Goal: Transaction & Acquisition: Purchase product/service

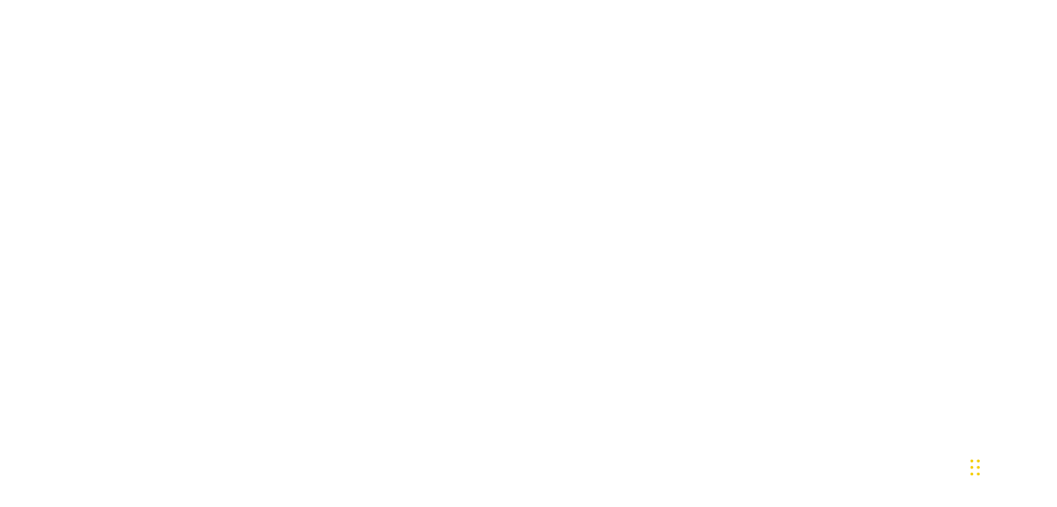
click at [984, 472] on div "Chat Widget" at bounding box center [1009, 466] width 86 height 82
click at [977, 474] on div "Chat Widget" at bounding box center [1009, 466] width 86 height 82
click at [618, 328] on body "honeypot link" at bounding box center [528, 253] width 1057 height 507
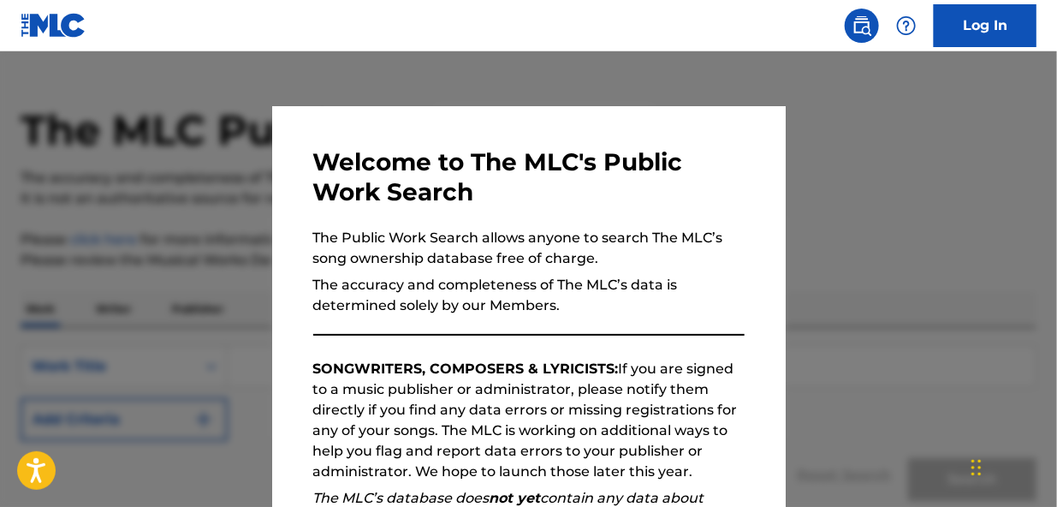
scroll to position [41, 0]
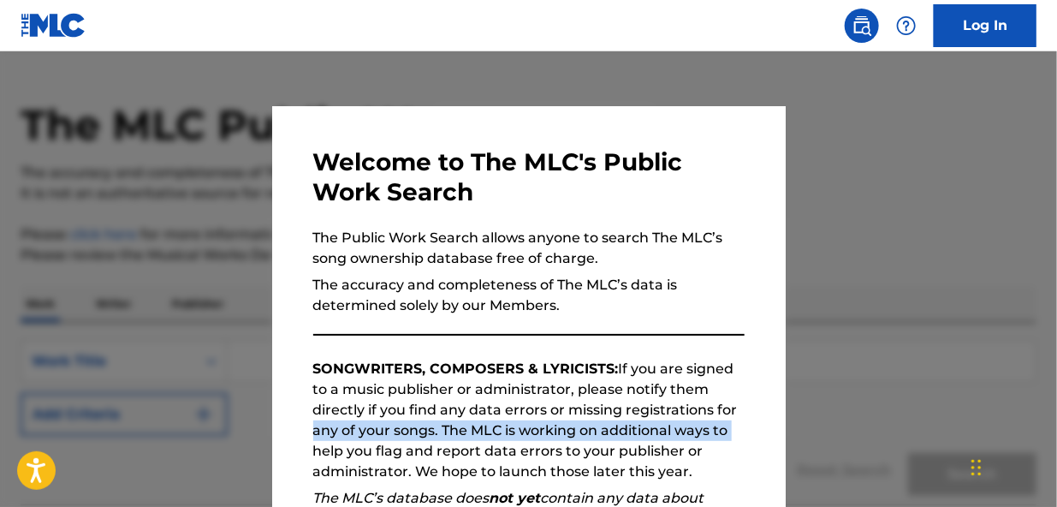
click at [778, 425] on div "Welcome to The MLC's Public Work Search The Public Work Search allows anyone to…" at bounding box center [529, 444] width 514 height 677
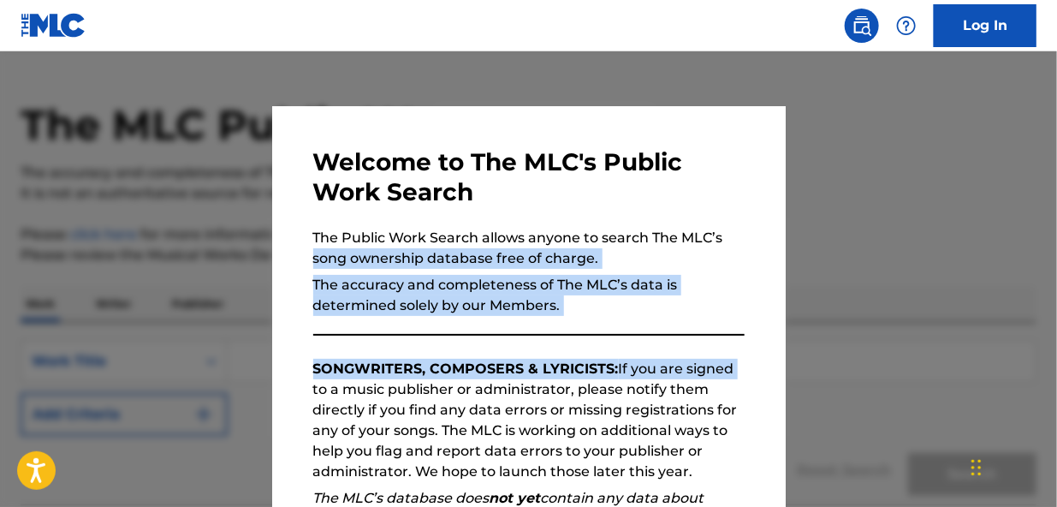
drag, startPoint x: 714, startPoint y: 265, endPoint x: 714, endPoint y: 235, distance: 30.0
click at [714, 235] on div "Welcome to The MLC's Public Work Search The Public Work Search allows anyone to…" at bounding box center [529, 444] width 514 height 677
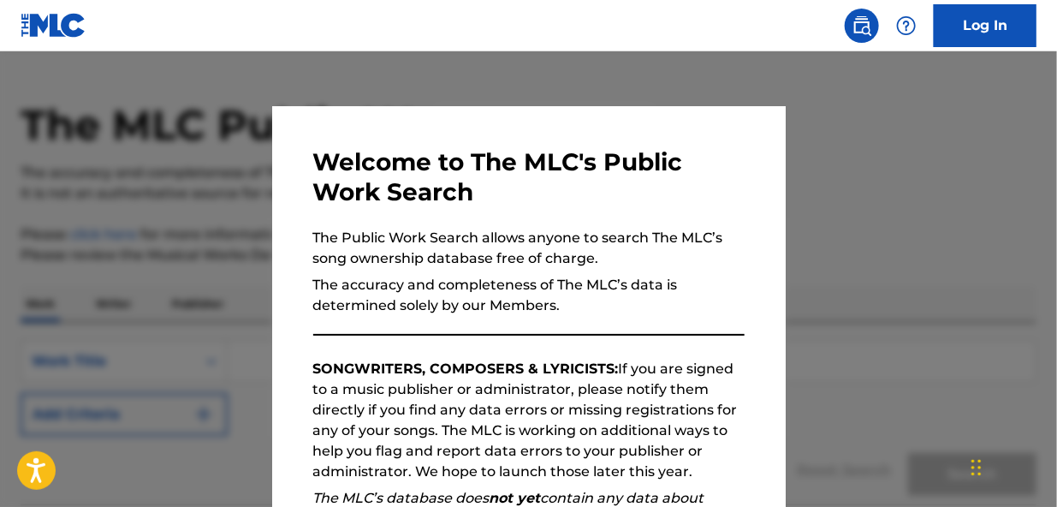
click at [841, 288] on div at bounding box center [528, 304] width 1057 height 507
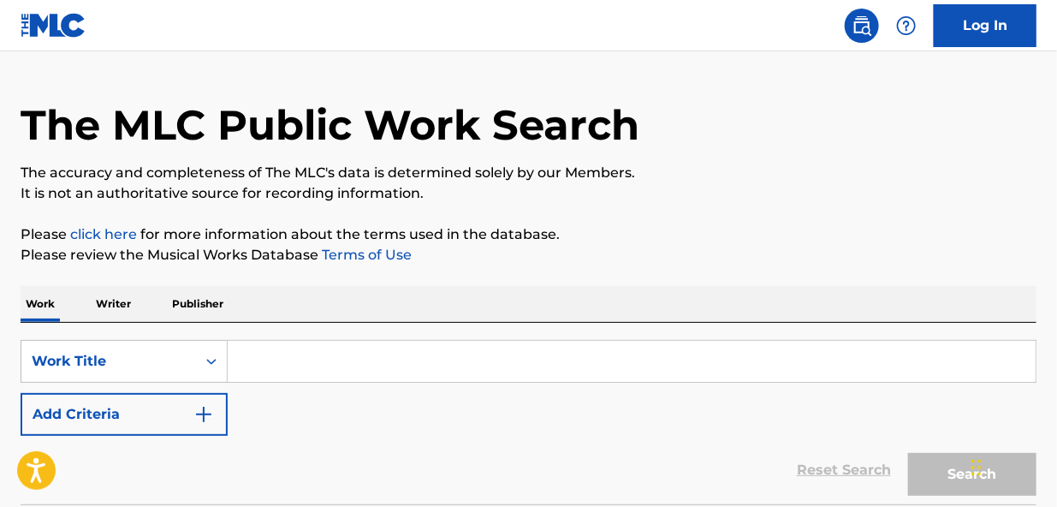
click at [260, 360] on input "Search Form" at bounding box center [632, 361] width 808 height 41
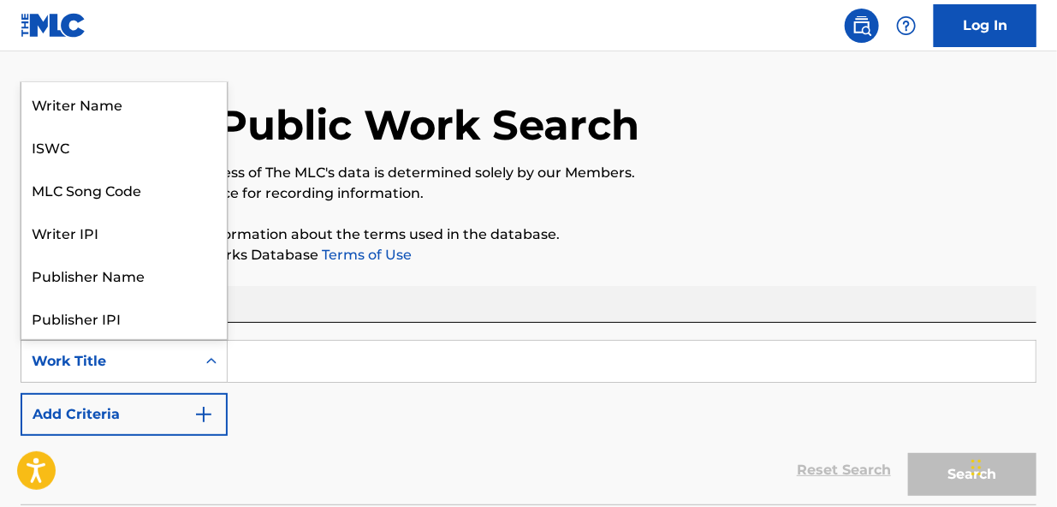
click at [209, 362] on icon "Search Form" at bounding box center [211, 361] width 17 height 17
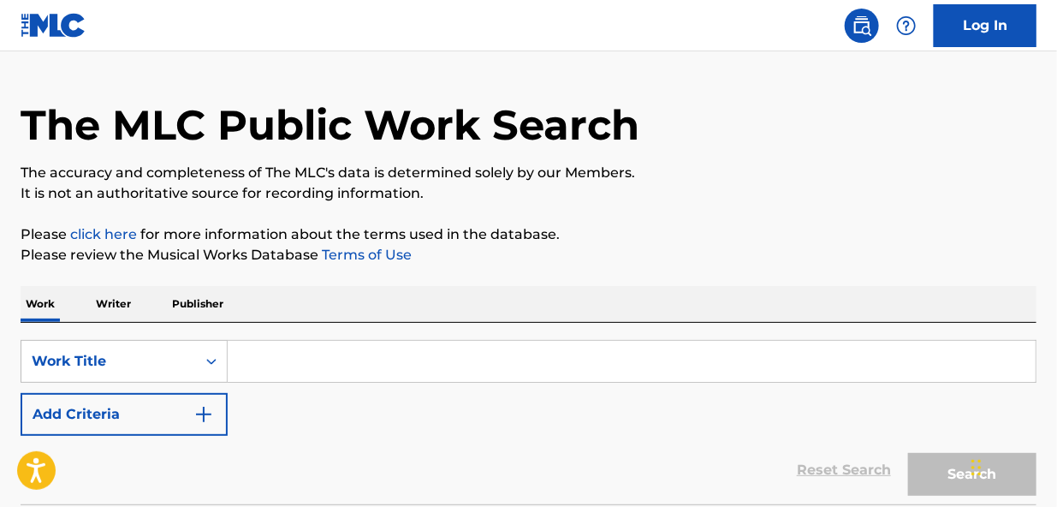
click at [209, 362] on icon "Search Form" at bounding box center [211, 361] width 17 height 17
click at [265, 358] on input "Search Form" at bounding box center [632, 361] width 808 height 41
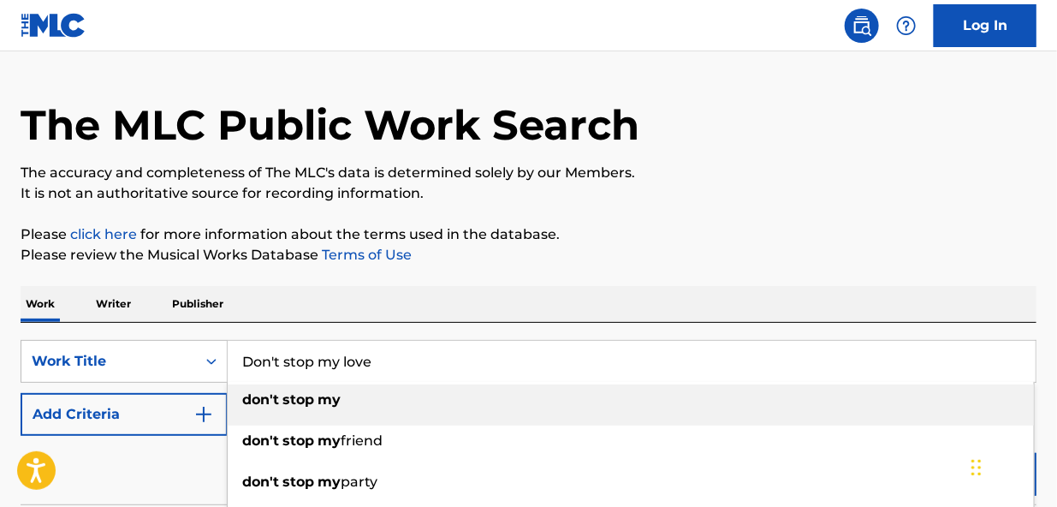
click at [433, 419] on li "don't stop my" at bounding box center [631, 404] width 806 height 41
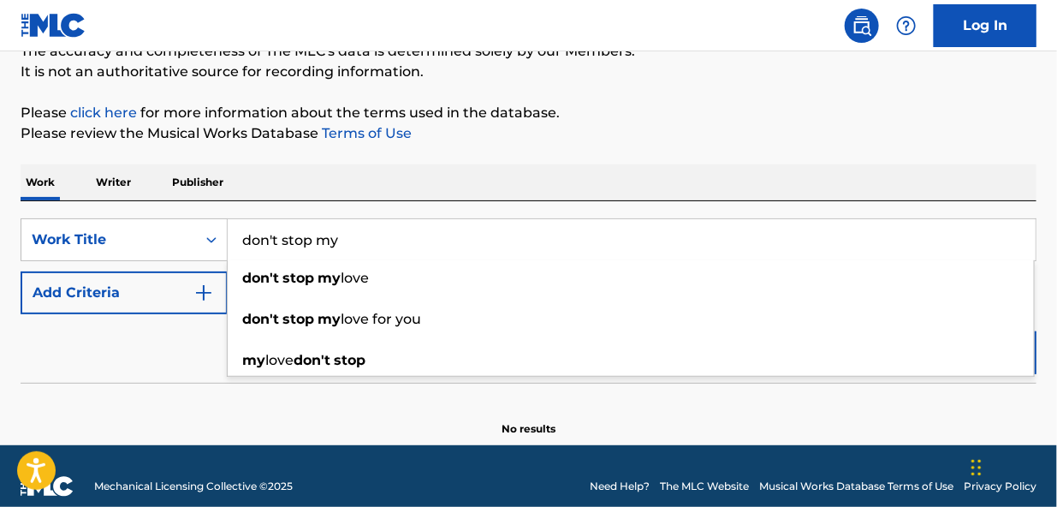
scroll to position [175, 0]
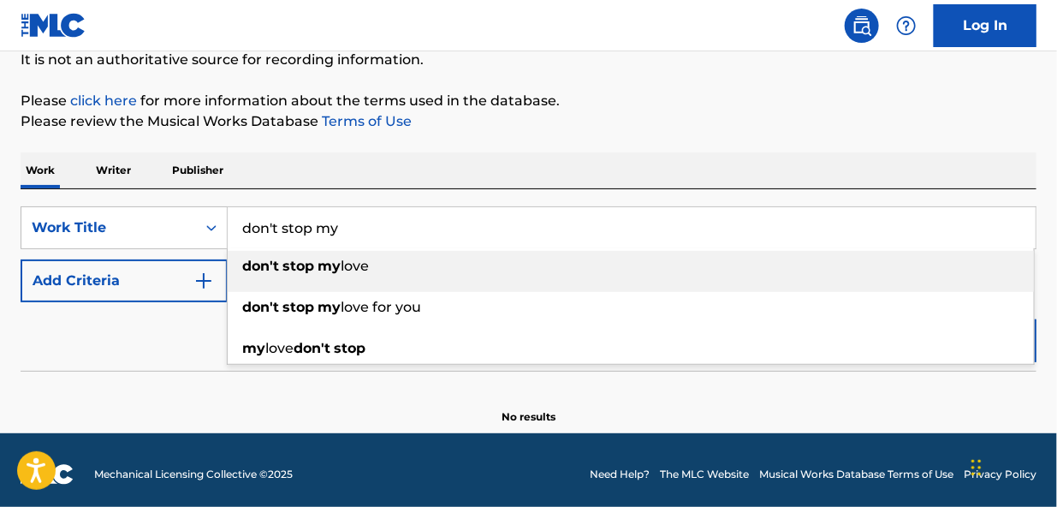
click at [308, 266] on strong "stop" at bounding box center [298, 266] width 32 height 16
type input "don't stop my love"
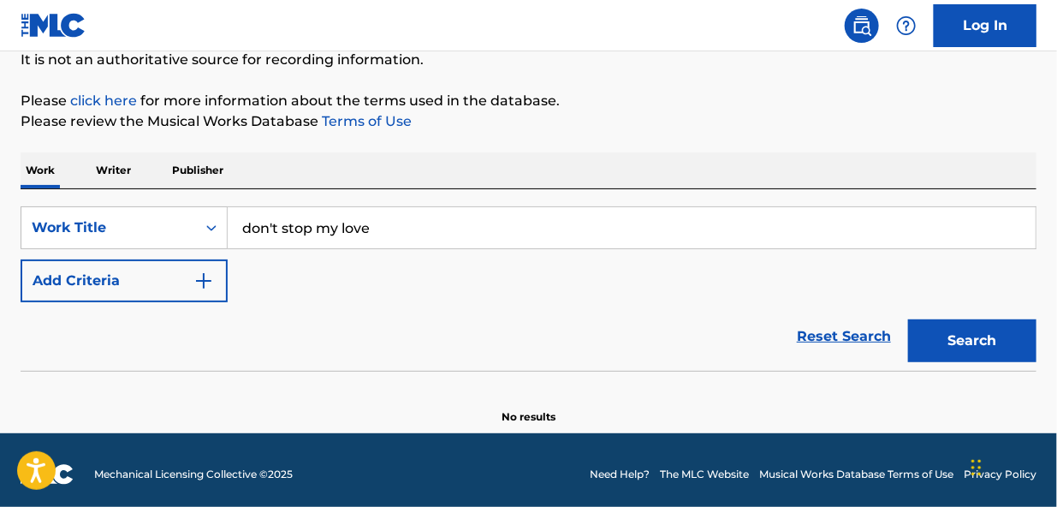
click at [204, 273] on img "Search Form" at bounding box center [203, 280] width 21 height 21
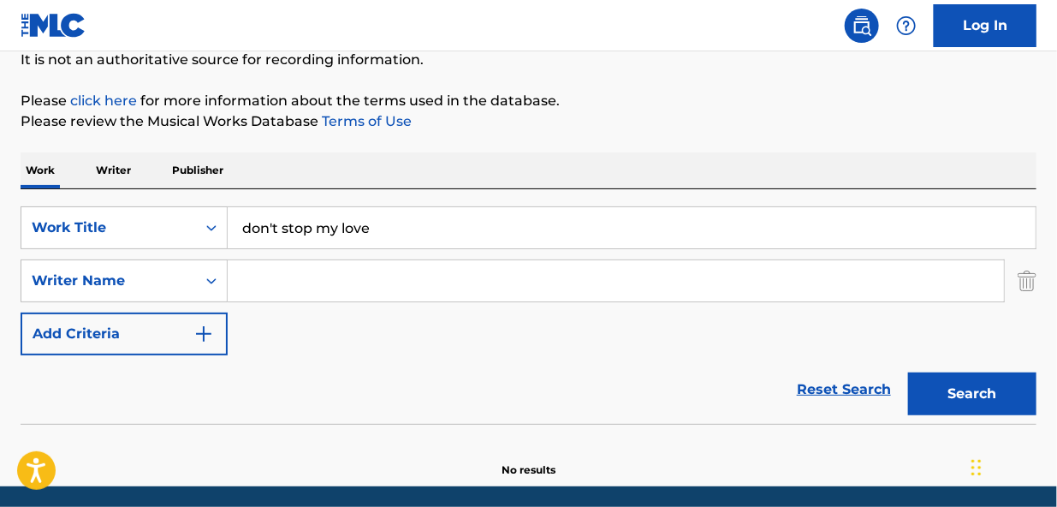
click at [294, 282] on input "Search Form" at bounding box center [616, 280] width 776 height 41
type input "[PERSON_NAME] [PERSON_NAME]"
click at [200, 334] on img "Search Form" at bounding box center [203, 334] width 21 height 21
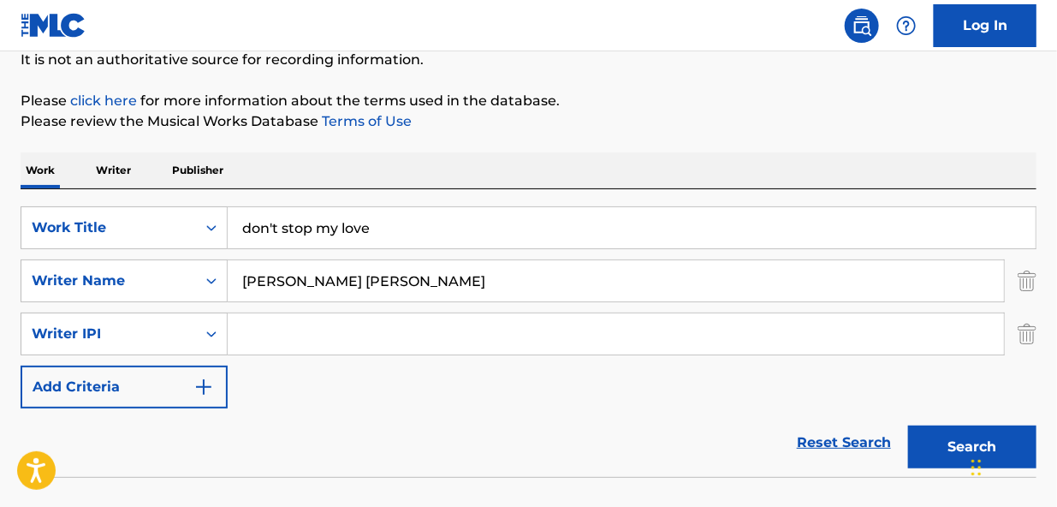
click at [204, 391] on img "Search Form" at bounding box center [203, 387] width 21 height 21
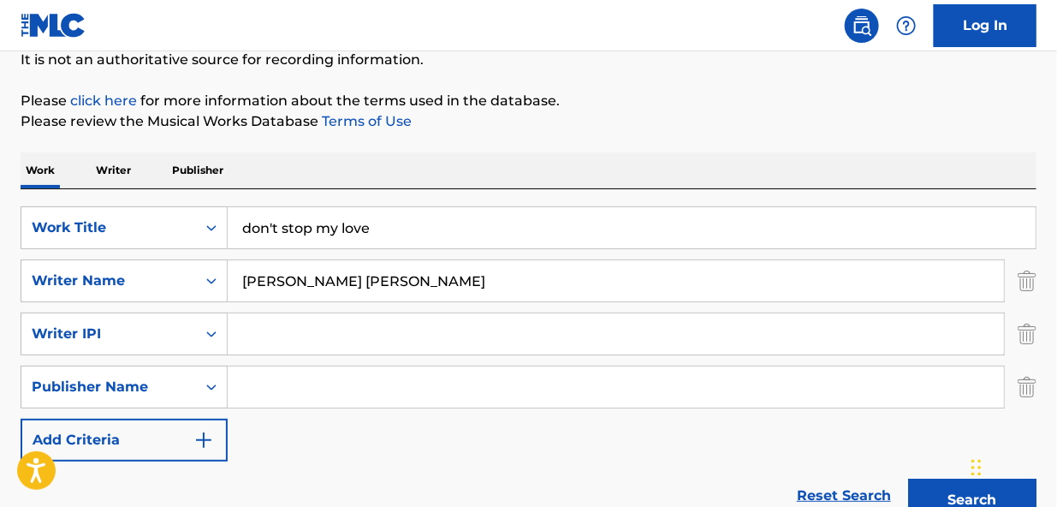
click at [210, 434] on img "Search Form" at bounding box center [203, 440] width 21 height 21
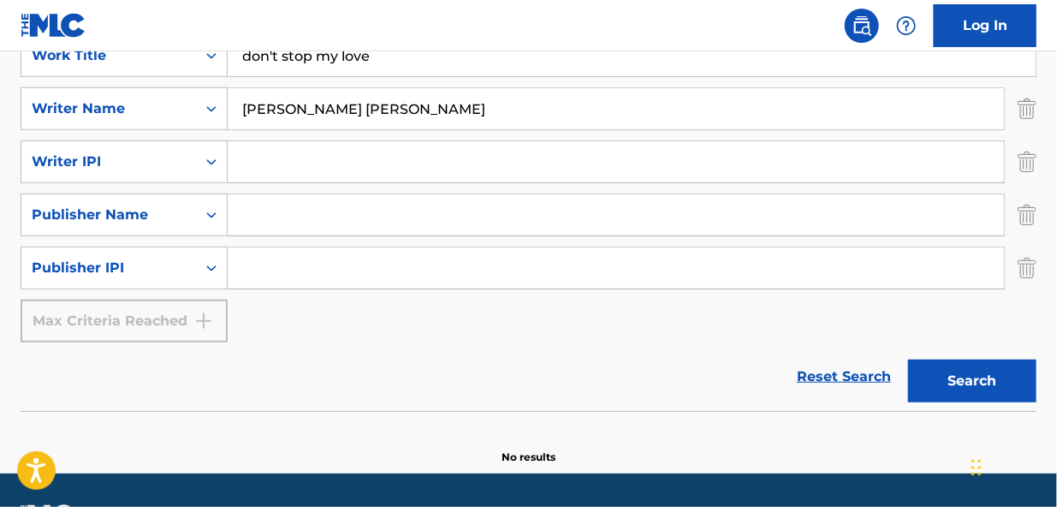
scroll to position [349, 0]
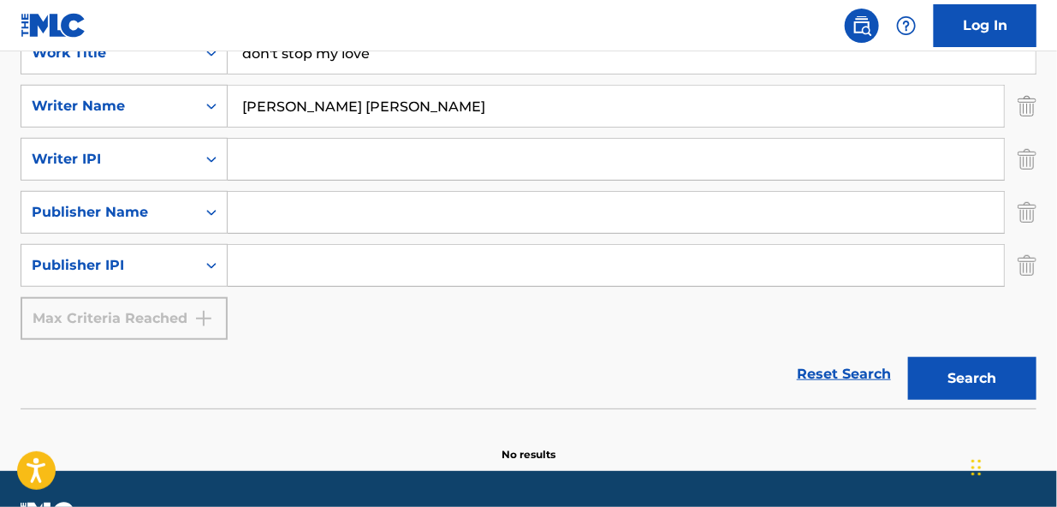
click at [972, 373] on button "Search" at bounding box center [972, 378] width 128 height 43
click at [1028, 267] on img "Search Form" at bounding box center [1027, 265] width 19 height 43
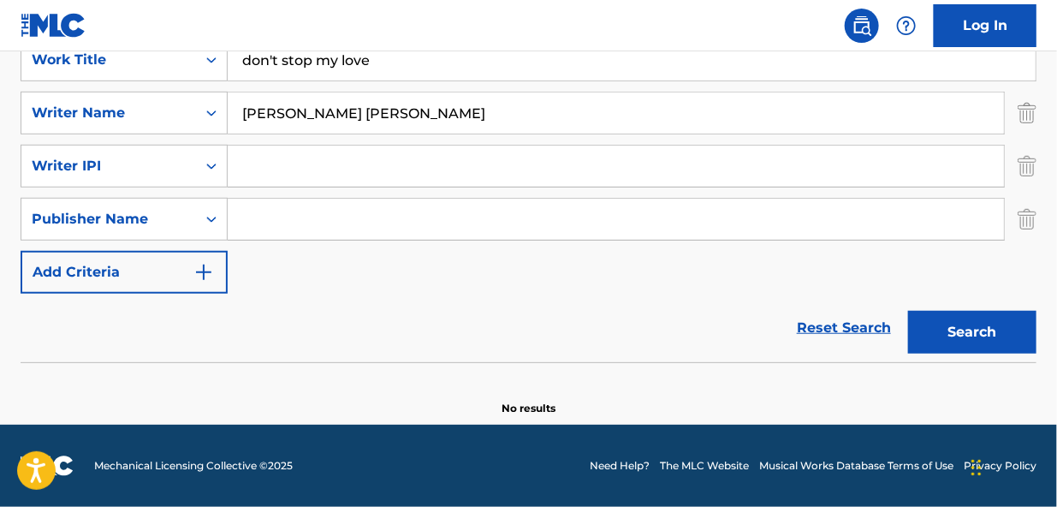
scroll to position [342, 0]
click at [1030, 220] on img "Search Form" at bounding box center [1027, 219] width 19 height 43
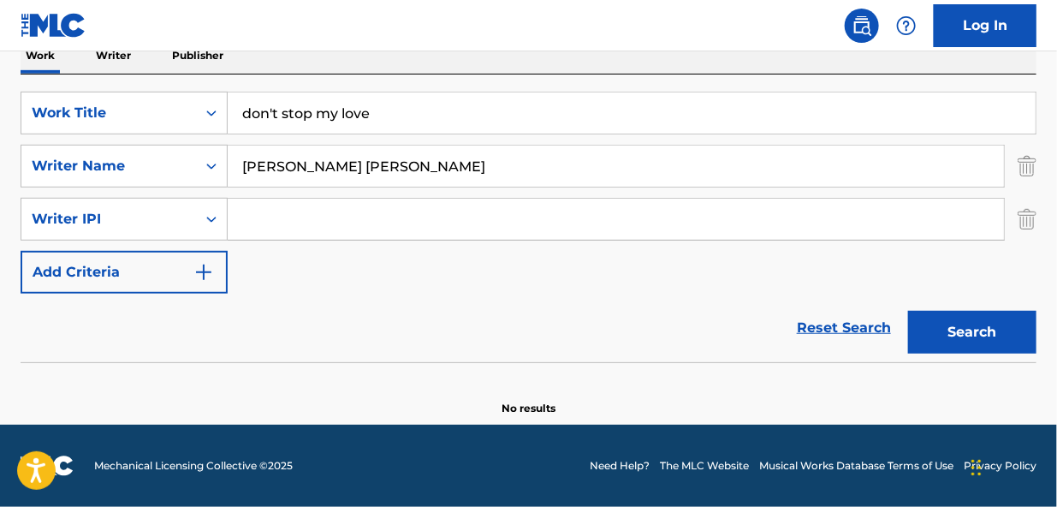
scroll to position [289, 0]
click at [967, 26] on link "Log In" at bounding box center [985, 25] width 103 height 43
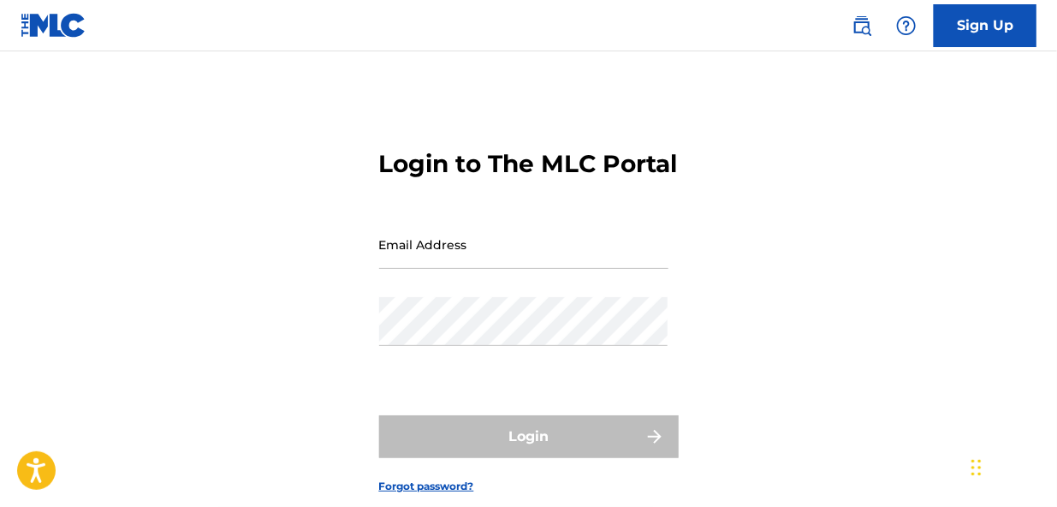
type input "[EMAIL_ADDRESS][DOMAIN_NAME]"
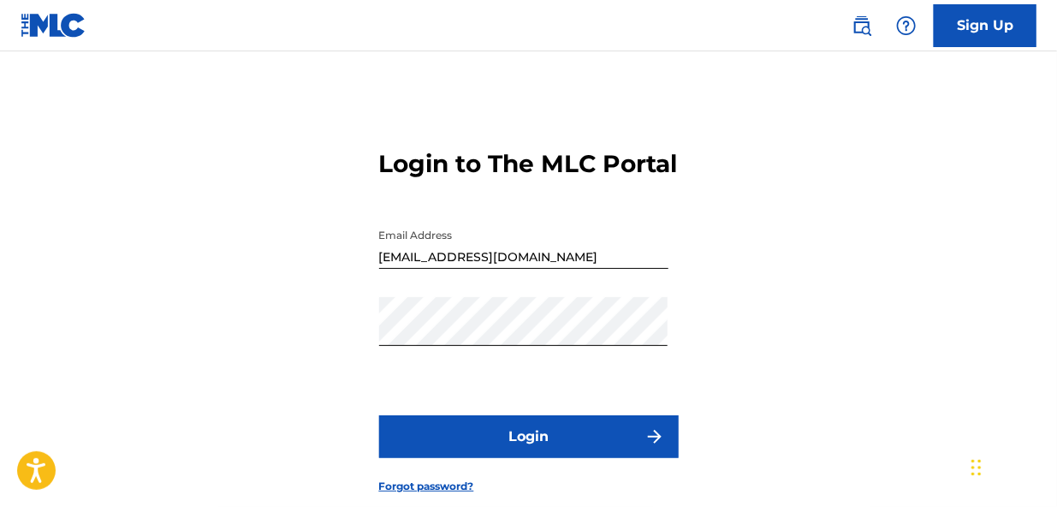
click at [531, 458] on button "Login" at bounding box center [529, 436] width 300 height 43
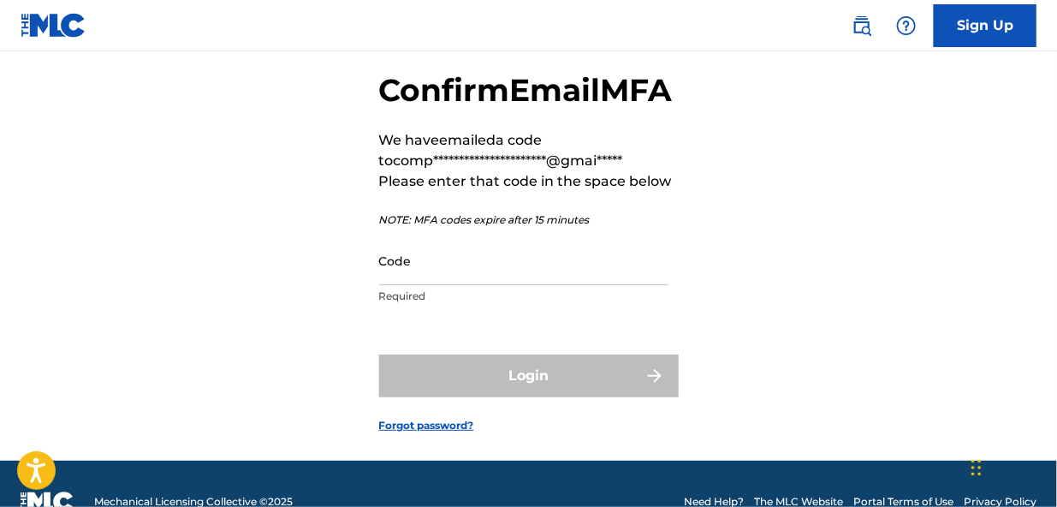
scroll to position [94, 0]
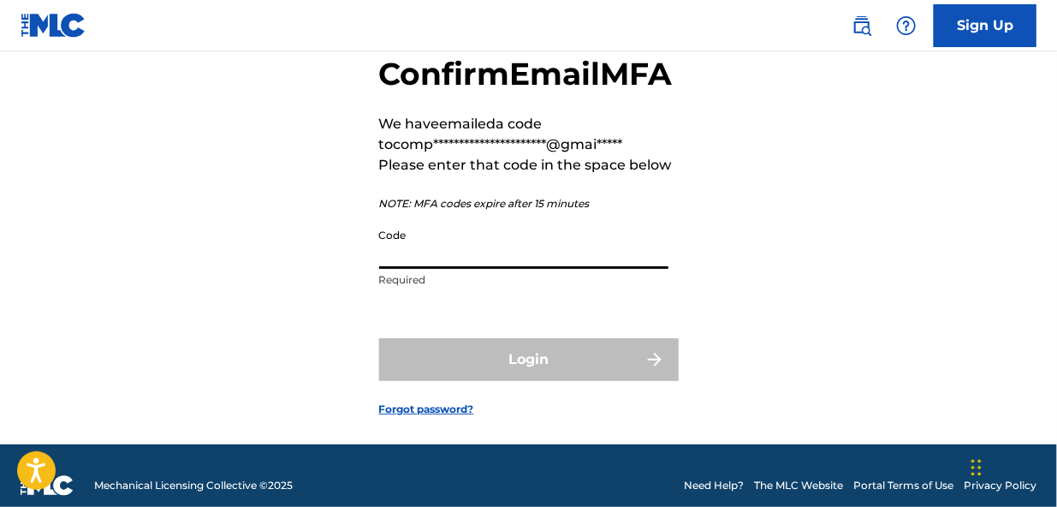
click at [437, 269] on input "Code" at bounding box center [523, 244] width 289 height 49
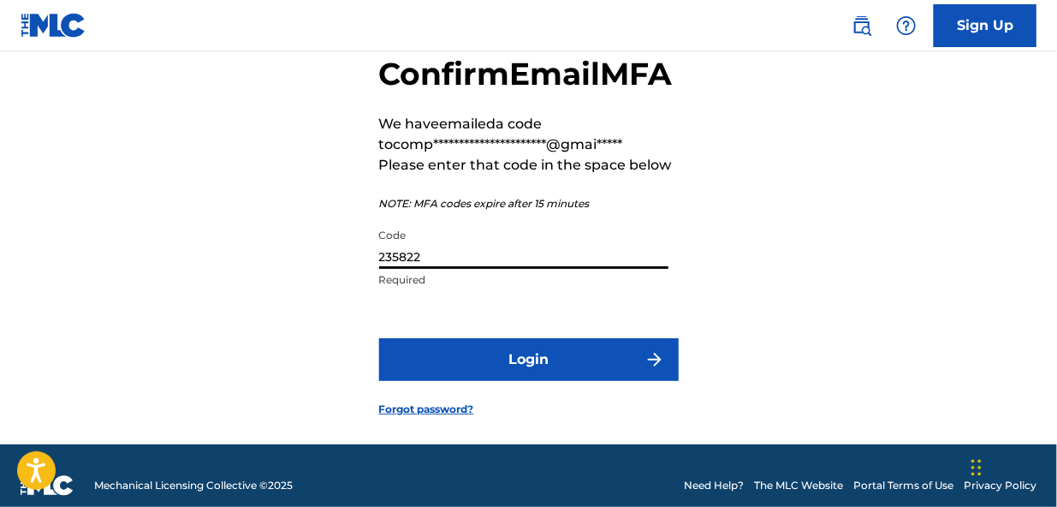
type input "235822"
click at [514, 381] on button "Login" at bounding box center [529, 359] width 300 height 43
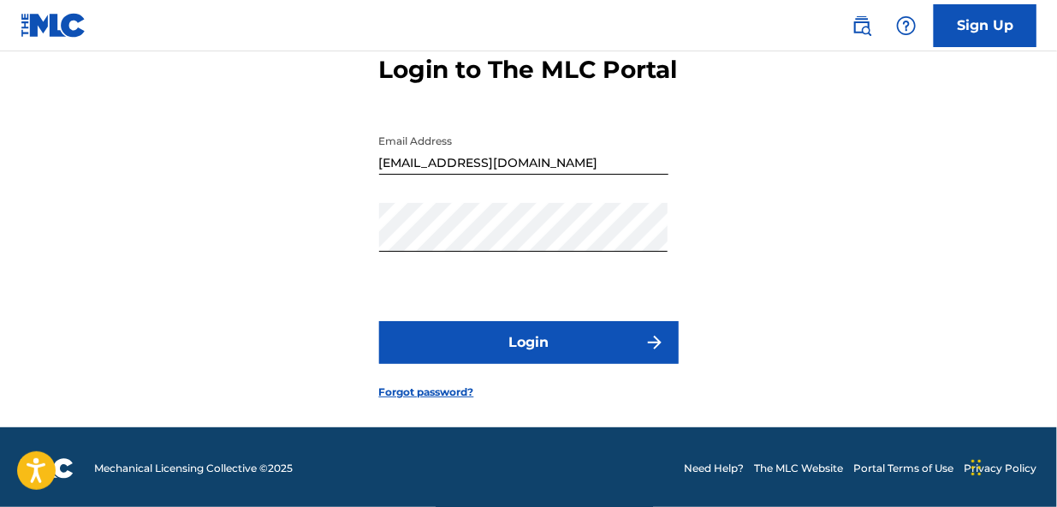
click at [516, 364] on button "Login" at bounding box center [529, 342] width 300 height 43
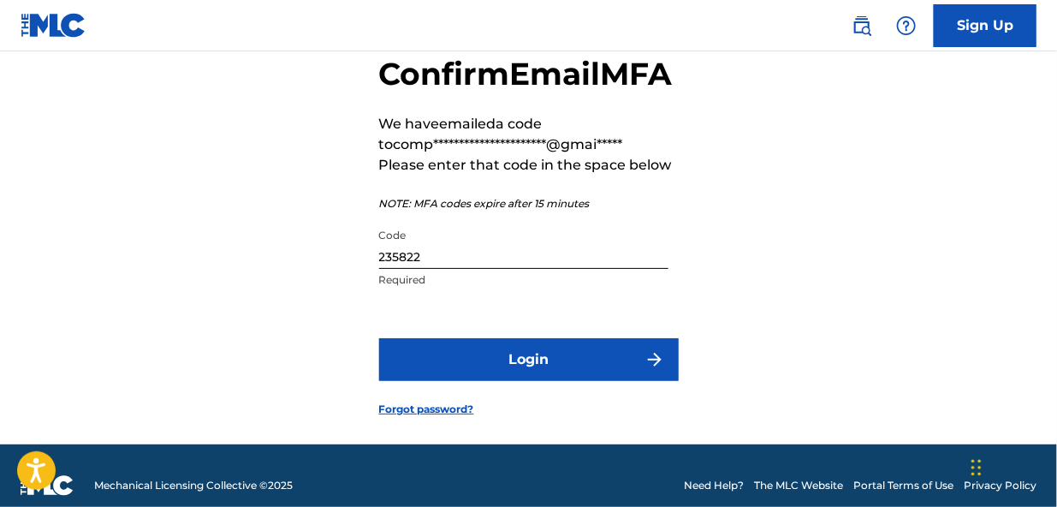
click at [522, 381] on button "Login" at bounding box center [529, 359] width 300 height 43
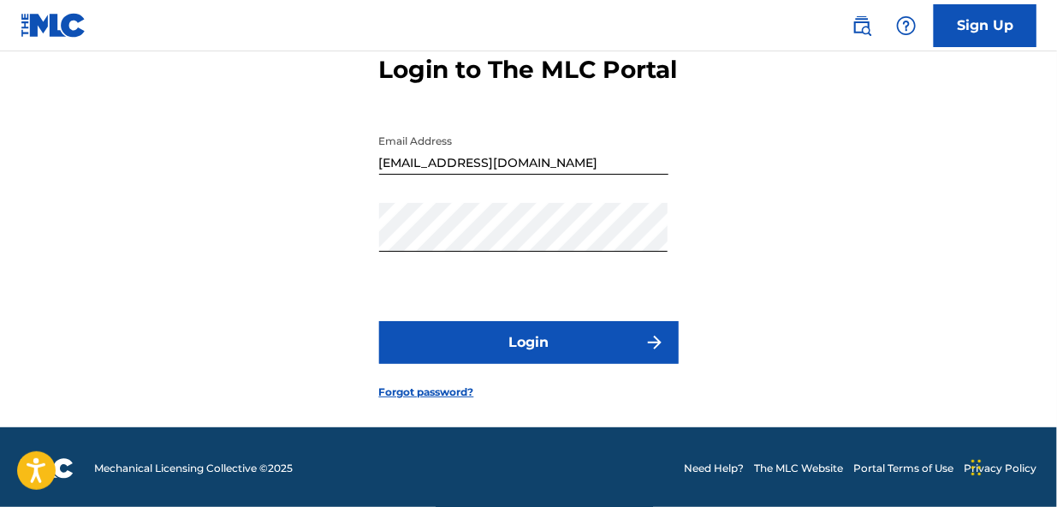
click at [524, 364] on button "Login" at bounding box center [529, 342] width 300 height 43
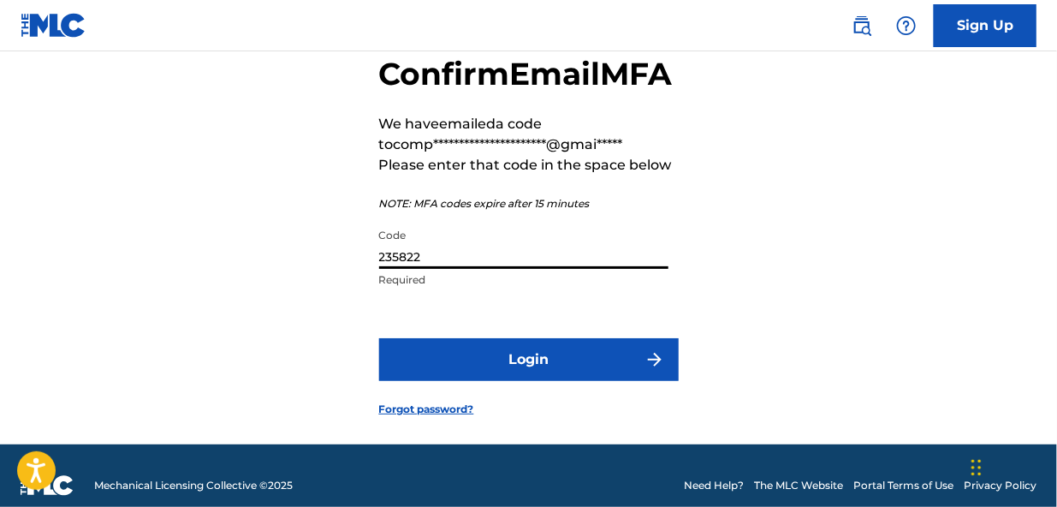
click at [426, 269] on input "235822" at bounding box center [523, 244] width 289 height 49
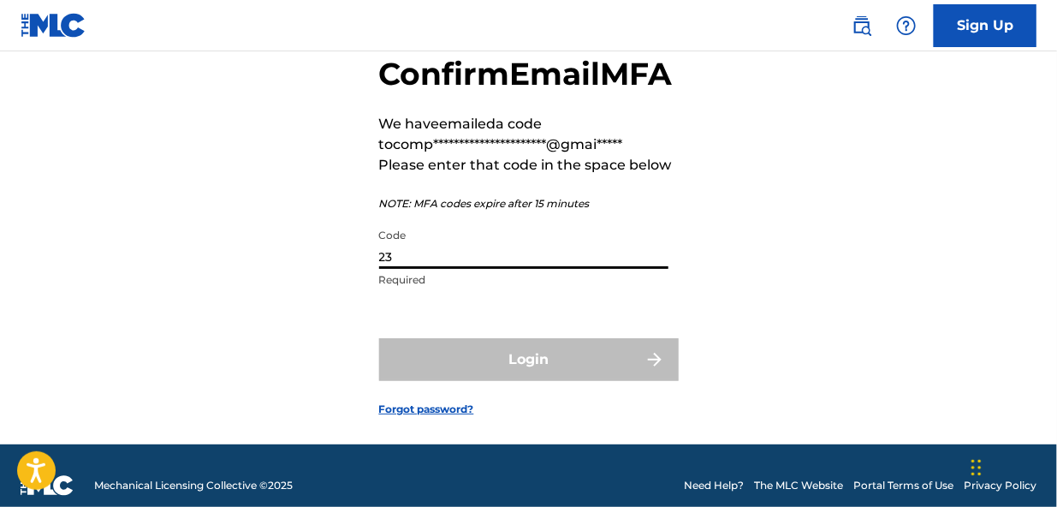
type input "2"
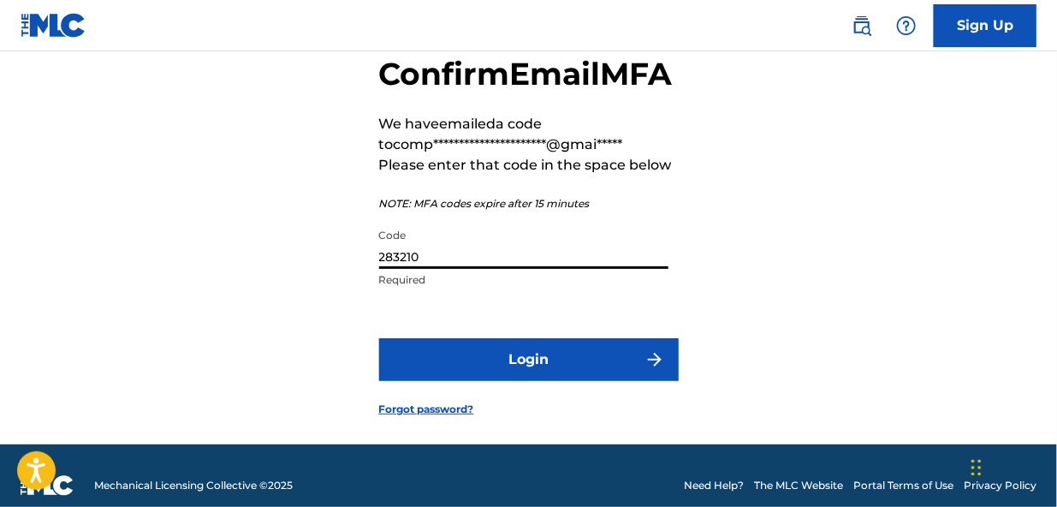
type input "283210"
click at [477, 381] on button "Login" at bounding box center [529, 359] width 300 height 43
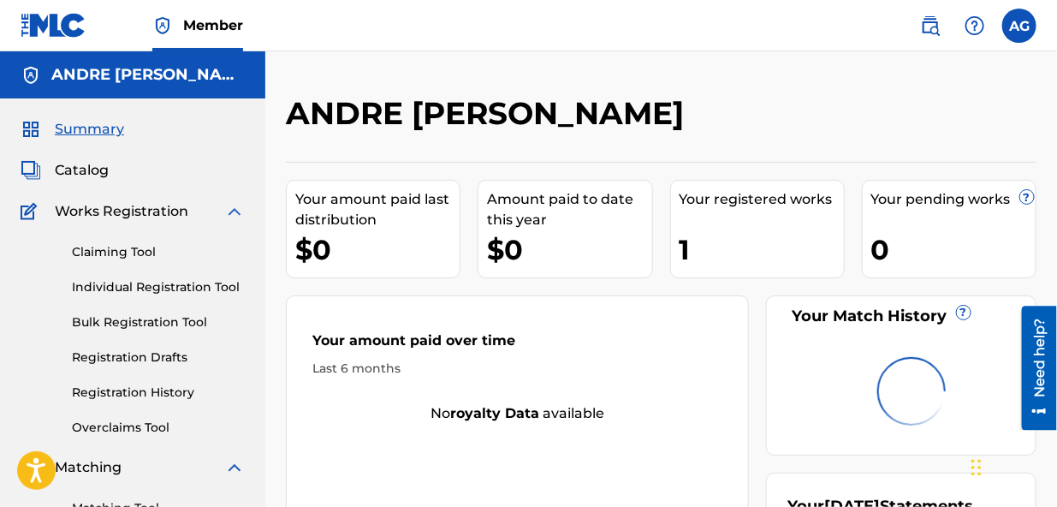
click at [23, 211] on img at bounding box center [32, 211] width 22 height 21
click at [231, 210] on img at bounding box center [234, 211] width 21 height 21
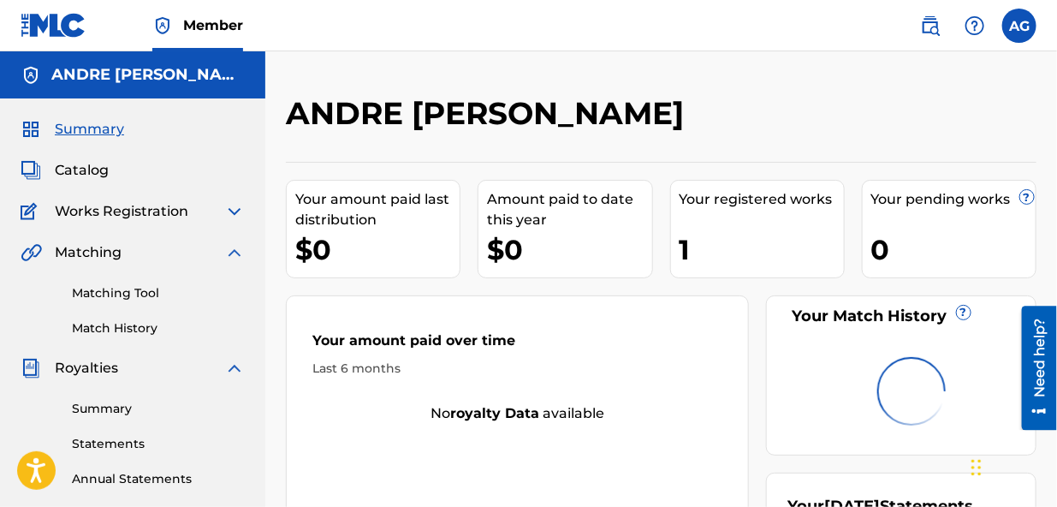
click at [231, 210] on img at bounding box center [234, 211] width 21 height 21
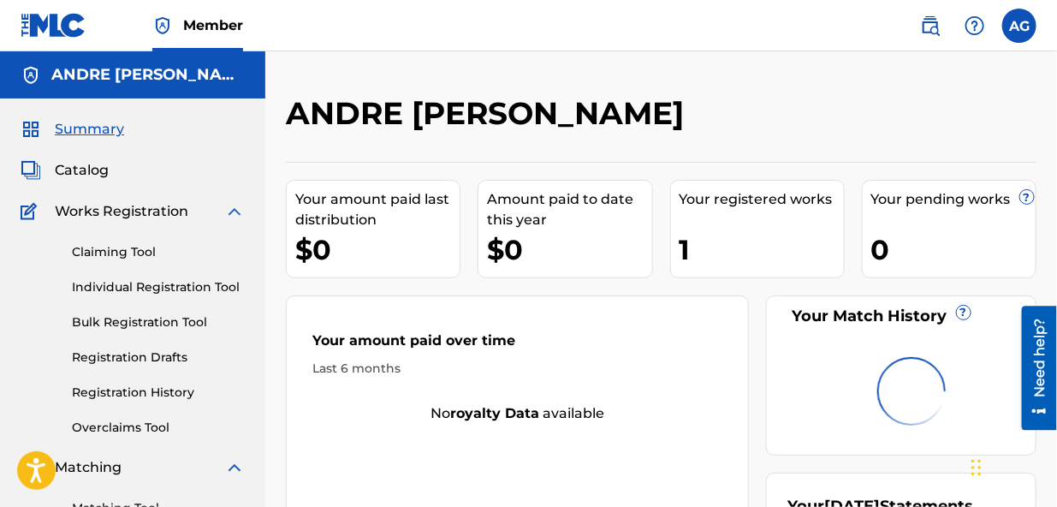
click at [149, 283] on link "Individual Registration Tool" at bounding box center [158, 287] width 173 height 18
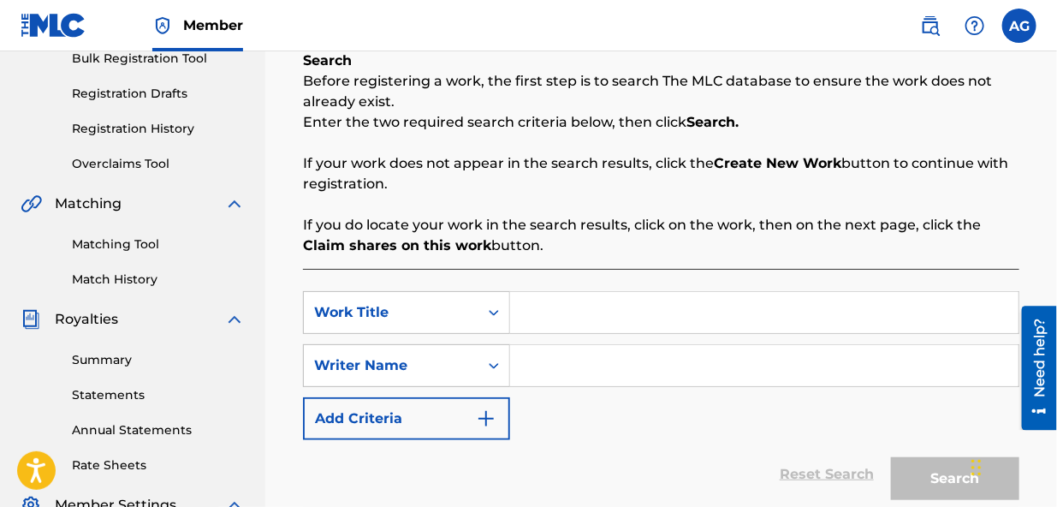
scroll to position [261, 0]
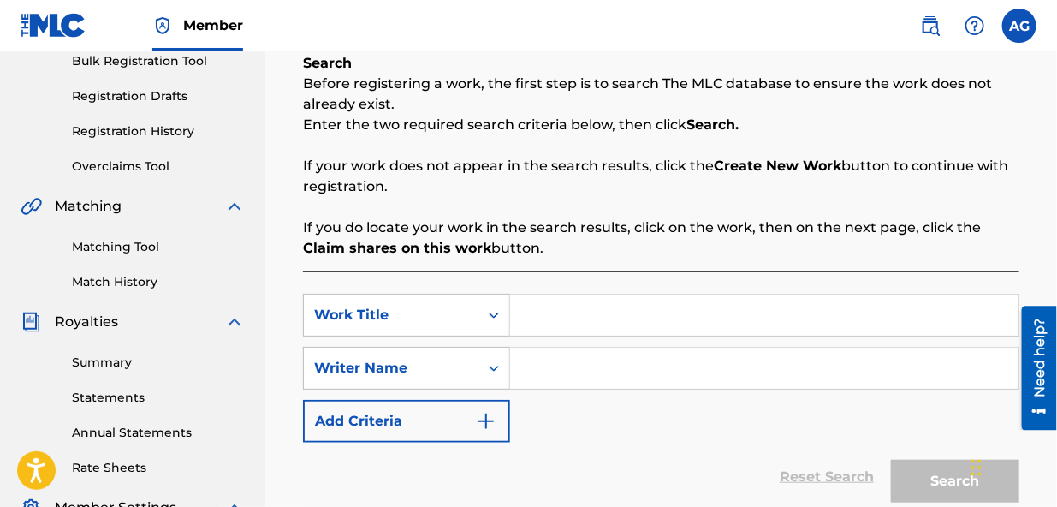
click at [528, 307] on input "Search Form" at bounding box center [764, 314] width 508 height 41
type input "If i could see you"
click at [553, 368] on input "Search Form" at bounding box center [764, 368] width 508 height 41
type input "[PERSON_NAME] [PERSON_NAME]"
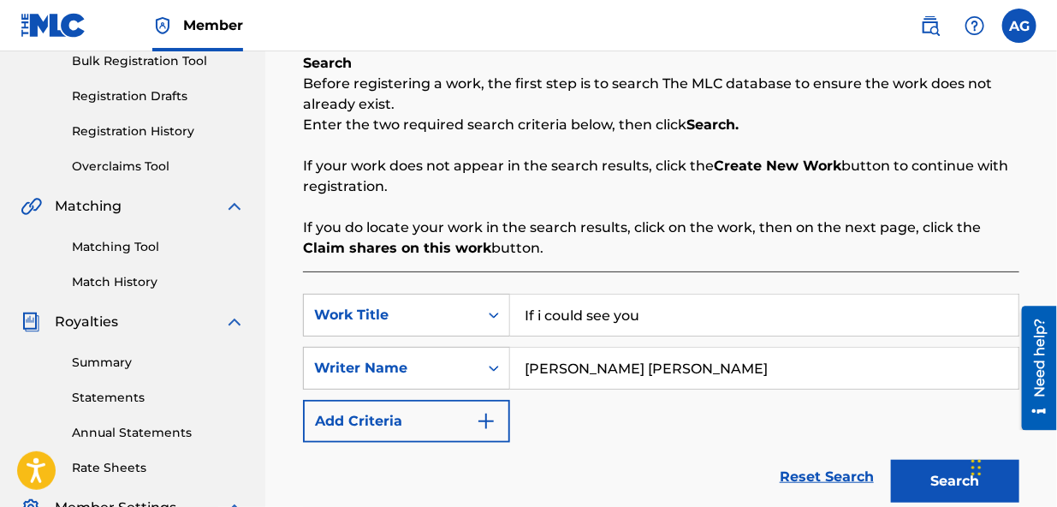
click at [942, 482] on button "Search" at bounding box center [955, 481] width 128 height 43
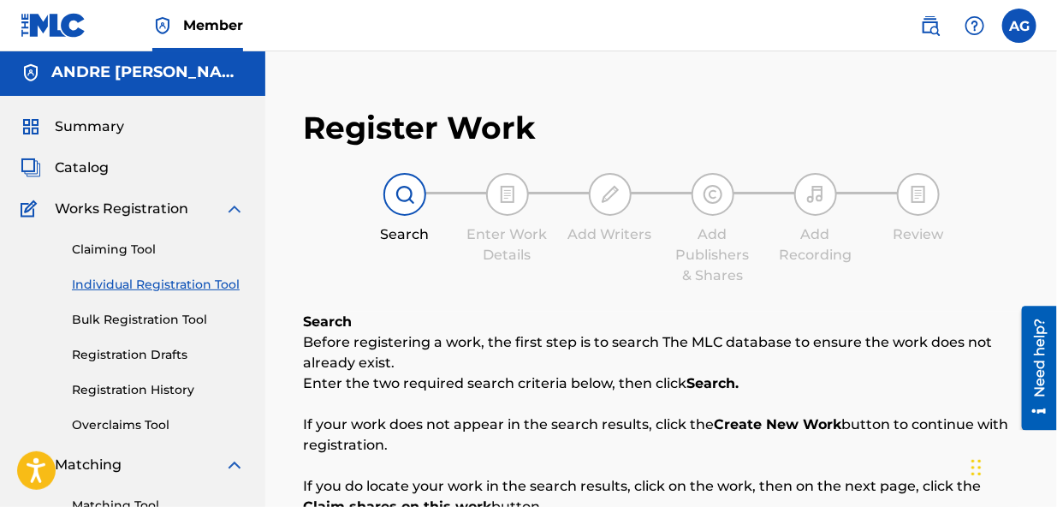
scroll to position [0, 0]
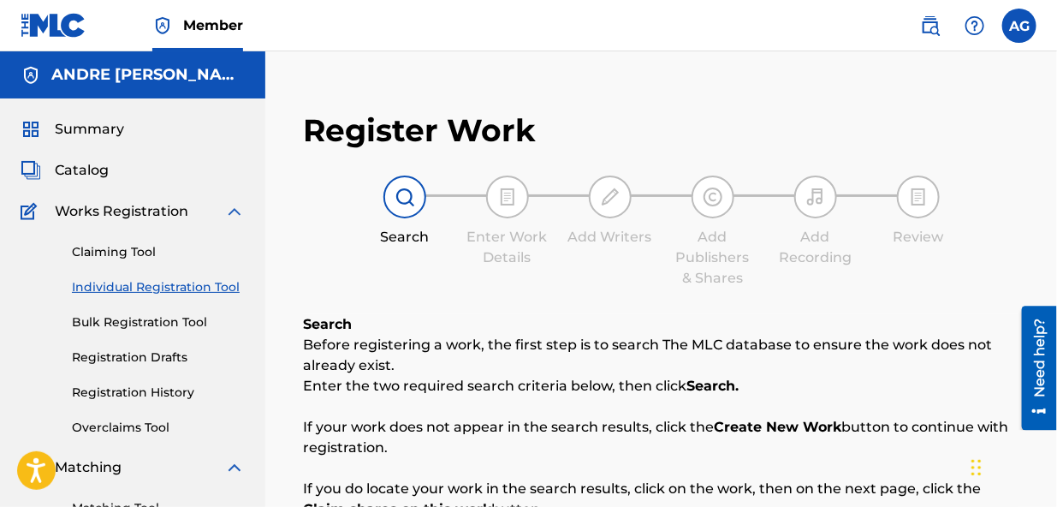
click at [778, 428] on strong "Create New Work" at bounding box center [778, 427] width 128 height 16
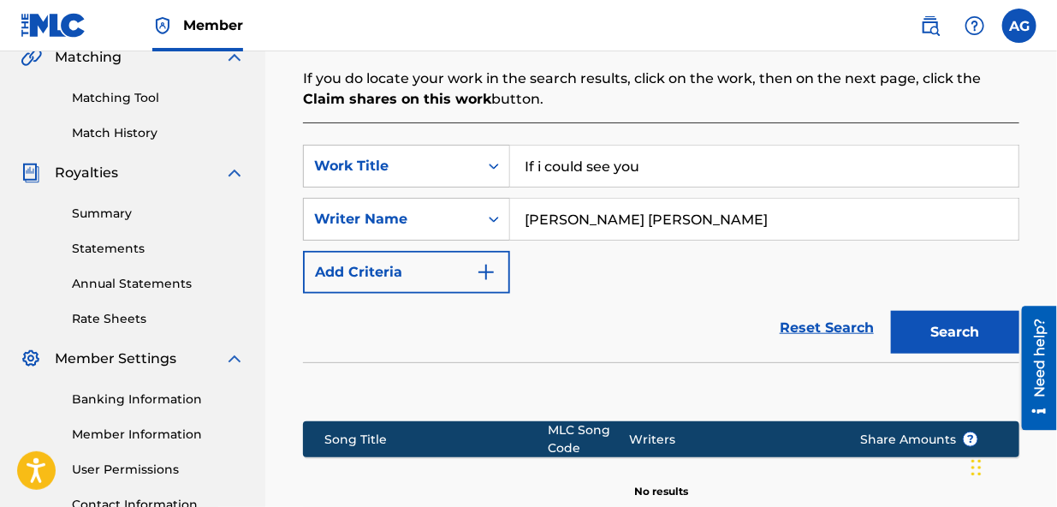
scroll to position [419, 0]
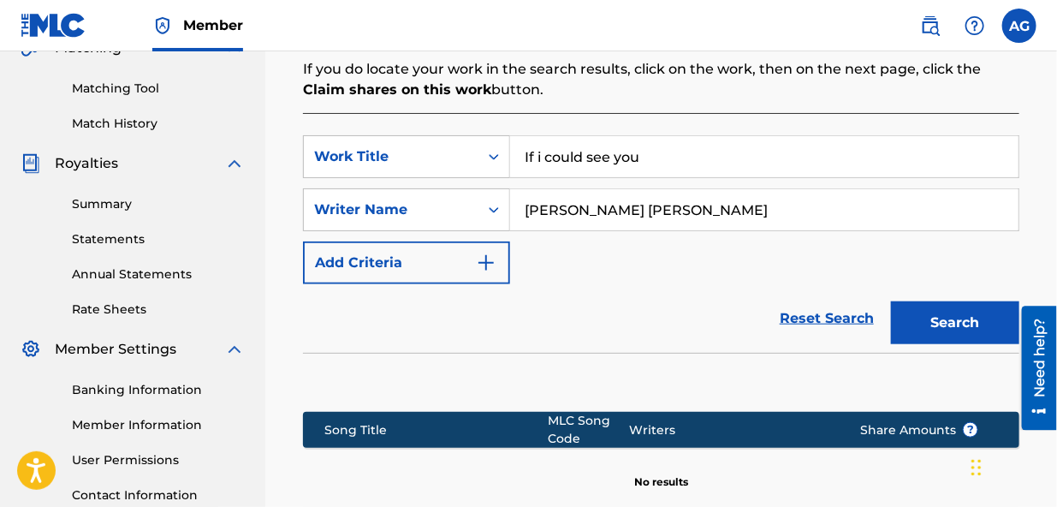
click at [472, 257] on button "Add Criteria" at bounding box center [406, 262] width 207 height 43
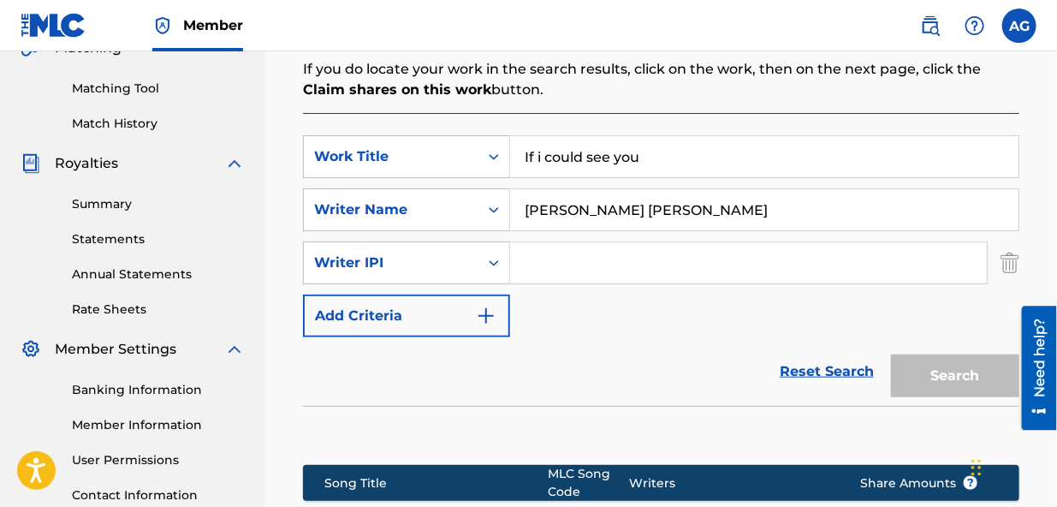
click at [479, 301] on button "Add Criteria" at bounding box center [406, 315] width 207 height 43
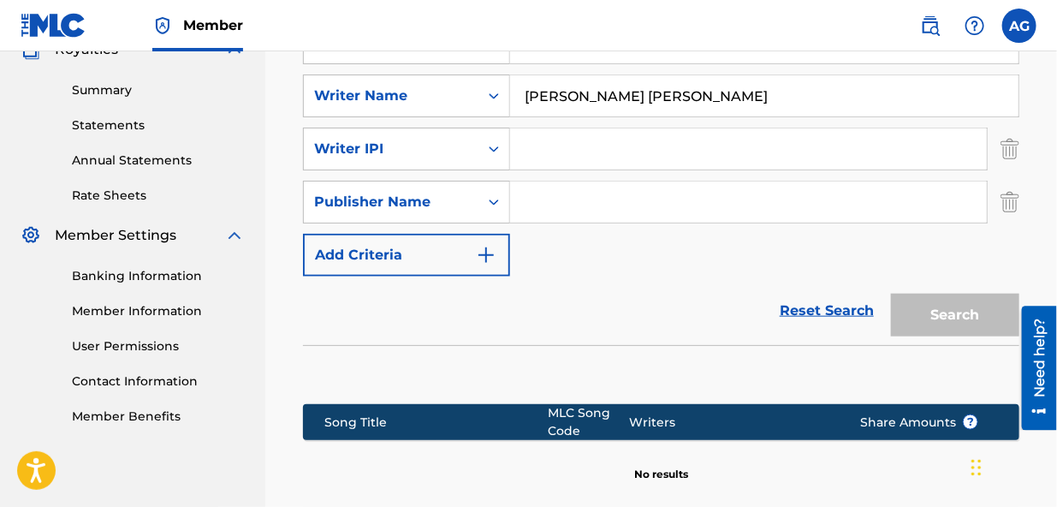
scroll to position [530, 0]
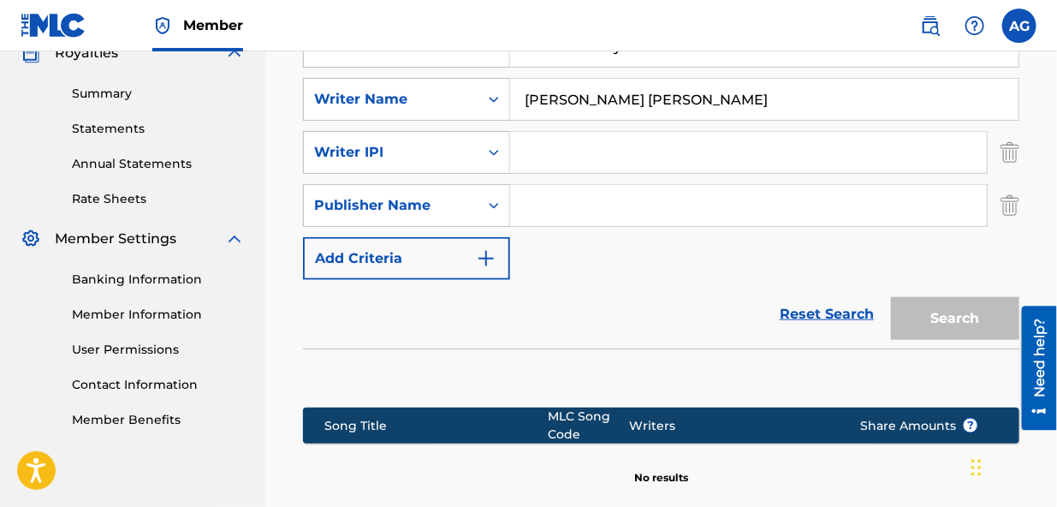
click at [1010, 206] on img "Search Form" at bounding box center [1010, 205] width 19 height 43
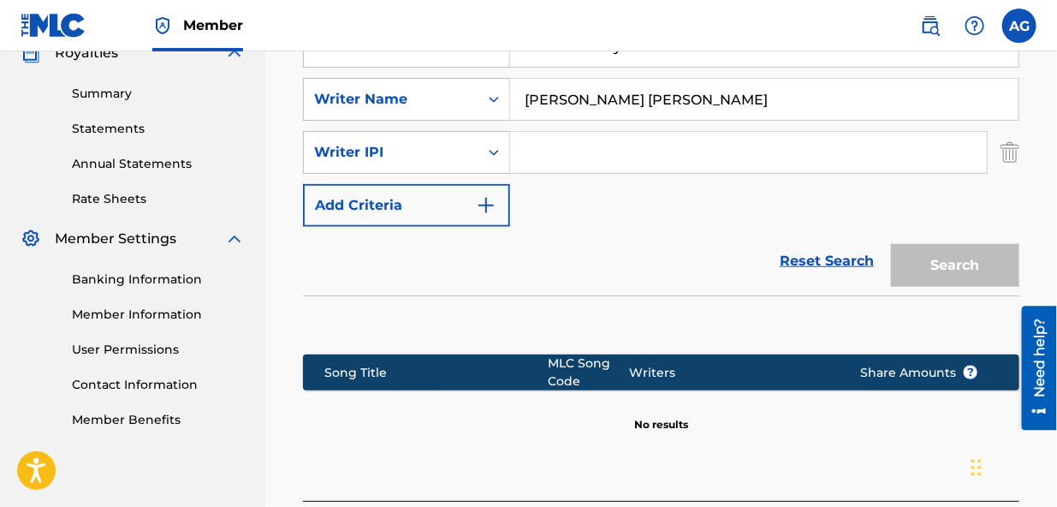
click at [1012, 154] on img "Search Form" at bounding box center [1010, 152] width 19 height 43
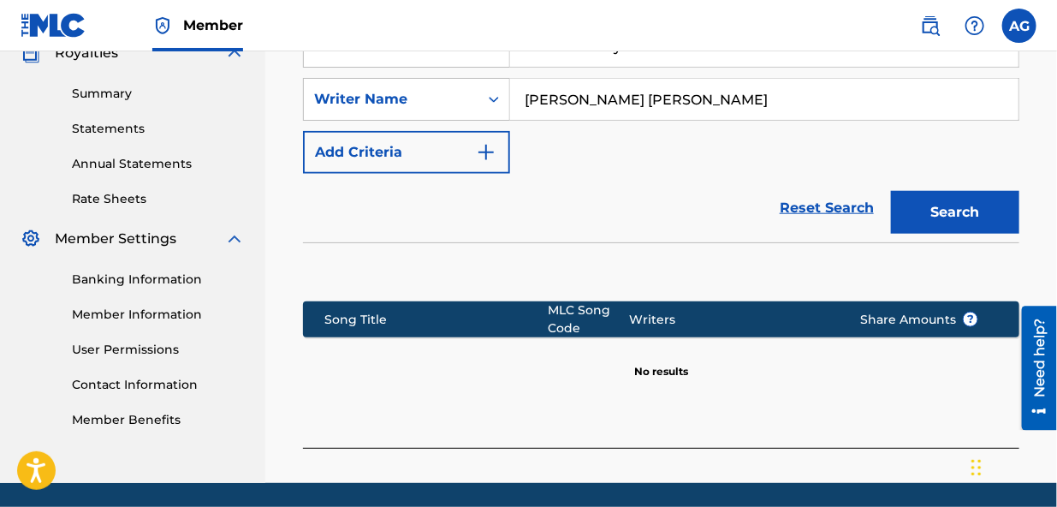
click at [835, 205] on link "Reset Search" at bounding box center [826, 208] width 111 height 38
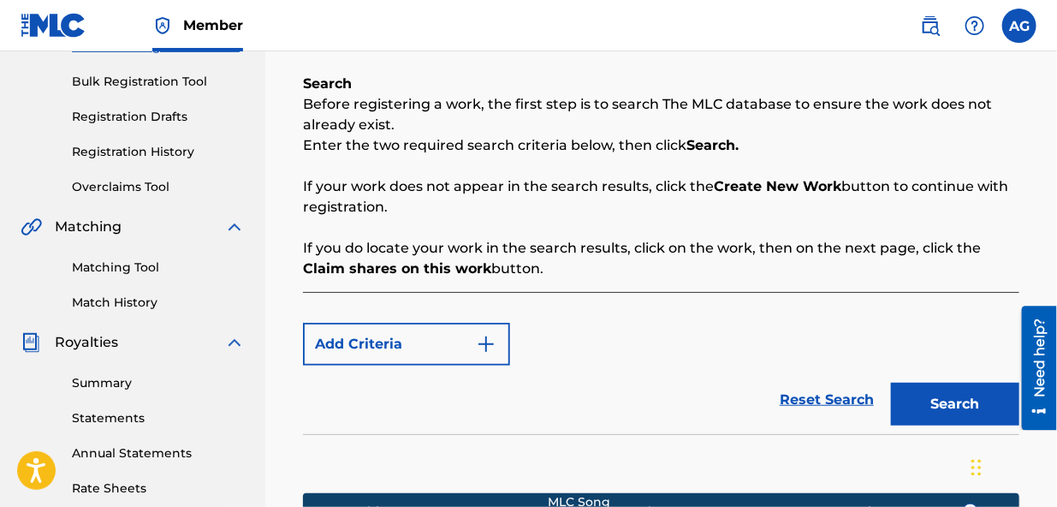
scroll to position [232, 0]
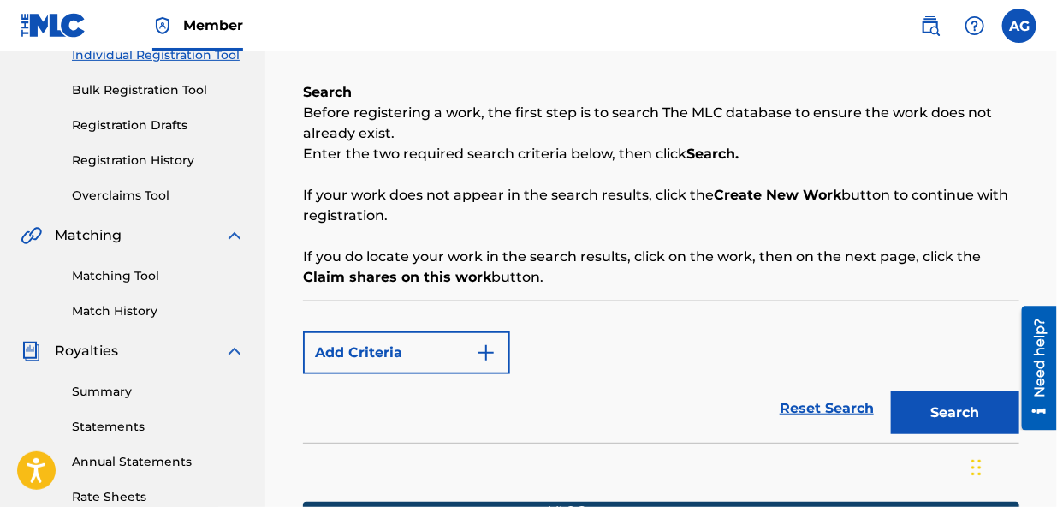
click at [464, 348] on button "Add Criteria" at bounding box center [406, 352] width 207 height 43
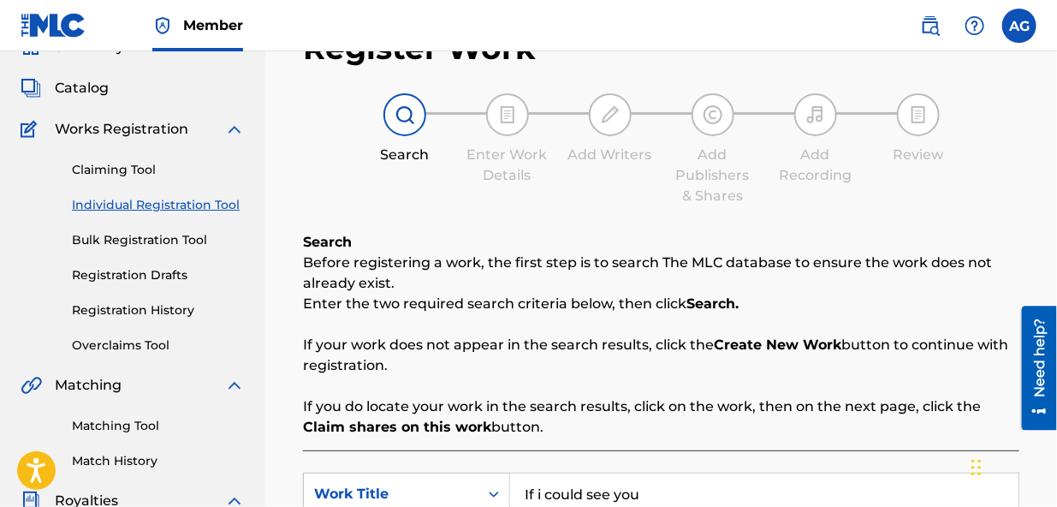
scroll to position [0, 0]
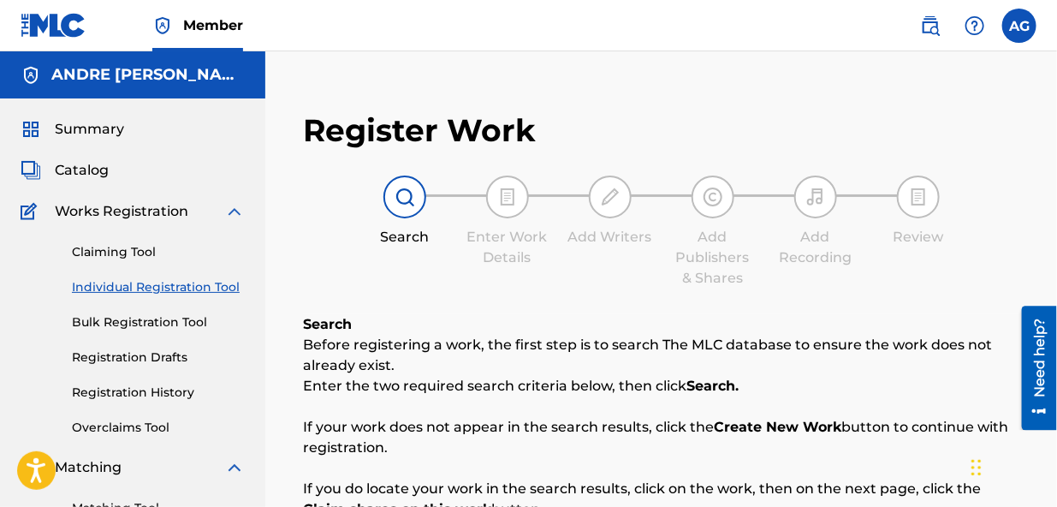
click at [123, 72] on h5 "ANDRE [PERSON_NAME]" at bounding box center [147, 75] width 193 height 20
click at [103, 126] on span "Summary" at bounding box center [89, 129] width 69 height 21
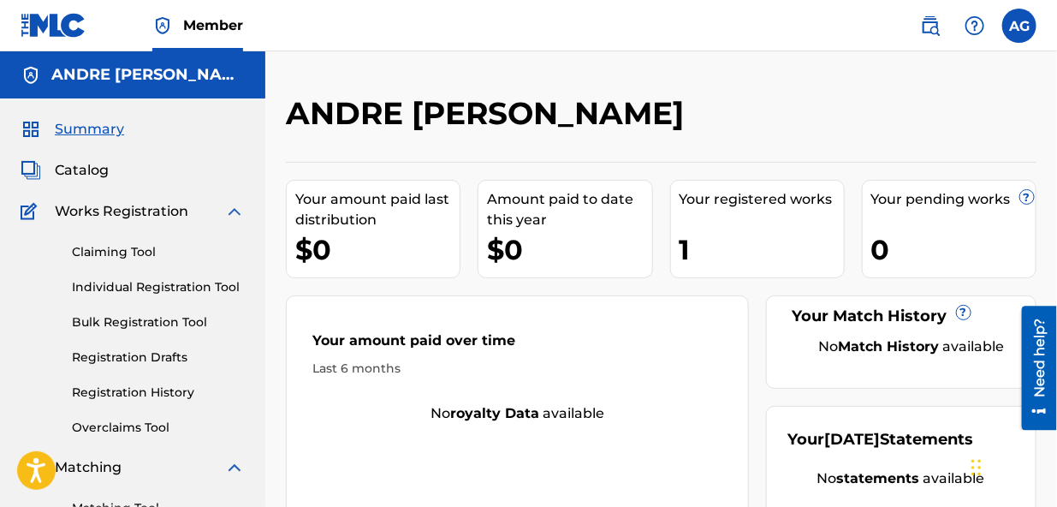
click at [99, 169] on span "Catalog" at bounding box center [82, 170] width 54 height 21
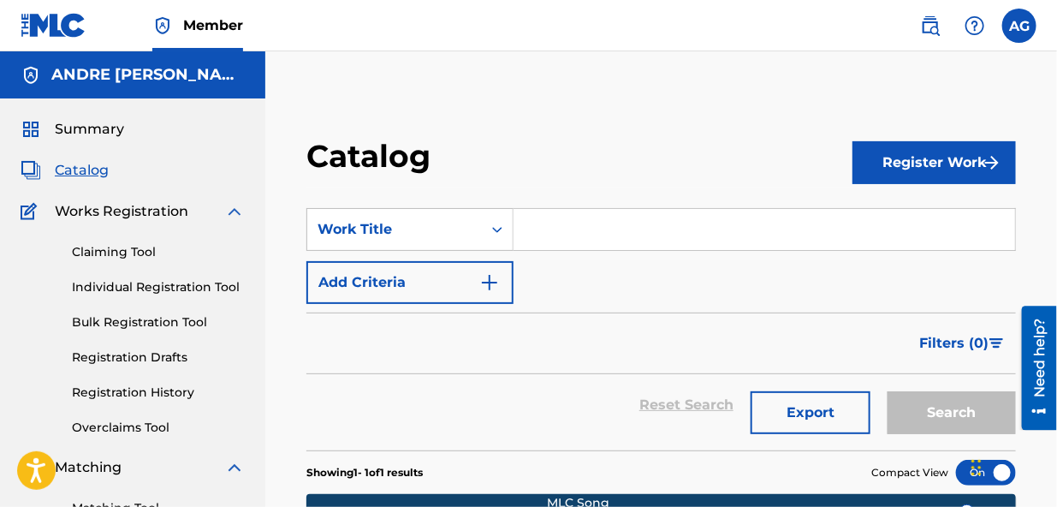
click at [912, 161] on button "Register Work" at bounding box center [934, 162] width 163 height 43
click at [903, 213] on link "Individual" at bounding box center [934, 218] width 163 height 41
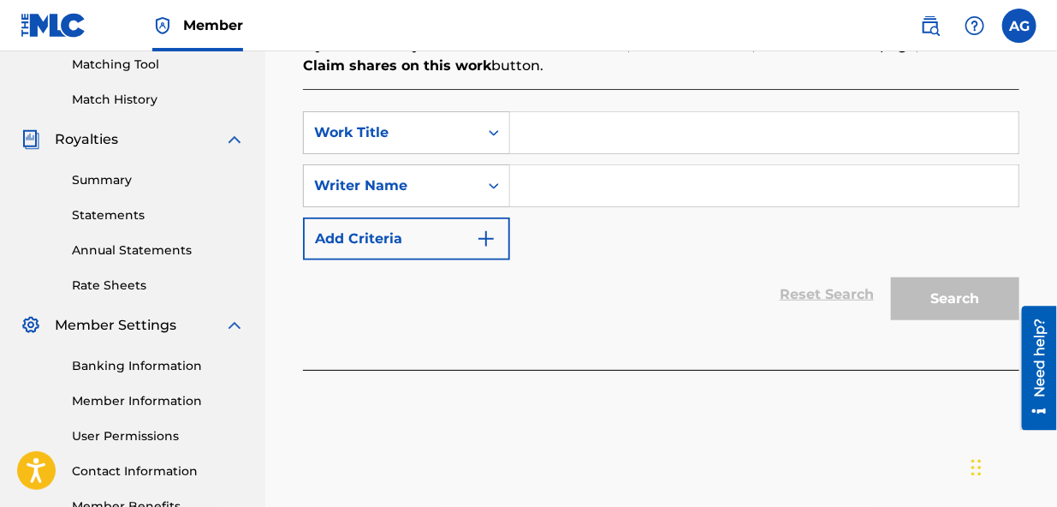
drag, startPoint x: 1059, startPoint y: 177, endPoint x: 3, endPoint y: 70, distance: 1061.7
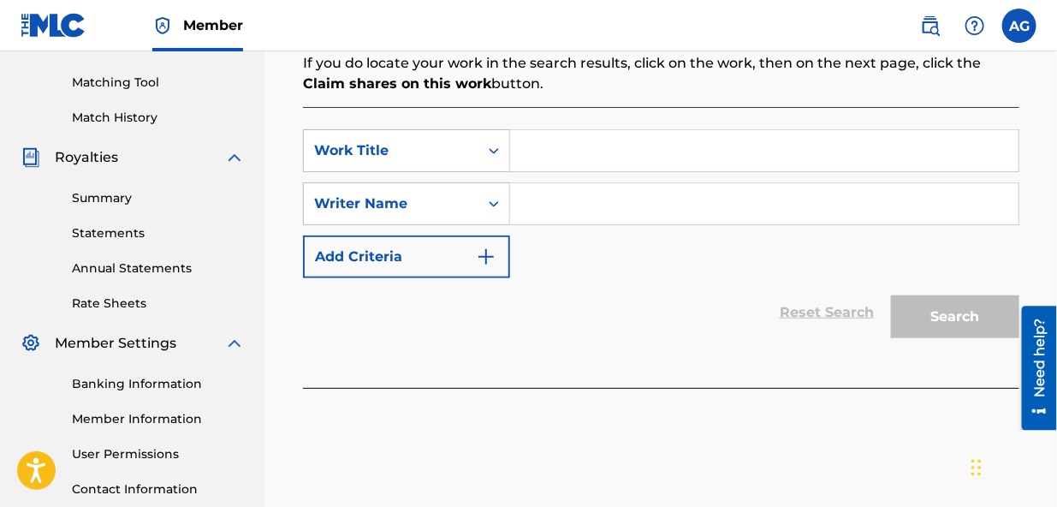
click at [535, 155] on input "Search Form" at bounding box center [764, 150] width 508 height 41
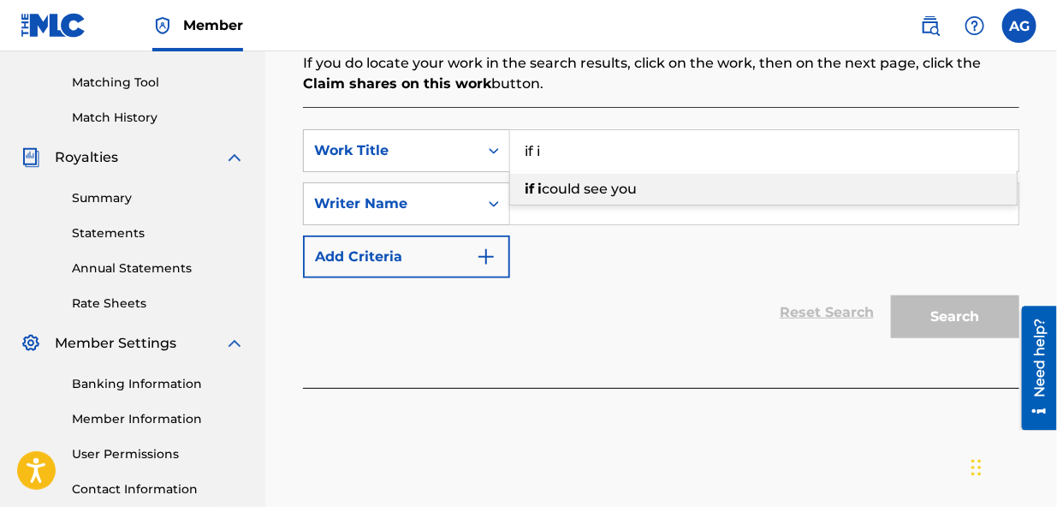
click at [582, 187] on span "could see you" at bounding box center [589, 189] width 95 height 16
type input "if i could see you"
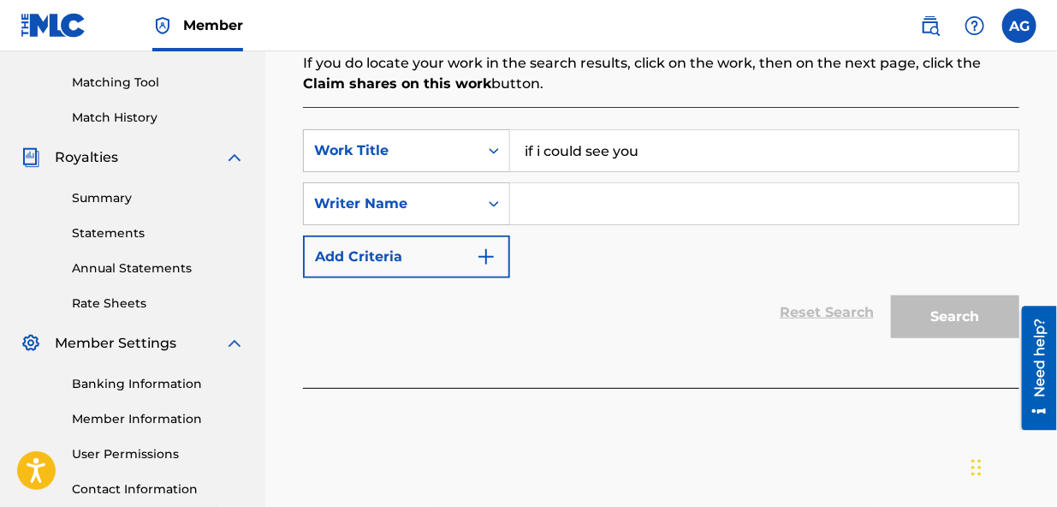
click at [520, 205] on input "Search Form" at bounding box center [764, 203] width 508 height 41
type input "[PERSON_NAME] [PERSON_NAME]"
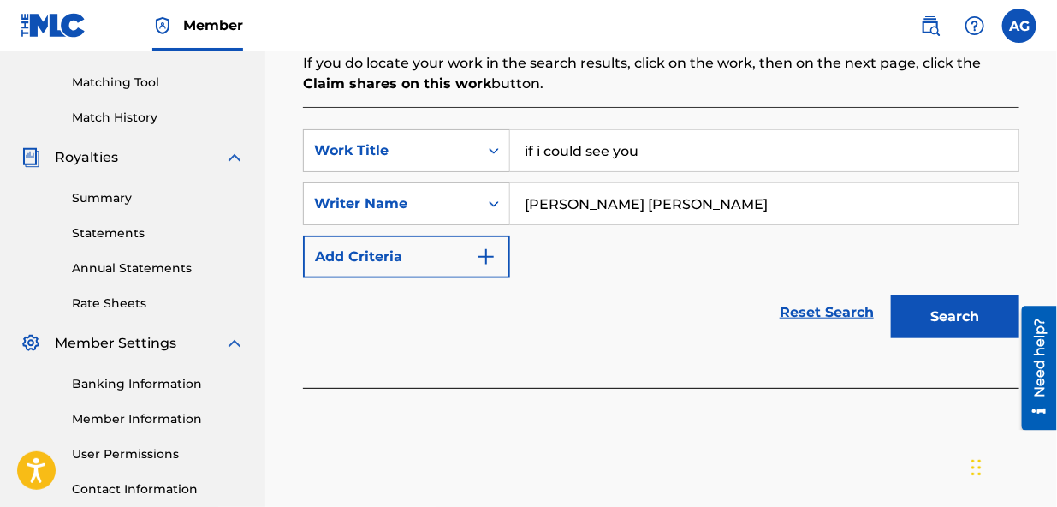
click at [958, 312] on button "Search" at bounding box center [955, 316] width 128 height 43
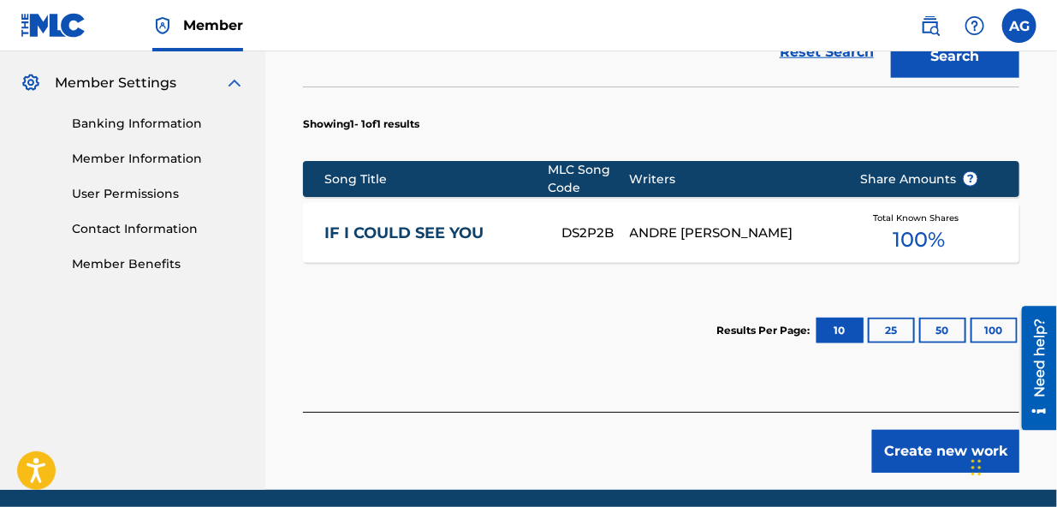
scroll to position [750, 0]
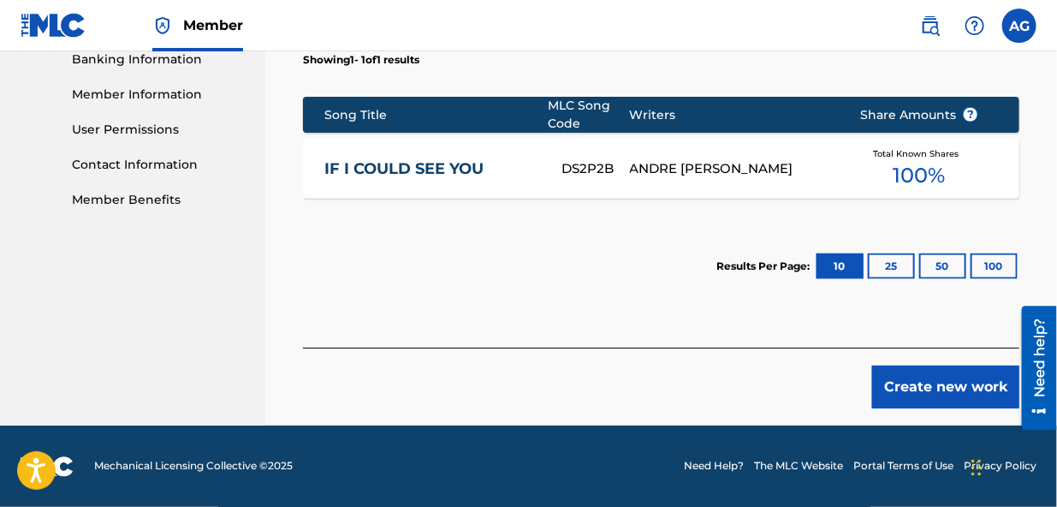
click at [937, 389] on button "Create new work" at bounding box center [945, 386] width 147 height 43
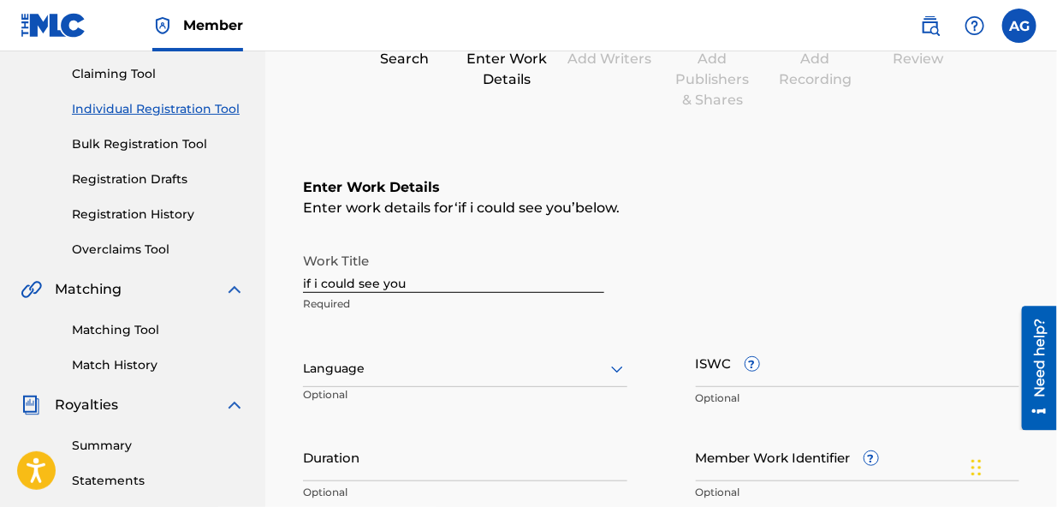
scroll to position [202, 0]
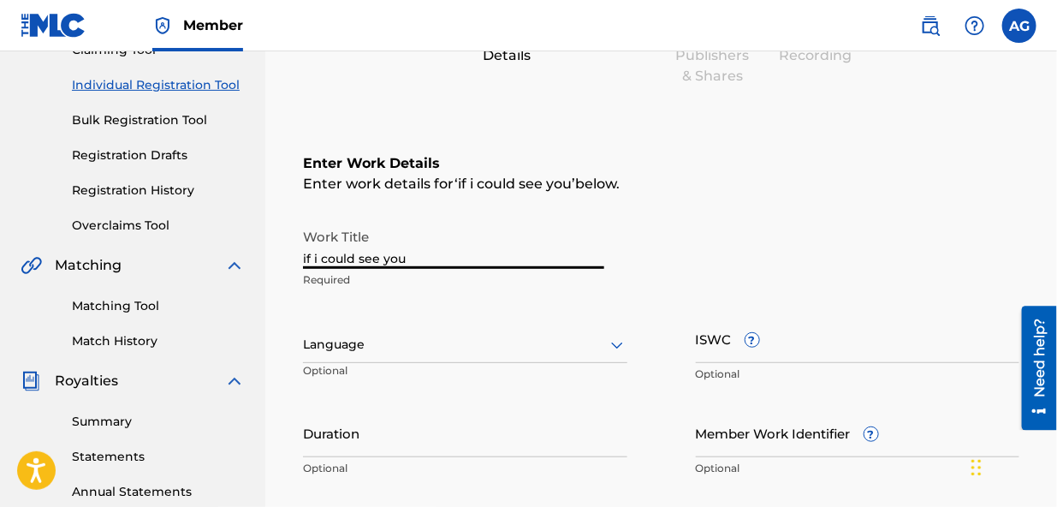
click at [306, 256] on input "if i could see you" at bounding box center [453, 244] width 301 height 49
type input "If i could see you"
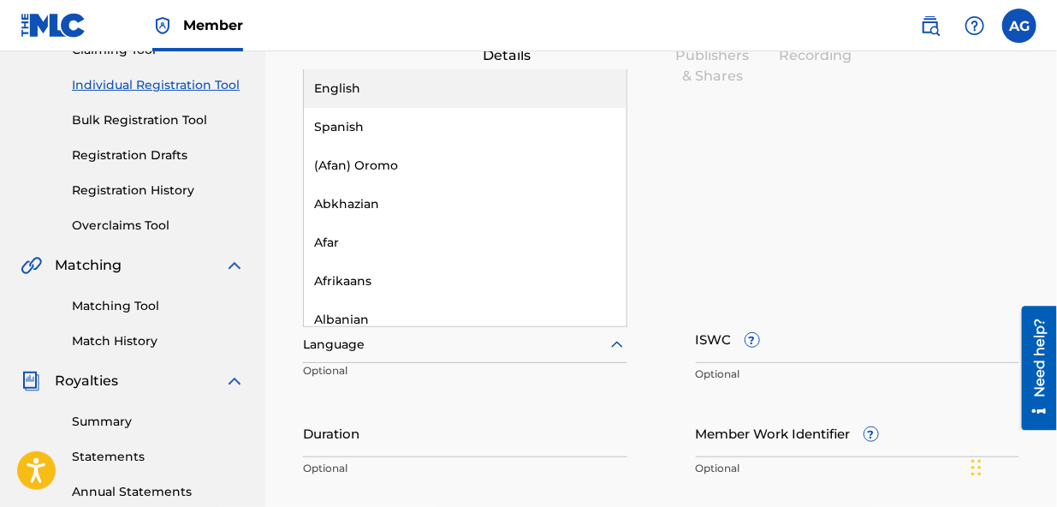
click at [414, 334] on div at bounding box center [465, 344] width 324 height 21
click at [464, 90] on div "English" at bounding box center [465, 88] width 323 height 39
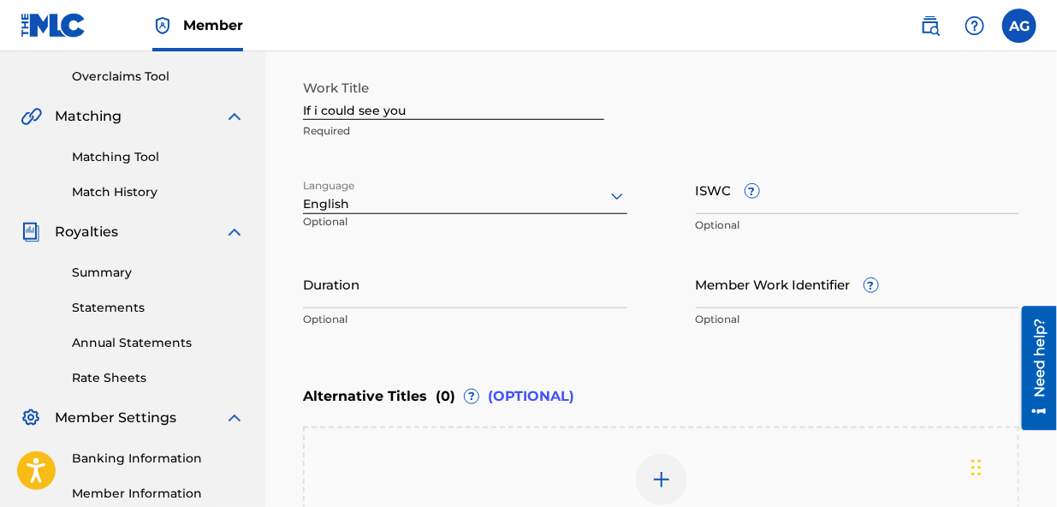
scroll to position [358, 0]
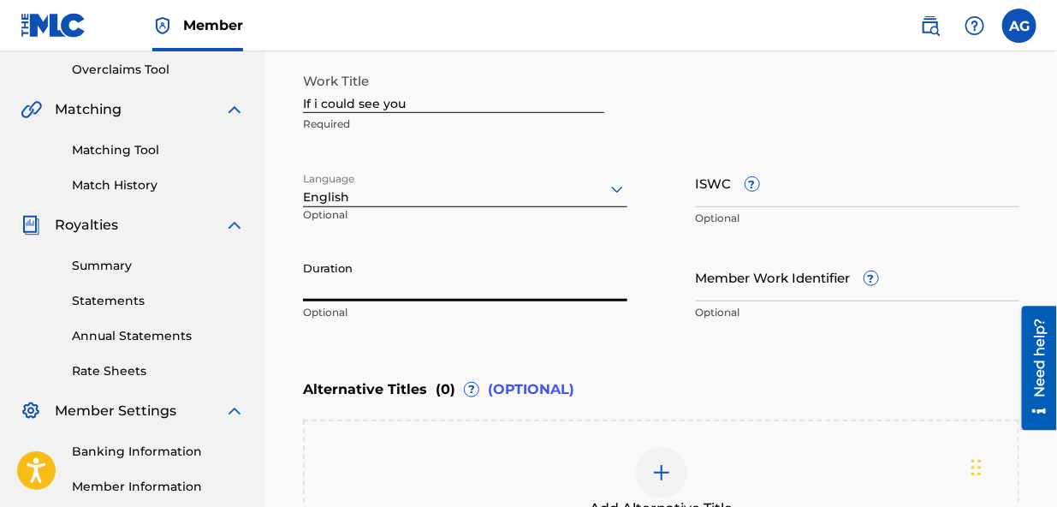
click at [397, 290] on input "Duration" at bounding box center [465, 277] width 324 height 49
click at [397, 288] on input "Duration" at bounding box center [465, 277] width 324 height 49
type input "03:31"
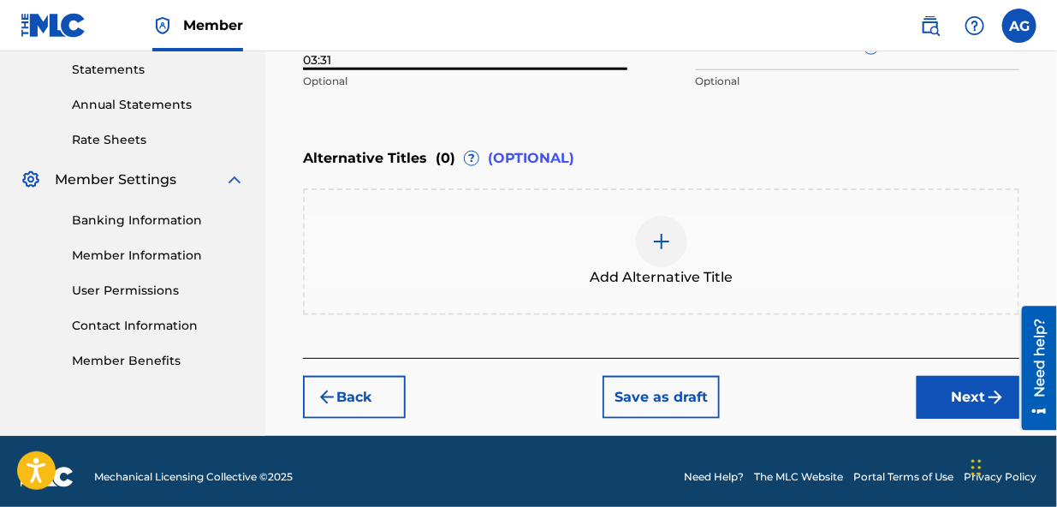
scroll to position [599, 0]
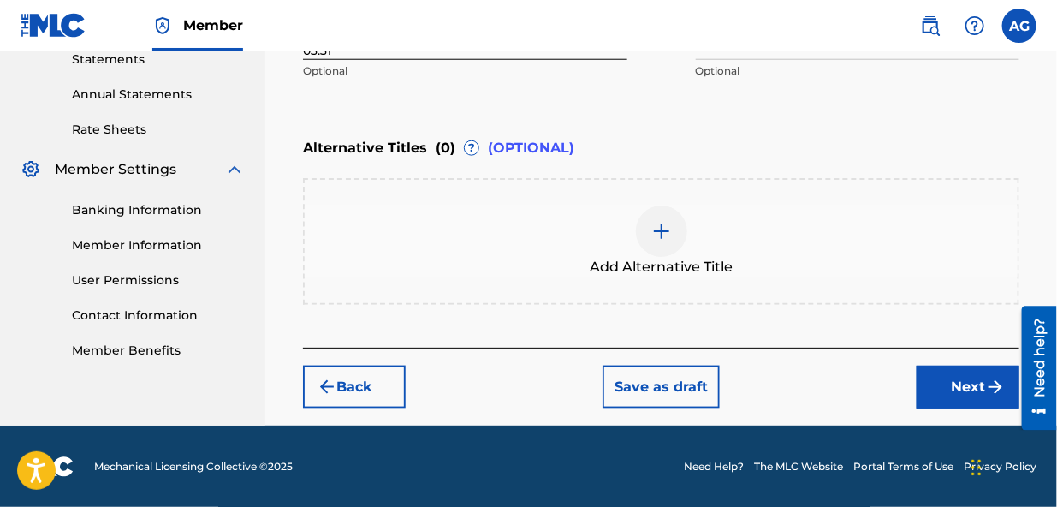
click at [669, 390] on button "Save as draft" at bounding box center [661, 386] width 117 height 43
click at [966, 384] on button "Next" at bounding box center [968, 386] width 103 height 43
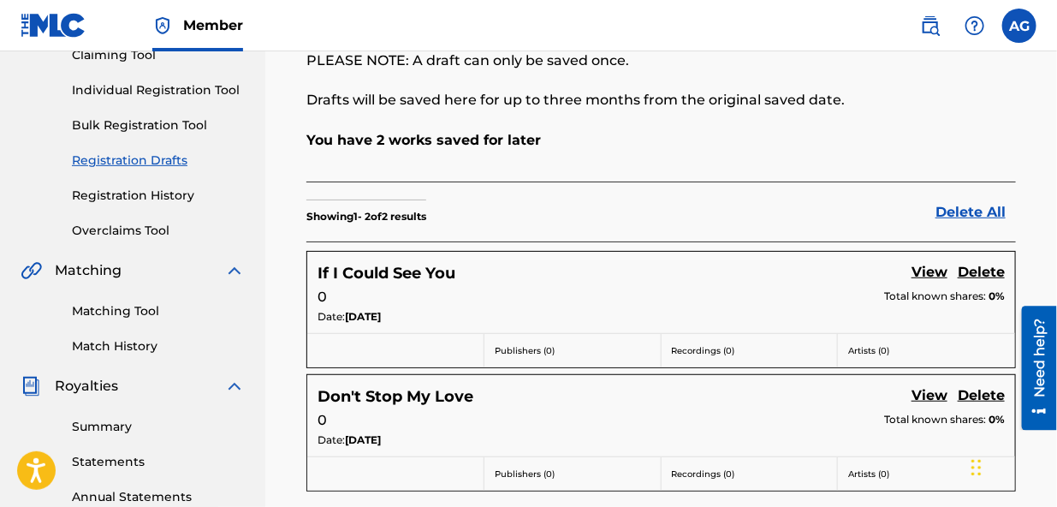
scroll to position [200, 0]
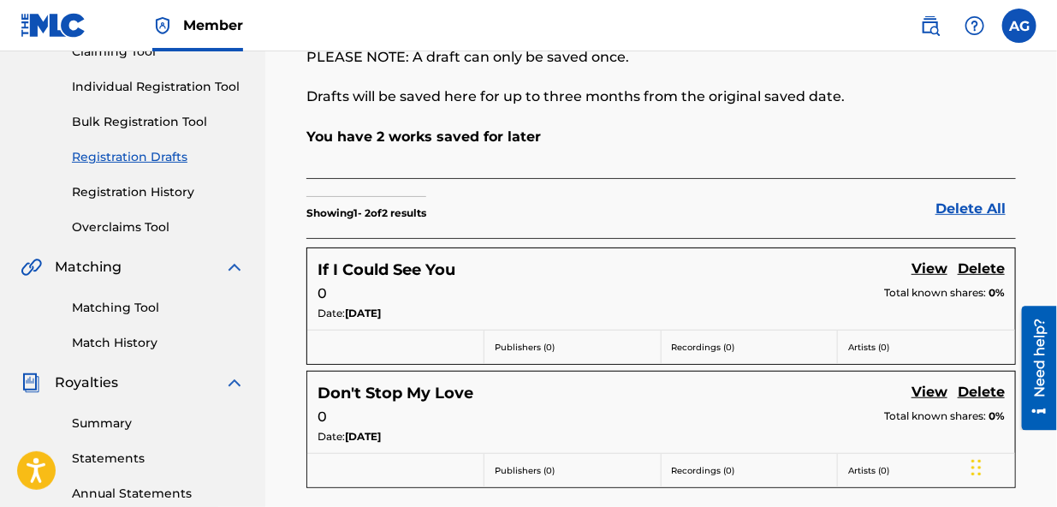
click at [929, 269] on link "View" at bounding box center [930, 269] width 36 height 23
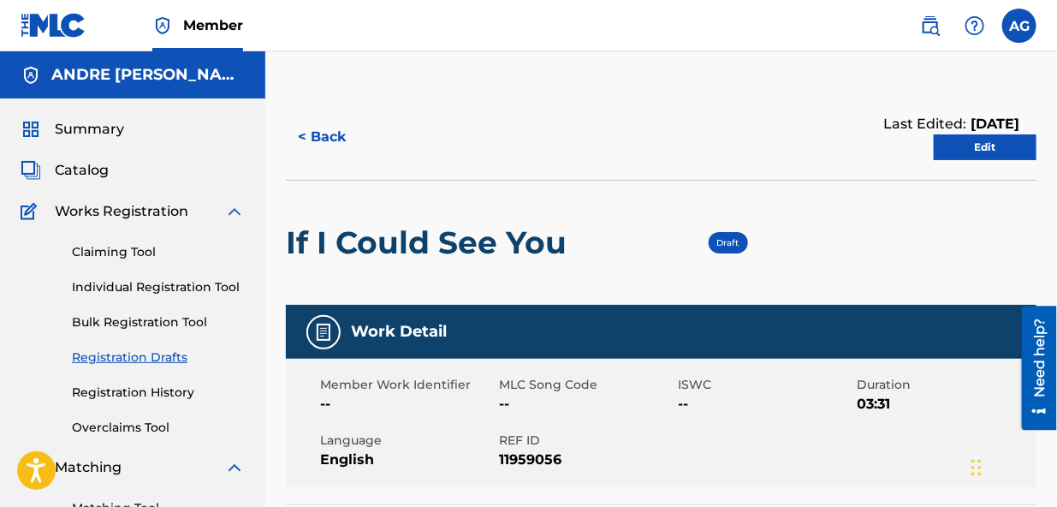
click at [983, 147] on link "Edit" at bounding box center [985, 147] width 103 height 26
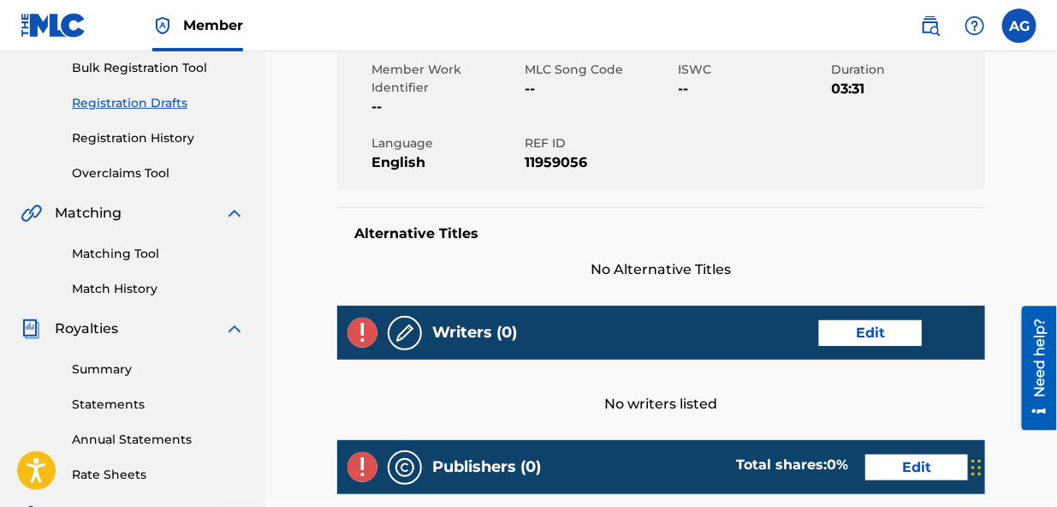
scroll to position [293, 0]
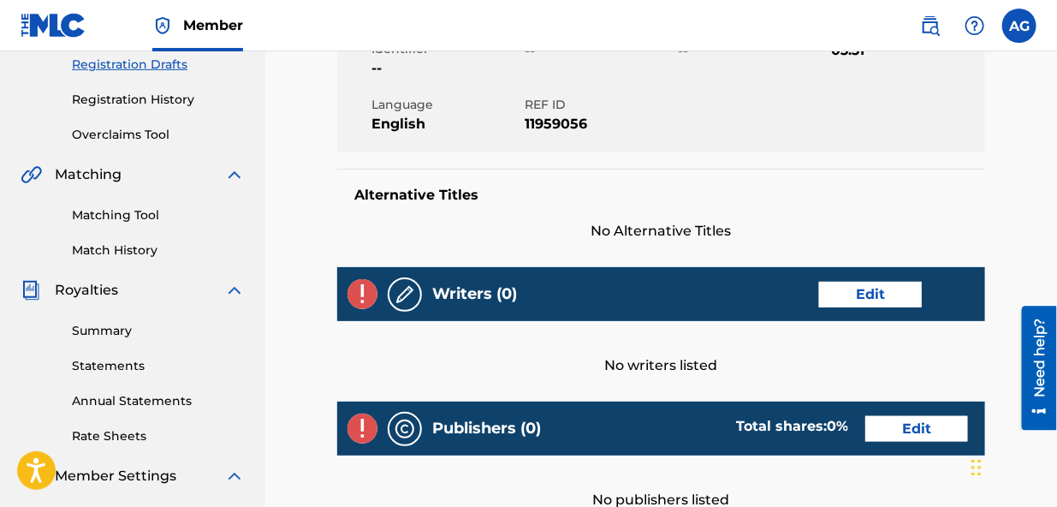
drag, startPoint x: 1060, startPoint y: 188, endPoint x: 3, endPoint y: 17, distance: 1070.9
click at [868, 282] on link "Edit" at bounding box center [870, 295] width 103 height 26
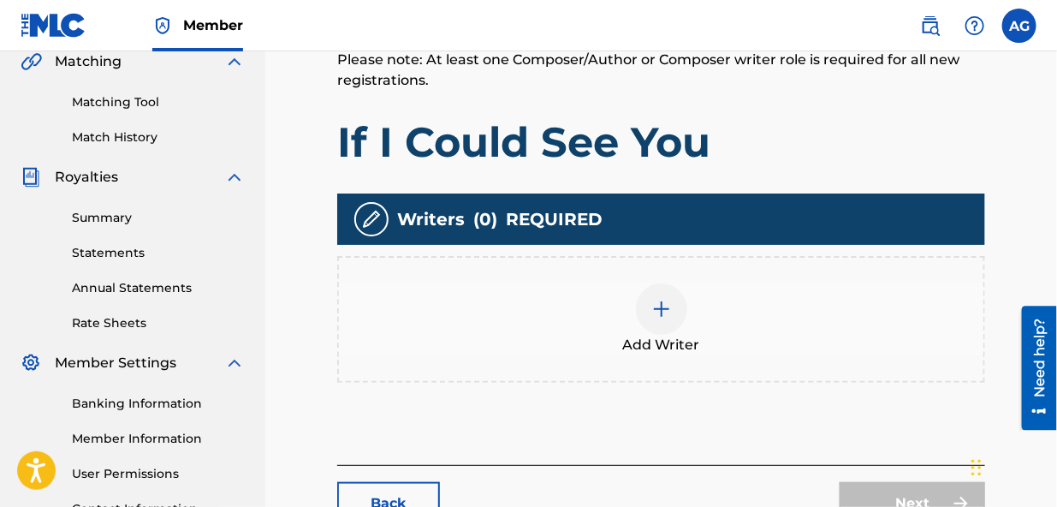
scroll to position [414, 0]
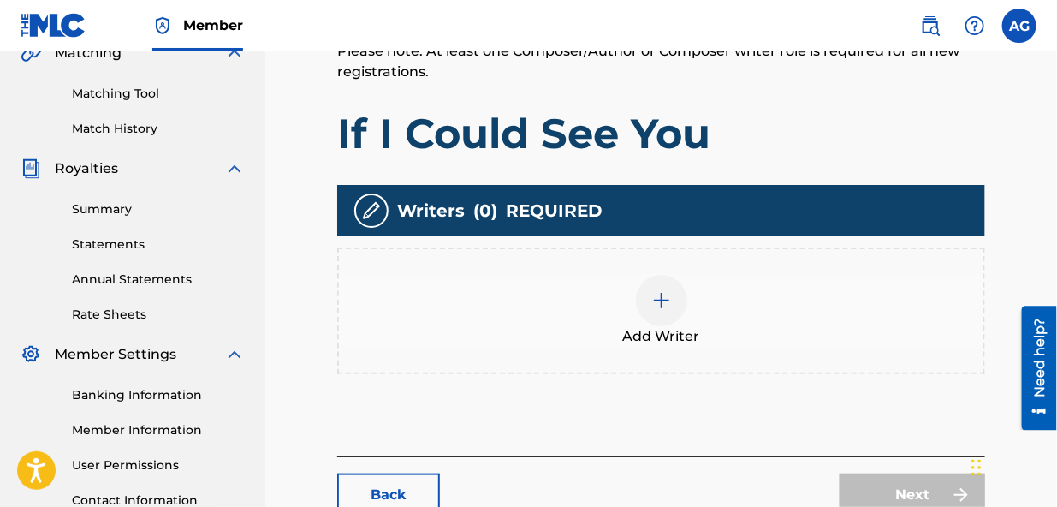
drag, startPoint x: 1061, startPoint y: 145, endPoint x: 2, endPoint y: 39, distance: 1065.0
click at [658, 302] on img at bounding box center [661, 300] width 21 height 21
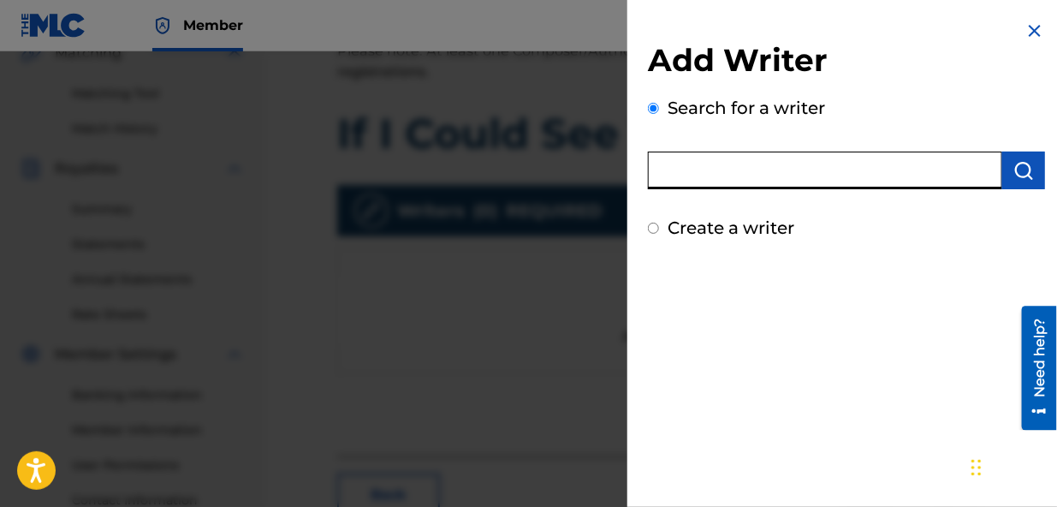
click at [714, 169] on input "text" at bounding box center [825, 171] width 354 height 38
type input "[PERSON_NAME] [PERSON_NAME]"
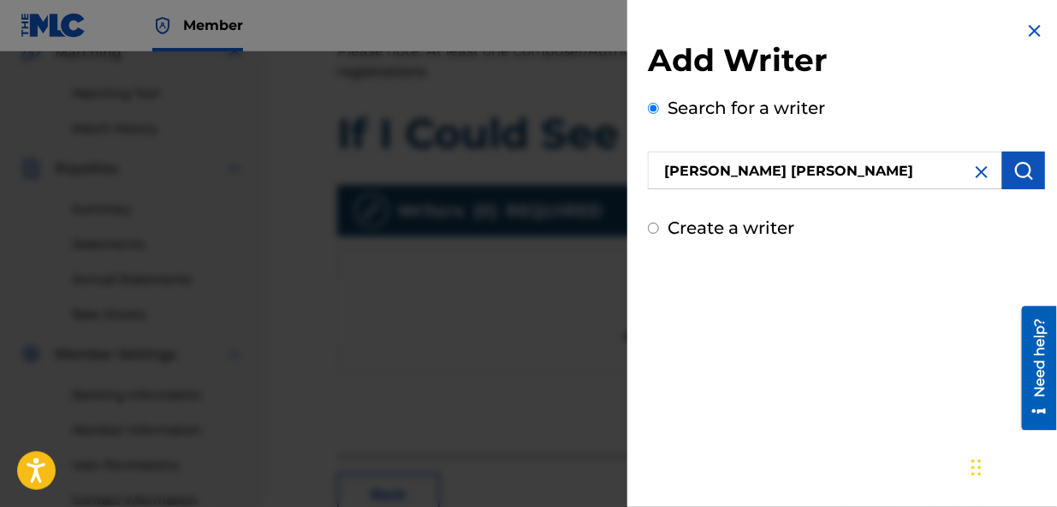
click at [650, 229] on input "Create a writer" at bounding box center [653, 228] width 11 height 11
radio input "false"
radio input "true"
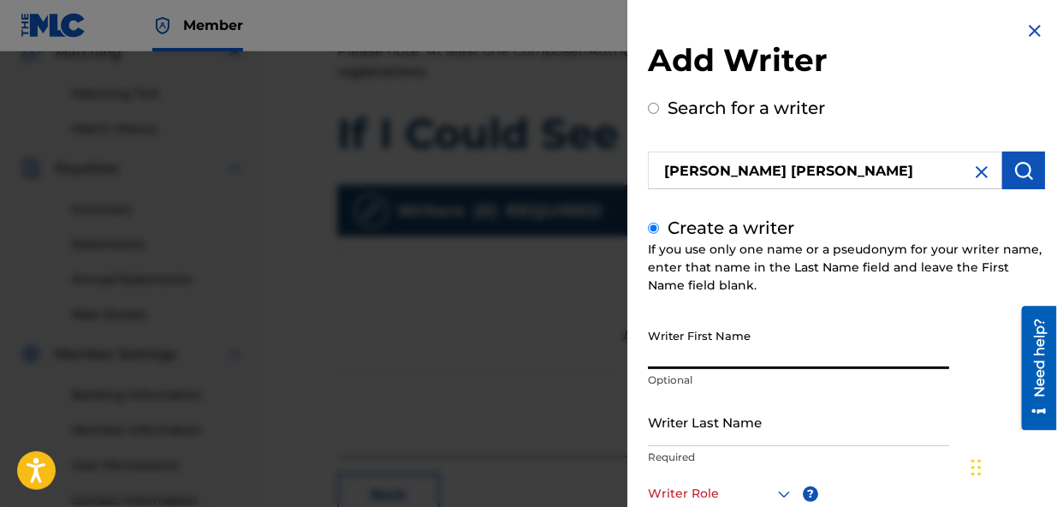
click at [770, 342] on input "Writer First Name" at bounding box center [798, 344] width 301 height 49
type input "[PERSON_NAME]"
type input "Gouws"
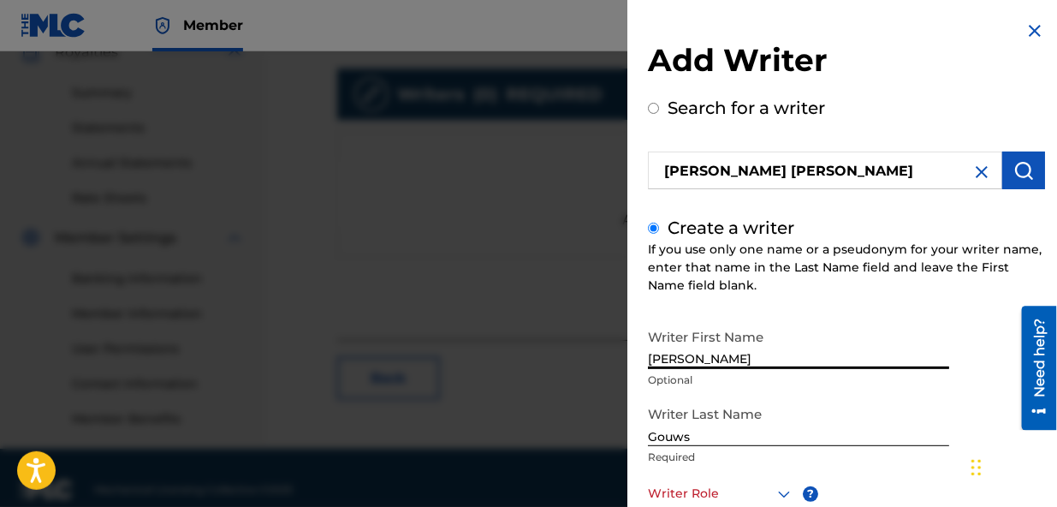
scroll to position [531, 0]
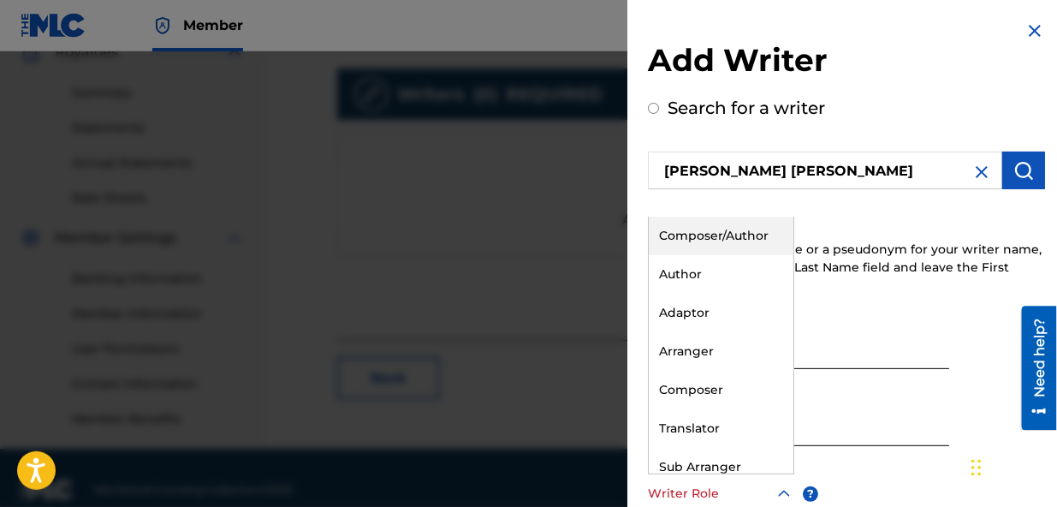
click at [781, 490] on icon at bounding box center [784, 494] width 21 height 21
click at [698, 237] on div "Composer/Author" at bounding box center [721, 236] width 145 height 39
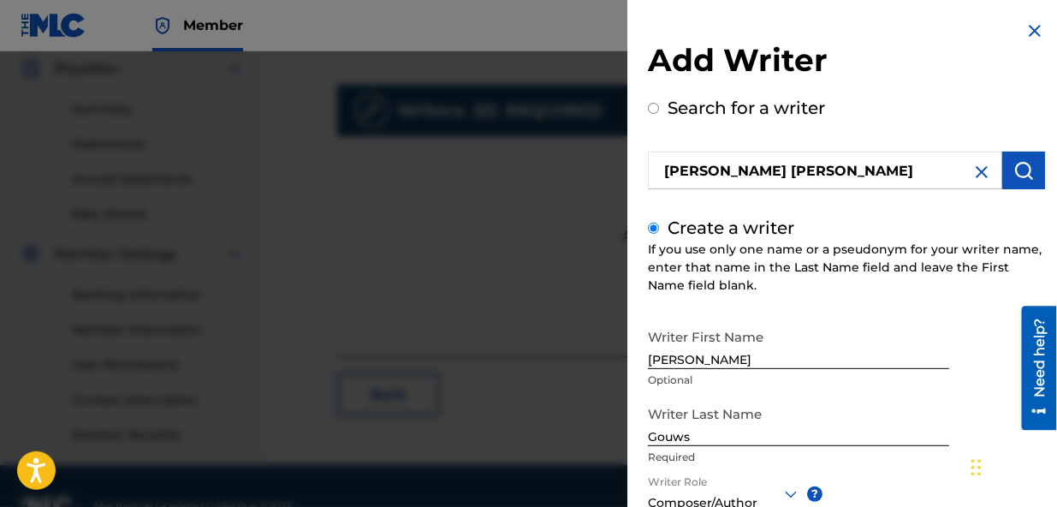
scroll to position [520, 0]
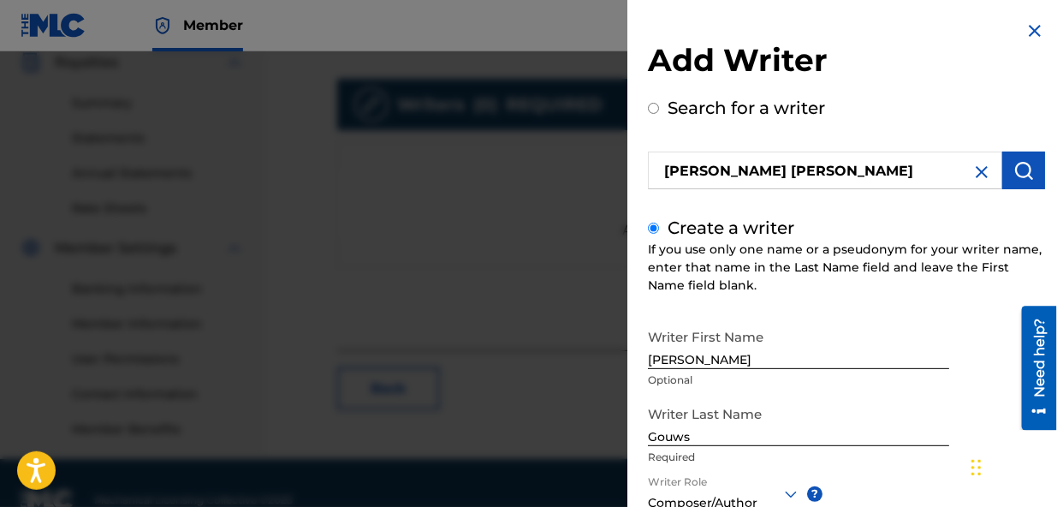
click at [935, 490] on div "Writer First Name [PERSON_NAME] Optional Writer Last Name Gouws Required Writer…" at bounding box center [846, 508] width 397 height 377
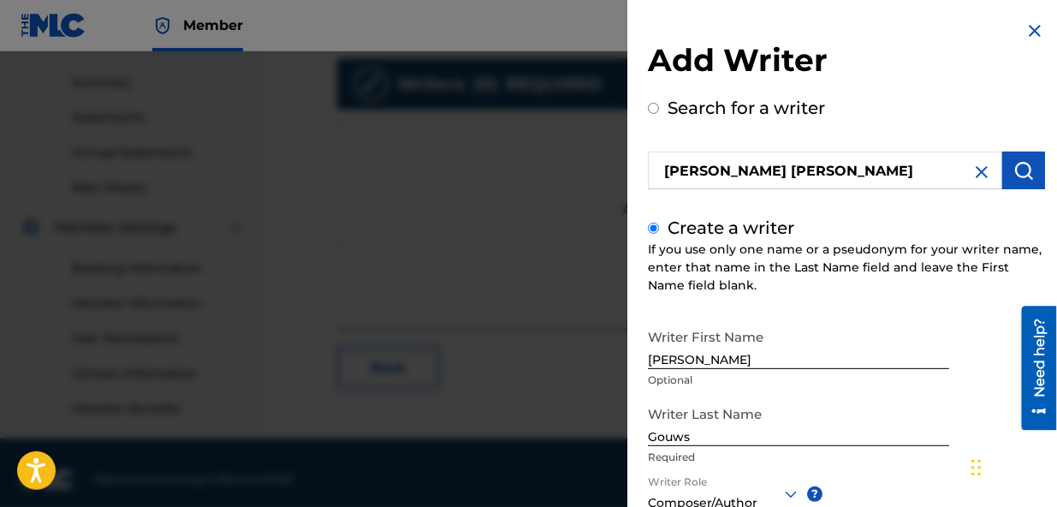
scroll to position [555, 0]
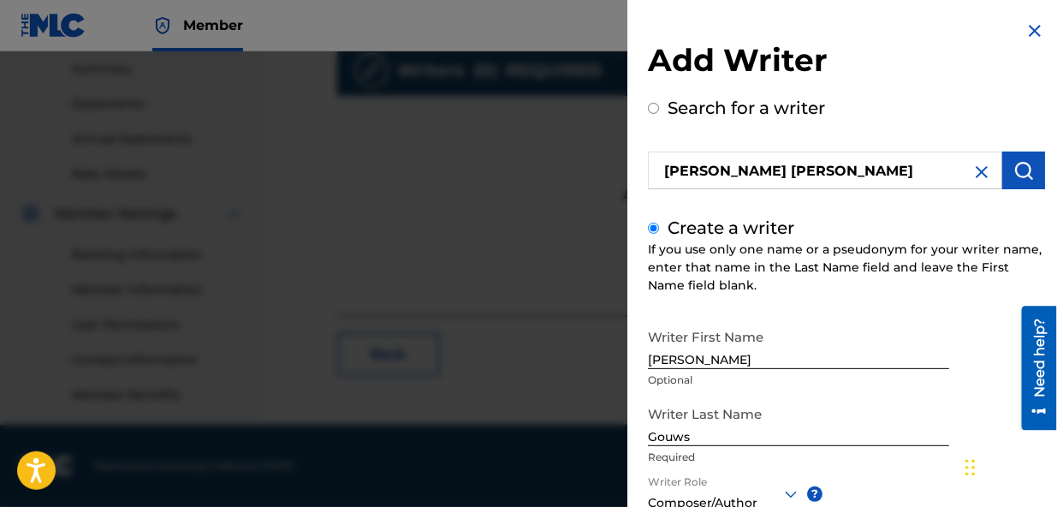
click at [975, 466] on div "Chat Widget" at bounding box center [1003, 466] width 86 height 82
click at [975, 466] on div "Chat Widget" at bounding box center [998, 466] width 86 height 82
click at [911, 467] on div "Writer Last Name Gouws Required" at bounding box center [798, 435] width 301 height 77
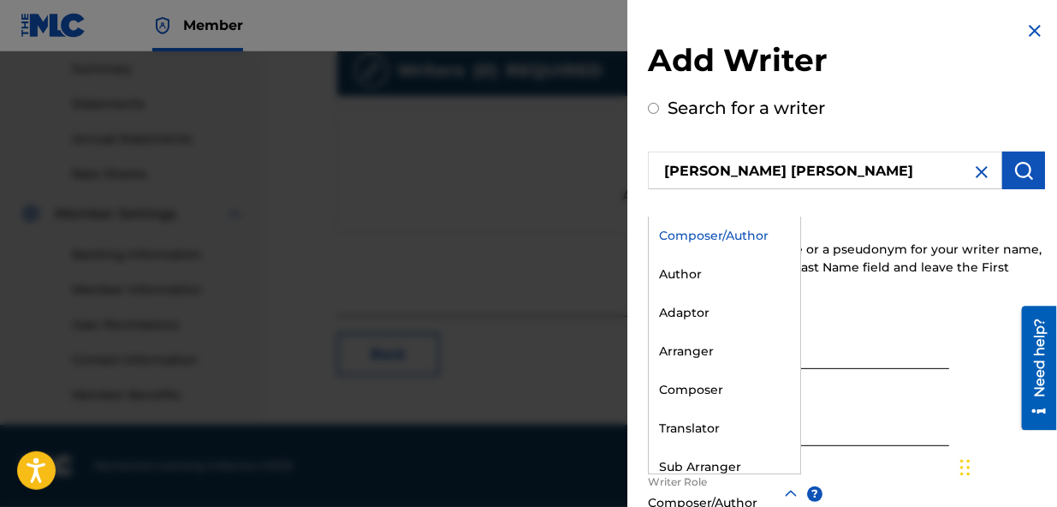
click at [790, 494] on icon at bounding box center [791, 494] width 21 height 21
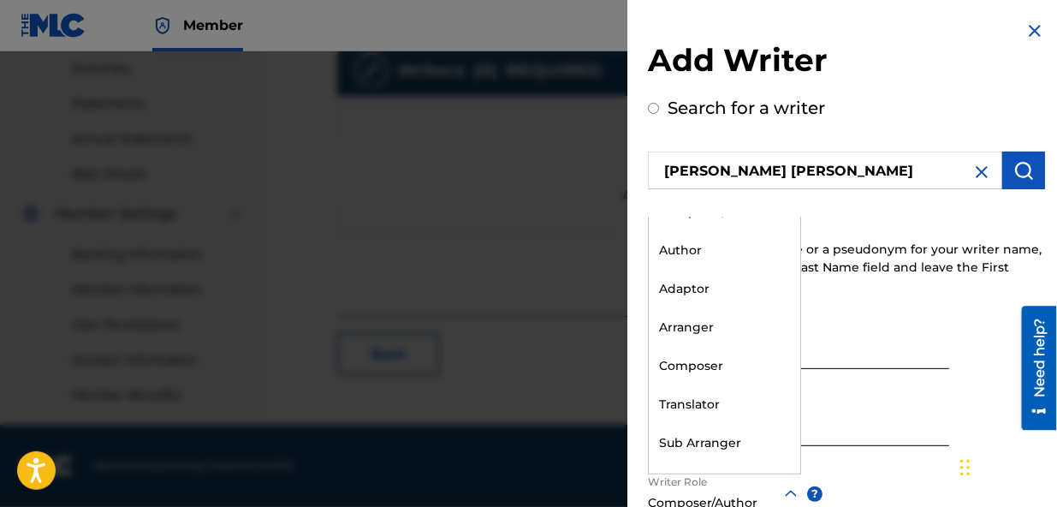
scroll to position [0, 0]
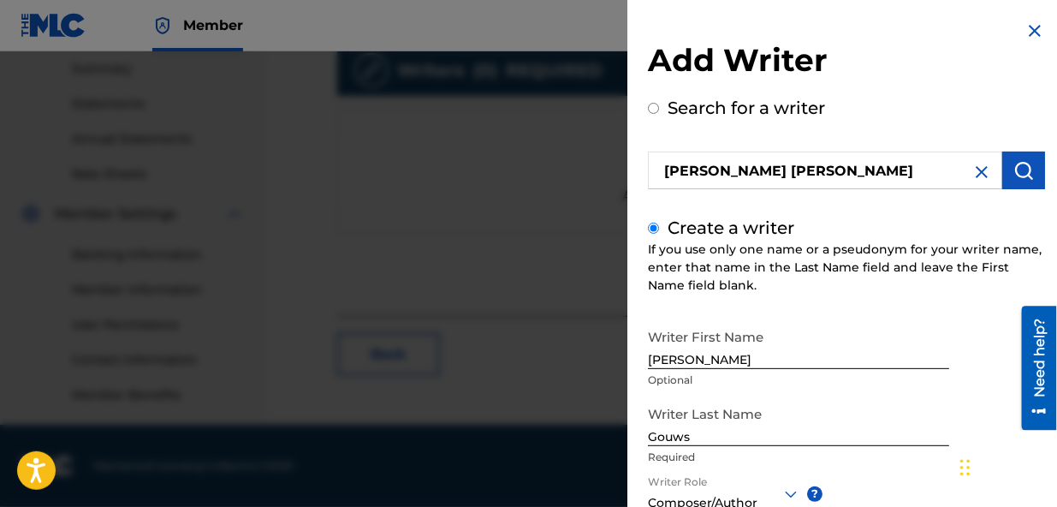
click at [912, 485] on div "Writer First Name [PERSON_NAME] Optional Writer Last Name Gouws Required Writer…" at bounding box center [846, 508] width 397 height 377
click at [1019, 169] on img "submit" at bounding box center [1023, 170] width 21 height 21
radio input "true"
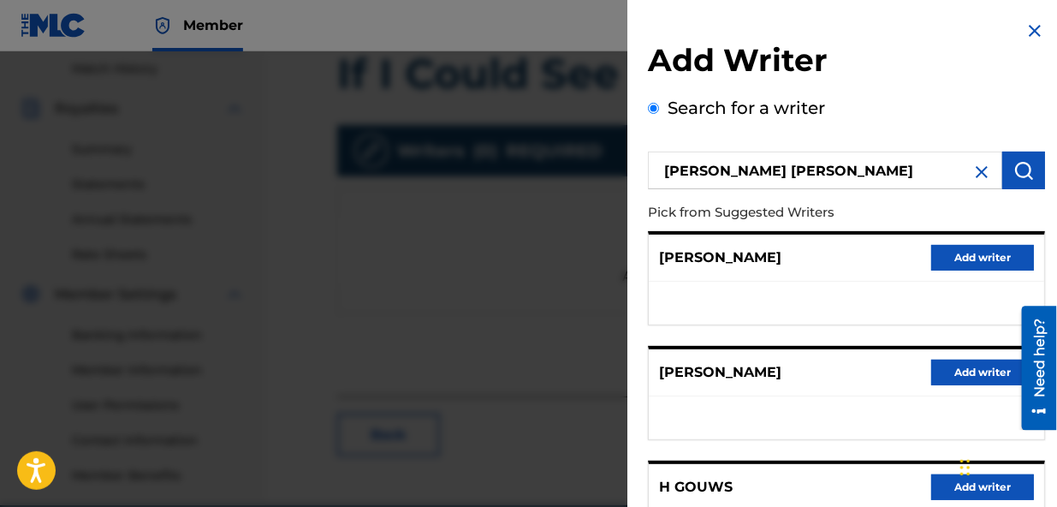
scroll to position [555, 0]
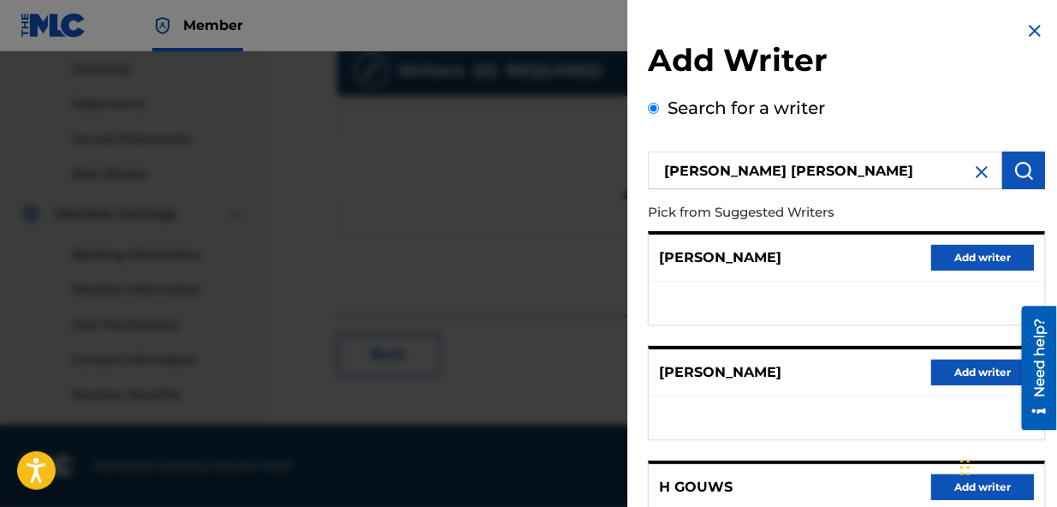
click at [1027, 28] on img at bounding box center [1035, 31] width 21 height 21
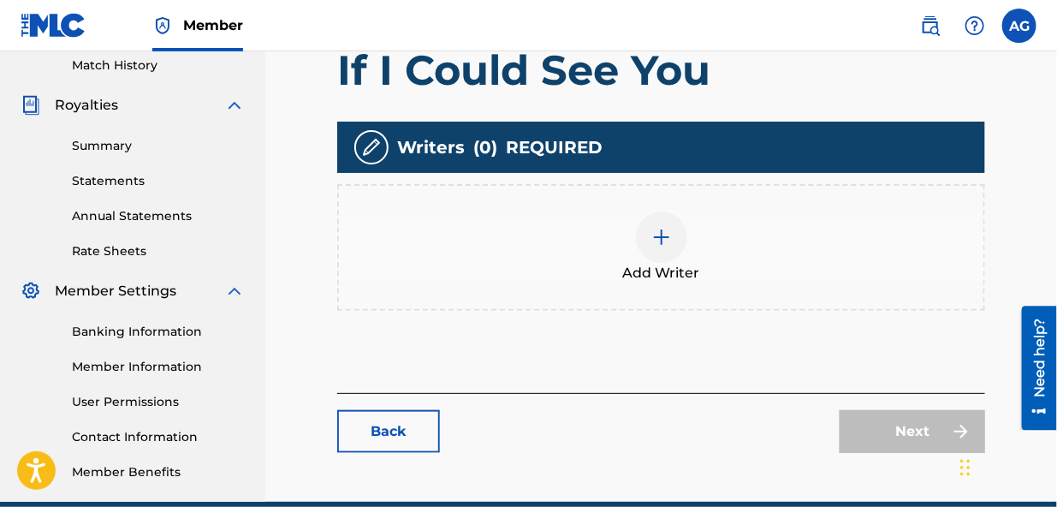
scroll to position [461, 0]
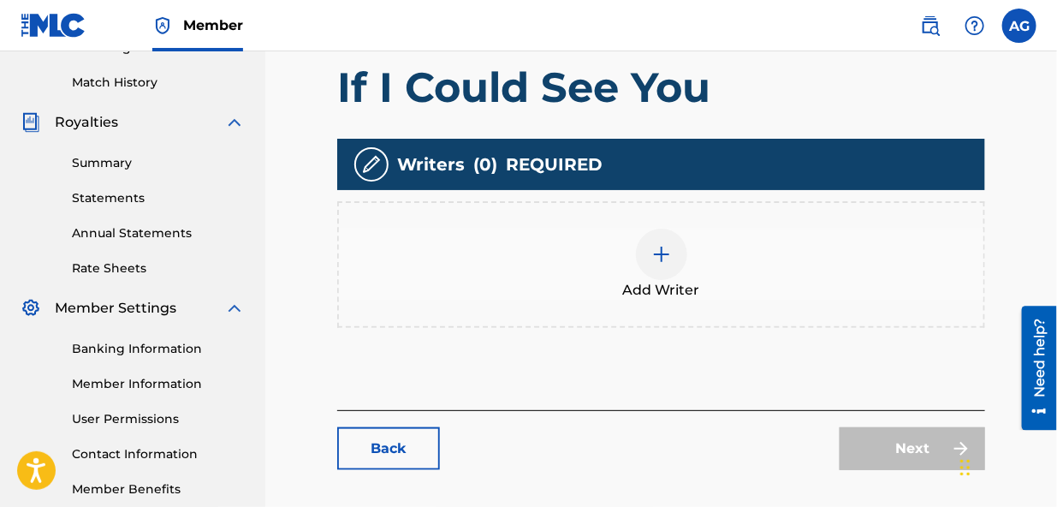
click at [656, 258] on img at bounding box center [661, 254] width 21 height 21
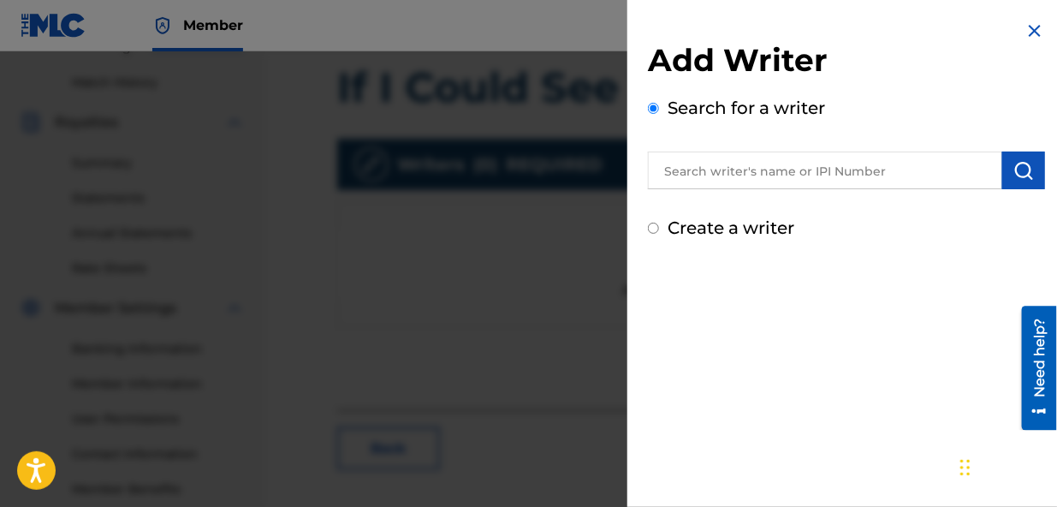
click at [650, 226] on input "Create a writer" at bounding box center [653, 228] width 11 height 11
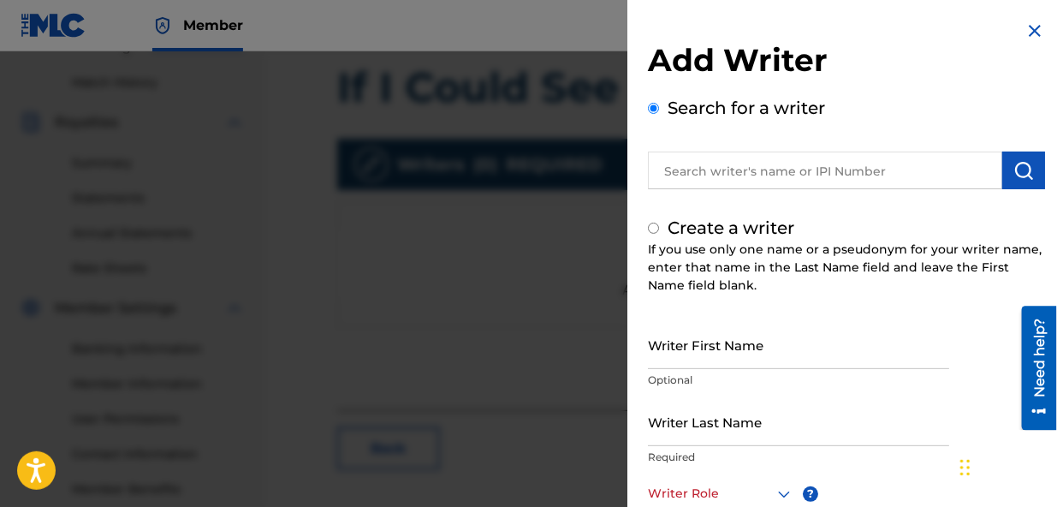
radio input "false"
radio input "true"
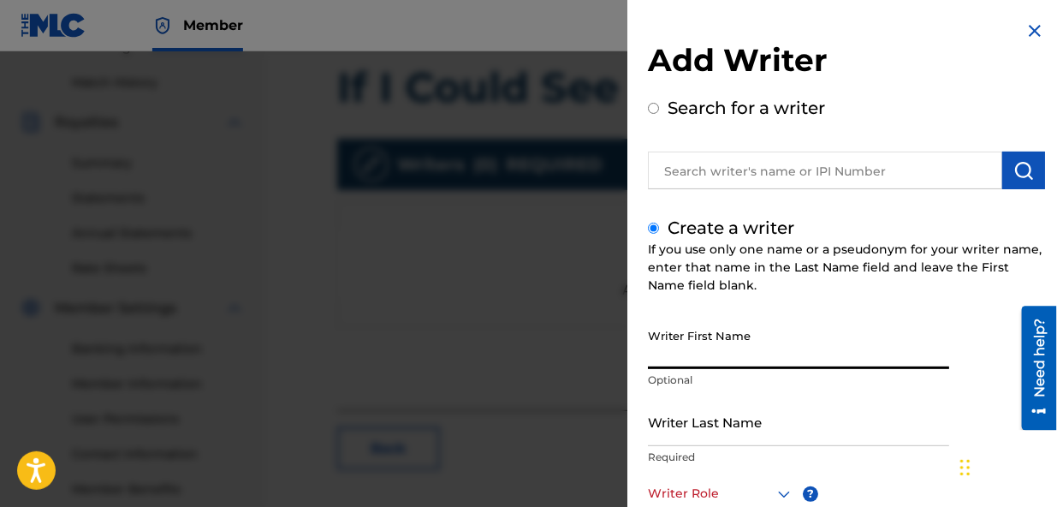
click at [725, 360] on input "Writer First Name" at bounding box center [798, 344] width 301 height 49
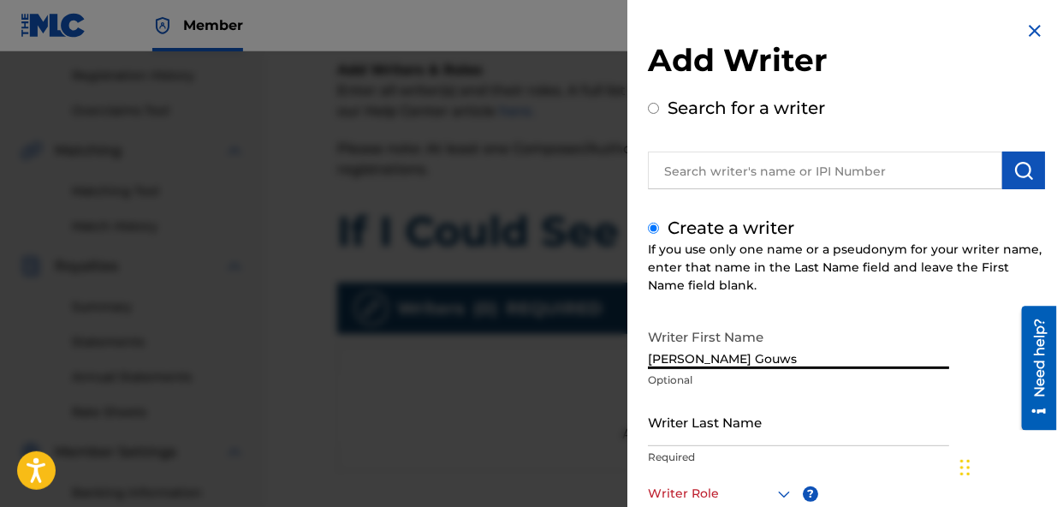
scroll to position [313, 0]
click at [686, 356] on input "[PERSON_NAME]" at bounding box center [798, 344] width 301 height 49
type input "Andre Tyrone"
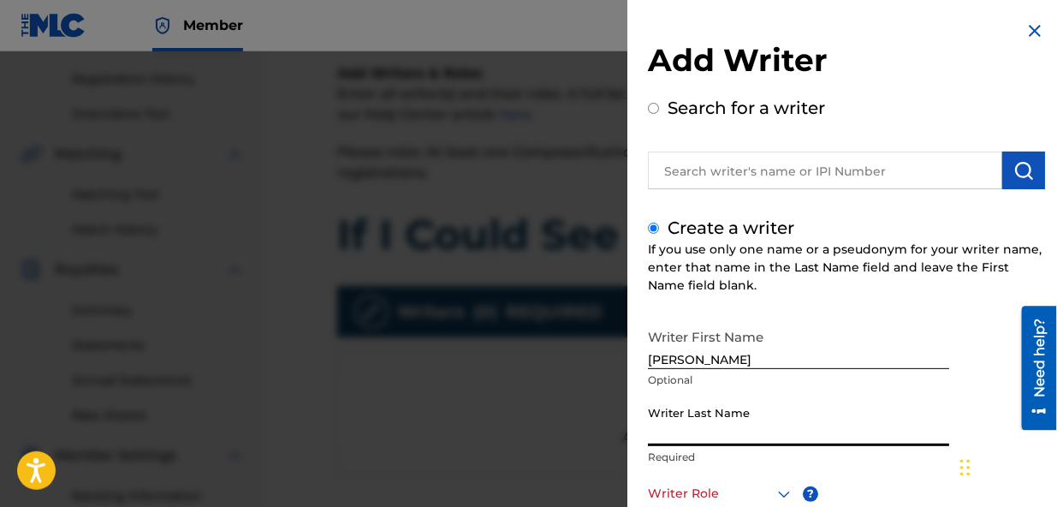
click at [696, 425] on input "Writer Last Name" at bounding box center [798, 421] width 301 height 49
type input "Gouws"
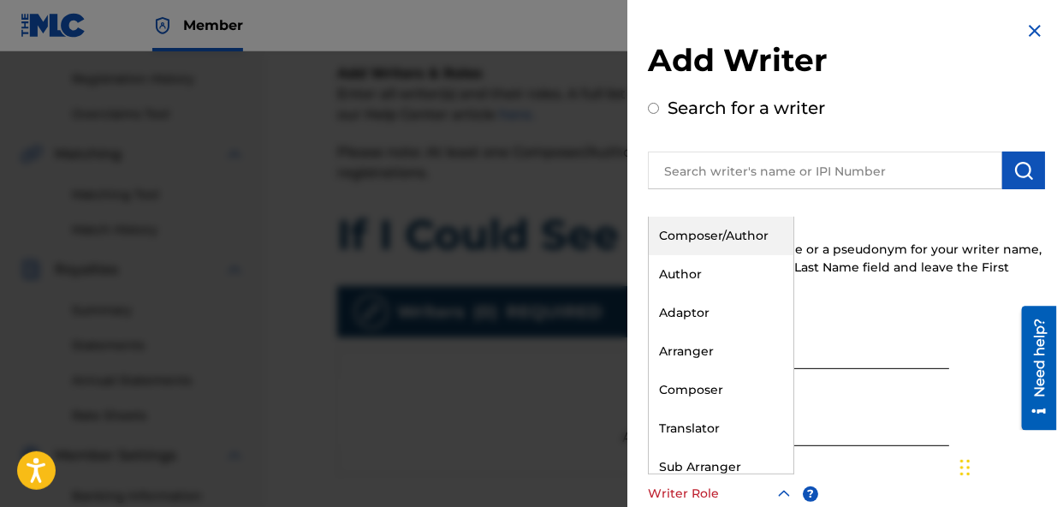
click at [781, 491] on icon at bounding box center [784, 494] width 21 height 21
click at [728, 232] on div "Composer/Author" at bounding box center [721, 236] width 145 height 39
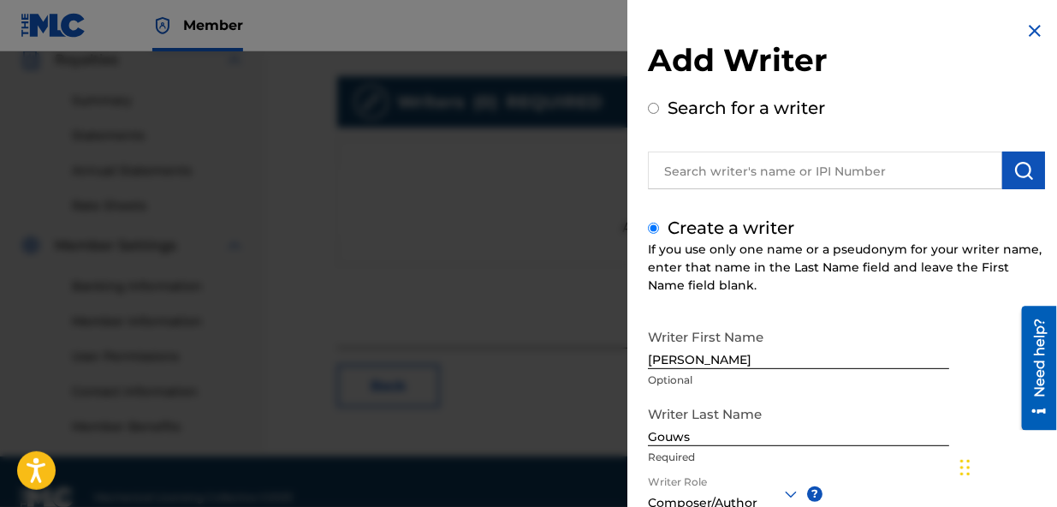
scroll to position [555, 0]
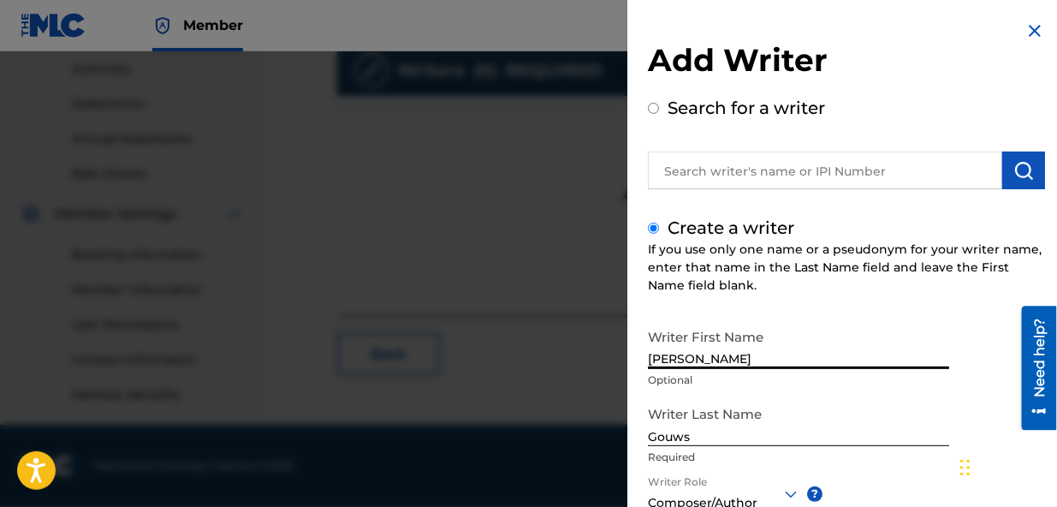
drag, startPoint x: 911, startPoint y: 325, endPoint x: 900, endPoint y: 245, distance: 81.2
click at [900, 245] on div "Create a writer If you use only one name or a pseudonym for your writer name, e…" at bounding box center [846, 456] width 397 height 482
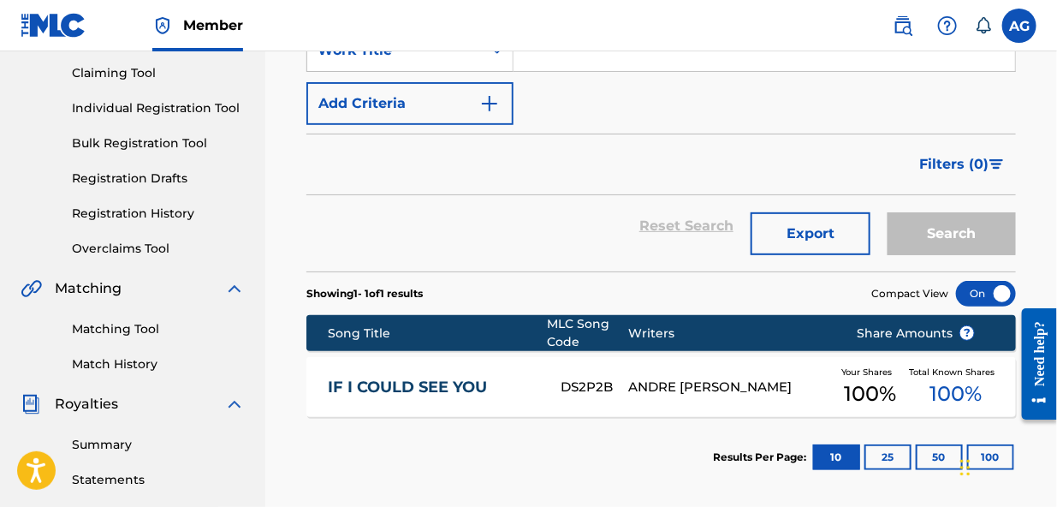
scroll to position [199, 0]
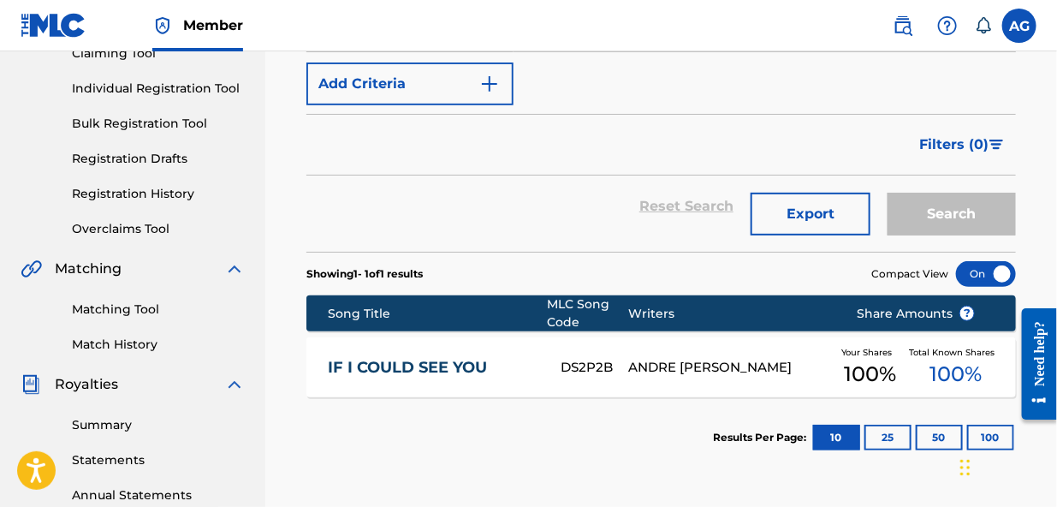
click at [942, 203] on div "Search" at bounding box center [947, 206] width 137 height 62
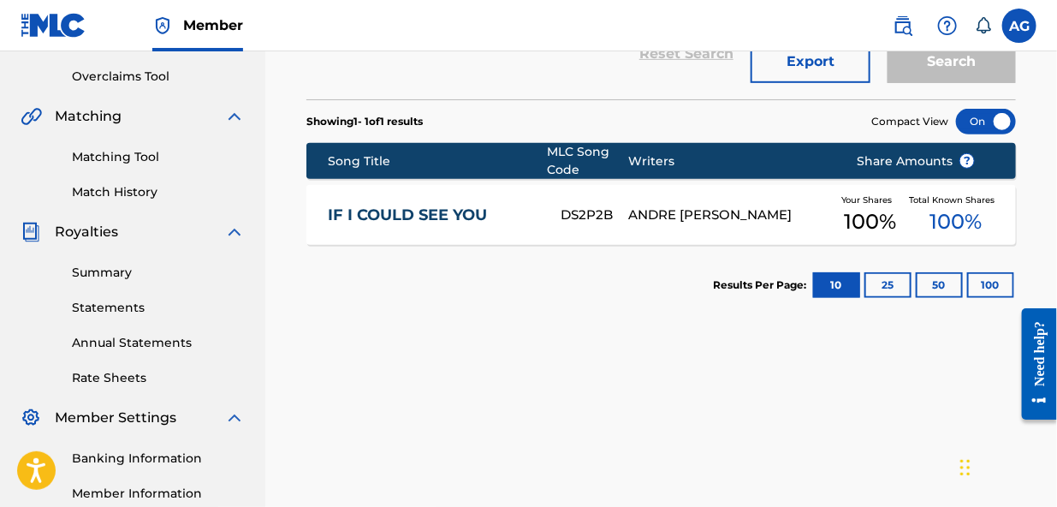
scroll to position [360, 0]
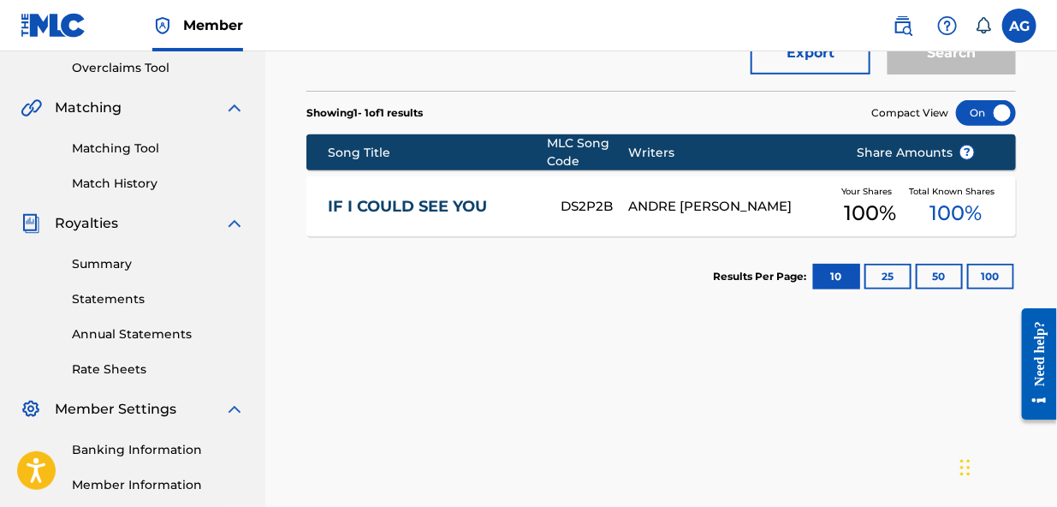
click at [884, 274] on button "25" at bounding box center [888, 277] width 47 height 26
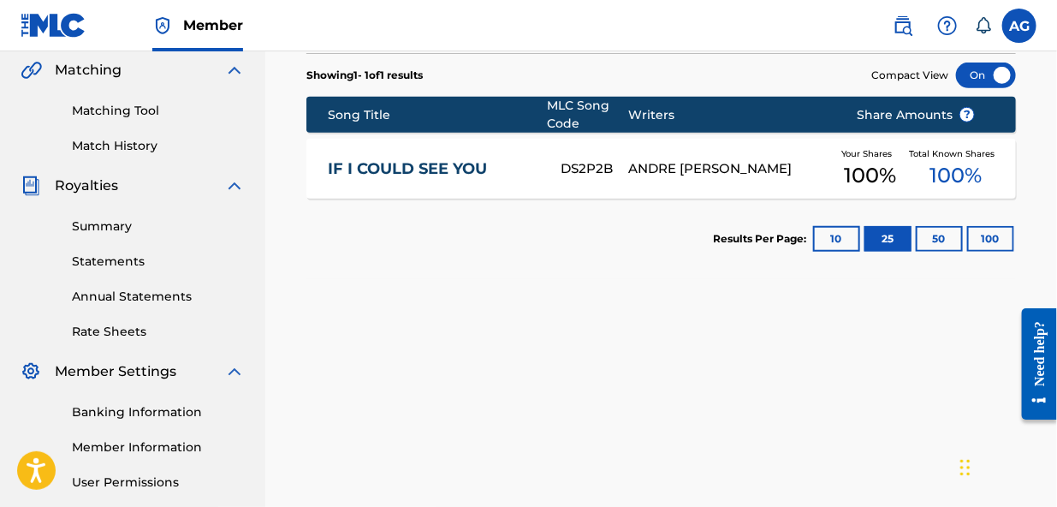
scroll to position [414, 0]
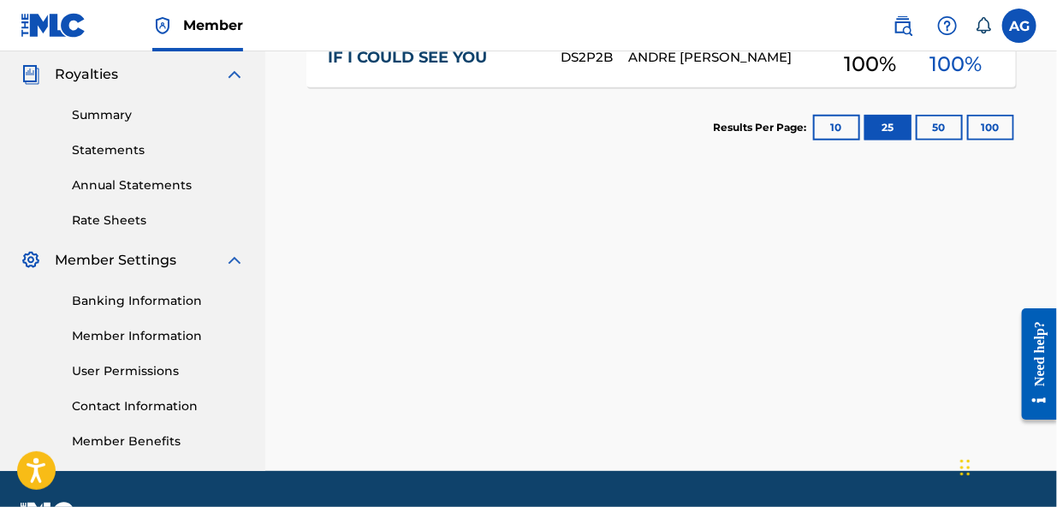
drag, startPoint x: 1061, startPoint y: 264, endPoint x: 26, endPoint y: 2, distance: 1068.5
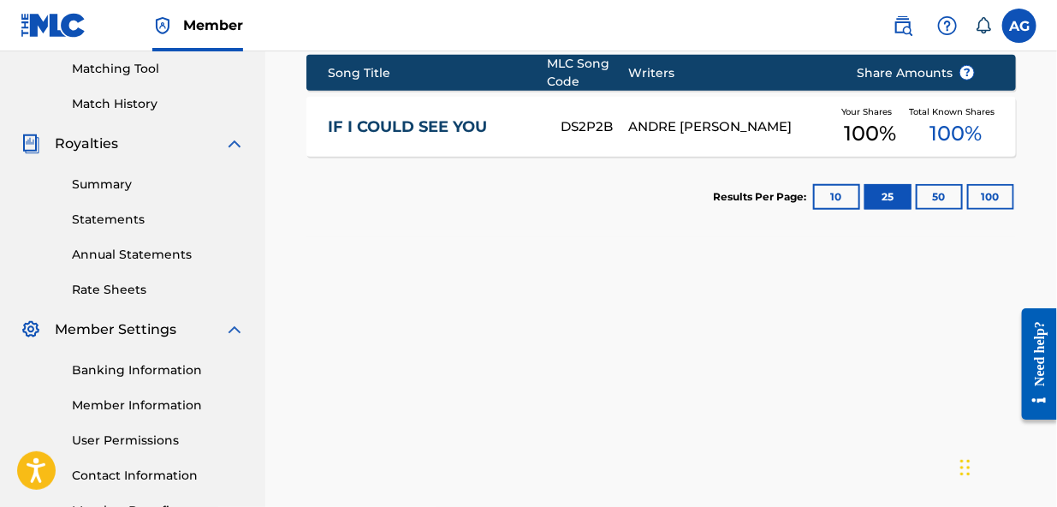
click at [988, 192] on button "100" at bounding box center [990, 197] width 47 height 26
click at [935, 193] on button "50" at bounding box center [939, 197] width 47 height 26
click at [827, 190] on button "10" at bounding box center [836, 197] width 47 height 26
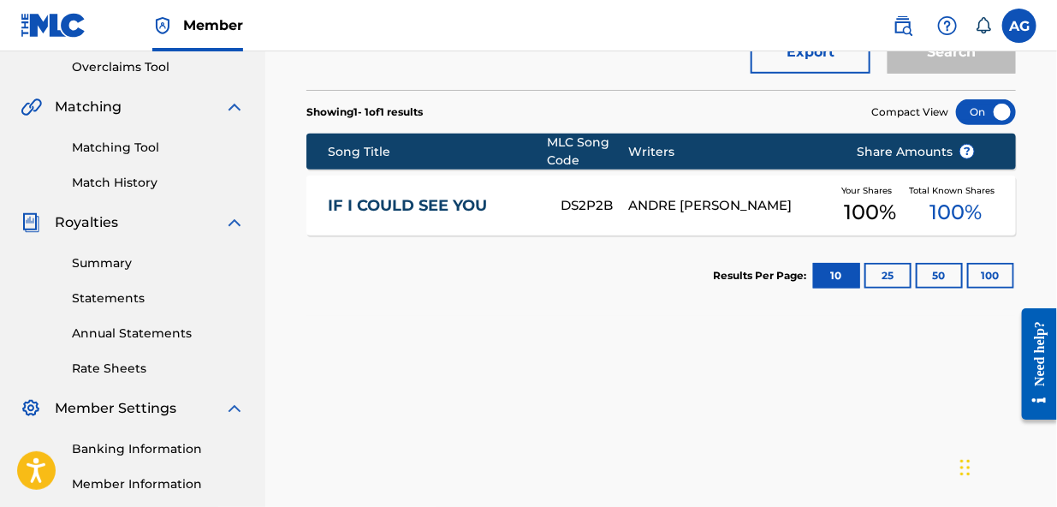
scroll to position [363, 0]
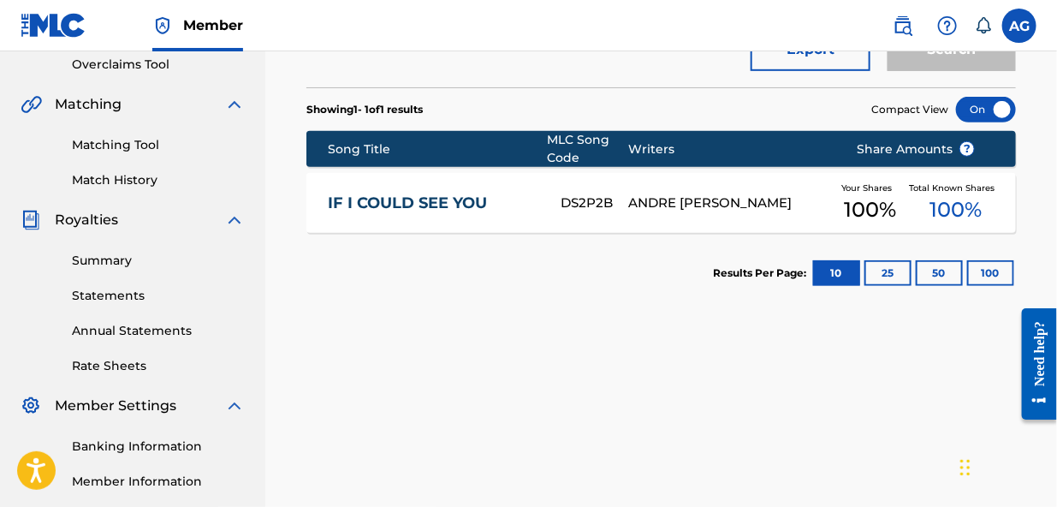
click at [101, 256] on link "Summary" at bounding box center [158, 261] width 173 height 18
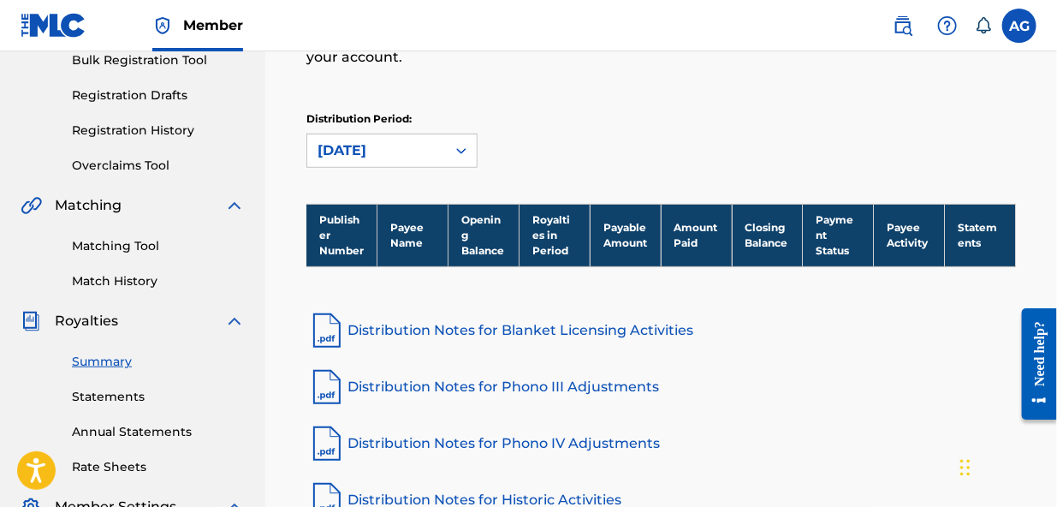
scroll to position [267, 0]
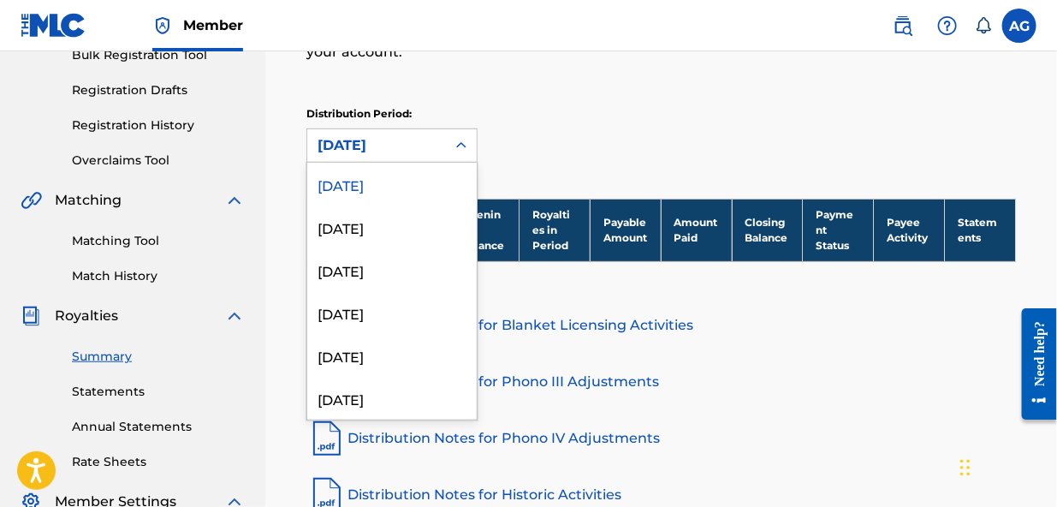
click at [456, 140] on icon at bounding box center [461, 145] width 17 height 17
click at [367, 179] on div "[DATE]" at bounding box center [391, 184] width 169 height 43
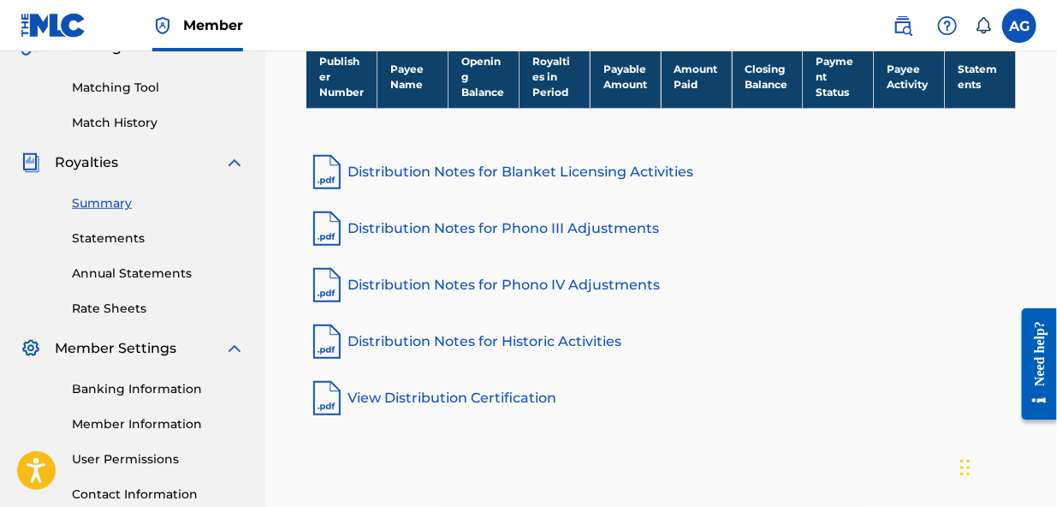
scroll to position [422, 0]
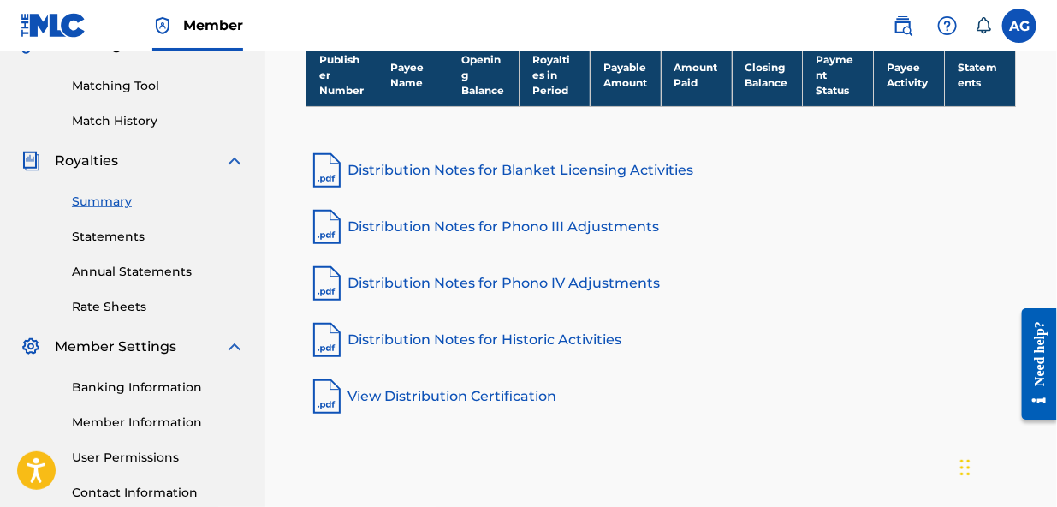
click at [448, 393] on link "View Distribution Certification" at bounding box center [661, 396] width 710 height 41
click at [532, 340] on link "Distribution Notes for Historic Activities" at bounding box center [661, 339] width 710 height 41
click at [570, 171] on link "Distribution Notes for Blanket Licensing Activities" at bounding box center [661, 170] width 710 height 41
click at [118, 234] on link "Statements" at bounding box center [158, 237] width 173 height 18
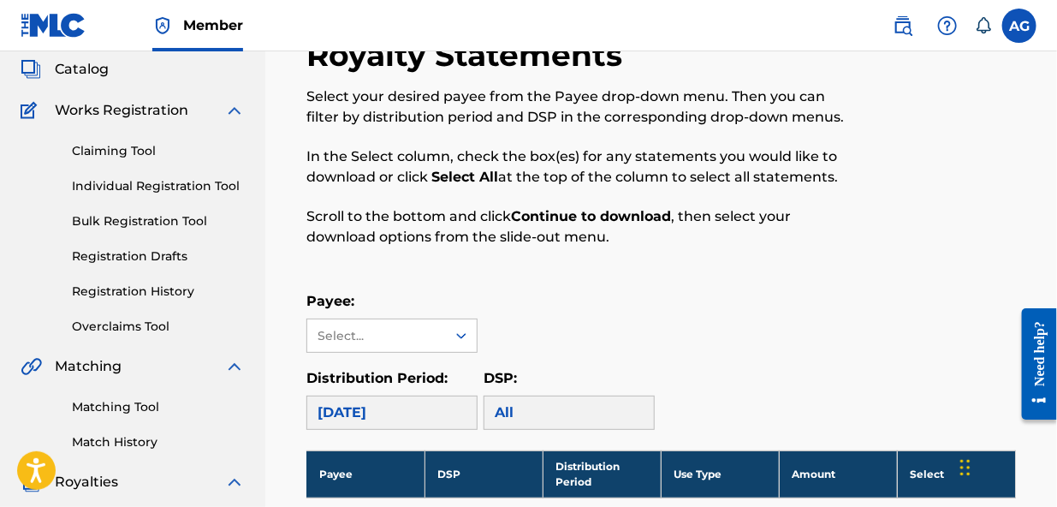
scroll to position [112, 0]
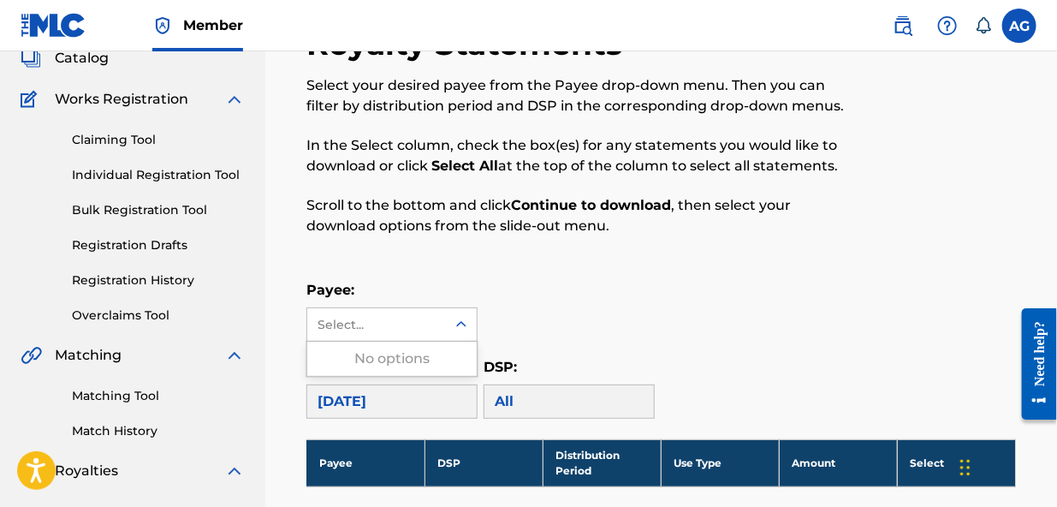
click at [460, 323] on icon at bounding box center [461, 324] width 10 height 6
click at [393, 323] on div "Select..." at bounding box center [376, 325] width 116 height 18
click at [550, 399] on div "All" at bounding box center [569, 401] width 171 height 34
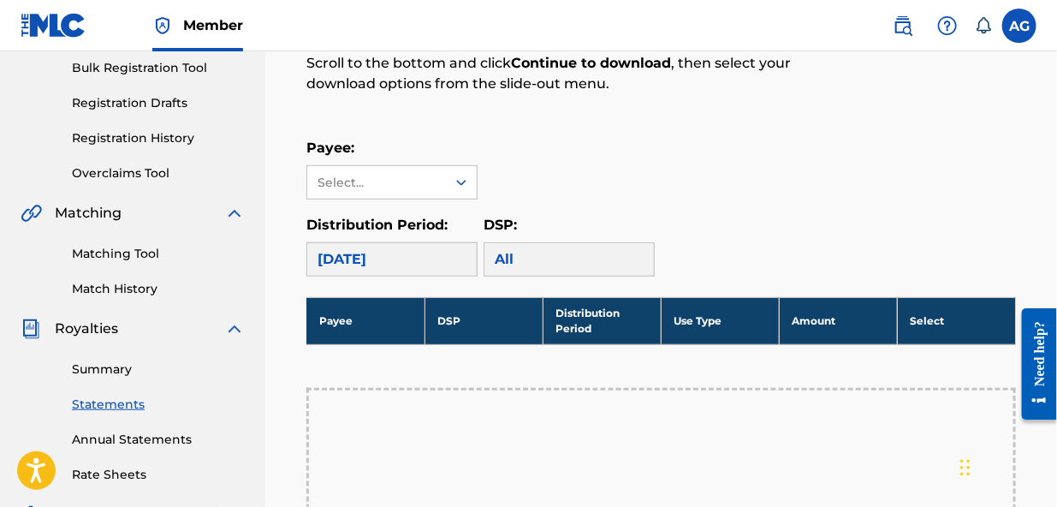
scroll to position [246, 0]
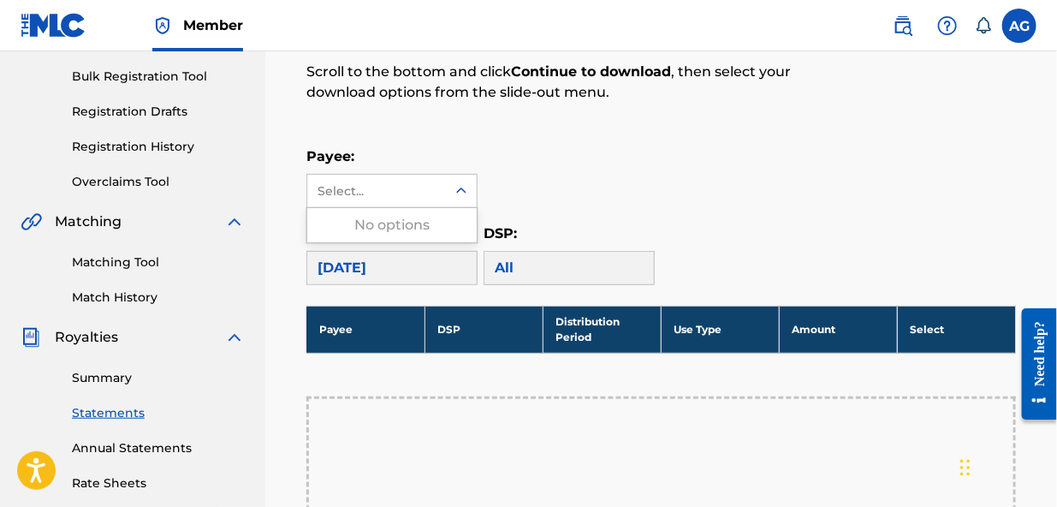
click at [360, 187] on div "Select..." at bounding box center [376, 191] width 116 height 18
click at [366, 223] on div "No options" at bounding box center [391, 225] width 169 height 34
click at [513, 161] on div "Payee: Select..." at bounding box center [661, 177] width 710 height 62
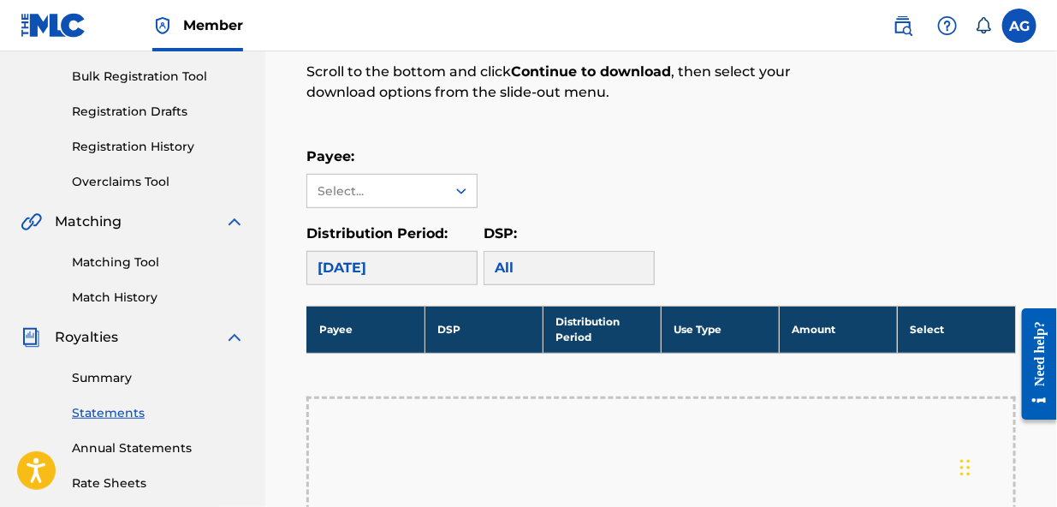
click at [393, 264] on div "[DATE]" at bounding box center [391, 268] width 171 height 34
click at [390, 264] on div "[DATE]" at bounding box center [391, 268] width 171 height 34
click at [489, 267] on div "All" at bounding box center [569, 268] width 171 height 34
click at [342, 329] on th "Payee" at bounding box center [365, 329] width 118 height 47
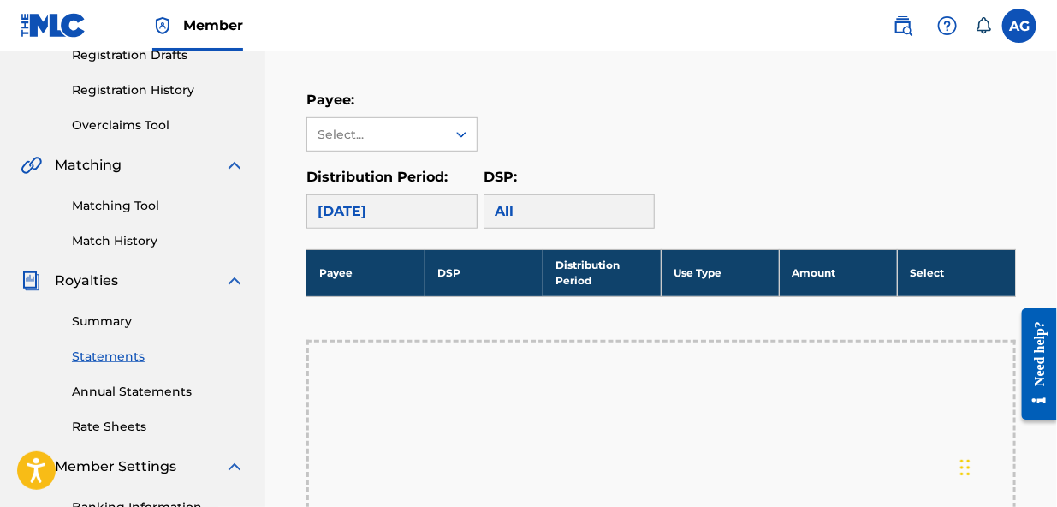
scroll to position [235, 0]
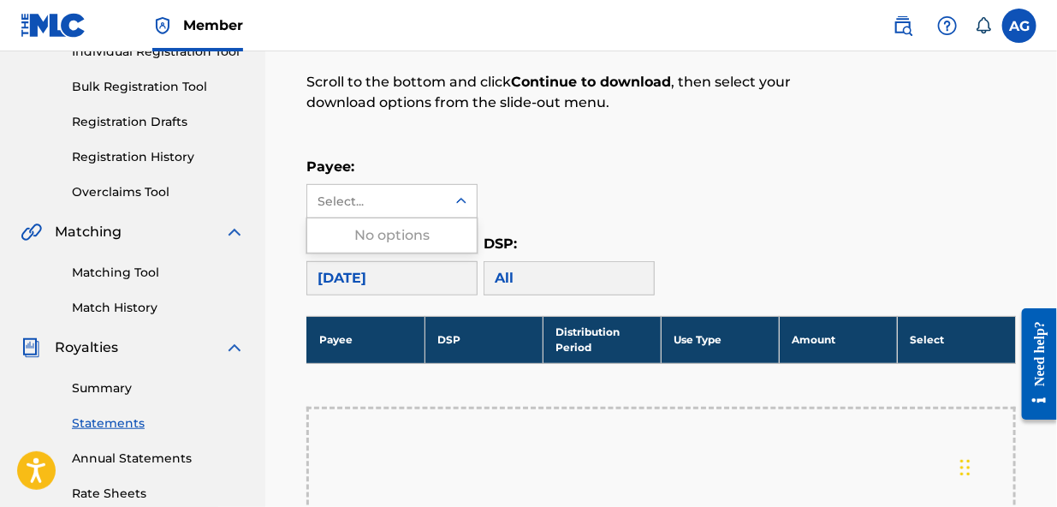
click at [460, 196] on icon at bounding box center [461, 201] width 17 height 17
click at [421, 234] on div "No options" at bounding box center [391, 235] width 169 height 34
click at [428, 276] on div "[DATE]" at bounding box center [391, 278] width 171 height 34
click at [514, 276] on div "All" at bounding box center [569, 278] width 171 height 34
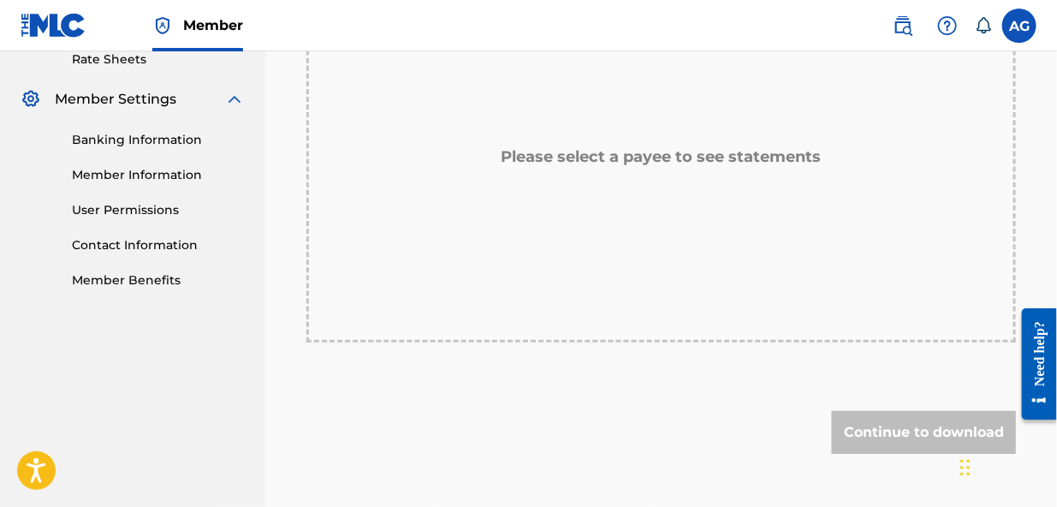
scroll to position [725, 0]
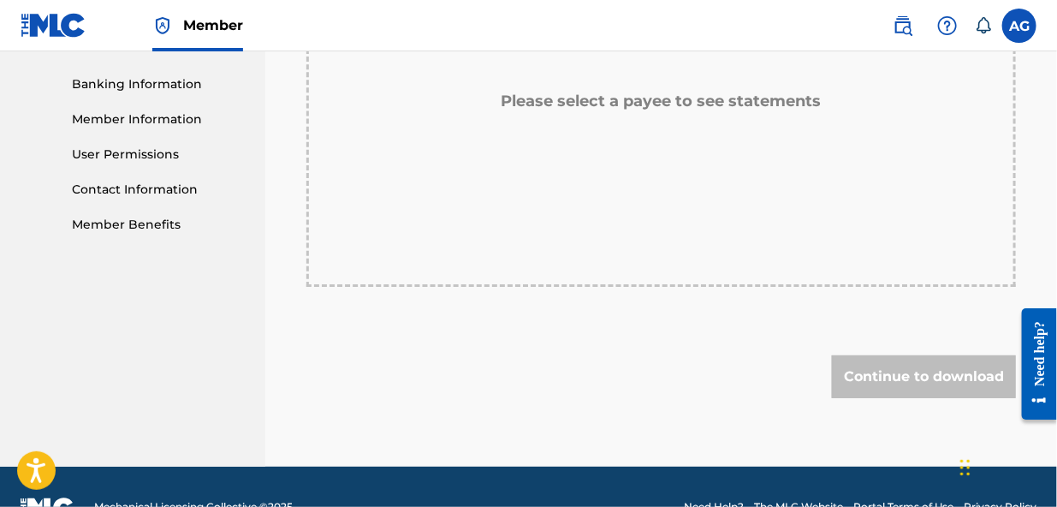
click at [914, 373] on div "Continue to download" at bounding box center [924, 376] width 184 height 43
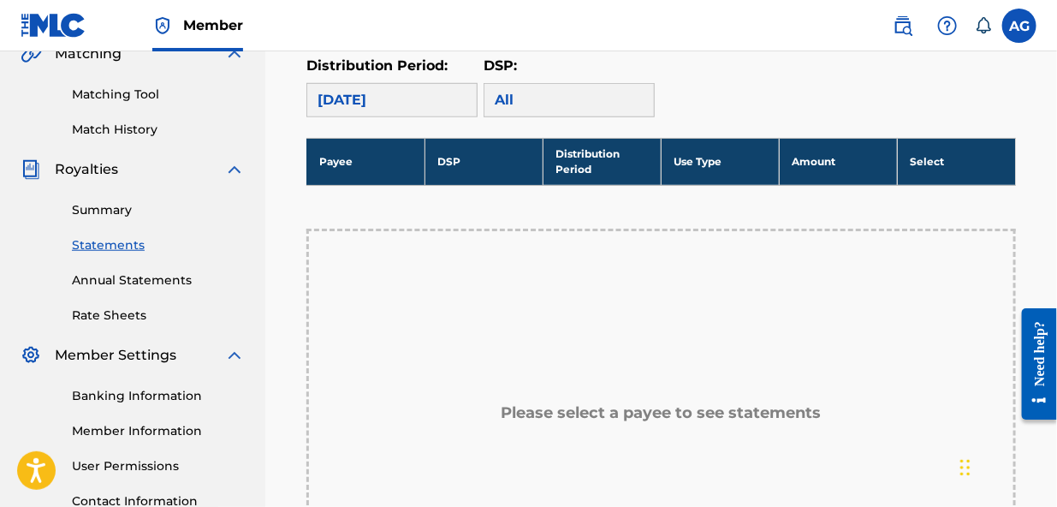
scroll to position [416, 0]
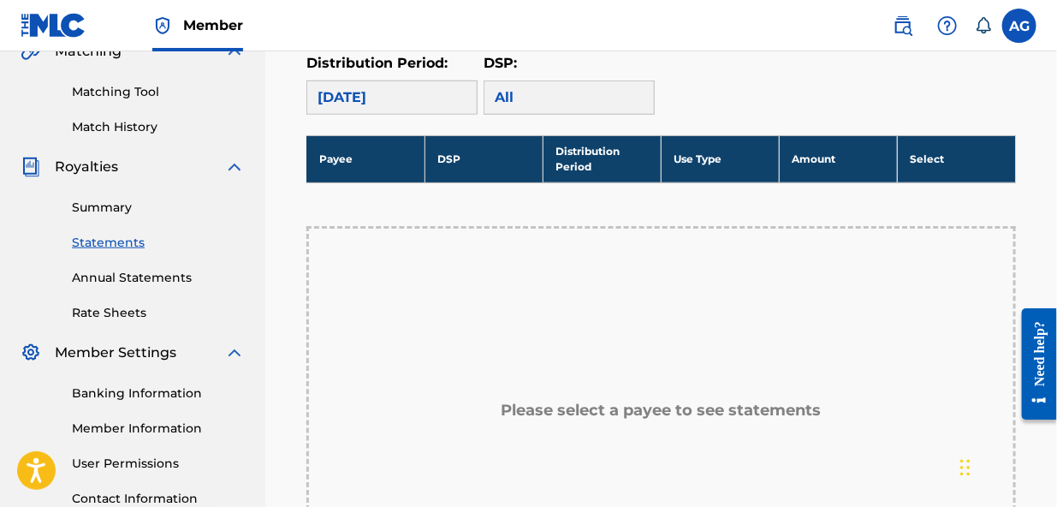
click at [128, 306] on link "Rate Sheets" at bounding box center [158, 313] width 173 height 18
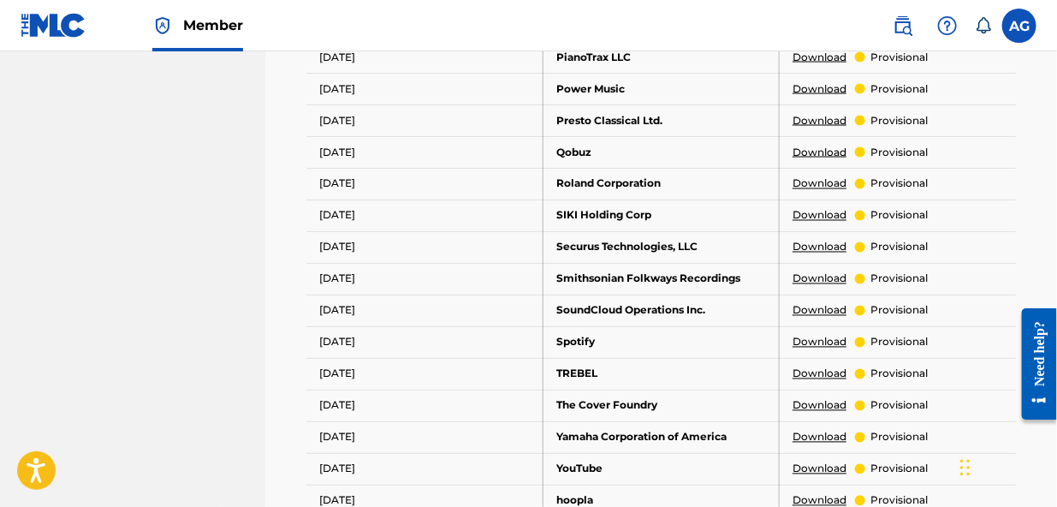
scroll to position [990, 0]
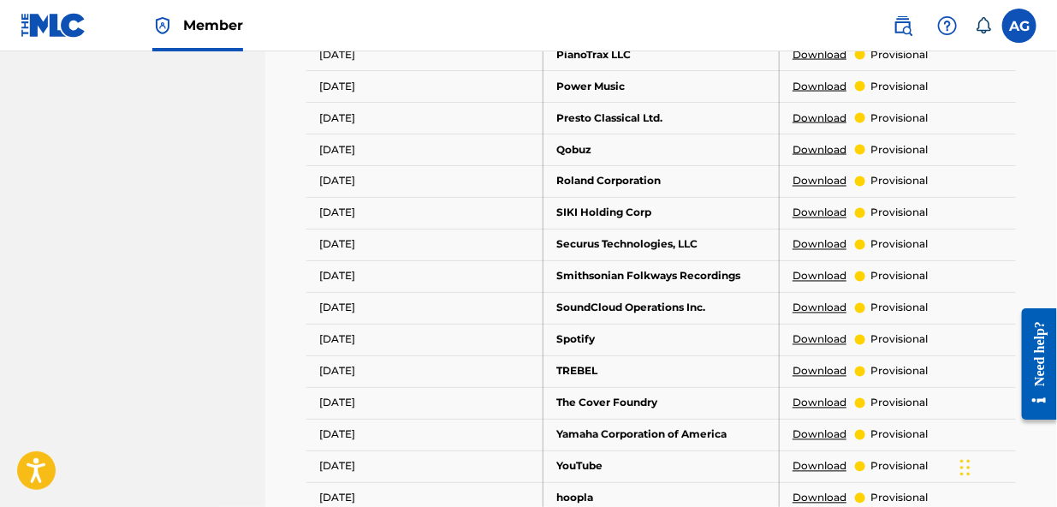
click at [810, 335] on link "Download" at bounding box center [820, 339] width 54 height 15
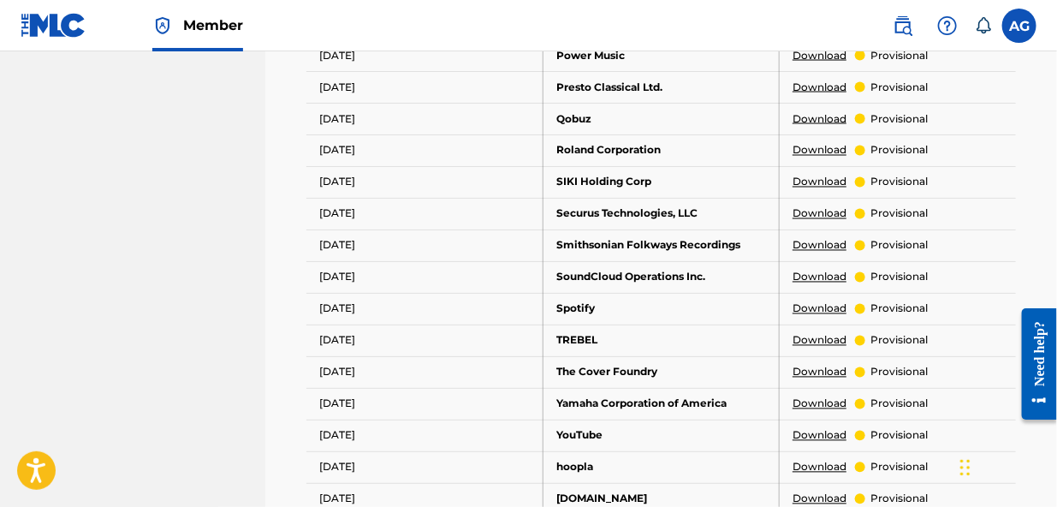
scroll to position [1041, 0]
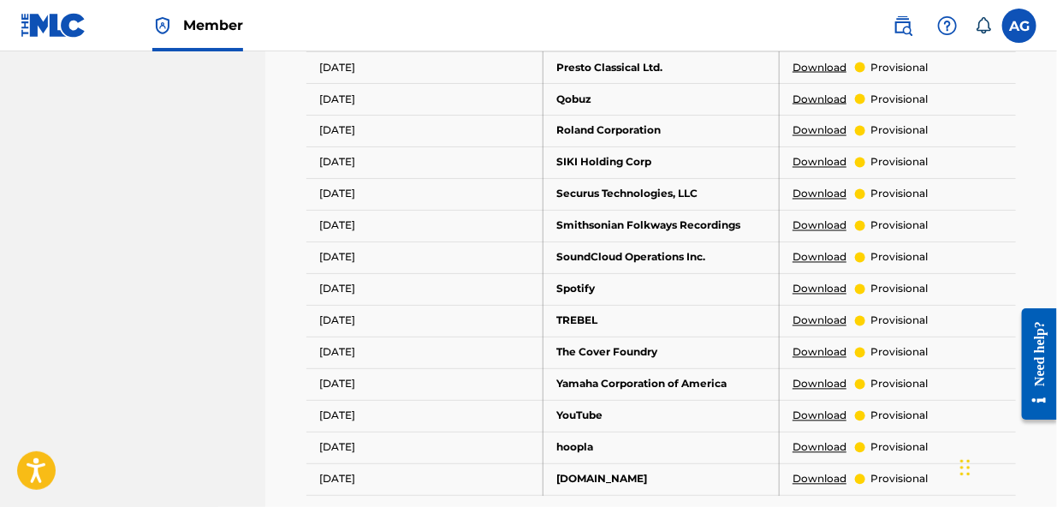
drag, startPoint x: 1061, startPoint y: 284, endPoint x: 26, endPoint y: 4, distance: 1072.9
click at [817, 255] on link "Download" at bounding box center [820, 257] width 54 height 15
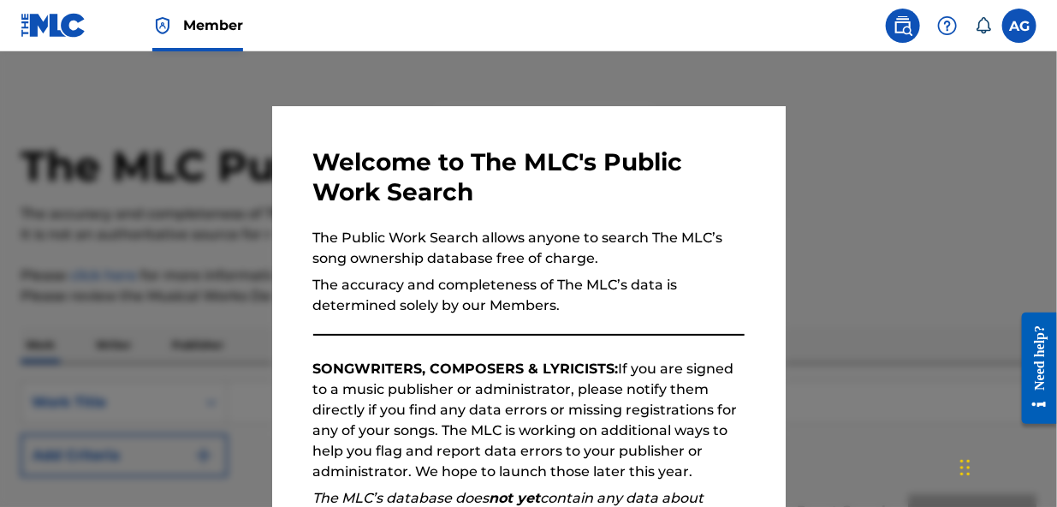
click at [1036, 341] on div "Need help?" at bounding box center [1038, 356] width 23 height 65
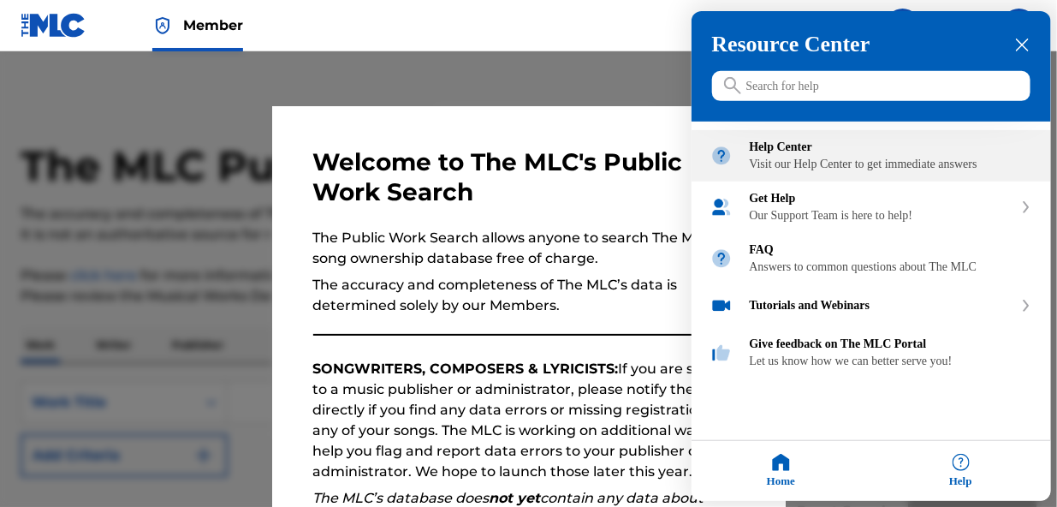
click at [762, 157] on div "Help Center Visit our Help Center to get immediate answers" at bounding box center [891, 155] width 282 height 31
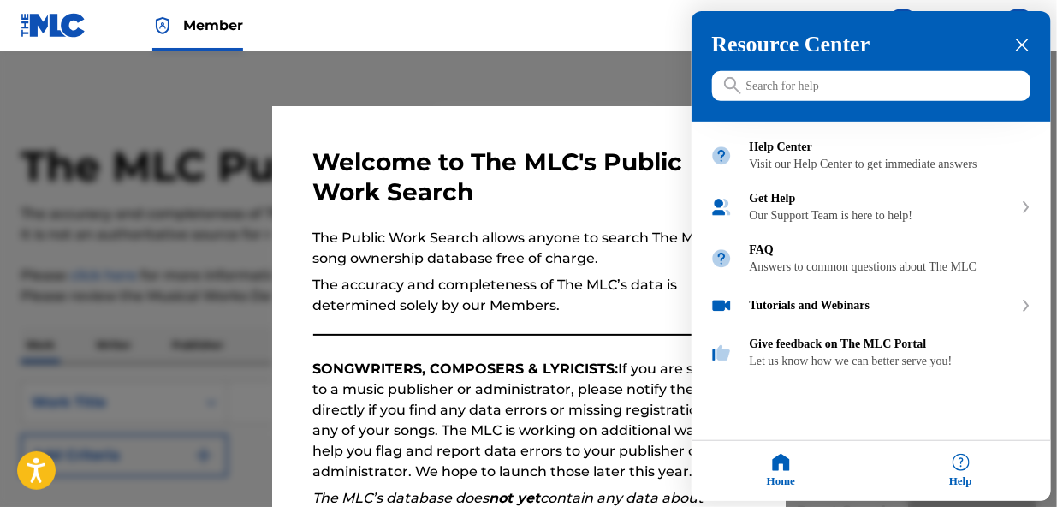
click at [1020, 39] on icon "close resource center" at bounding box center [1022, 45] width 13 height 13
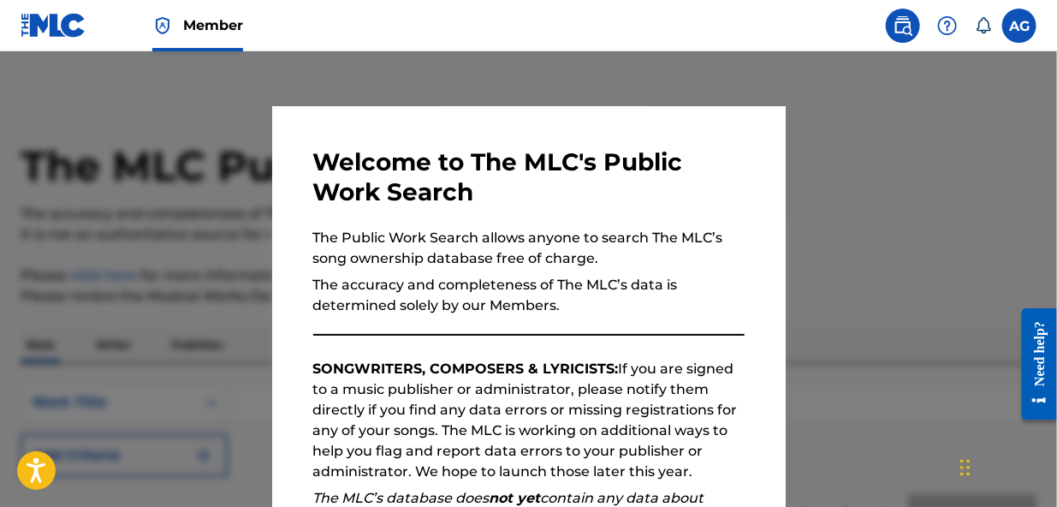
click at [901, 28] on img at bounding box center [903, 25] width 21 height 21
click at [42, 23] on img at bounding box center [54, 25] width 66 height 25
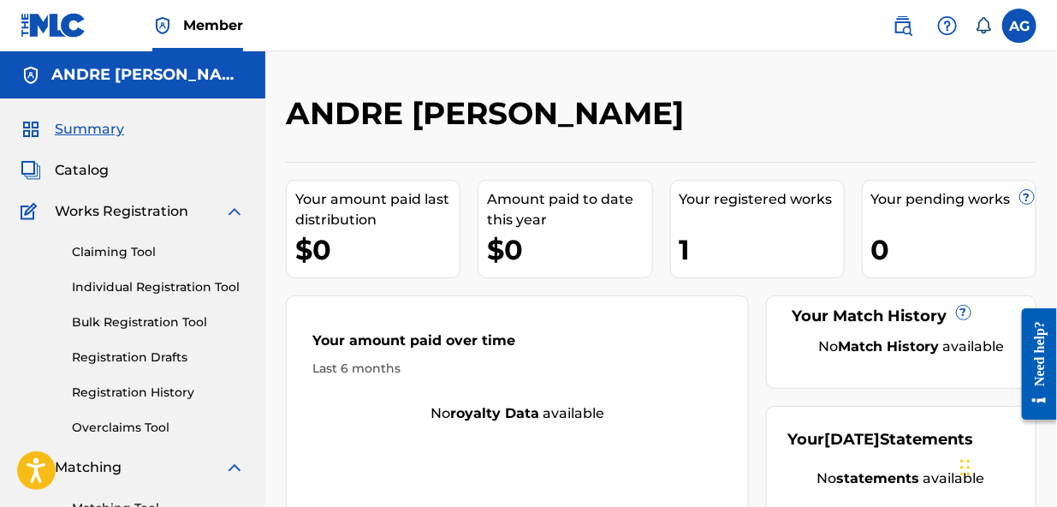
click at [83, 168] on span "Catalog" at bounding box center [82, 170] width 54 height 21
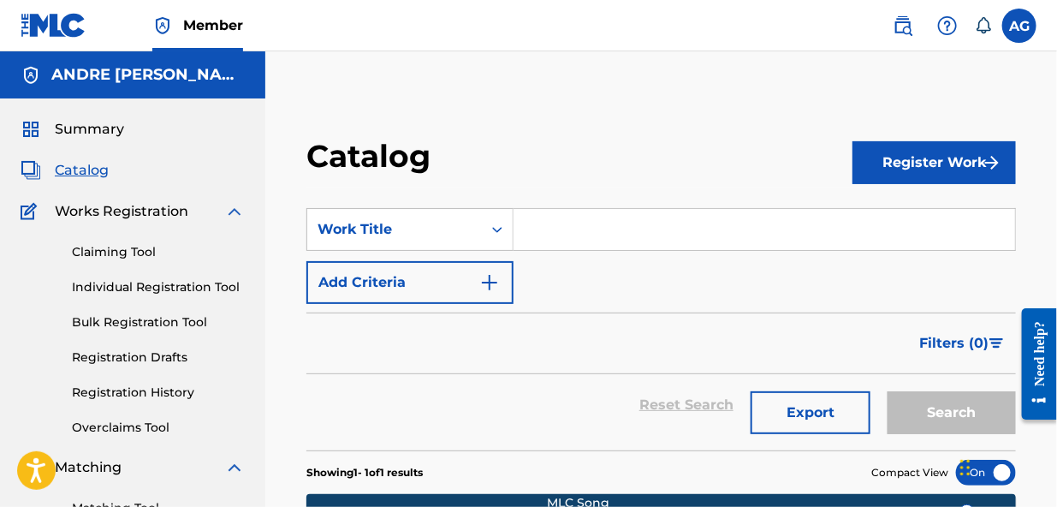
click at [565, 227] on input "Search Form" at bounding box center [765, 229] width 502 height 41
click at [934, 163] on button "Register Work" at bounding box center [934, 162] width 163 height 43
click at [920, 211] on link "Individual" at bounding box center [934, 218] width 163 height 41
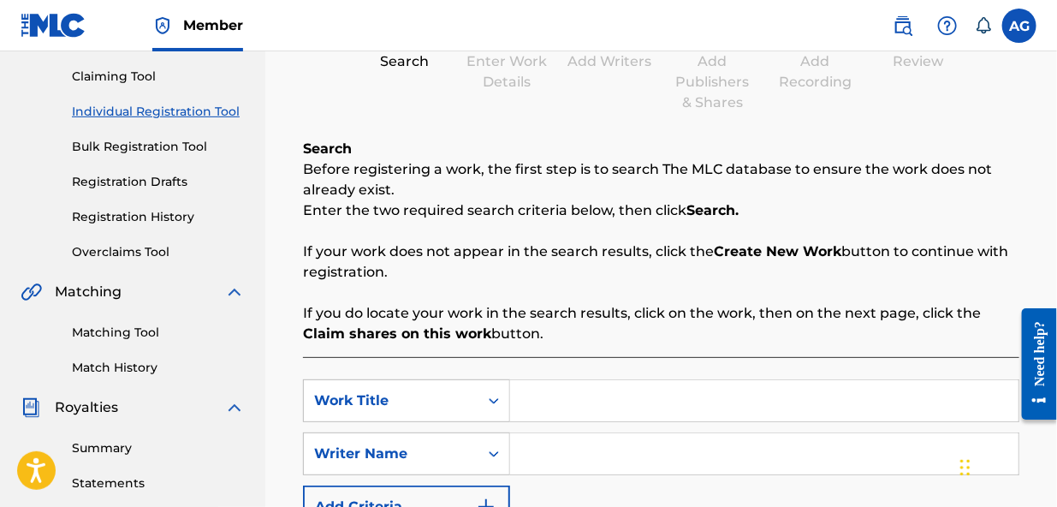
scroll to position [277, 0]
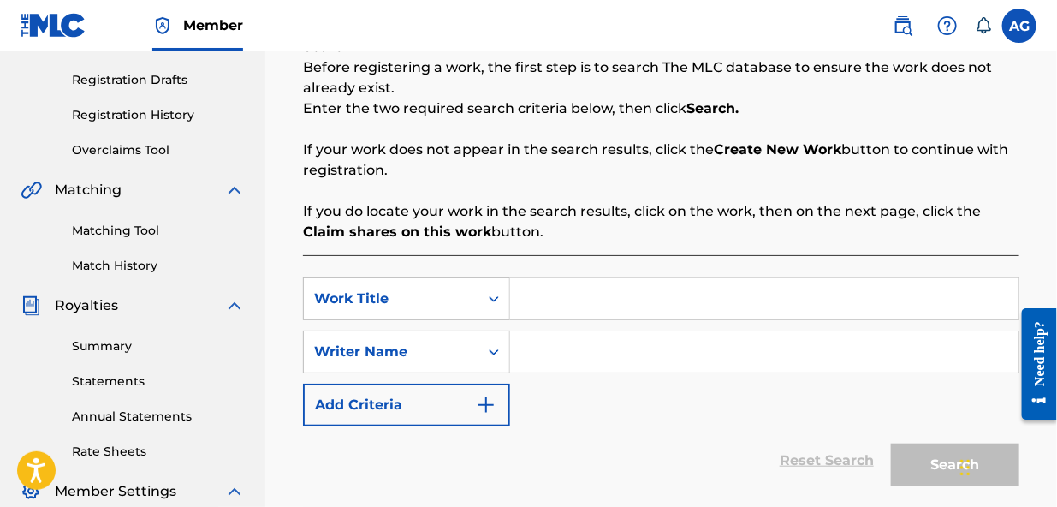
click at [547, 300] on input "Search Form" at bounding box center [764, 298] width 508 height 41
type input "don't stop my love"
click at [549, 353] on input "Search Form" at bounding box center [764, 351] width 508 height 41
type input "[PERSON_NAME] [PERSON_NAME]"
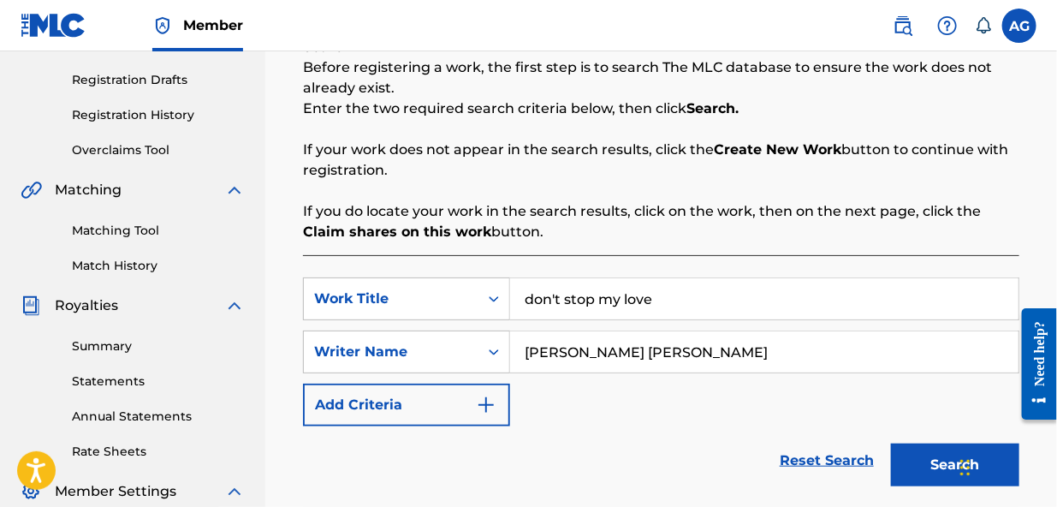
click at [925, 459] on button "Search" at bounding box center [955, 464] width 128 height 43
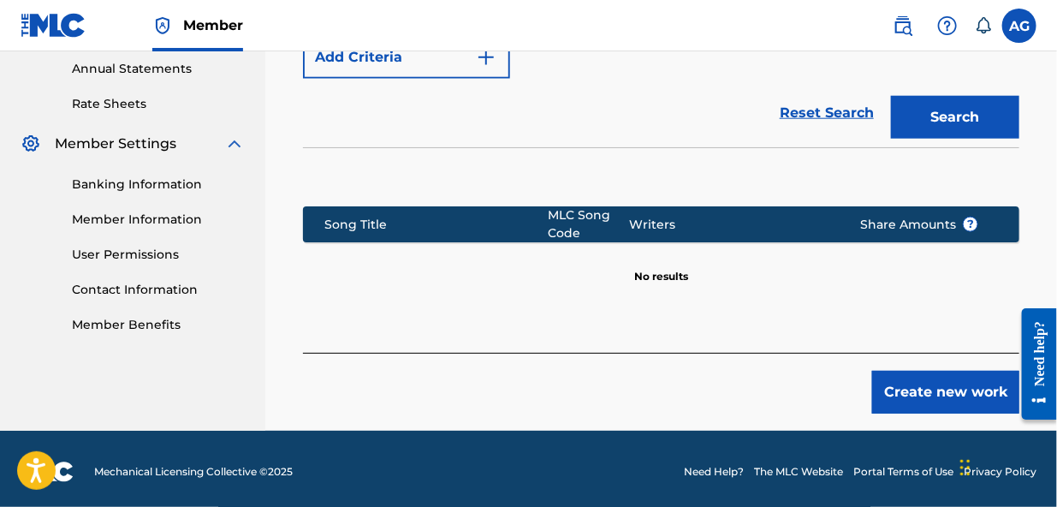
scroll to position [630, 0]
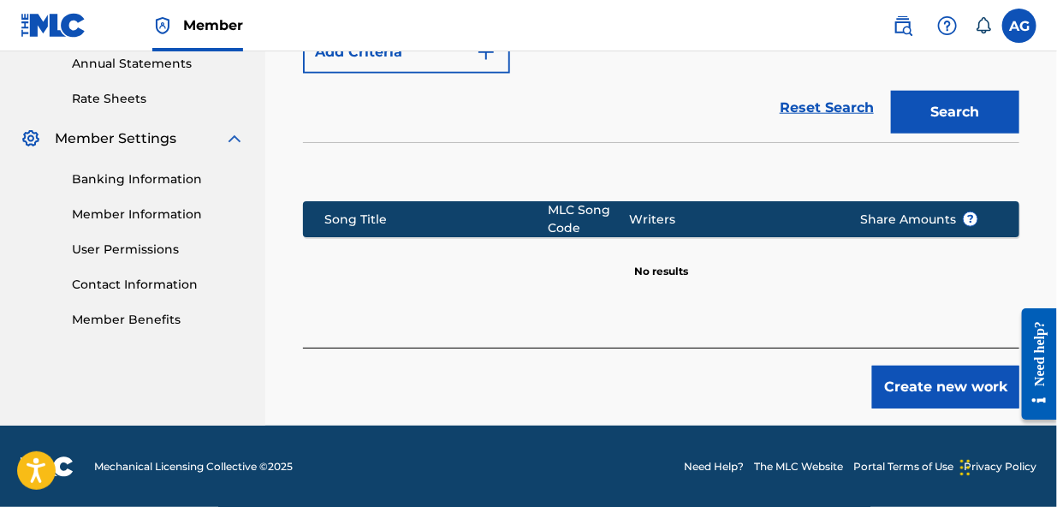
click at [921, 384] on button "Create new work" at bounding box center [945, 386] width 147 height 43
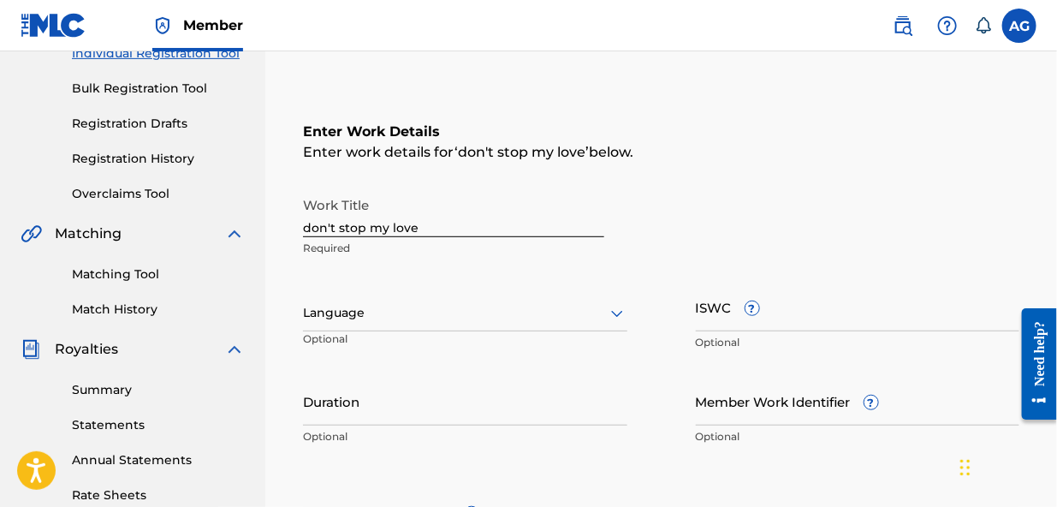
scroll to position [225, 0]
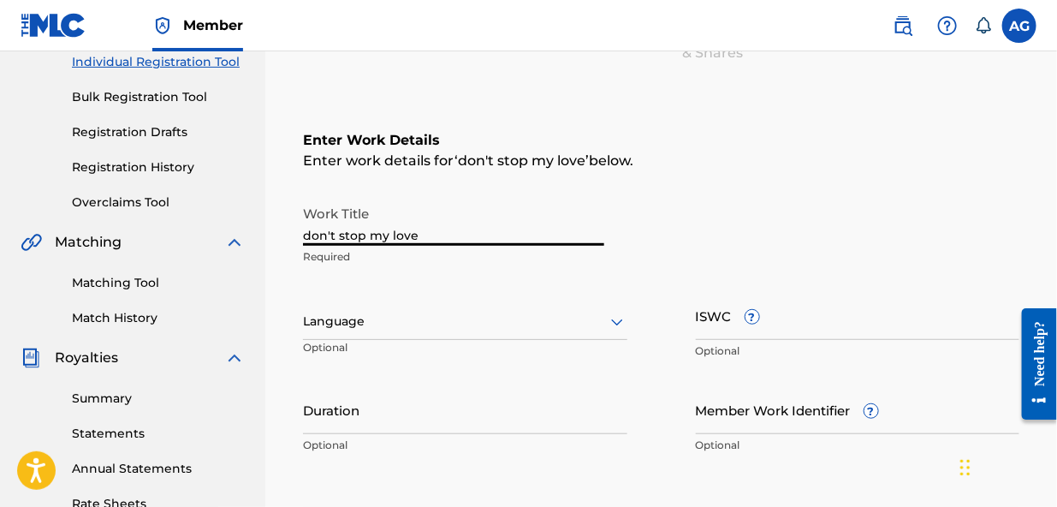
click at [308, 235] on input "don't stop my love" at bounding box center [453, 221] width 301 height 49
click at [303, 234] on input "on't stop my love" at bounding box center [453, 221] width 301 height 49
type input "Don't stop my love"
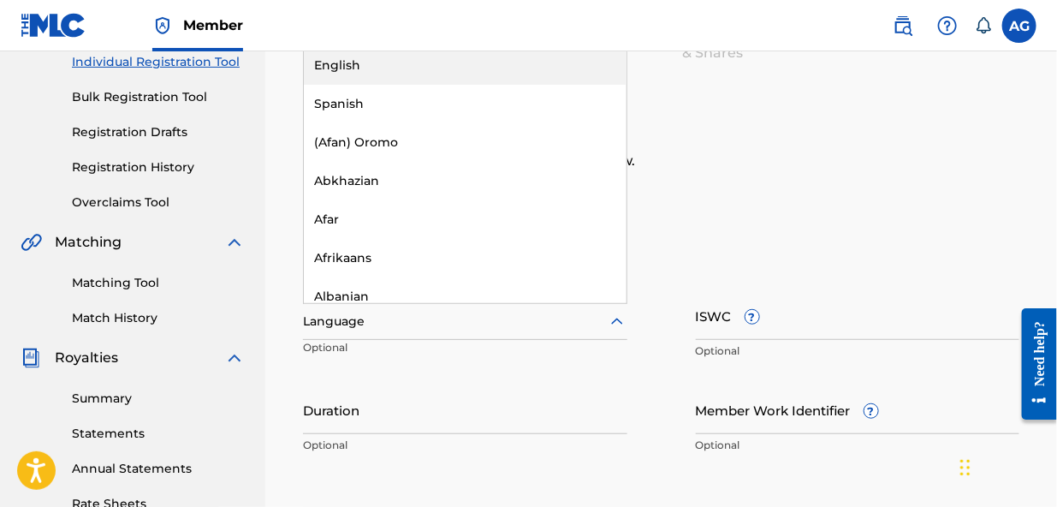
click at [454, 325] on div at bounding box center [465, 321] width 324 height 21
click at [462, 76] on div "English" at bounding box center [465, 65] width 323 height 39
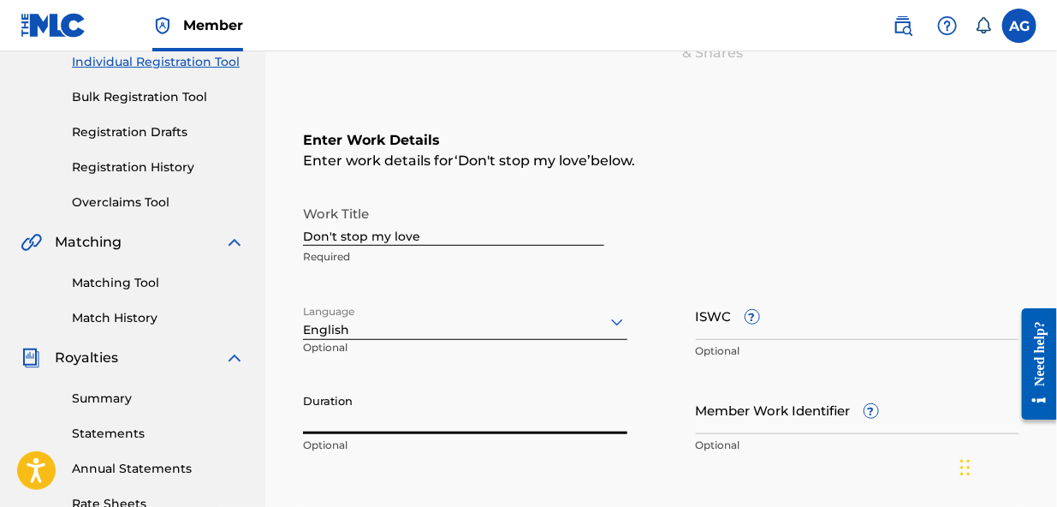
click at [429, 425] on input "Duration" at bounding box center [465, 409] width 324 height 49
click at [351, 424] on input "02:" at bounding box center [465, 409] width 324 height 49
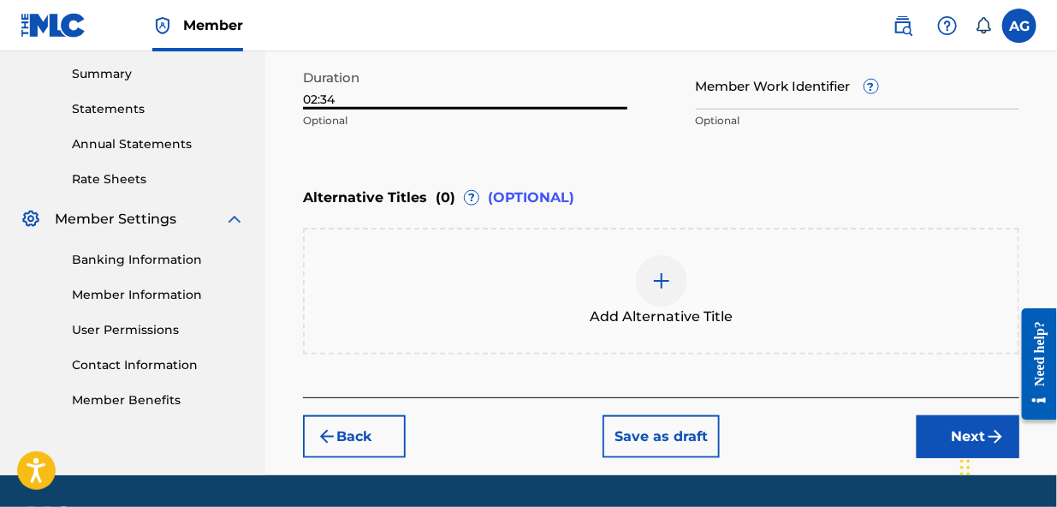
scroll to position [560, 0]
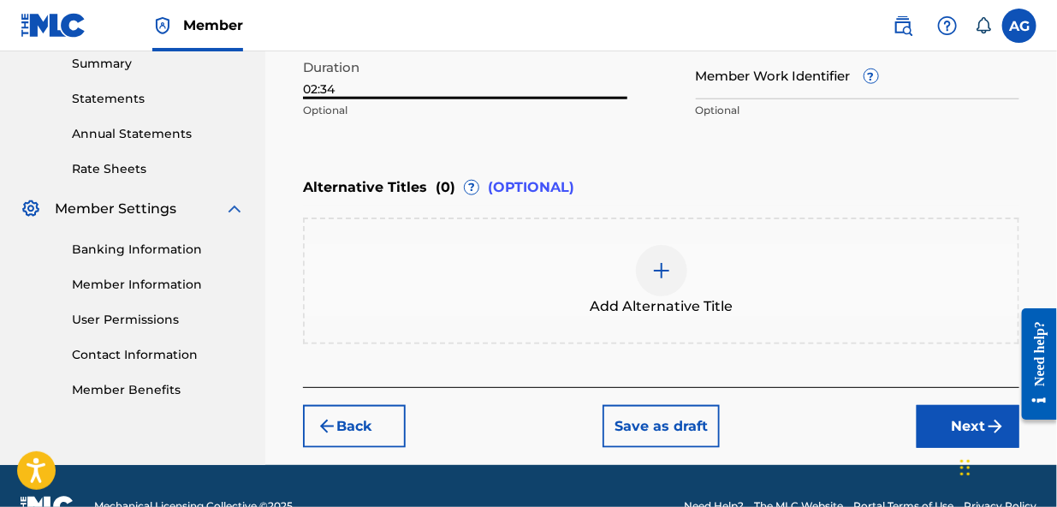
type input "02:34"
click at [954, 428] on button "Next" at bounding box center [968, 426] width 103 height 43
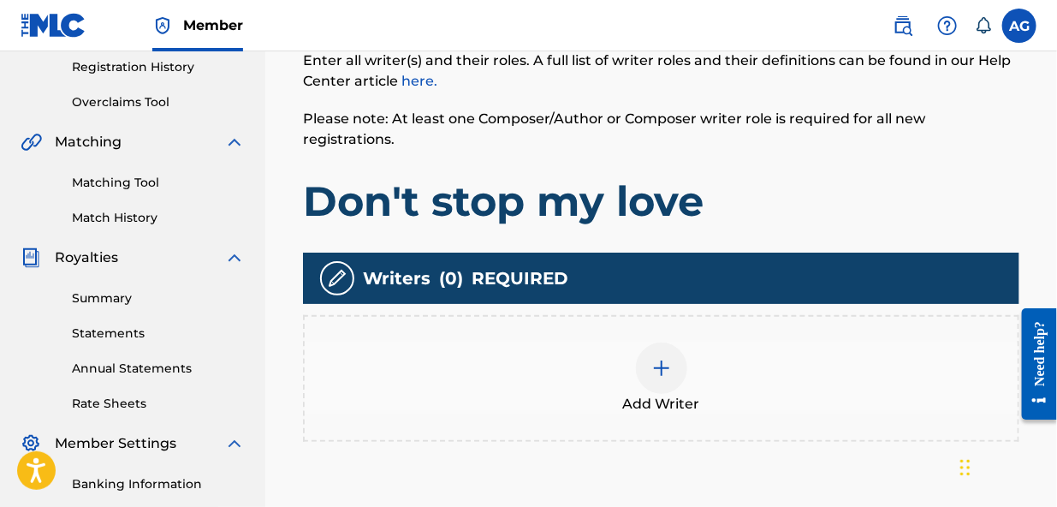
scroll to position [345, 0]
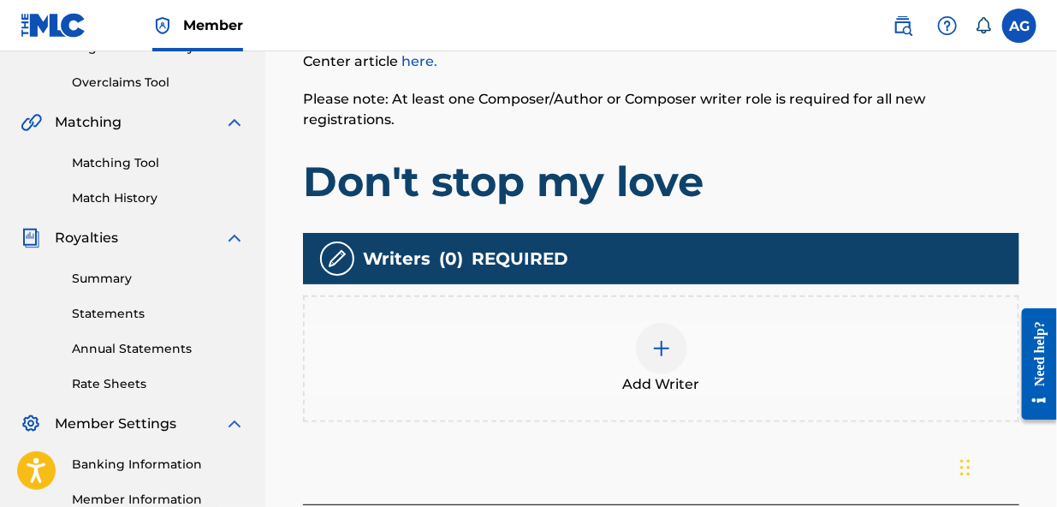
click at [655, 338] on img at bounding box center [661, 348] width 21 height 21
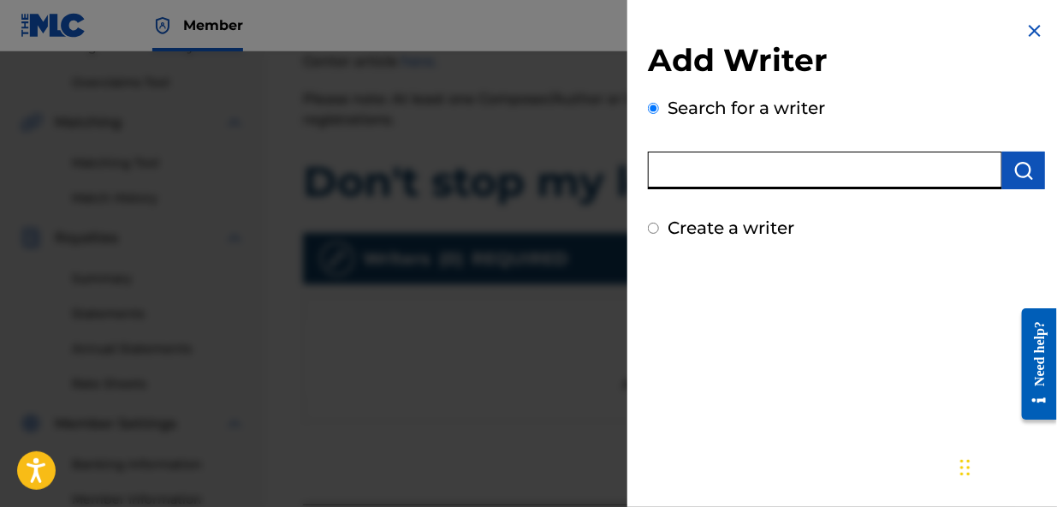
click at [734, 169] on input "text" at bounding box center [825, 171] width 354 height 38
type input "[PERSON_NAME] [PERSON_NAME]"
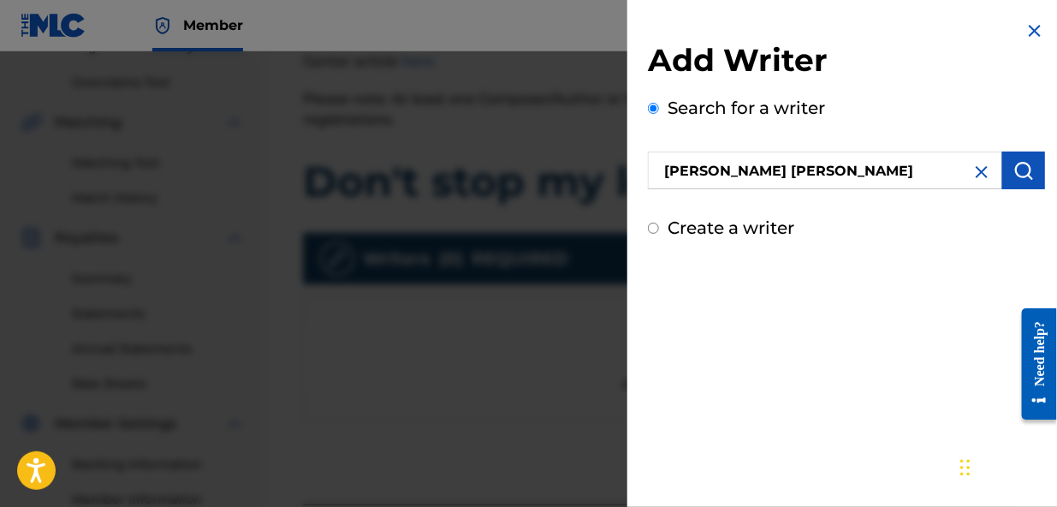
click at [1016, 171] on img "submit" at bounding box center [1023, 170] width 21 height 21
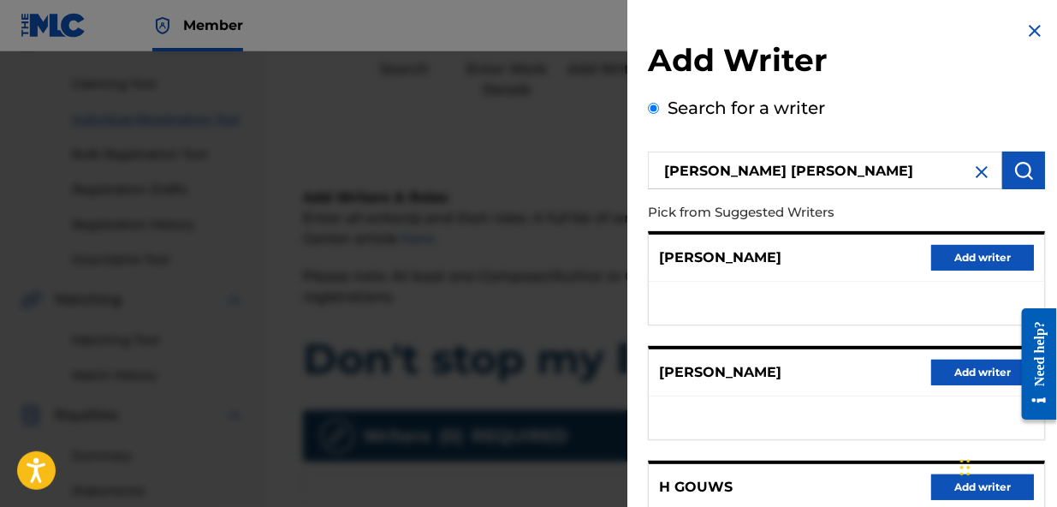
scroll to position [157, 0]
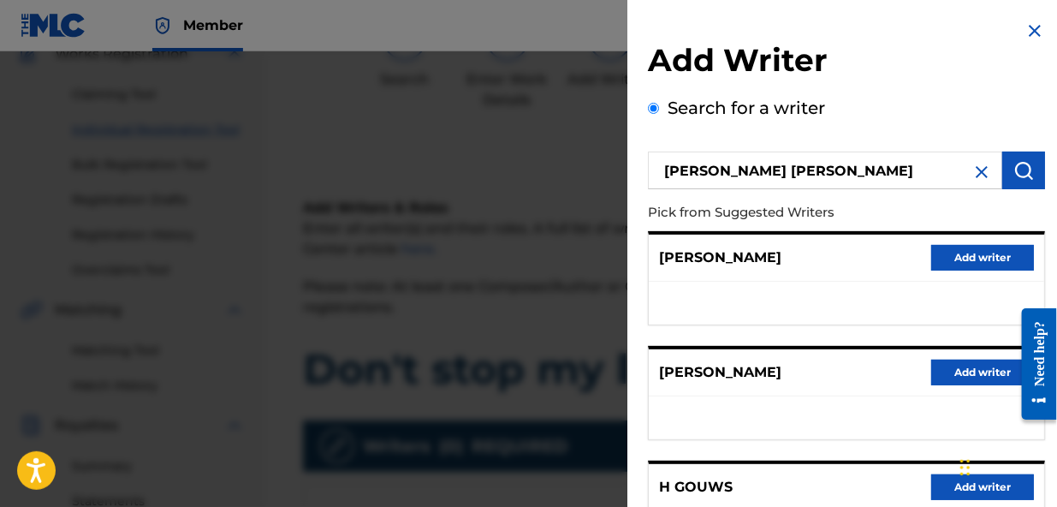
click at [977, 171] on img at bounding box center [982, 172] width 21 height 21
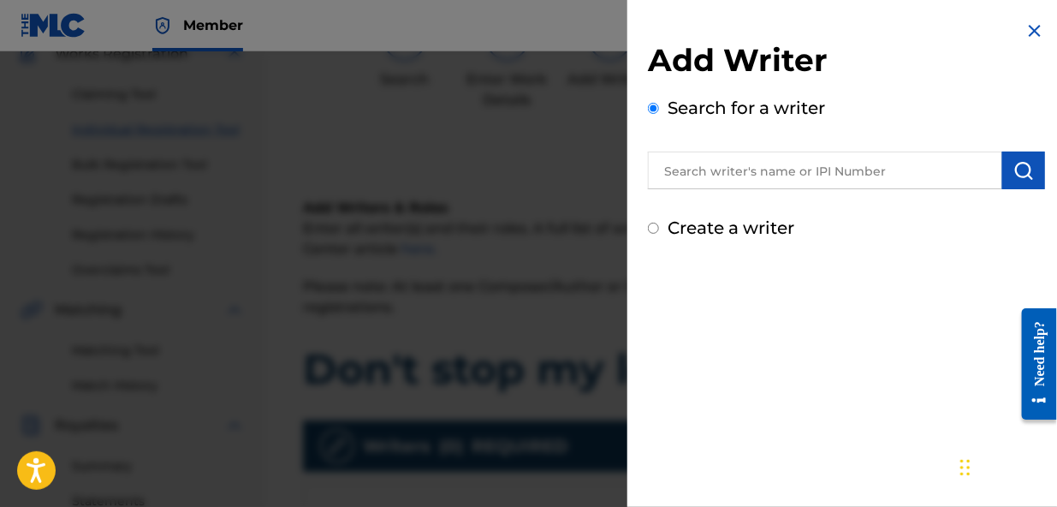
click at [653, 225] on input "Create a writer" at bounding box center [653, 228] width 11 height 11
radio input "false"
radio input "true"
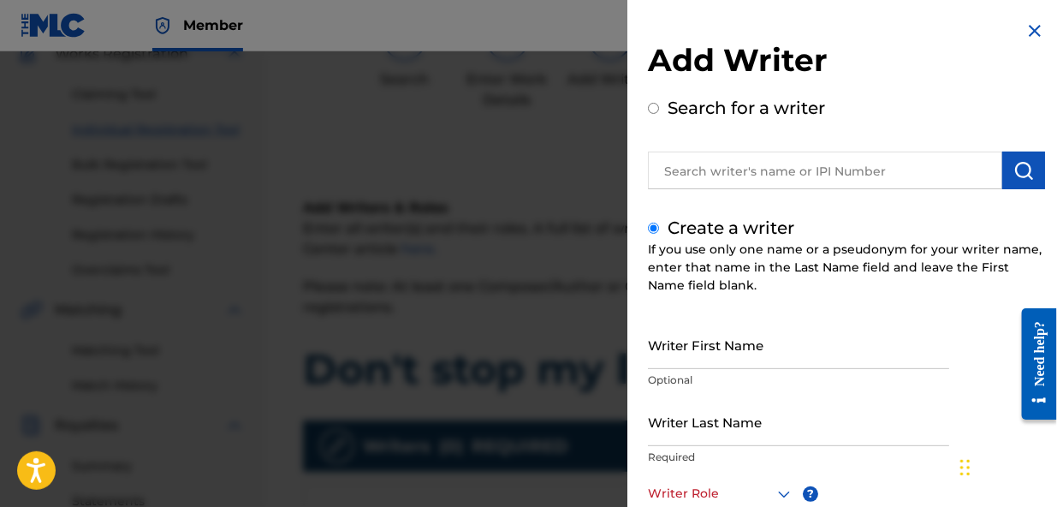
click at [710, 360] on input "Writer First Name" at bounding box center [798, 344] width 301 height 49
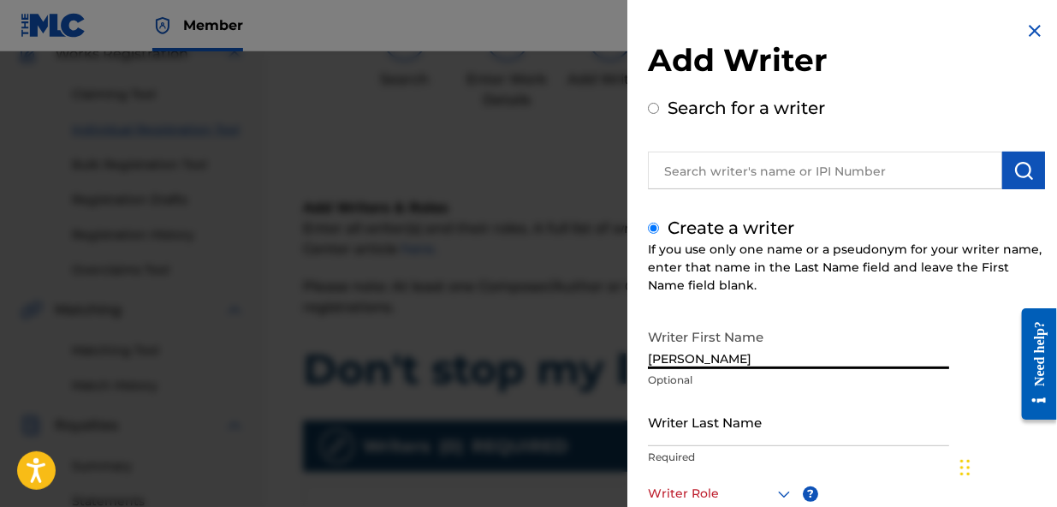
type input "[PERSON_NAME]"
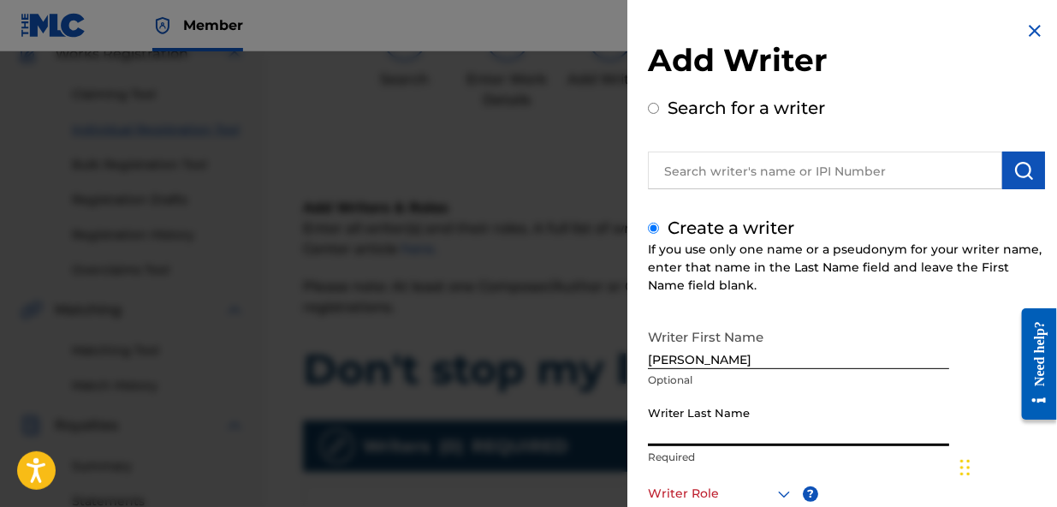
click at [710, 432] on input "Writer Last Name" at bounding box center [798, 421] width 301 height 49
type input "Gouws"
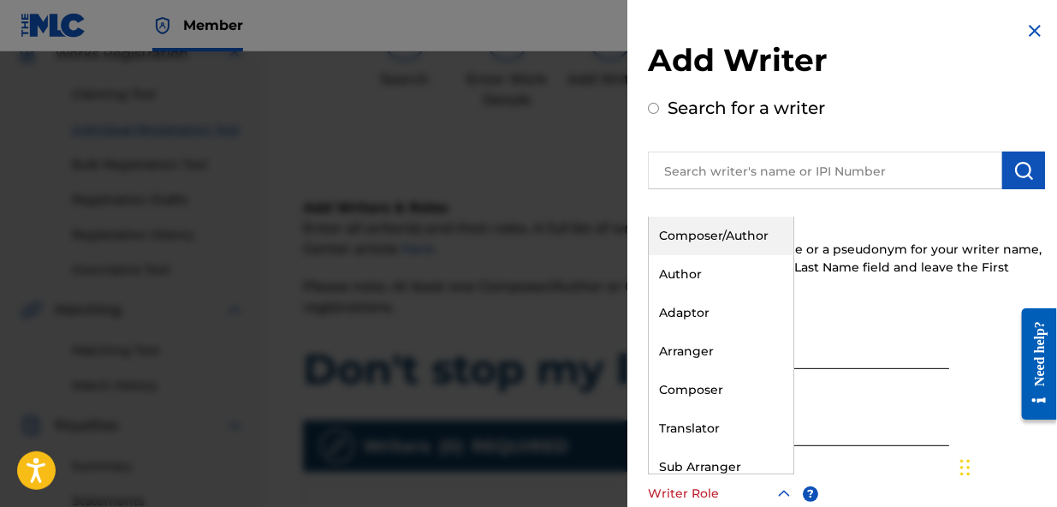
click at [781, 493] on icon at bounding box center [784, 493] width 12 height 7
click at [731, 232] on div "Composer/Author" at bounding box center [721, 236] width 145 height 39
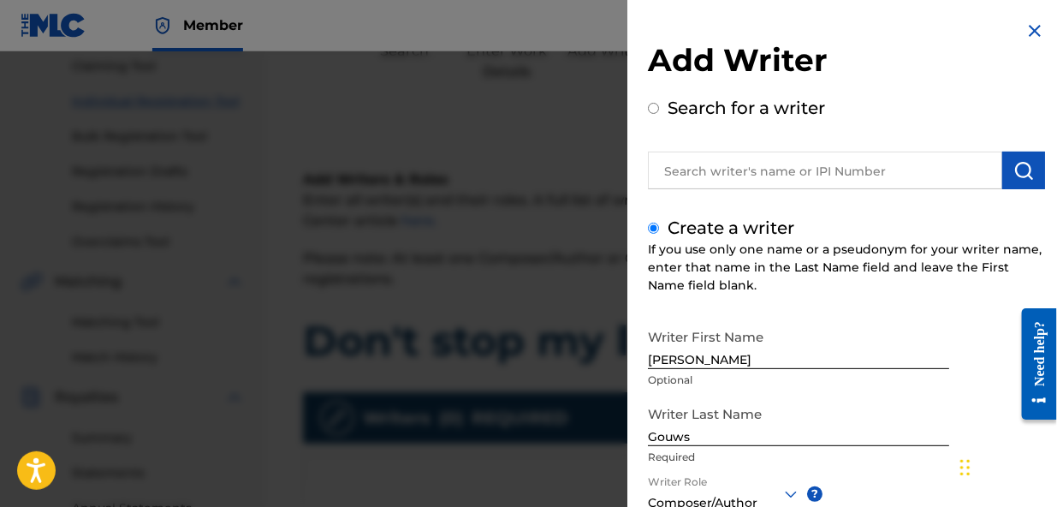
scroll to position [171, 0]
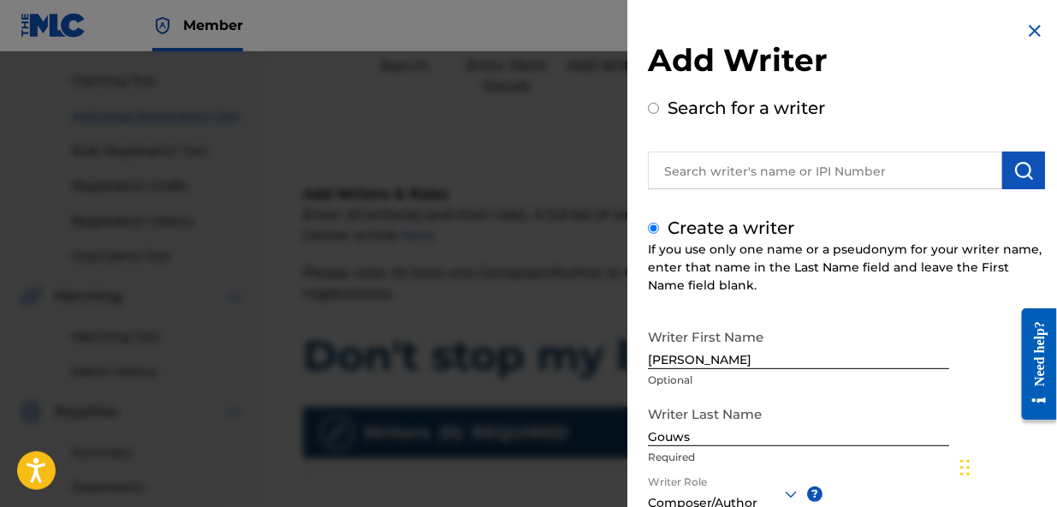
click at [410, 295] on div at bounding box center [528, 304] width 1057 height 507
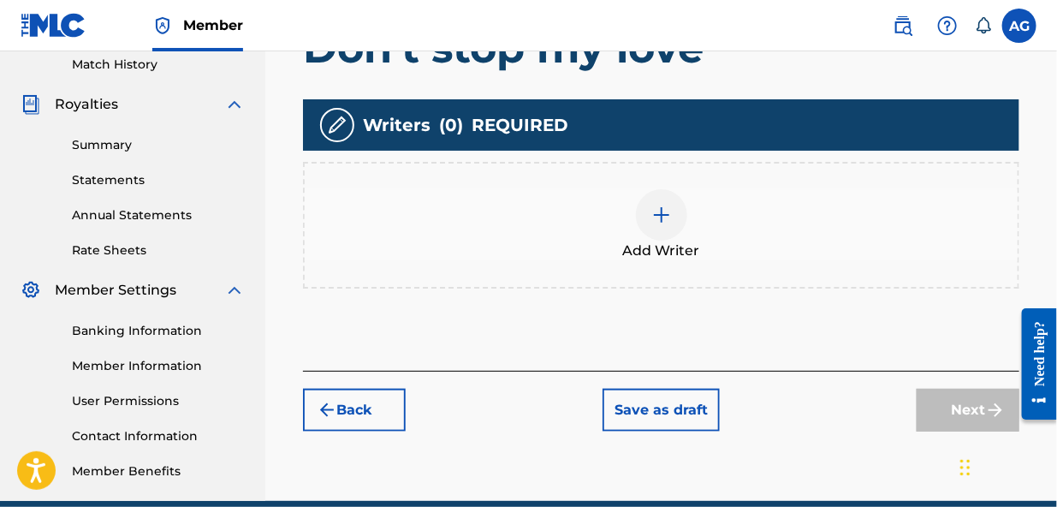
scroll to position [489, 0]
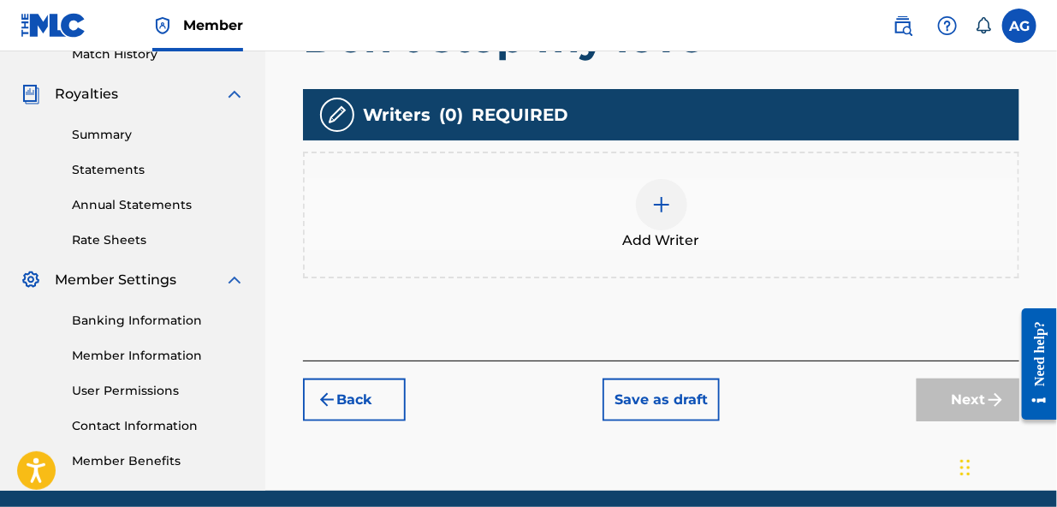
click at [346, 381] on button "Back" at bounding box center [354, 399] width 103 height 43
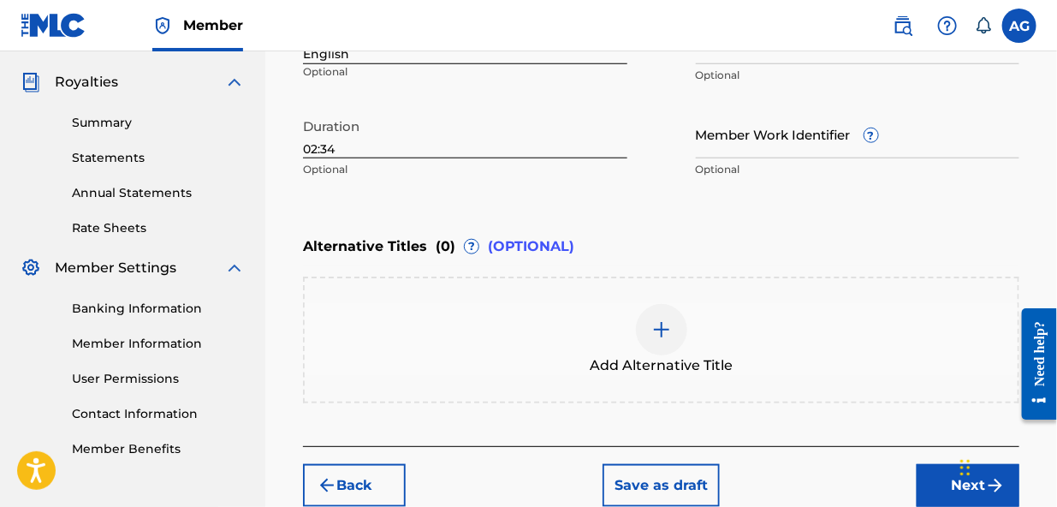
scroll to position [510, 0]
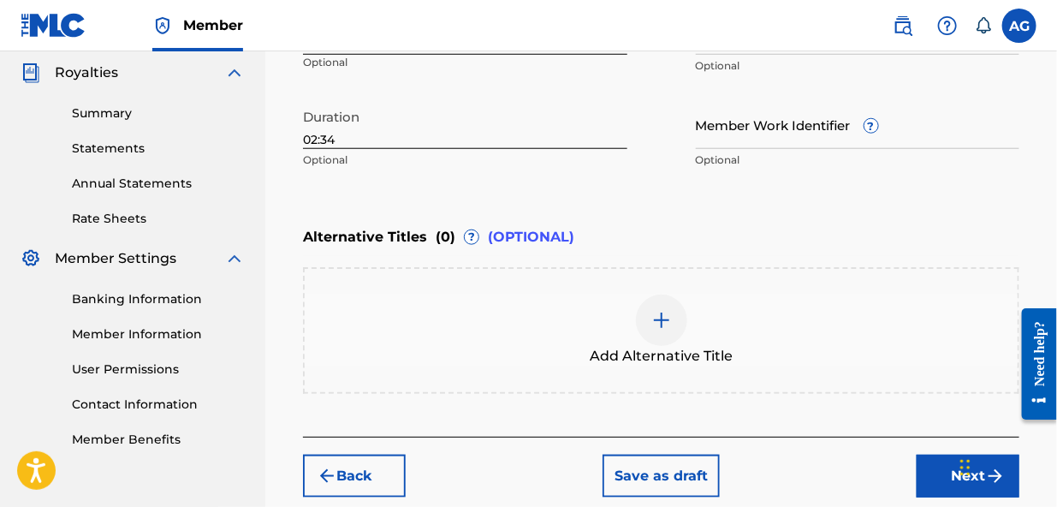
click at [654, 324] on img at bounding box center [661, 320] width 21 height 21
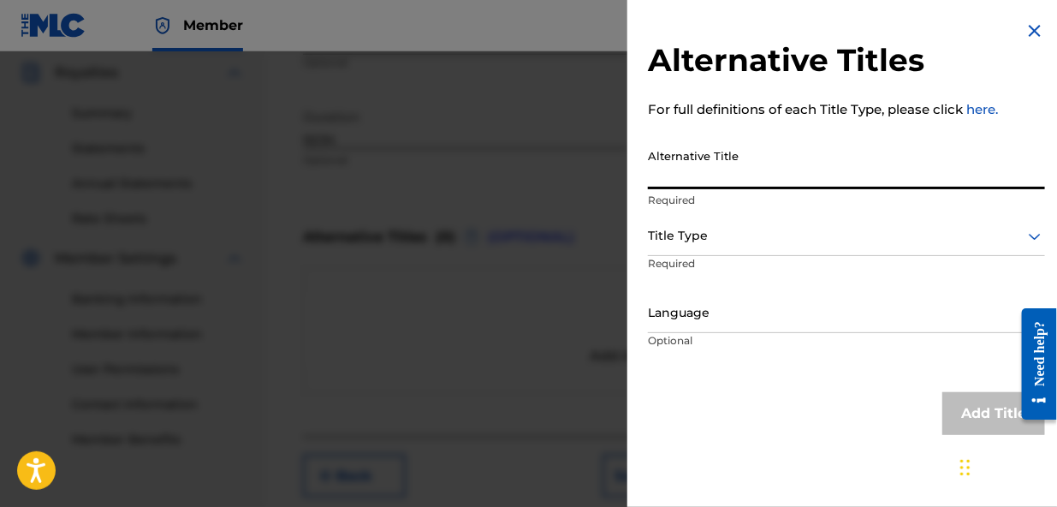
click at [680, 168] on input "Alternative Title" at bounding box center [846, 164] width 397 height 49
type input "b"
click at [709, 176] on input "Babydon'tdon't" at bounding box center [846, 164] width 397 height 49
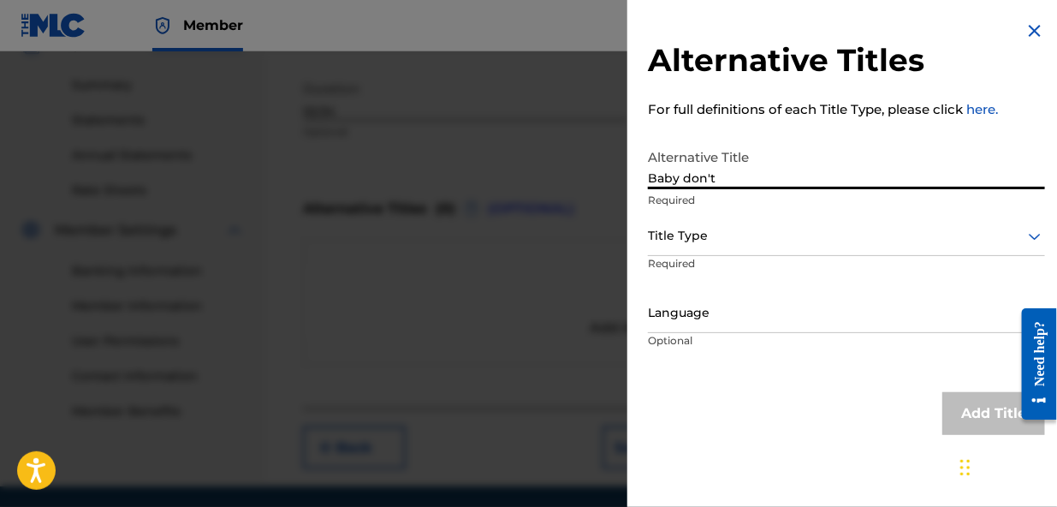
click at [713, 179] on input "Baby don't" at bounding box center [846, 164] width 397 height 49
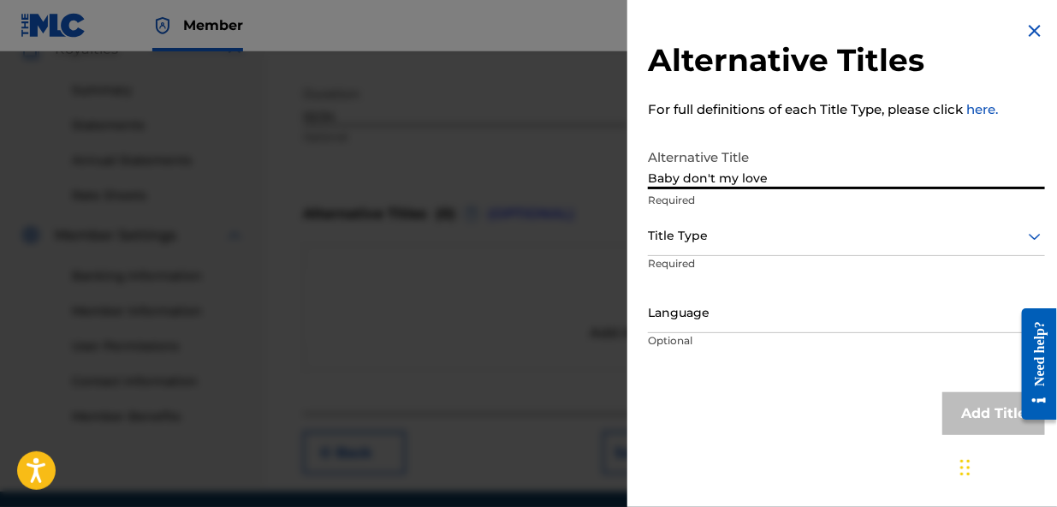
type input "Baby don't my love"
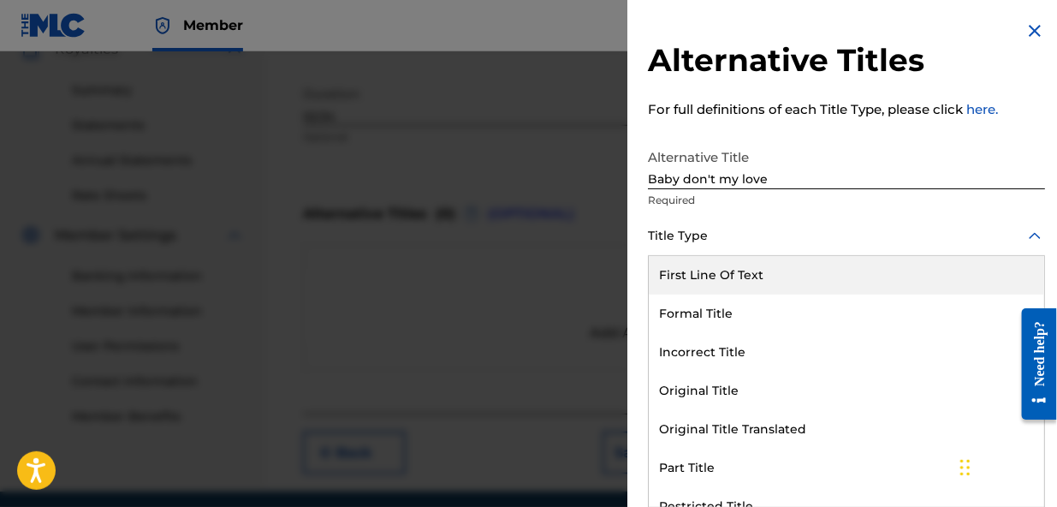
click at [882, 234] on div at bounding box center [846, 235] width 397 height 21
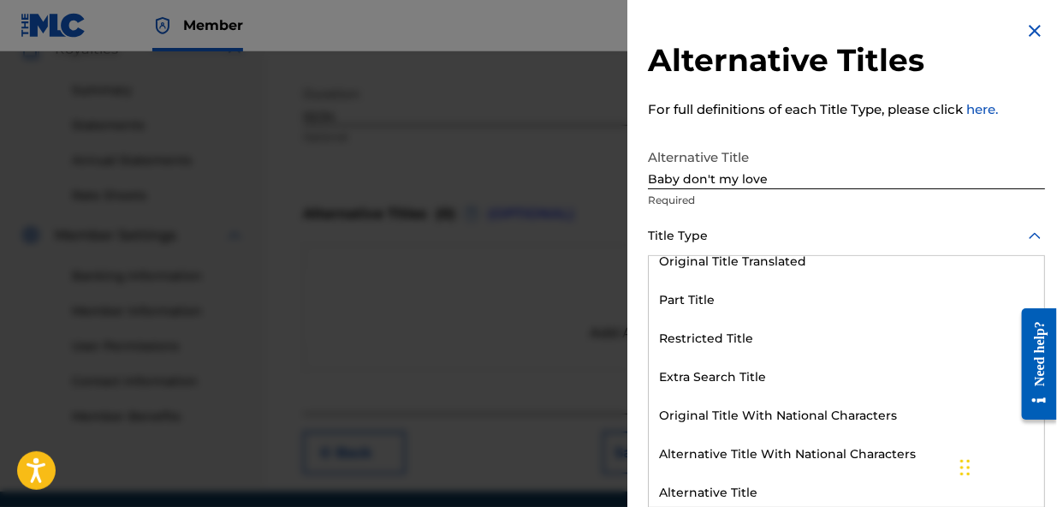
scroll to position [171, 0]
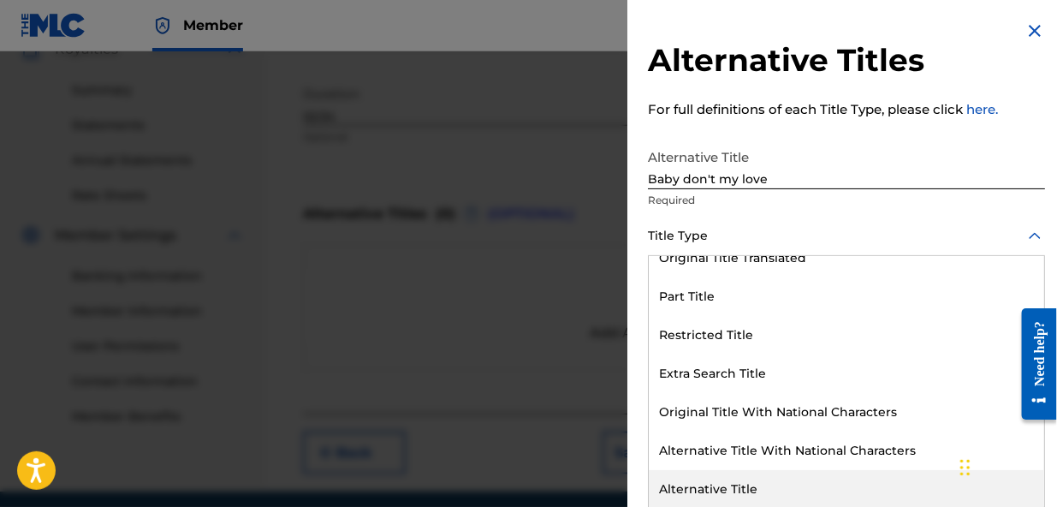
click at [730, 488] on div "Alternative Title" at bounding box center [846, 489] width 395 height 39
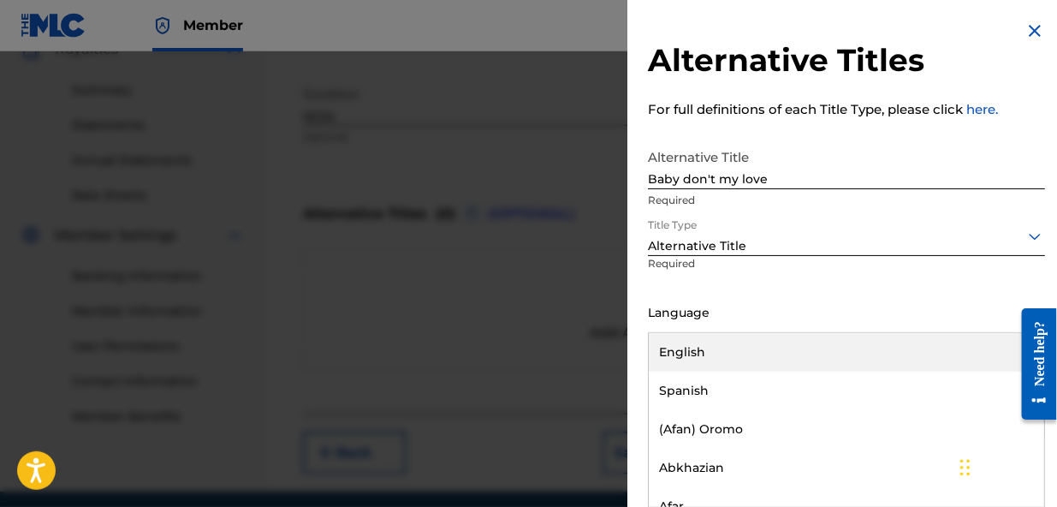
scroll to position [0, 0]
click at [728, 318] on div at bounding box center [846, 312] width 397 height 21
click at [722, 349] on div "English" at bounding box center [846, 352] width 395 height 39
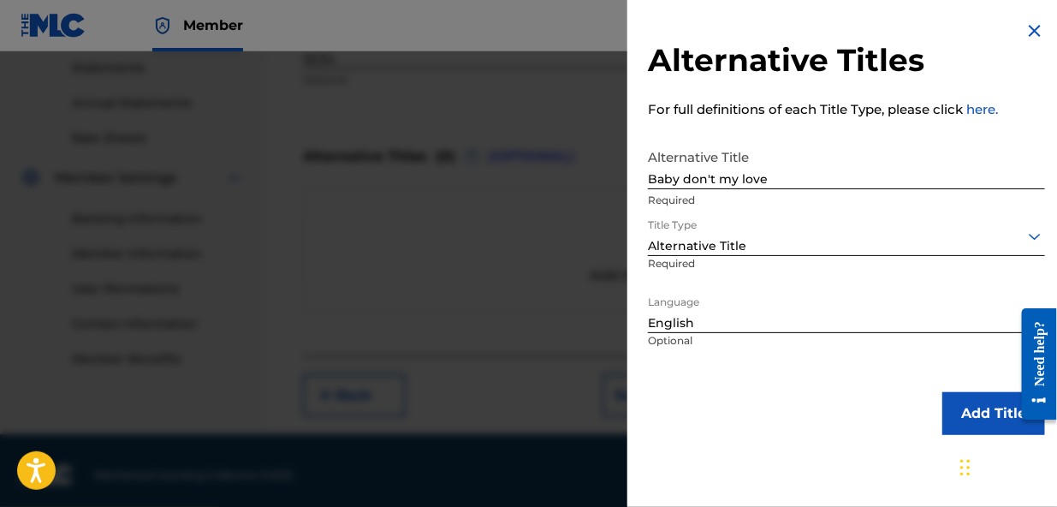
scroll to position [599, 0]
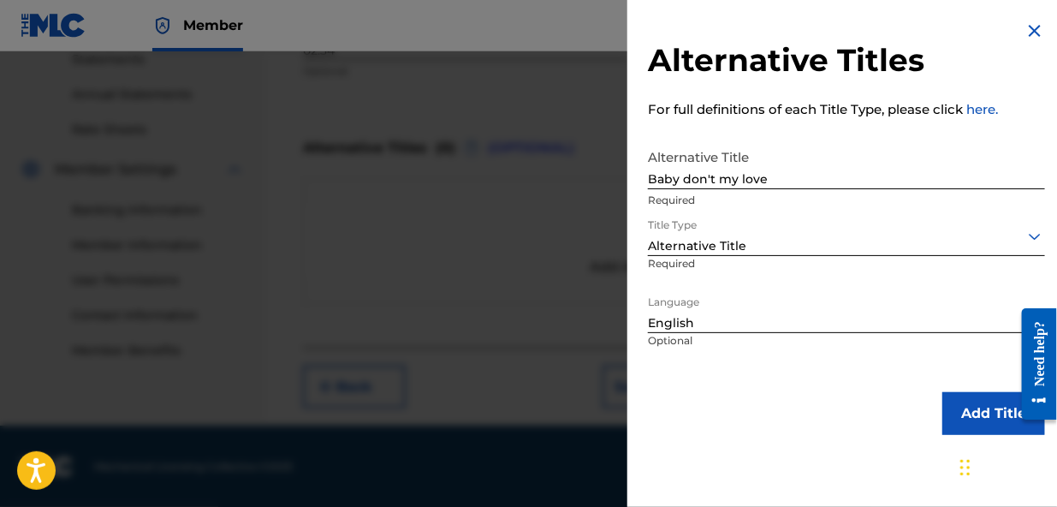
click at [983, 109] on link "here." at bounding box center [982, 109] width 32 height 16
click at [972, 413] on button "Add Title" at bounding box center [993, 413] width 103 height 43
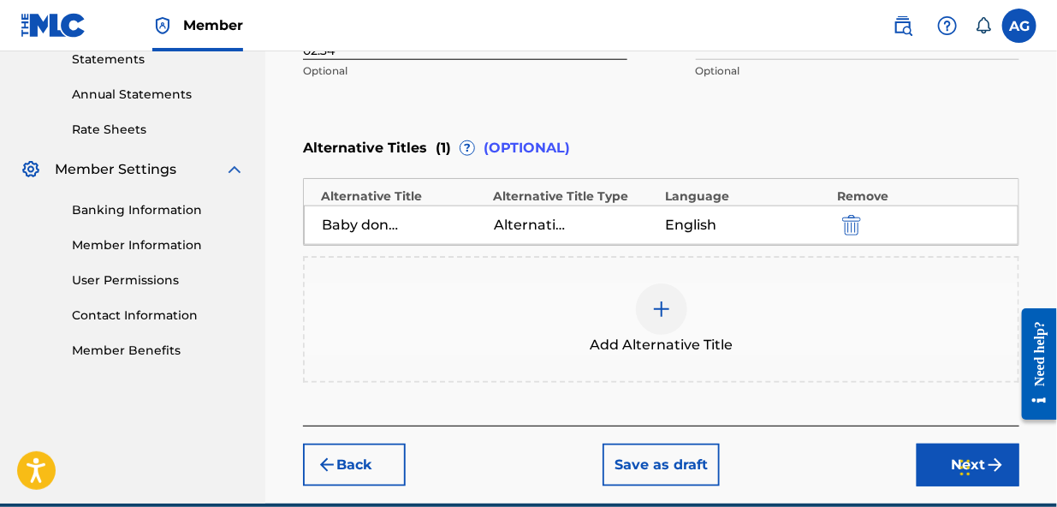
click at [933, 471] on button "Next" at bounding box center [968, 464] width 103 height 43
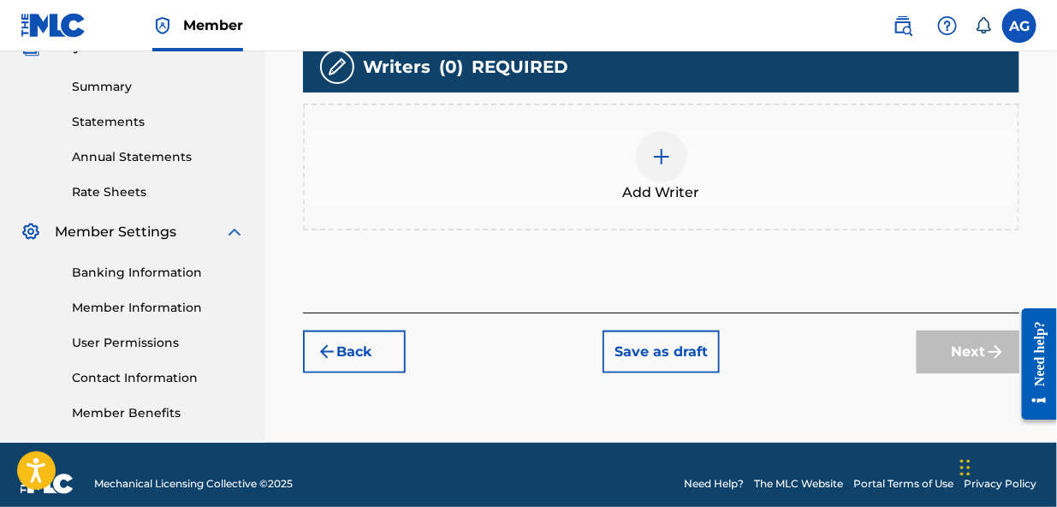
scroll to position [535, 0]
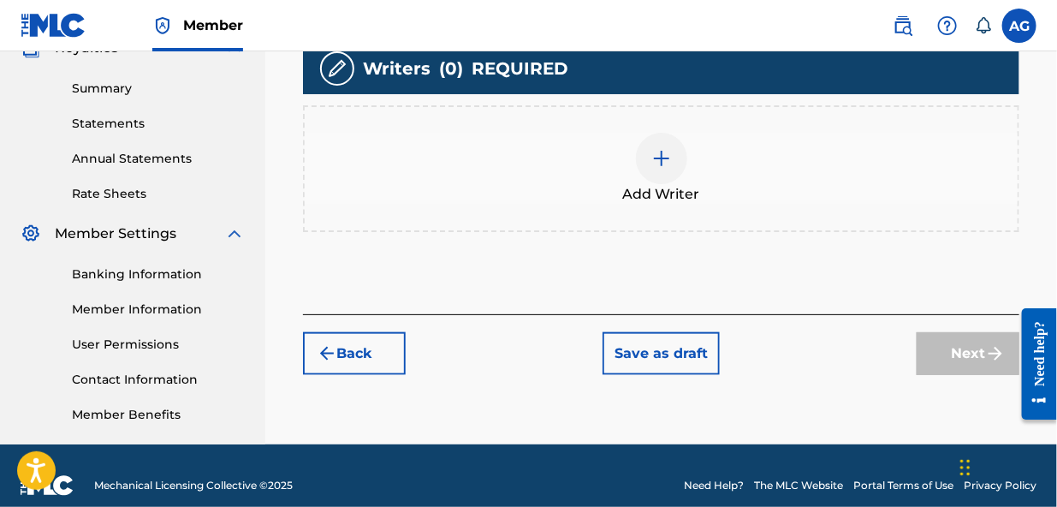
click at [659, 148] on img at bounding box center [661, 158] width 21 height 21
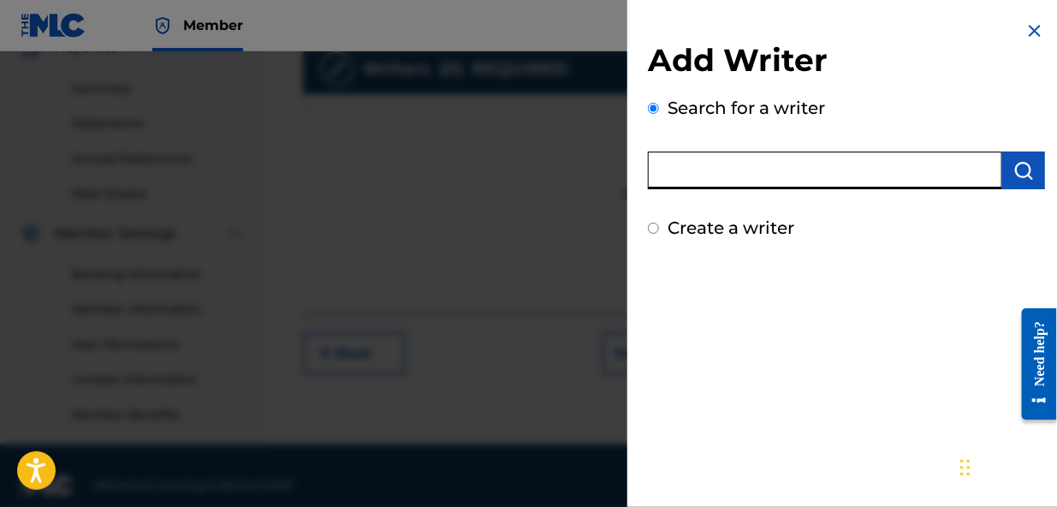
click at [799, 173] on input "text" at bounding box center [825, 171] width 354 height 38
type input "[PERSON_NAME] [PERSON_NAME]"
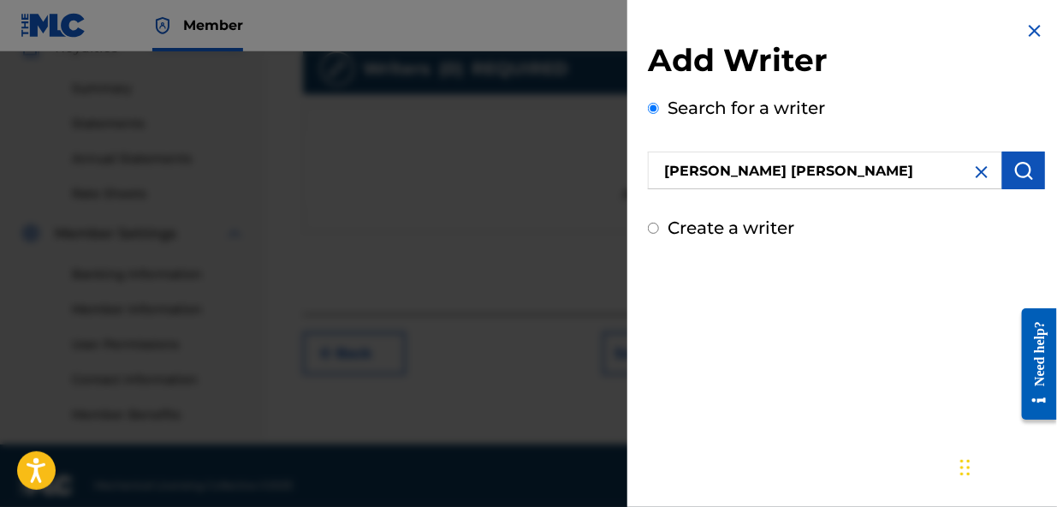
click at [976, 175] on img at bounding box center [982, 172] width 21 height 21
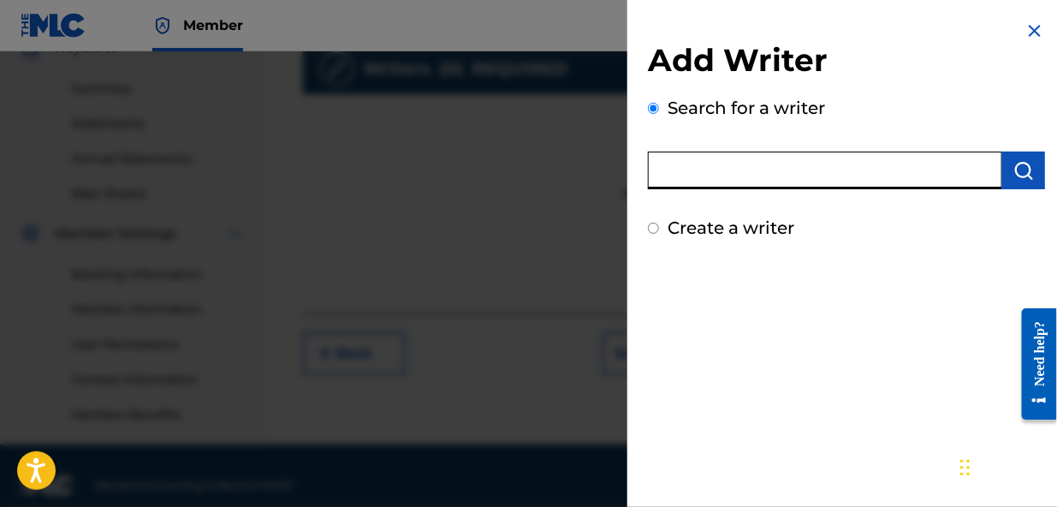
click at [802, 170] on input "text" at bounding box center [825, 171] width 354 height 38
type input "[PERSON_NAME]"
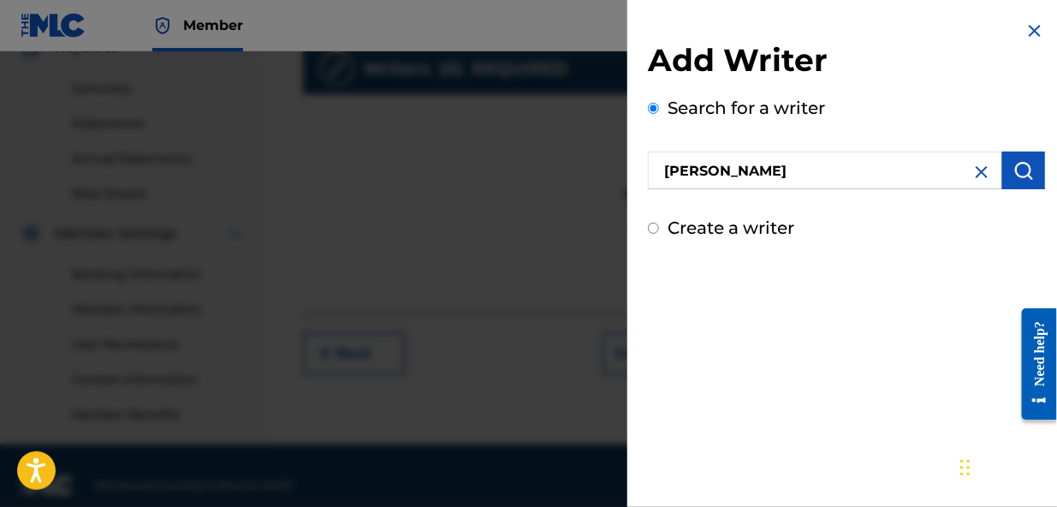
click at [1016, 164] on img "submit" at bounding box center [1023, 170] width 21 height 21
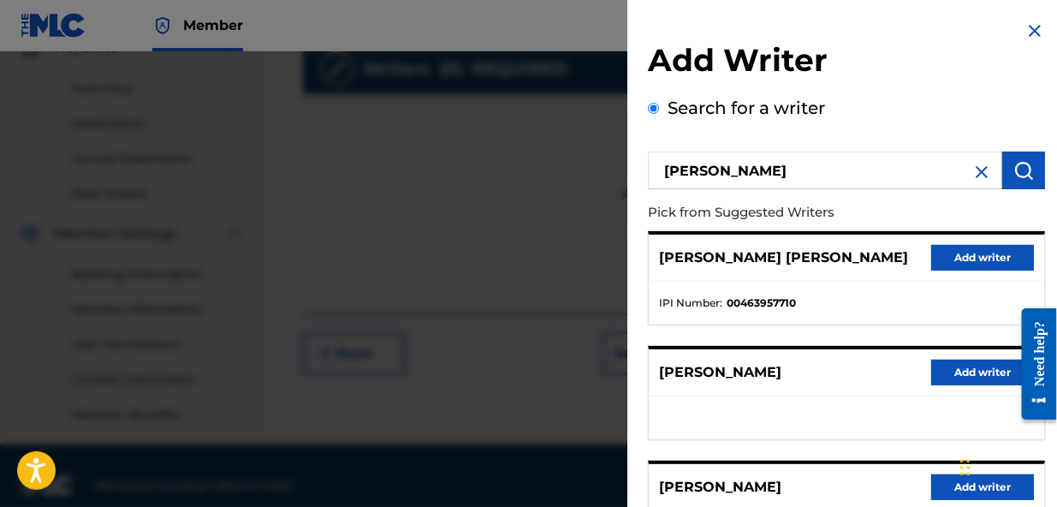
click at [975, 171] on img at bounding box center [982, 172] width 21 height 21
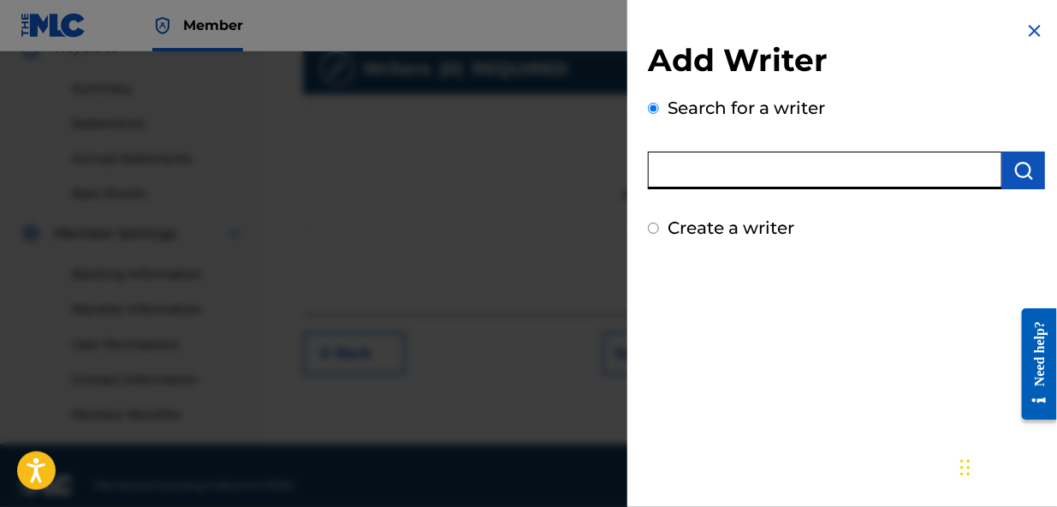
click at [740, 172] on input "text" at bounding box center [825, 171] width 354 height 38
type input "[PERSON_NAME] [PERSON_NAME]"
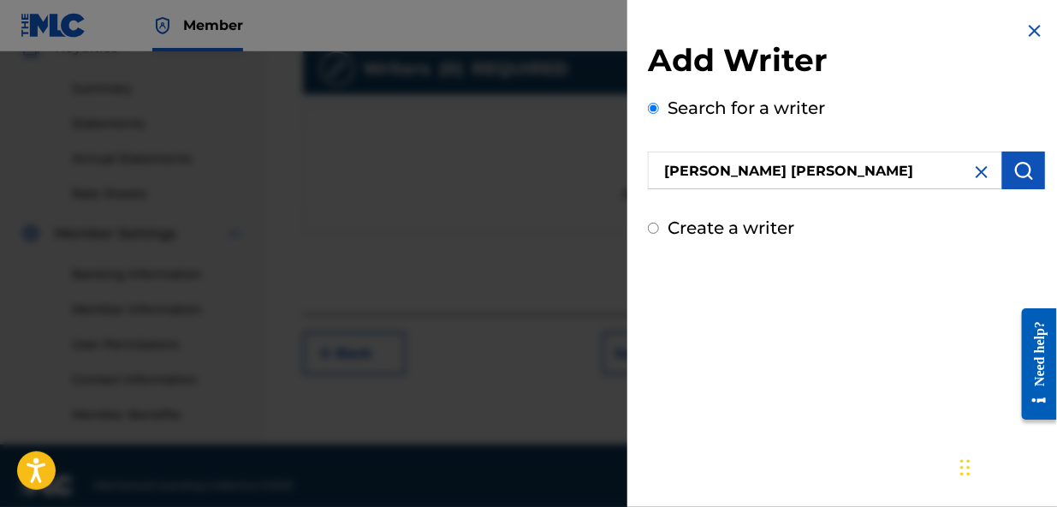
click at [1013, 170] on img "submit" at bounding box center [1023, 170] width 21 height 21
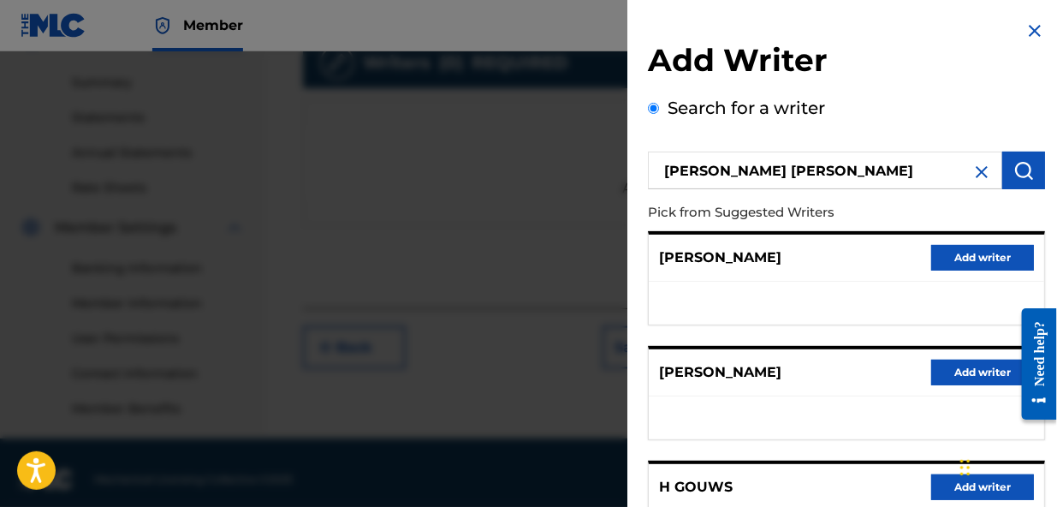
scroll to position [555, 0]
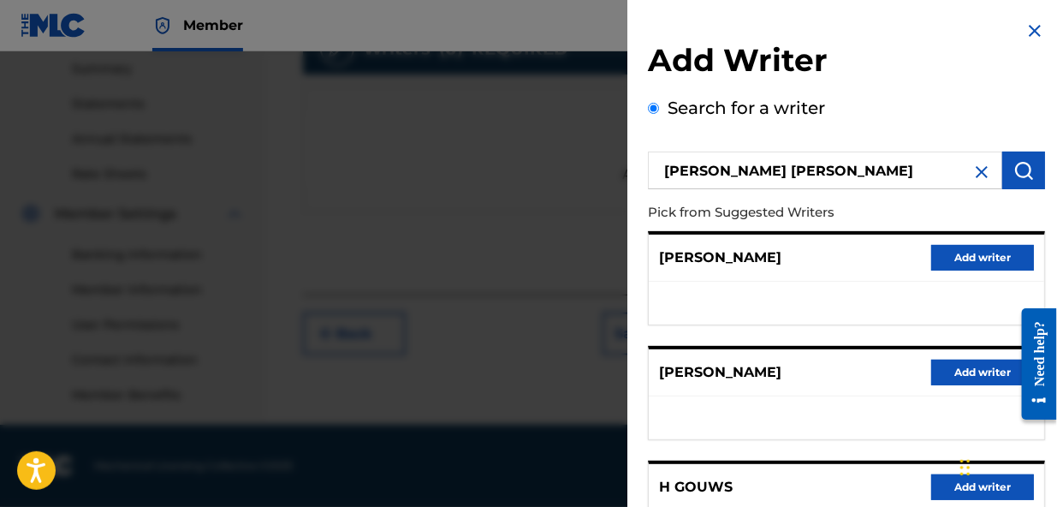
click at [977, 171] on img at bounding box center [982, 172] width 21 height 21
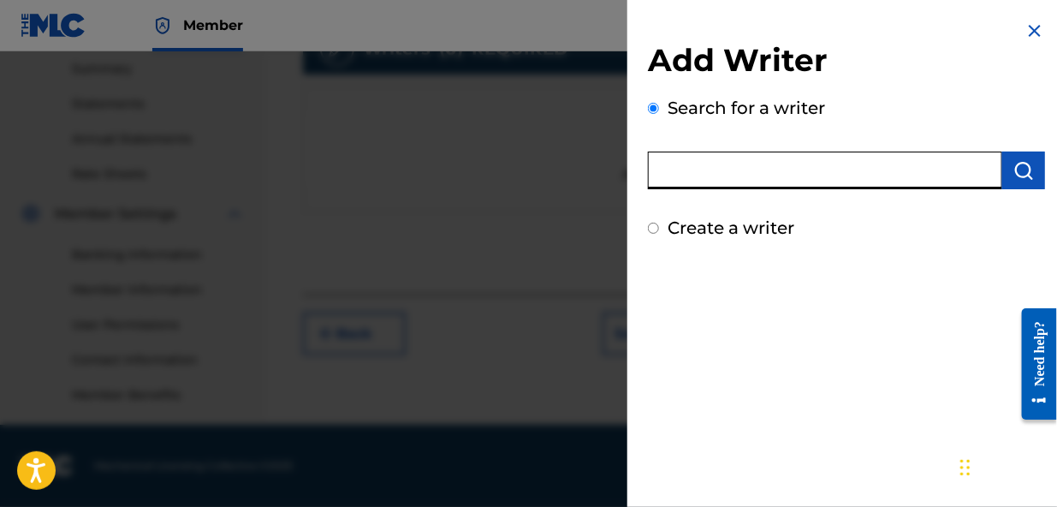
click at [859, 170] on input "text" at bounding box center [825, 171] width 354 height 38
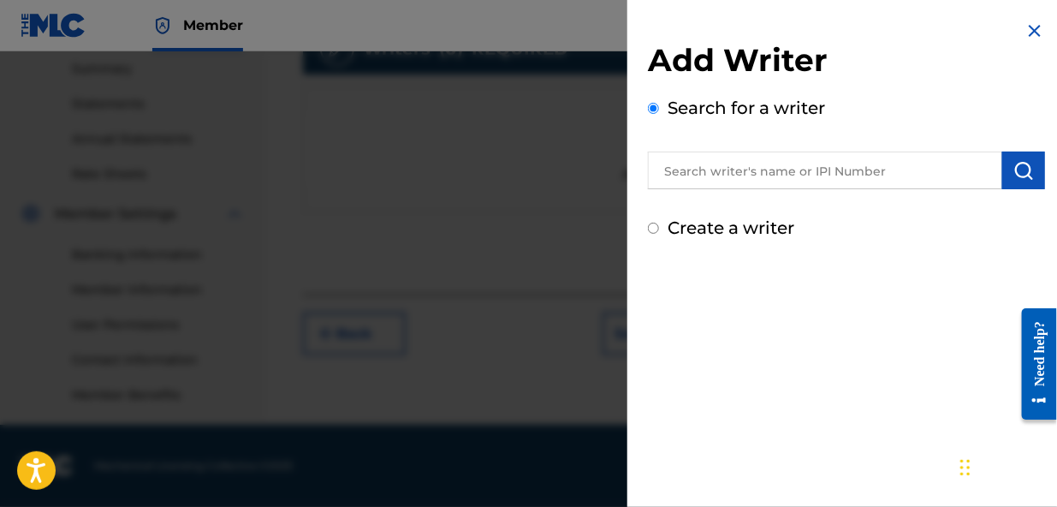
click at [652, 225] on input "Create a writer" at bounding box center [653, 228] width 11 height 11
radio input "false"
radio input "true"
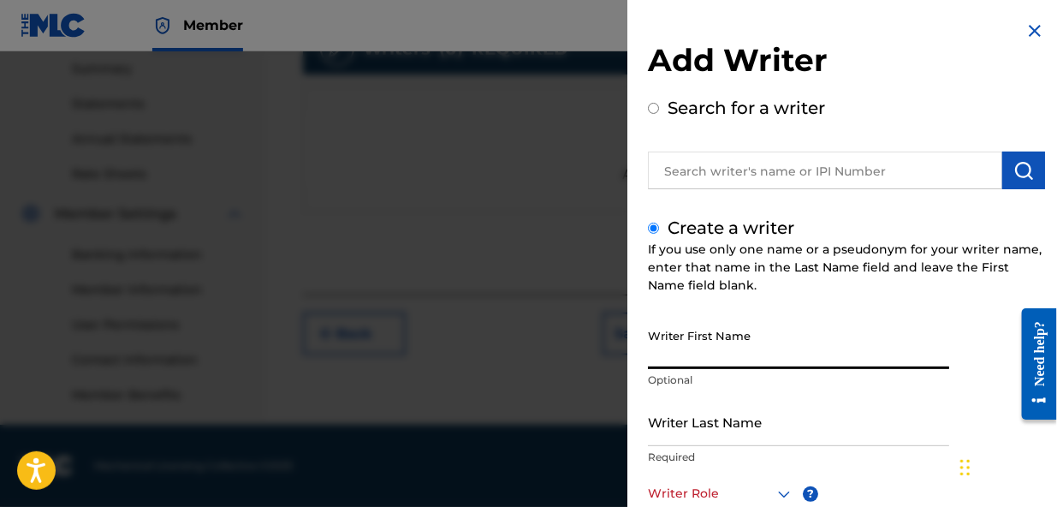
click at [739, 355] on input "Writer First Name" at bounding box center [798, 344] width 301 height 49
type input "[PERSON_NAME]"
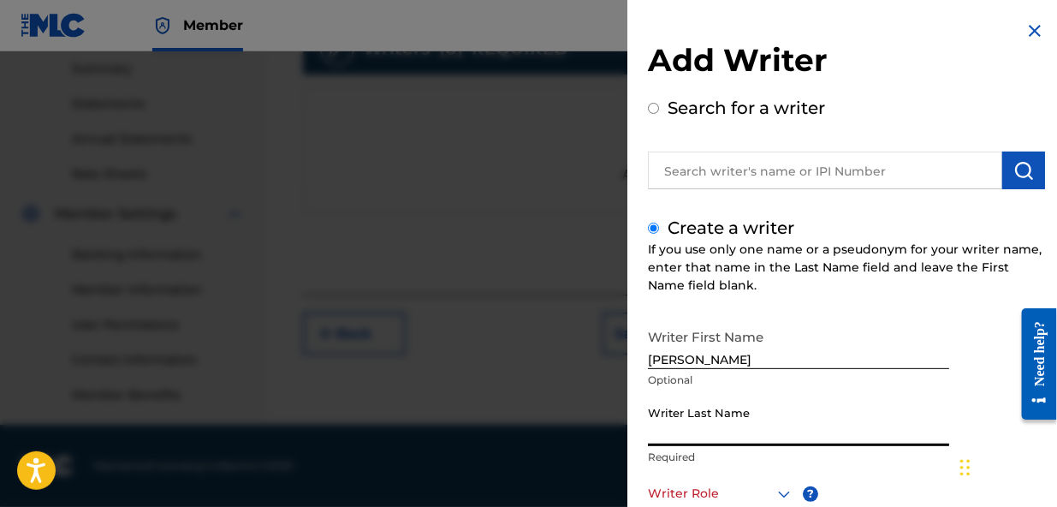
click at [749, 435] on input "Writer Last Name" at bounding box center [798, 421] width 301 height 49
type input "Gouws"
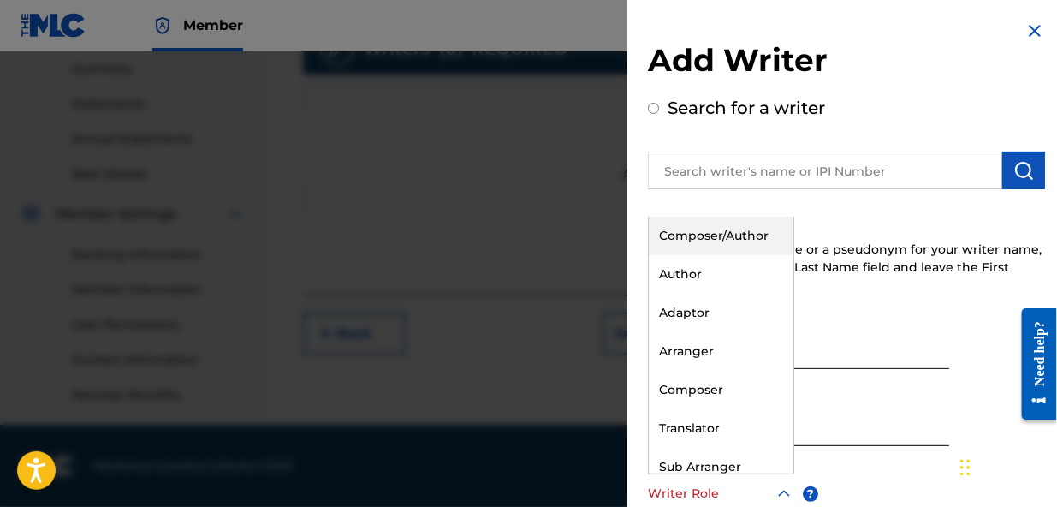
click at [781, 492] on icon at bounding box center [784, 494] width 21 height 21
click at [730, 231] on div "Composer/Author" at bounding box center [721, 236] width 145 height 39
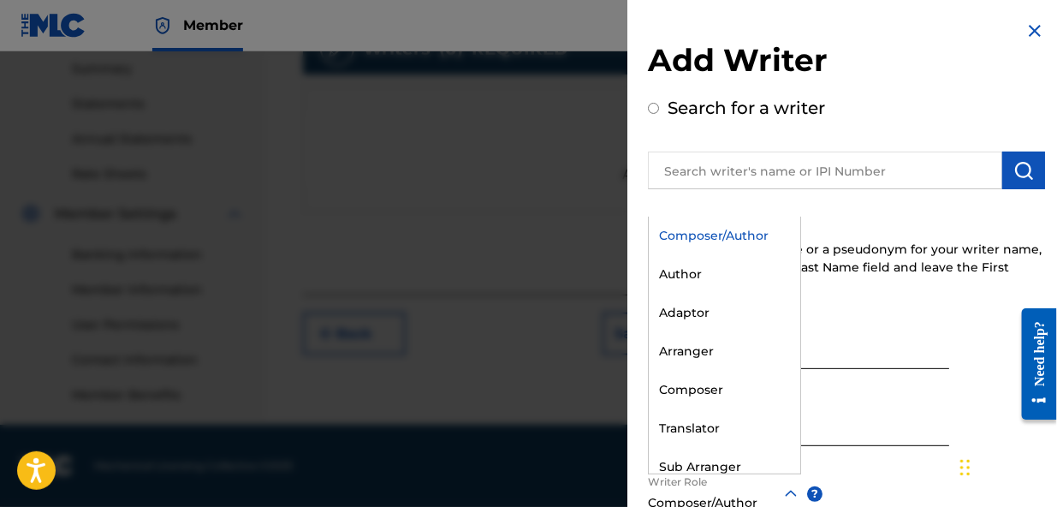
click at [790, 493] on icon at bounding box center [791, 494] width 21 height 21
click at [728, 271] on div "Author" at bounding box center [725, 274] width 152 height 39
click at [778, 493] on icon at bounding box center [779, 494] width 21 height 21
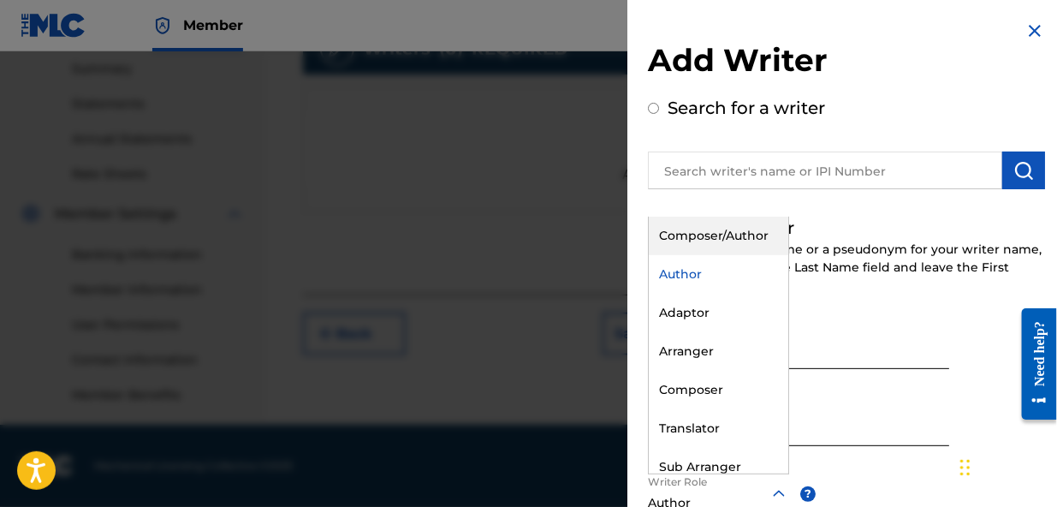
click at [734, 236] on div "Composer/Author" at bounding box center [719, 236] width 140 height 39
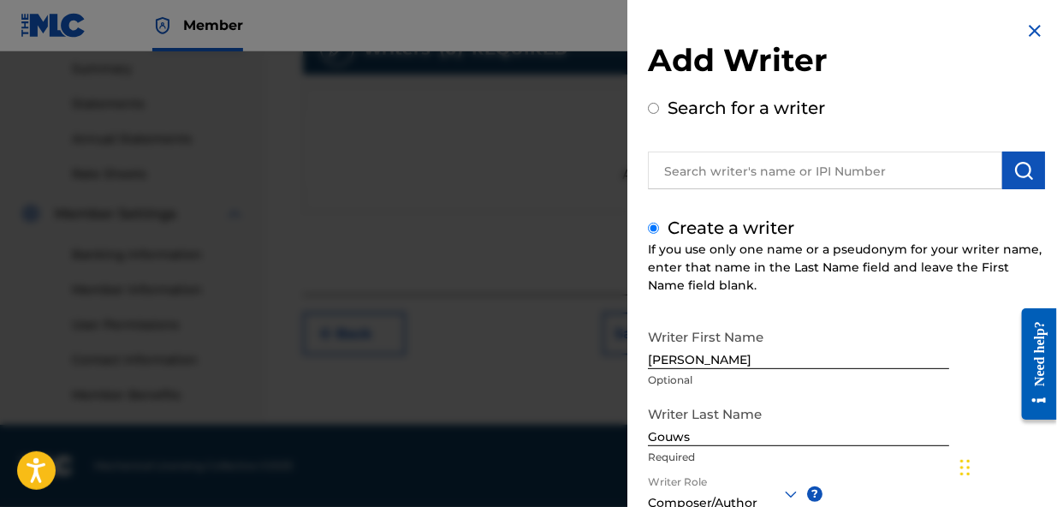
click at [889, 472] on div "Writer Last Name Gouws Required" at bounding box center [798, 435] width 301 height 77
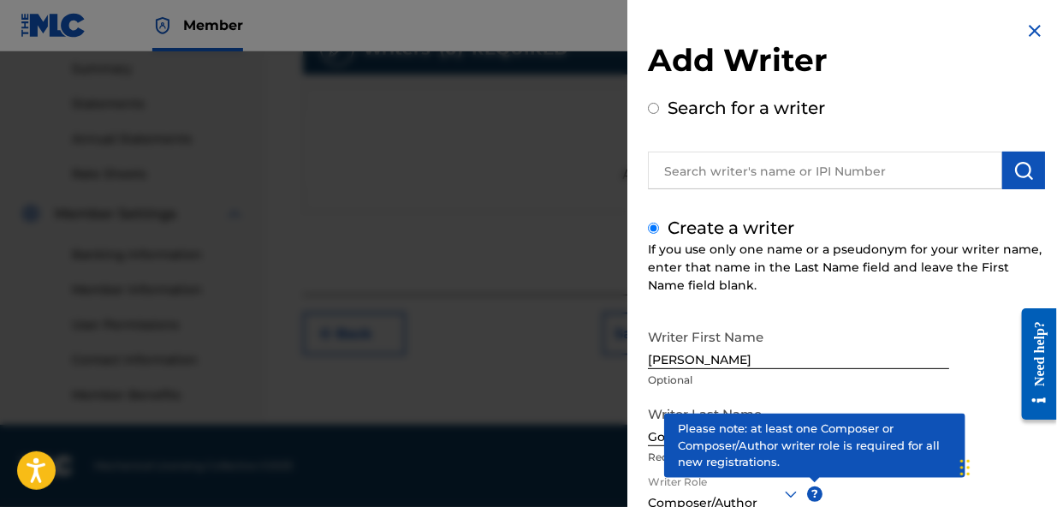
click at [812, 489] on span "?" at bounding box center [814, 493] width 15 height 15
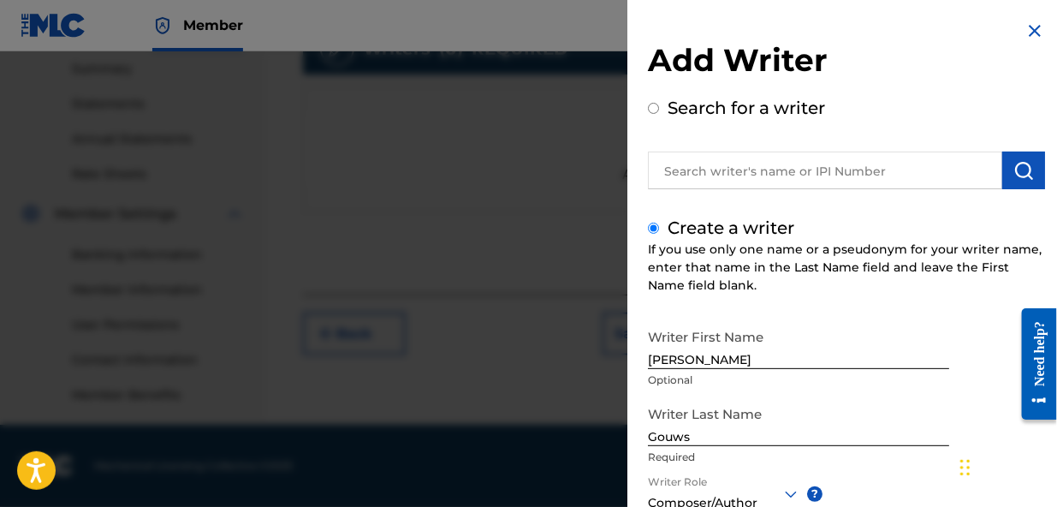
click at [884, 478] on div "Writer First Name [PERSON_NAME] Optional Writer Last Name Gouws Required Writer…" at bounding box center [846, 508] width 397 height 377
click at [348, 308] on div at bounding box center [528, 304] width 1057 height 507
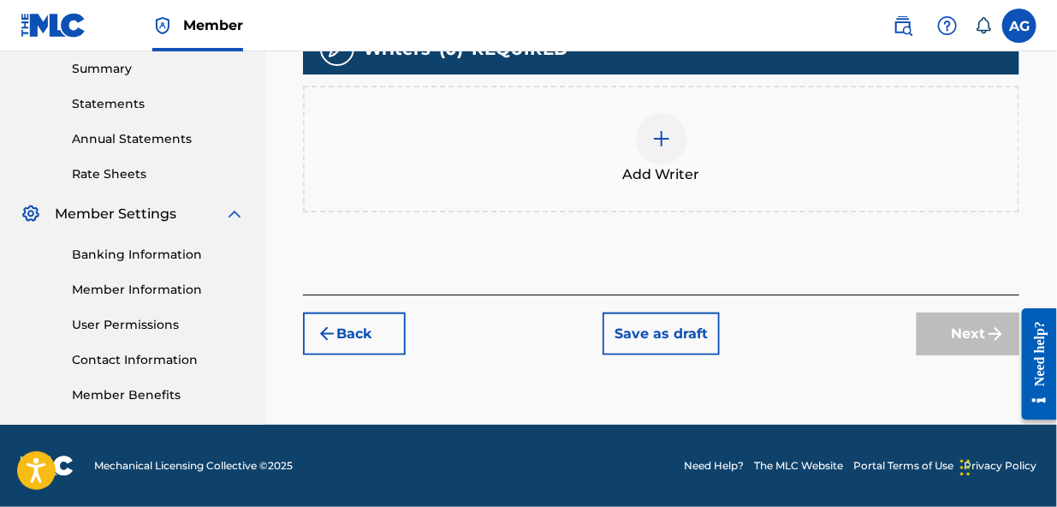
click at [348, 312] on button "Back" at bounding box center [354, 333] width 103 height 43
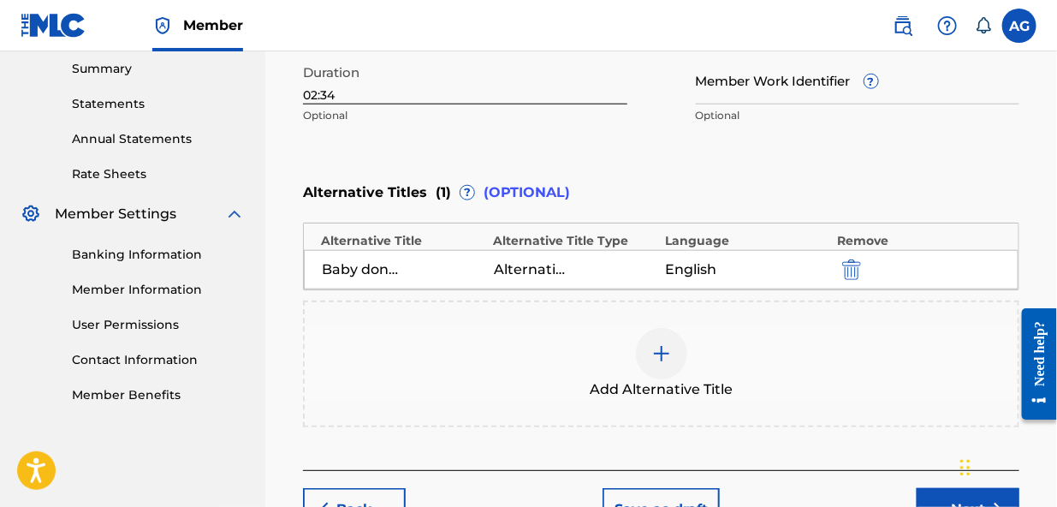
click at [348, 308] on div "Add Alternative Title" at bounding box center [661, 363] width 716 height 127
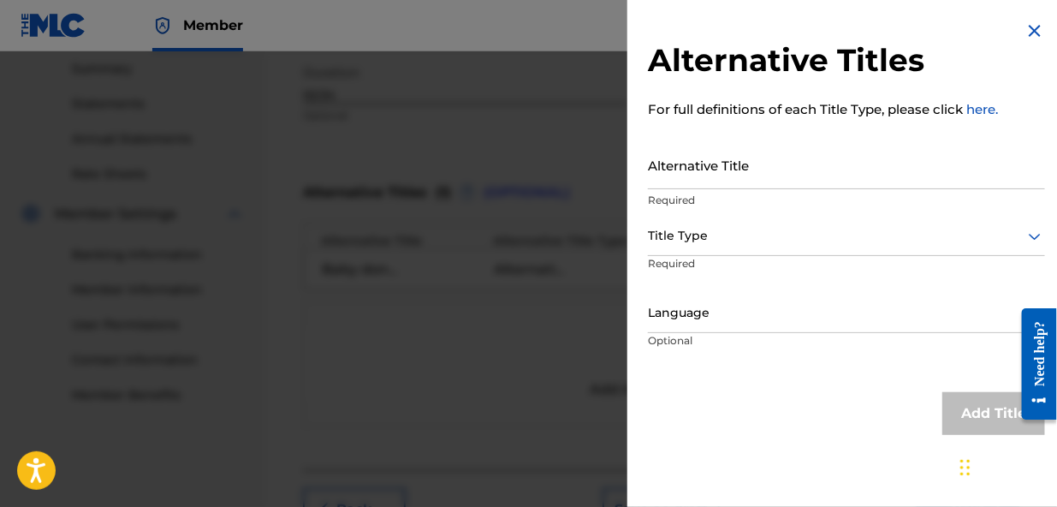
click at [348, 308] on div at bounding box center [528, 304] width 1057 height 507
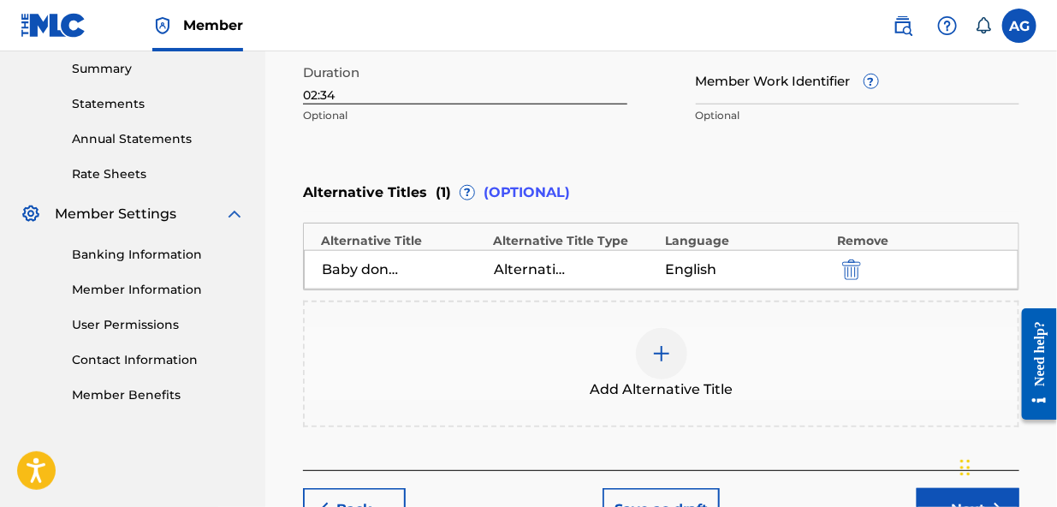
click at [949, 496] on button "Next" at bounding box center [968, 509] width 103 height 43
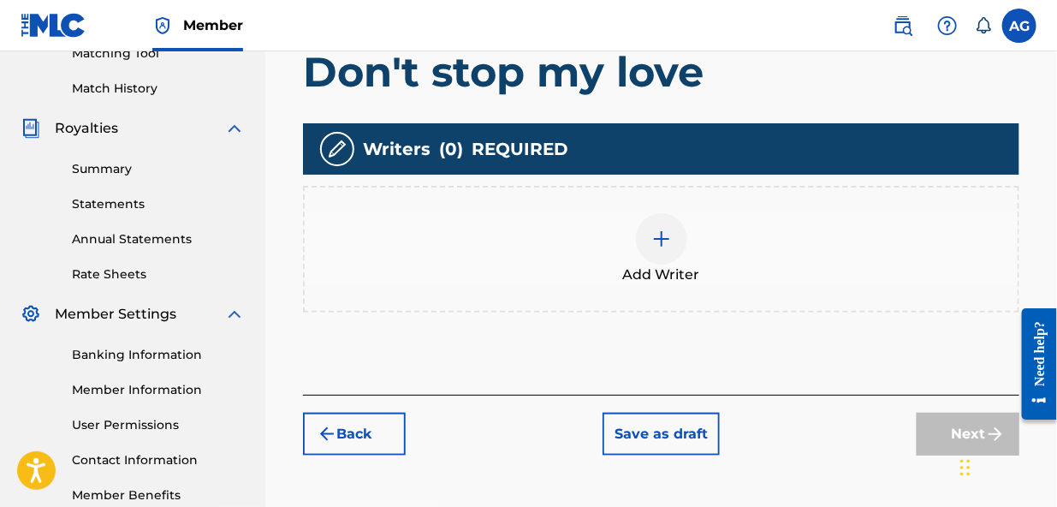
scroll to position [355, 0]
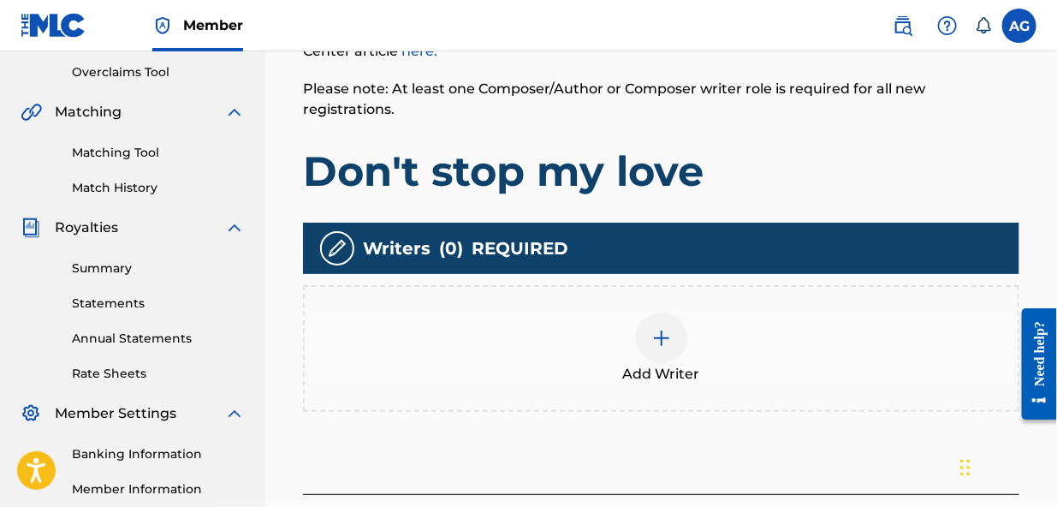
drag, startPoint x: 1061, startPoint y: 187, endPoint x: 30, endPoint y: 25, distance: 1043.3
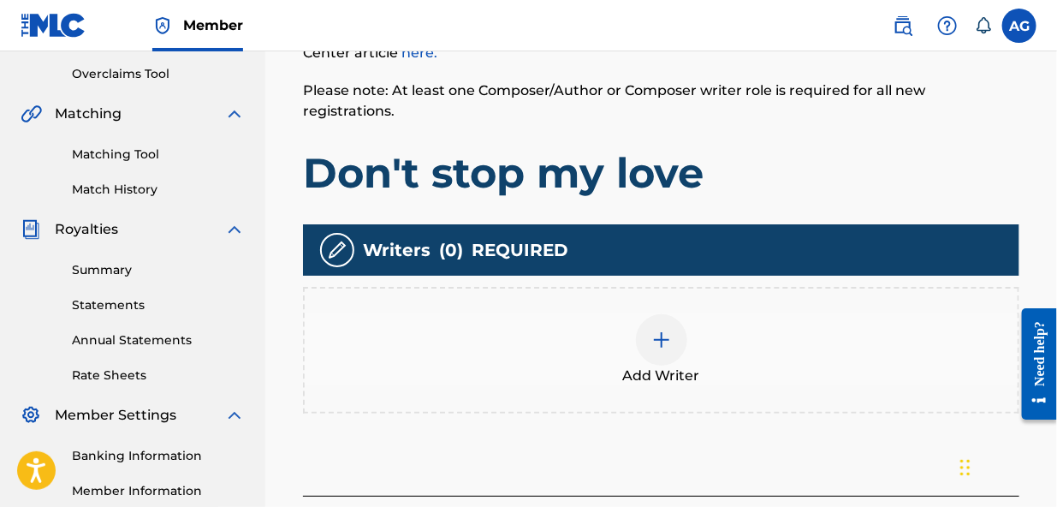
scroll to position [352, 0]
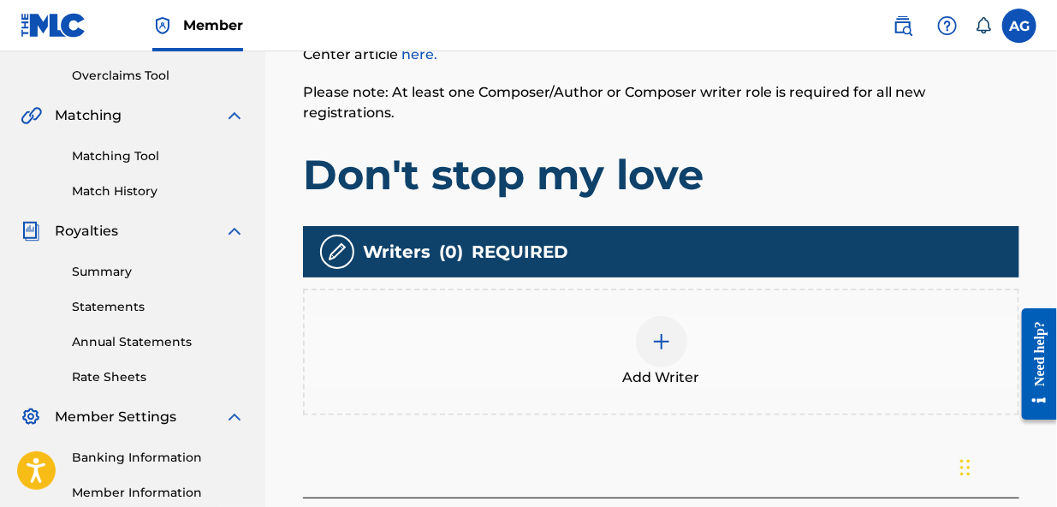
click at [657, 331] on img at bounding box center [661, 341] width 21 height 21
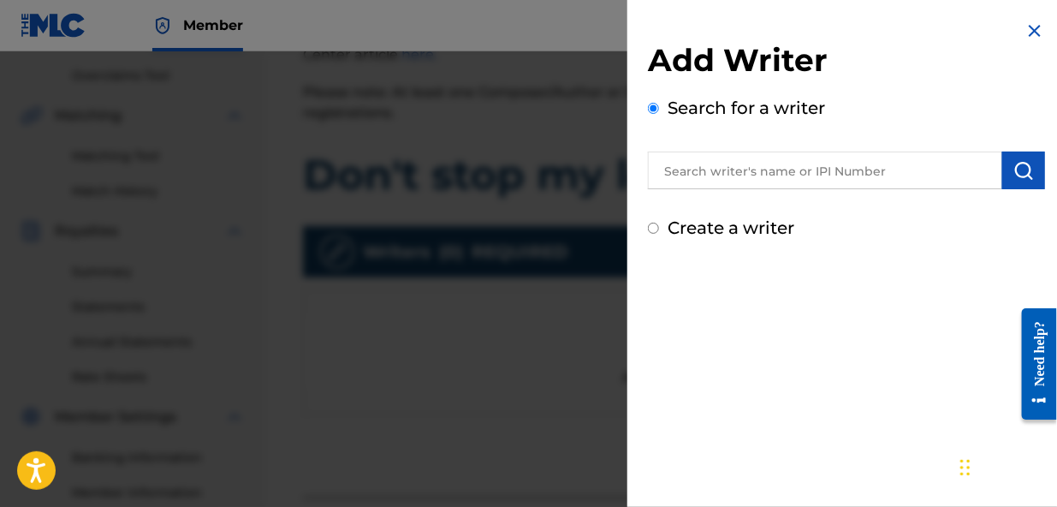
click at [651, 225] on input "Create a writer" at bounding box center [653, 228] width 11 height 11
radio input "false"
radio input "true"
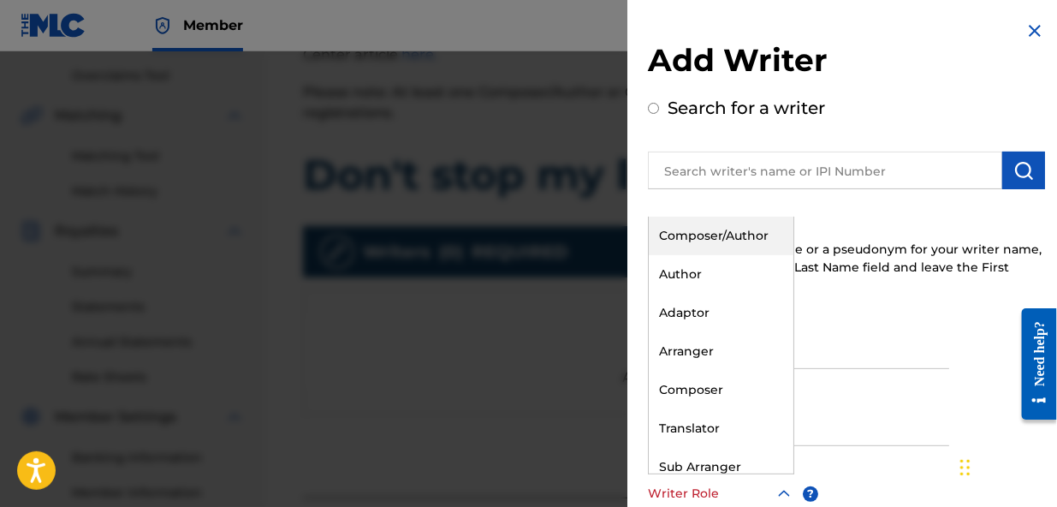
click at [782, 490] on icon at bounding box center [784, 494] width 21 height 21
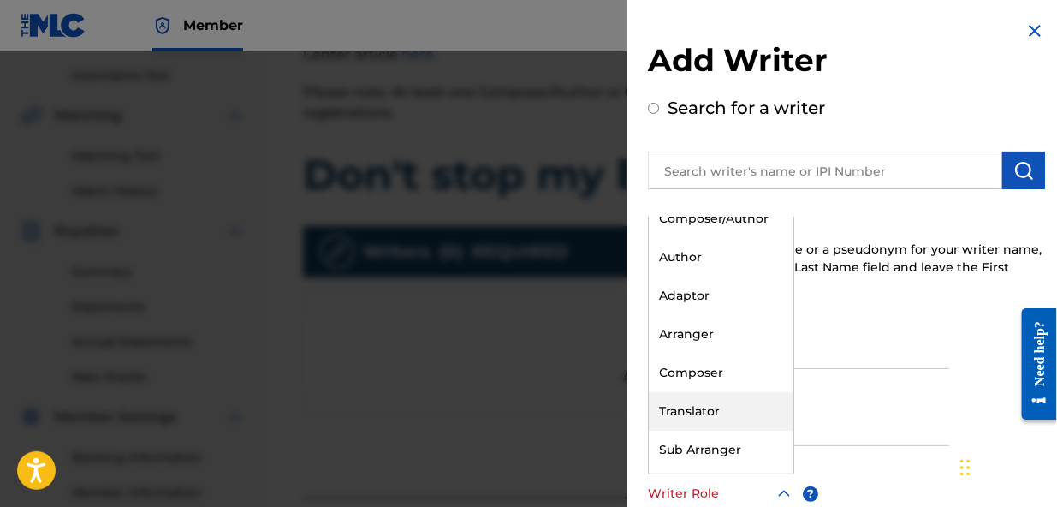
scroll to position [0, 0]
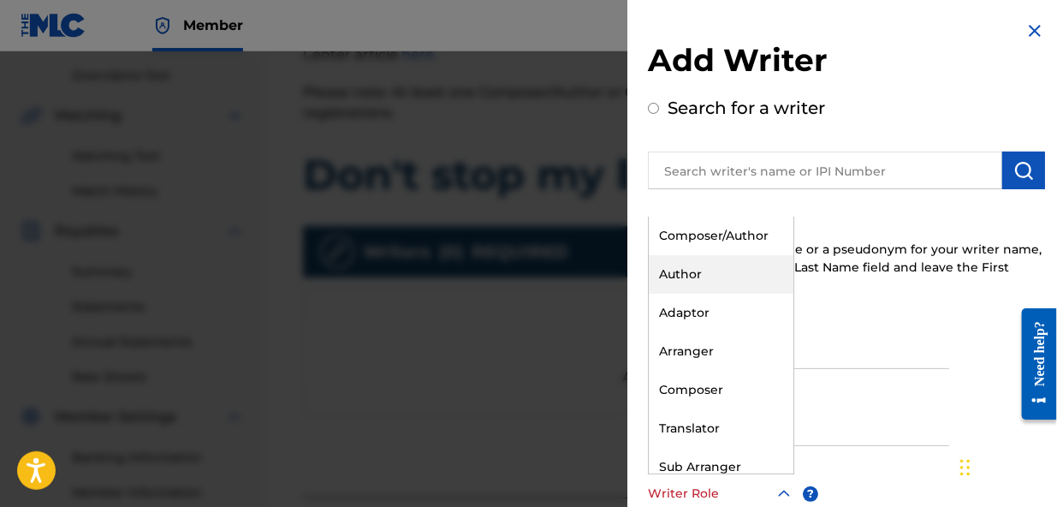
click at [686, 278] on div "Author" at bounding box center [721, 274] width 145 height 39
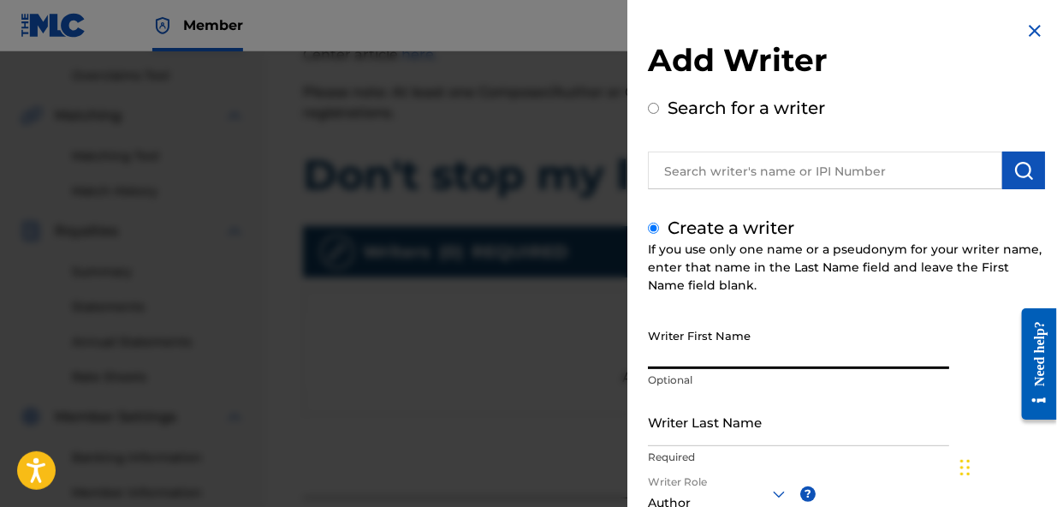
click at [715, 356] on input "Writer First Name" at bounding box center [798, 344] width 301 height 49
type input "[PERSON_NAME]"
type input "Gouws"
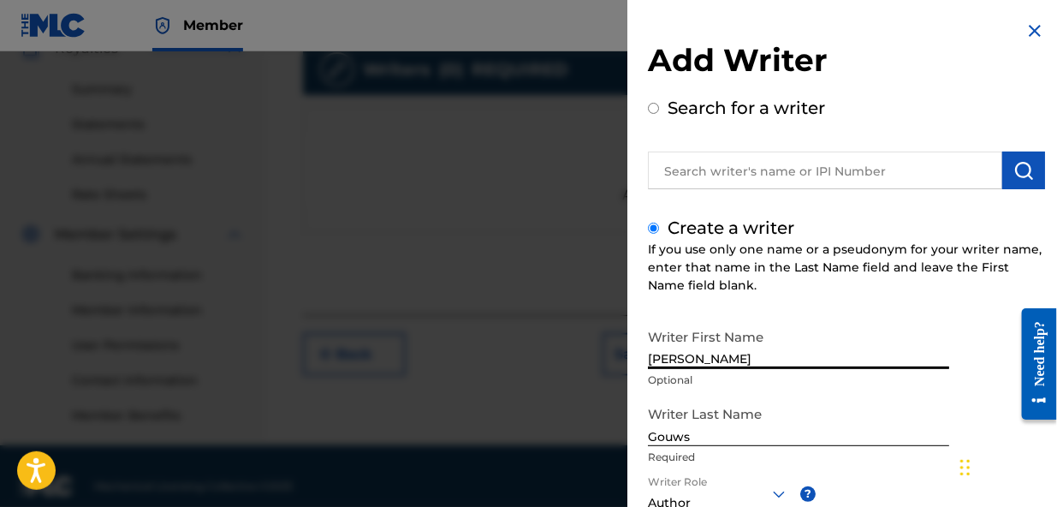
scroll to position [555, 0]
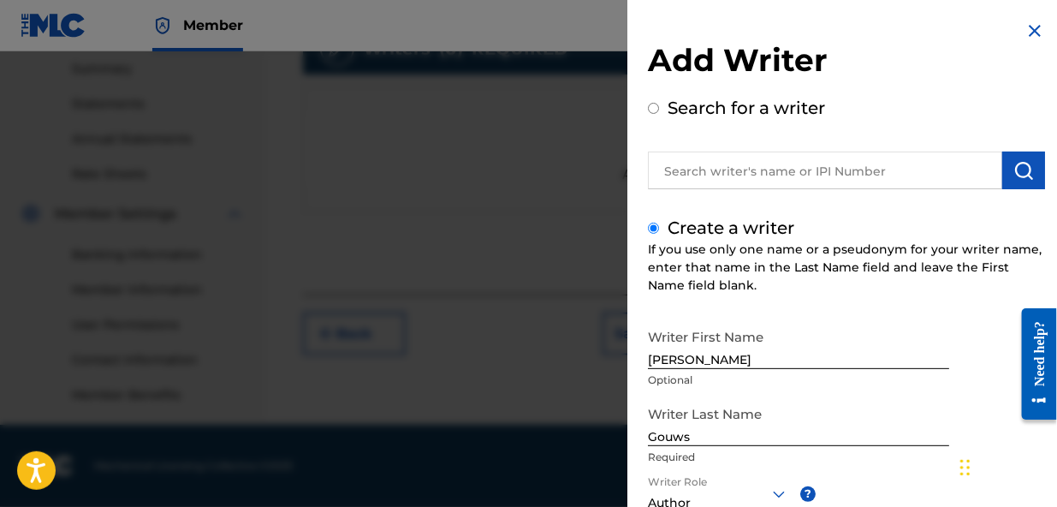
click at [852, 469] on div "Writer Last Name Gouws Required" at bounding box center [798, 435] width 301 height 77
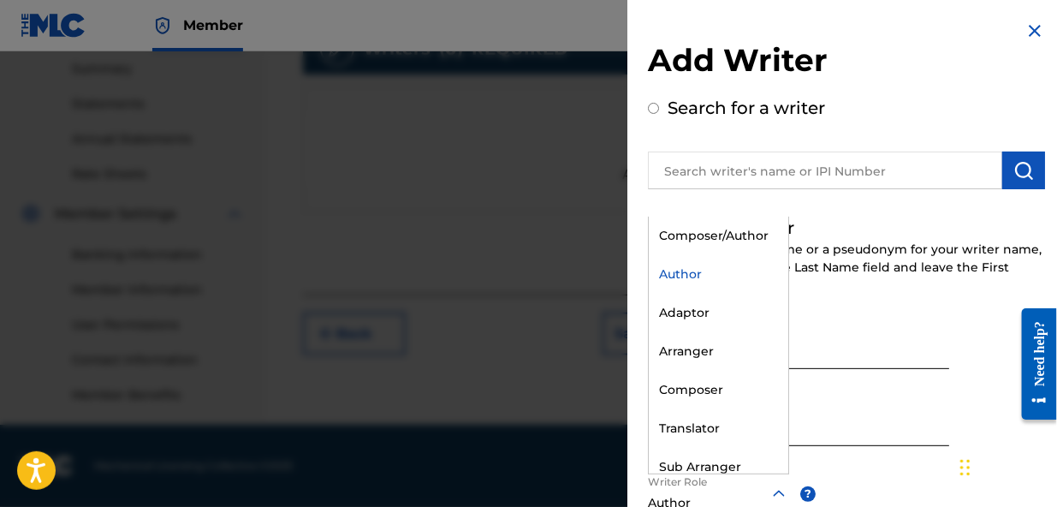
click at [782, 490] on icon at bounding box center [779, 494] width 21 height 21
click at [722, 234] on div "Composer/Author" at bounding box center [719, 236] width 140 height 39
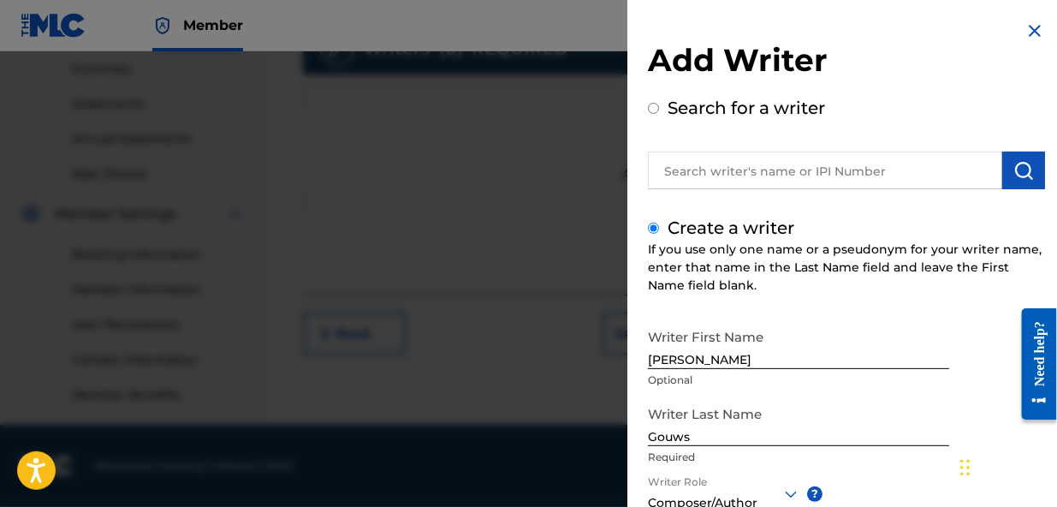
click at [866, 471] on div "Writer Last Name Gouws Required" at bounding box center [798, 435] width 301 height 77
click at [729, 357] on input "[PERSON_NAME]" at bounding box center [798, 344] width 301 height 49
type input "A"
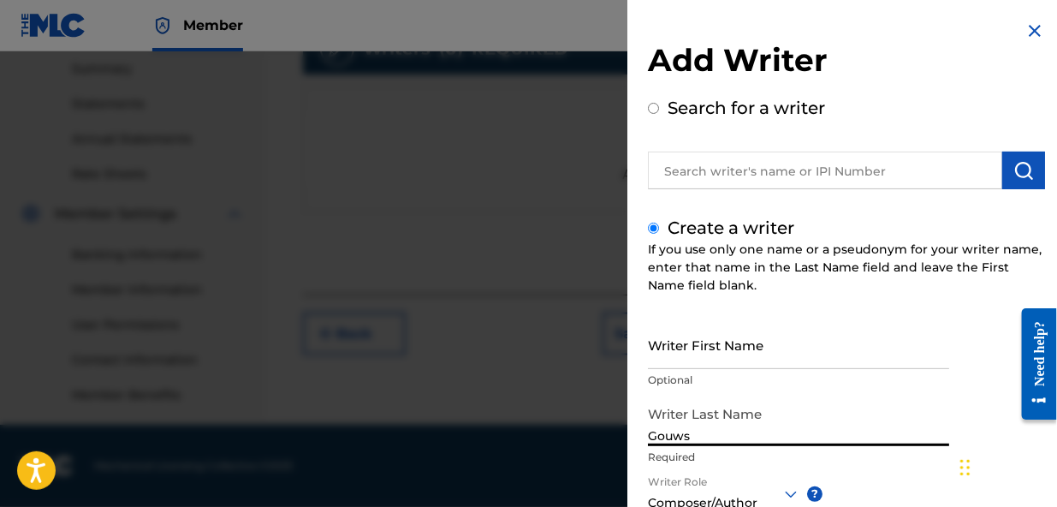
click at [699, 432] on input "Gouws" at bounding box center [798, 421] width 301 height 49
type input "G"
click at [852, 482] on div "Writer First Name Optional Writer Last Name Andre Required Writer Role Composer…" at bounding box center [846, 508] width 397 height 377
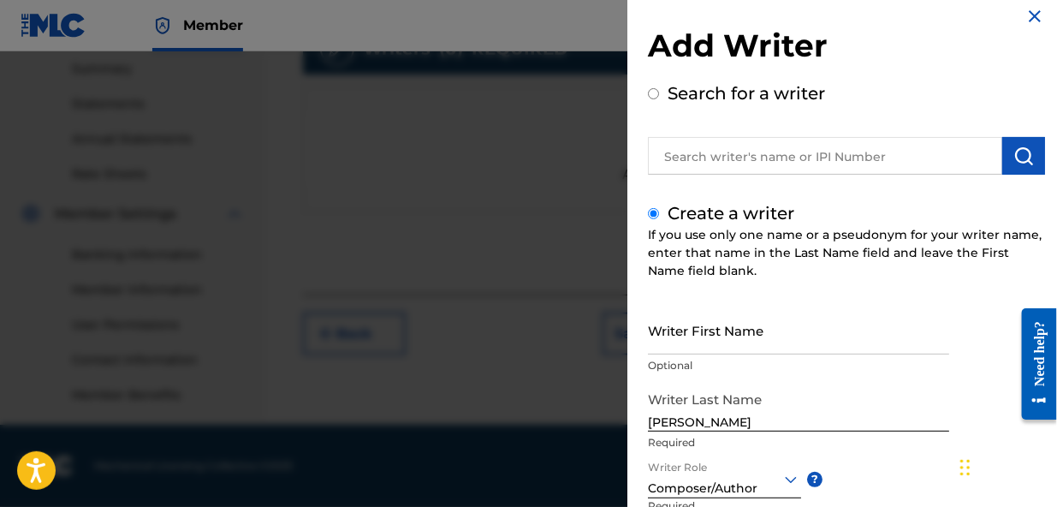
scroll to position [15, 0]
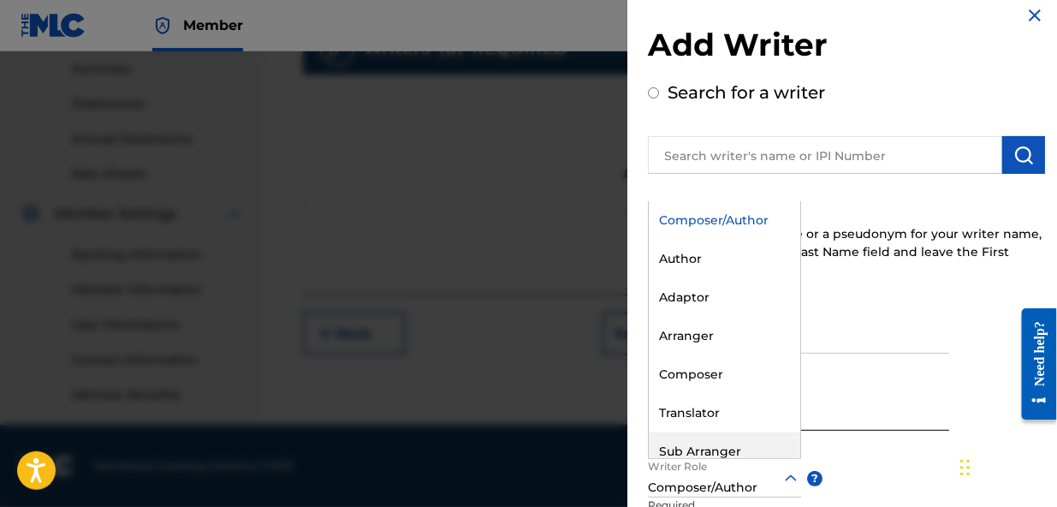
drag, startPoint x: 780, startPoint y: 464, endPoint x: 783, endPoint y: 446, distance: 18.3
click at [783, 459] on div "8 results available. Use Up and Down to choose options, press Enter to select t…" at bounding box center [724, 478] width 153 height 39
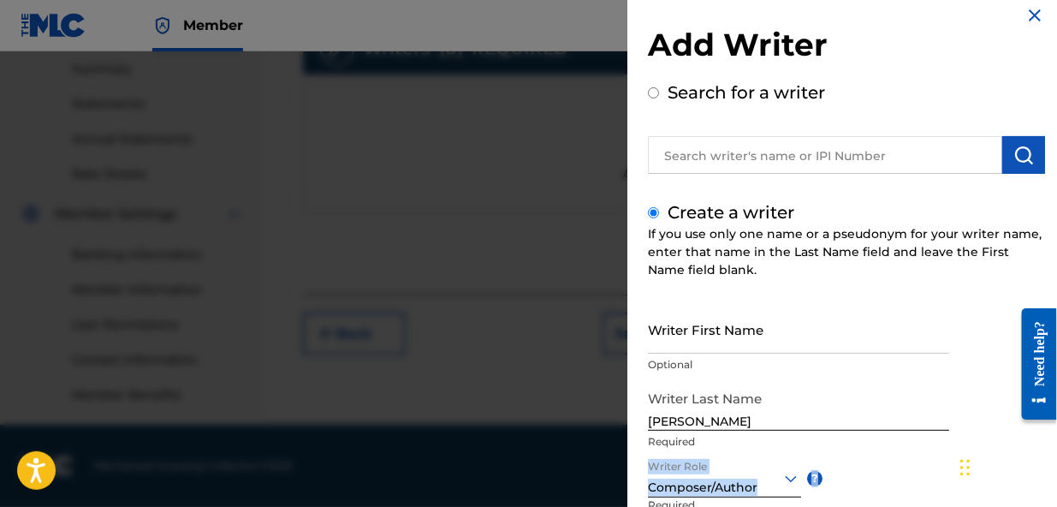
drag, startPoint x: 874, startPoint y: 461, endPoint x: 877, endPoint y: 443, distance: 17.5
click at [877, 443] on div "Writer First Name Optional Writer Last Name Andre Required Writer Role Composer…" at bounding box center [846, 493] width 397 height 377
click at [867, 445] on p "Required" at bounding box center [798, 441] width 301 height 15
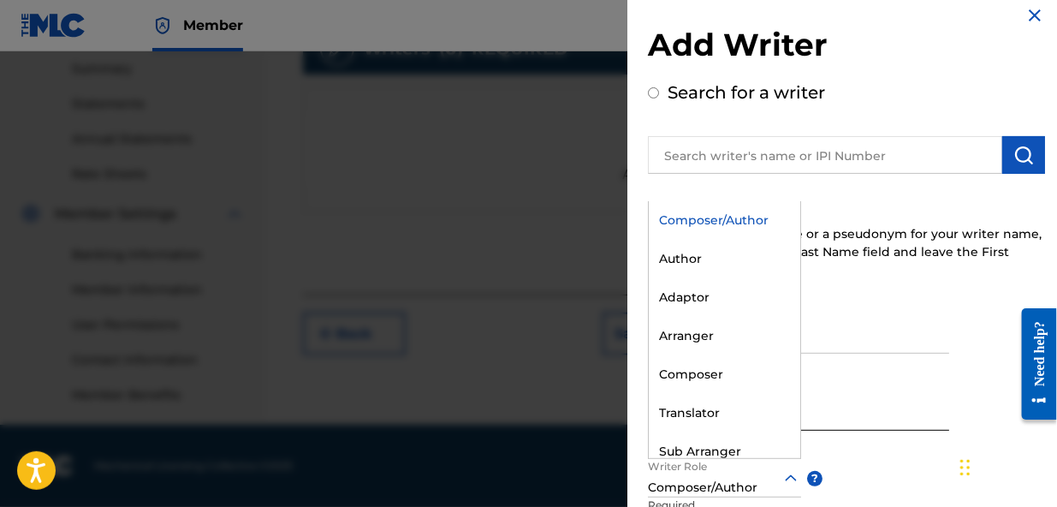
click at [746, 478] on div at bounding box center [724, 477] width 153 height 21
click at [735, 214] on div "Composer/Author" at bounding box center [725, 220] width 152 height 39
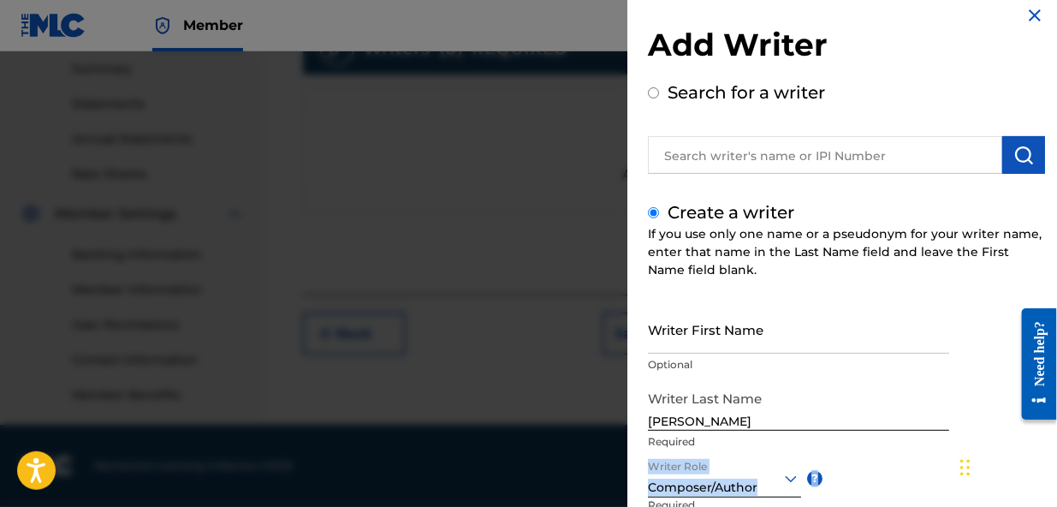
click at [913, 458] on div "Writer First Name Optional Writer Last Name Andre Required Writer Role Composer…" at bounding box center [846, 493] width 397 height 377
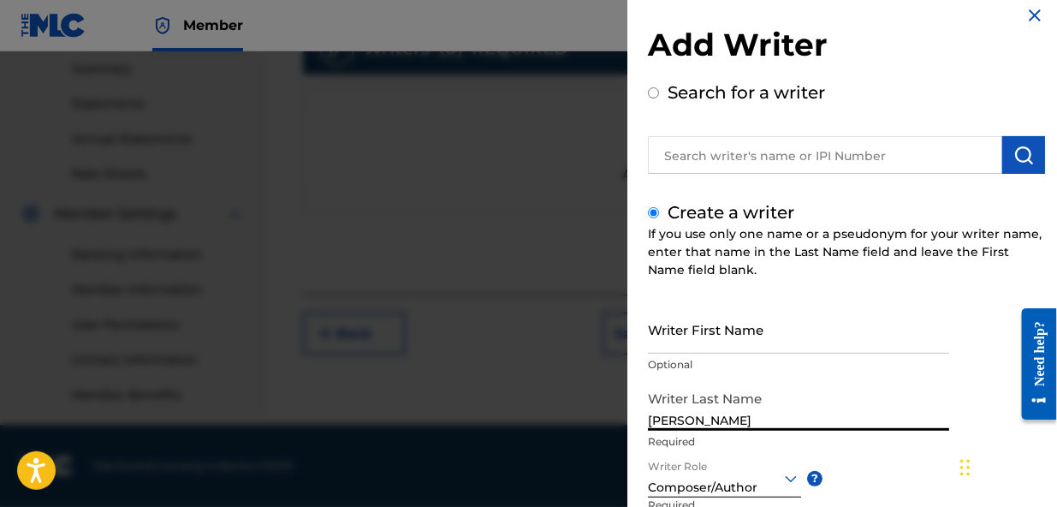
drag, startPoint x: 909, startPoint y: 406, endPoint x: 896, endPoint y: 462, distance: 57.9
click at [896, 457] on div "Writer Last Name Andre Required" at bounding box center [798, 420] width 301 height 77
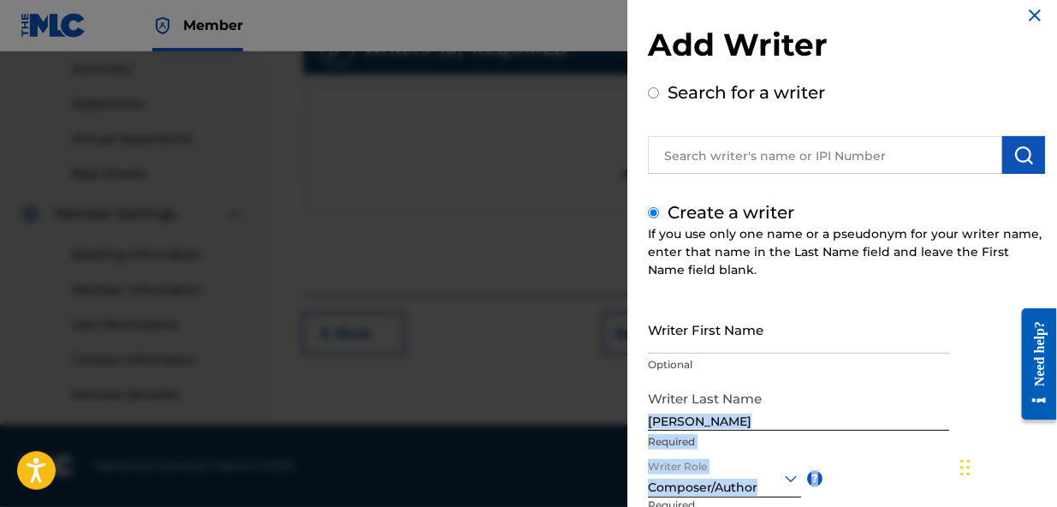
drag, startPoint x: 859, startPoint y: 472, endPoint x: 855, endPoint y: 428, distance: 44.7
click at [855, 428] on div "Writer First Name Optional Writer Last Name Andre Required Writer Role Composer…" at bounding box center [846, 493] width 397 height 377
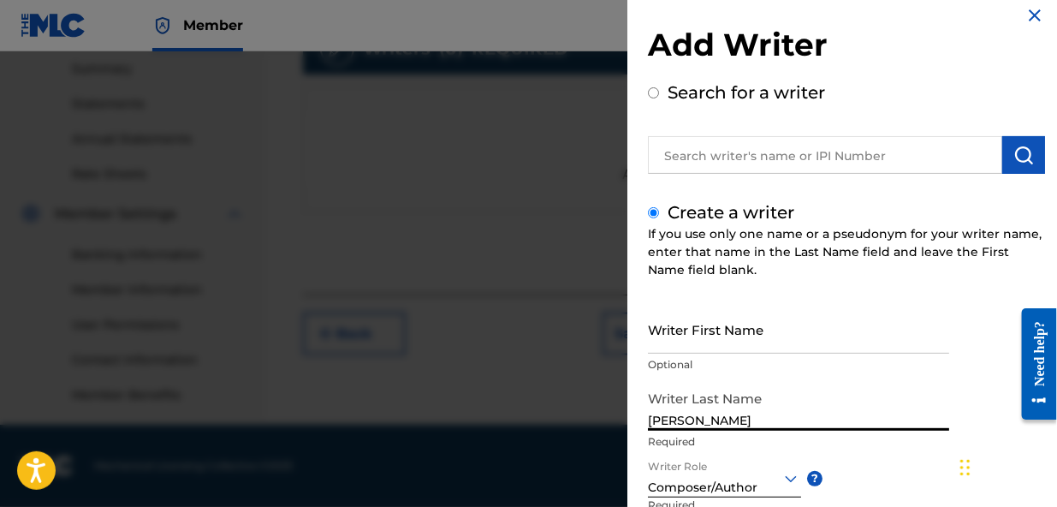
click at [821, 382] on input "[PERSON_NAME]" at bounding box center [798, 406] width 301 height 49
type input "A"
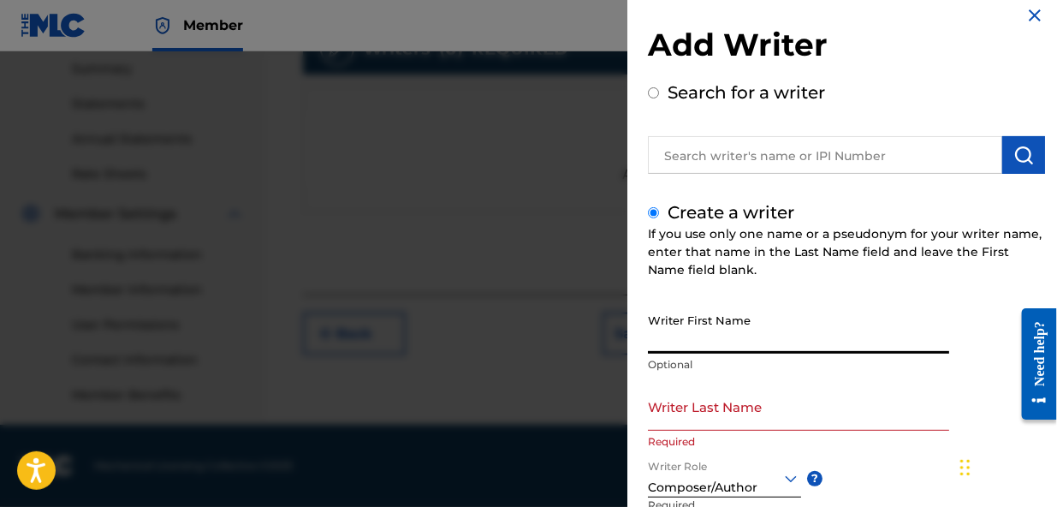
click at [695, 338] on input "Writer First Name" at bounding box center [798, 329] width 301 height 49
type input "[PERSON_NAME]"
type input "Gouws"
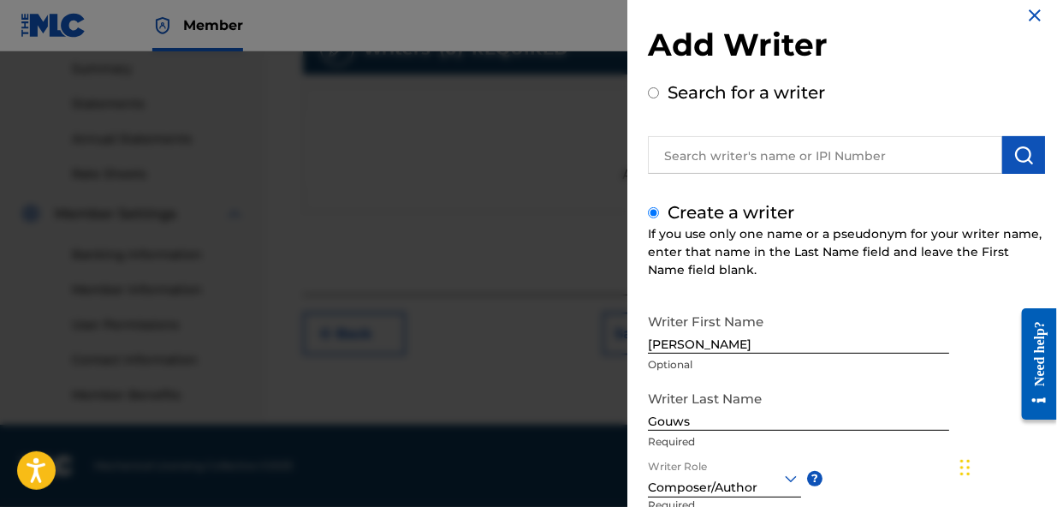
click at [887, 466] on div "Writer First Name [PERSON_NAME] Optional Writer Last Name Gouws Required Writer…" at bounding box center [846, 493] width 397 height 377
drag, startPoint x: 887, startPoint y: 454, endPoint x: 886, endPoint y: 437, distance: 17.1
click at [886, 437] on div "Writer Last Name Gouws Required" at bounding box center [798, 420] width 301 height 77
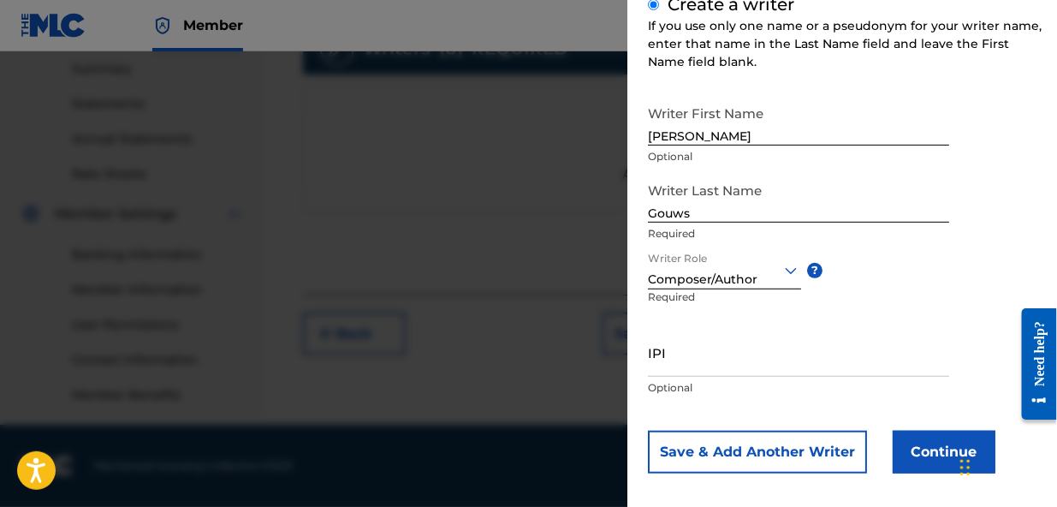
scroll to position [223, 0]
click at [911, 454] on button "Continue" at bounding box center [944, 452] width 103 height 43
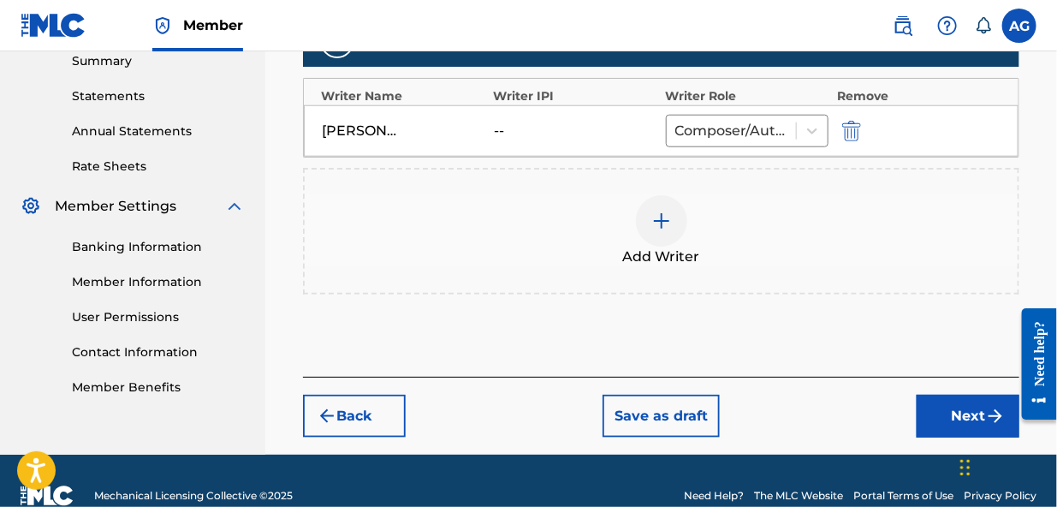
scroll to position [571, 0]
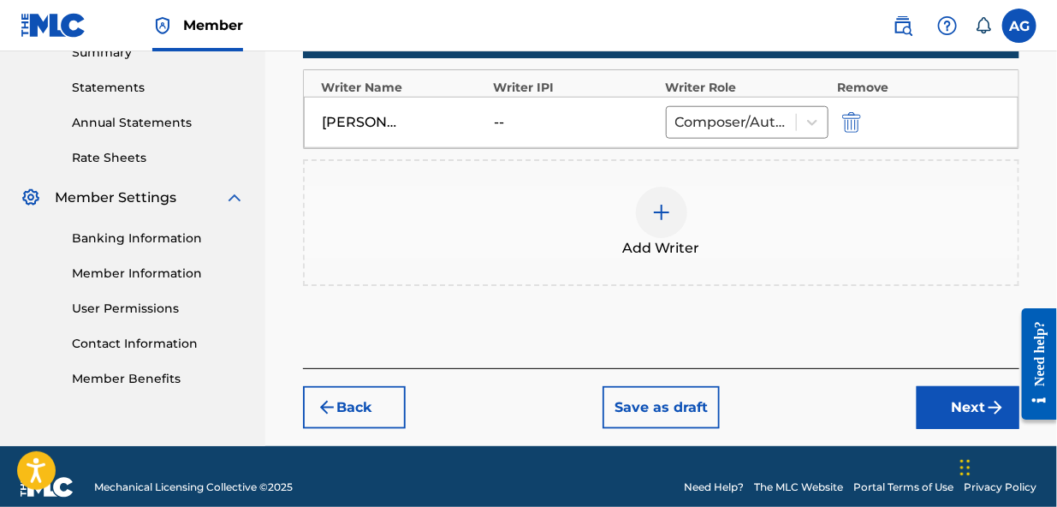
click at [960, 389] on button "Next" at bounding box center [968, 407] width 103 height 43
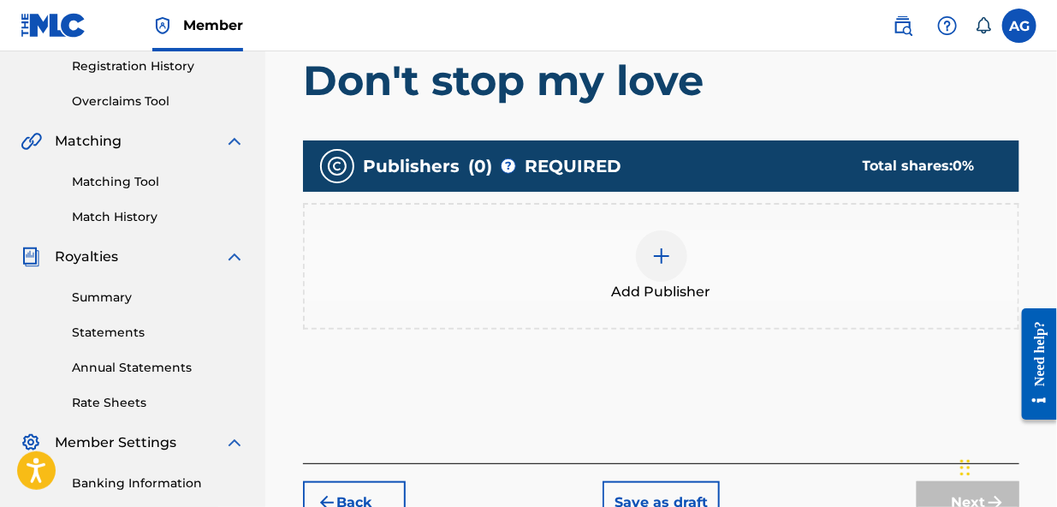
scroll to position [395, 0]
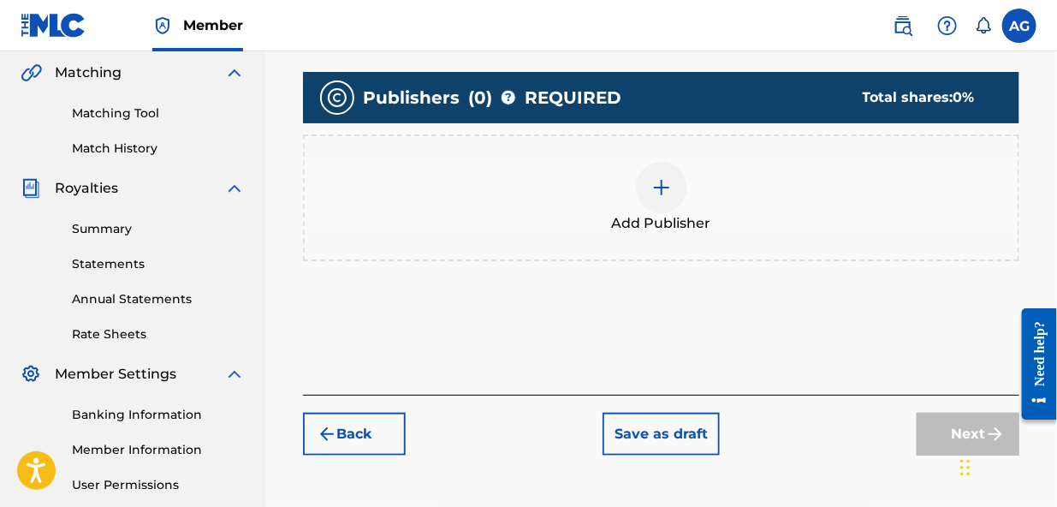
click at [656, 187] on img at bounding box center [661, 187] width 21 height 21
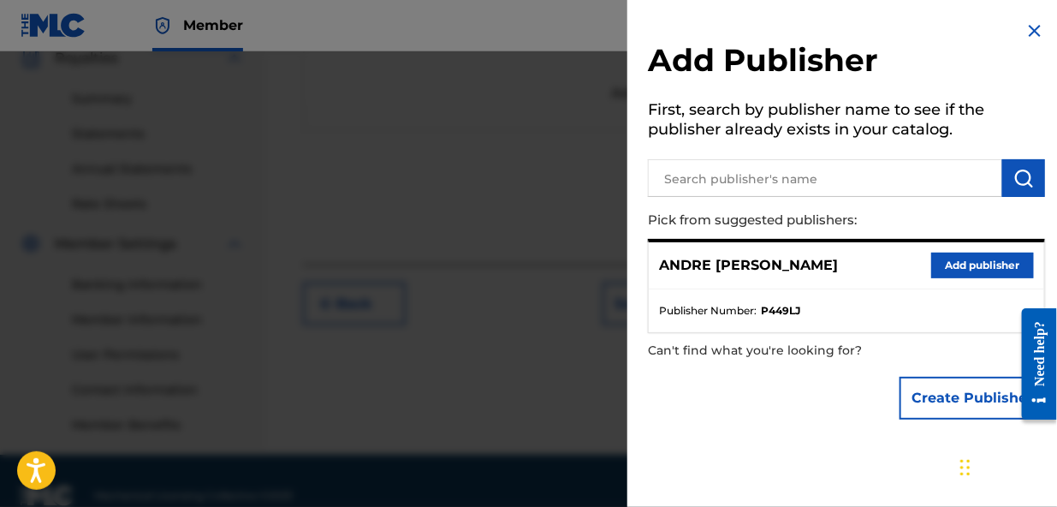
scroll to position [555, 0]
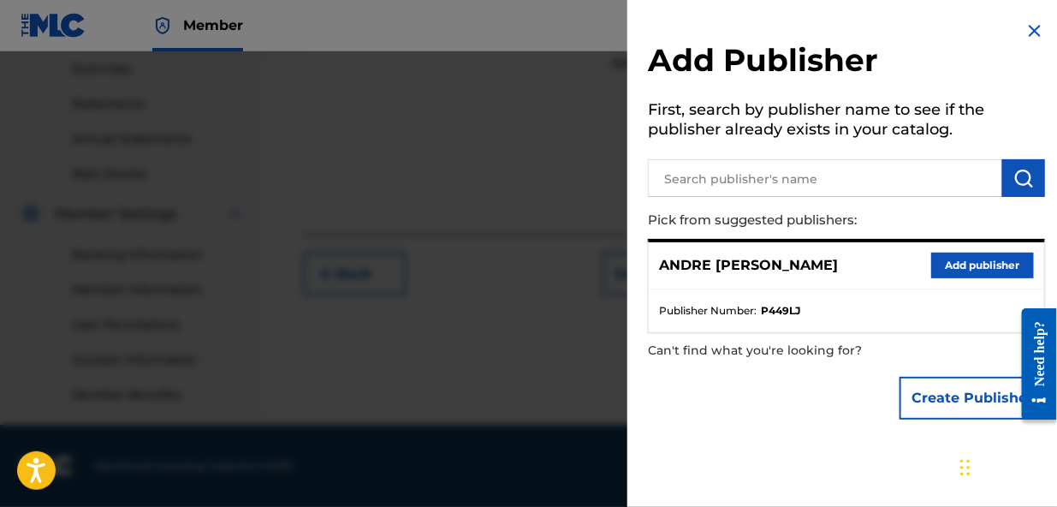
click at [823, 448] on div "Add Publisher First, search by publisher name to see if the publisher already e…" at bounding box center [846, 253] width 438 height 507
drag, startPoint x: 830, startPoint y: 447, endPoint x: 835, endPoint y: 397, distance: 49.8
click at [835, 397] on div "Add Publisher First, search by publisher name to see if the publisher already e…" at bounding box center [846, 253] width 438 height 507
click at [971, 262] on button "Add publisher" at bounding box center [982, 266] width 103 height 26
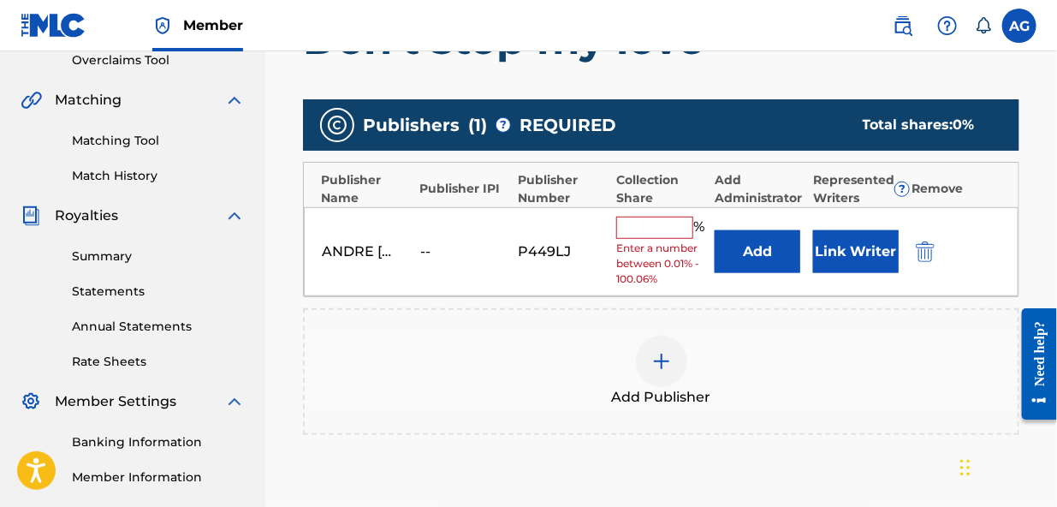
scroll to position [360, 0]
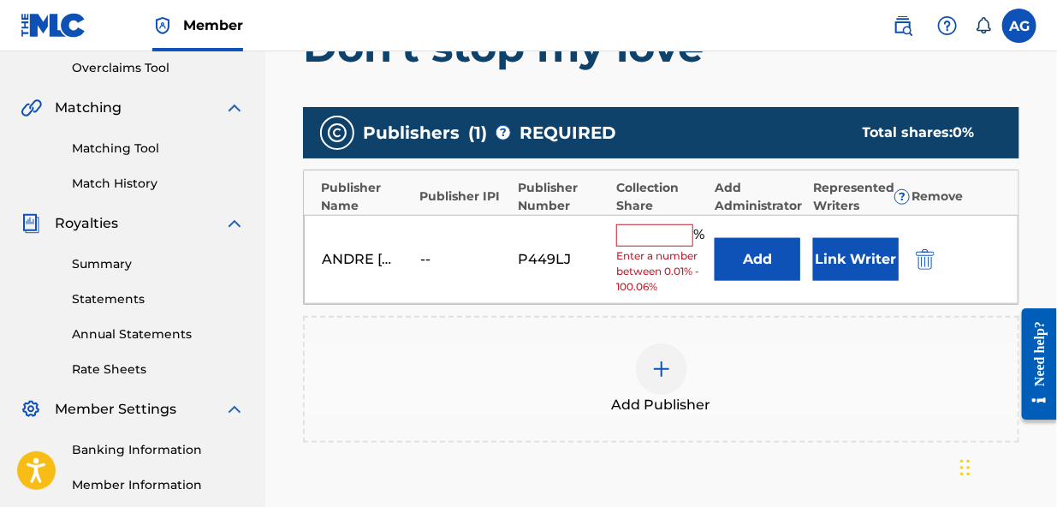
click at [633, 236] on input "text" at bounding box center [654, 235] width 77 height 22
type input "100"
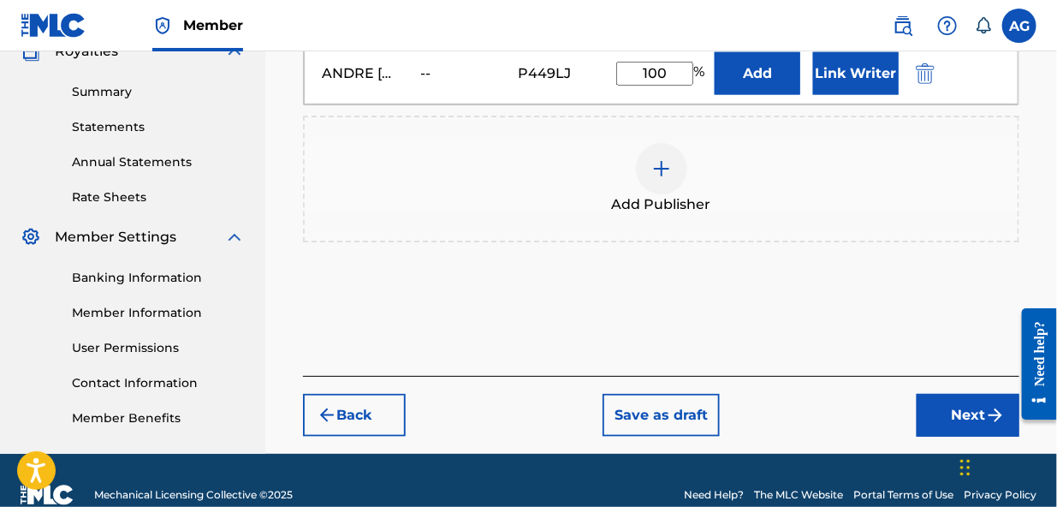
scroll to position [560, 0]
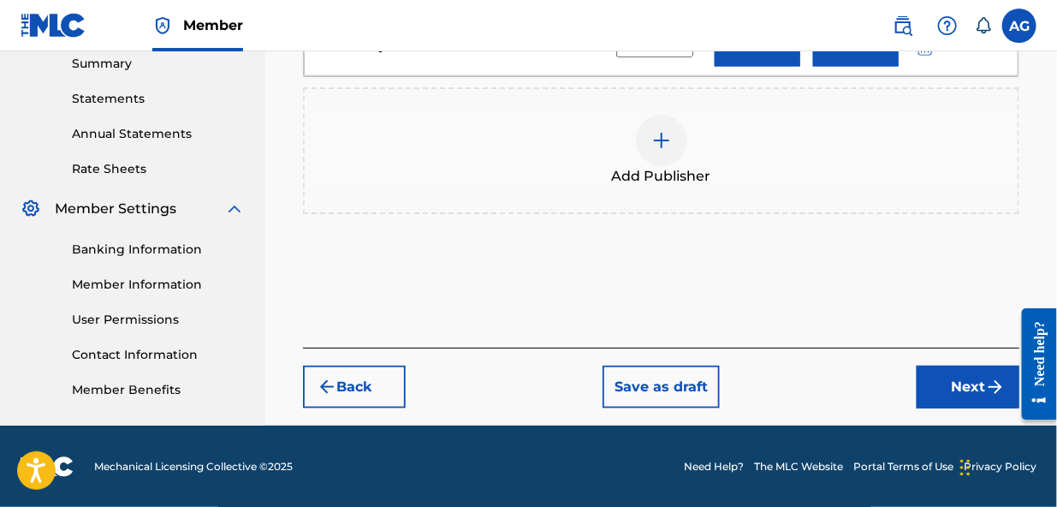
click at [954, 388] on button "Next" at bounding box center [968, 386] width 103 height 43
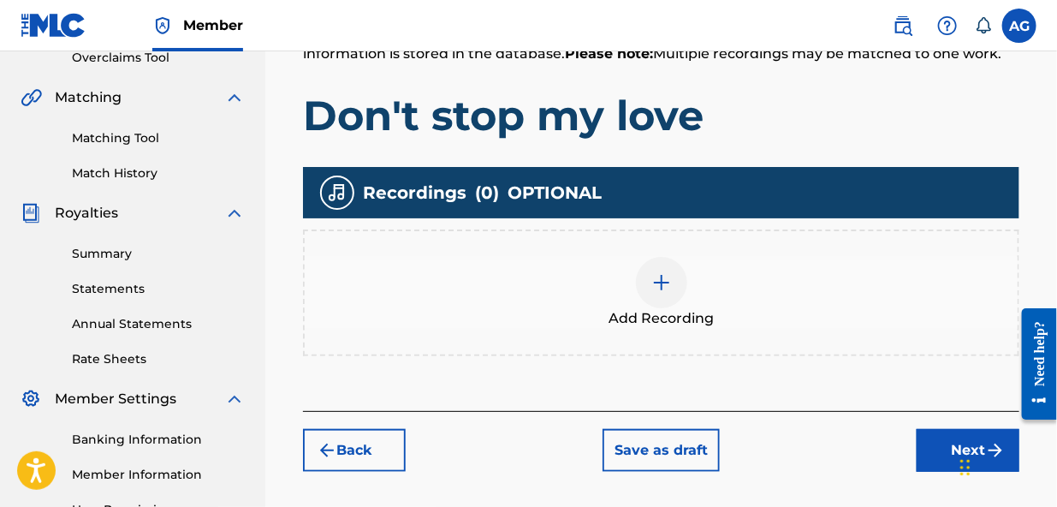
scroll to position [371, 0]
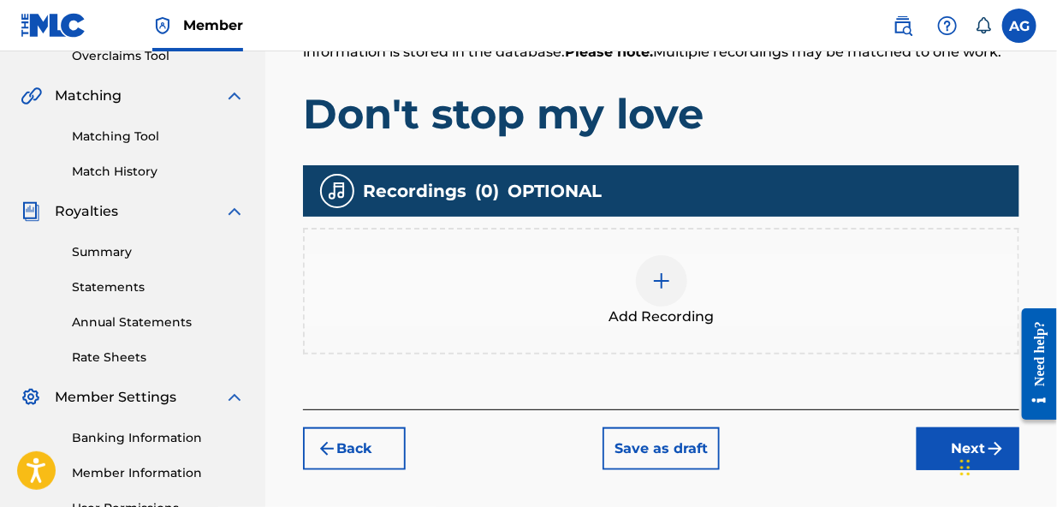
click at [659, 283] on img at bounding box center [661, 280] width 21 height 21
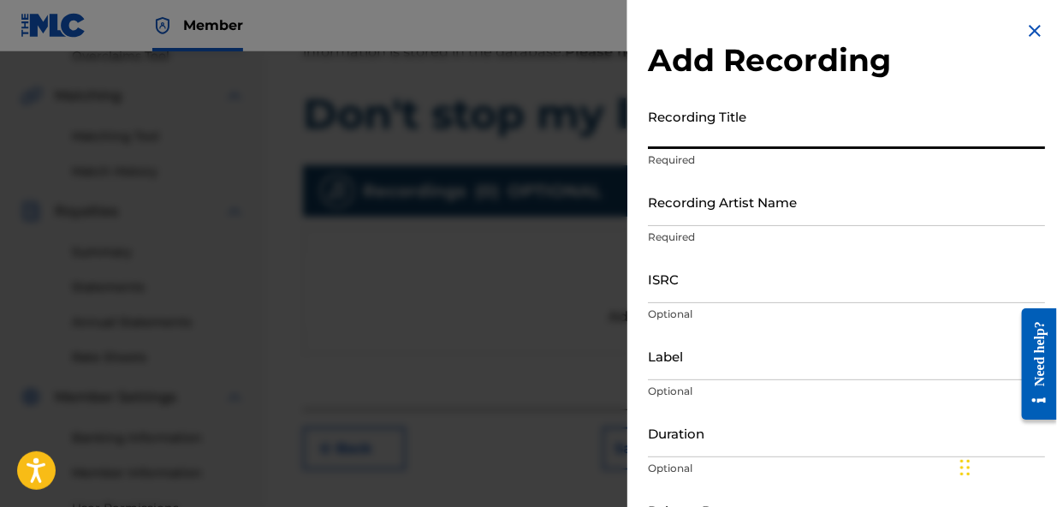
click at [669, 137] on input "Recording Title" at bounding box center [846, 124] width 397 height 49
type input "Don't stop my love"
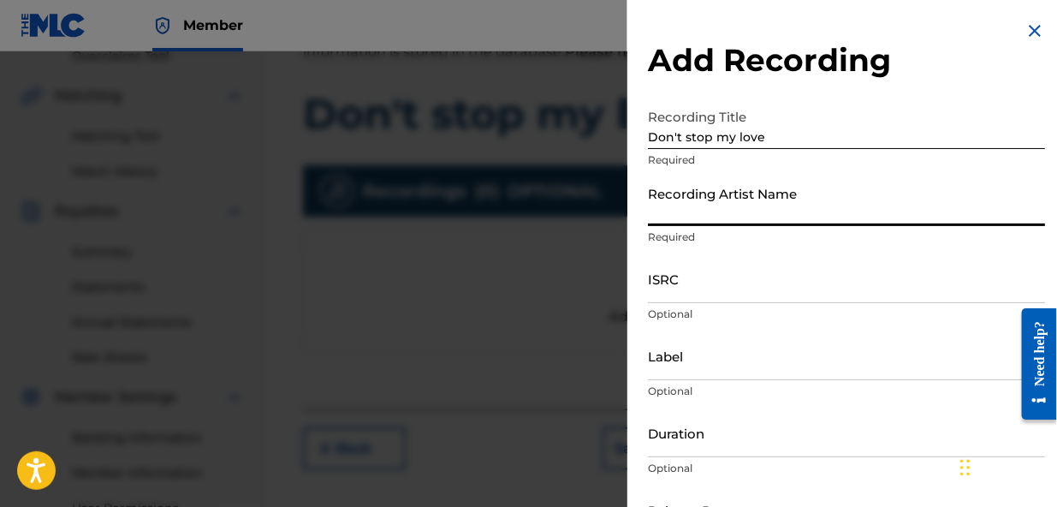
click at [688, 211] on input "Recording Artist Name" at bounding box center [846, 201] width 397 height 49
type input "[PERSON_NAME] [PERSON_NAME]"
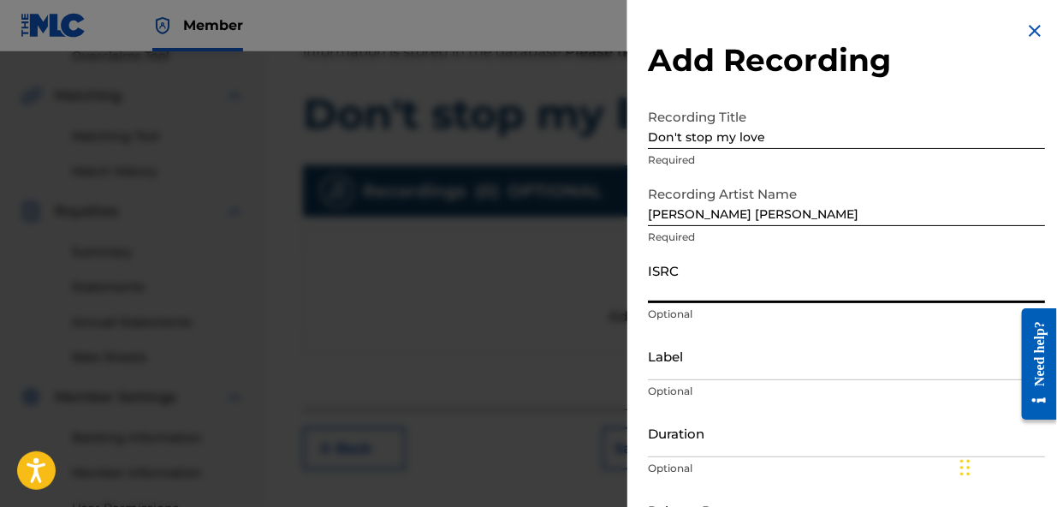
click at [704, 294] on input "ISRC" at bounding box center [846, 278] width 397 height 49
type input "QZHZ42245457"
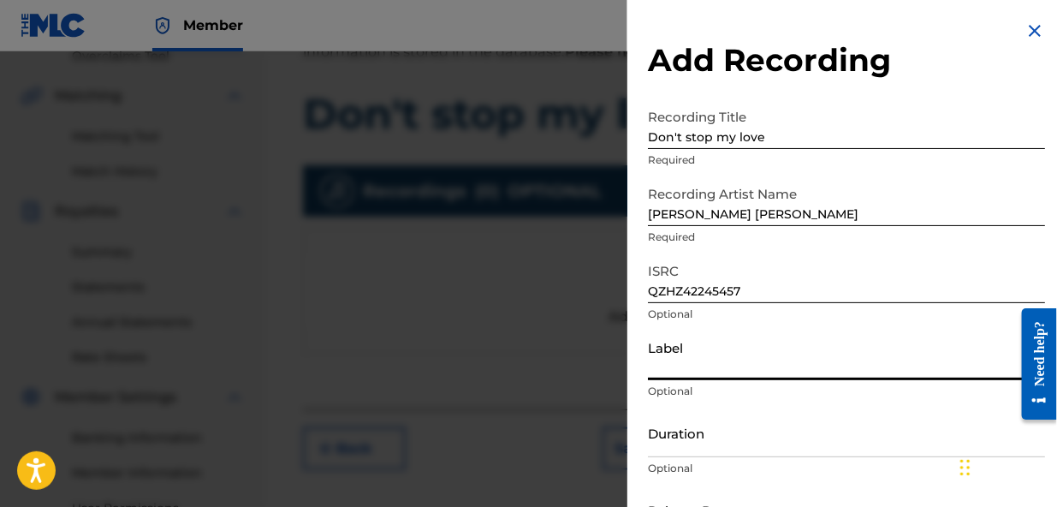
click at [715, 368] on input "Label" at bounding box center [846, 355] width 397 height 49
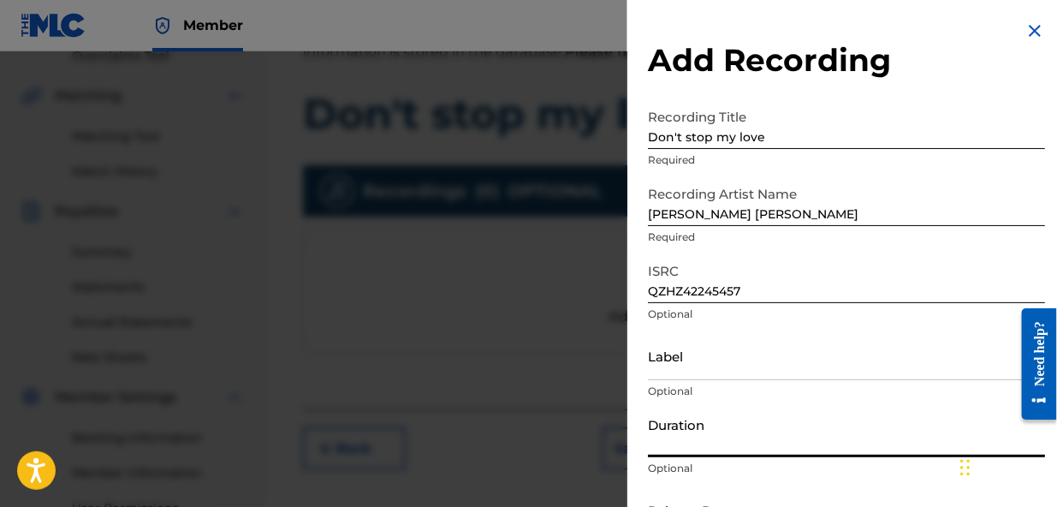
click at [727, 447] on input "Duration" at bounding box center [846, 432] width 397 height 49
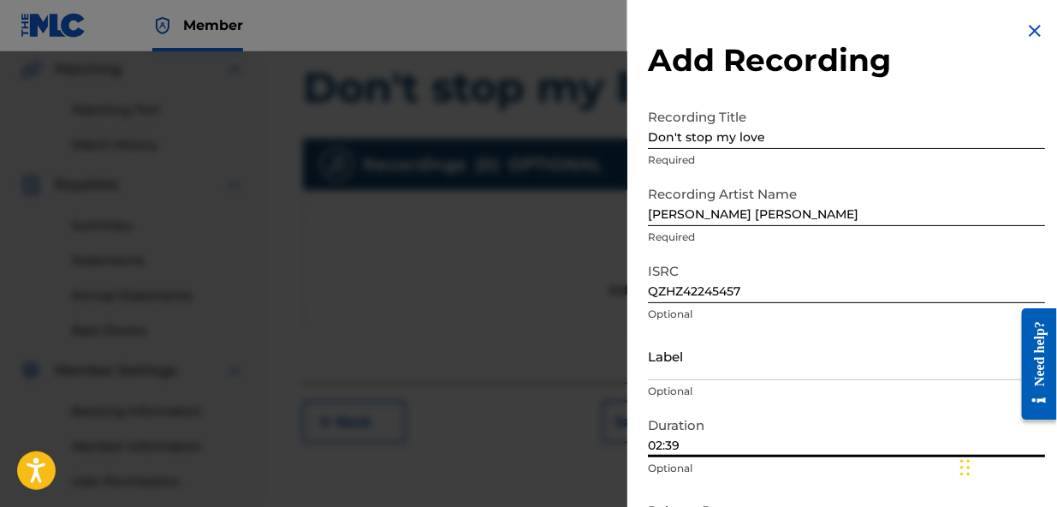
scroll to position [396, 0]
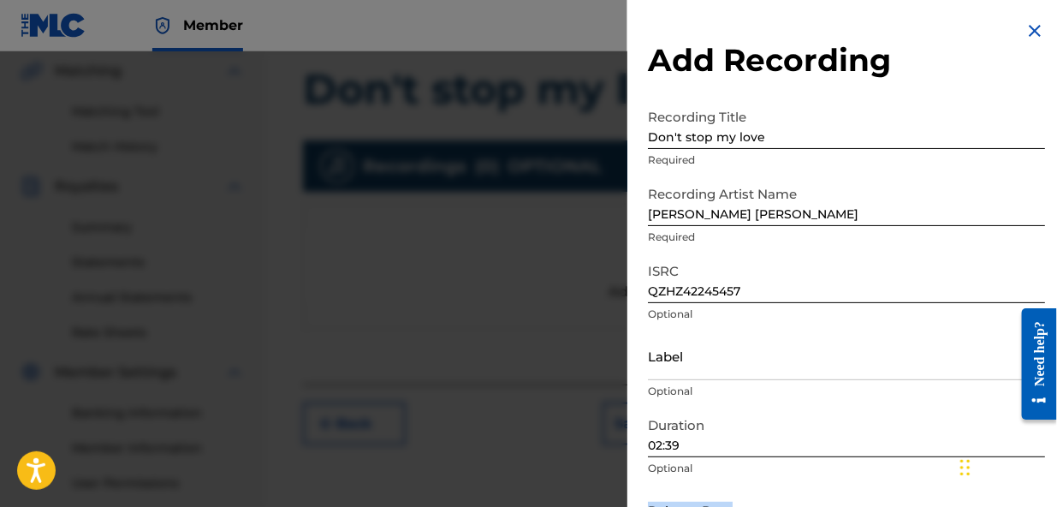
click at [882, 476] on form "Recording Title Don't stop my love Required Recording Artist Name Andre Tyrone …" at bounding box center [846, 352] width 397 height 505
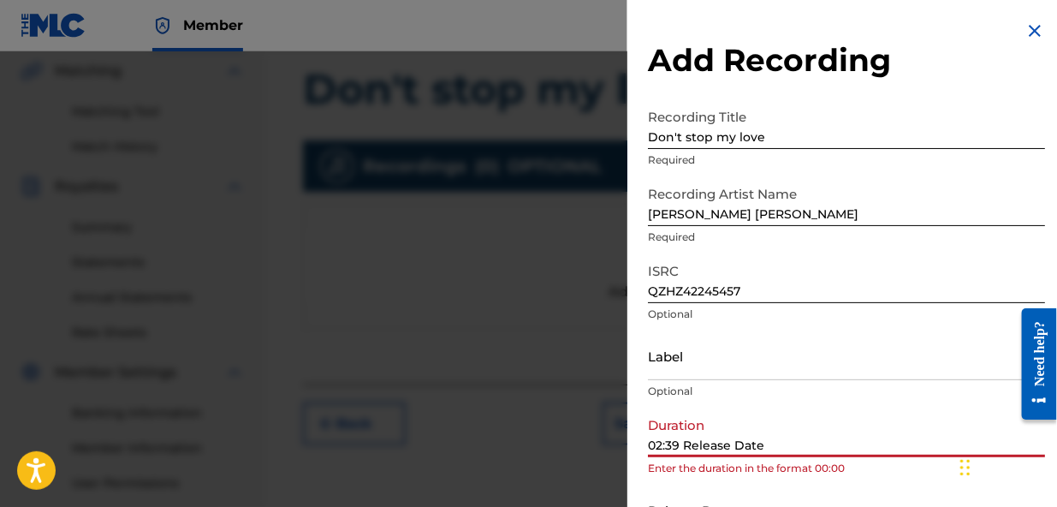
click at [799, 408] on input "02:39 Release Date" at bounding box center [846, 432] width 397 height 49
click at [775, 442] on input "02:39 Release Date" at bounding box center [846, 432] width 397 height 49
type input "02:39 Release Date 13 May 2022"
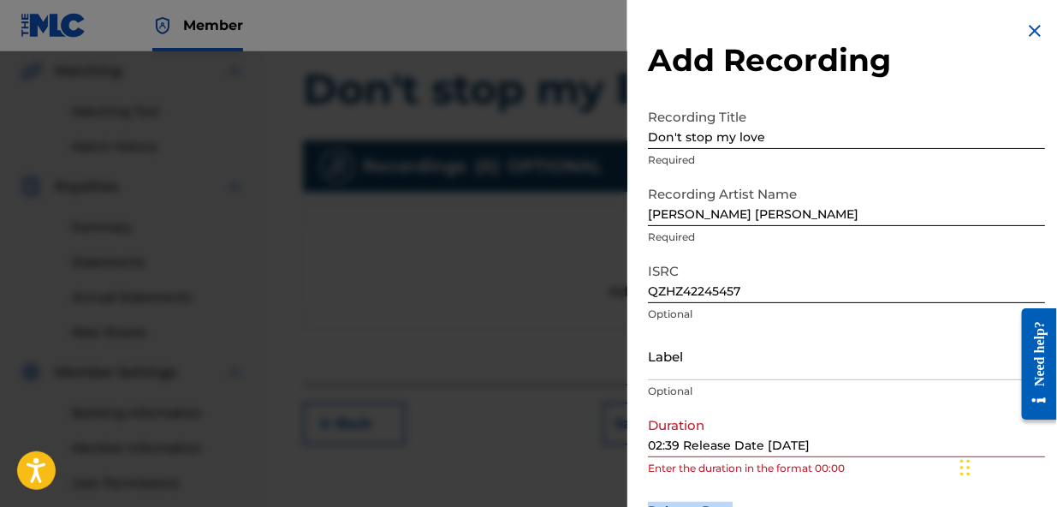
click at [845, 470] on form "Recording Title Don't stop my love Required Recording Artist Name Andre Tyrone …" at bounding box center [846, 352] width 397 height 505
select select "7"
select select "2025"
click at [683, 505] on input "text" at bounding box center [721, 509] width 146 height 49
type input "[DATE]"
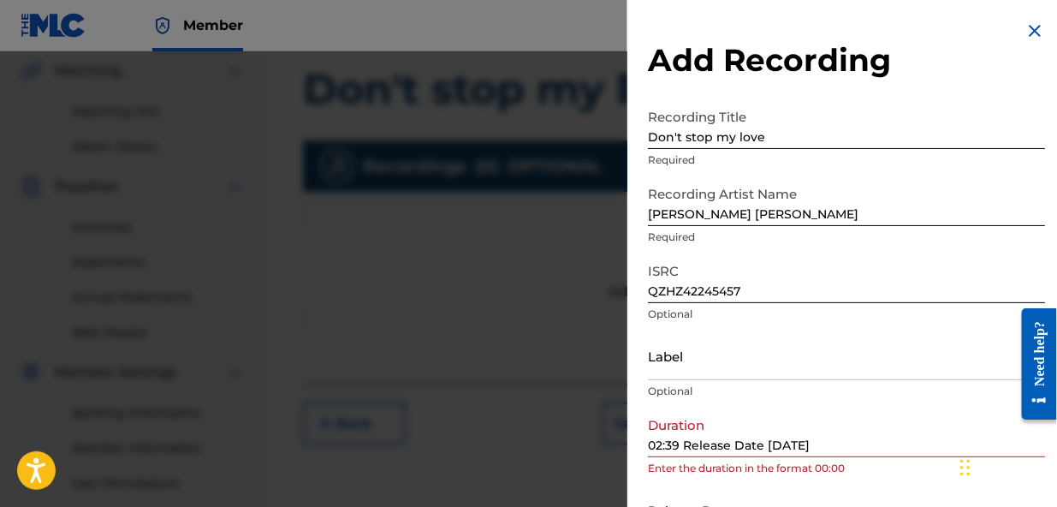
select select "4"
select select "2022"
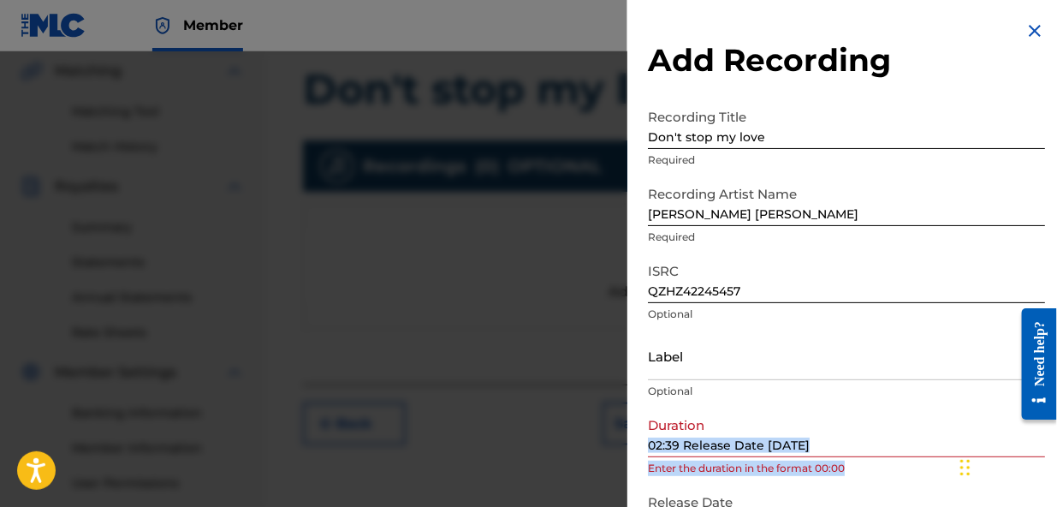
drag, startPoint x: 850, startPoint y: 474, endPoint x: 848, endPoint y: 437, distance: 36.8
click at [848, 437] on div "Duration 02:39 Release Date 13 May 2022 Enter the duration in the format 00:00" at bounding box center [846, 446] width 397 height 77
click at [859, 478] on div "Duration 02:39 Release Date 13 May 2022 Enter the duration in the format 00:00" at bounding box center [846, 446] width 397 height 77
click at [876, 483] on div "Duration 02:39 Release Date 13 May 2022 Enter the duration in the format 00:00" at bounding box center [846, 446] width 397 height 77
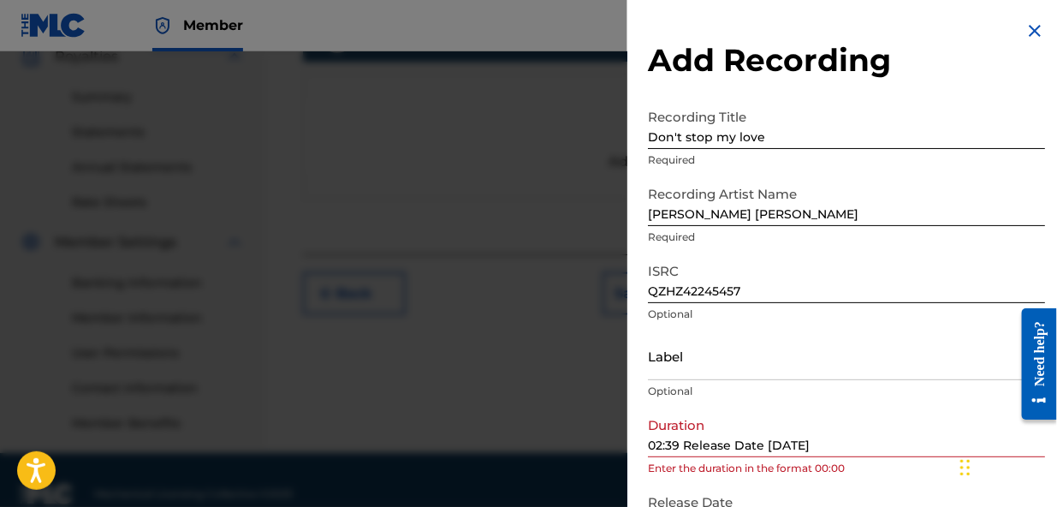
scroll to position [555, 0]
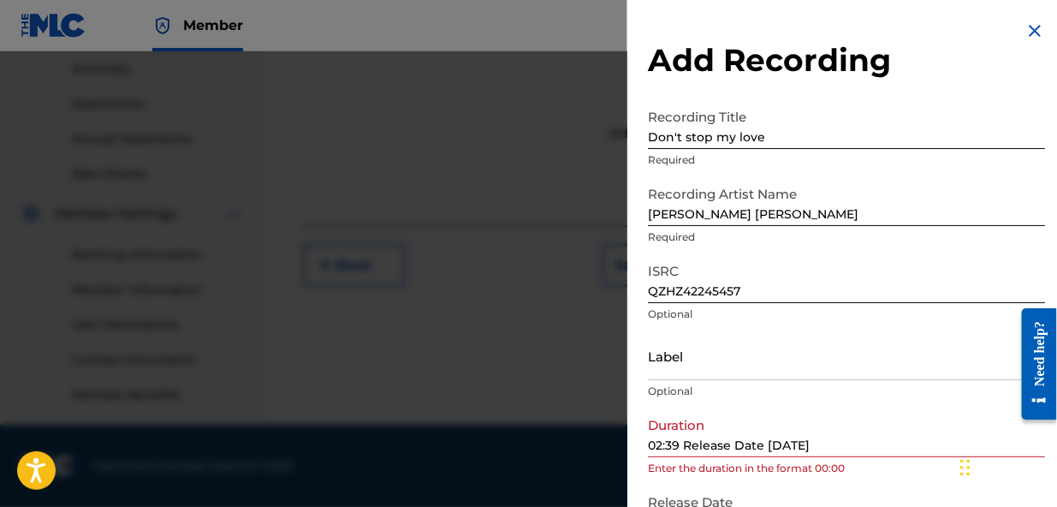
select select "4"
select select "2022"
click at [699, 498] on input "[DATE]" at bounding box center [721, 509] width 146 height 49
drag, startPoint x: 726, startPoint y: 496, endPoint x: 735, endPoint y: 475, distance: 23.4
click at [735, 475] on form "Recording Title Don't stop my love Required Recording Artist Name Andre Tyrone …" at bounding box center [846, 352] width 397 height 505
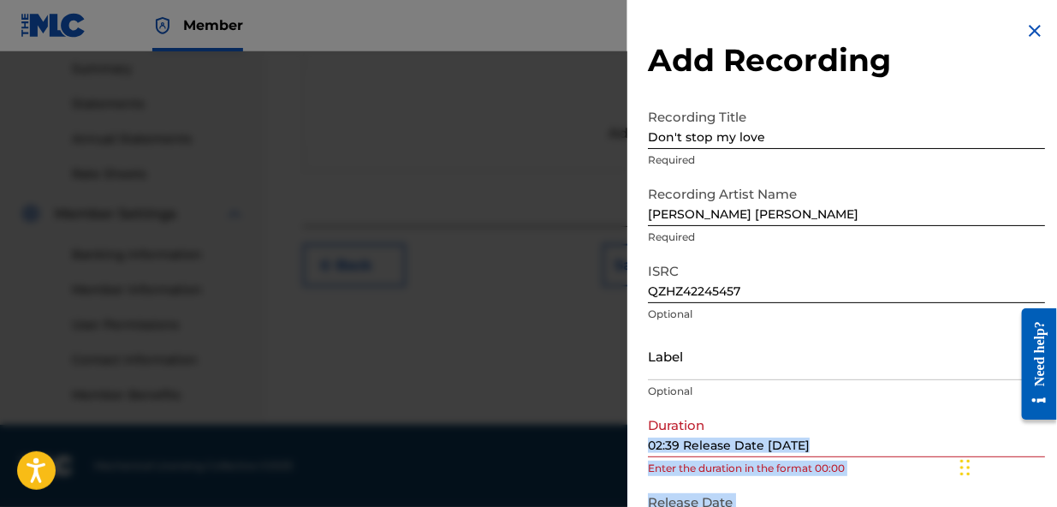
drag, startPoint x: 874, startPoint y: 496, endPoint x: 865, endPoint y: 449, distance: 47.8
click at [865, 449] on form "Recording Title Don't stop my love Required Recording Artist Name Andre Tyrone …" at bounding box center [846, 352] width 397 height 505
click at [882, 465] on p "Enter the duration in the format 00:00" at bounding box center [846, 468] width 397 height 15
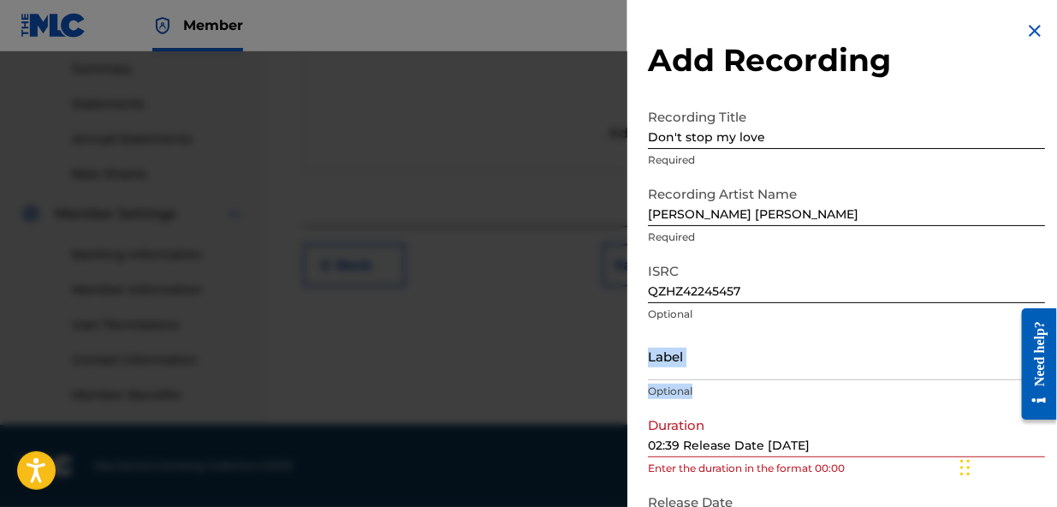
drag, startPoint x: 841, startPoint y: 400, endPoint x: 841, endPoint y: 357, distance: 42.8
click at [841, 357] on div "Label Optional" at bounding box center [846, 369] width 397 height 77
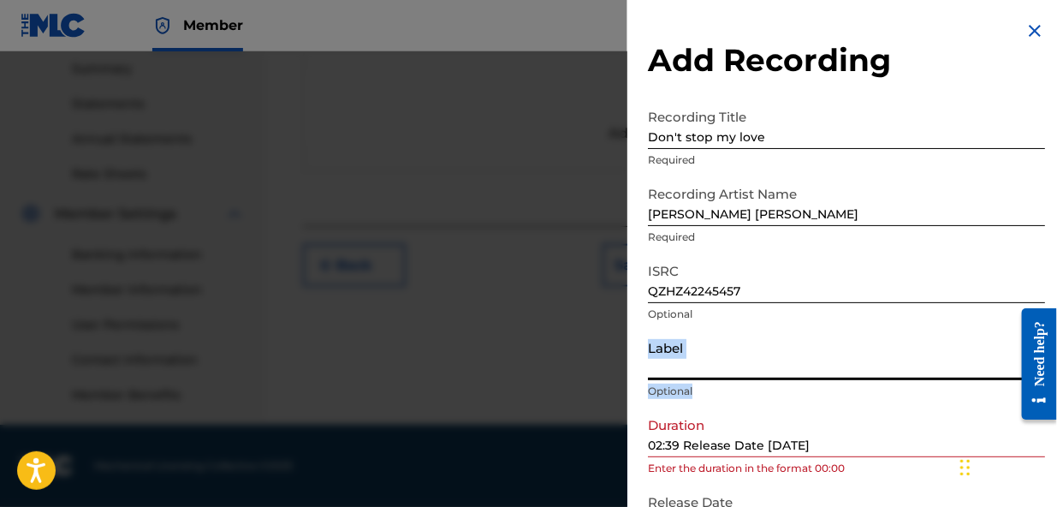
click at [750, 361] on input "Label" at bounding box center [846, 355] width 397 height 49
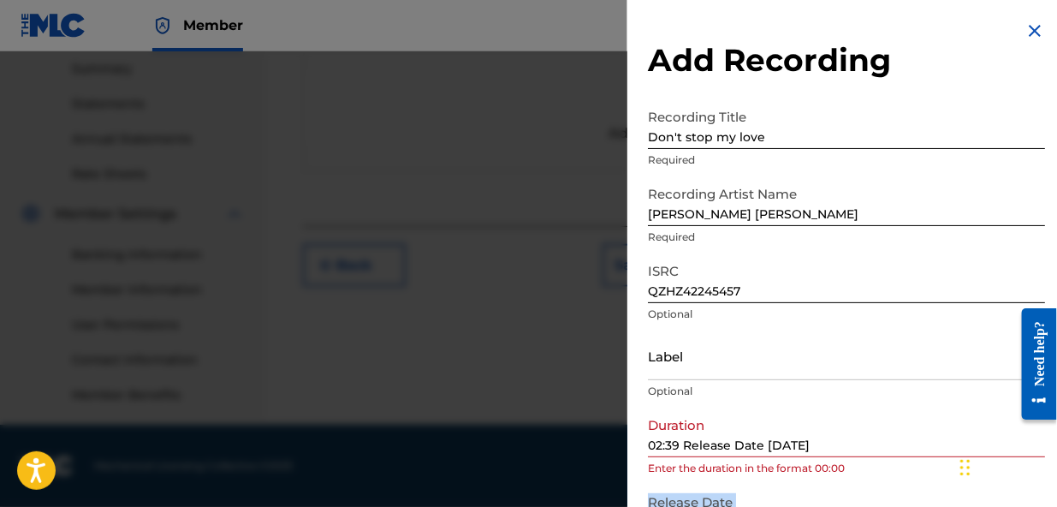
drag, startPoint x: 900, startPoint y: 488, endPoint x: 882, endPoint y: 404, distance: 86.0
click at [900, 463] on form "Recording Title Don't stop my love Required Recording Artist Name Andre Tyrone …" at bounding box center [846, 352] width 397 height 505
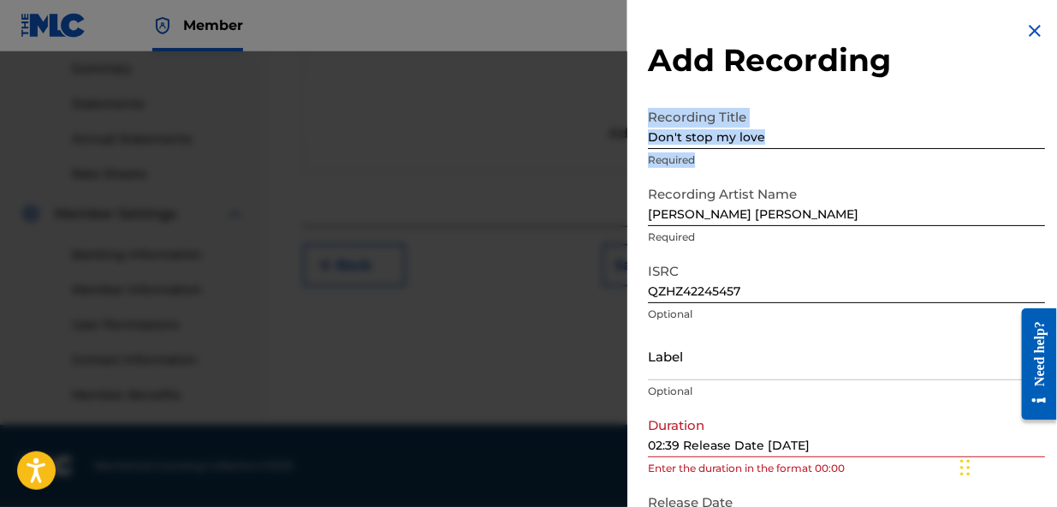
drag, startPoint x: 896, startPoint y: 157, endPoint x: 887, endPoint y: 86, distance: 71.7
click at [887, 86] on div "Add Recording Recording Title Don't stop my love Required Recording Artist Name…" at bounding box center [846, 313] width 438 height 626
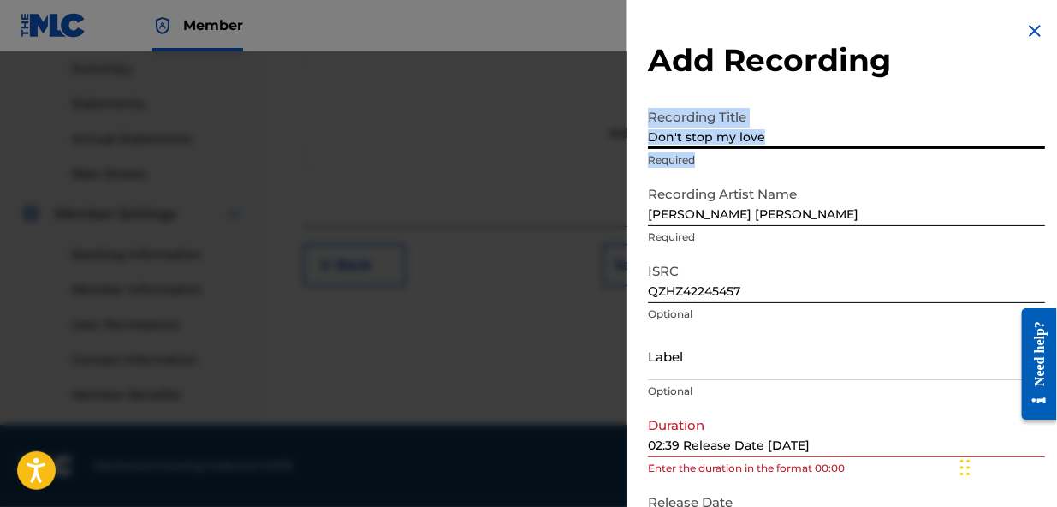
click at [742, 137] on input "Don't stop my love" at bounding box center [846, 124] width 397 height 49
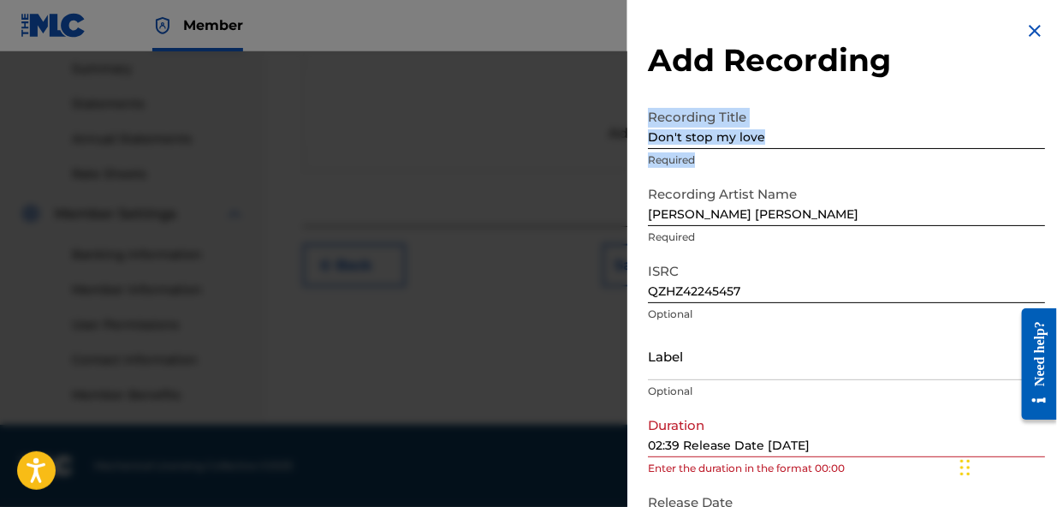
click at [672, 156] on p "Required" at bounding box center [846, 159] width 397 height 15
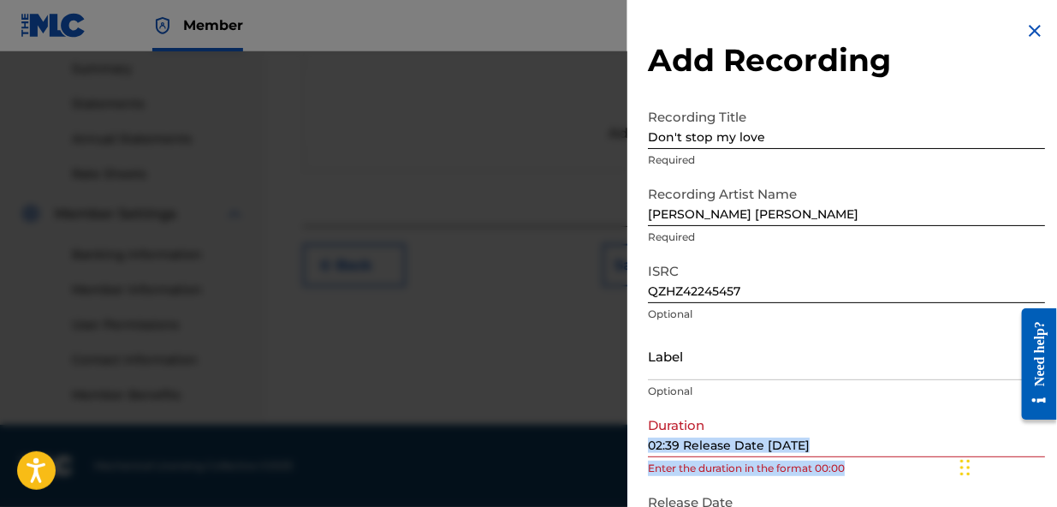
drag, startPoint x: 893, startPoint y: 473, endPoint x: 883, endPoint y: 416, distance: 58.1
click at [887, 426] on div "Duration 02:39 Release Date 13 May 2022 Enter the duration in the format 00:00" at bounding box center [846, 446] width 397 height 77
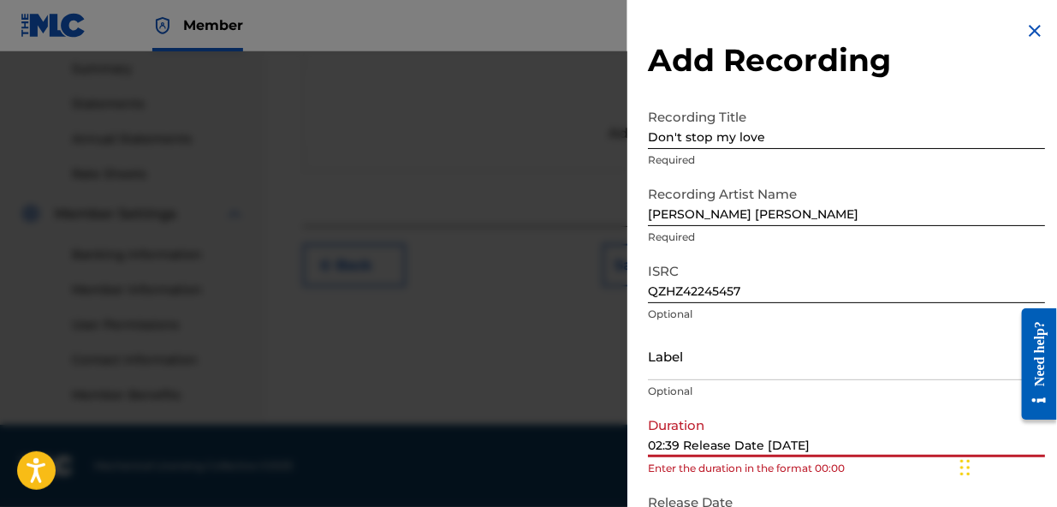
click at [755, 422] on input "02:39 Release Date 13 May 2022" at bounding box center [846, 432] width 397 height 49
click at [841, 446] on input "02:39 Release Date 13 May 2022" at bounding box center [846, 432] width 397 height 49
type input "0"
type input "02:39"
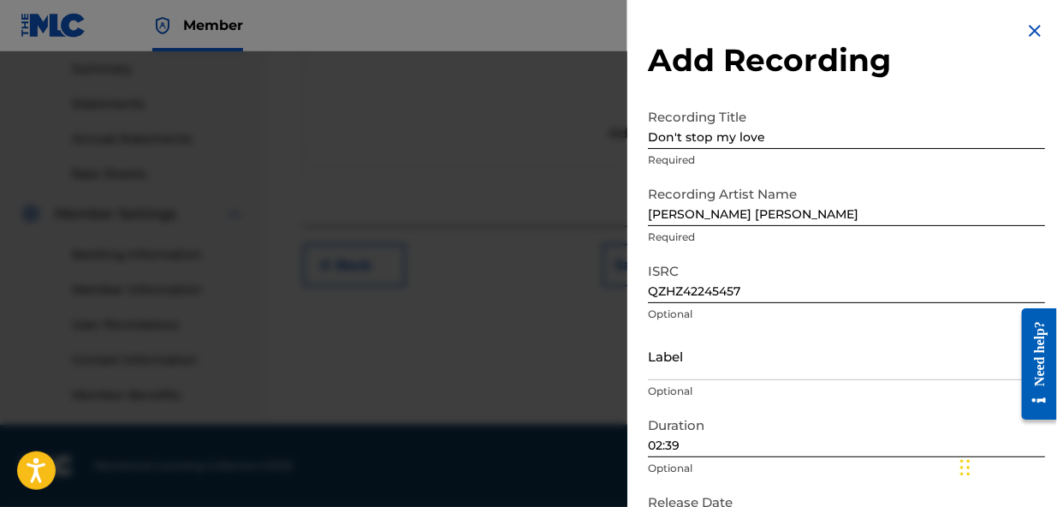
drag, startPoint x: 830, startPoint y: 478, endPoint x: 830, endPoint y: 464, distance: 13.7
click at [830, 464] on div "Duration 02:39 Optional" at bounding box center [846, 446] width 397 height 77
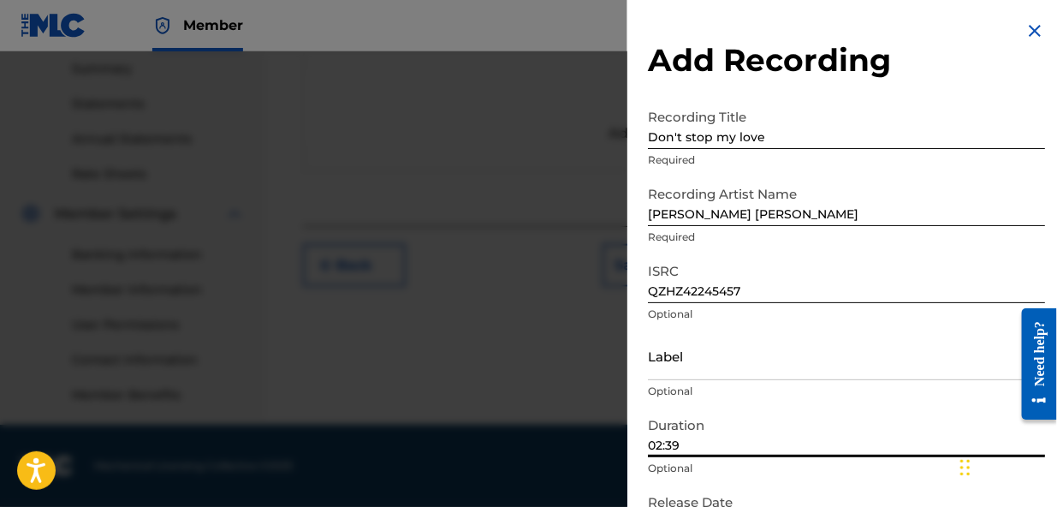
click at [775, 443] on input "02:39" at bounding box center [846, 432] width 397 height 49
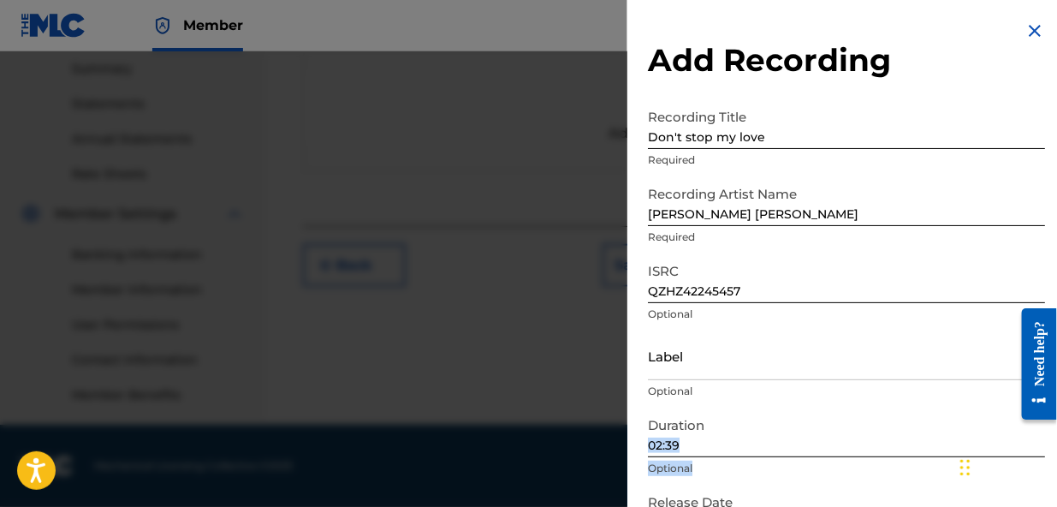
drag, startPoint x: 790, startPoint y: 473, endPoint x: 817, endPoint y: 494, distance: 34.2
click at [793, 454] on div "Duration 02:39 Optional" at bounding box center [846, 446] width 397 height 77
select select "4"
select select "2022"
click at [767, 497] on input "[DATE]" at bounding box center [721, 509] width 146 height 49
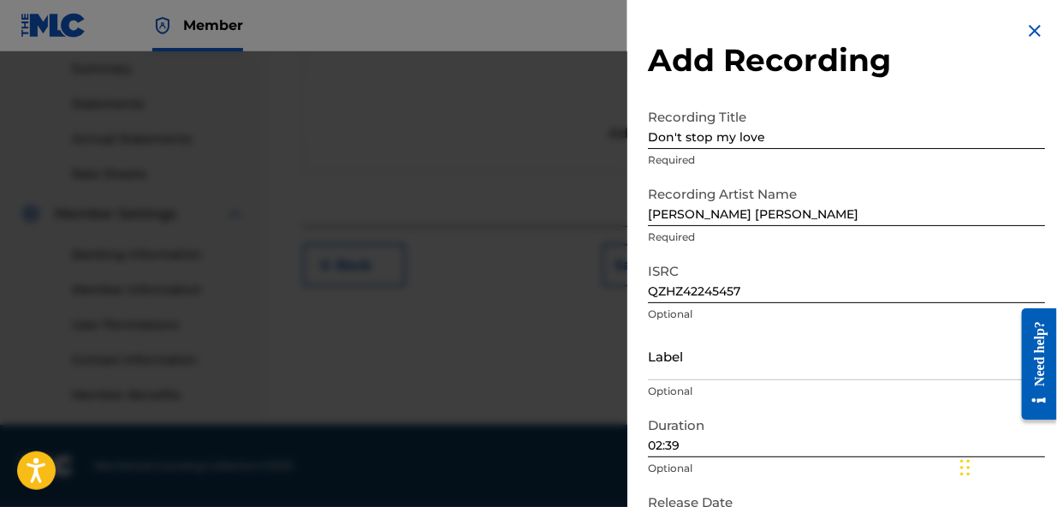
click at [878, 483] on div "Duration 02:39 Optional" at bounding box center [846, 446] width 397 height 77
click at [864, 108] on input "Don't stop my love" at bounding box center [846, 124] width 397 height 49
drag, startPoint x: 866, startPoint y: 108, endPoint x: 896, endPoint y: 104, distance: 30.2
click at [896, 104] on input "Don't stop my love" at bounding box center [846, 124] width 397 height 49
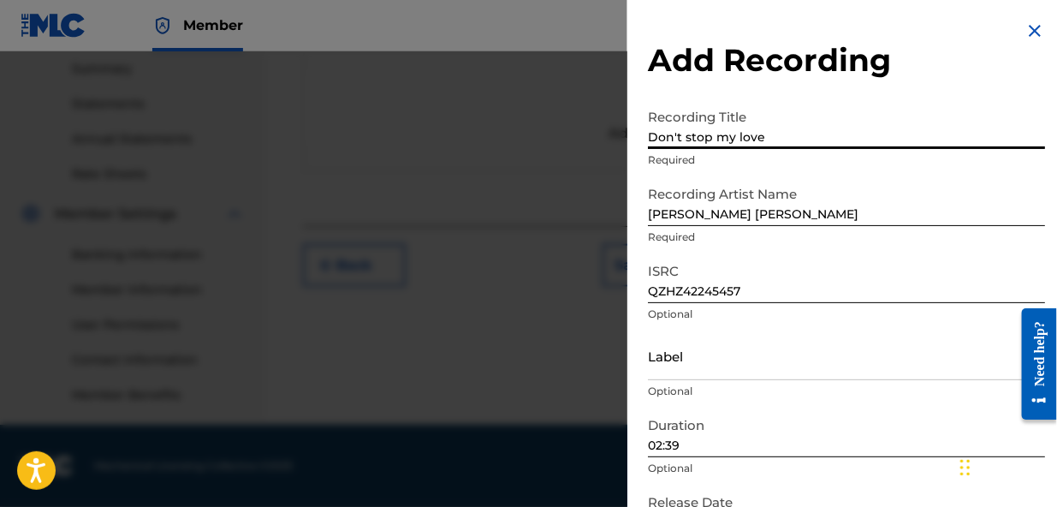
click at [899, 104] on input "Don't stop my love" at bounding box center [846, 124] width 397 height 49
click at [893, 110] on input "Don't stop my love" at bounding box center [846, 124] width 397 height 49
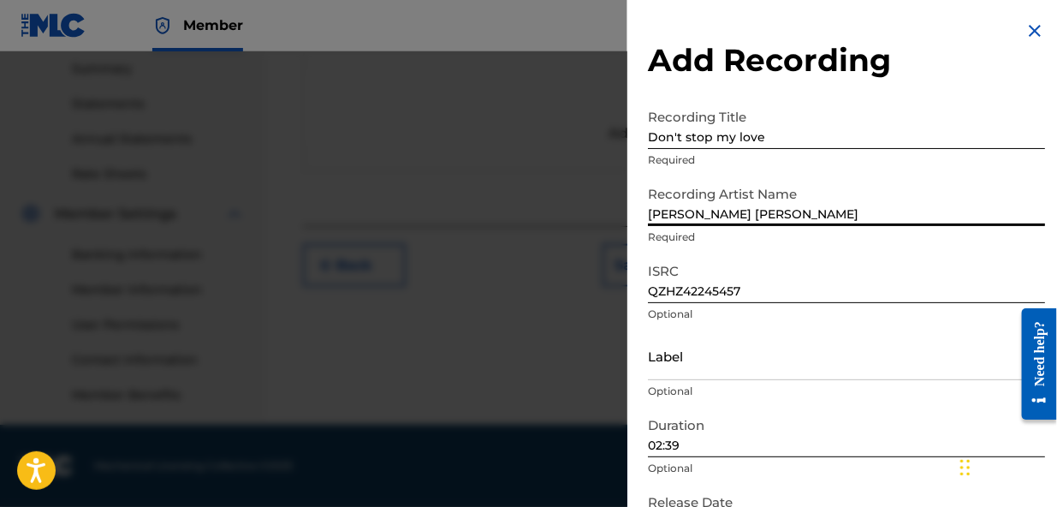
click at [893, 187] on input "[PERSON_NAME] [PERSON_NAME]" at bounding box center [846, 201] width 397 height 49
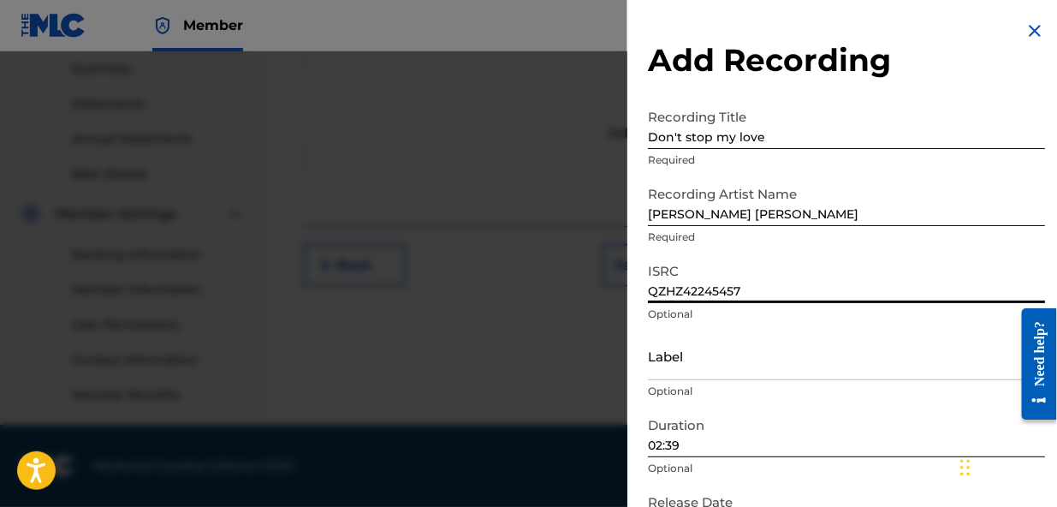
click at [906, 281] on input "QZHZ42245457" at bounding box center [846, 278] width 397 height 49
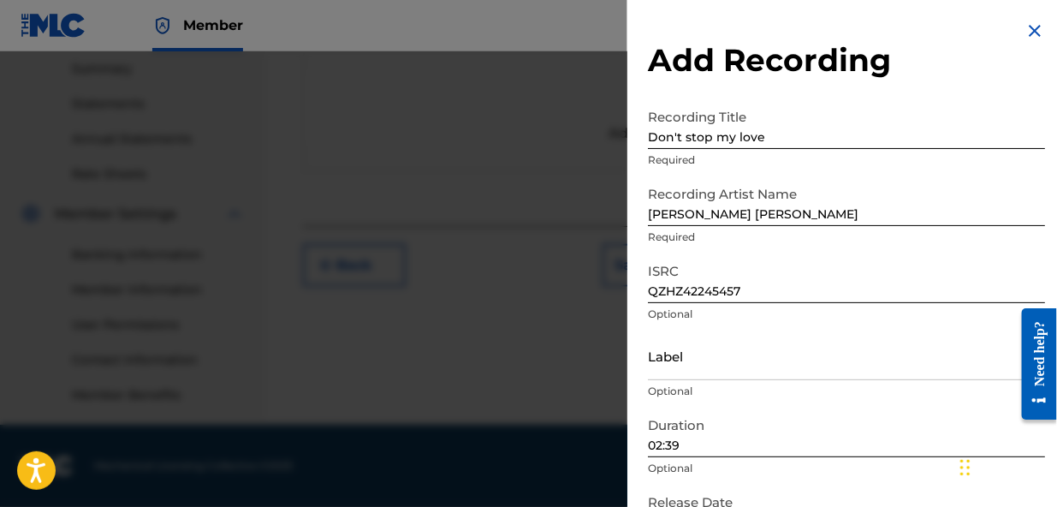
click at [904, 320] on p "Optional" at bounding box center [846, 313] width 397 height 15
click at [904, 120] on input "Don't stop my love" at bounding box center [846, 124] width 397 height 49
click at [904, 111] on input "Don't stop my love" at bounding box center [846, 124] width 397 height 49
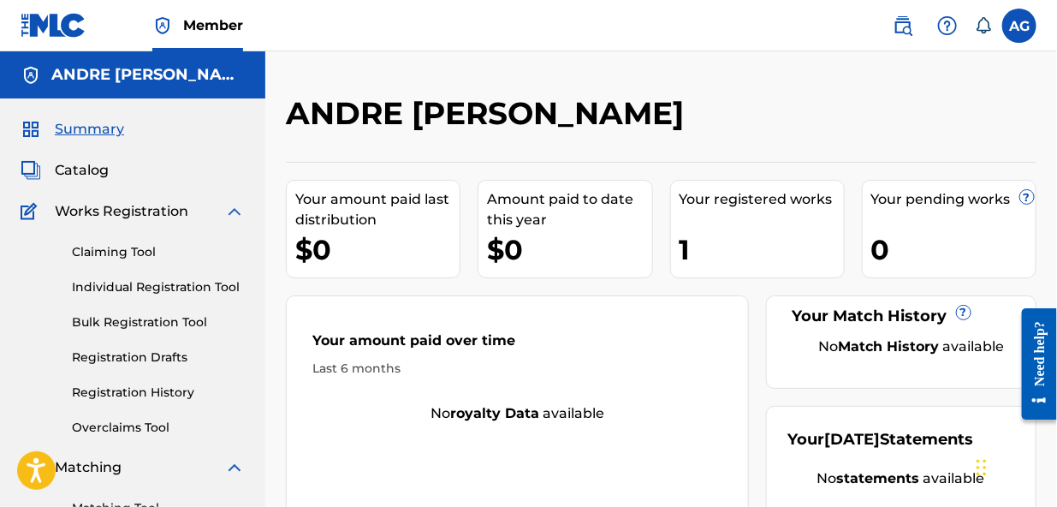
click at [154, 72] on h5 "ANDRE [PERSON_NAME]" at bounding box center [147, 75] width 193 height 20
click at [91, 169] on span "Catalog" at bounding box center [82, 170] width 54 height 21
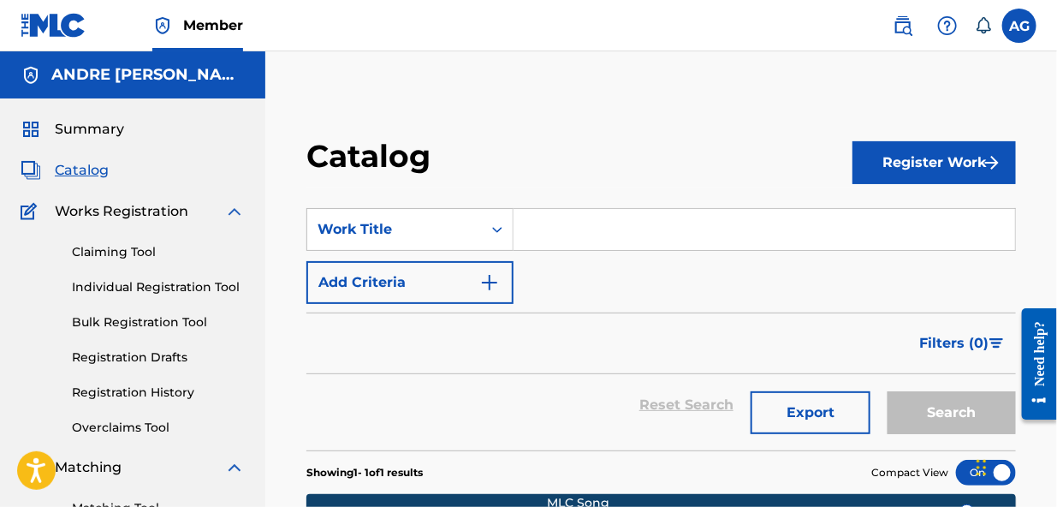
click at [529, 229] on input "Search Form" at bounding box center [765, 229] width 502 height 41
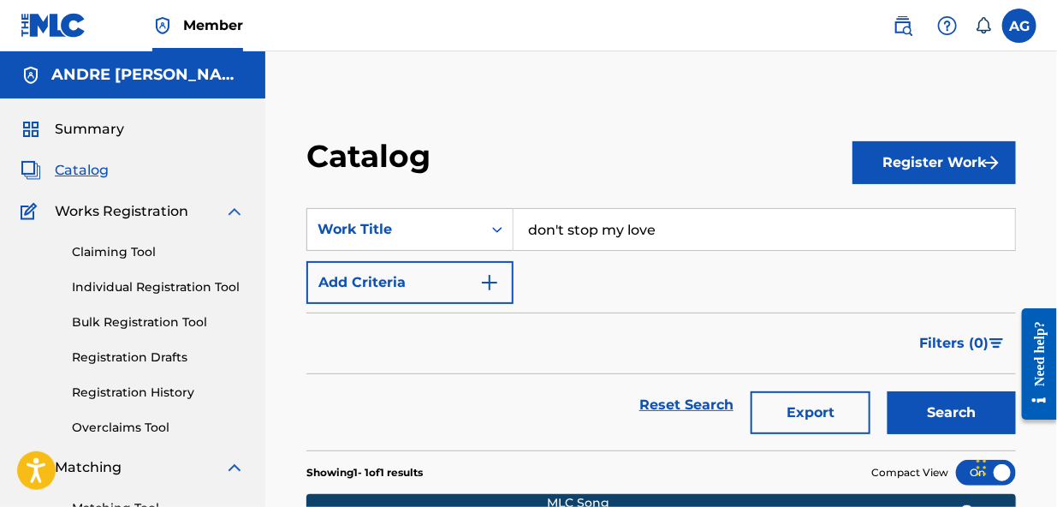
type input "don't stop my love"
click at [539, 278] on div "SearchWithCriteriad63f1fe9-b80e-47ca-bfbf-74b4c002bc16 Work Title don't stop my…" at bounding box center [661, 256] width 710 height 96
click at [547, 290] on div "SearchWithCriteriad63f1fe9-b80e-47ca-bfbf-74b4c002bc16 Work Title don't stop my…" at bounding box center [661, 256] width 710 height 96
click at [540, 288] on div "SearchWithCriteriad63f1fe9-b80e-47ca-bfbf-74b4c002bc16 Work Title don't stop my…" at bounding box center [661, 256] width 710 height 96
click at [448, 279] on button "Add Criteria" at bounding box center [409, 282] width 207 height 43
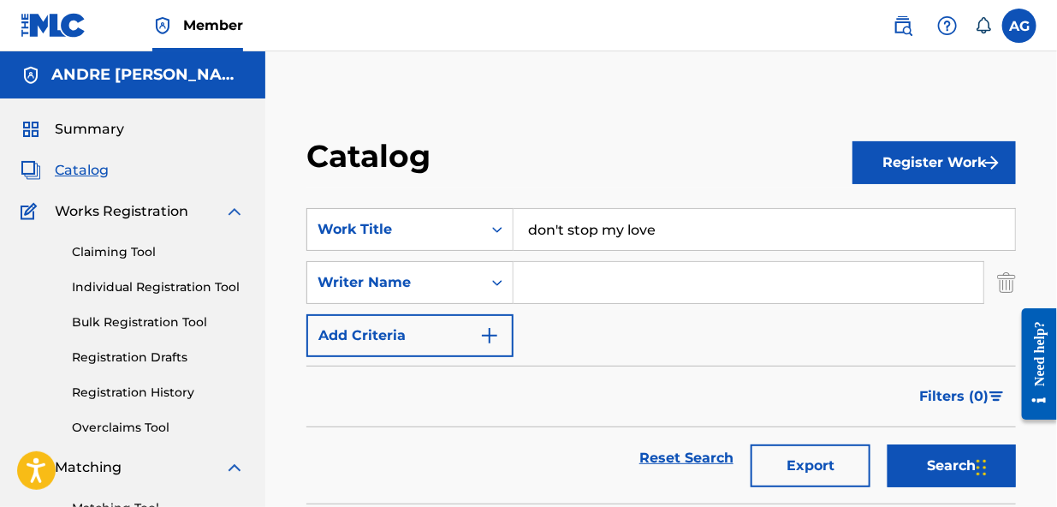
click at [562, 289] on input "Search Form" at bounding box center [749, 282] width 470 height 41
type input "[PERSON_NAME] [PERSON_NAME]"
click at [933, 464] on button "Search" at bounding box center [952, 465] width 128 height 43
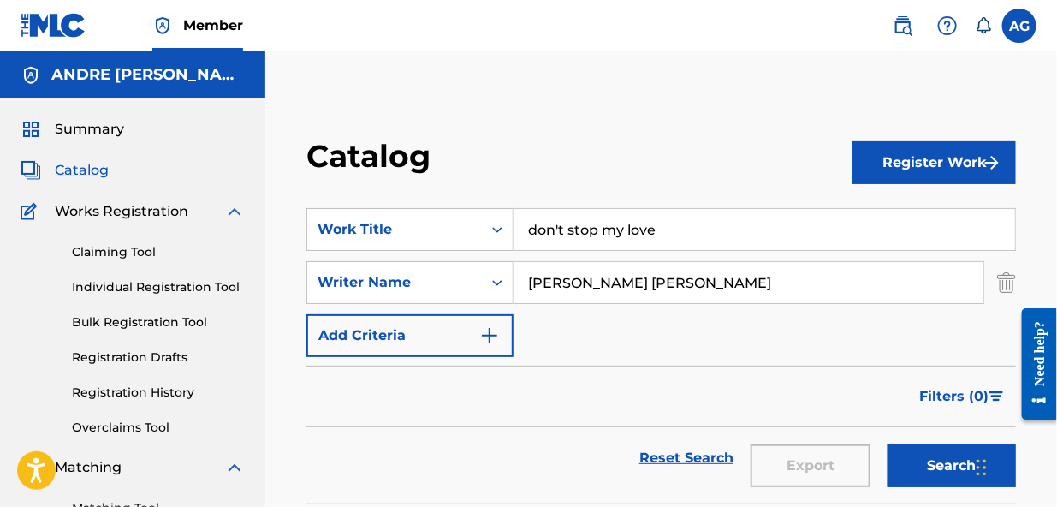
click at [925, 466] on button "Search" at bounding box center [952, 465] width 128 height 43
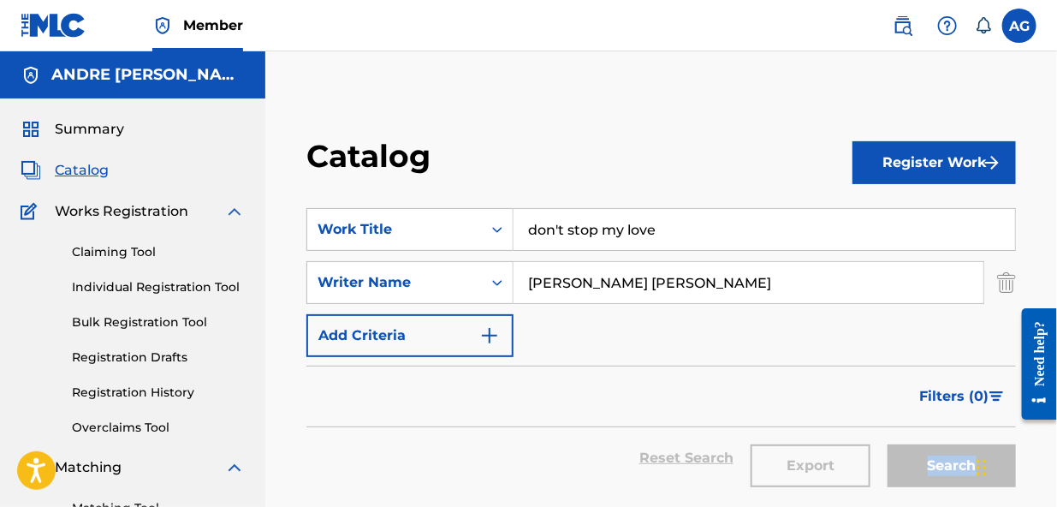
click at [925, 466] on div "Search" at bounding box center [947, 458] width 137 height 62
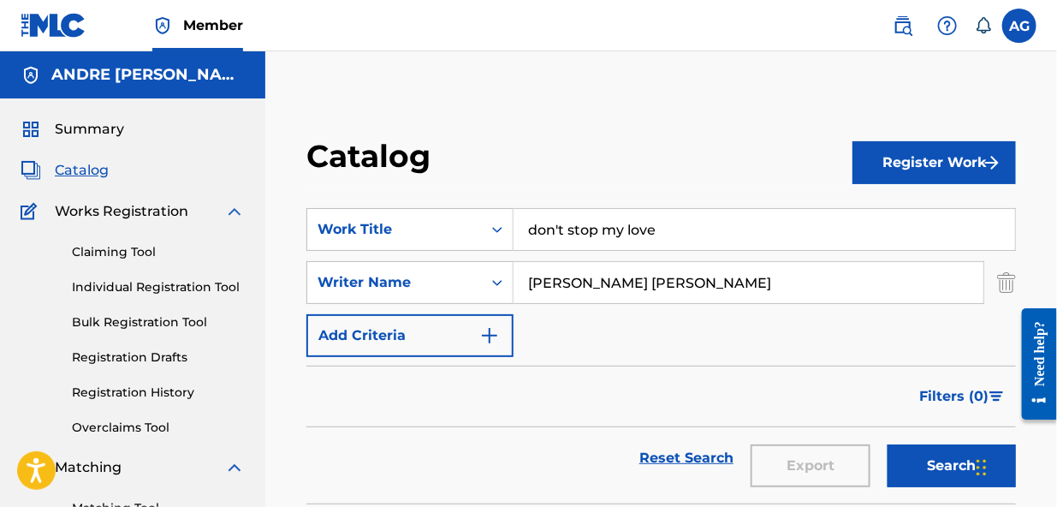
click at [907, 161] on button "Register Work" at bounding box center [934, 162] width 163 height 43
click at [907, 216] on link "Individual" at bounding box center [934, 218] width 163 height 41
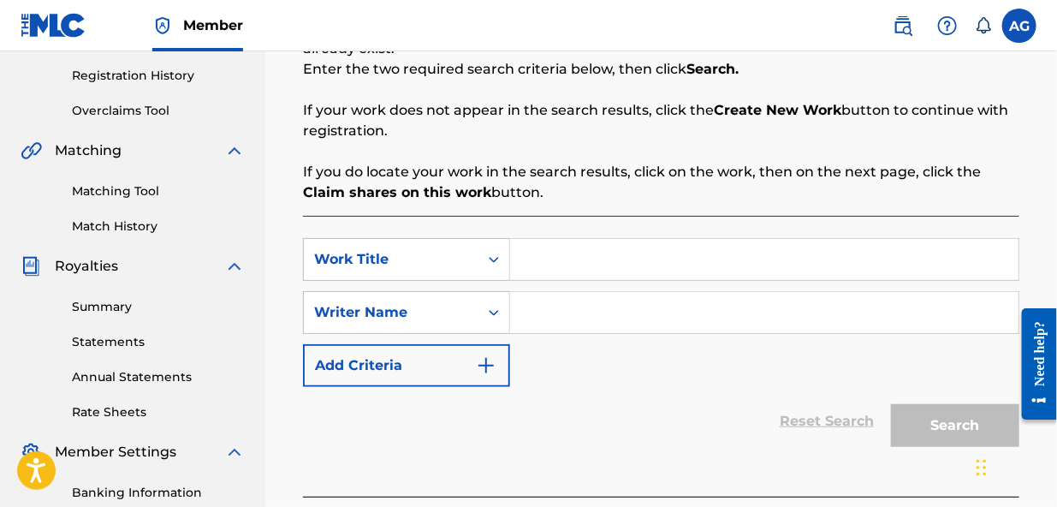
scroll to position [343, 0]
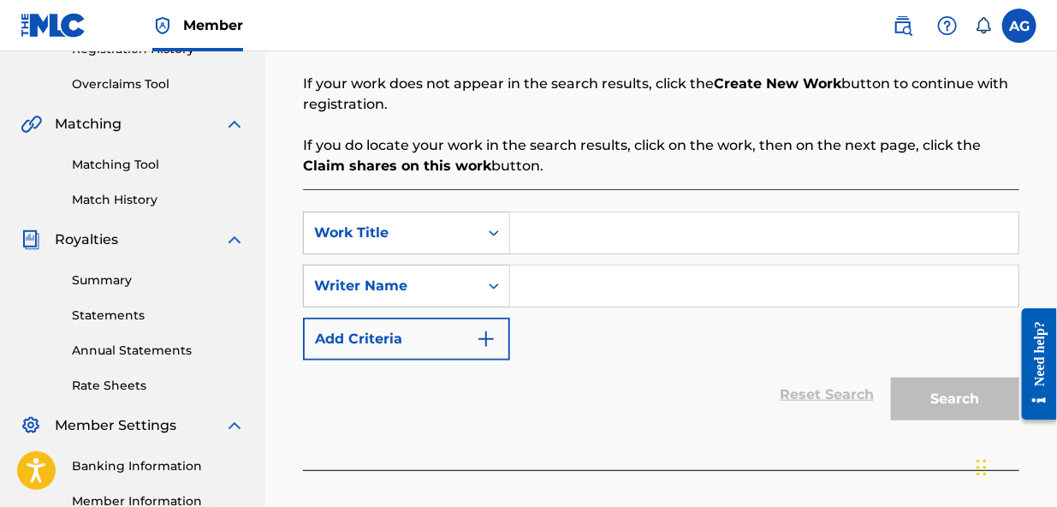
click at [542, 228] on input "Search Form" at bounding box center [764, 232] width 508 height 41
type input "Don't stop my love"
click at [551, 286] on input "Search Form" at bounding box center [764, 285] width 508 height 41
type input "[PERSON_NAME] [PERSON_NAME]"
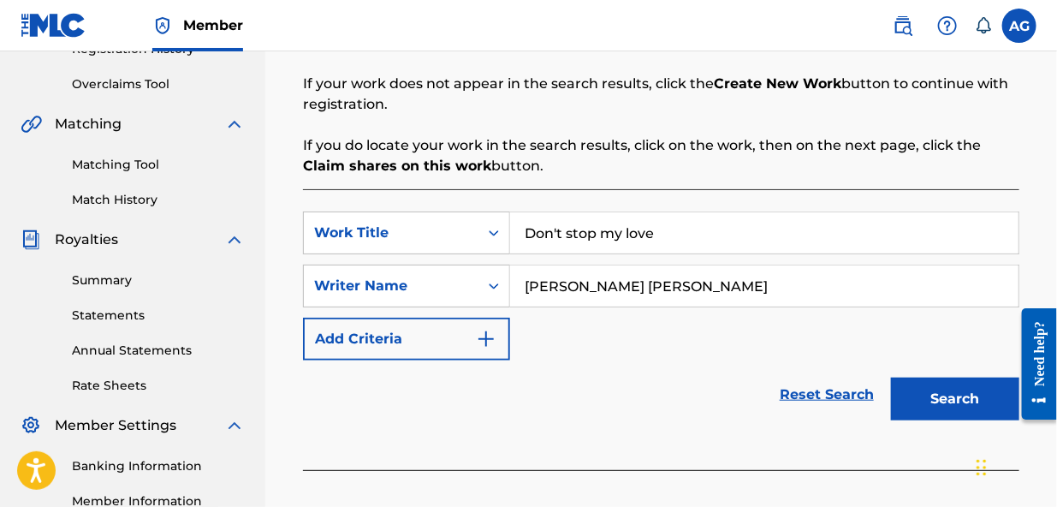
click at [937, 397] on button "Search" at bounding box center [955, 398] width 128 height 43
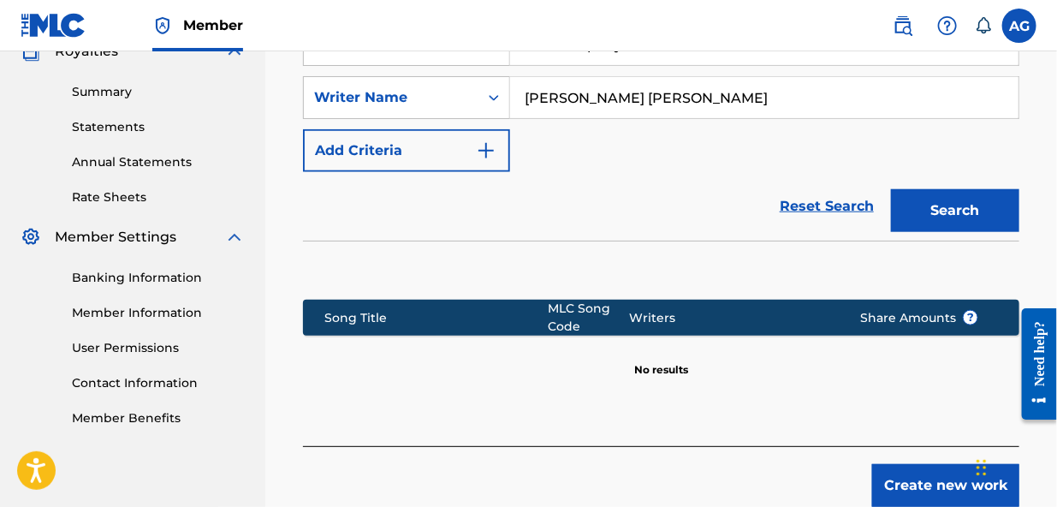
scroll to position [546, 0]
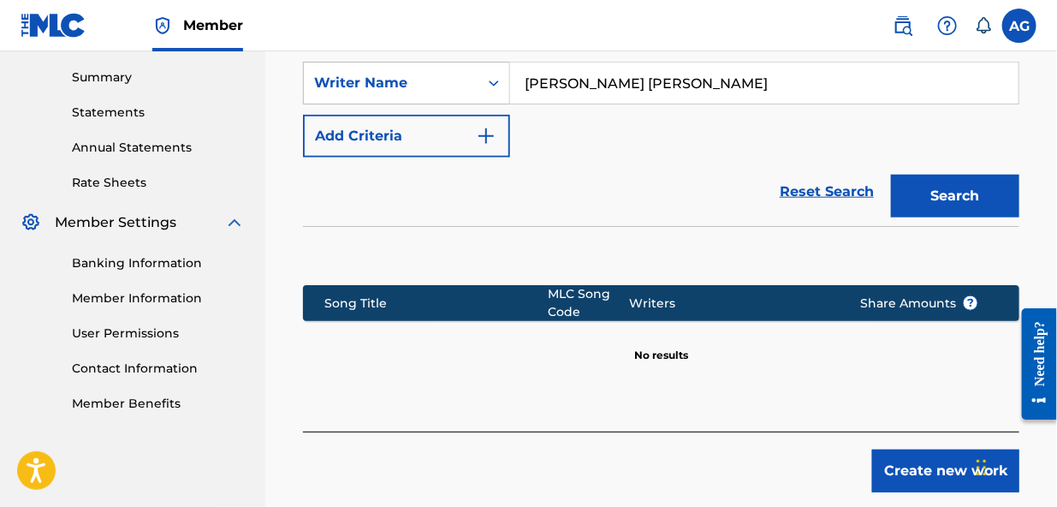
click at [918, 461] on button "Create new work" at bounding box center [945, 470] width 147 height 43
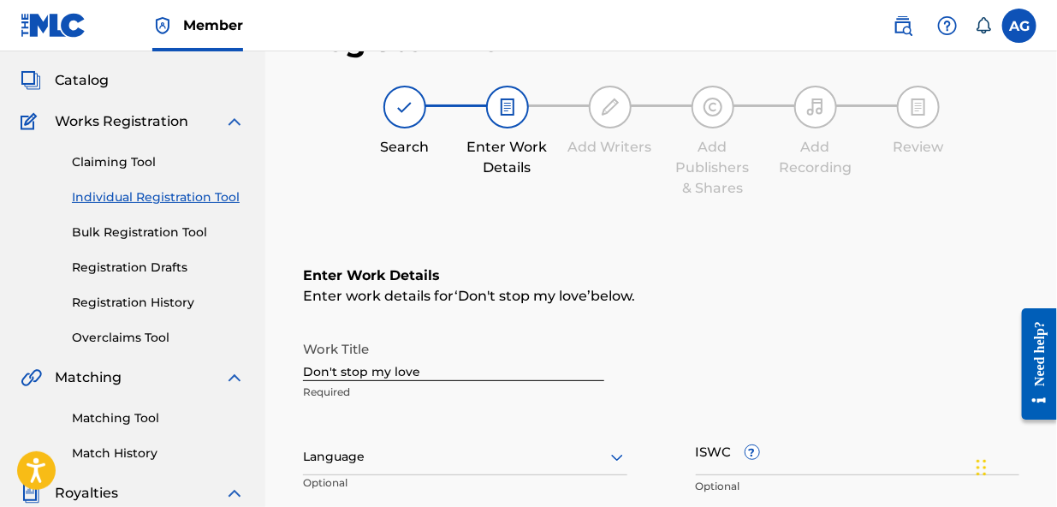
scroll to position [0, 0]
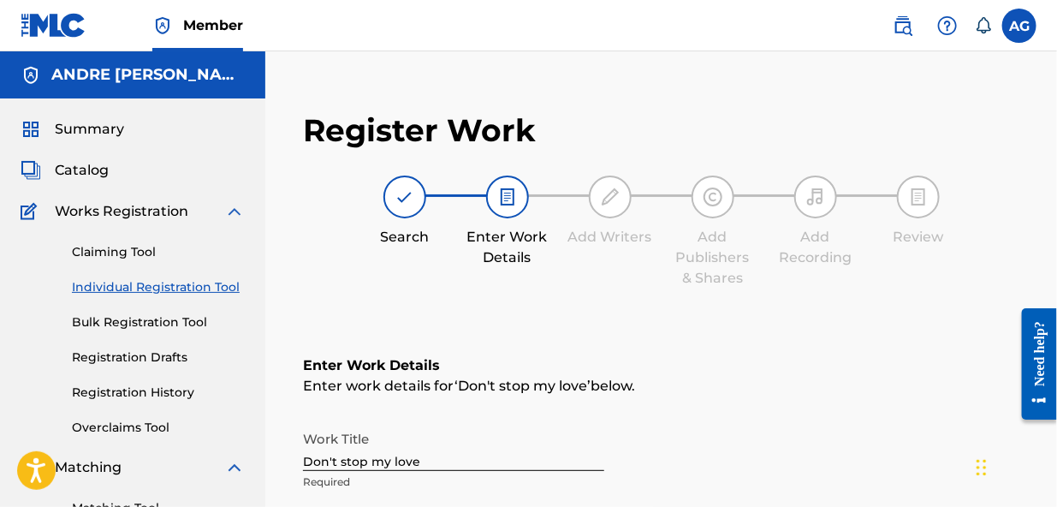
click at [128, 283] on link "Individual Registration Tool" at bounding box center [158, 287] width 173 height 18
click at [165, 390] on link "Registration History" at bounding box center [158, 392] width 173 height 18
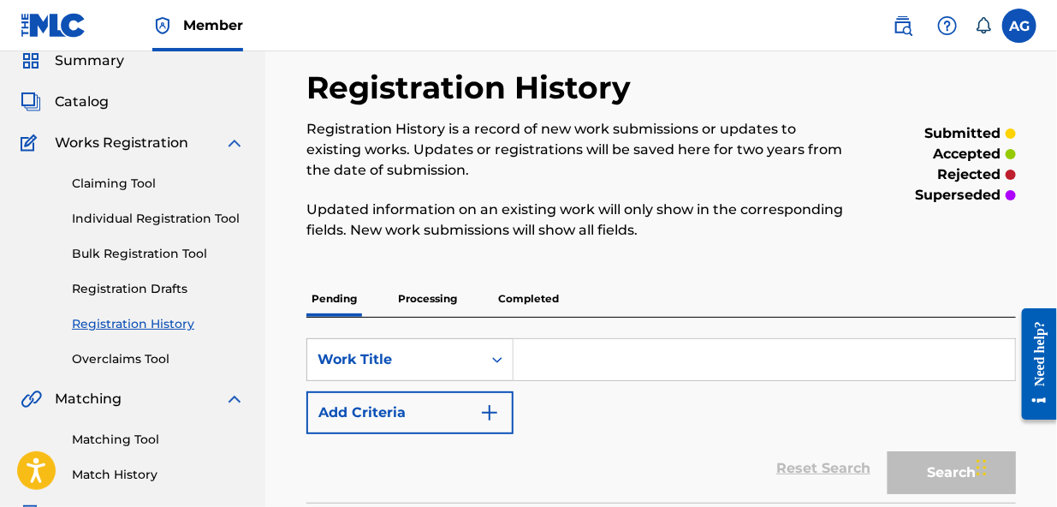
scroll to position [87, 0]
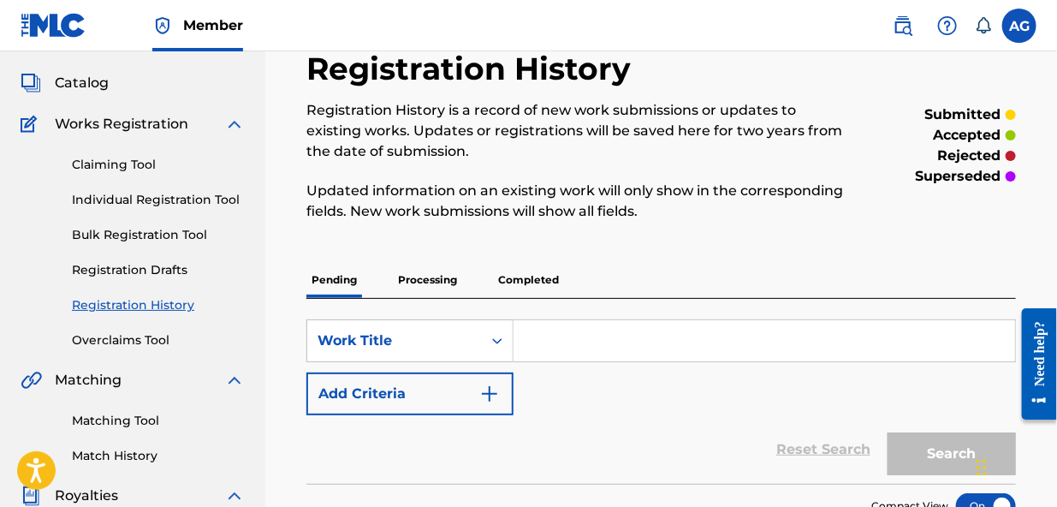
click at [553, 336] on input "Search Form" at bounding box center [765, 340] width 502 height 41
type input "Don't stop my love"
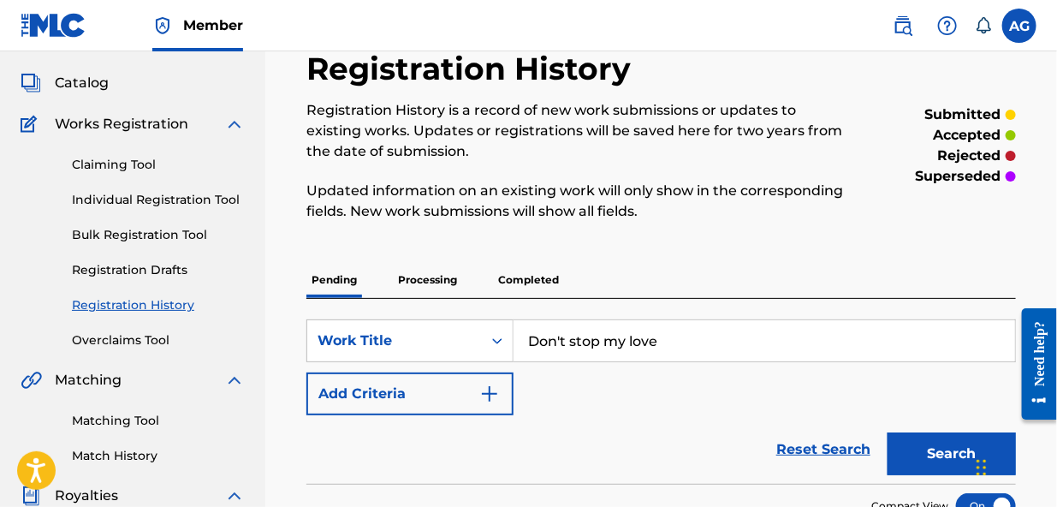
click at [460, 388] on button "Add Criteria" at bounding box center [409, 393] width 207 height 43
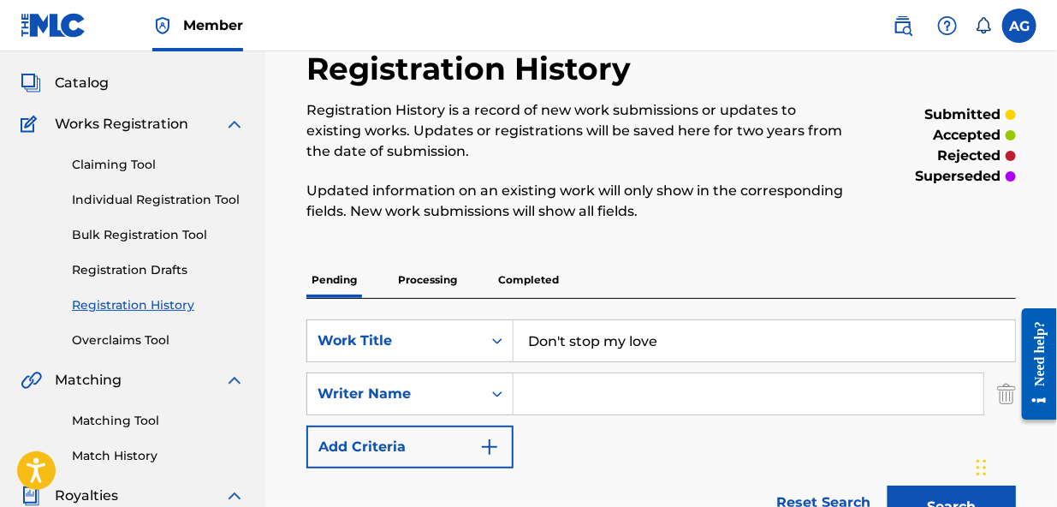
click at [544, 388] on input "Search Form" at bounding box center [749, 393] width 470 height 41
type input "[PERSON_NAME] [PERSON_NAME]"
click at [916, 499] on button "Search" at bounding box center [952, 506] width 128 height 43
click at [915, 494] on button "Search" at bounding box center [952, 506] width 128 height 43
click at [949, 492] on button "Search" at bounding box center [952, 506] width 128 height 43
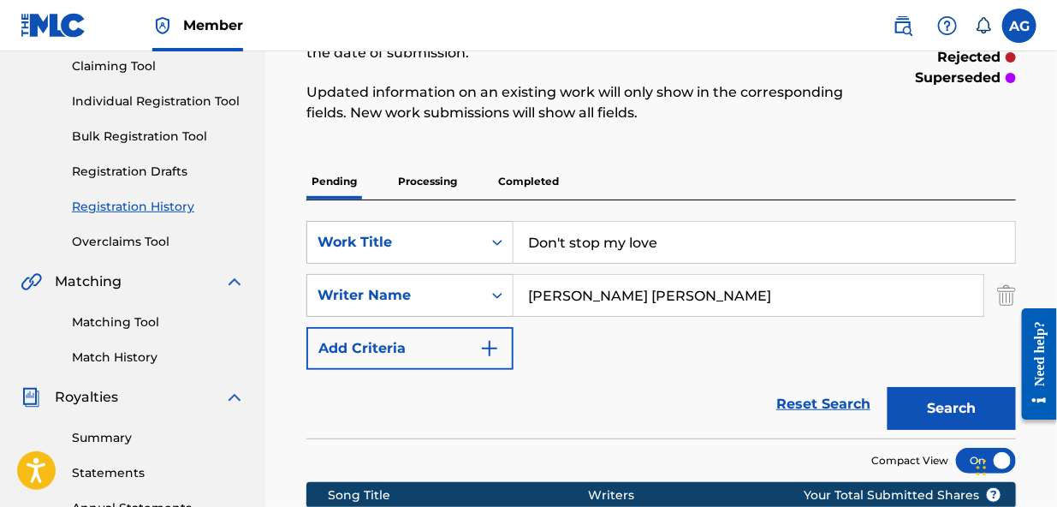
scroll to position [182, 0]
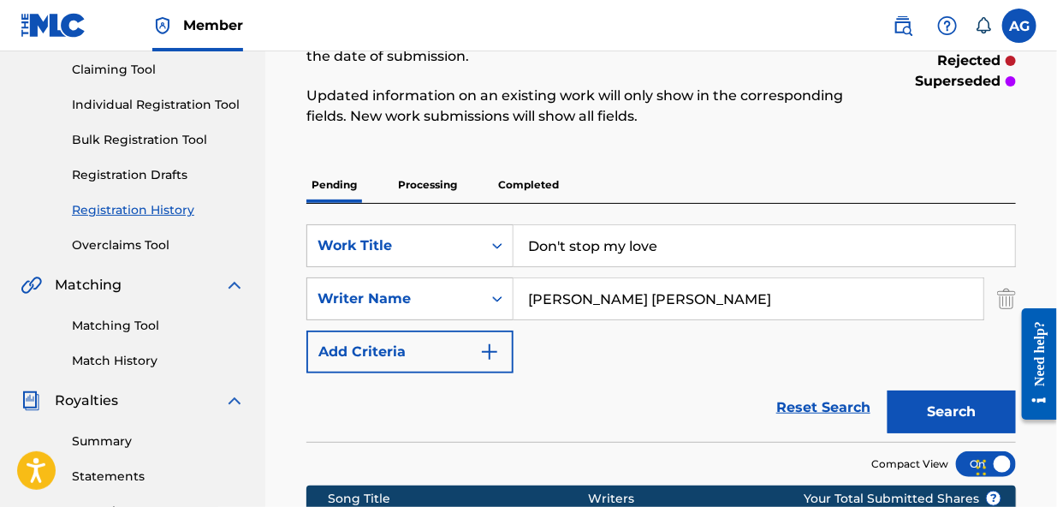
click at [931, 413] on button "Search" at bounding box center [952, 411] width 128 height 43
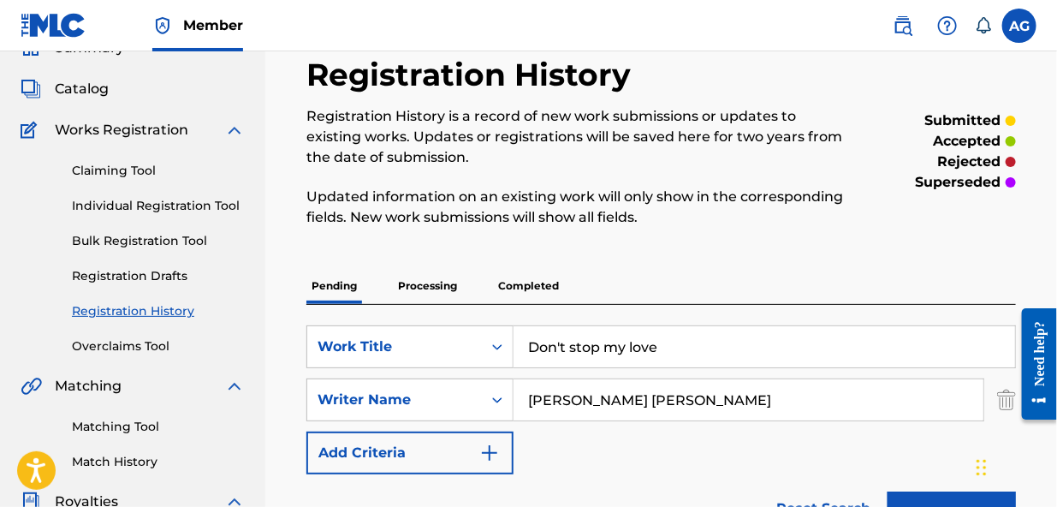
scroll to position [62, 0]
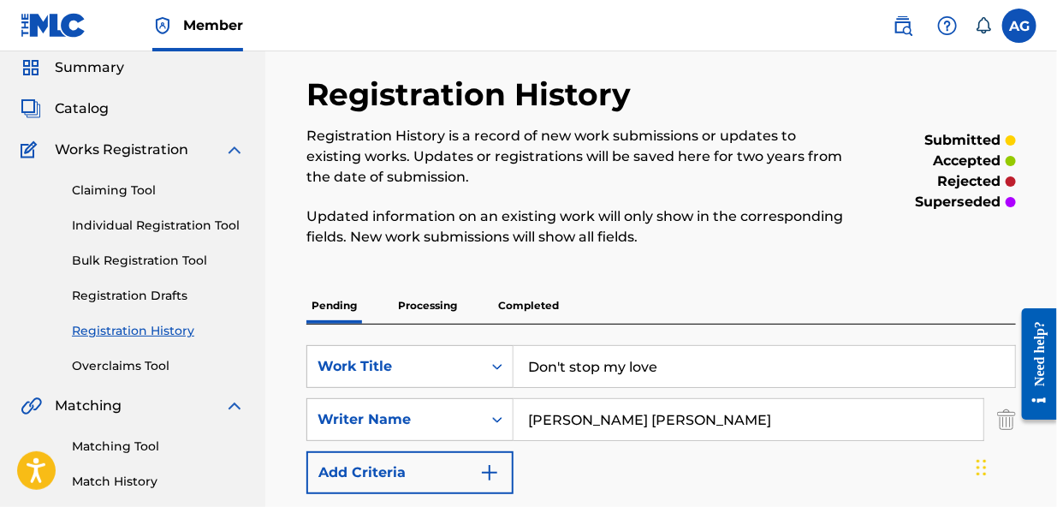
click at [140, 223] on link "Individual Registration Tool" at bounding box center [158, 226] width 173 height 18
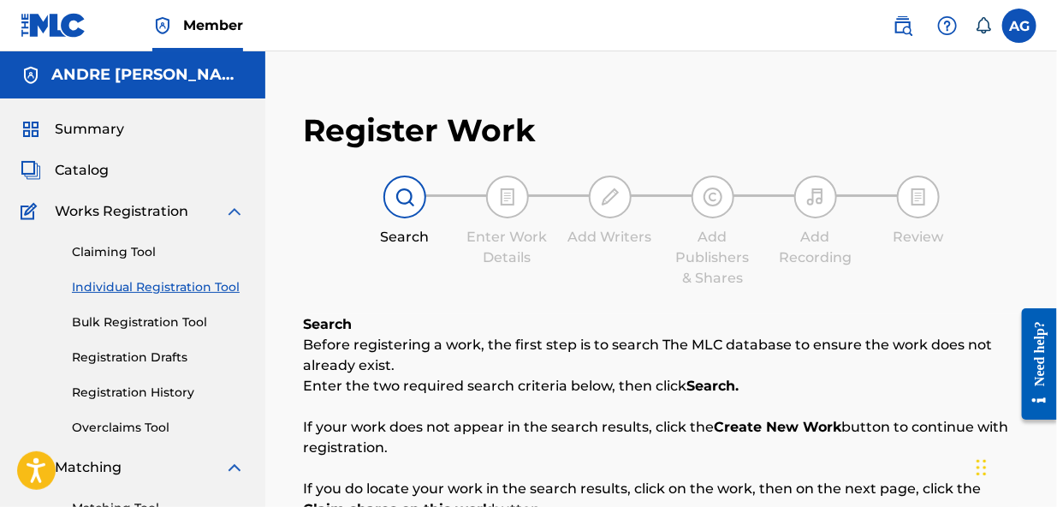
click at [91, 171] on span "Catalog" at bounding box center [82, 170] width 54 height 21
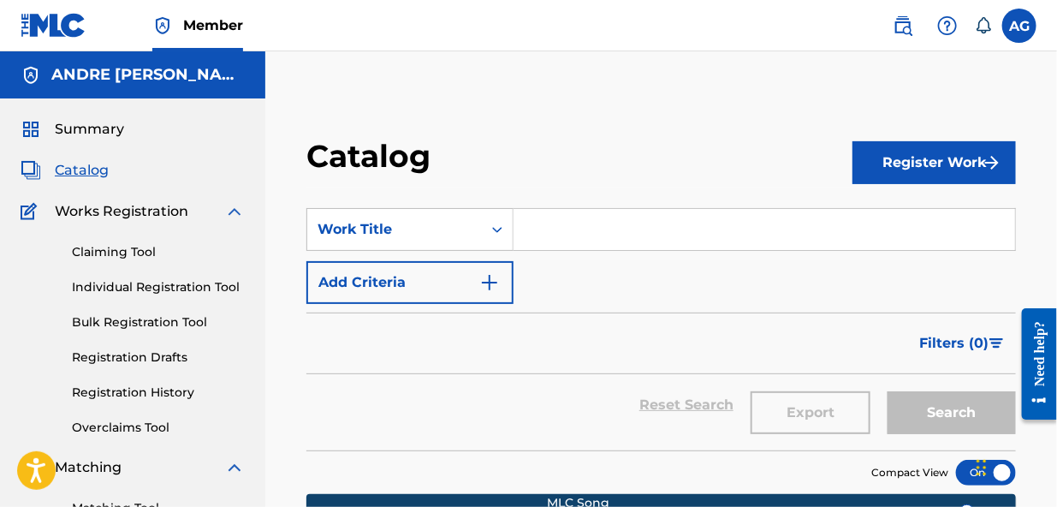
click at [539, 228] on input "Search Form" at bounding box center [765, 229] width 502 height 41
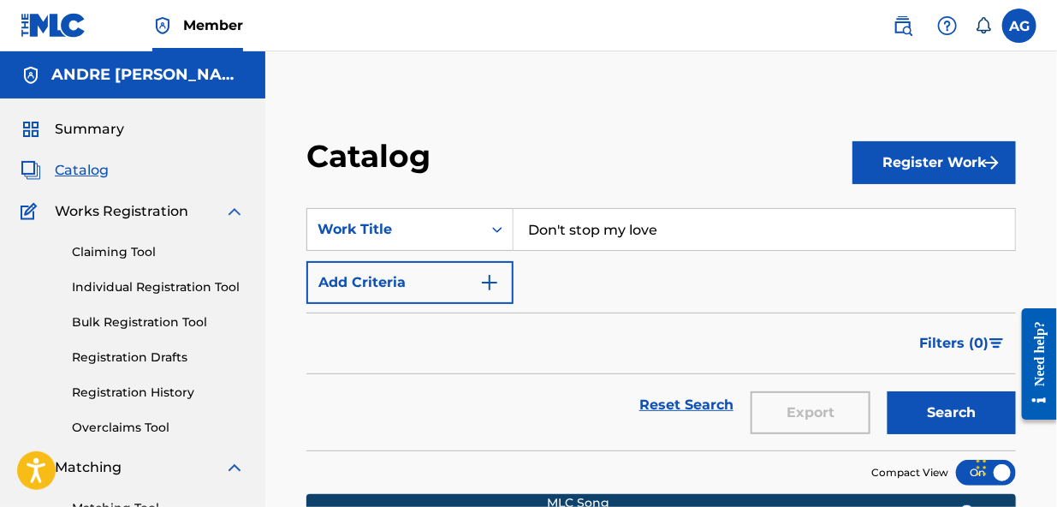
type input "Don't stop my love"
click at [445, 282] on button "Add Criteria" at bounding box center [409, 282] width 207 height 43
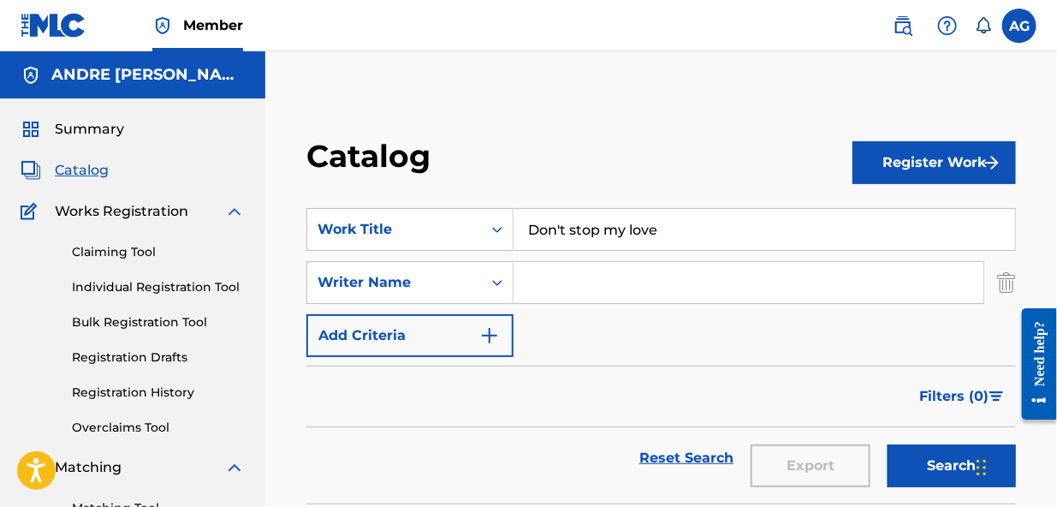
click at [537, 289] on input "Search Form" at bounding box center [749, 282] width 470 height 41
type input "[PERSON_NAME] [PERSON_NAME]"
click at [457, 339] on button "Add Criteria" at bounding box center [409, 335] width 207 height 43
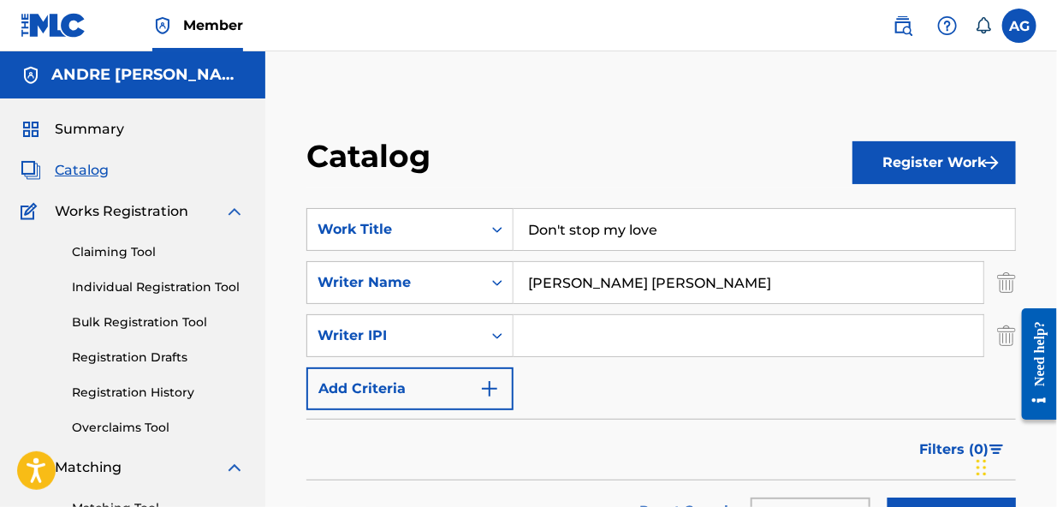
click at [1005, 341] on img "Search Form" at bounding box center [1006, 335] width 19 height 43
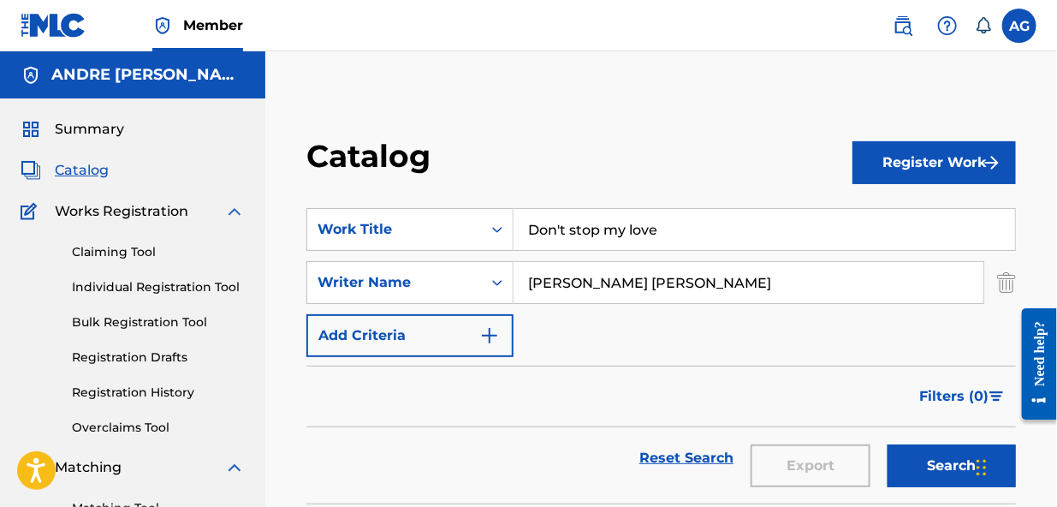
click at [77, 128] on span "Summary" at bounding box center [89, 129] width 69 height 21
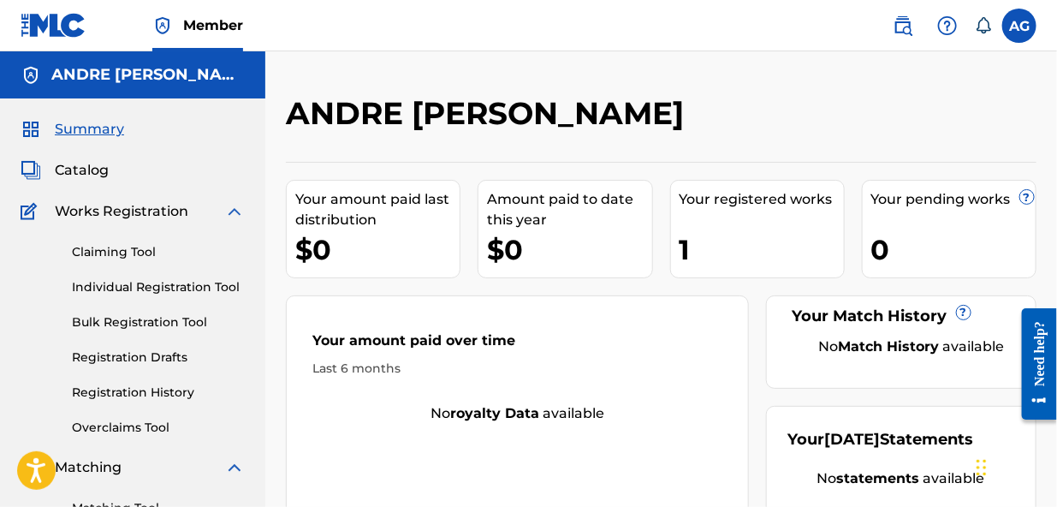
click at [89, 171] on span "Catalog" at bounding box center [82, 170] width 54 height 21
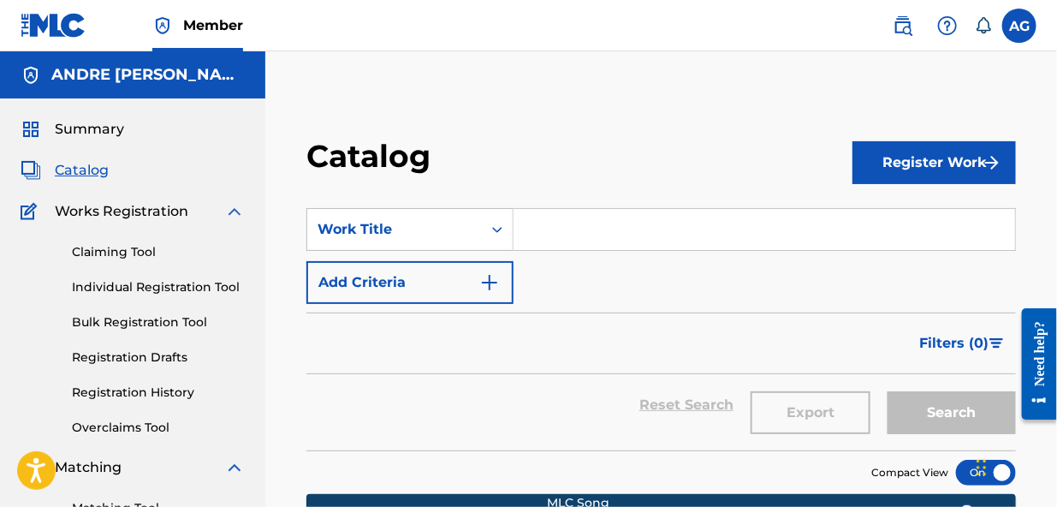
click at [909, 163] on button "Register Work" at bounding box center [934, 162] width 163 height 43
click at [888, 217] on link "Individual" at bounding box center [934, 218] width 163 height 41
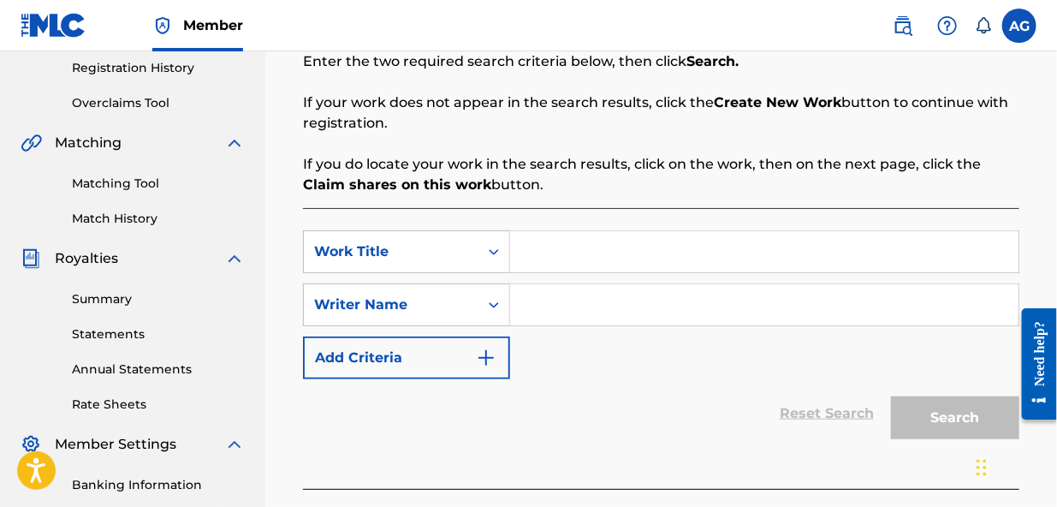
scroll to position [389, 0]
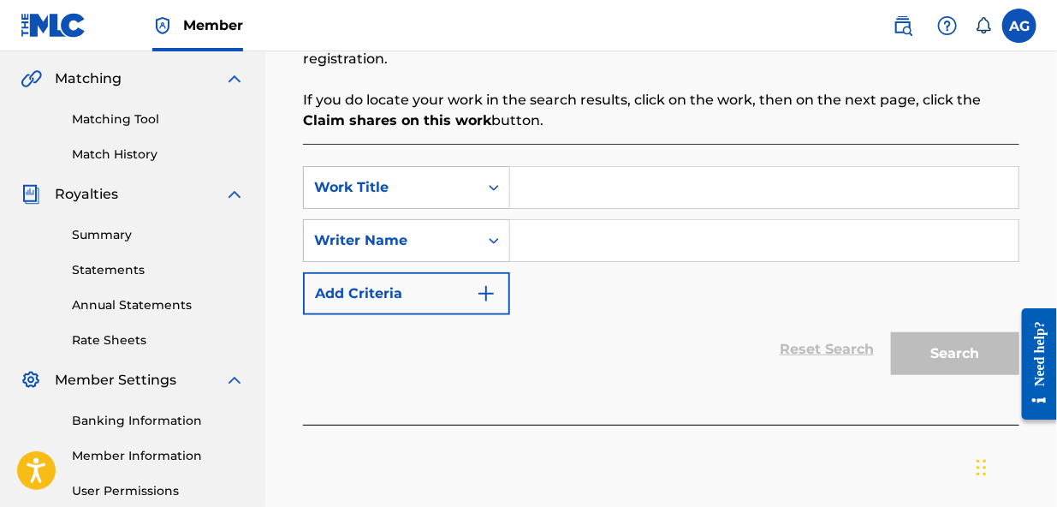
click at [524, 183] on input "Search Form" at bounding box center [764, 187] width 508 height 41
type input "Don't stop my love"
click at [532, 244] on input "Search Form" at bounding box center [764, 240] width 508 height 41
type input "Andre Tyrone Gouws"
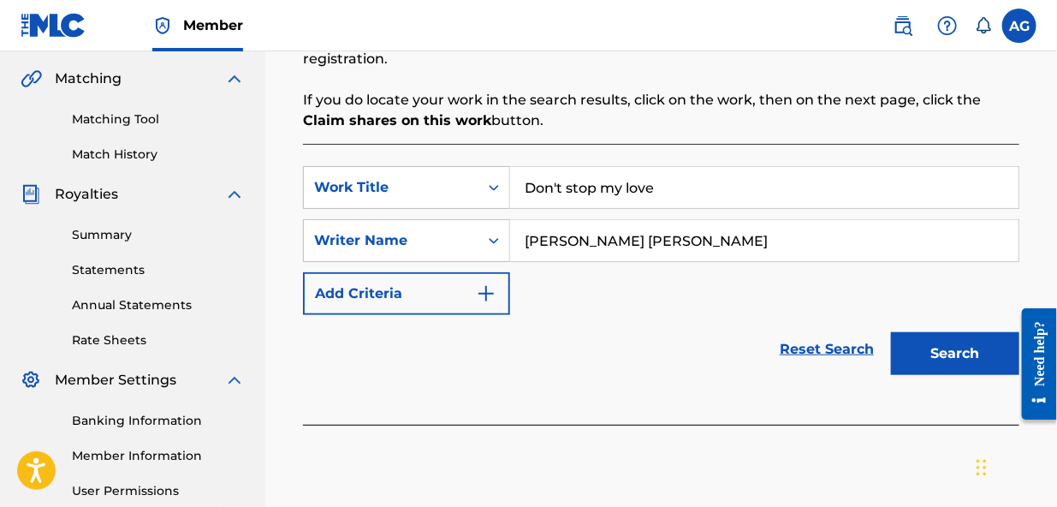
click at [936, 355] on button "Search" at bounding box center [955, 353] width 128 height 43
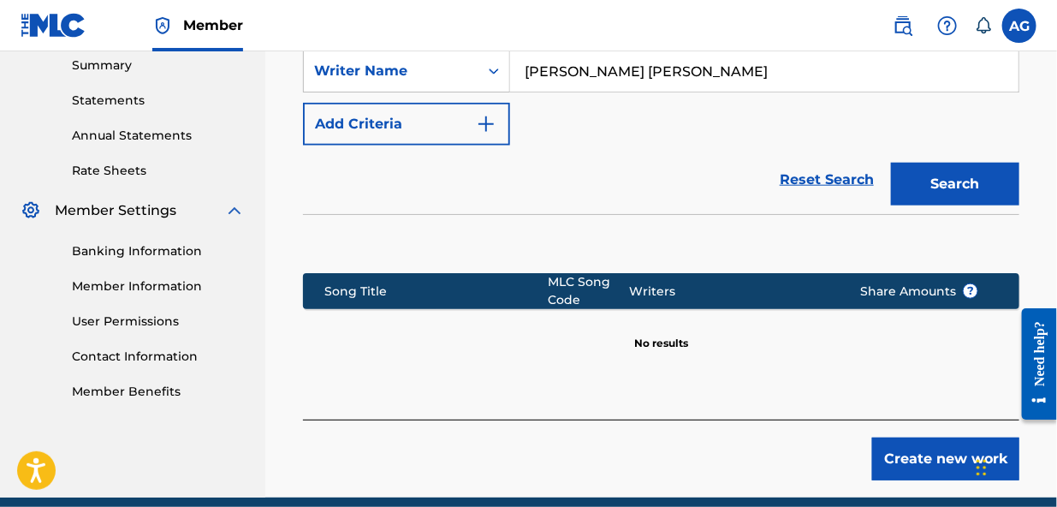
scroll to position [630, 0]
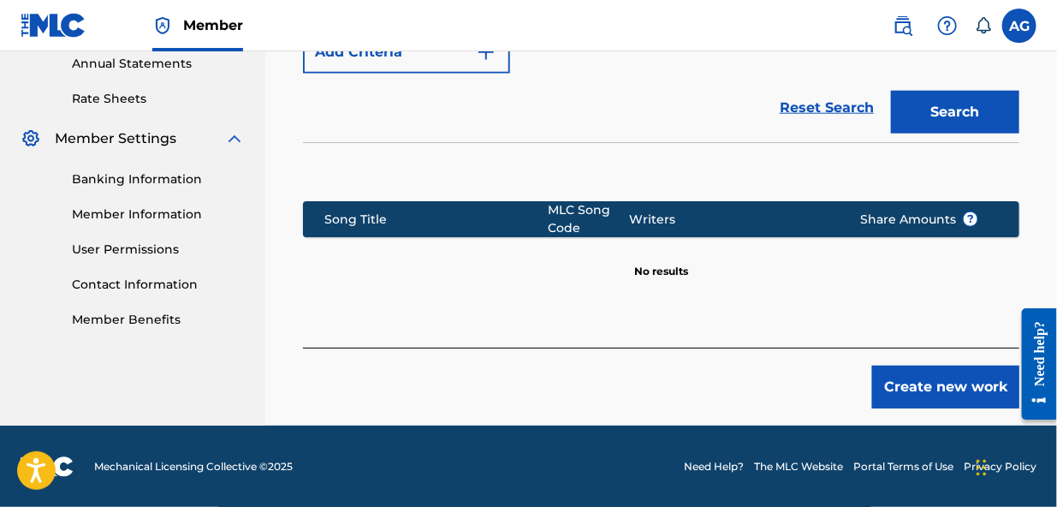
click at [966, 384] on button "Create new work" at bounding box center [945, 386] width 147 height 43
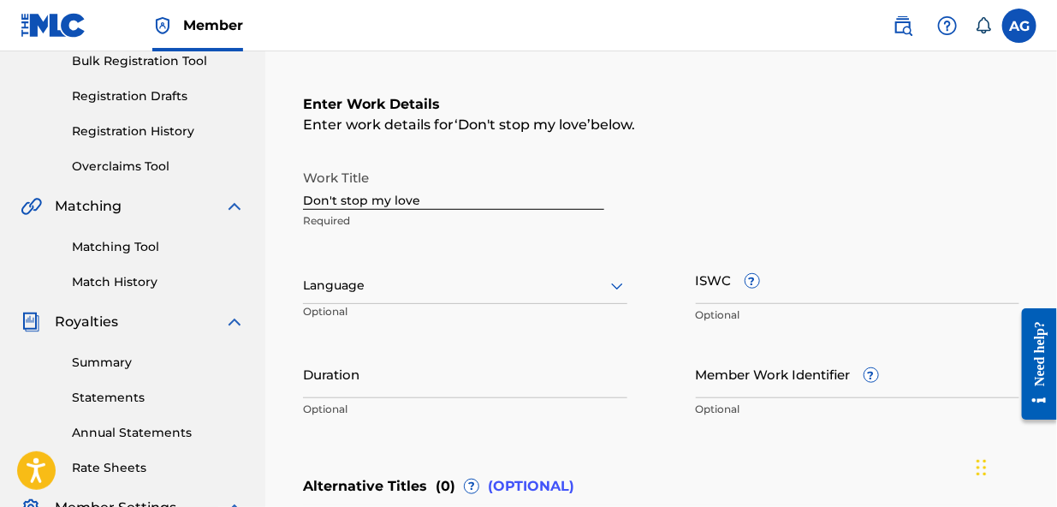
scroll to position [282, 0]
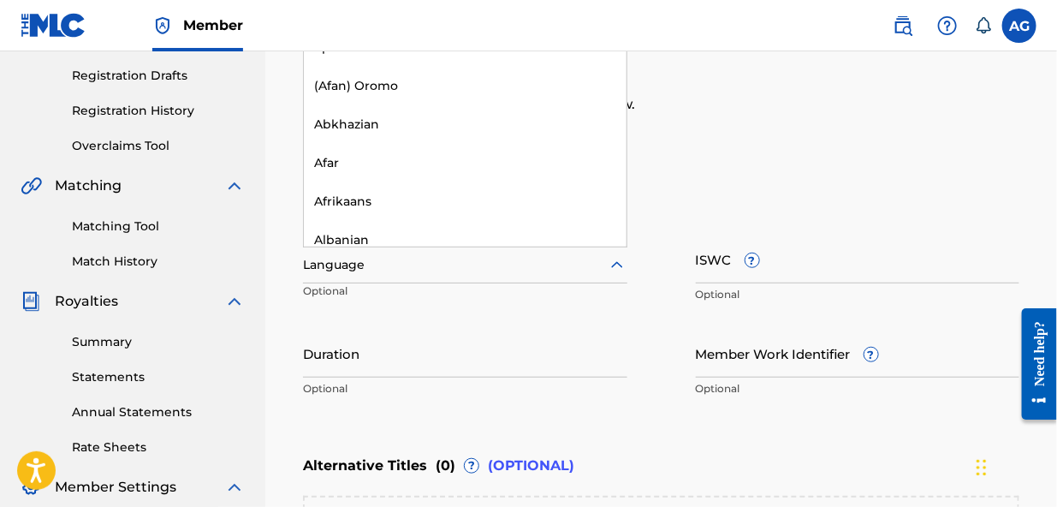
click at [585, 265] on div at bounding box center [465, 264] width 324 height 21
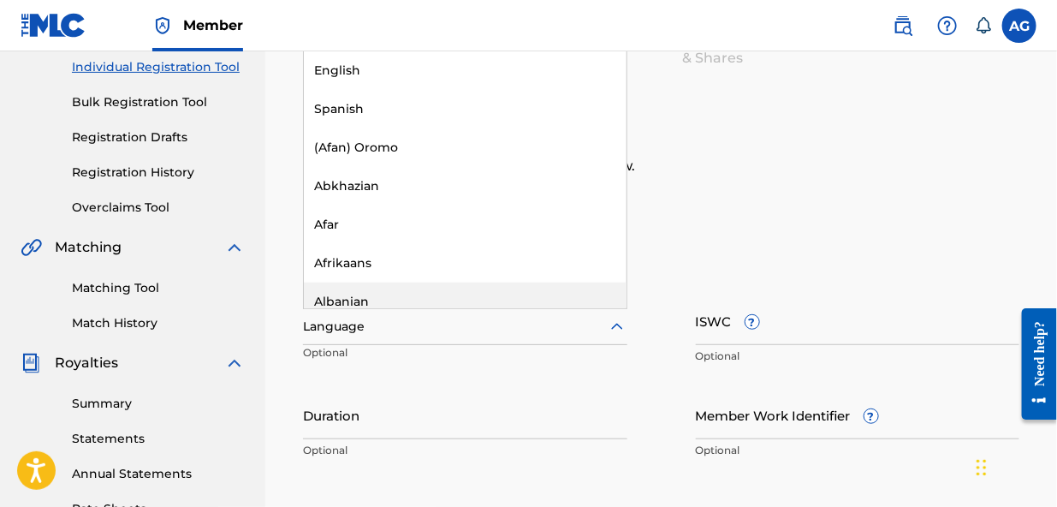
scroll to position [176, 0]
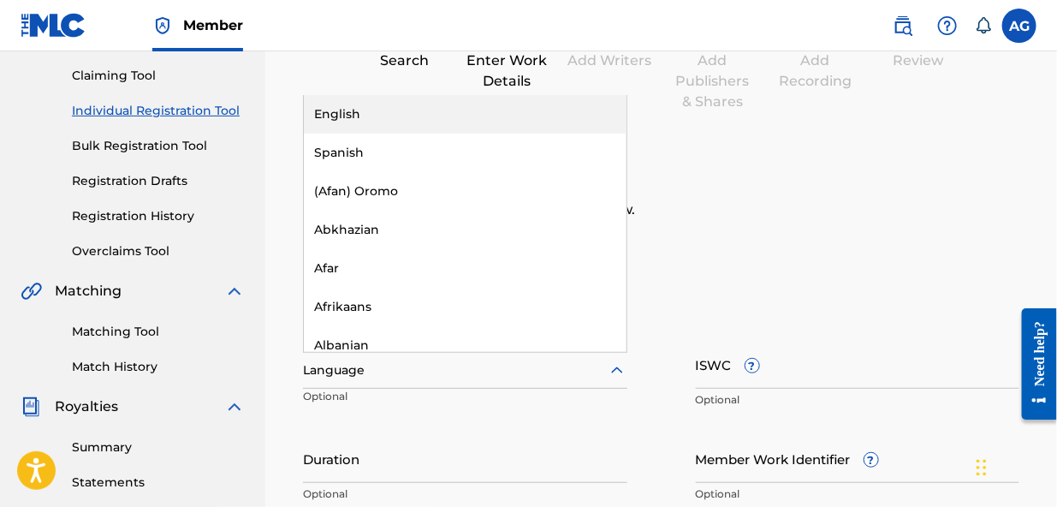
click at [384, 111] on div "English" at bounding box center [465, 114] width 323 height 39
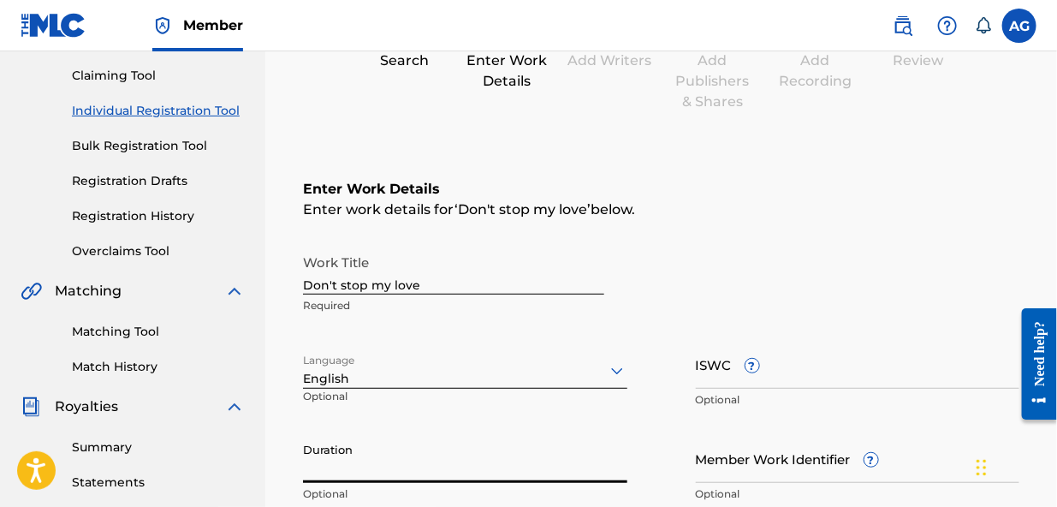
click at [437, 471] on input "Duration" at bounding box center [465, 458] width 324 height 49
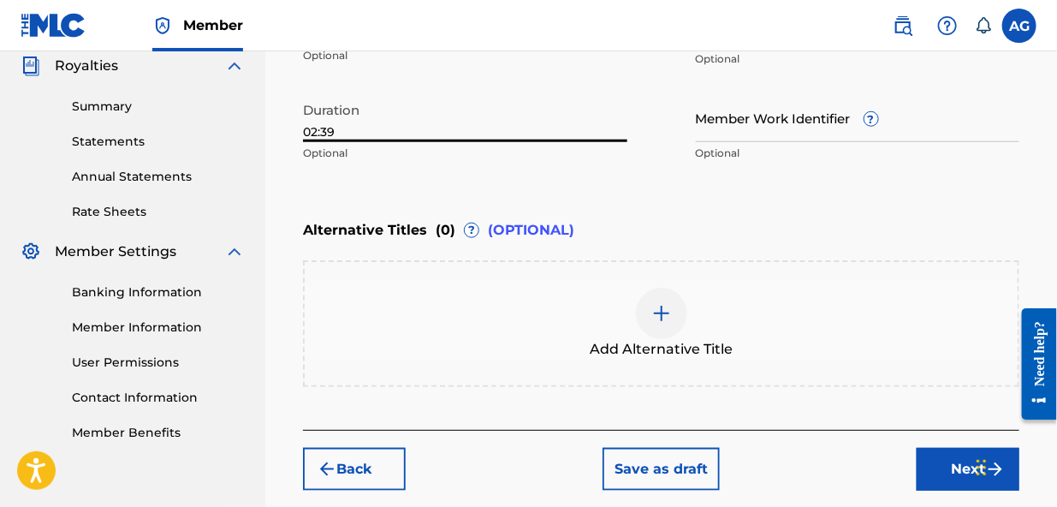
scroll to position [534, 0]
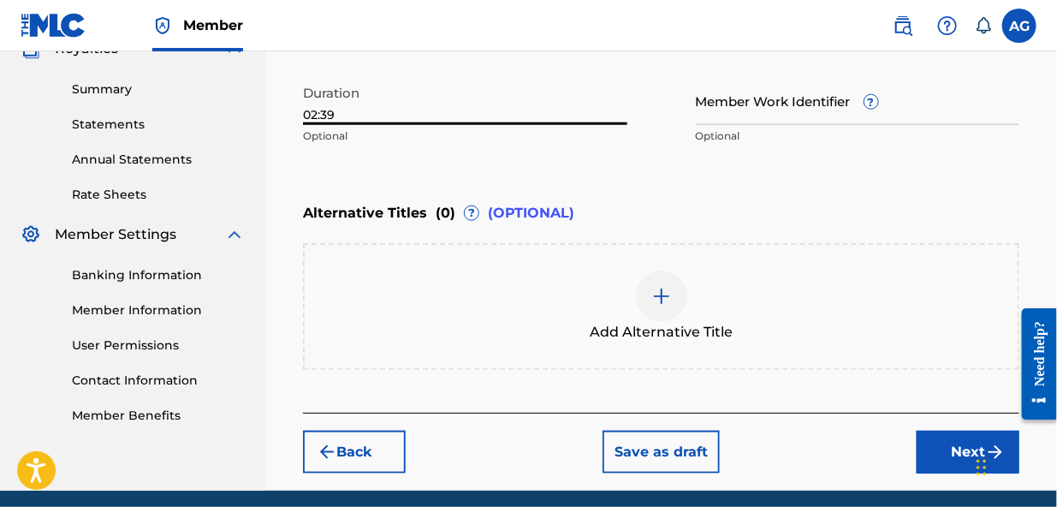
type input "02:39"
click at [948, 453] on button "Next" at bounding box center [968, 452] width 103 height 43
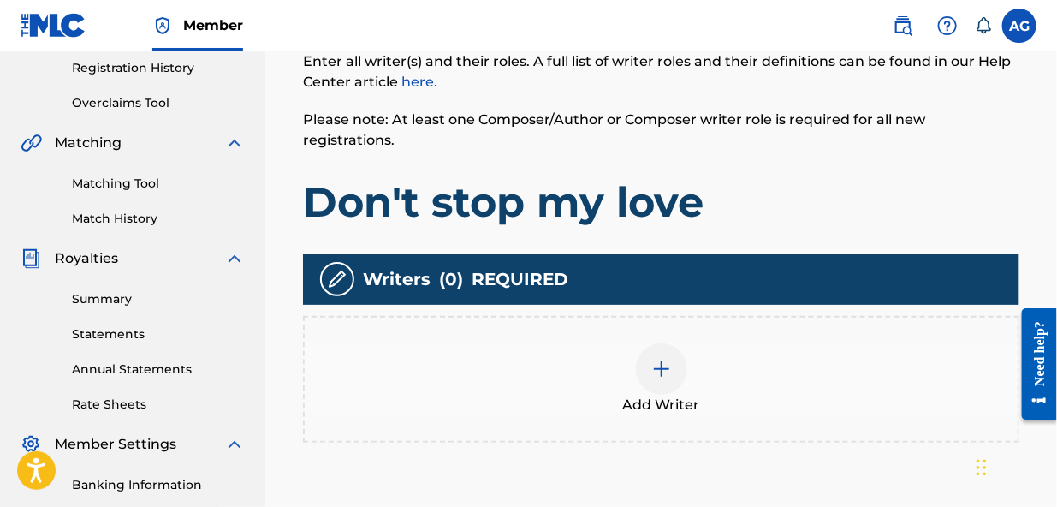
scroll to position [357, 0]
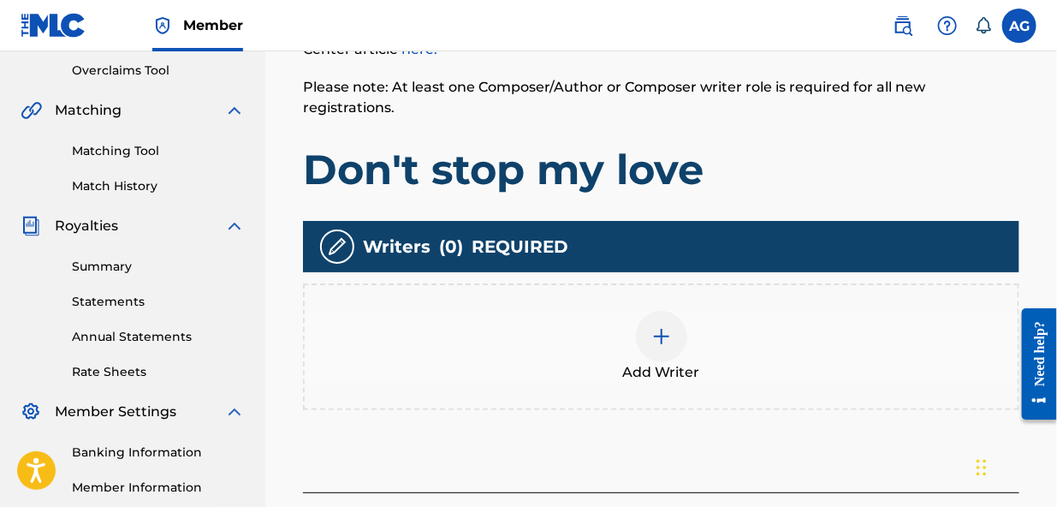
drag, startPoint x: 1061, startPoint y: 205, endPoint x: 21, endPoint y: 44, distance: 1053.3
click at [660, 326] on img at bounding box center [661, 336] width 21 height 21
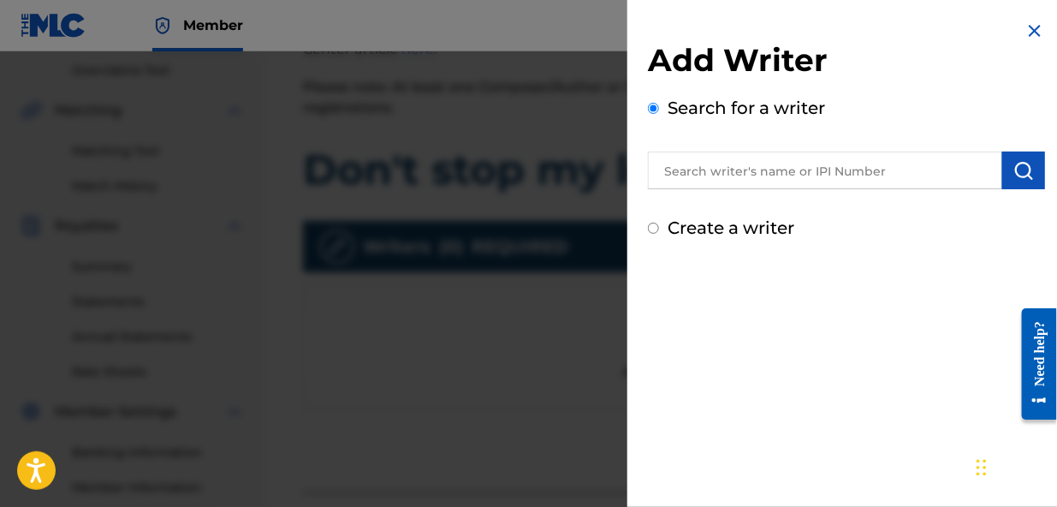
click at [651, 228] on input "Create a writer" at bounding box center [653, 228] width 11 height 11
radio input "false"
radio input "true"
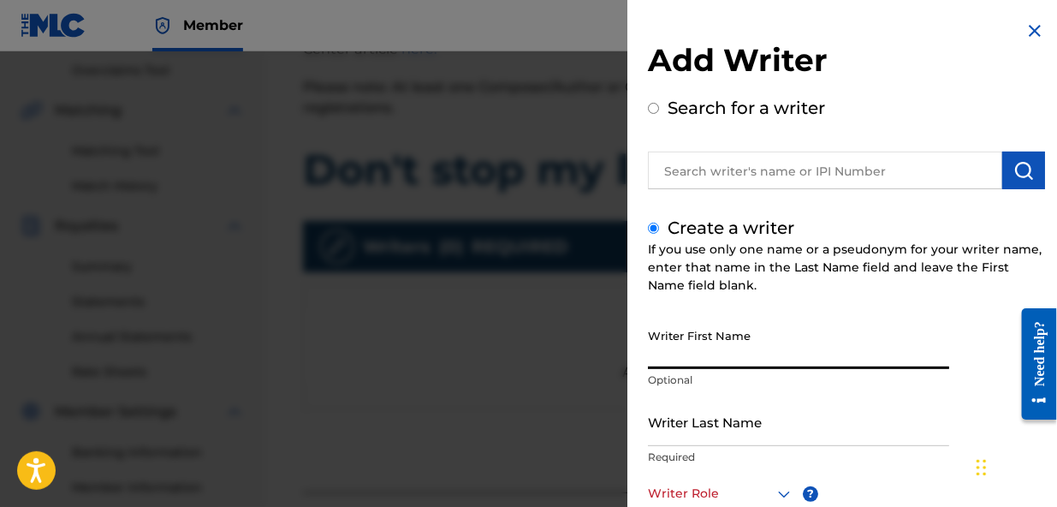
click at [700, 359] on input "Writer First Name" at bounding box center [798, 344] width 301 height 49
type input "[PERSON_NAME]"
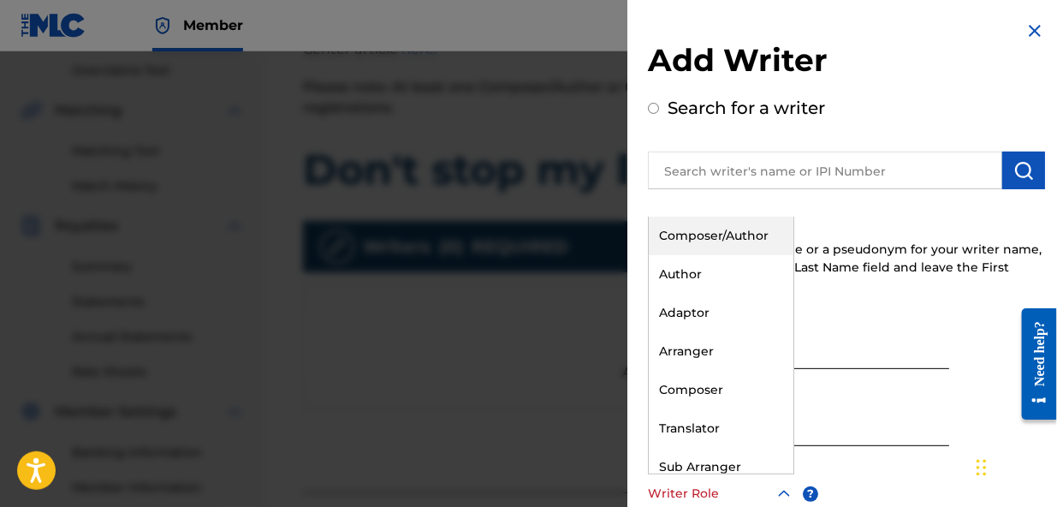
click at [784, 491] on icon at bounding box center [784, 494] width 21 height 21
click at [705, 233] on div "Composer/Author" at bounding box center [721, 236] width 145 height 39
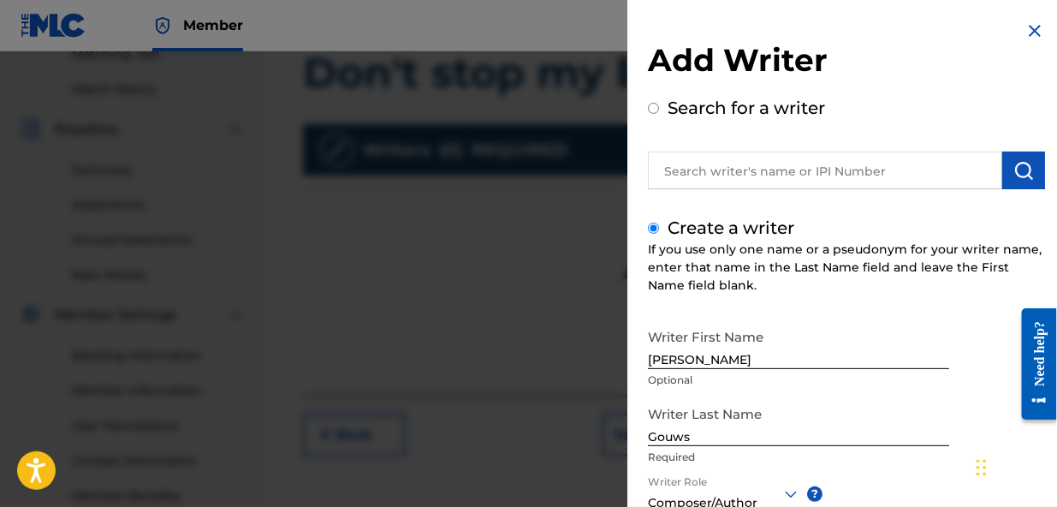
scroll to position [555, 0]
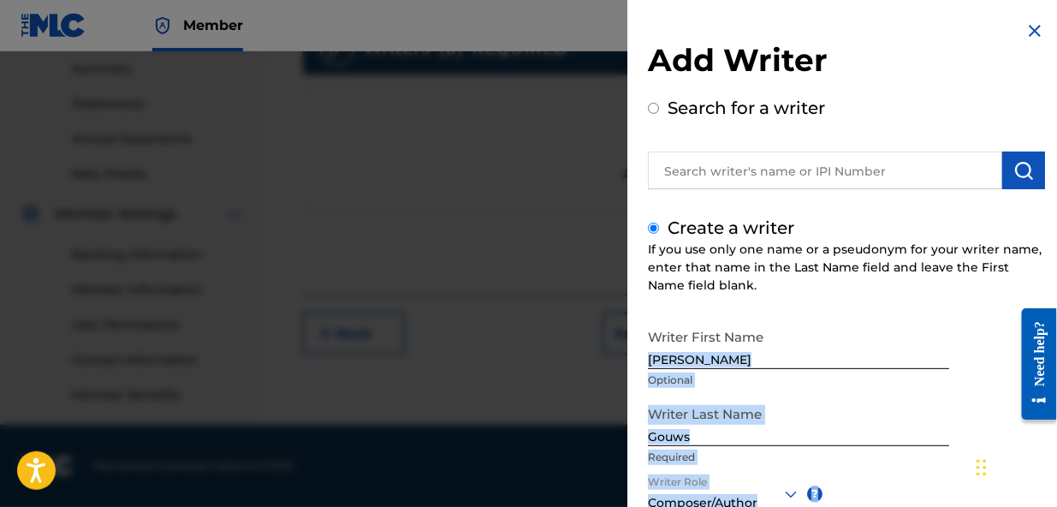
drag, startPoint x: 855, startPoint y: 485, endPoint x: 835, endPoint y: 365, distance: 121.6
click at [835, 365] on div "Writer First Name [PERSON_NAME] Optional Writer Last Name Gouws Required Writer…" at bounding box center [846, 508] width 397 height 377
click at [872, 480] on div "Writer First Name [PERSON_NAME] Optional Writer Last Name Gouws Required Writer…" at bounding box center [846, 508] width 397 height 377
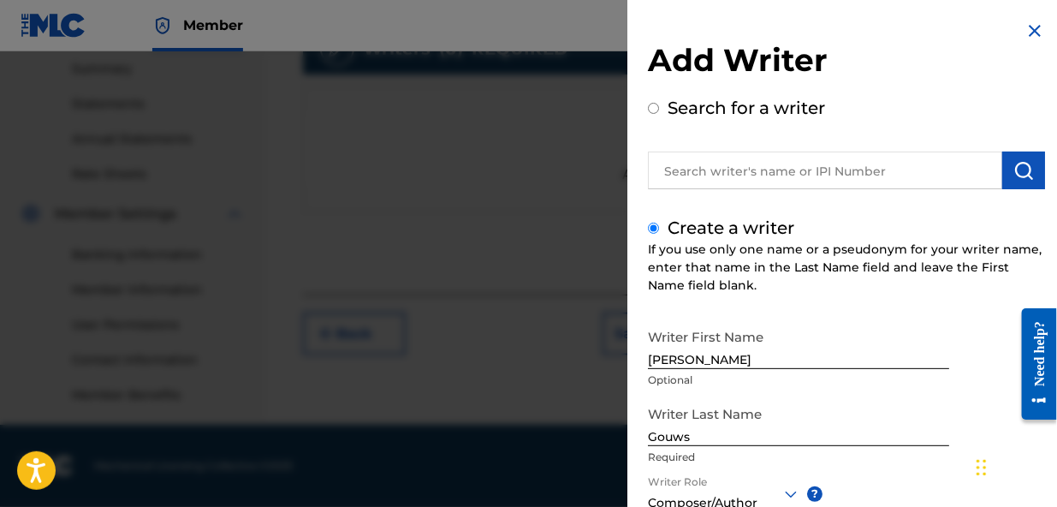
click at [845, 102] on div "Search for a writer" at bounding box center [846, 142] width 397 height 94
drag, startPoint x: 916, startPoint y: 436, endPoint x: 913, endPoint y: 418, distance: 18.2
click at [913, 418] on div "Writer Last Name Gouws Required" at bounding box center [798, 435] width 301 height 77
click at [923, 499] on div "Writer First Name [PERSON_NAME] Optional Writer Last Name Gouws Required Writer…" at bounding box center [846, 508] width 397 height 377
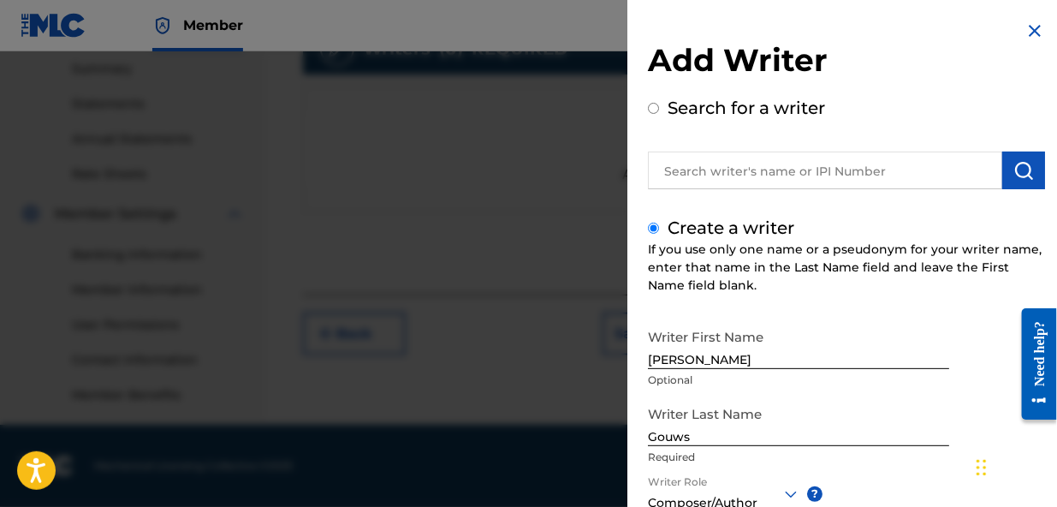
click at [868, 98] on div "Search for a writer" at bounding box center [846, 142] width 397 height 94
click at [887, 93] on div "Add Writer Search for a writer" at bounding box center [846, 115] width 397 height 148
drag, startPoint x: 895, startPoint y: 291, endPoint x: 895, endPoint y: 264, distance: 27.4
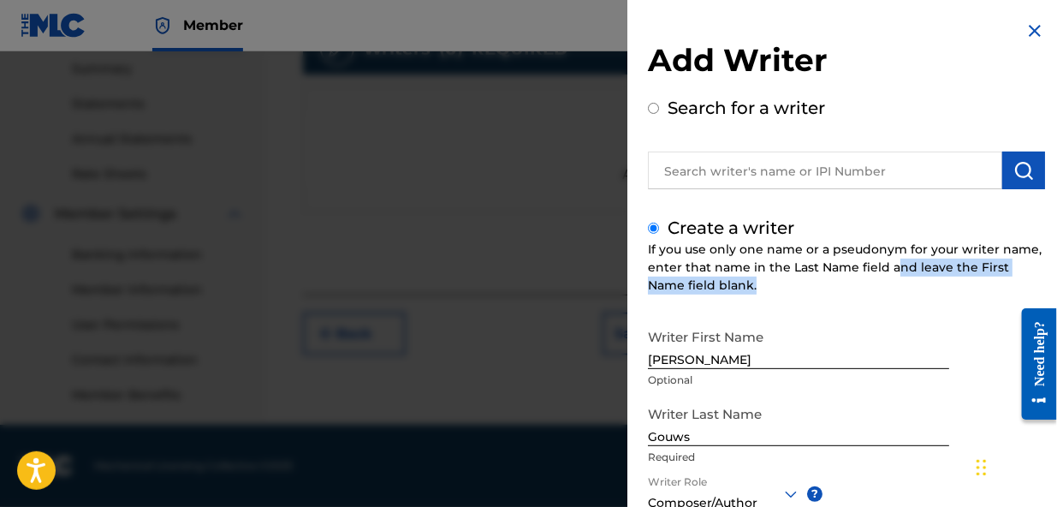
click at [895, 264] on div "Create a writer If you use only one name or a pseudonym for your writer name, e…" at bounding box center [846, 456] width 397 height 482
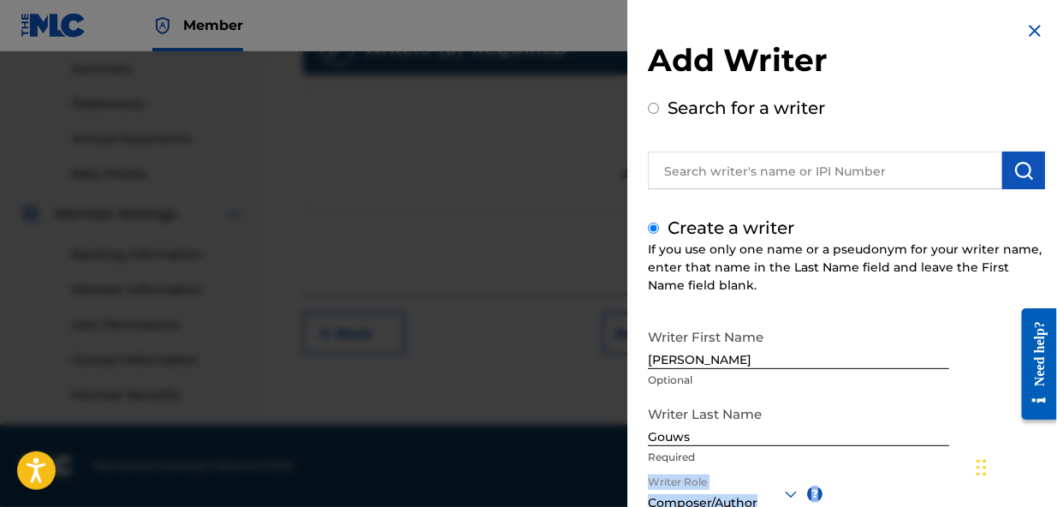
drag, startPoint x: 914, startPoint y: 485, endPoint x: 913, endPoint y: 470, distance: 15.4
click at [913, 470] on div "Writer First Name [PERSON_NAME] Optional Writer Last Name Gouws Required Writer…" at bounding box center [846, 508] width 397 height 377
click at [858, 494] on div "Writer First Name [PERSON_NAME] Optional Writer Last Name Gouws Required Writer…" at bounding box center [846, 508] width 397 height 377
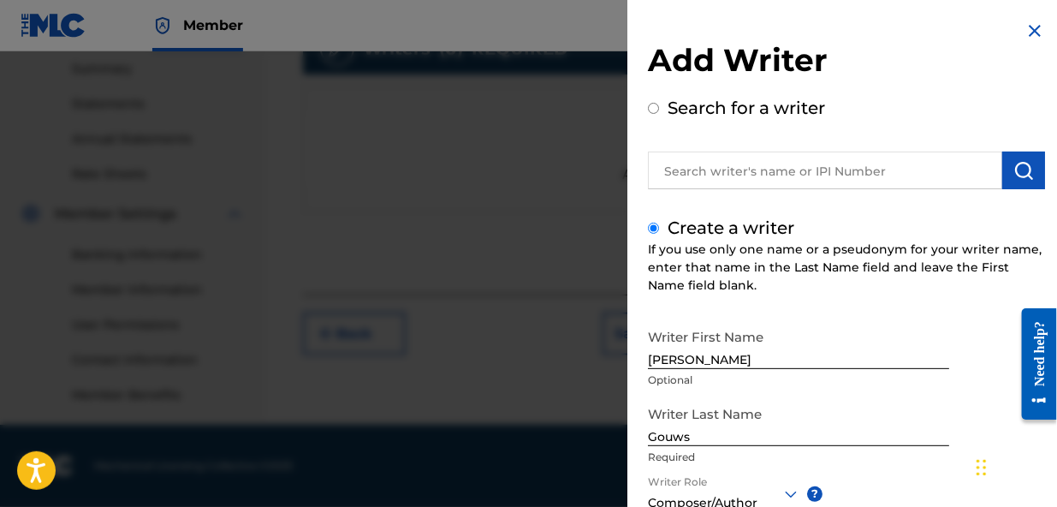
click at [858, 494] on div "Writer First Name [PERSON_NAME] Optional Writer Last Name Gouws Required Writer…" at bounding box center [846, 508] width 397 height 377
click at [983, 473] on div "Chat Widget" at bounding box center [1015, 466] width 86 height 82
click at [886, 468] on div "Writer Last Name Gouws? Required" at bounding box center [798, 435] width 301 height 77
click at [710, 431] on input "Gouws?" at bounding box center [798, 421] width 301 height 49
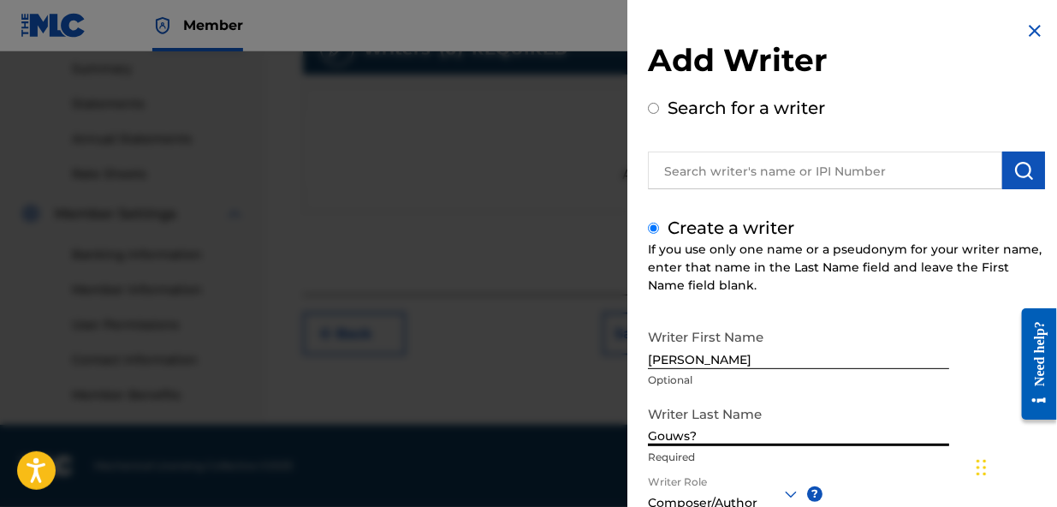
type input "Gouws"
drag, startPoint x: 880, startPoint y: 488, endPoint x: 880, endPoint y: 473, distance: 14.6
click at [880, 473] on div "Writer First Name [PERSON_NAME] Optional Writer Last Name Gouws Required Writer…" at bounding box center [846, 508] width 397 height 377
click at [879, 474] on div "Writer First Name [PERSON_NAME] Optional Writer Last Name Gouws Required Writer…" at bounding box center [846, 508] width 397 height 377
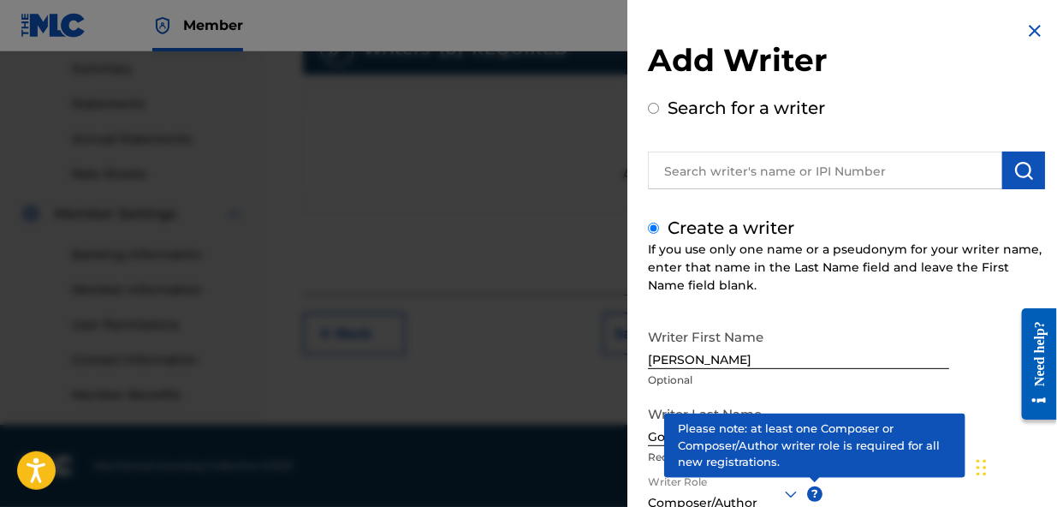
click at [813, 491] on span "?" at bounding box center [814, 493] width 15 height 15
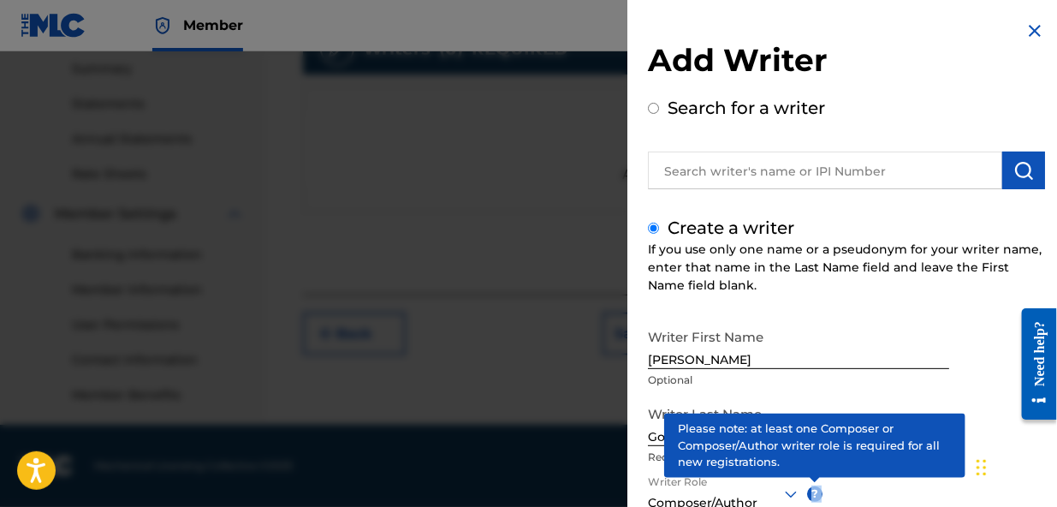
click at [813, 491] on span "?" at bounding box center [814, 493] width 15 height 15
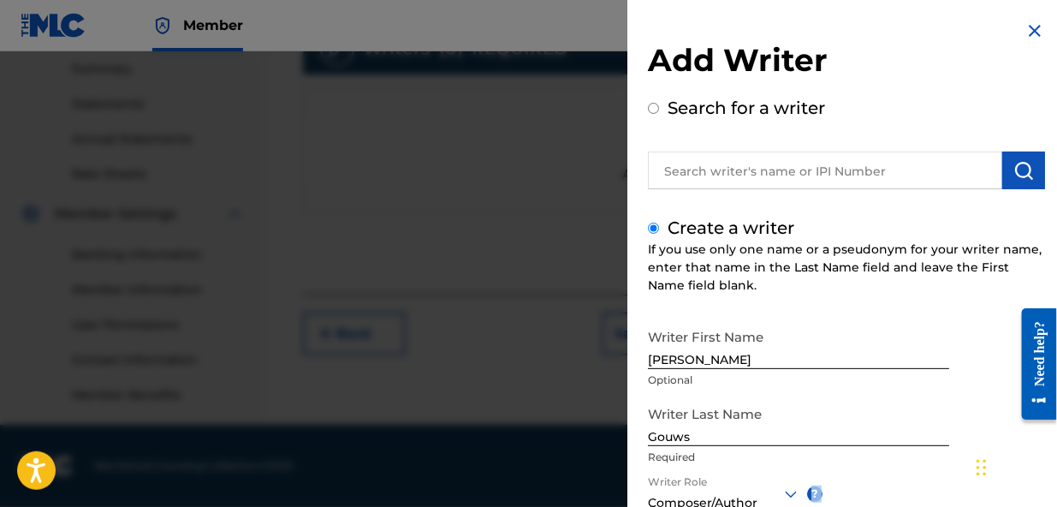
click at [838, 493] on div "Writer First Name [PERSON_NAME] Optional Writer Last Name Gouws Required Writer…" at bounding box center [846, 508] width 397 height 377
click at [887, 472] on div "Writer Last Name Gouws Required" at bounding box center [798, 435] width 301 height 77
drag, startPoint x: 866, startPoint y: 477, endPoint x: 873, endPoint y: 461, distance: 16.9
click at [873, 461] on div "Writer First Name [PERSON_NAME] Optional Writer Last Name Gouws Required Writer…" at bounding box center [846, 508] width 397 height 377
click at [872, 463] on p "Required" at bounding box center [798, 456] width 301 height 15
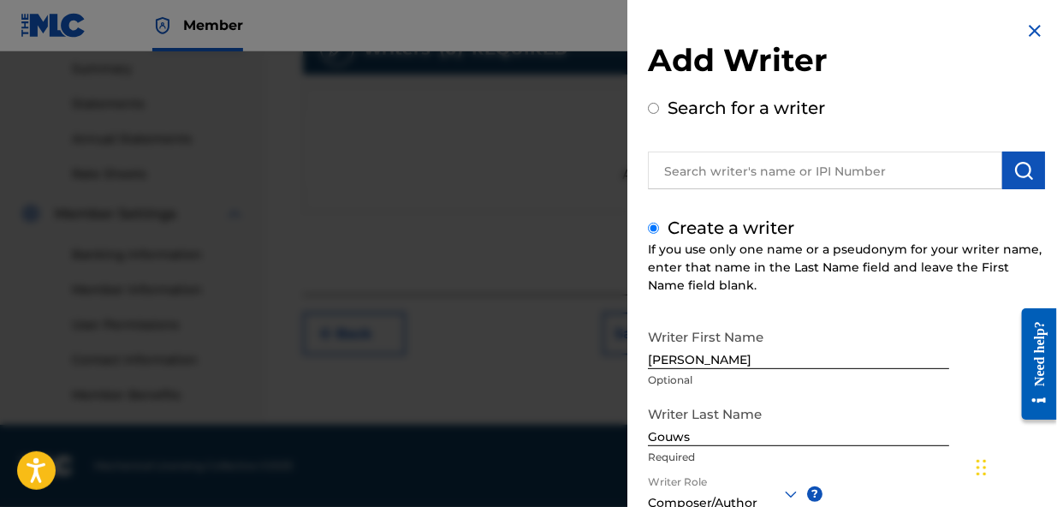
click at [1048, 228] on div "Add Writer Search for a writer Create a writer If you use only one name or a ps…" at bounding box center [846, 371] width 438 height 743
click at [1049, 273] on div "Add Writer Search for a writer Create a writer If you use only one name or a ps…" at bounding box center [846, 371] width 438 height 743
click at [1051, 284] on div "Add Writer Search for a writer Create a writer If you use only one name or a ps…" at bounding box center [846, 371] width 438 height 743
click at [1039, 385] on div "Need help?" at bounding box center [1038, 352] width 23 height 65
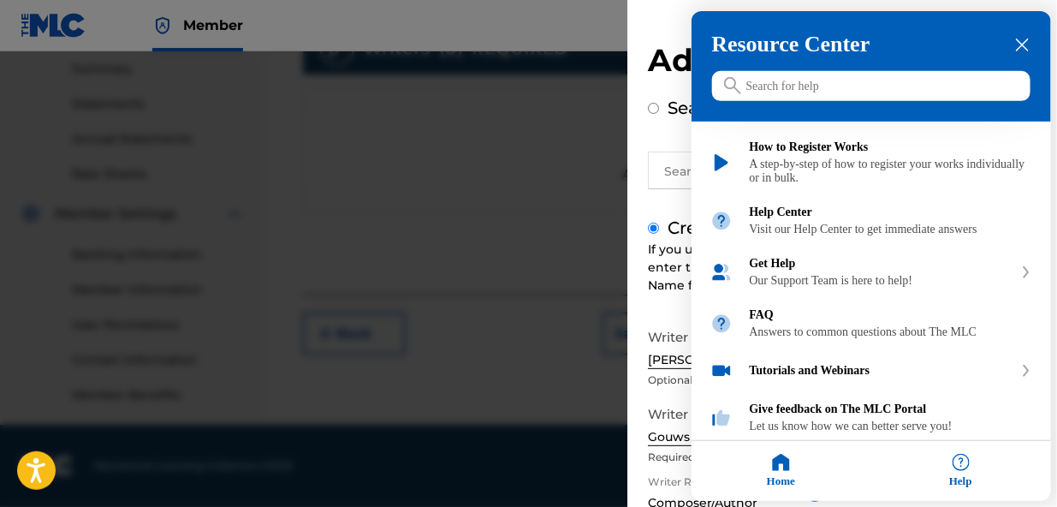
click at [1024, 41] on icon "close resource center" at bounding box center [1022, 45] width 13 height 13
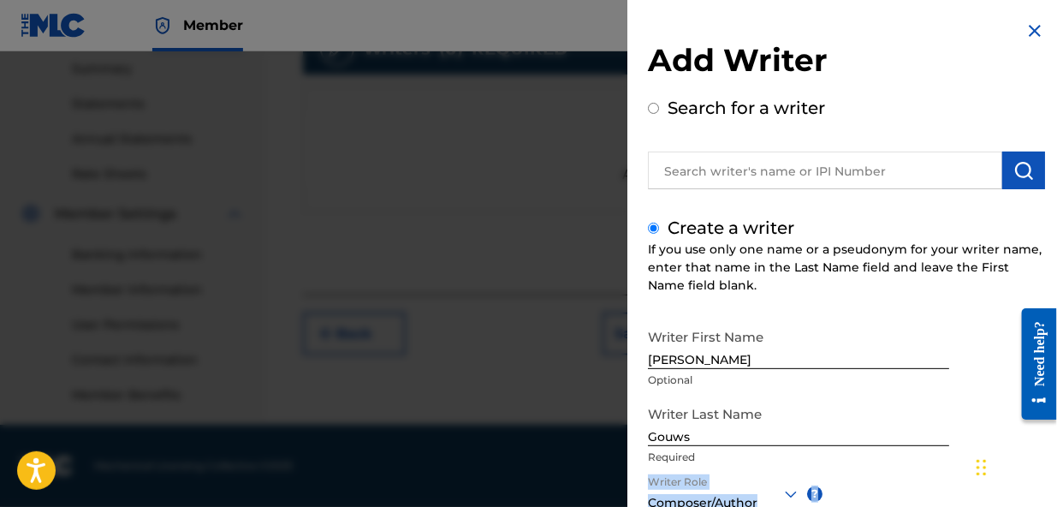
drag, startPoint x: 916, startPoint y: 481, endPoint x: 915, endPoint y: 466, distance: 14.6
click at [915, 466] on div "Writer First Name [PERSON_NAME] Optional Writer Last Name Gouws Required Writer…" at bounding box center [846, 508] width 397 height 377
click at [884, 462] on p "Required" at bounding box center [798, 456] width 301 height 15
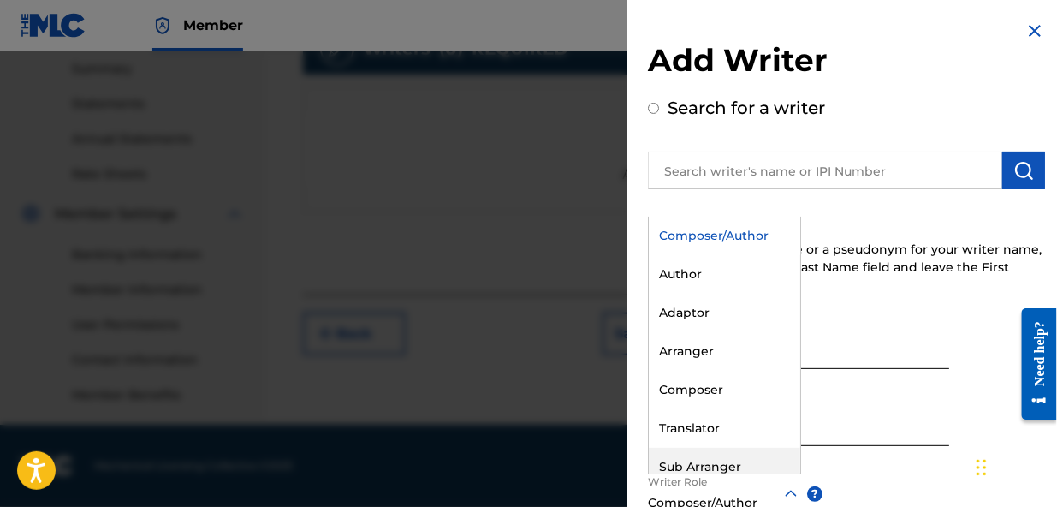
drag, startPoint x: 656, startPoint y: 475, endPoint x: 656, endPoint y: 460, distance: 15.4
click at [656, 474] on div "8 results available. Use Up and Down to choose options, press Enter to select t…" at bounding box center [724, 493] width 153 height 39
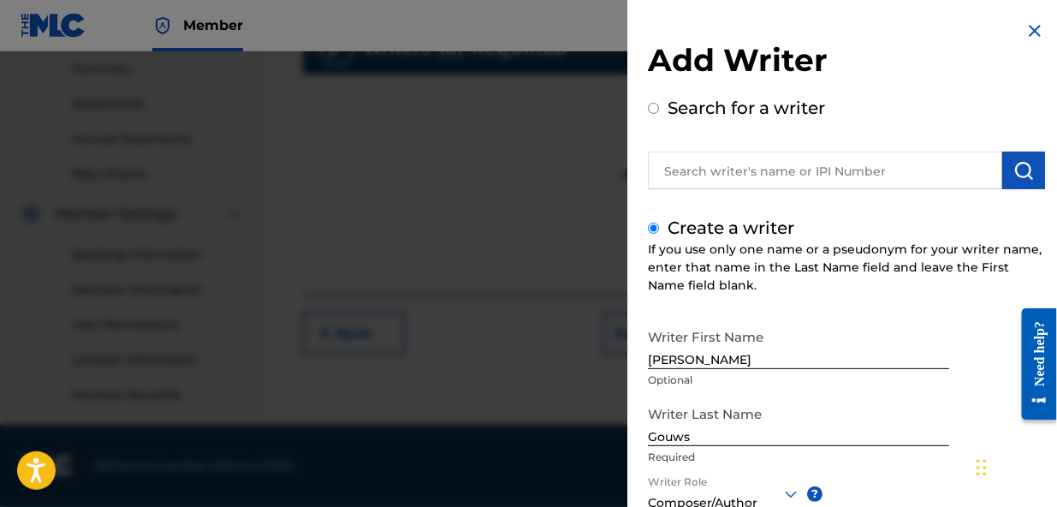
click at [790, 490] on icon at bounding box center [791, 494] width 21 height 21
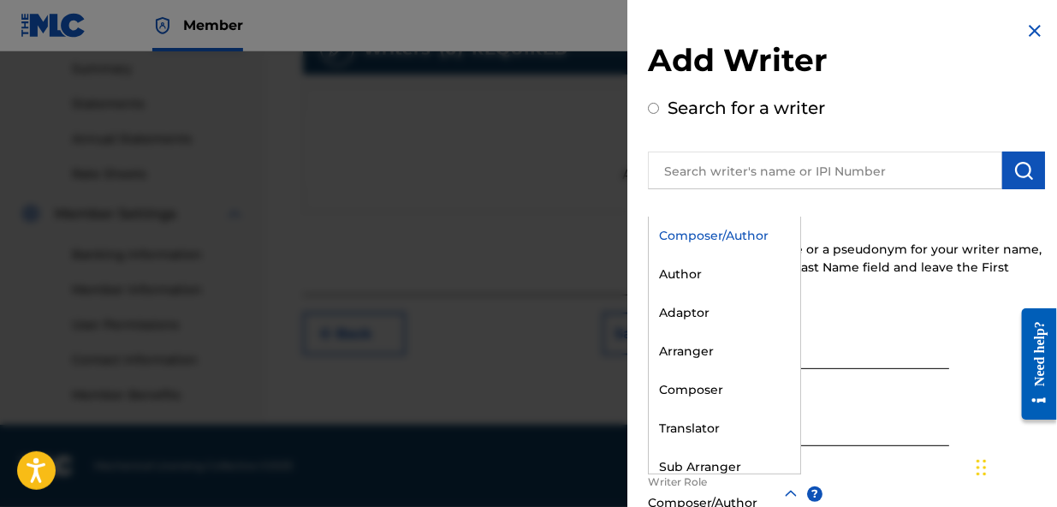
click at [789, 484] on icon at bounding box center [791, 494] width 21 height 21
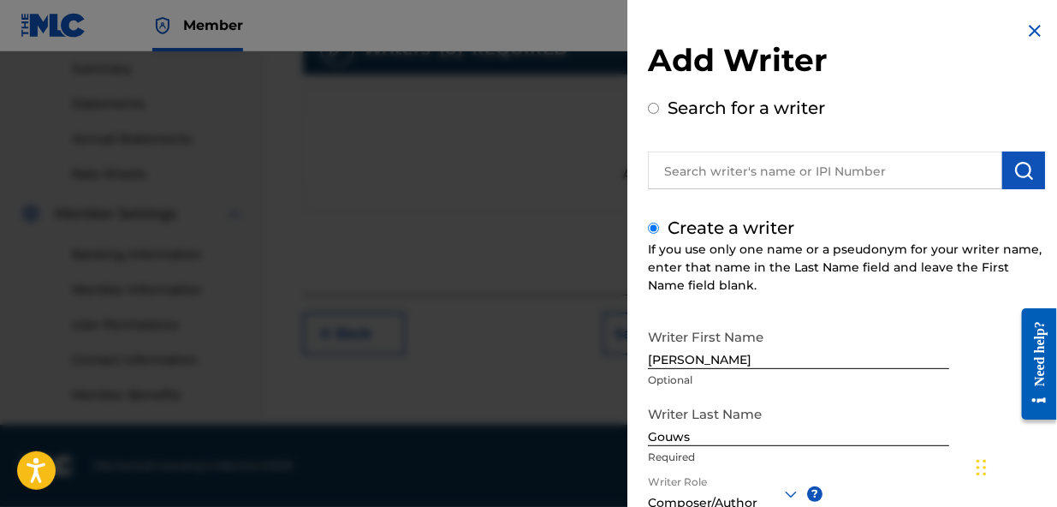
click at [789, 493] on icon at bounding box center [791, 493] width 12 height 7
drag, startPoint x: 846, startPoint y: 501, endPoint x: 839, endPoint y: 483, distance: 19.2
click at [839, 483] on div "Writer First Name [PERSON_NAME] Optional Writer Last Name Gouws Required Writer…" at bounding box center [846, 508] width 397 height 377
click at [808, 68] on h2 "Add Writer" at bounding box center [846, 63] width 397 height 44
click at [798, 56] on h2 "Add Writer" at bounding box center [846, 63] width 397 height 44
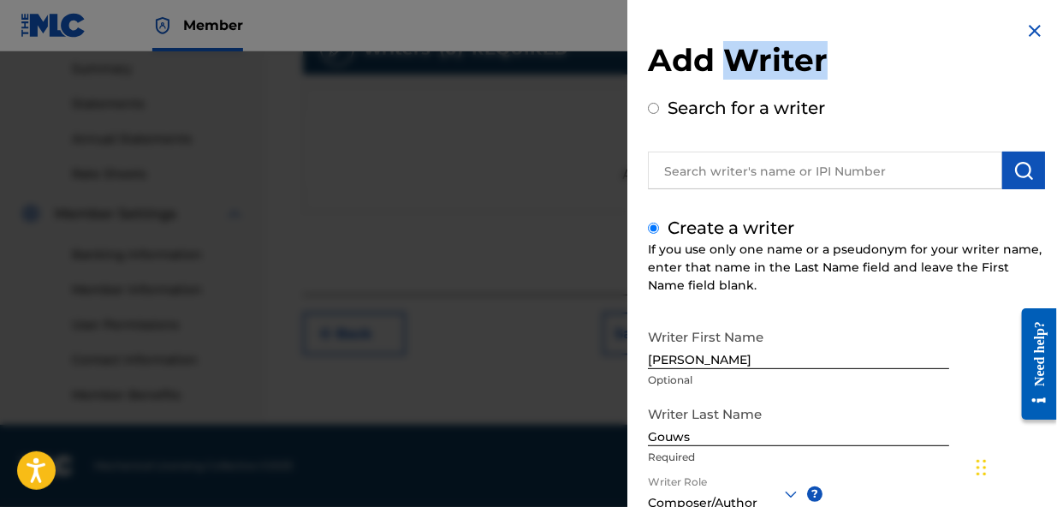
click at [798, 56] on h2 "Add Writer" at bounding box center [846, 63] width 397 height 44
click at [890, 98] on div "Search for a writer" at bounding box center [846, 142] width 397 height 94
drag, startPoint x: 890, startPoint y: 98, endPoint x: 917, endPoint y: 107, distance: 27.9
click at [917, 107] on div "Search for a writer" at bounding box center [846, 142] width 397 height 94
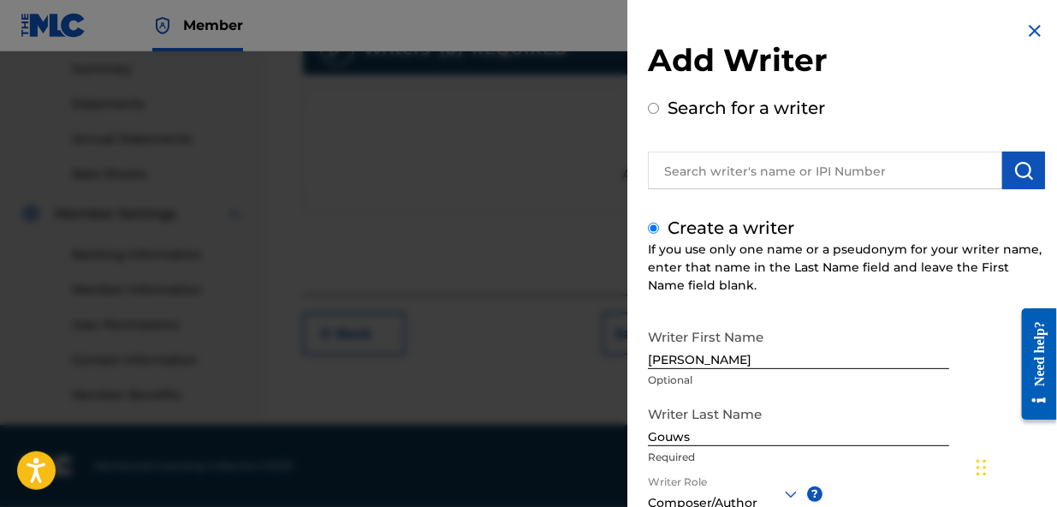
click at [917, 107] on div "Search for a writer" at bounding box center [846, 142] width 397 height 94
drag, startPoint x: 917, startPoint y: 107, endPoint x: 936, endPoint y: 102, distance: 20.3
click at [936, 102] on div "Search for a writer" at bounding box center [846, 142] width 397 height 94
click at [889, 277] on div "If you use only one name or a pseudonym for your writer name, enter that name i…" at bounding box center [846, 268] width 397 height 54
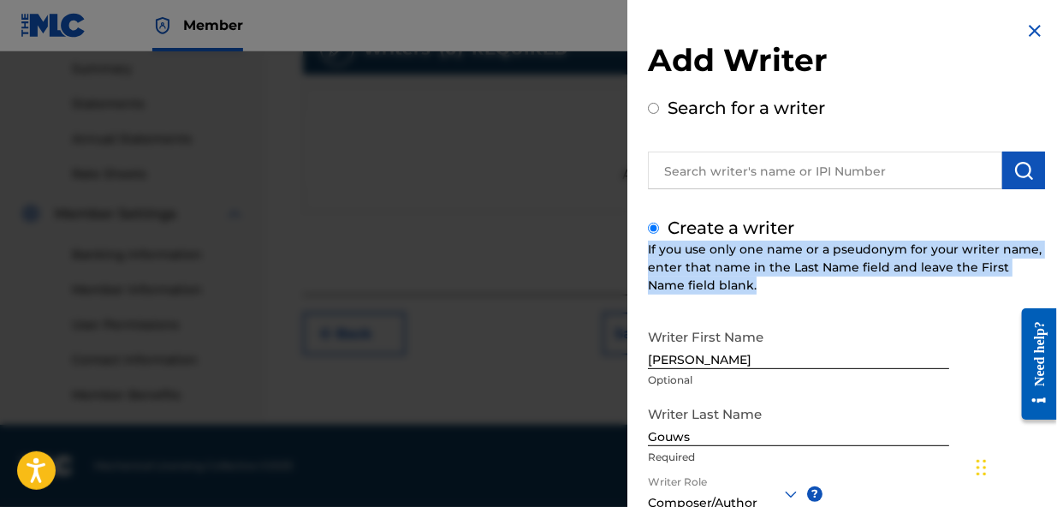
drag, startPoint x: 878, startPoint y: 280, endPoint x: 889, endPoint y: 223, distance: 57.6
click at [889, 226] on div "Create a writer If you use only one name or a pseudonym for your writer name, e…" at bounding box center [846, 456] width 397 height 482
click at [889, 289] on div "If you use only one name or a pseudonym for your writer name, enter that name i…" at bounding box center [846, 268] width 397 height 54
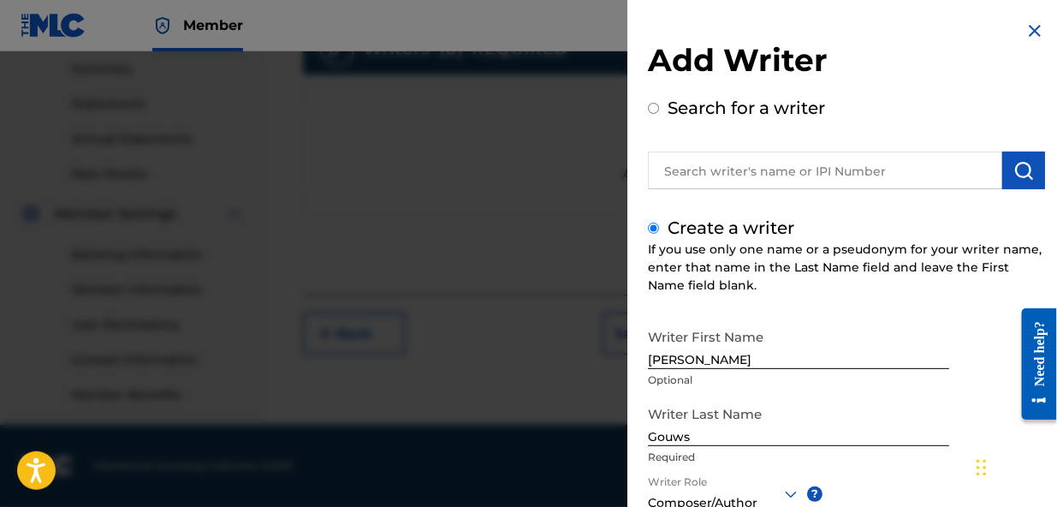
click at [581, 378] on div at bounding box center [528, 304] width 1057 height 507
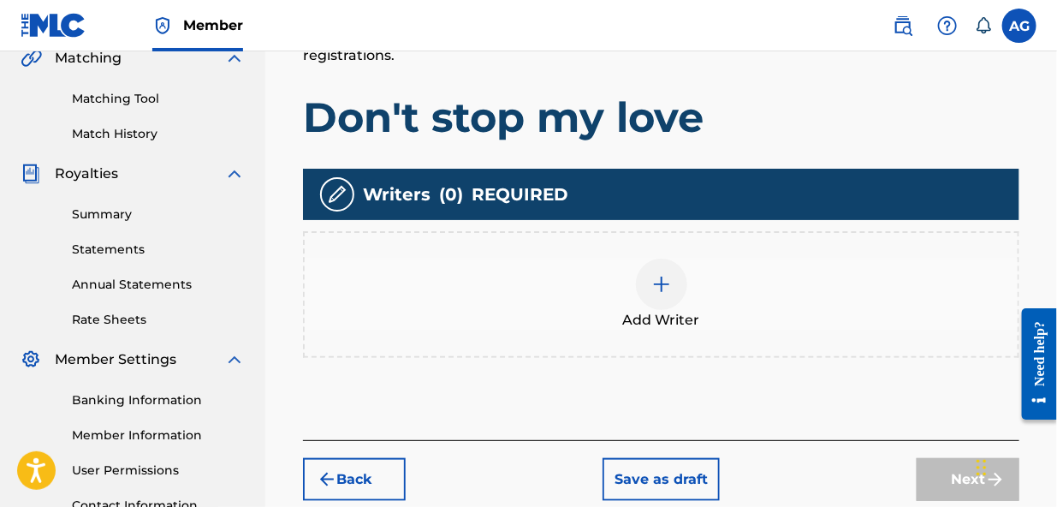
scroll to position [398, 0]
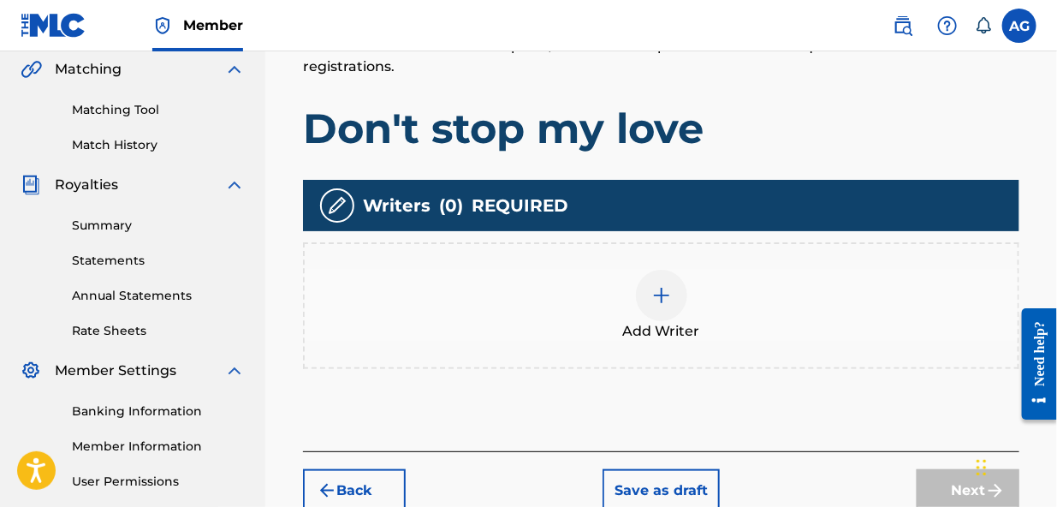
click at [657, 285] on img at bounding box center [661, 295] width 21 height 21
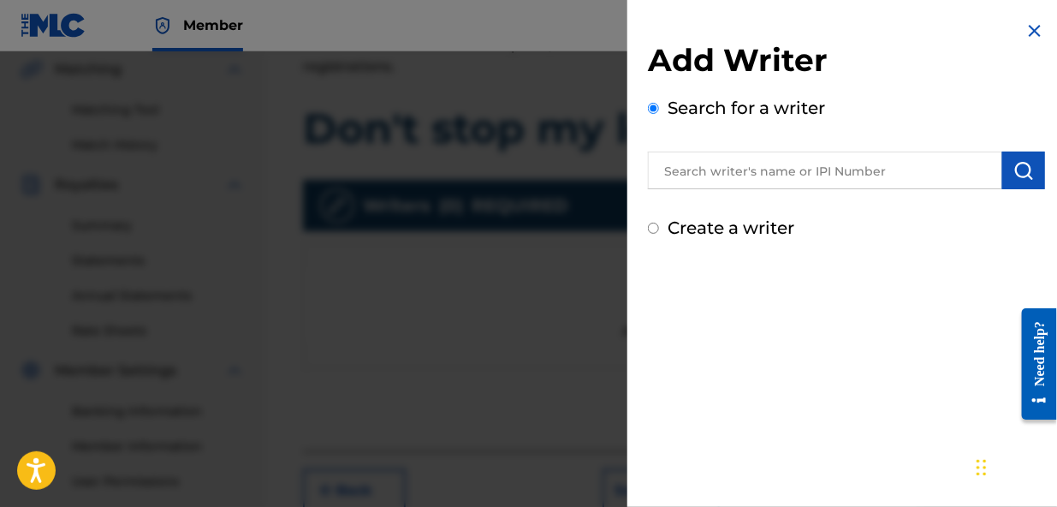
click at [648, 227] on input "Create a writer" at bounding box center [653, 228] width 11 height 11
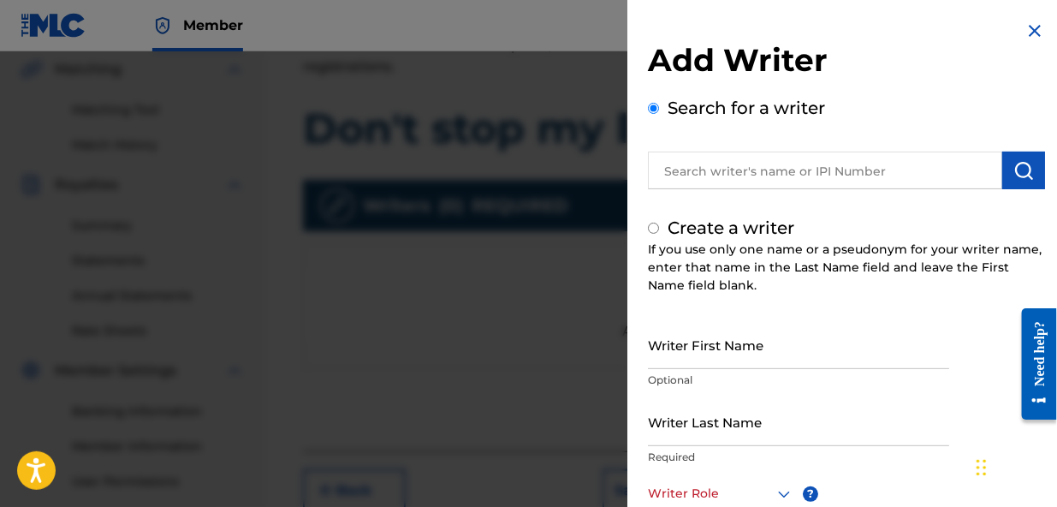
radio input "false"
radio input "true"
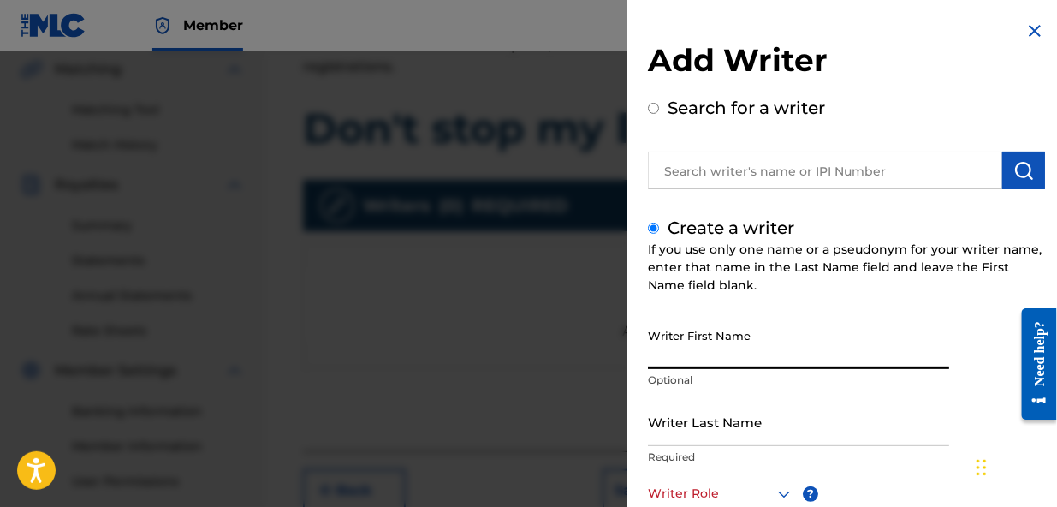
click at [686, 354] on input "Writer First Name" at bounding box center [798, 344] width 301 height 49
click at [741, 360] on input "Writer First Name" at bounding box center [798, 344] width 301 height 49
click at [740, 360] on input "Writer First Name" at bounding box center [798, 344] width 301 height 49
type input "[PERSON_NAME]"
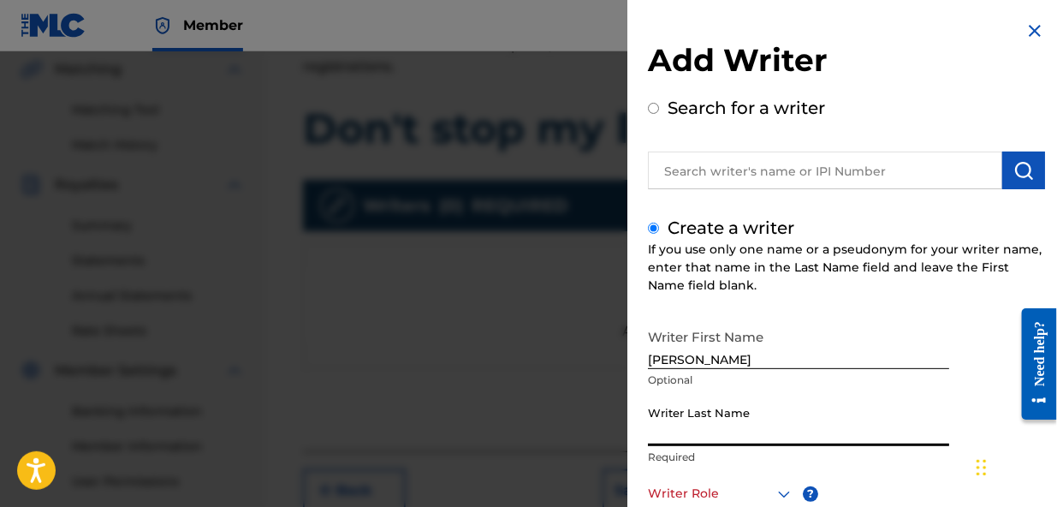
click at [676, 435] on input "Writer Last Name" at bounding box center [798, 421] width 301 height 49
type input "Gouws"
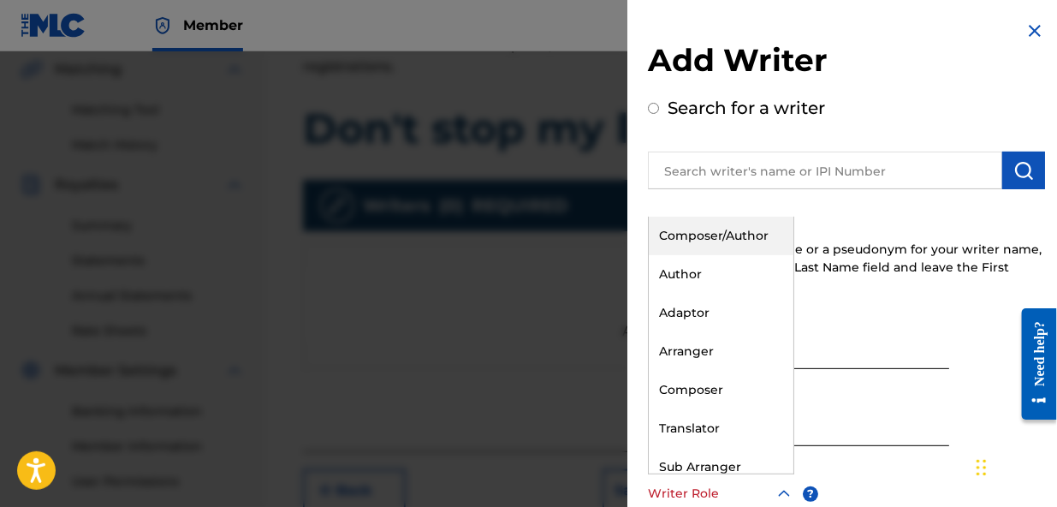
click at [783, 493] on icon at bounding box center [784, 494] width 21 height 21
click at [732, 233] on div "Composer/Author" at bounding box center [721, 236] width 145 height 39
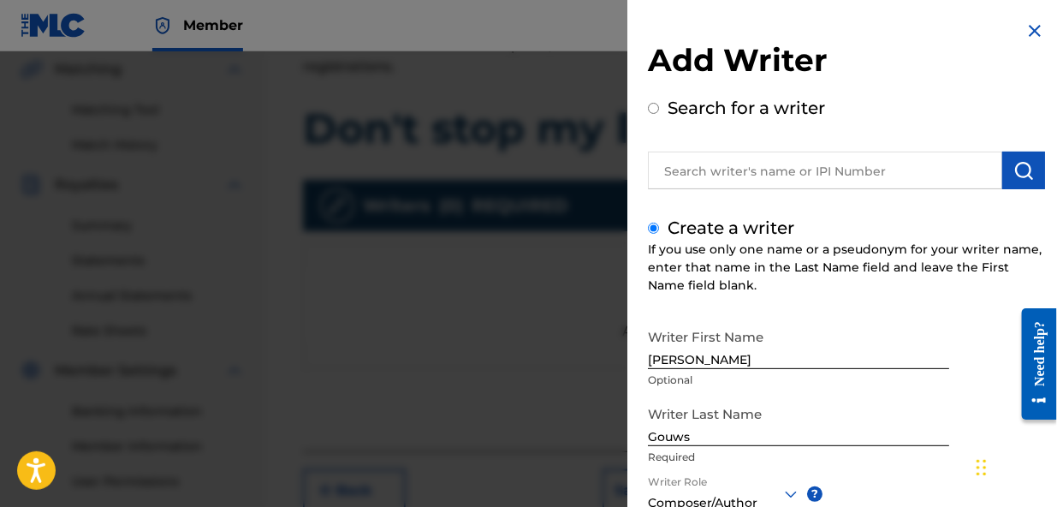
click at [849, 478] on div "Writer First Name [PERSON_NAME] Optional Writer Last Name Gouws Required Writer…" at bounding box center [846, 508] width 397 height 377
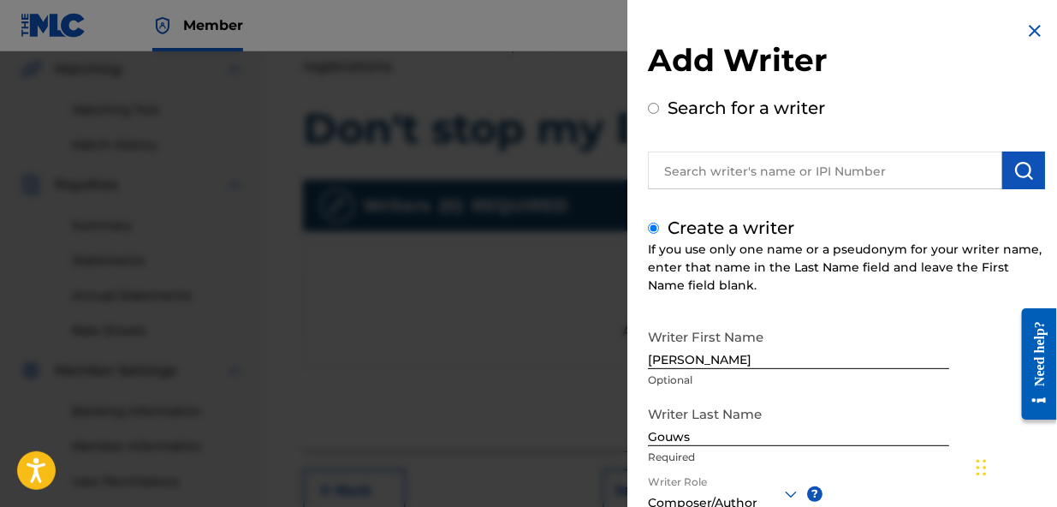
click at [849, 478] on div "Writer First Name [PERSON_NAME] Optional Writer Last Name Gouws Required Writer…" at bounding box center [846, 508] width 397 height 377
drag, startPoint x: 881, startPoint y: 468, endPoint x: 876, endPoint y: 418, distance: 50.7
click at [879, 425] on div "Writer Last Name Gouws Required" at bounding box center [798, 435] width 301 height 77
click at [878, 466] on div "Writer Last Name Gouws Required" at bounding box center [798, 435] width 301 height 77
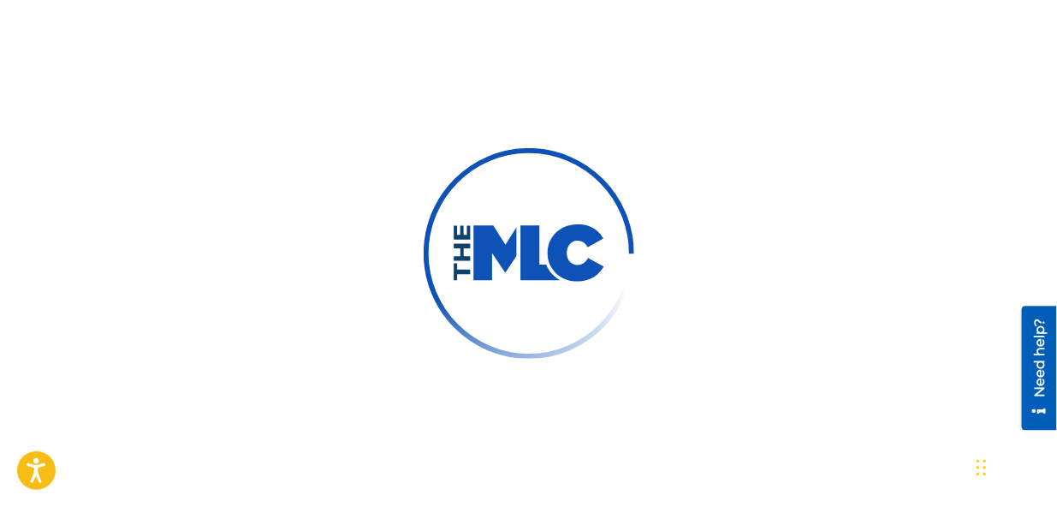
click at [540, 246] on img at bounding box center [529, 253] width 154 height 58
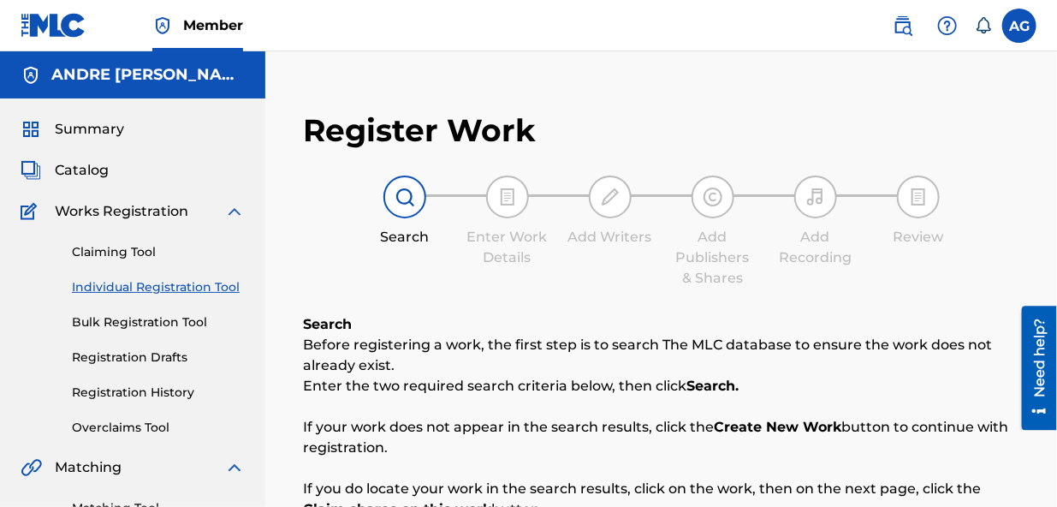
click at [1019, 24] on label at bounding box center [1019, 26] width 34 height 34
click at [1019, 26] on input "[PERSON_NAME] [PERSON_NAME] [EMAIL_ADDRESS][DOMAIN_NAME] Notification Preferenc…" at bounding box center [1019, 26] width 0 height 0
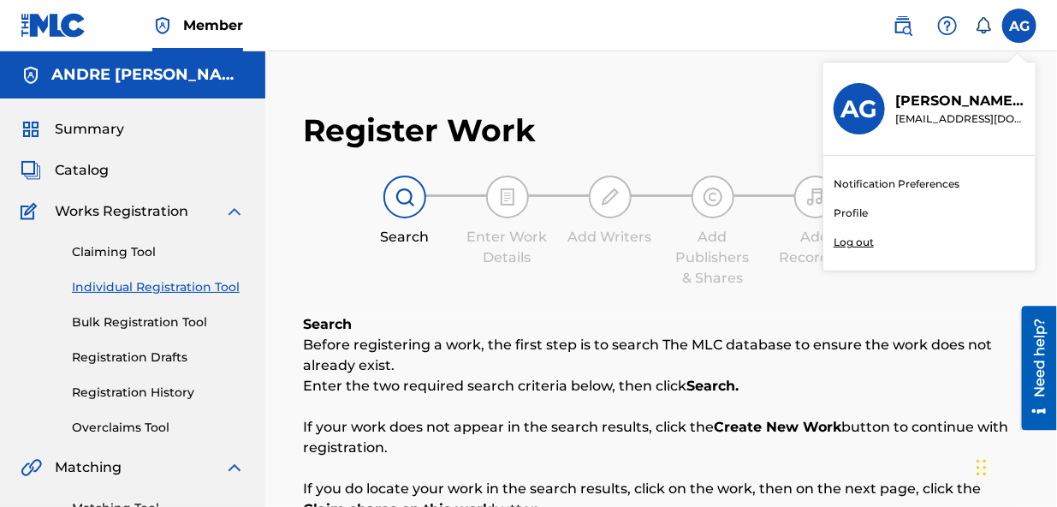
click at [966, 95] on p "[PERSON_NAME] [PERSON_NAME]" at bounding box center [960, 101] width 130 height 21
click at [1019, 26] on input "[PERSON_NAME] [PERSON_NAME] [EMAIL_ADDRESS][DOMAIN_NAME] Notification Preferenc…" at bounding box center [1019, 26] width 0 height 0
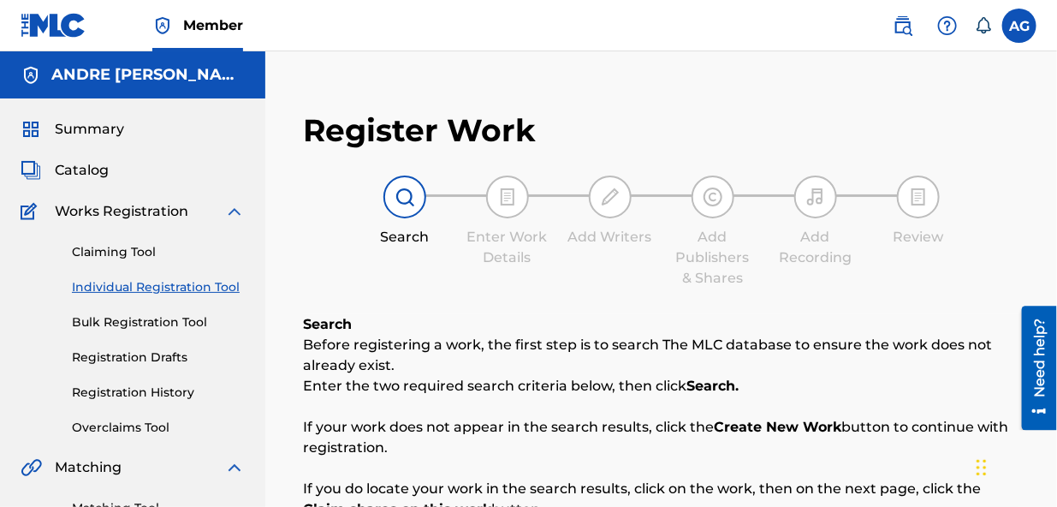
click at [804, 70] on div "Register Work Search Enter Work Details Add Writers Add Publishers & Shares Add…" at bounding box center [661, 515] width 792 height 928
click at [903, 24] on img at bounding box center [903, 25] width 21 height 21
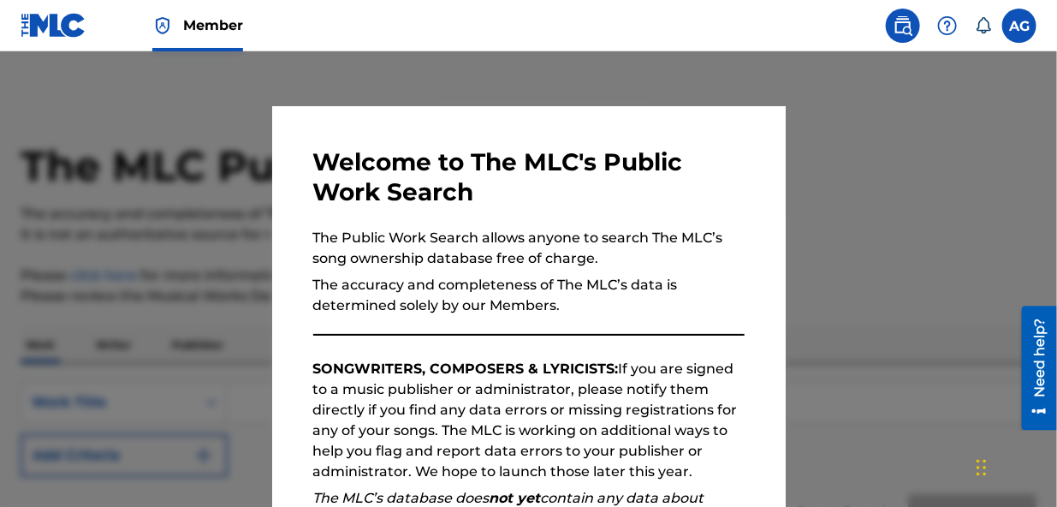
click at [908, 77] on div at bounding box center [528, 304] width 1057 height 507
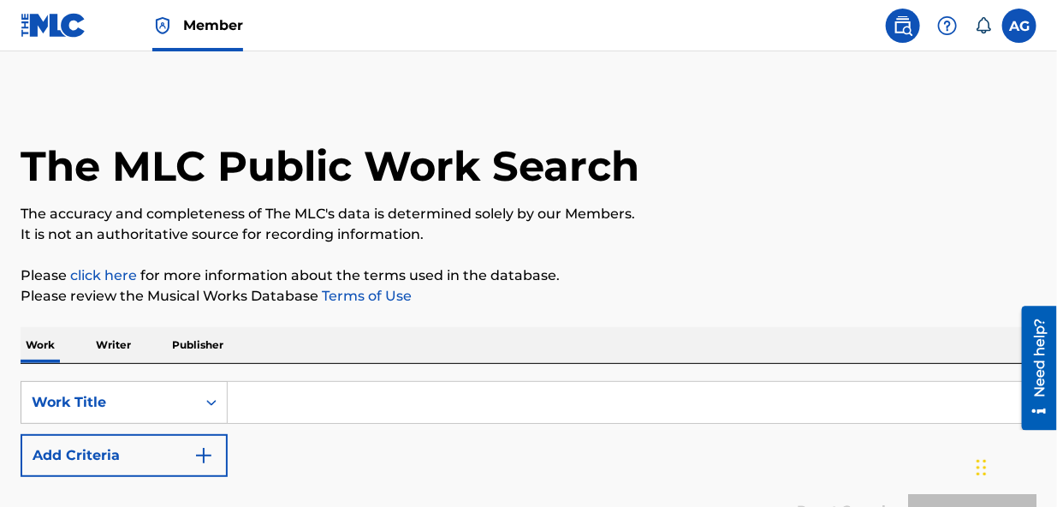
click at [306, 401] on input "Search Form" at bounding box center [632, 402] width 808 height 41
type input "a"
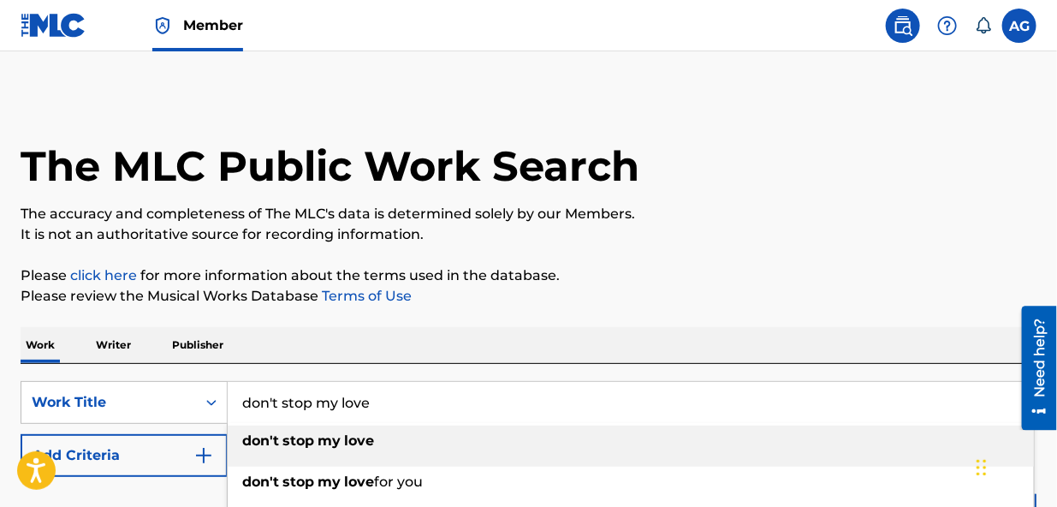
click at [355, 437] on strong "love" at bounding box center [359, 440] width 30 height 16
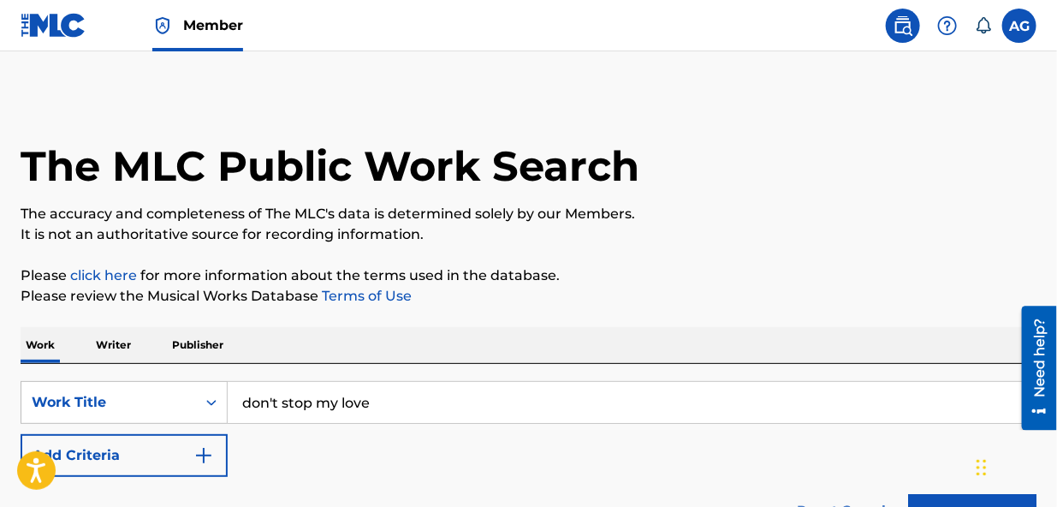
click at [251, 401] on input "don't stop my love" at bounding box center [632, 402] width 808 height 41
click at [249, 401] on input "dDon't stop my love" at bounding box center [632, 402] width 808 height 41
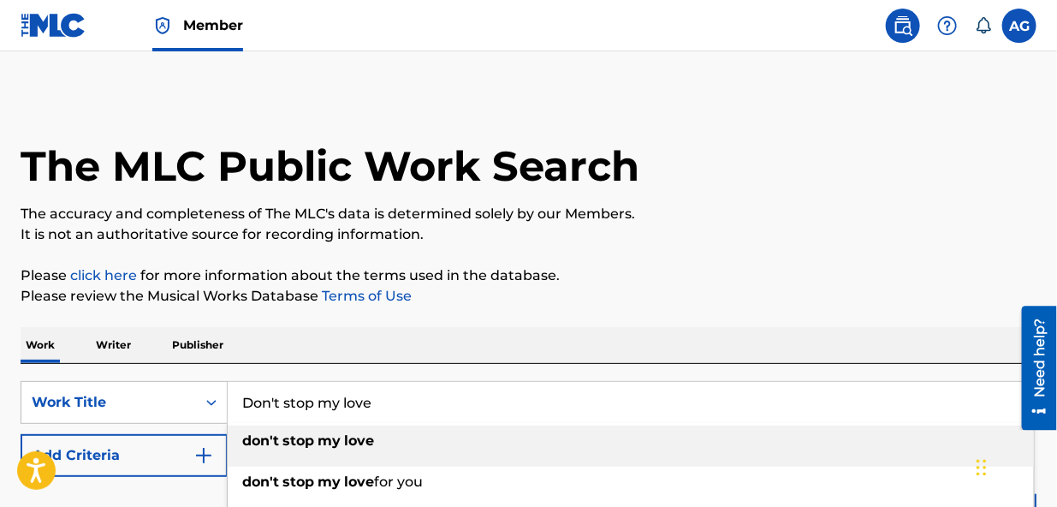
type input "Don't stop my love"
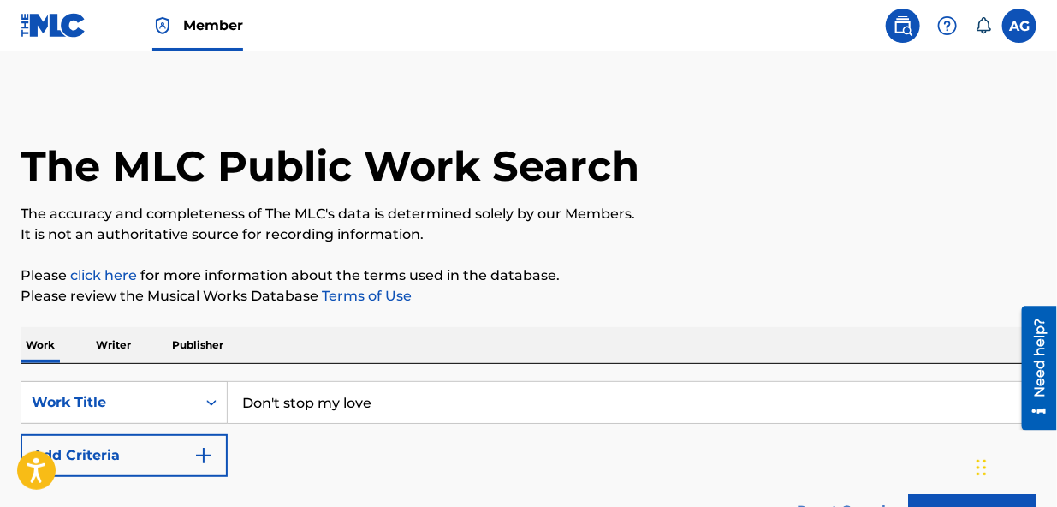
click at [180, 454] on button "Add Criteria" at bounding box center [124, 455] width 207 height 43
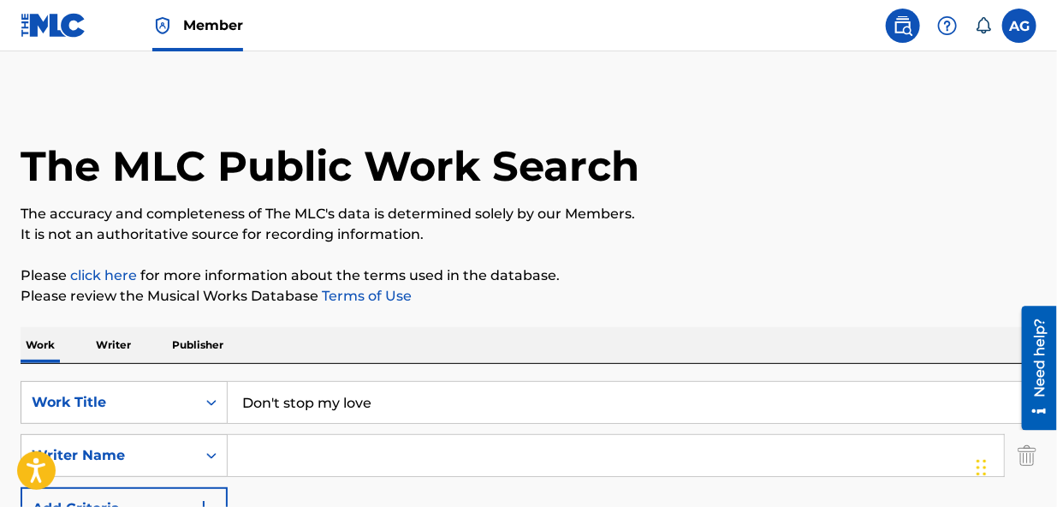
click at [257, 451] on input "Search Form" at bounding box center [616, 455] width 776 height 41
type input "[PERSON_NAME] [PERSON_NAME]"
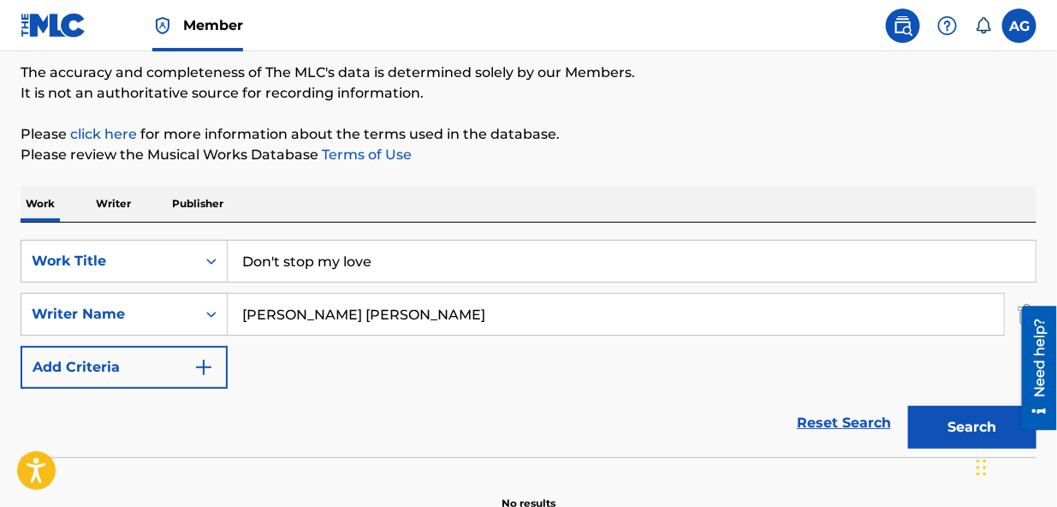
scroll to position [157, 0]
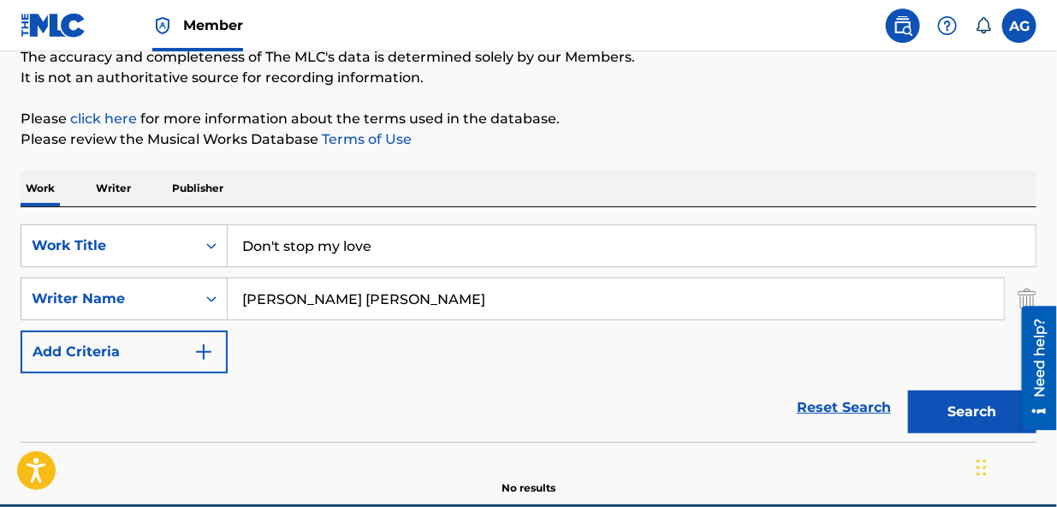
click at [975, 405] on button "Search" at bounding box center [972, 411] width 128 height 43
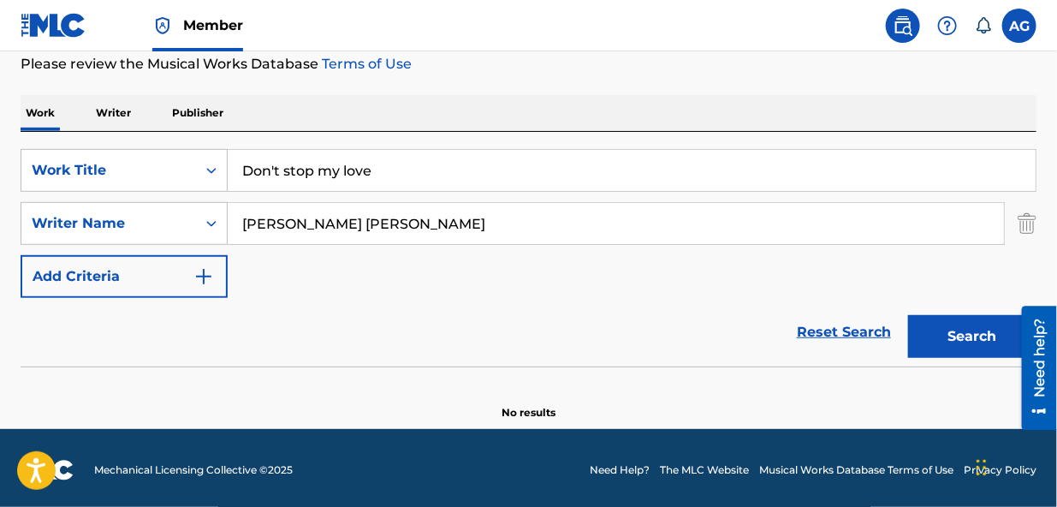
scroll to position [235, 0]
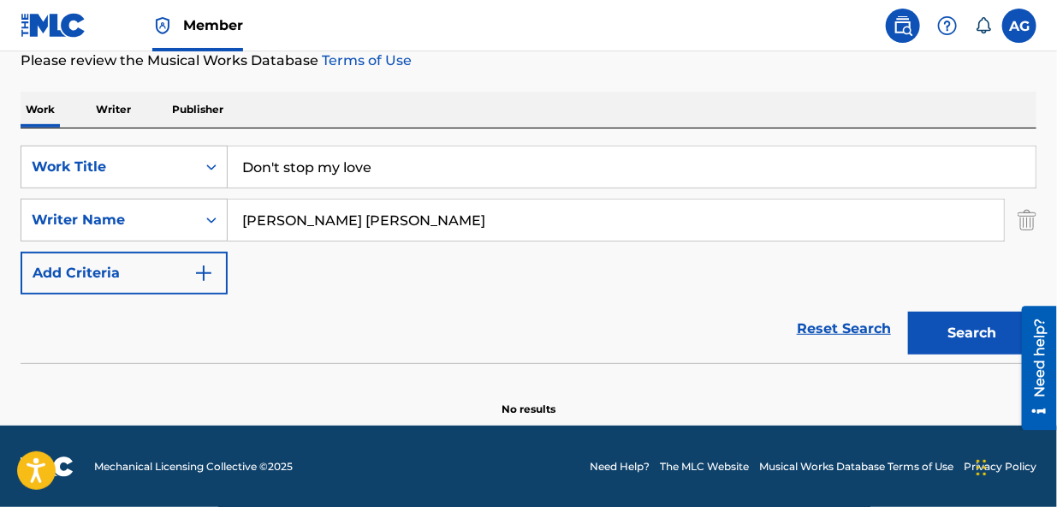
click at [940, 337] on button "Search" at bounding box center [972, 333] width 128 height 43
click at [829, 325] on link "Reset Search" at bounding box center [843, 329] width 111 height 38
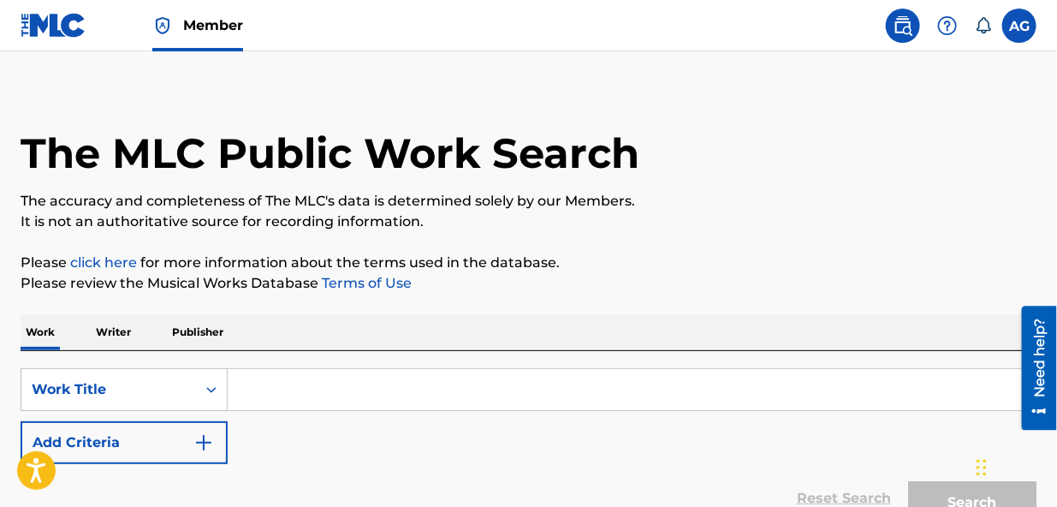
scroll to position [0, 0]
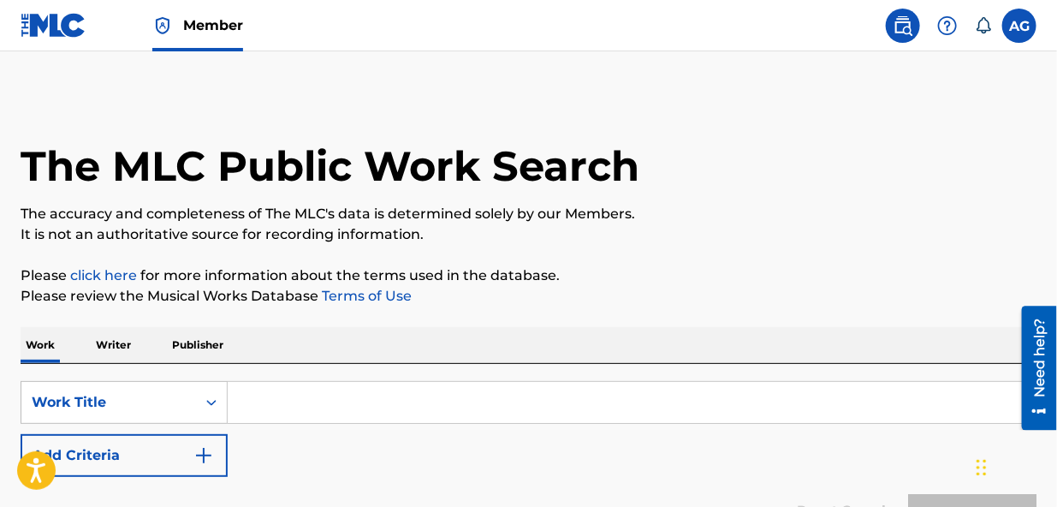
click at [306, 401] on input "Search Form" at bounding box center [632, 402] width 808 height 41
type input "d"
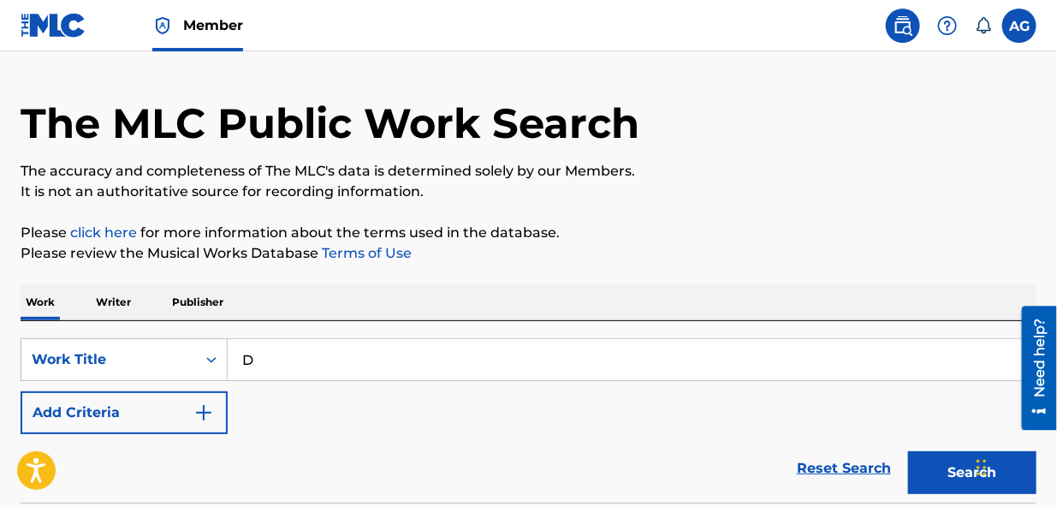
scroll to position [50, 0]
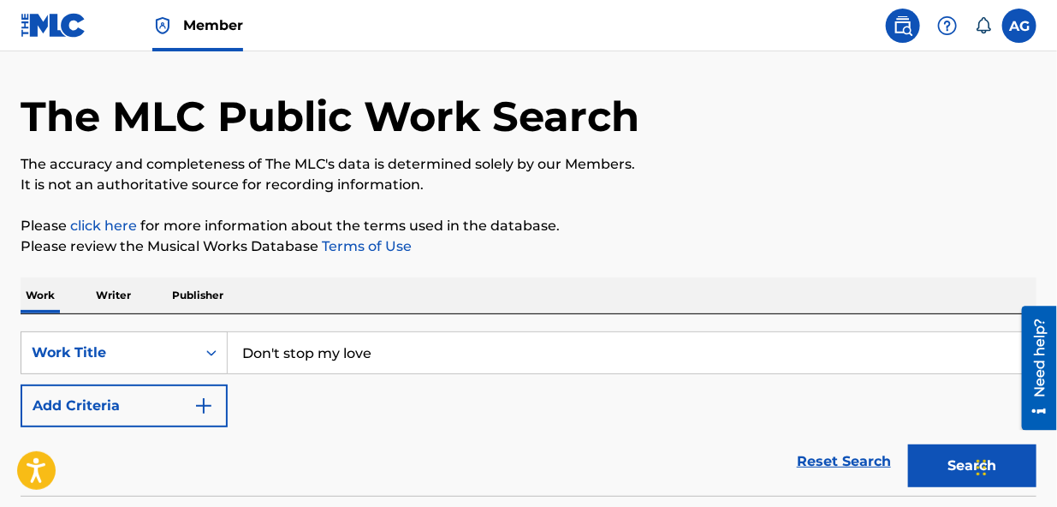
type input "Don't stop my love"
click at [173, 407] on button "Add Criteria" at bounding box center [124, 405] width 207 height 43
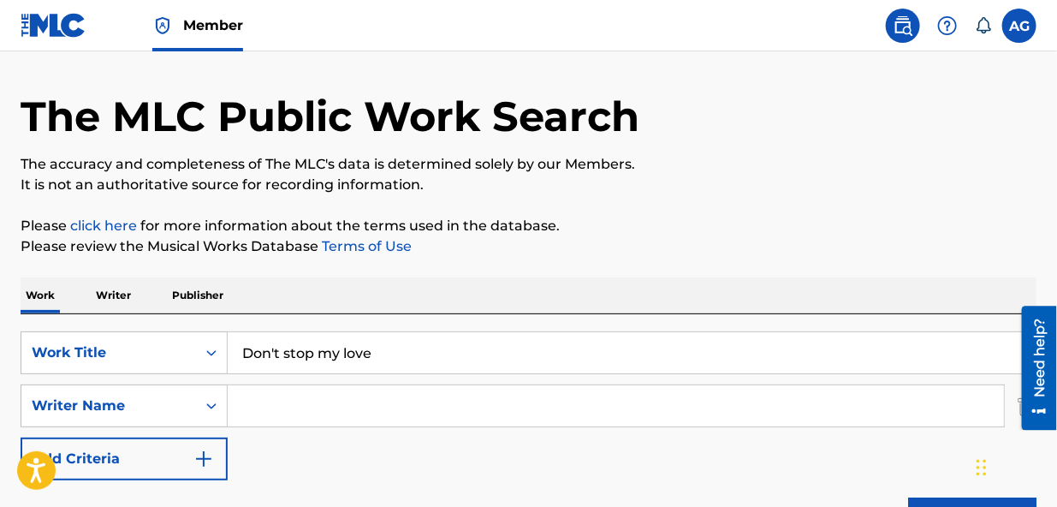
click at [265, 407] on input "Search Form" at bounding box center [616, 405] width 776 height 41
type input "[PERSON_NAME] [PERSON_NAME]"
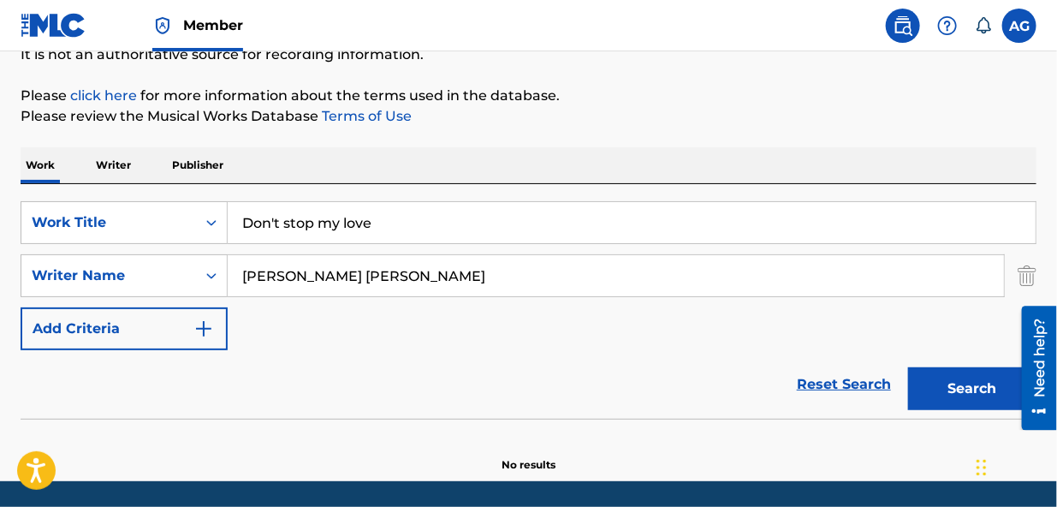
scroll to position [205, 0]
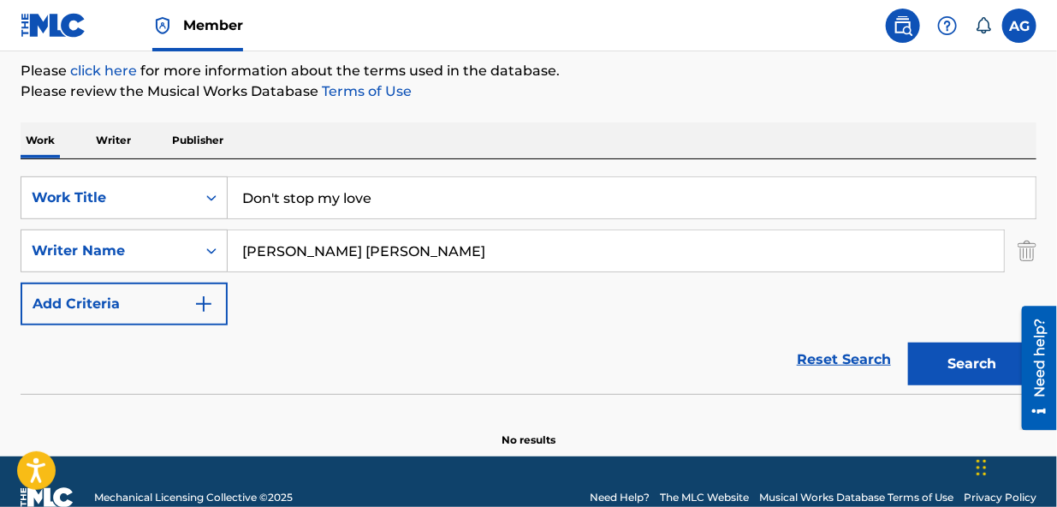
click at [976, 360] on button "Search" at bounding box center [972, 363] width 128 height 43
click at [105, 136] on p "Writer" at bounding box center [113, 140] width 45 height 36
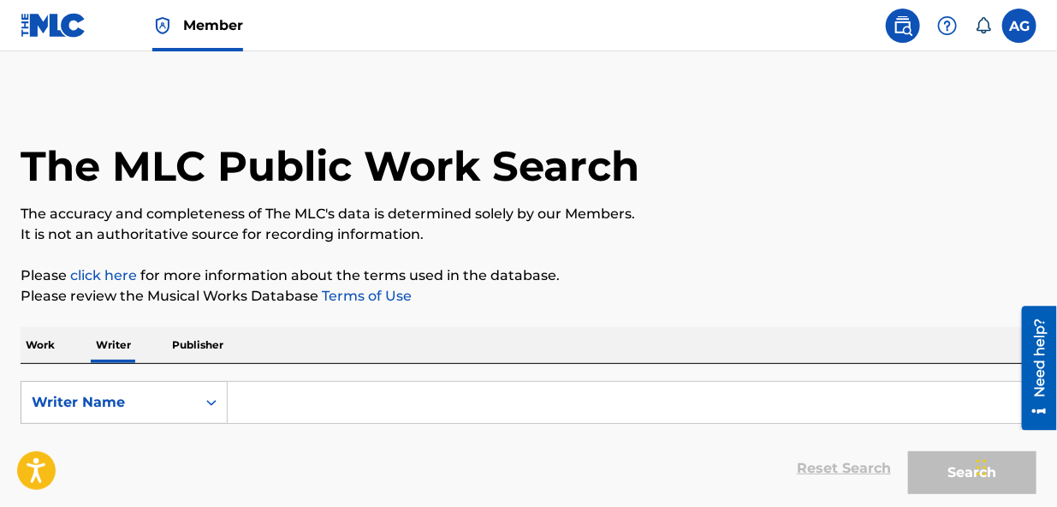
click at [85, 275] on link "click here" at bounding box center [103, 275] width 67 height 16
click at [43, 341] on p "Work" at bounding box center [40, 345] width 39 height 36
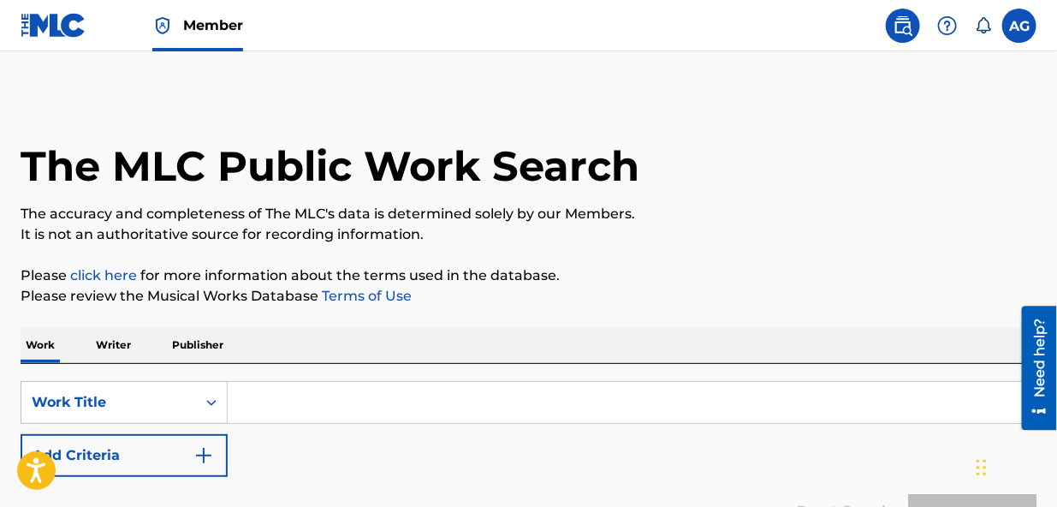
click at [1020, 25] on label at bounding box center [1019, 26] width 34 height 34
click at [1019, 26] on input "[PERSON_NAME] [PERSON_NAME] [EMAIL_ADDRESS][DOMAIN_NAME] Notification Preferenc…" at bounding box center [1019, 26] width 0 height 0
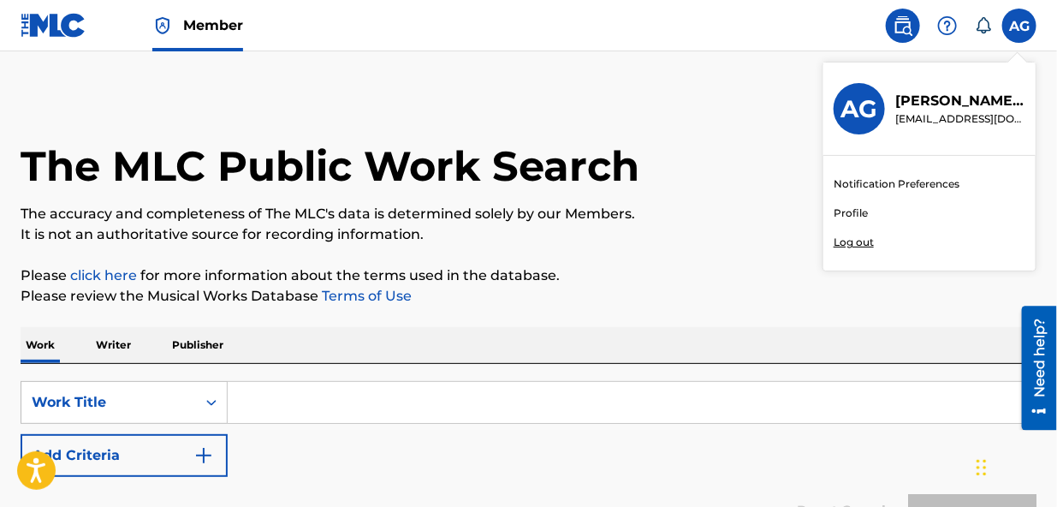
click at [938, 115] on p "[EMAIL_ADDRESS][DOMAIN_NAME]" at bounding box center [960, 118] width 130 height 15
click at [1019, 26] on input "[PERSON_NAME] [PERSON_NAME] [EMAIL_ADDRESS][DOMAIN_NAME] Notification Preferenc…" at bounding box center [1019, 26] width 0 height 0
click at [938, 115] on p "[EMAIL_ADDRESS][DOMAIN_NAME]" at bounding box center [960, 118] width 130 height 15
click at [1019, 26] on input "[PERSON_NAME] [PERSON_NAME] [EMAIL_ADDRESS][DOMAIN_NAME] Notification Preferenc…" at bounding box center [1019, 26] width 0 height 0
click at [938, 115] on p "[EMAIL_ADDRESS][DOMAIN_NAME]" at bounding box center [960, 118] width 130 height 15
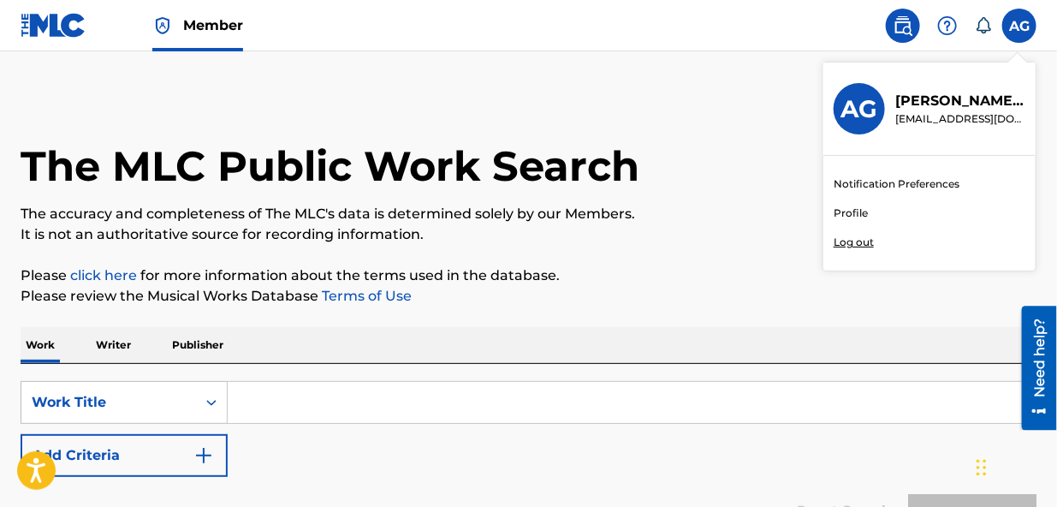
click at [1019, 26] on input "[PERSON_NAME] [PERSON_NAME] [EMAIL_ADDRESS][DOMAIN_NAME] Notification Preferenc…" at bounding box center [1019, 26] width 0 height 0
click at [851, 208] on link "Profile" at bounding box center [851, 212] width 34 height 15
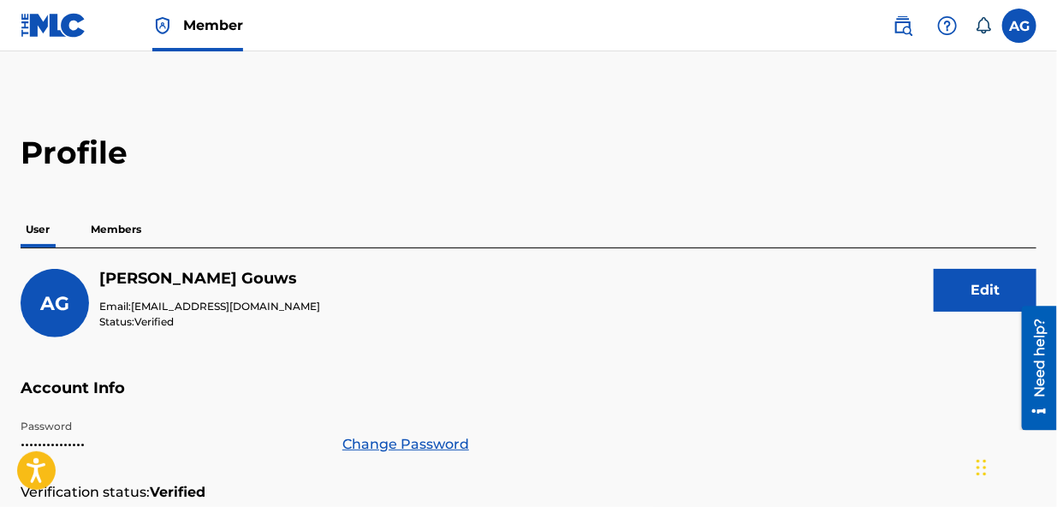
click at [116, 229] on p "Members" at bounding box center [116, 229] width 61 height 36
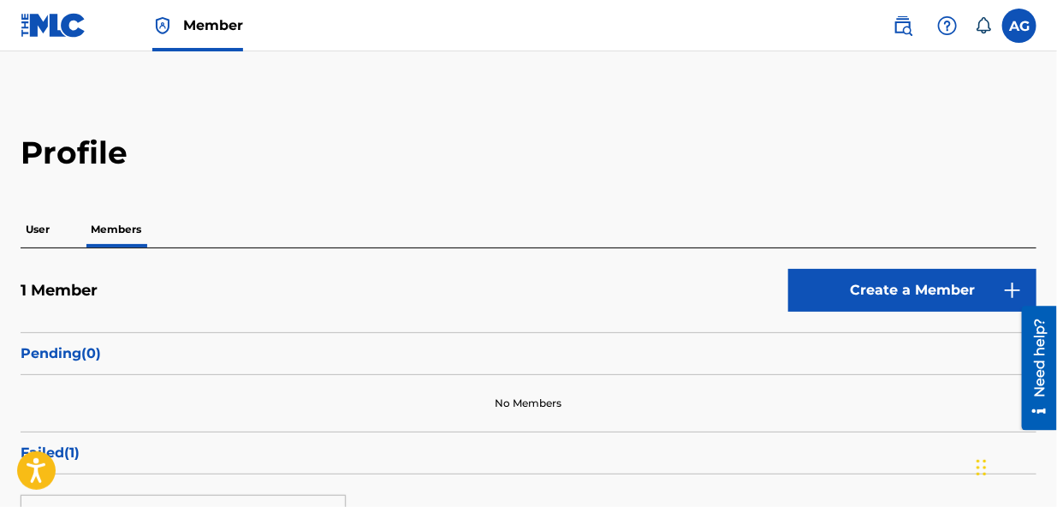
click at [34, 225] on p "User" at bounding box center [38, 229] width 34 height 36
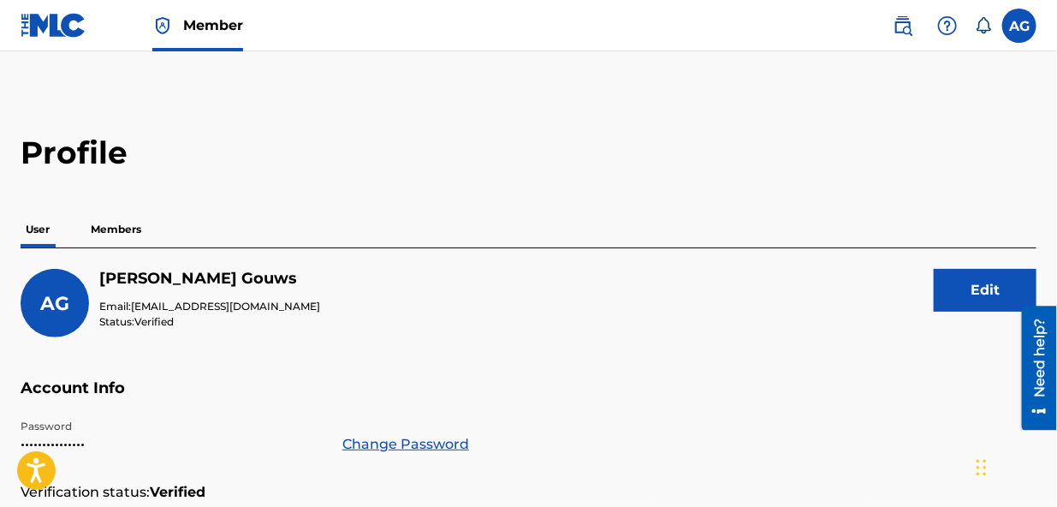
click at [45, 26] on img at bounding box center [54, 25] width 66 height 25
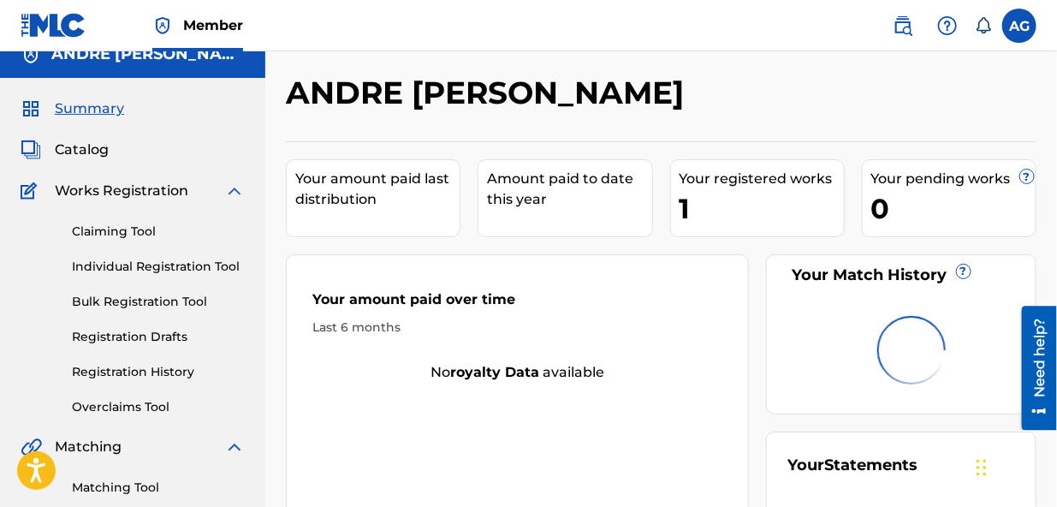
scroll to position [33, 0]
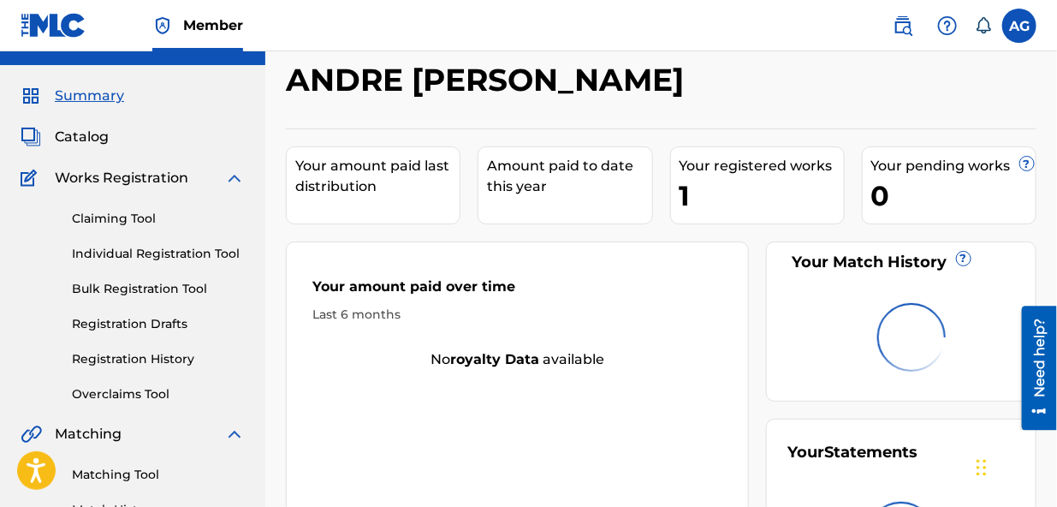
click at [163, 360] on link "Registration History" at bounding box center [158, 359] width 173 height 18
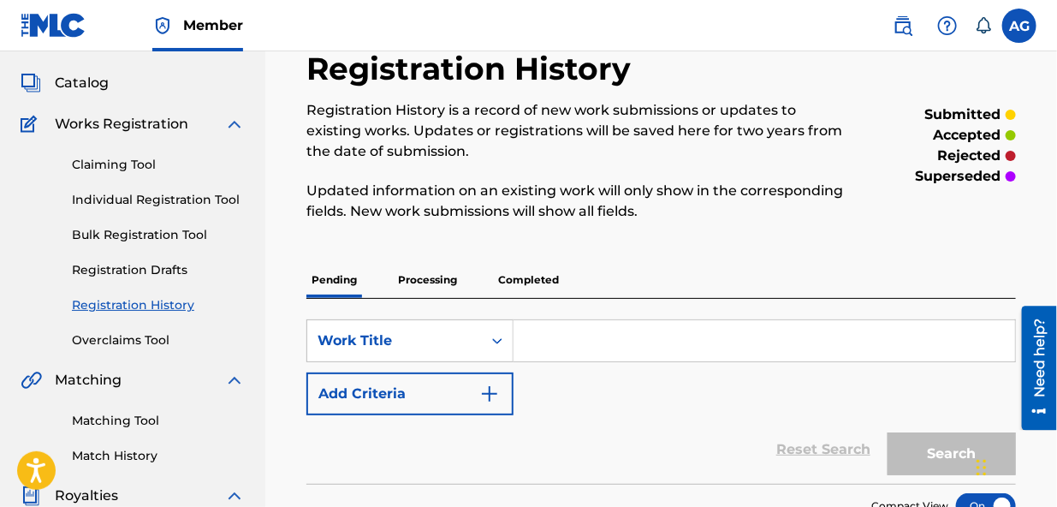
scroll to position [98, 0]
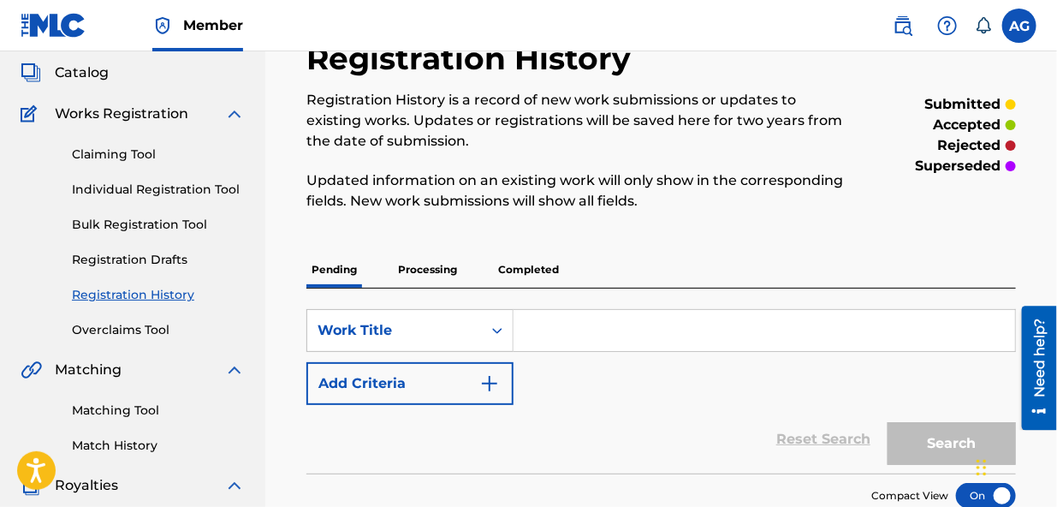
click at [542, 331] on input "Search Form" at bounding box center [765, 330] width 502 height 41
type input "Don't stop my love"
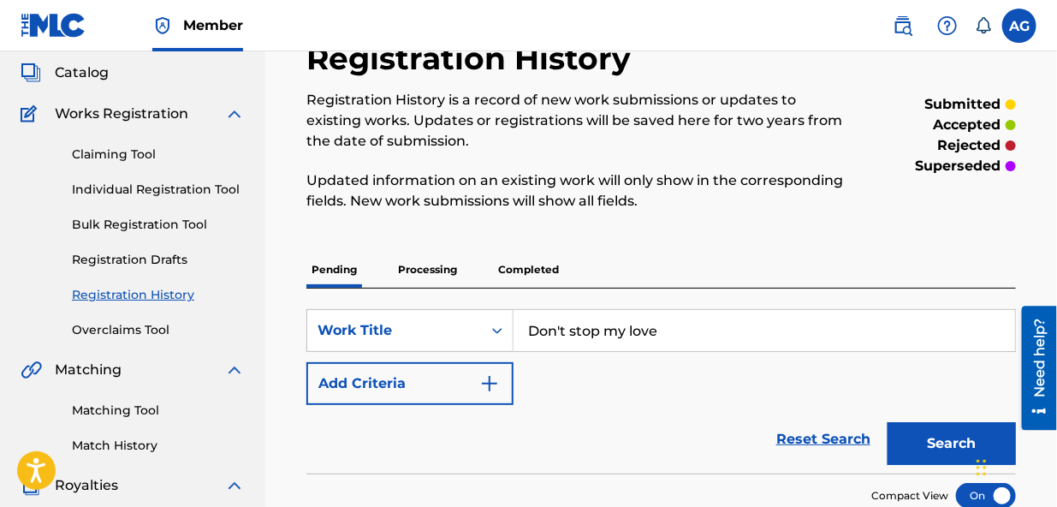
click at [461, 386] on button "Add Criteria" at bounding box center [409, 383] width 207 height 43
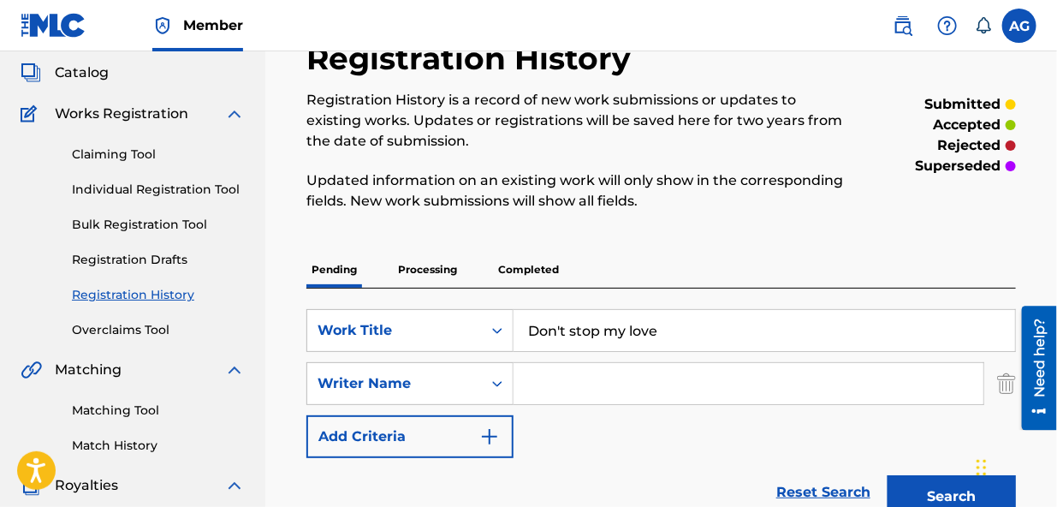
click at [532, 377] on input "Search Form" at bounding box center [749, 383] width 470 height 41
type input "[PERSON_NAME] [PERSON_NAME]"
click at [925, 488] on button "Search" at bounding box center [952, 496] width 128 height 43
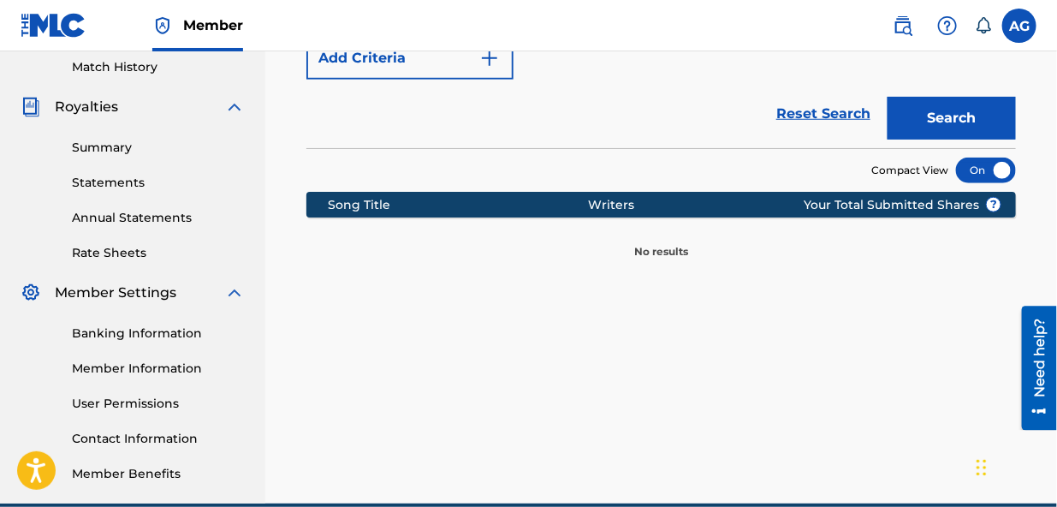
scroll to position [418, 0]
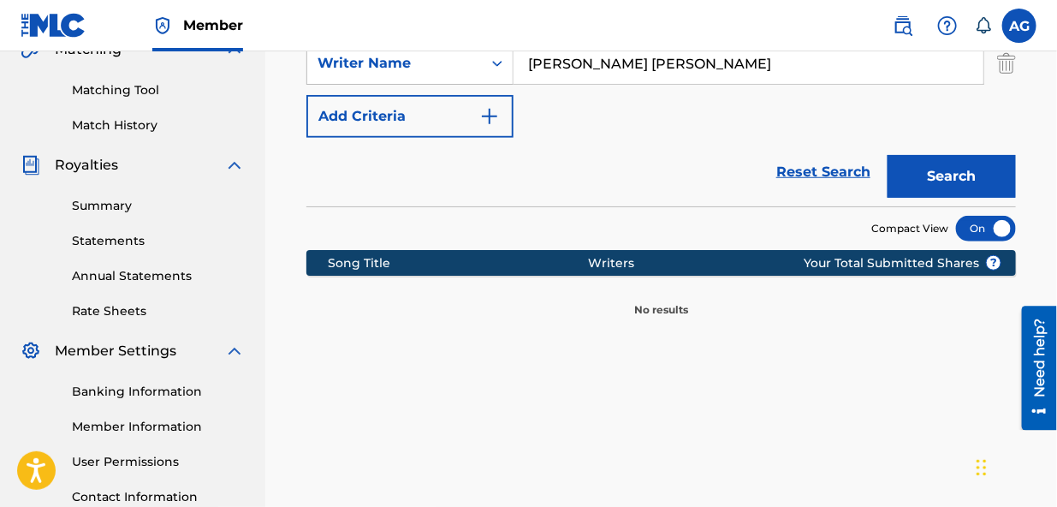
click at [934, 175] on button "Search" at bounding box center [952, 176] width 128 height 43
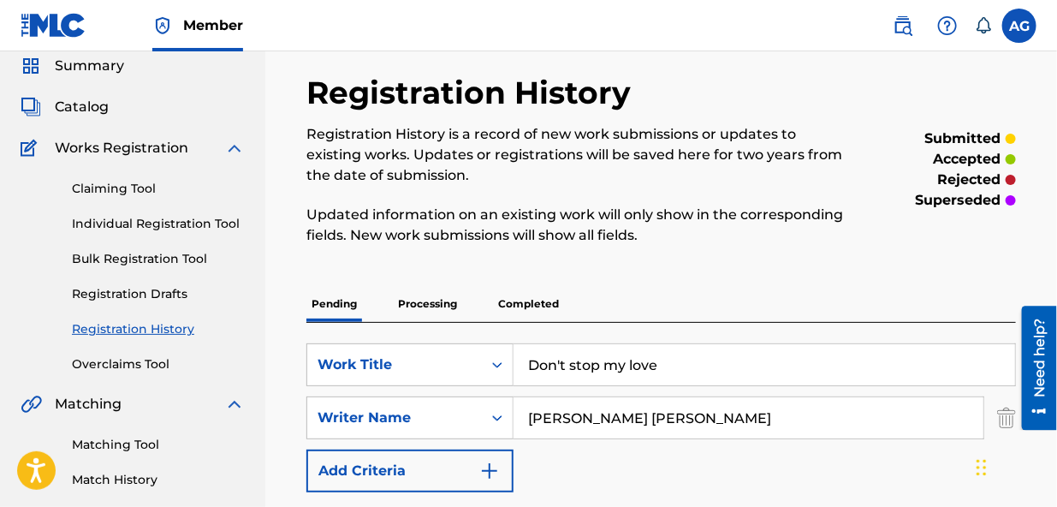
scroll to position [51, 0]
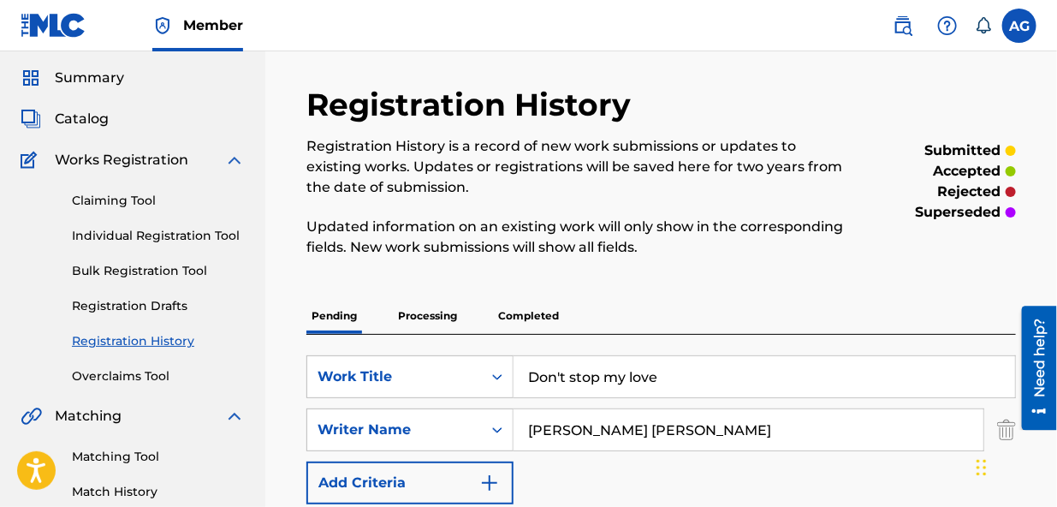
click at [175, 233] on link "Individual Registration Tool" at bounding box center [158, 236] width 173 height 18
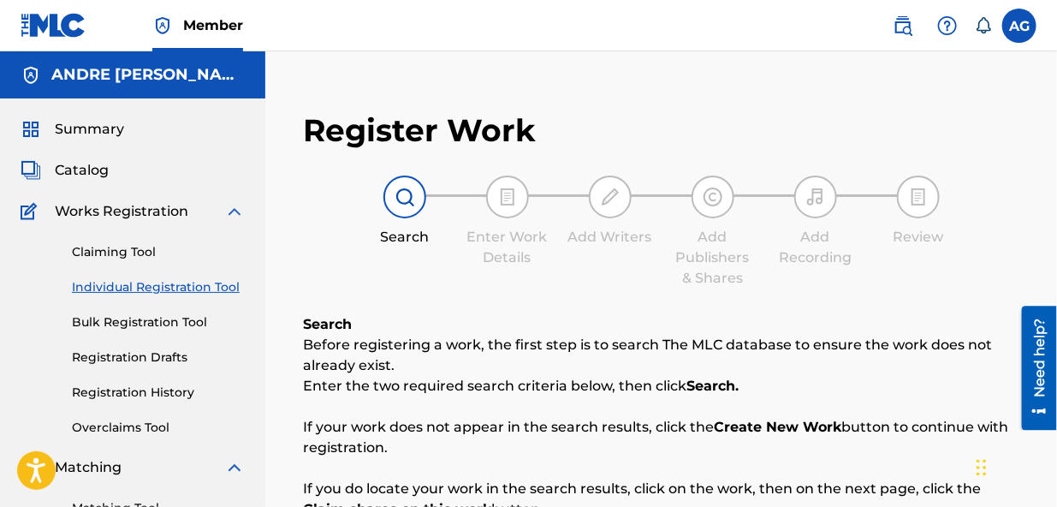
click at [152, 320] on link "Bulk Registration Tool" at bounding box center [158, 322] width 173 height 18
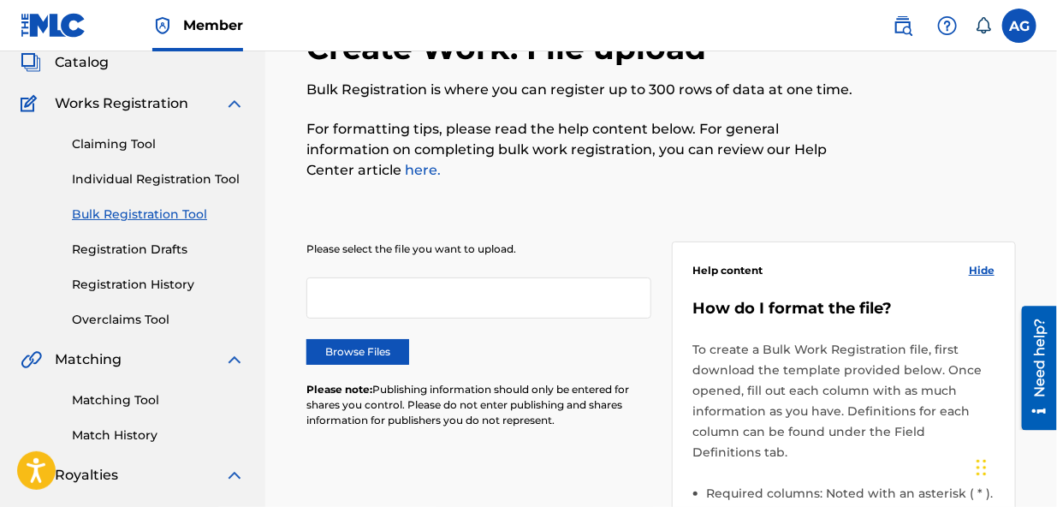
scroll to position [137, 0]
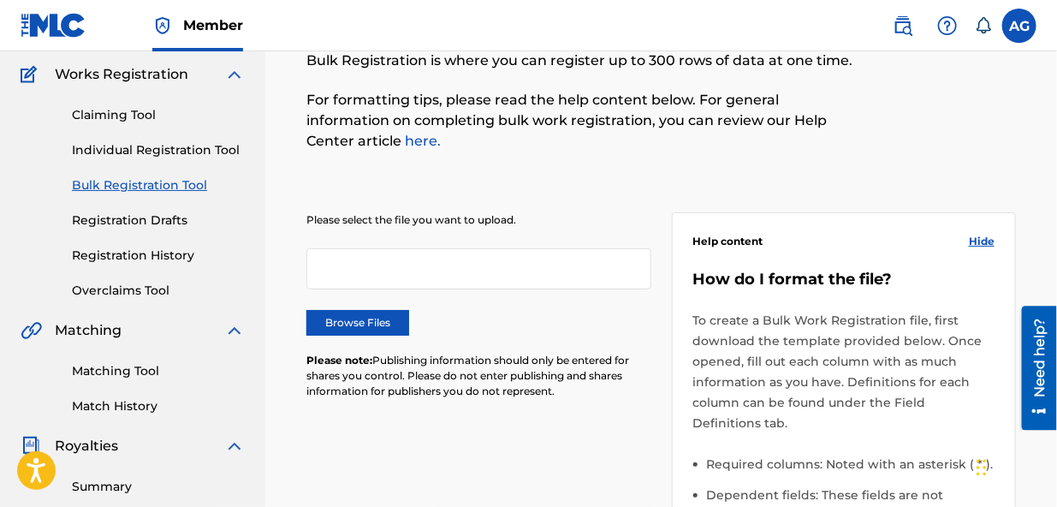
click at [350, 315] on label "Browse Files" at bounding box center [357, 323] width 103 height 26
click at [0, 0] on input "Browse Files" at bounding box center [0, 0] width 0 height 0
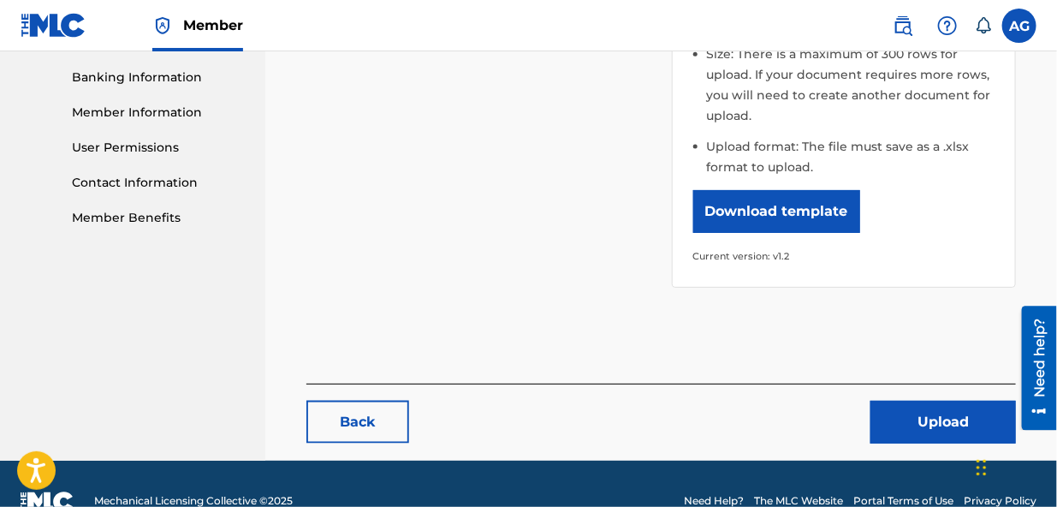
scroll to position [767, 0]
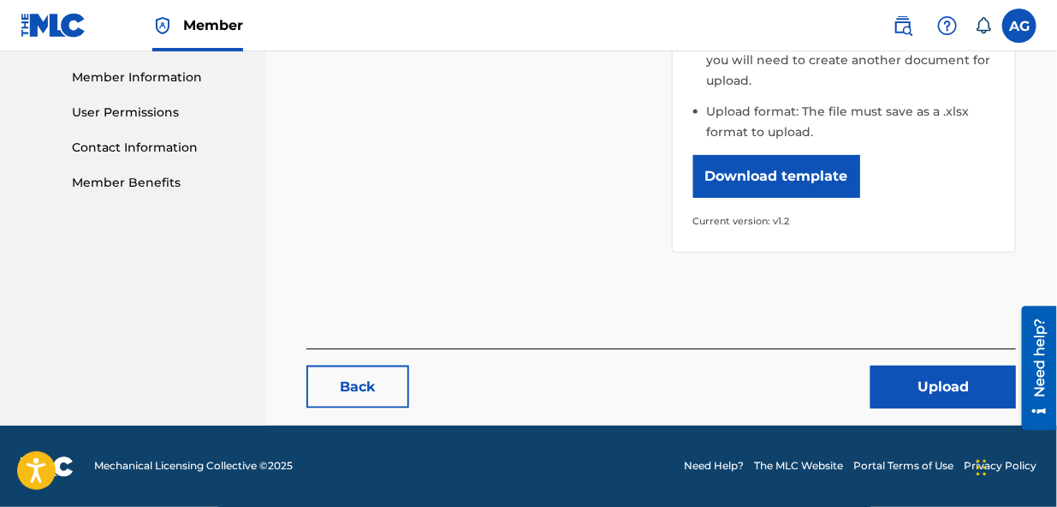
click at [921, 386] on button "Upload" at bounding box center [944, 386] width 146 height 43
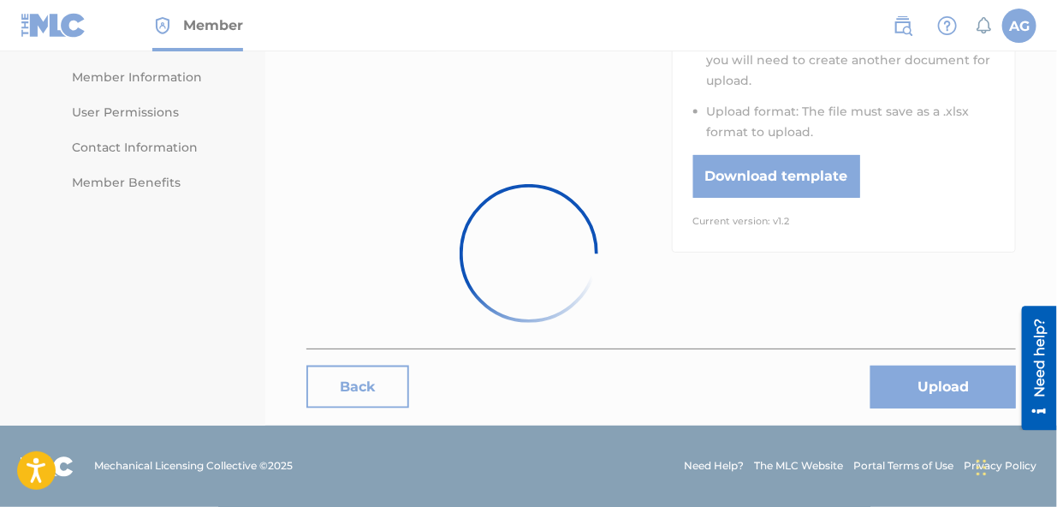
click at [921, 386] on div at bounding box center [528, 253] width 1057 height 507
click at [367, 380] on div at bounding box center [528, 253] width 1057 height 507
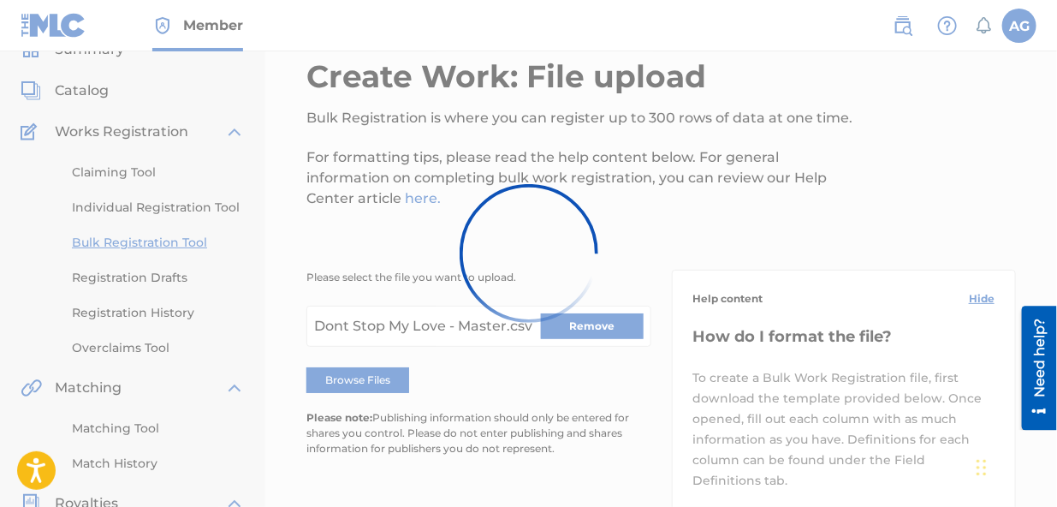
scroll to position [46, 0]
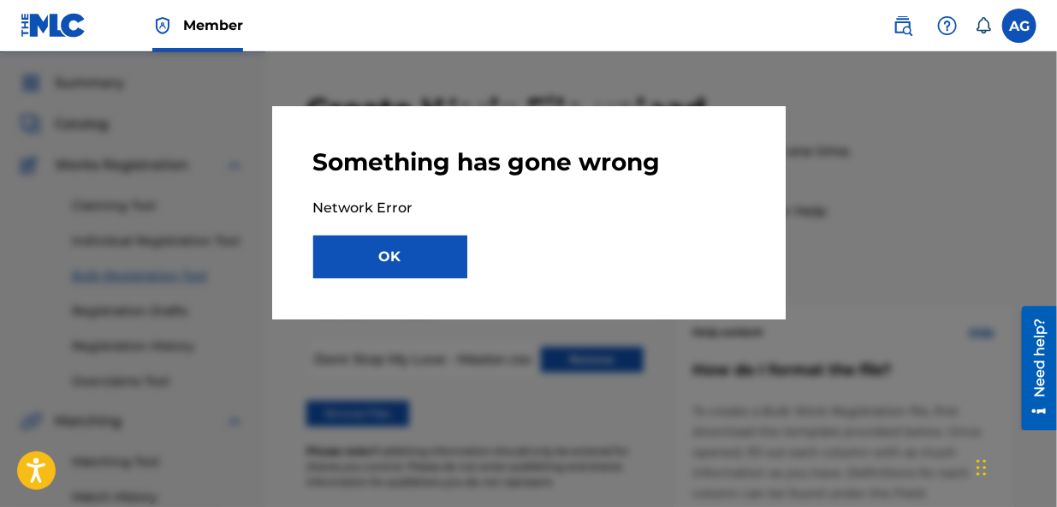
click at [591, 360] on div at bounding box center [528, 304] width 1057 height 507
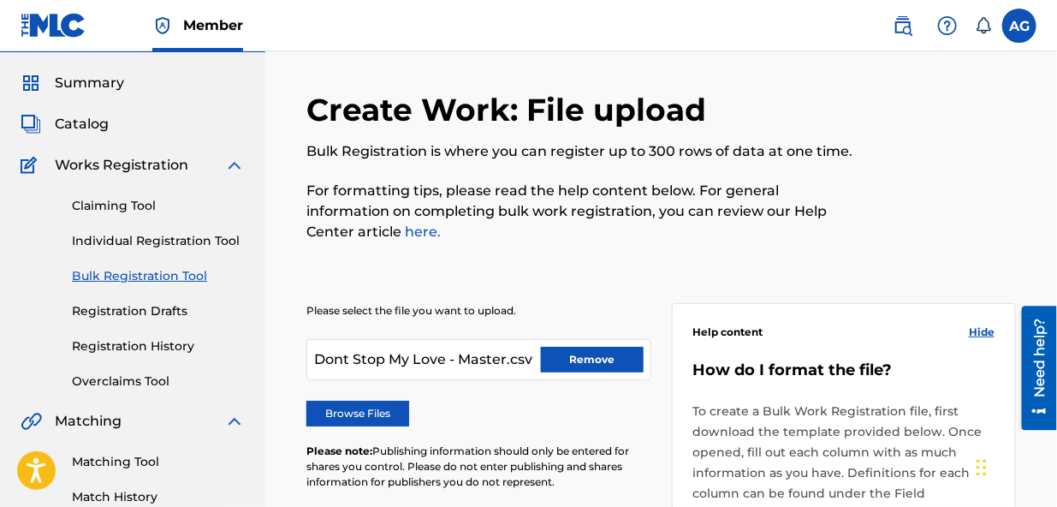
click at [587, 355] on button "Remove" at bounding box center [592, 360] width 103 height 26
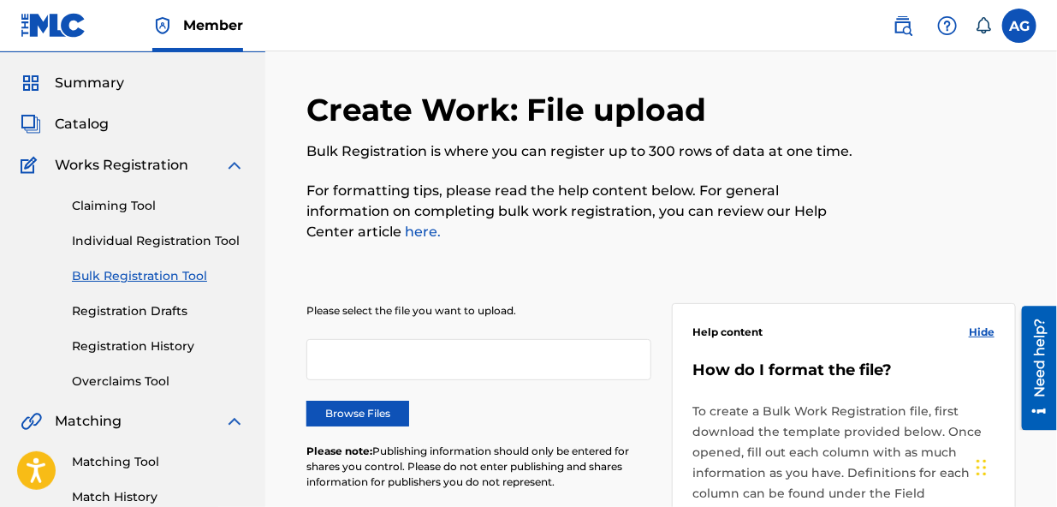
click at [171, 235] on link "Individual Registration Tool" at bounding box center [158, 241] width 173 height 18
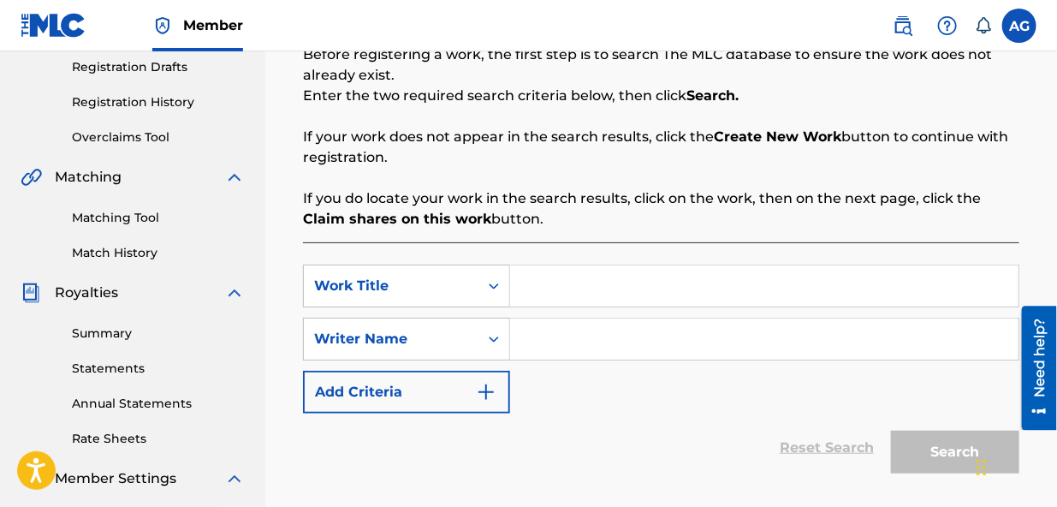
scroll to position [280, 0]
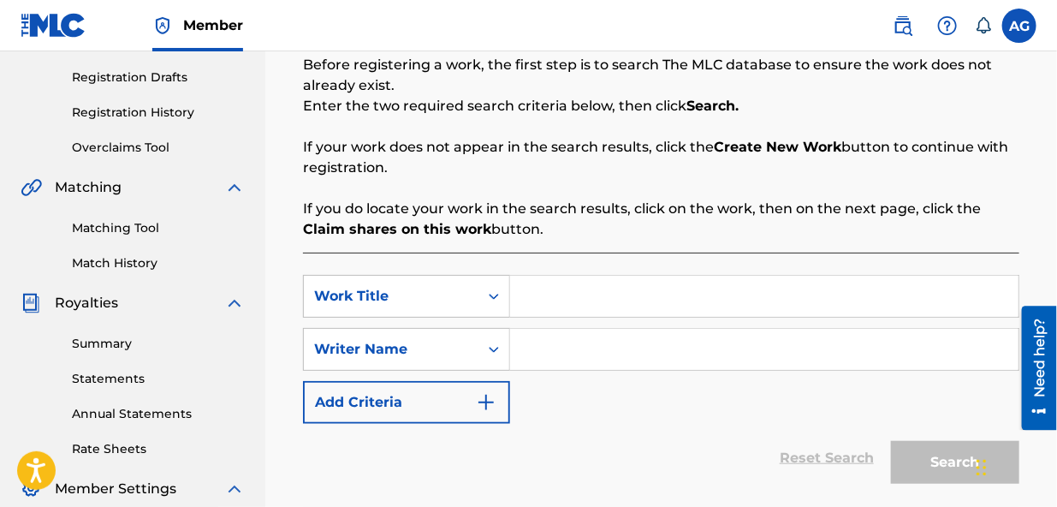
drag, startPoint x: 1061, startPoint y: 210, endPoint x: 47, endPoint y: 38, distance: 1027.9
click at [526, 287] on input "Search Form" at bounding box center [764, 296] width 508 height 41
type input "d"
type input "Don't stop my love"
click at [532, 344] on input "Search Form" at bounding box center [764, 349] width 508 height 41
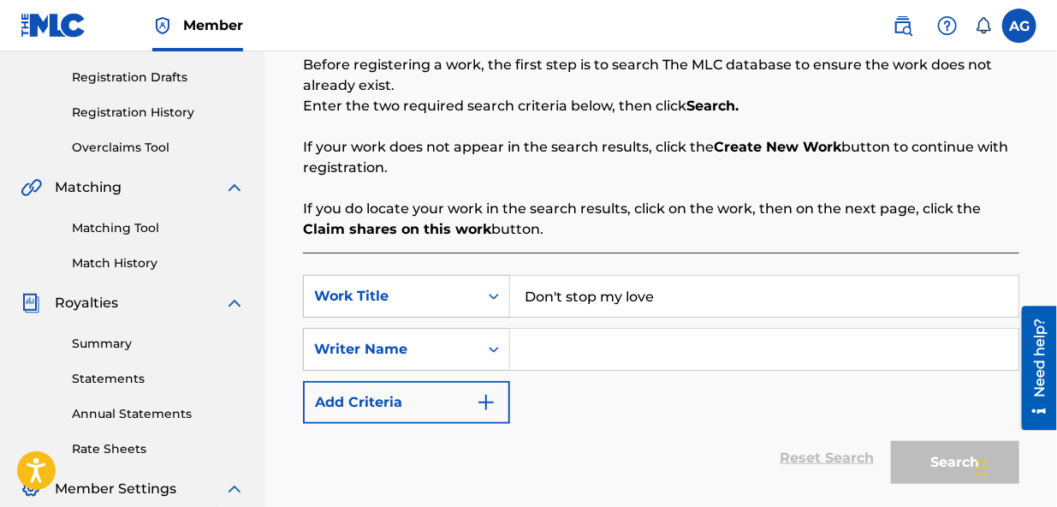
type input "[PERSON_NAME] [PERSON_NAME]"
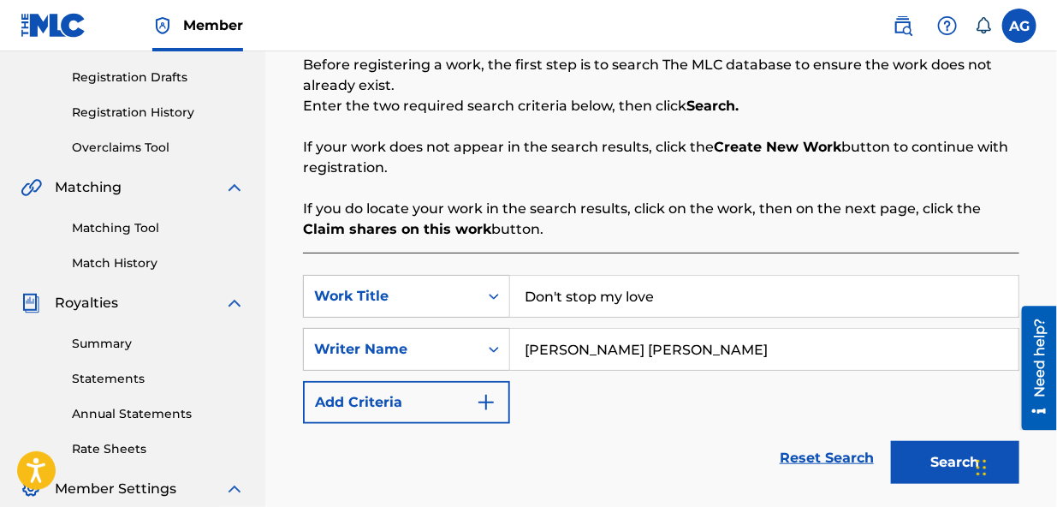
click at [930, 461] on button "Search" at bounding box center [955, 462] width 128 height 43
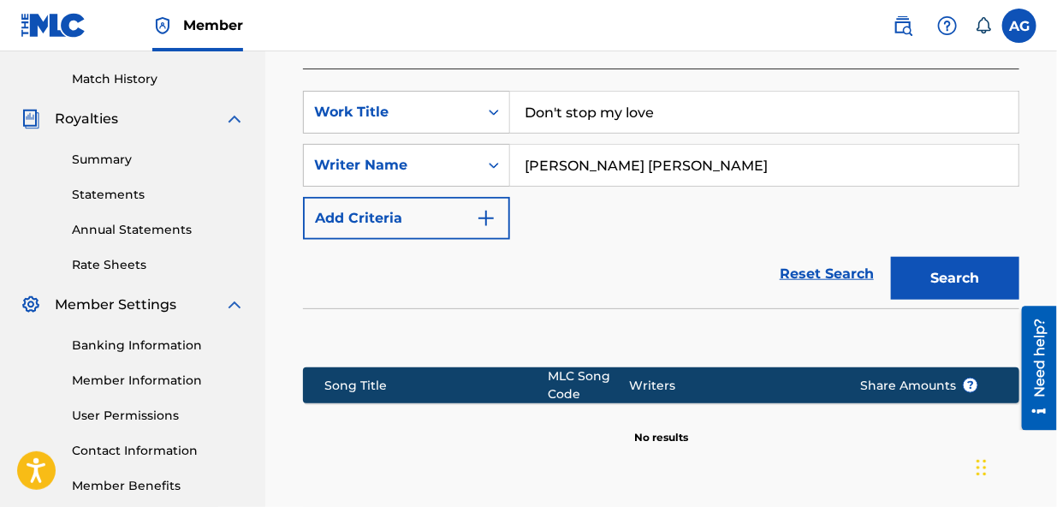
scroll to position [630, 0]
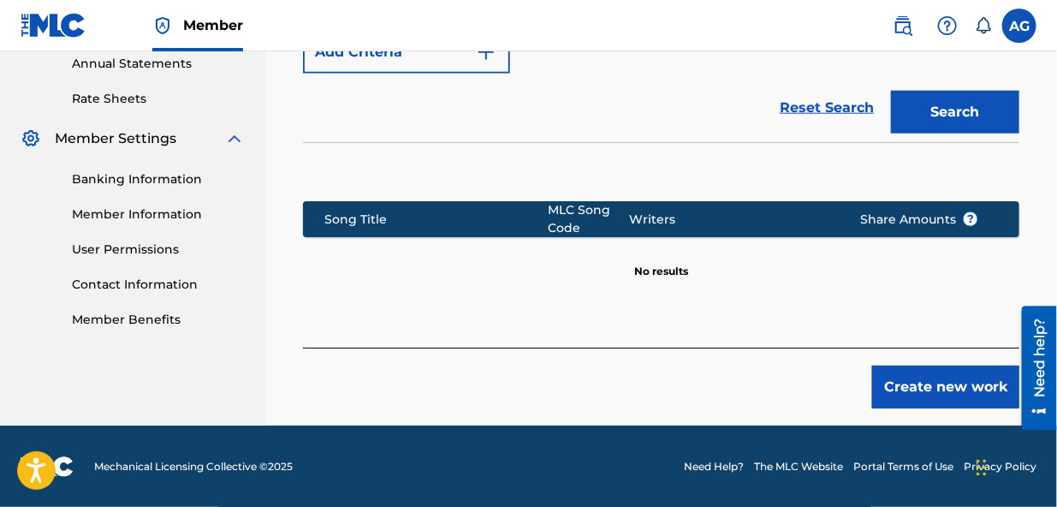
click at [928, 377] on button "Create new work" at bounding box center [945, 386] width 147 height 43
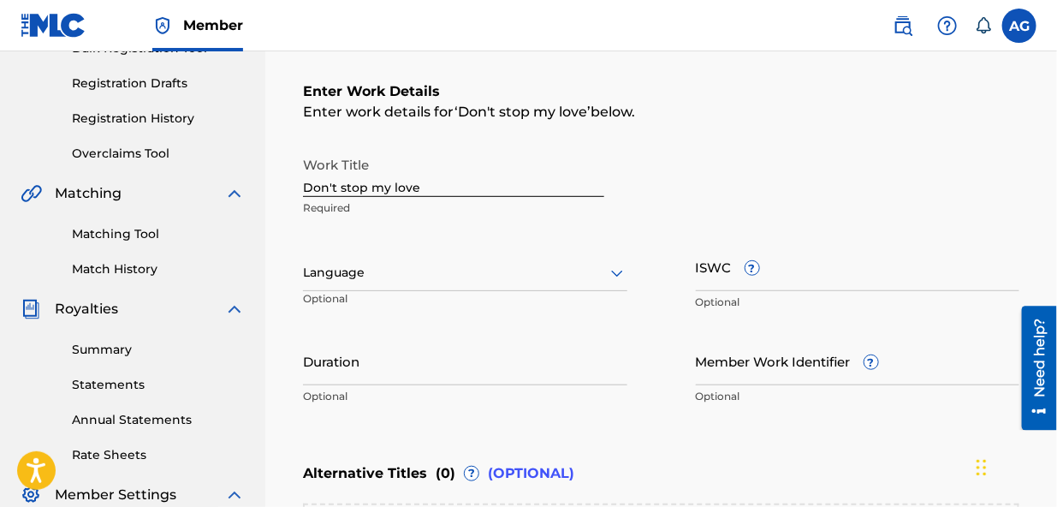
scroll to position [271, 0]
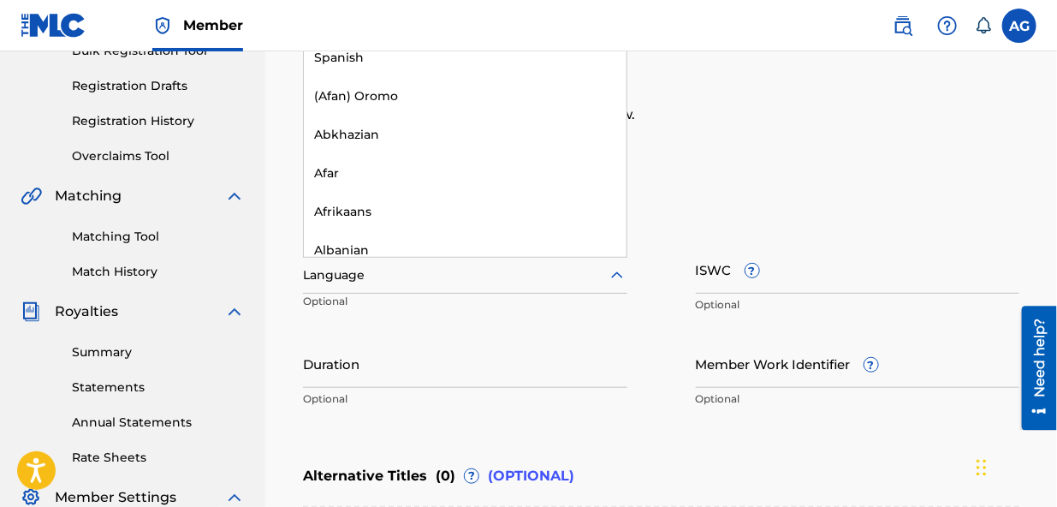
click at [615, 274] on icon at bounding box center [617, 274] width 12 height 7
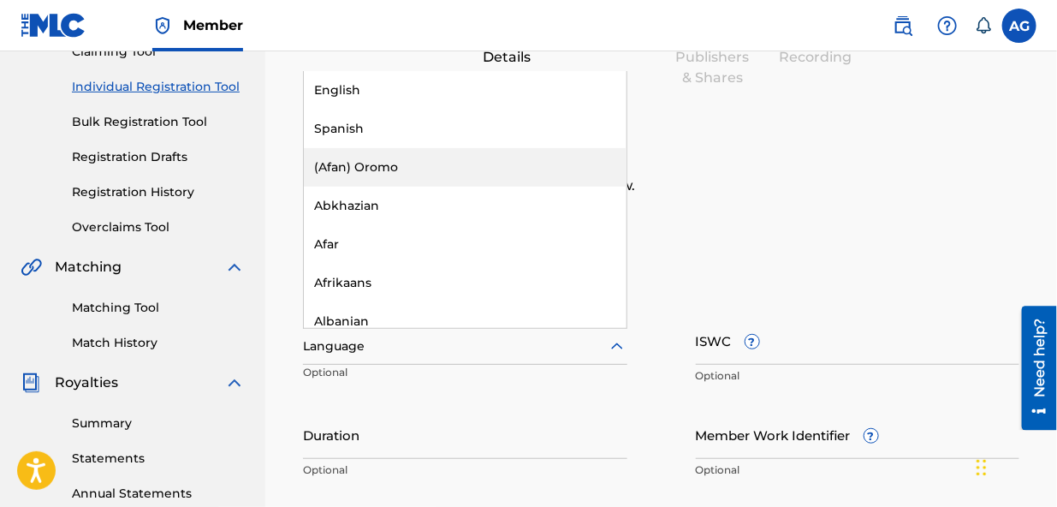
scroll to position [182, 0]
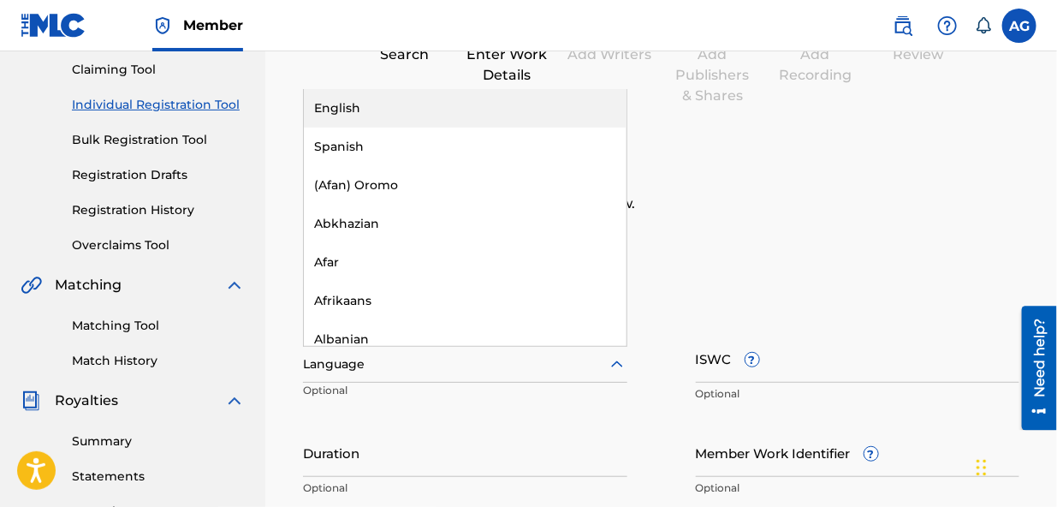
click at [476, 102] on div "English" at bounding box center [465, 108] width 323 height 39
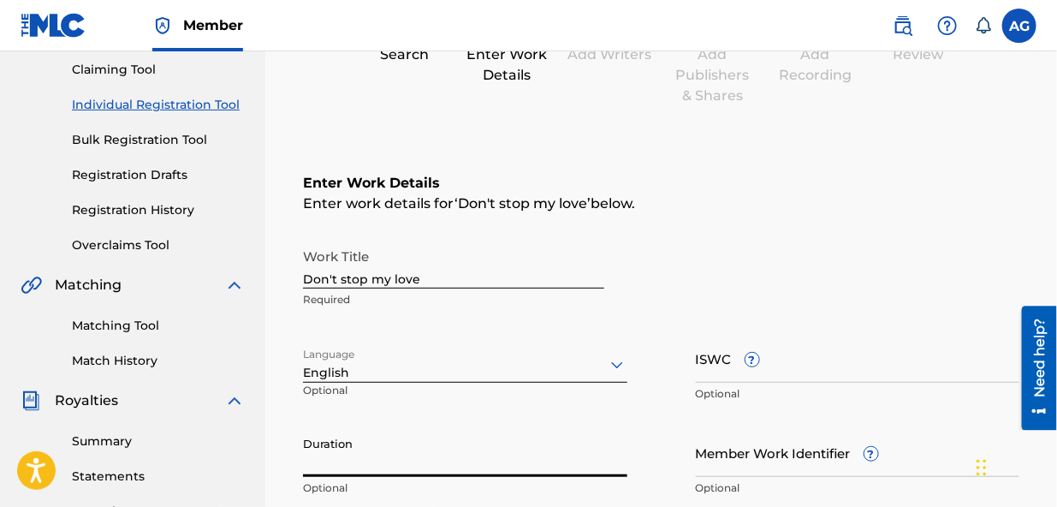
click at [411, 470] on input "Duration" at bounding box center [465, 452] width 324 height 49
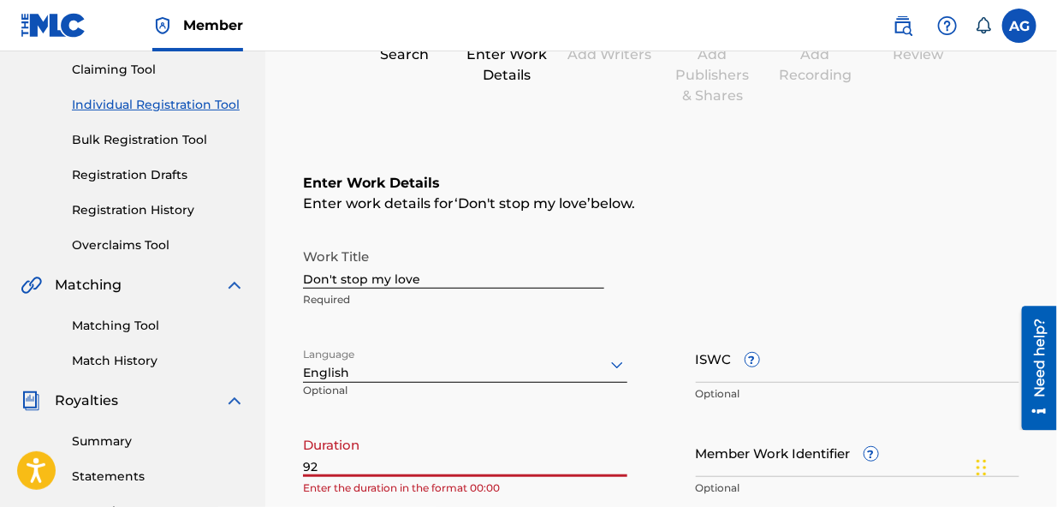
type input "9"
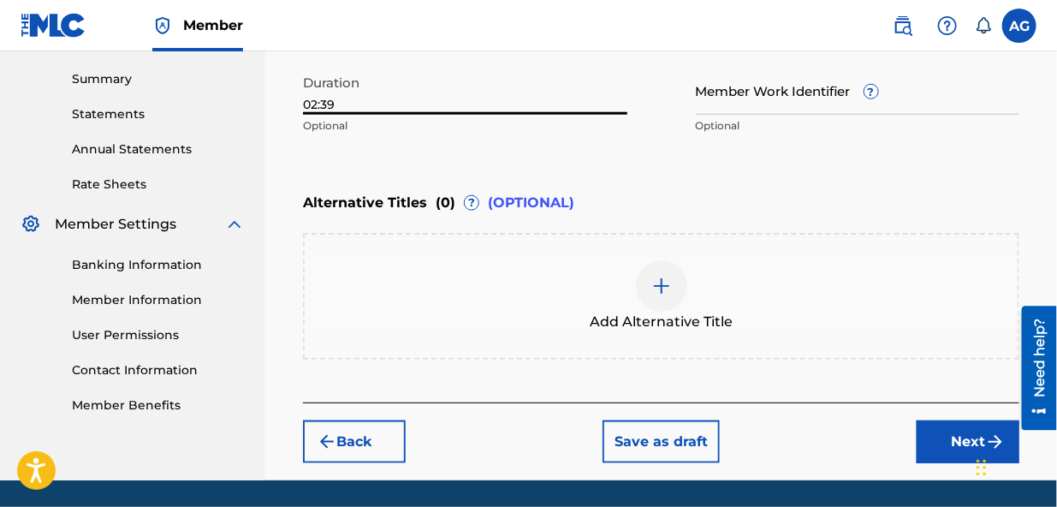
scroll to position [592, 0]
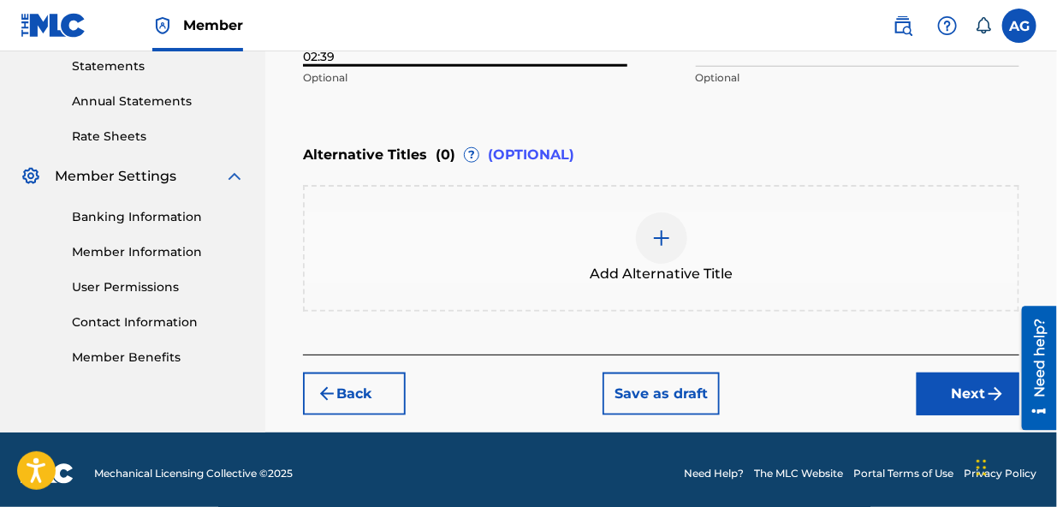
type input "02:39"
click at [956, 393] on button "Next" at bounding box center [968, 393] width 103 height 43
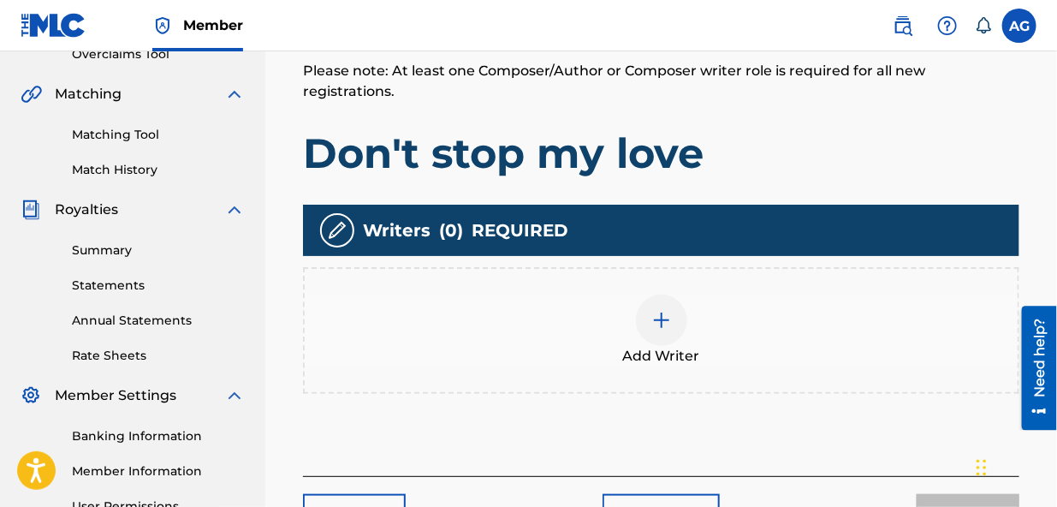
scroll to position [386, 0]
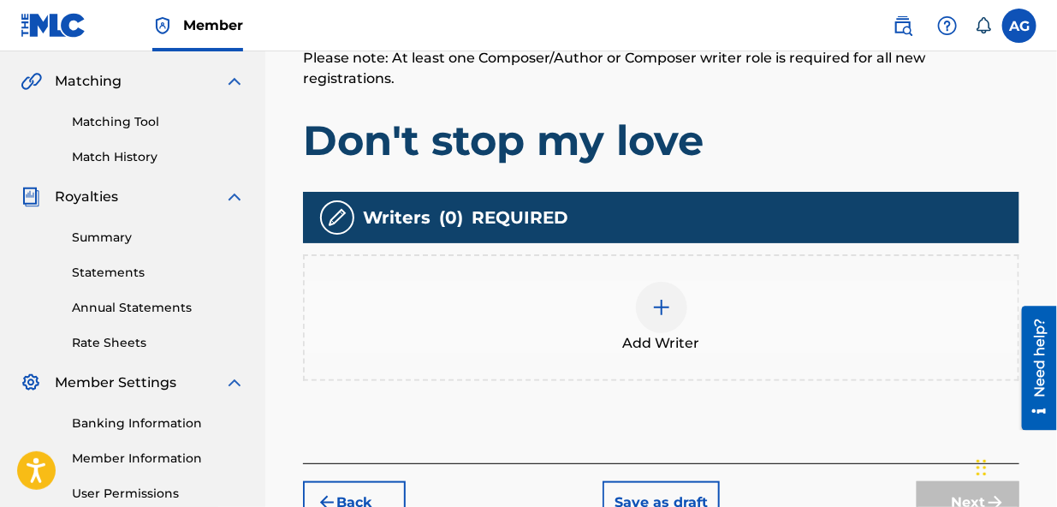
click at [661, 333] on span "Add Writer" at bounding box center [661, 343] width 77 height 21
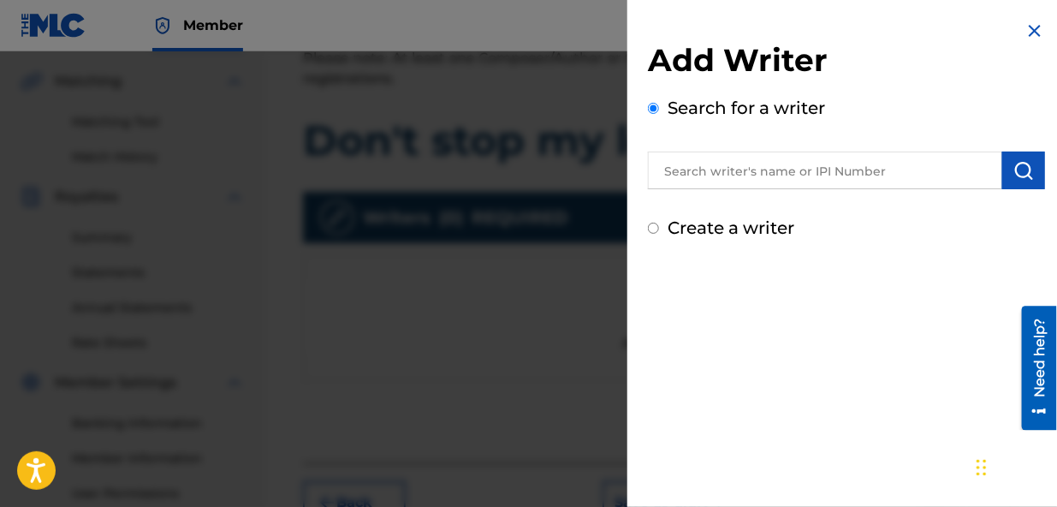
click at [651, 223] on input "Create a writer" at bounding box center [653, 228] width 11 height 11
radio input "false"
radio input "true"
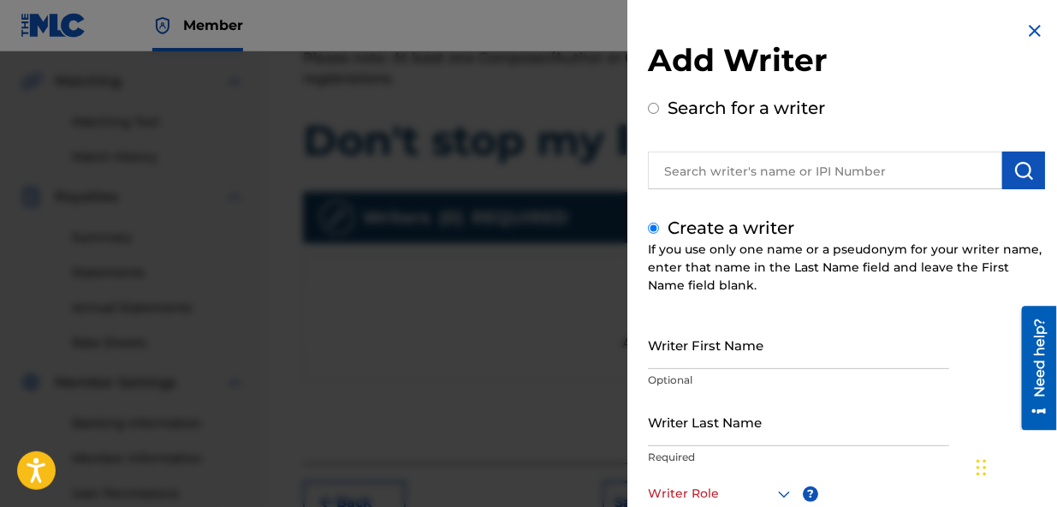
click at [651, 225] on input "Create a writer" at bounding box center [653, 228] width 11 height 11
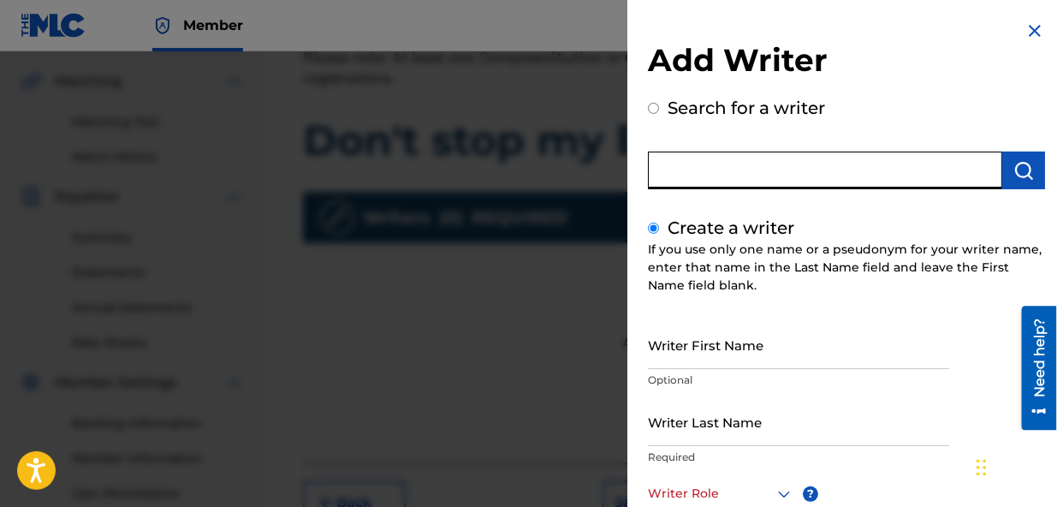
click at [839, 166] on input "text" at bounding box center [825, 171] width 354 height 38
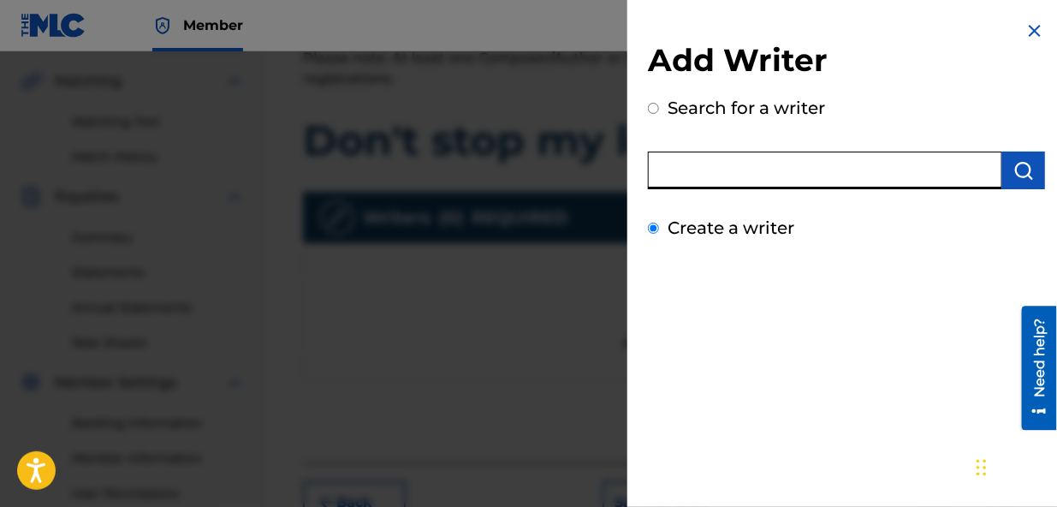
radio input "true"
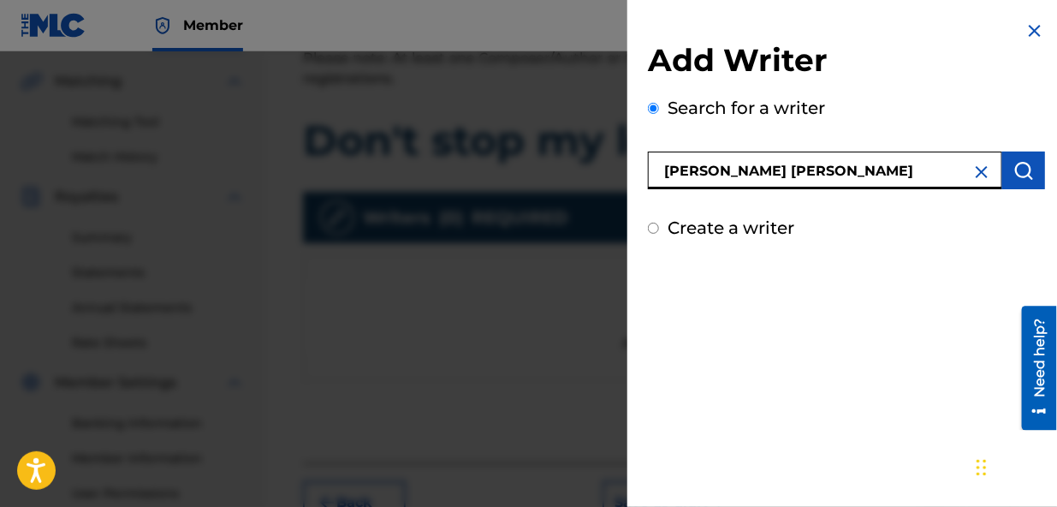
type input "[PERSON_NAME] [PERSON_NAME]"
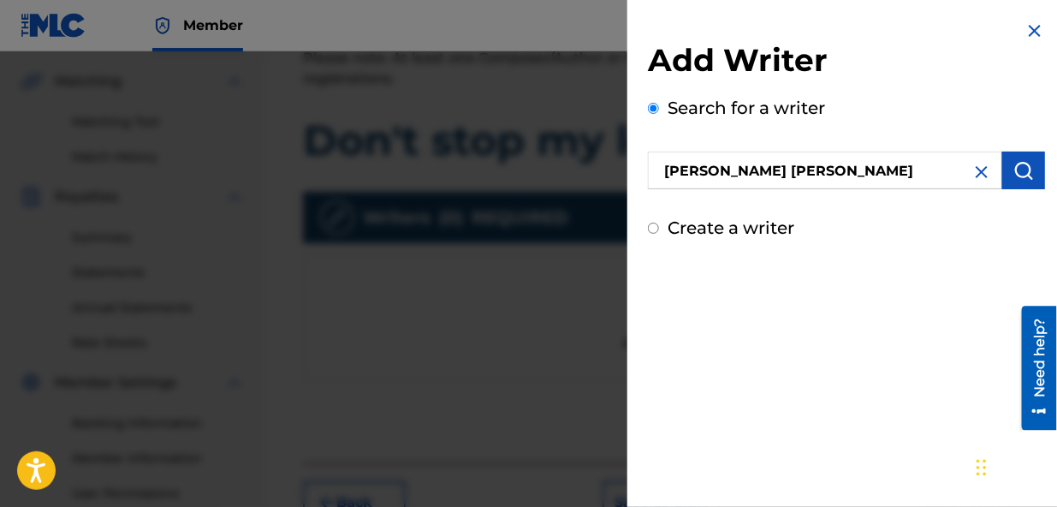
click at [1015, 167] on img "submit" at bounding box center [1023, 170] width 21 height 21
click at [1017, 175] on img "submit" at bounding box center [1023, 170] width 21 height 21
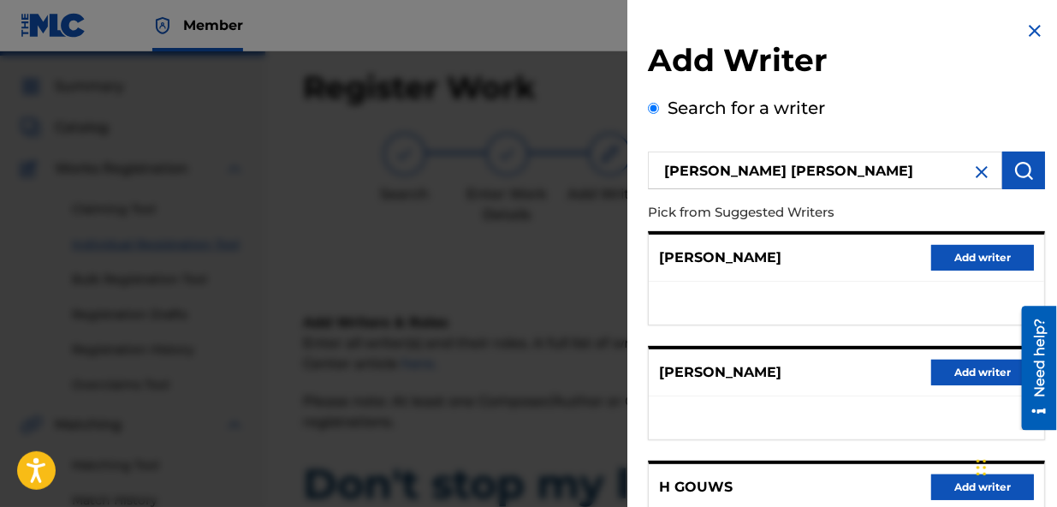
scroll to position [0, 0]
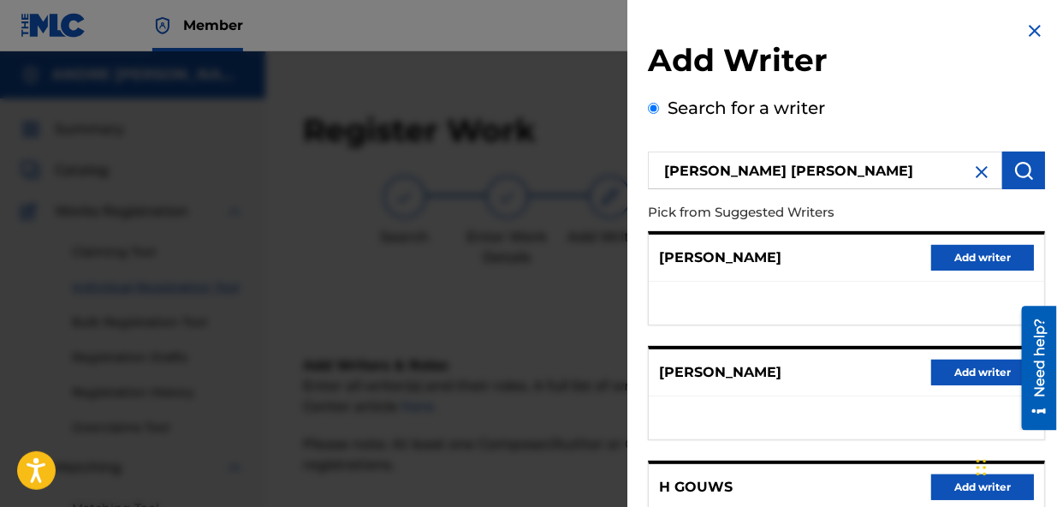
click at [976, 169] on img at bounding box center [982, 172] width 21 height 21
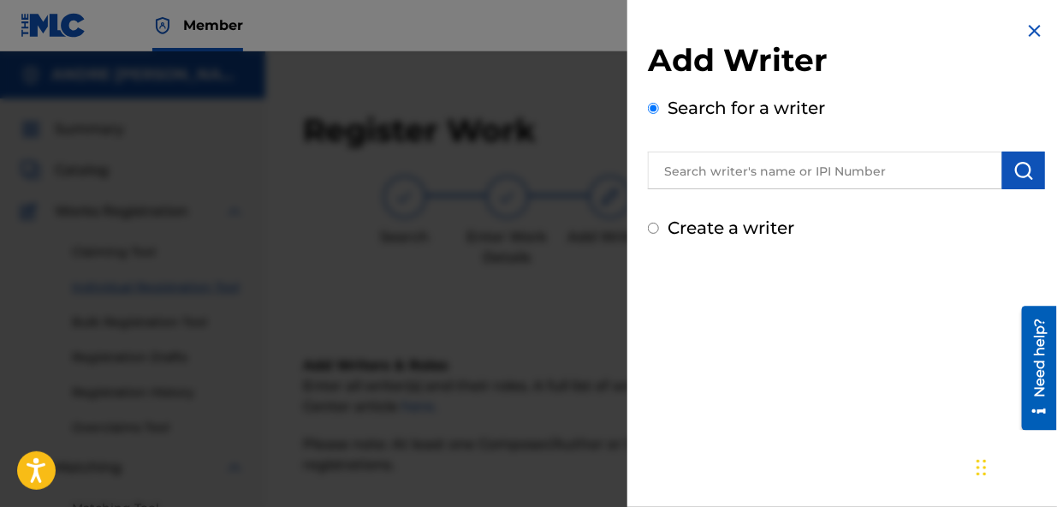
click at [651, 223] on input "Create a writer" at bounding box center [653, 228] width 11 height 11
radio input "false"
radio input "true"
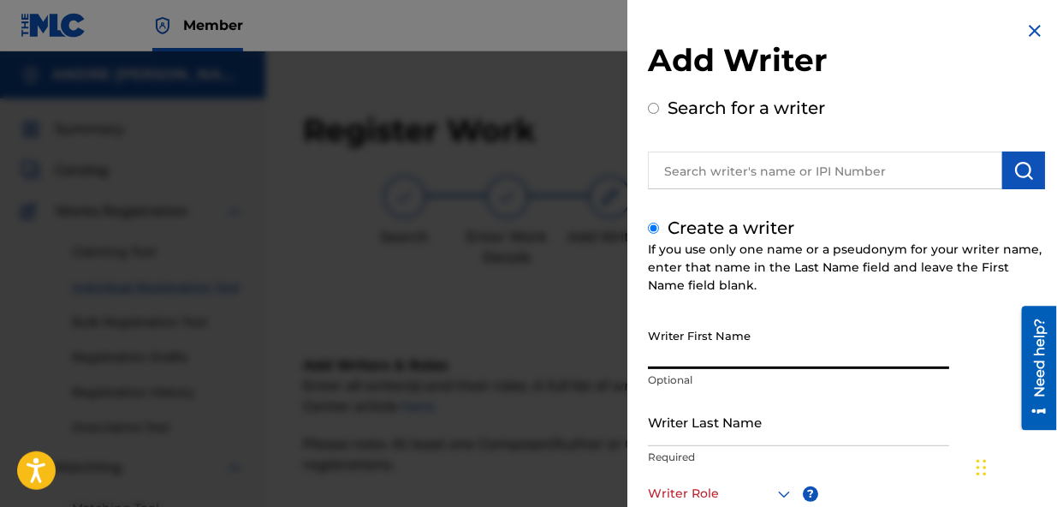
click at [710, 359] on input "Writer First Name" at bounding box center [798, 344] width 301 height 49
type input "[PERSON_NAME]"
type input "Gouws"
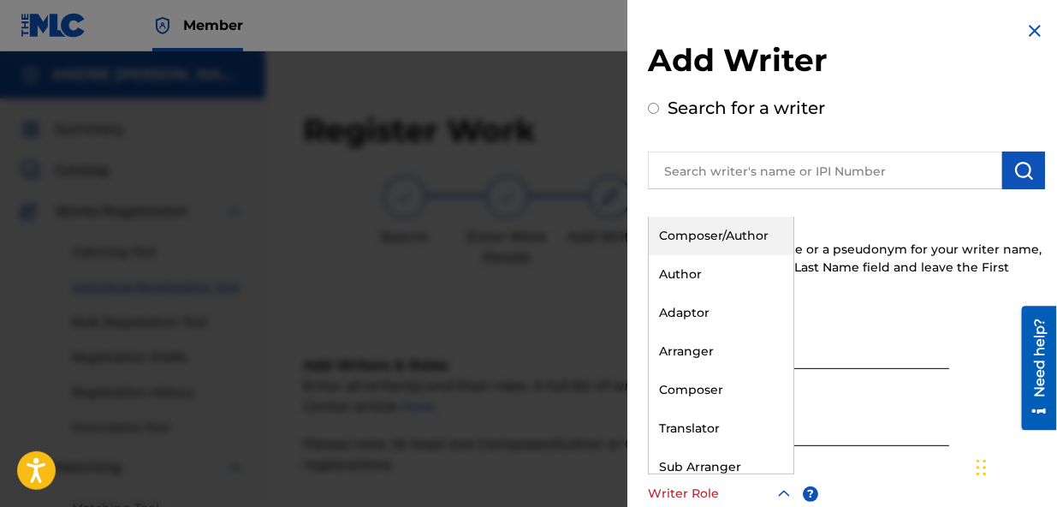
click at [784, 492] on icon at bounding box center [784, 494] width 21 height 21
click at [740, 234] on div "Composer/Author" at bounding box center [721, 236] width 145 height 39
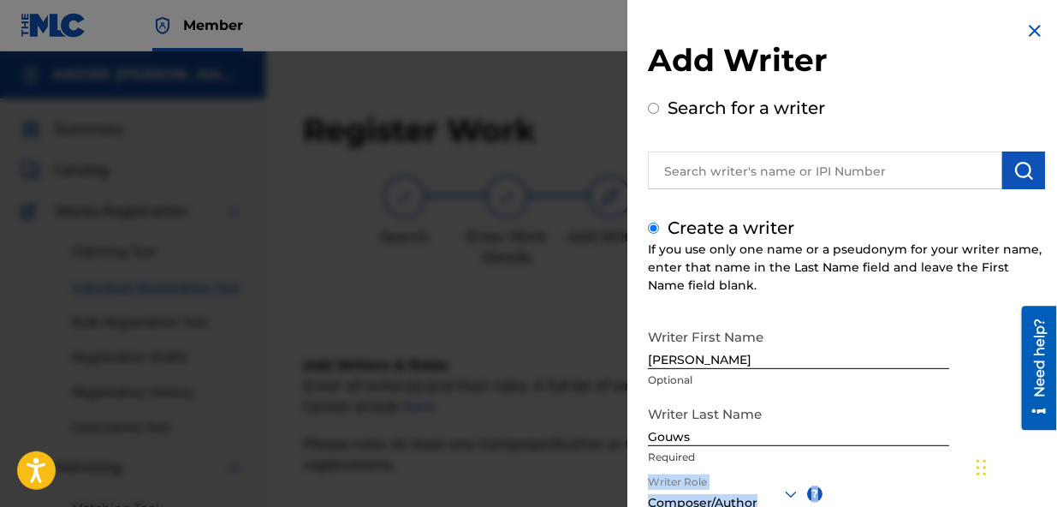
click at [867, 466] on div "Writer First Name [PERSON_NAME] Optional Writer Last Name Gouws Required Writer…" at bounding box center [846, 508] width 397 height 377
click at [868, 481] on div "Writer First Name [PERSON_NAME] Optional Writer Last Name Gouws Required Writer…" at bounding box center [846, 508] width 397 height 377
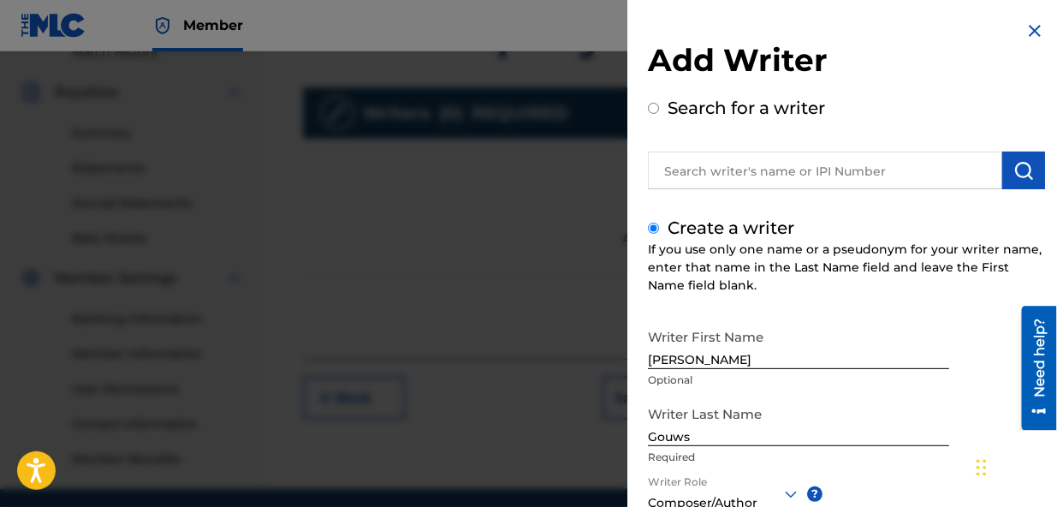
scroll to position [555, 0]
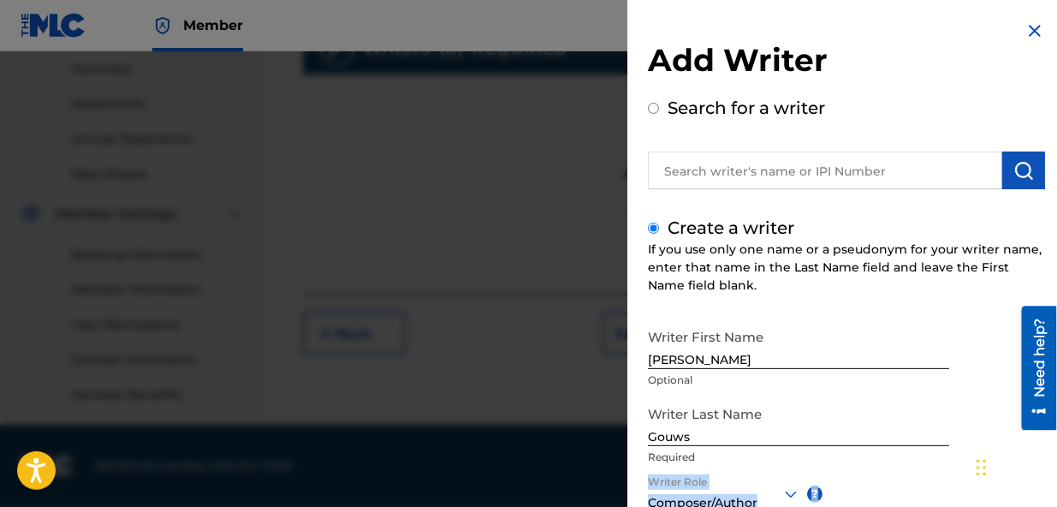
drag, startPoint x: 912, startPoint y: 482, endPoint x: 909, endPoint y: 466, distance: 15.6
click at [909, 462] on div "Writer First Name [PERSON_NAME] Optional Writer Last Name Gouws Required Writer…" at bounding box center [846, 508] width 397 height 377
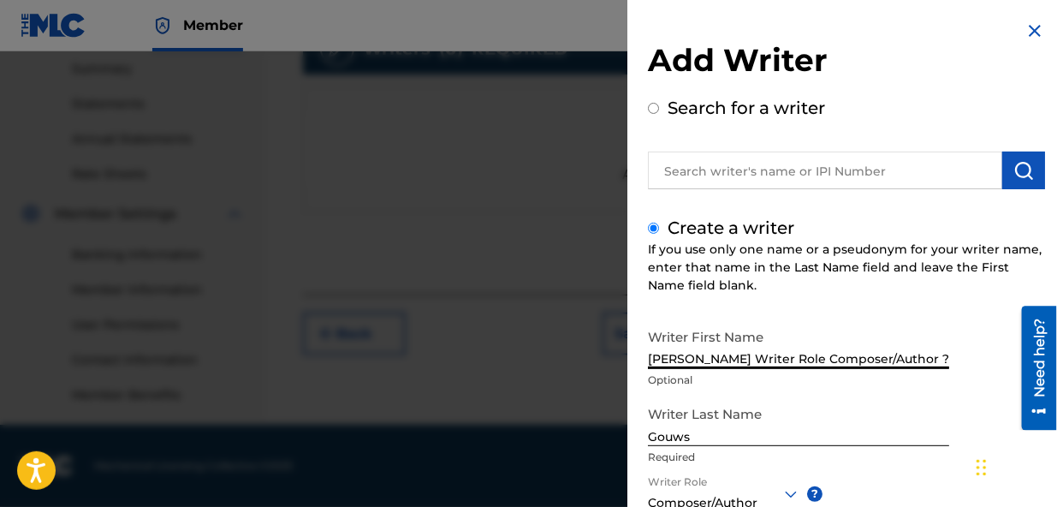
click at [883, 360] on input "[PERSON_NAME] Writer Role Composer/Author ?" at bounding box center [798, 344] width 301 height 49
click at [934, 353] on input "[PERSON_NAME] Writer Role Composer/Author ?" at bounding box center [798, 344] width 301 height 49
type input "[PERSON_NAME]"
click at [911, 484] on div "Writer First Name [PERSON_NAME] Optional Writer Last Name Gouws Required Writer…" at bounding box center [846, 508] width 397 height 377
drag, startPoint x: 886, startPoint y: 472, endPoint x: 886, endPoint y: 454, distance: 18.0
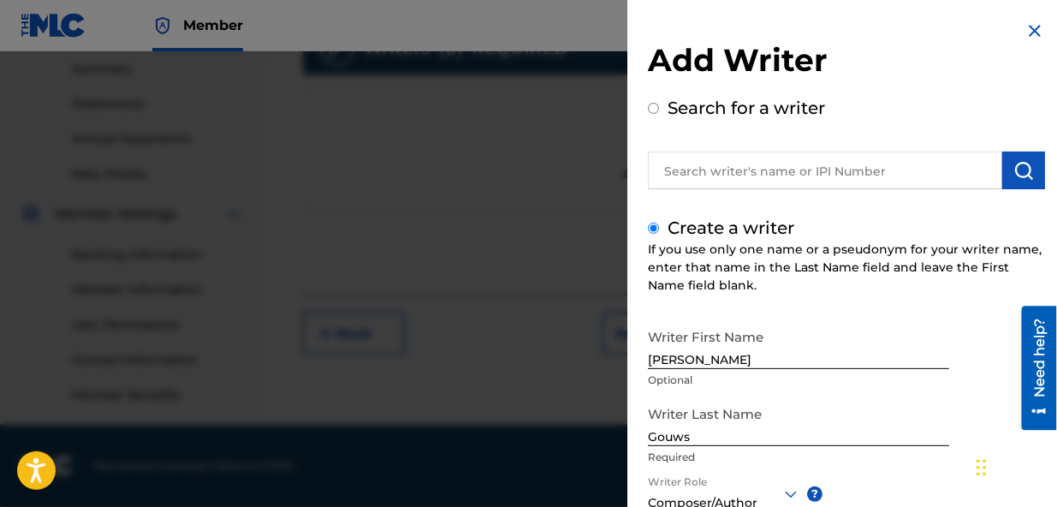
click at [886, 454] on div "Writer Last Name Gouws Required" at bounding box center [798, 435] width 301 height 77
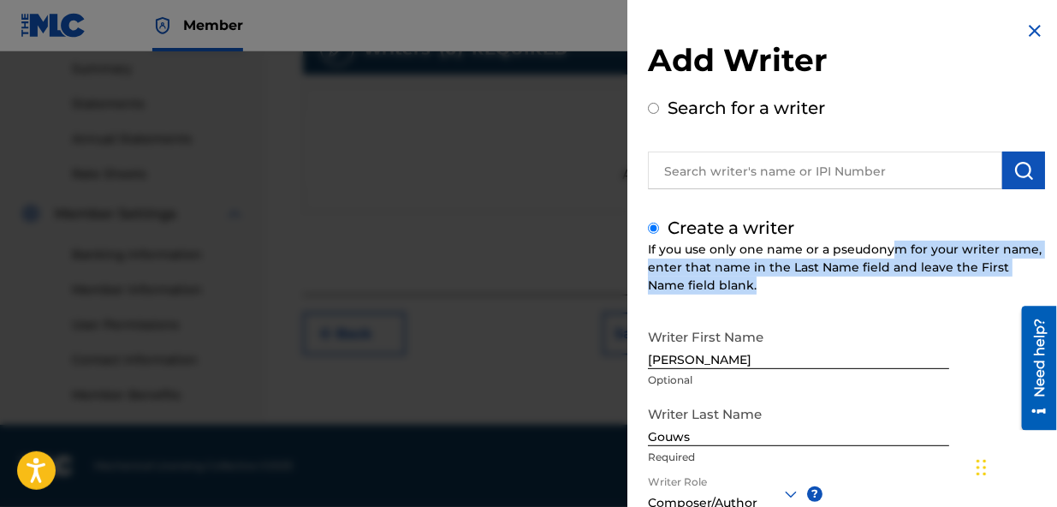
drag, startPoint x: 890, startPoint y: 307, endPoint x: 888, endPoint y: 250, distance: 57.4
click at [888, 250] on div "Create a writer If you use only one name or a pseudonym for your writer name, e…" at bounding box center [846, 456] width 397 height 482
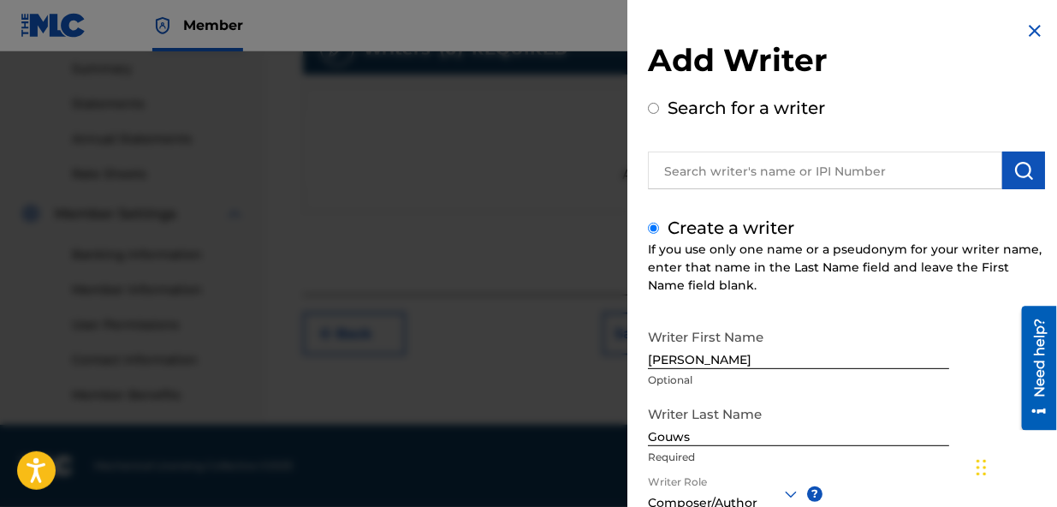
click at [875, 215] on div "Create a writer If you use only one name or a pseudonym for your writer name, e…" at bounding box center [846, 456] width 397 height 482
drag, startPoint x: 874, startPoint y: 117, endPoint x: 871, endPoint y: 90, distance: 27.5
click at [871, 90] on div "Add Writer Search for a writer" at bounding box center [846, 115] width 397 height 148
click at [871, 98] on div "Search for a writer" at bounding box center [846, 142] width 397 height 94
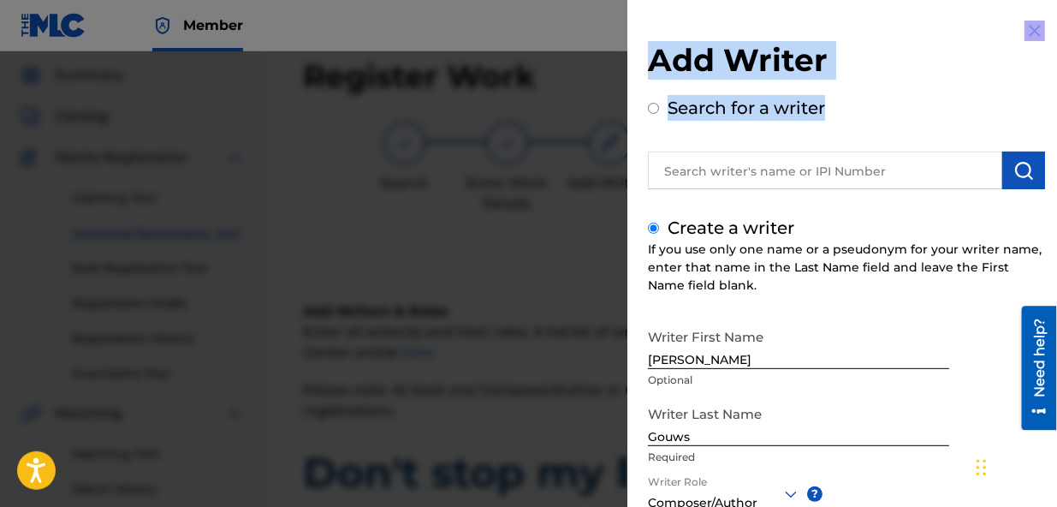
scroll to position [0, 0]
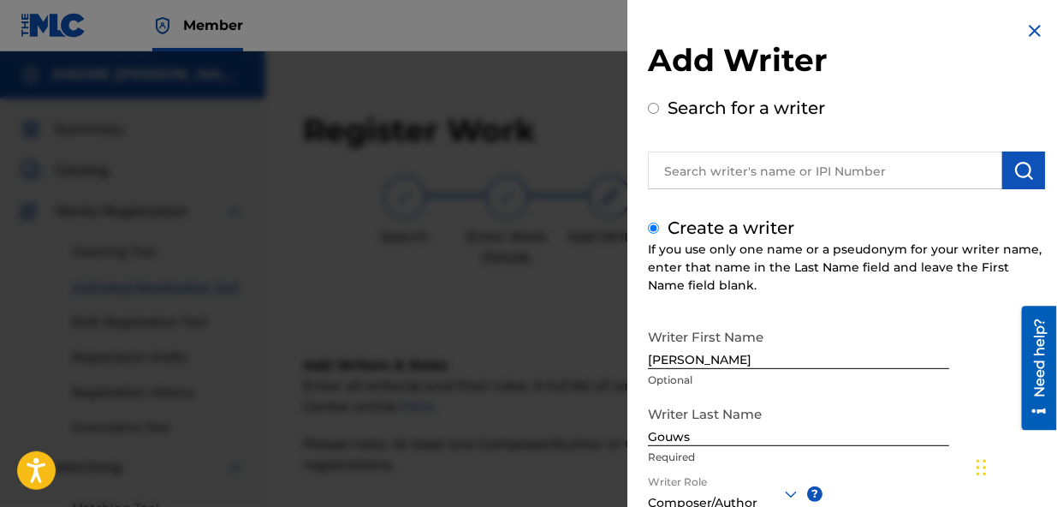
click at [886, 452] on p "Required" at bounding box center [798, 456] width 301 height 15
drag, startPoint x: 882, startPoint y: 461, endPoint x: 882, endPoint y: 475, distance: 14.6
click at [882, 433] on div "Writer Last Name Gouws Required" at bounding box center [798, 435] width 301 height 77
click at [882, 490] on div "Writer First Name [PERSON_NAME] Optional Writer Last Name Gouws Required Writer…" at bounding box center [846, 508] width 397 height 377
drag, startPoint x: 793, startPoint y: 314, endPoint x: 796, endPoint y: 291, distance: 23.3
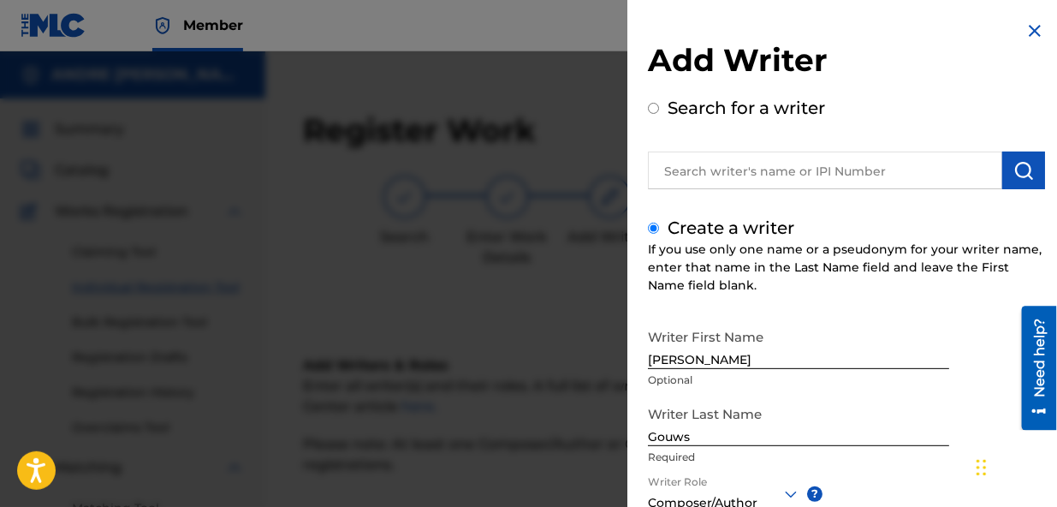
click at [796, 291] on div "Create a writer If you use only one name or a pseudonym for your writer name, e…" at bounding box center [846, 456] width 397 height 482
drag, startPoint x: 851, startPoint y: 230, endPoint x: 855, endPoint y: 244, distance: 14.3
click at [855, 215] on div "Create a writer If you use only one name or a pseudonym for your writer name, e…" at bounding box center [846, 456] width 397 height 482
click at [859, 479] on div "Writer First Name [PERSON_NAME] Optional Writer Last Name Gouws Required Writer…" at bounding box center [846, 508] width 397 height 377
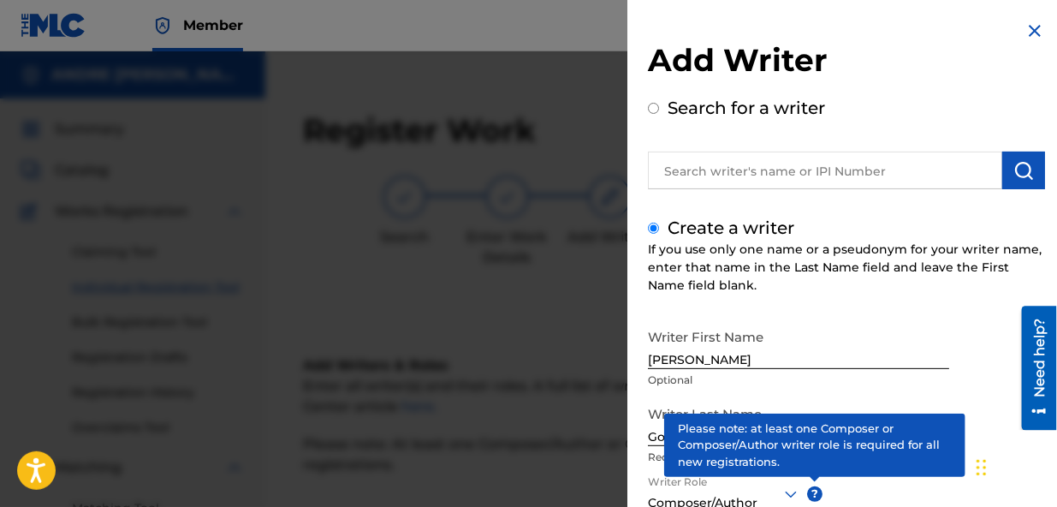
click at [816, 490] on span "?" at bounding box center [814, 493] width 15 height 15
click at [811, 489] on span "?" at bounding box center [814, 493] width 15 height 15
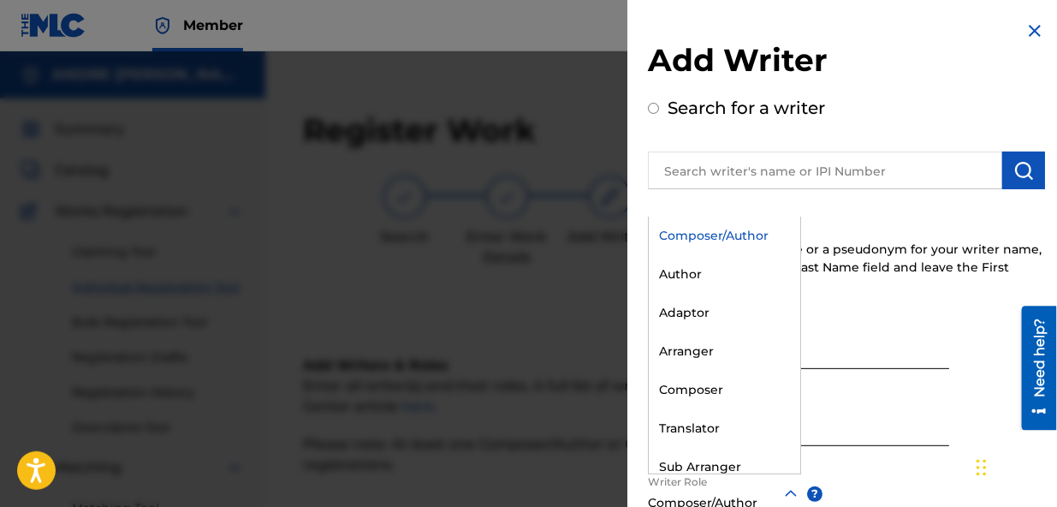
click at [792, 491] on icon at bounding box center [791, 494] width 21 height 21
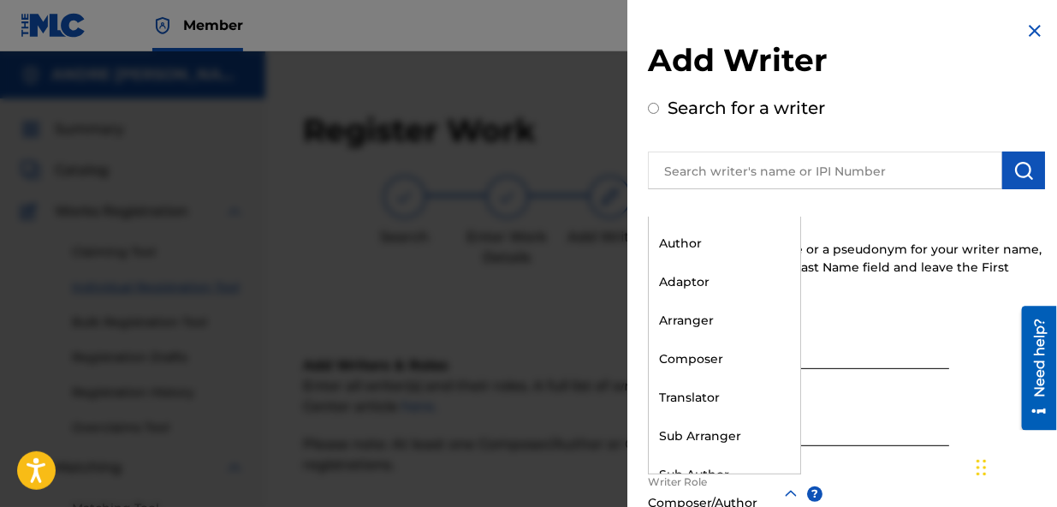
scroll to position [51, 0]
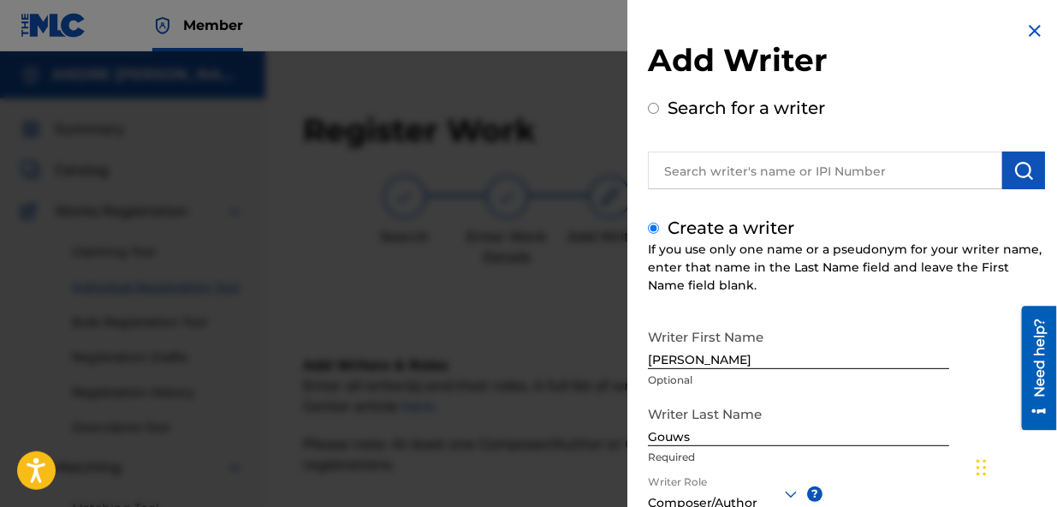
click at [792, 493] on icon at bounding box center [791, 494] width 21 height 21
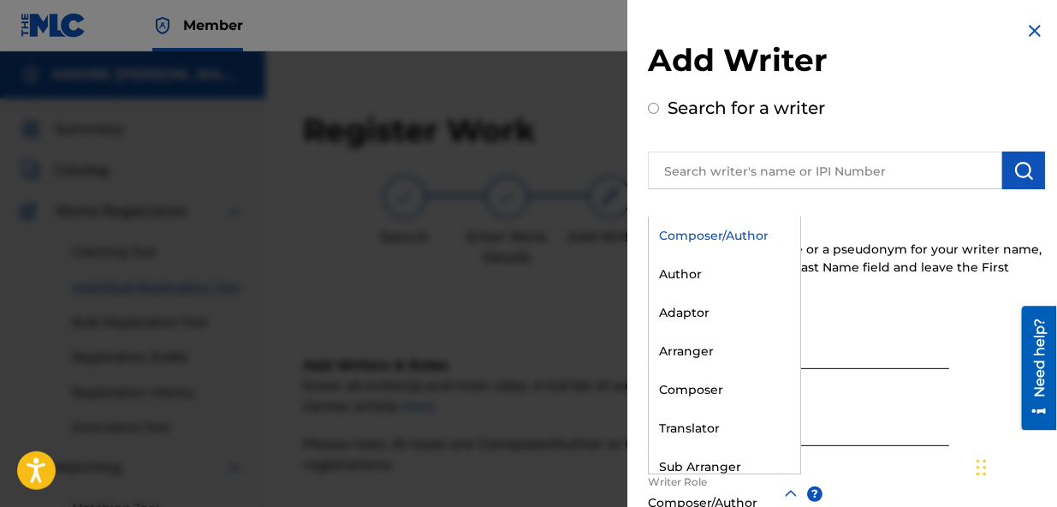
click at [792, 492] on icon at bounding box center [791, 494] width 21 height 21
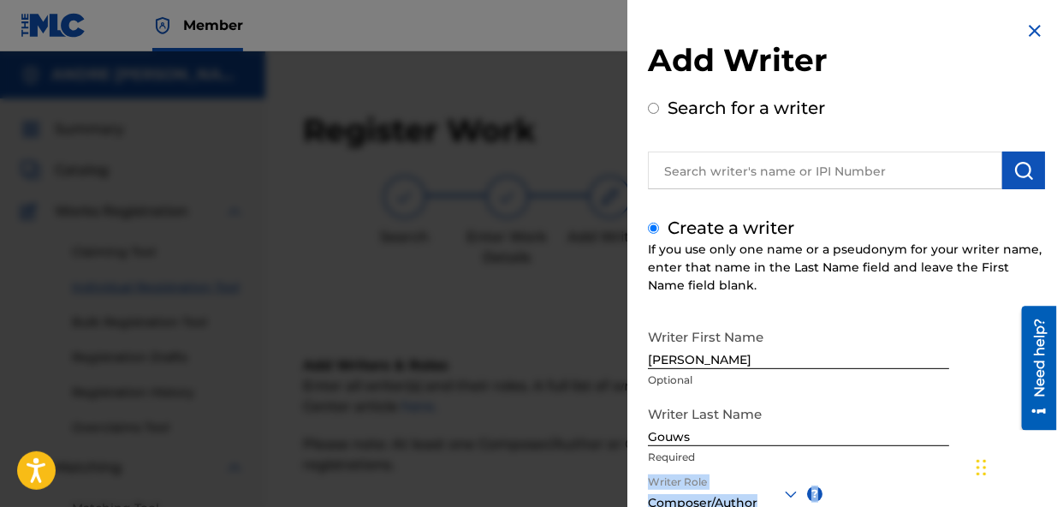
drag, startPoint x: 852, startPoint y: 487, endPoint x: 852, endPoint y: 472, distance: 15.4
click at [852, 472] on div "Writer First Name [PERSON_NAME] Optional Writer Last Name Gouws Required Writer…" at bounding box center [846, 508] width 397 height 377
click at [852, 472] on div "Writer Last Name Gouws Required" at bounding box center [798, 435] width 301 height 77
click at [899, 472] on div "Writer Last Name Gouws Required" at bounding box center [798, 435] width 301 height 77
click at [896, 482] on div "Writer First Name [PERSON_NAME] Optional Writer Last Name Gouws Required Writer…" at bounding box center [846, 508] width 397 height 377
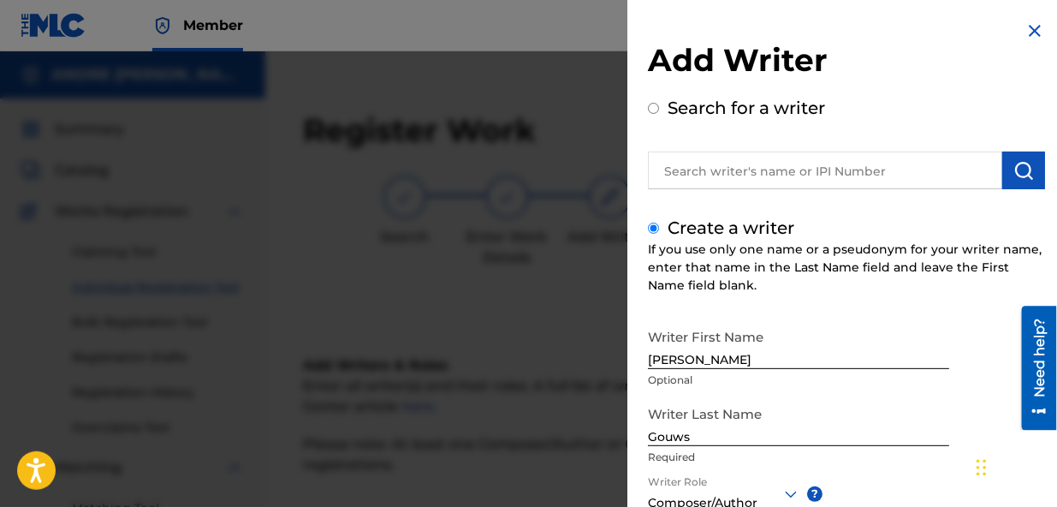
click at [899, 500] on div "Writer First Name [PERSON_NAME] Optional Writer Last Name Gouws Required Writer…" at bounding box center [846, 508] width 397 height 377
click at [870, 503] on div "Writer First Name [PERSON_NAME] Optional Writer Last Name Gouws Required Writer…" at bounding box center [846, 508] width 397 height 377
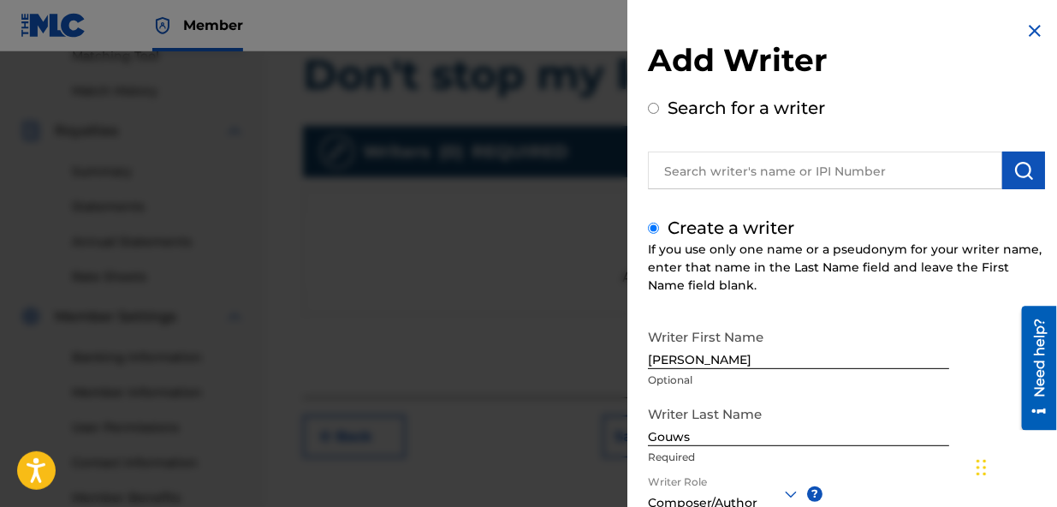
scroll to position [555, 0]
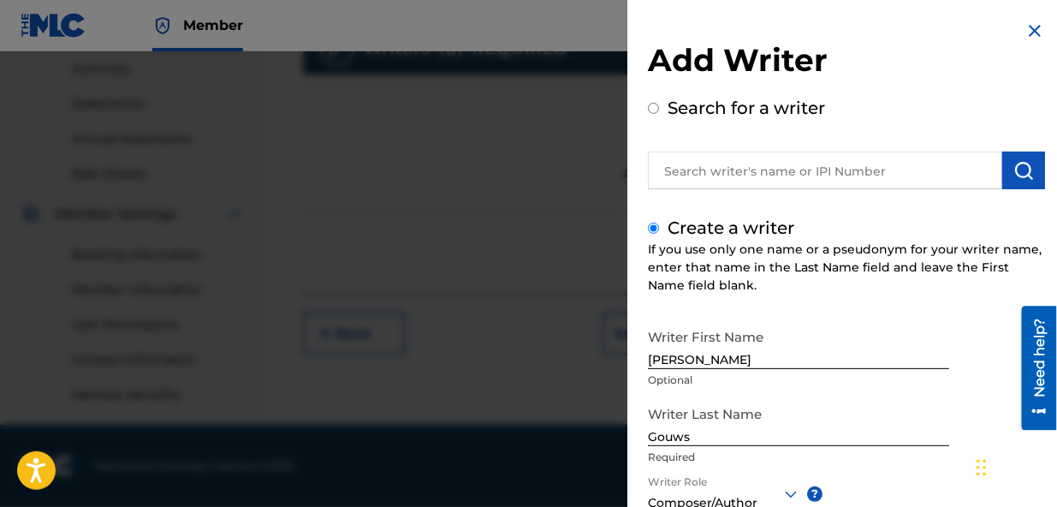
click at [882, 496] on div "Writer First Name [PERSON_NAME] Optional Writer Last Name Gouws Required Writer…" at bounding box center [846, 508] width 397 height 377
click at [902, 479] on div "Writer First Name [PERSON_NAME] Optional Writer Last Name Gouws Required Writer…" at bounding box center [846, 508] width 397 height 377
click at [981, 474] on div "Chat Widget" at bounding box center [1015, 466] width 86 height 82
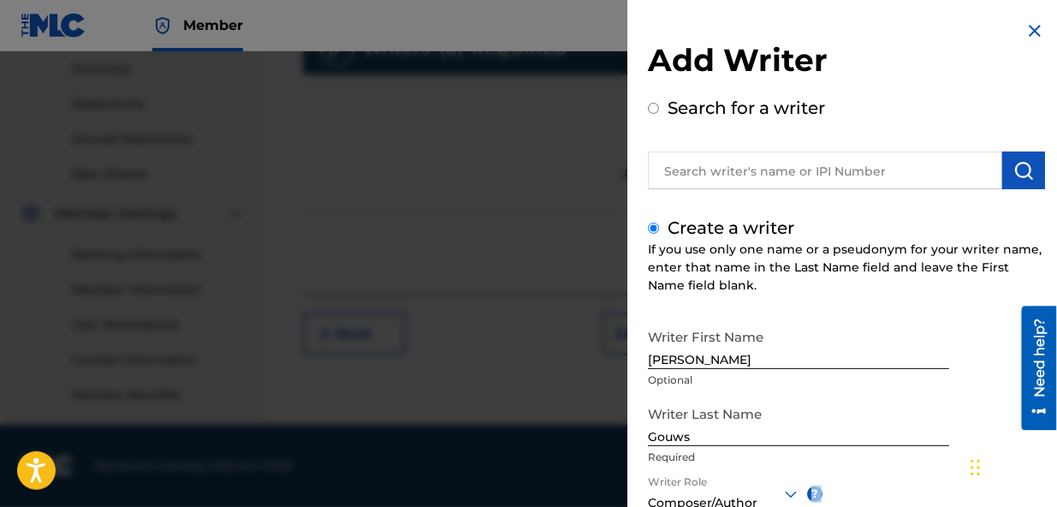
click at [980, 469] on div "Chat Widget" at bounding box center [1009, 466] width 86 height 82
click at [972, 462] on div "Chat Widget" at bounding box center [1009, 466] width 86 height 82
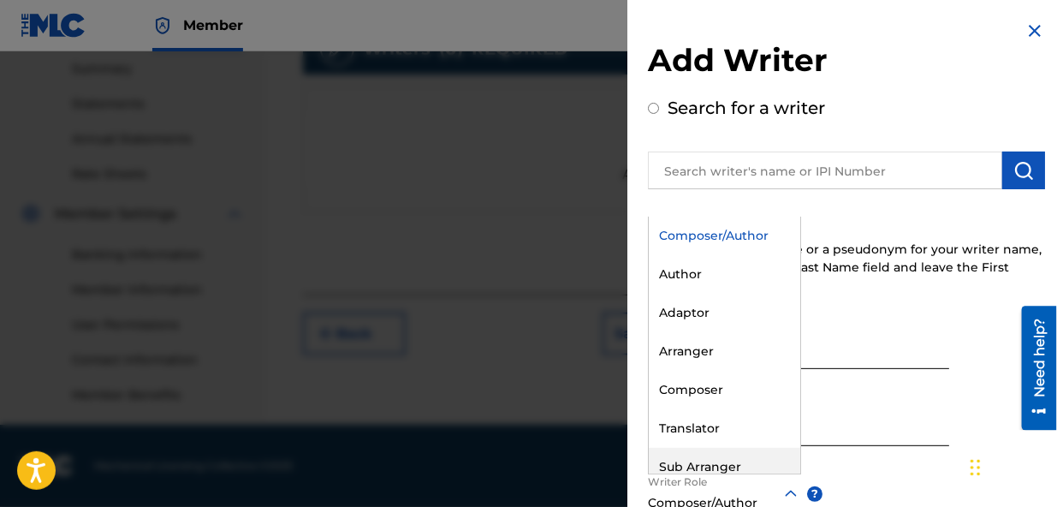
drag, startPoint x: 745, startPoint y: 478, endPoint x: 746, endPoint y: 449, distance: 30.0
click at [746, 474] on div "8 results available. Use Up and Down to choose options, press Enter to select t…" at bounding box center [724, 493] width 153 height 39
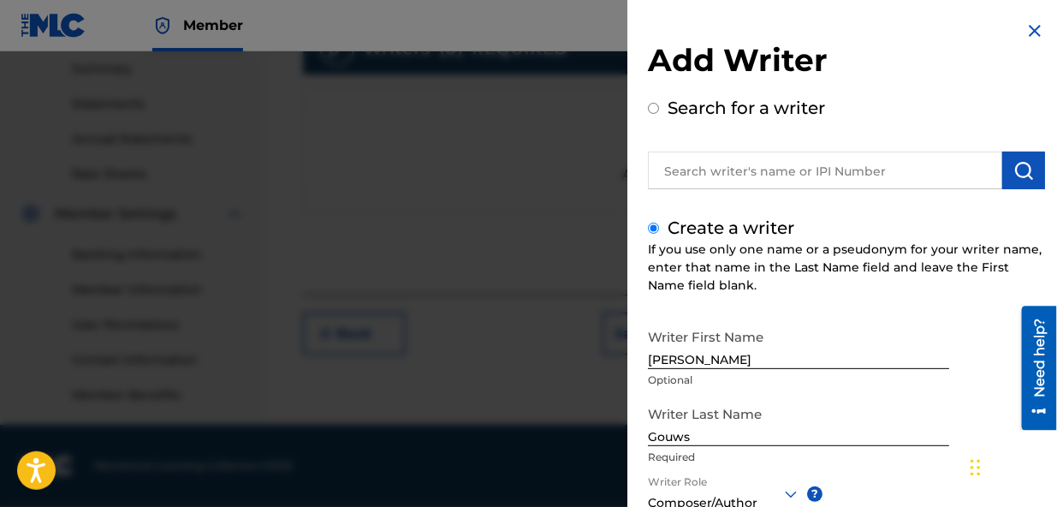
click at [859, 467] on div "Writer Last Name Gouws Required" at bounding box center [798, 435] width 301 height 77
click at [868, 478] on div "Writer First Name [PERSON_NAME] Optional Writer Last Name Gouws Required Writer…" at bounding box center [846, 508] width 397 height 377
click at [870, 481] on div "Writer First Name [PERSON_NAME] Optional Writer Last Name Gouws Required Writer…" at bounding box center [846, 508] width 397 height 377
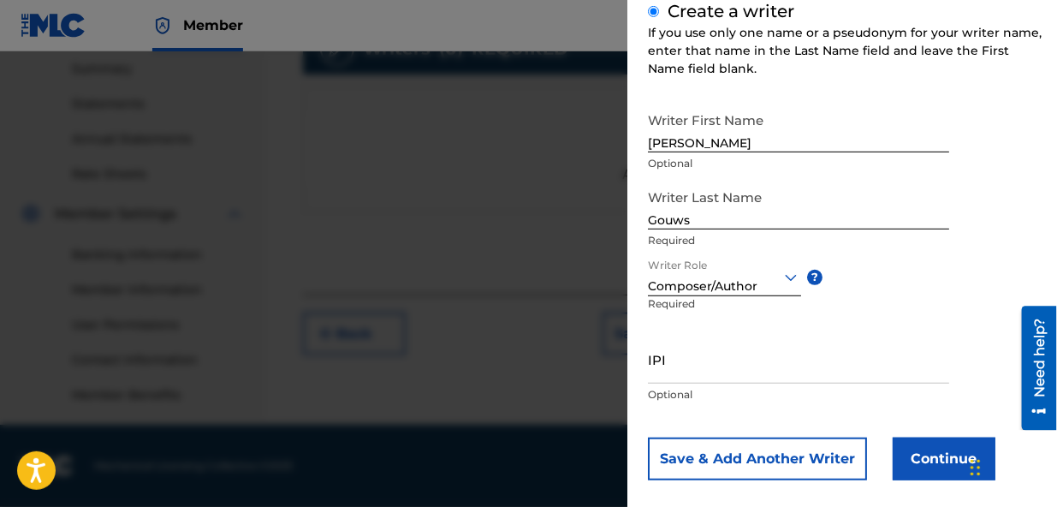
scroll to position [236, 0]
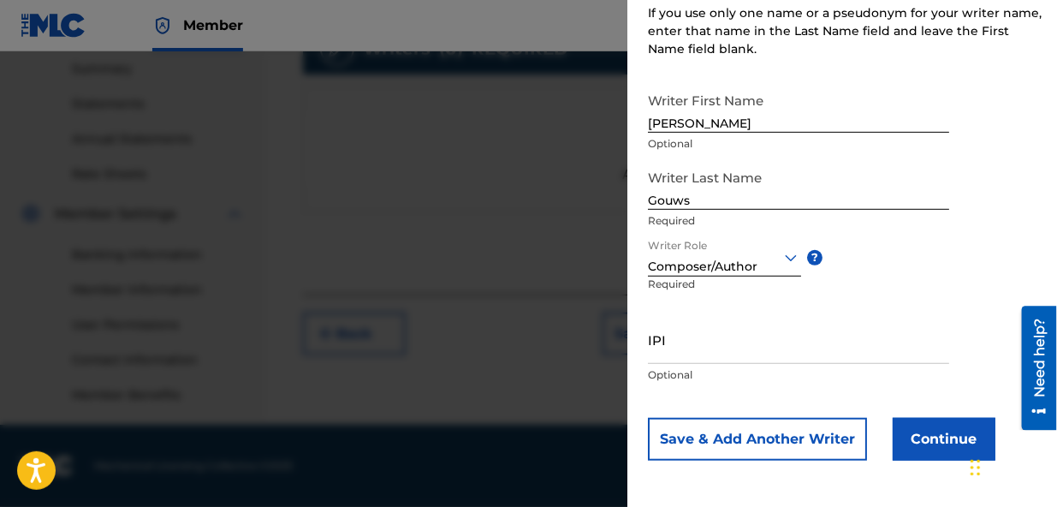
click at [942, 435] on button "Continue" at bounding box center [944, 439] width 103 height 43
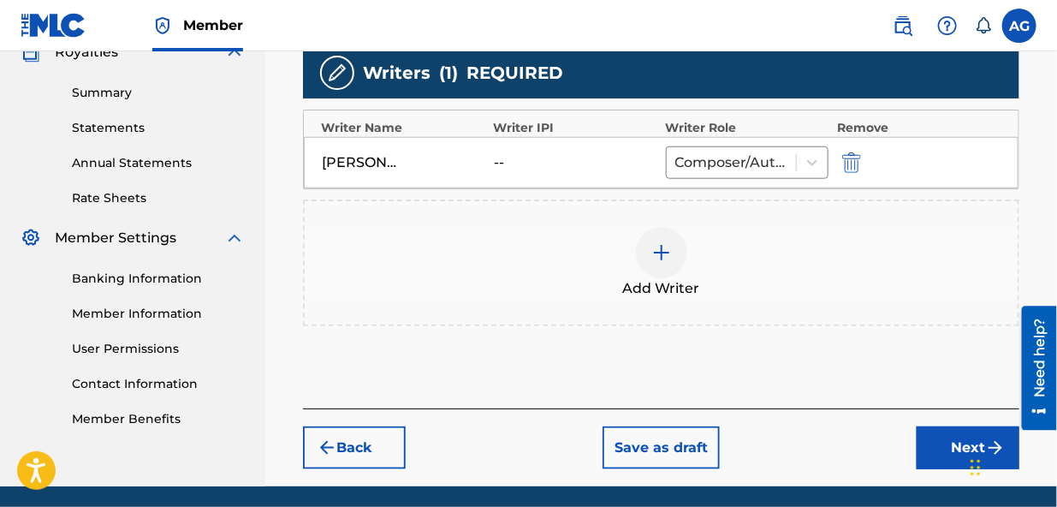
scroll to position [571, 0]
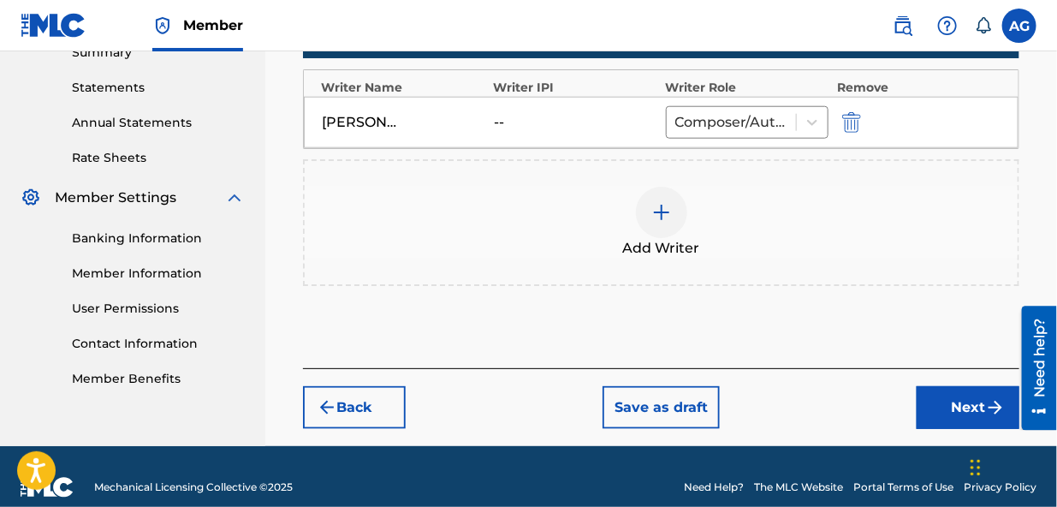
click at [957, 386] on button "Next" at bounding box center [968, 407] width 103 height 43
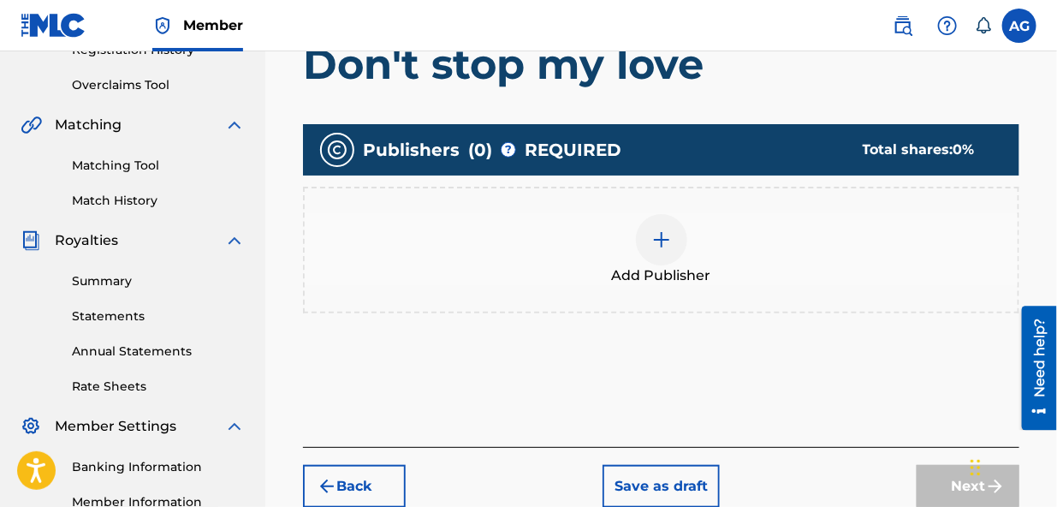
scroll to position [365, 0]
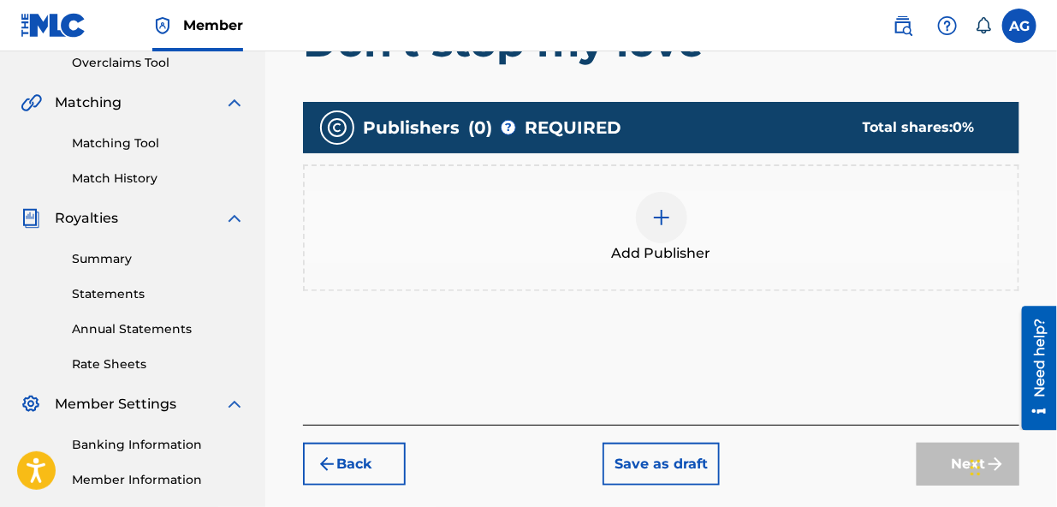
click at [657, 219] on img at bounding box center [661, 217] width 21 height 21
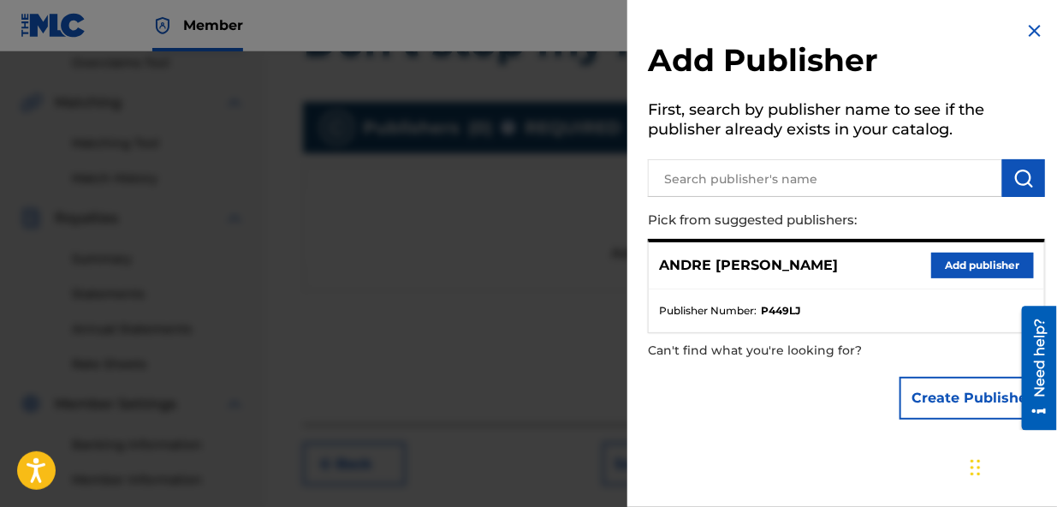
click at [948, 265] on button "Add publisher" at bounding box center [982, 266] width 103 height 26
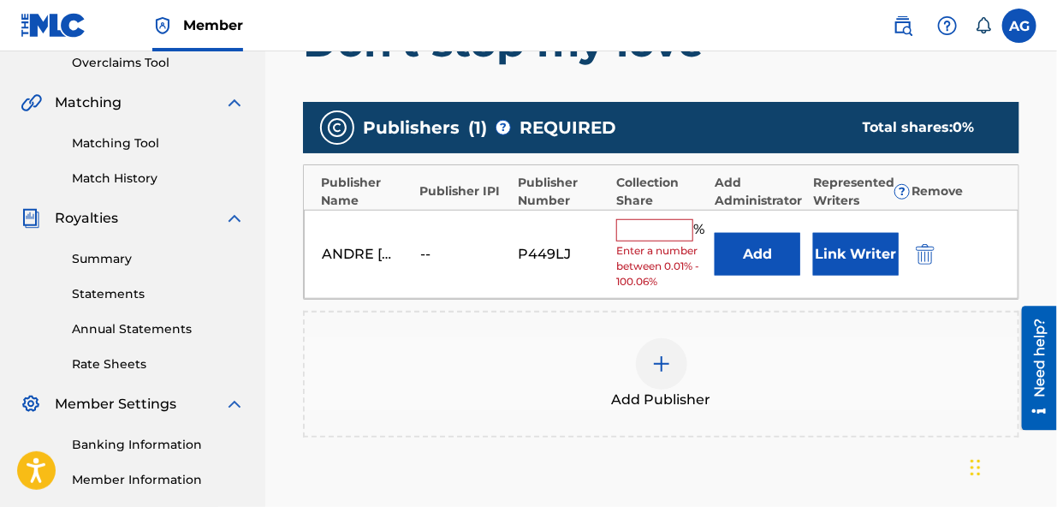
click at [633, 231] on input "text" at bounding box center [654, 230] width 77 height 22
type input "100"
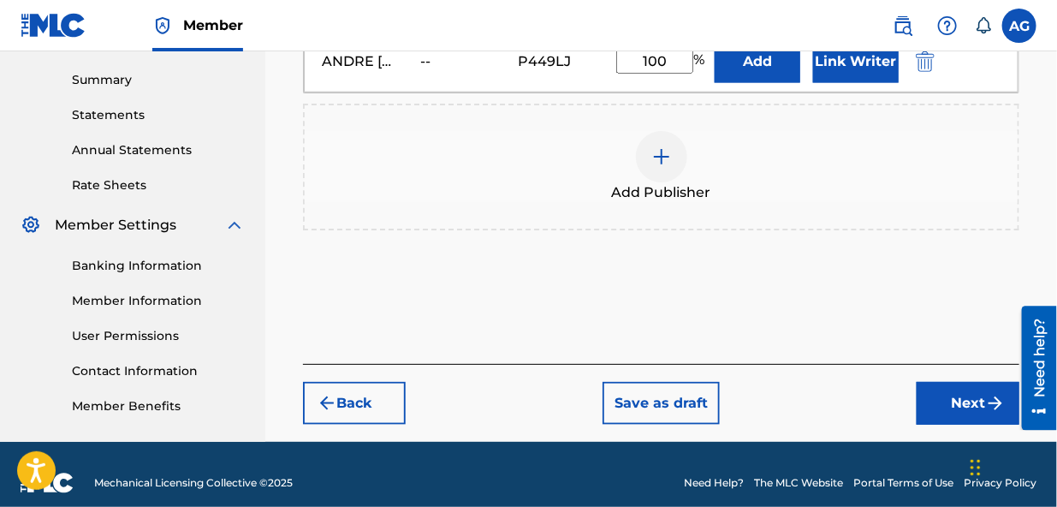
scroll to position [560, 0]
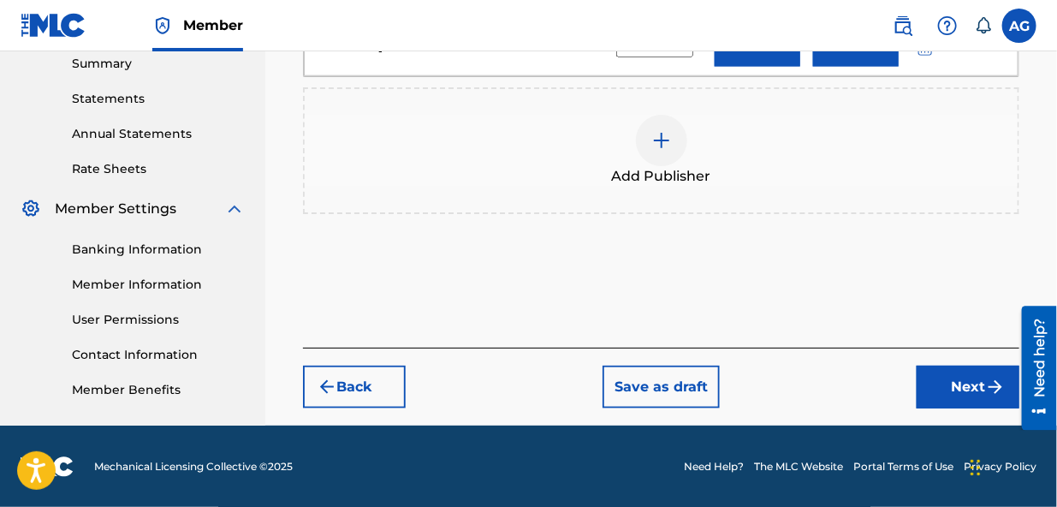
click at [976, 385] on button "Next" at bounding box center [968, 386] width 103 height 43
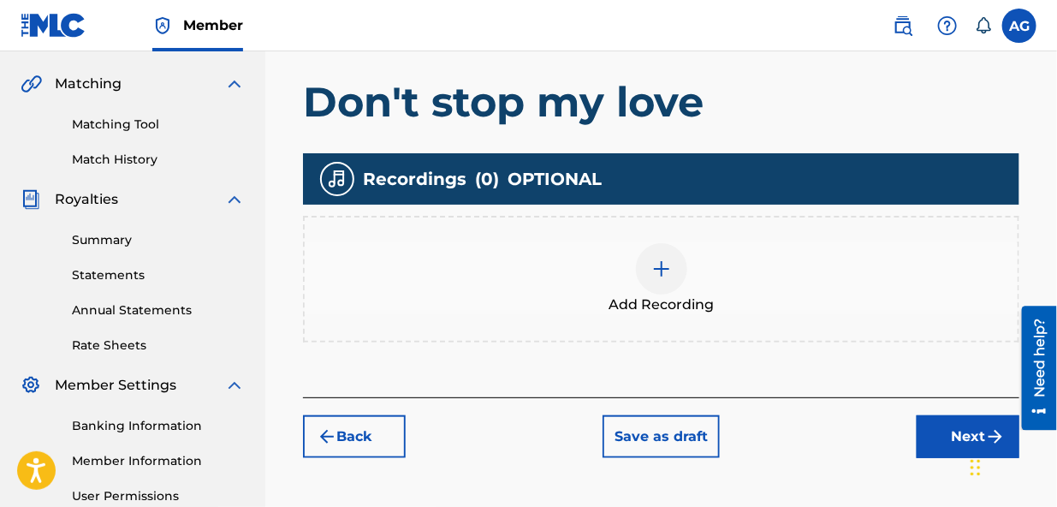
scroll to position [394, 0]
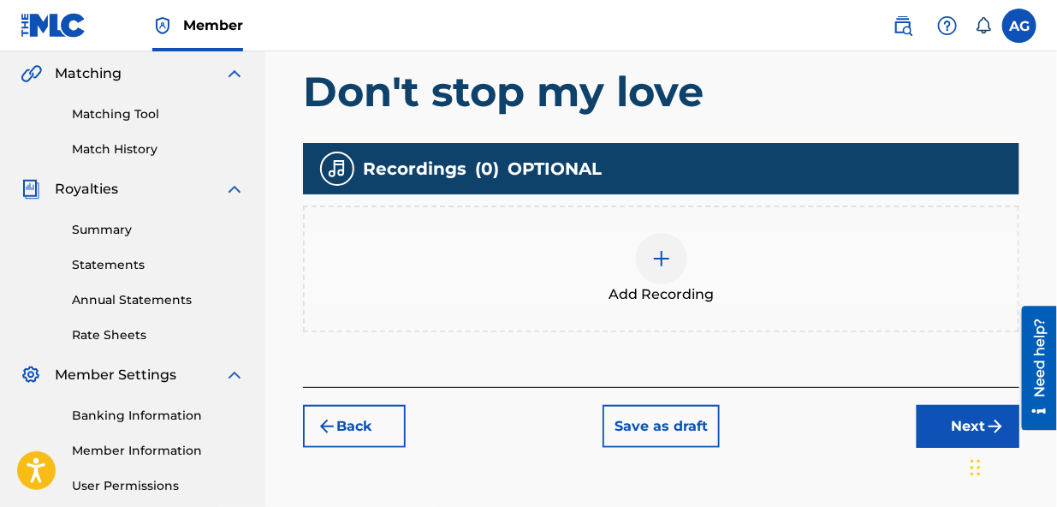
click at [653, 264] on img at bounding box center [661, 258] width 21 height 21
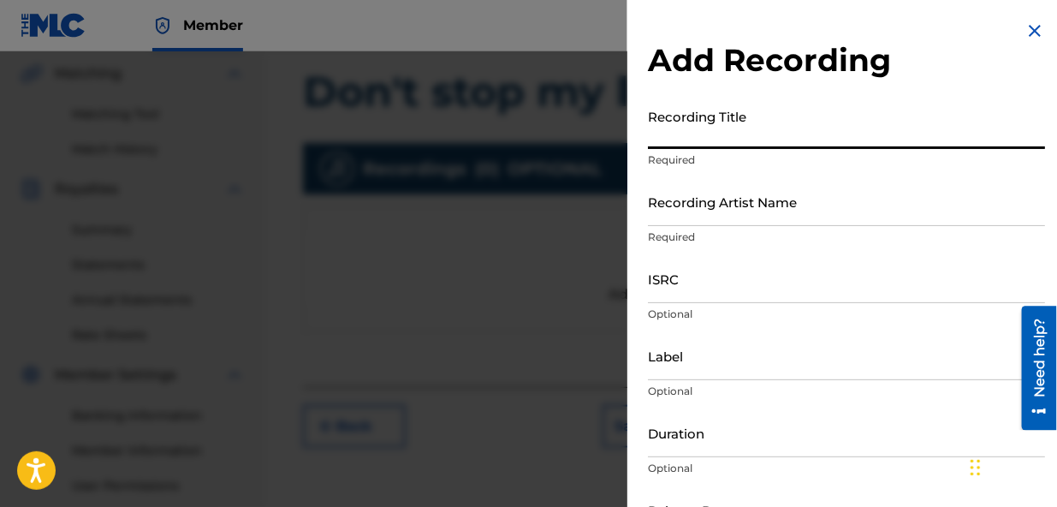
click at [740, 140] on input "Recording Title" at bounding box center [846, 124] width 397 height 49
type input "Don't stop my love"
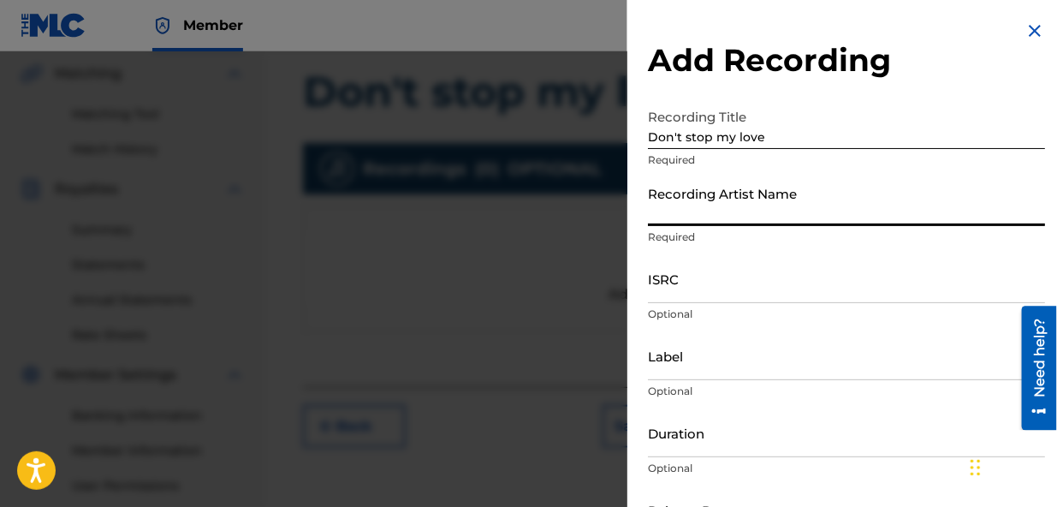
click at [693, 219] on input "Recording Artist Name" at bounding box center [846, 201] width 397 height 49
type input "[PERSON_NAME] [PERSON_NAME]"
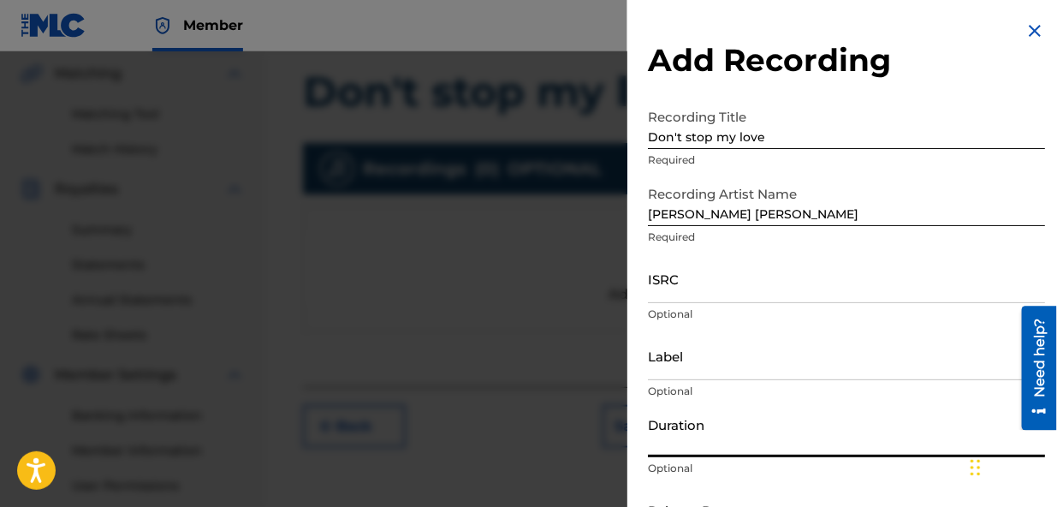
click at [707, 446] on input "Duration" at bounding box center [846, 432] width 397 height 49
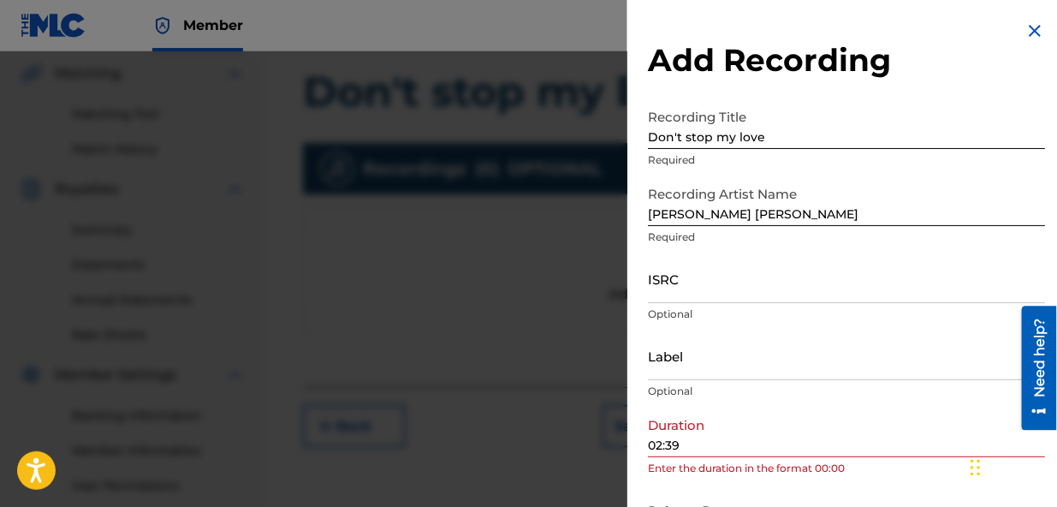
click at [800, 479] on div "Duration 02:39 Enter the duration in the format 00:00" at bounding box center [846, 446] width 397 height 77
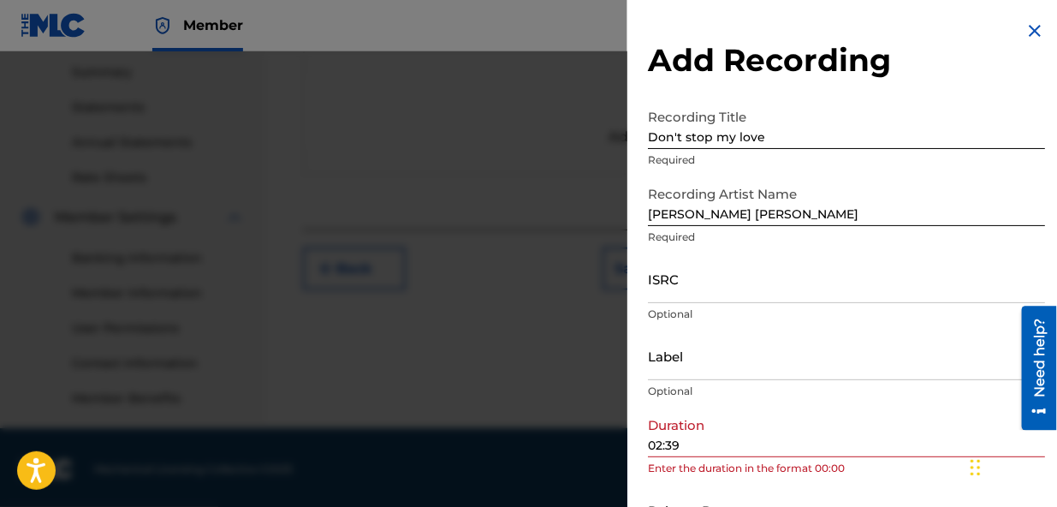
scroll to position [555, 0]
click at [855, 477] on div "Duration 02:39 Enter the duration in the format 00:00" at bounding box center [846, 446] width 397 height 77
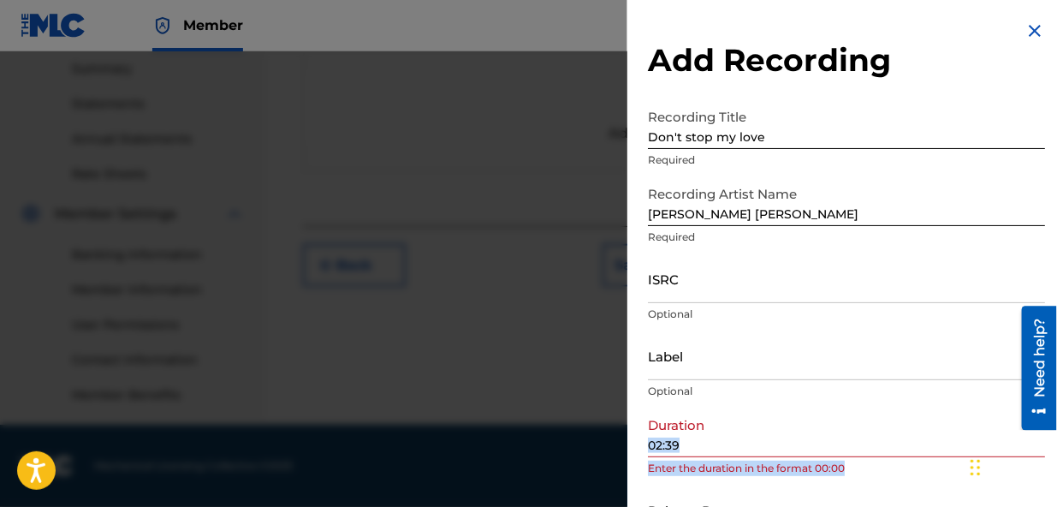
drag, startPoint x: 855, startPoint y: 477, endPoint x: 855, endPoint y: 438, distance: 38.5
click at [855, 438] on div "Duration 02:39 Enter the duration in the format 00:00" at bounding box center [846, 446] width 397 height 77
click at [859, 470] on p "Enter the duration in the format 00:00" at bounding box center [846, 468] width 397 height 15
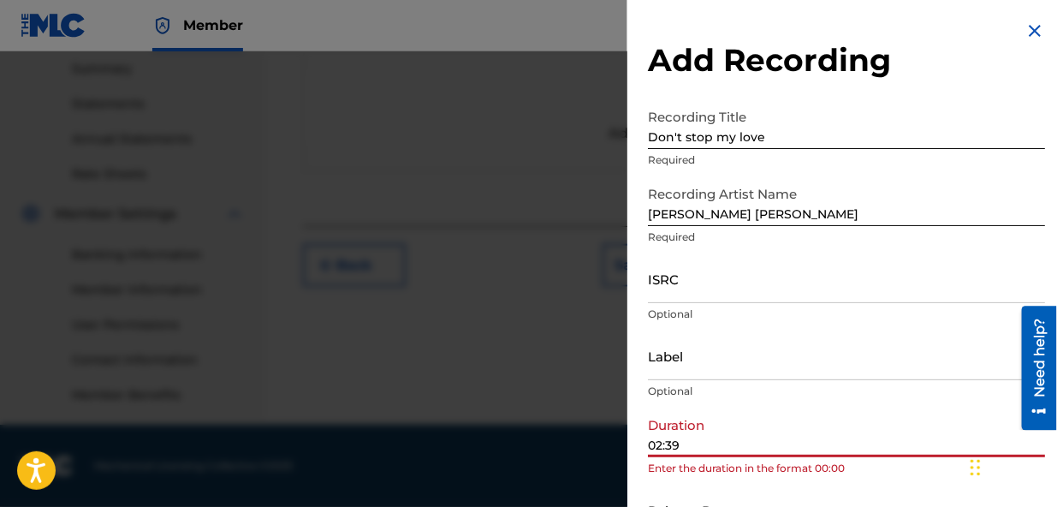
click at [839, 443] on input "02:39" at bounding box center [846, 432] width 397 height 49
type input "02:39"
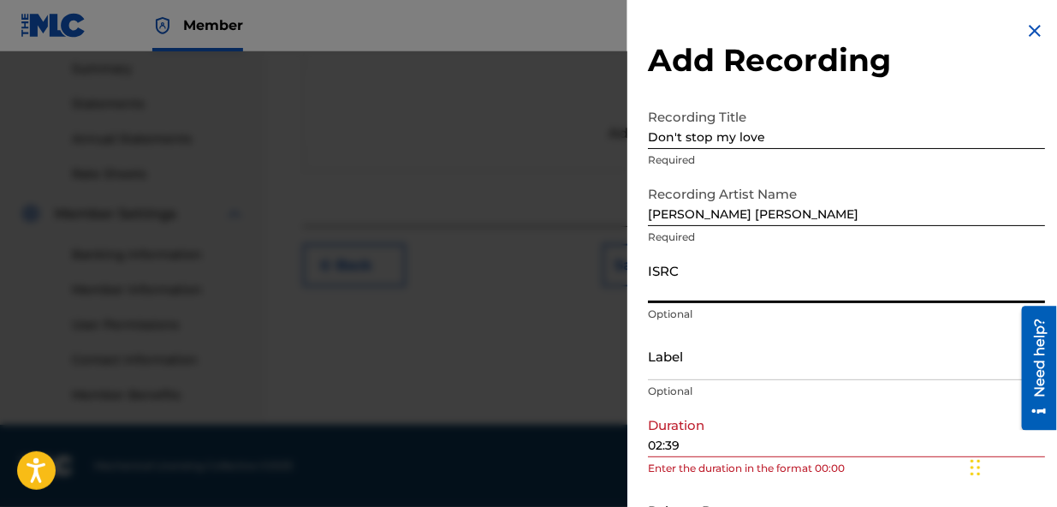
click at [758, 293] on input "ISRC" at bounding box center [846, 278] width 397 height 49
type input "QZHZ42245457"
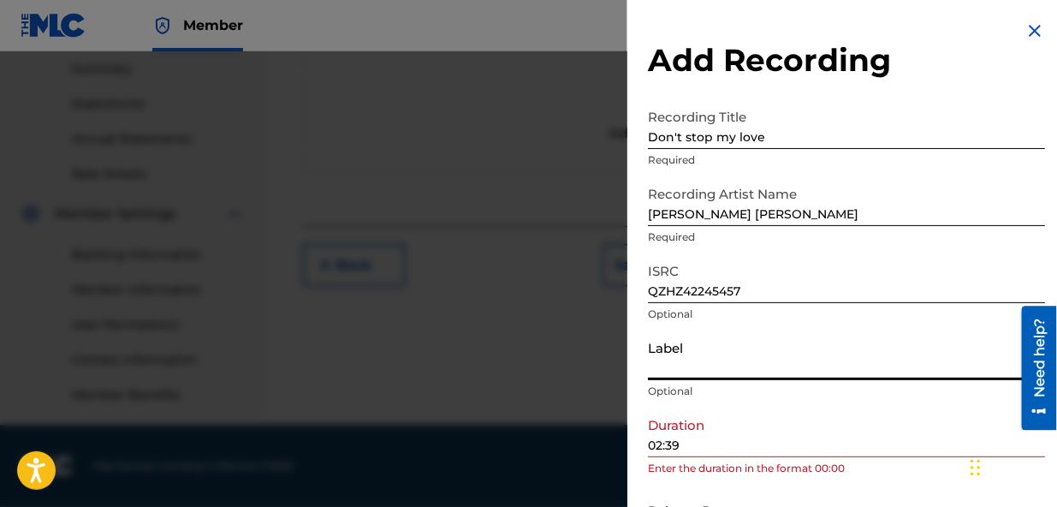
click at [750, 372] on input "Label" at bounding box center [846, 355] width 397 height 49
select select "7"
select select "2025"
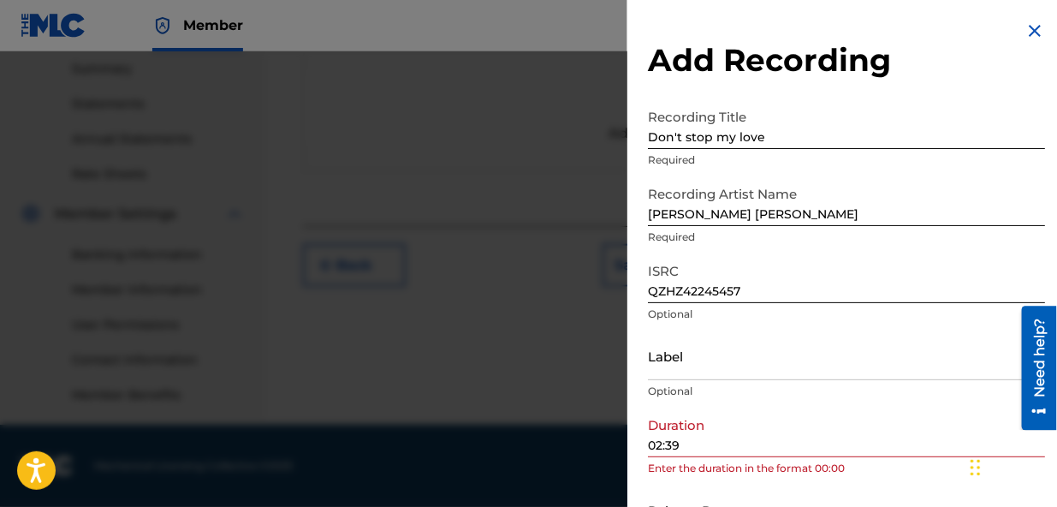
click at [781, 485] on input "text" at bounding box center [721, 509] width 146 height 49
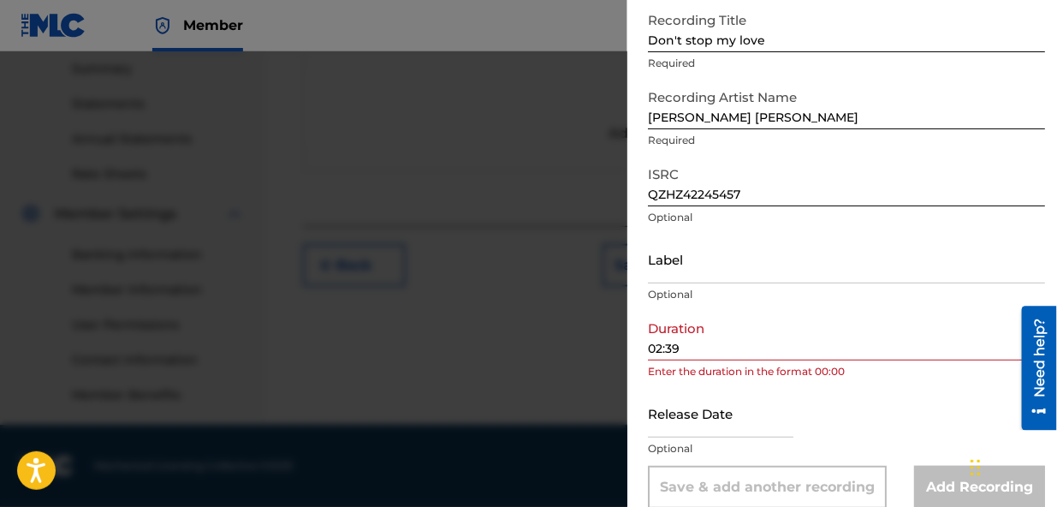
scroll to position [94, 0]
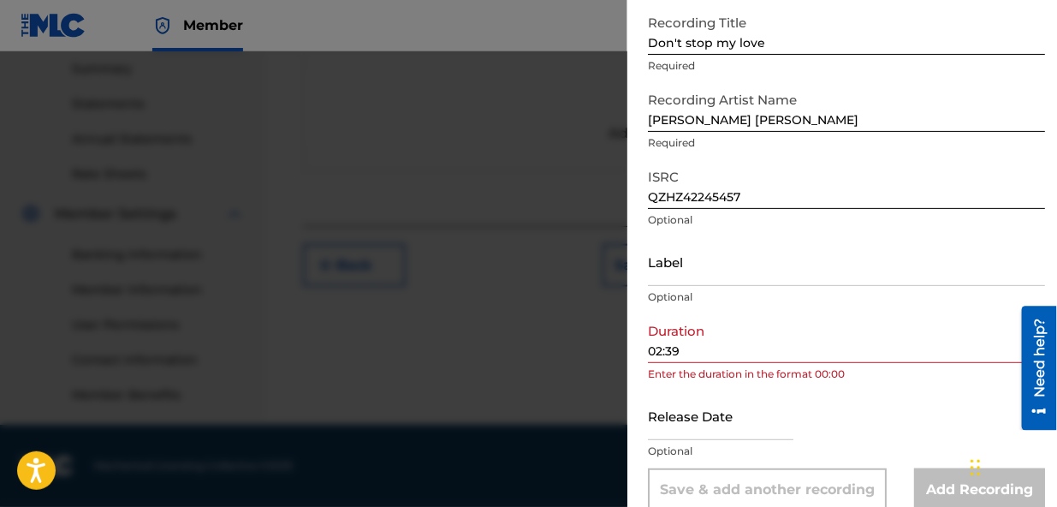
select select "7"
select select "2025"
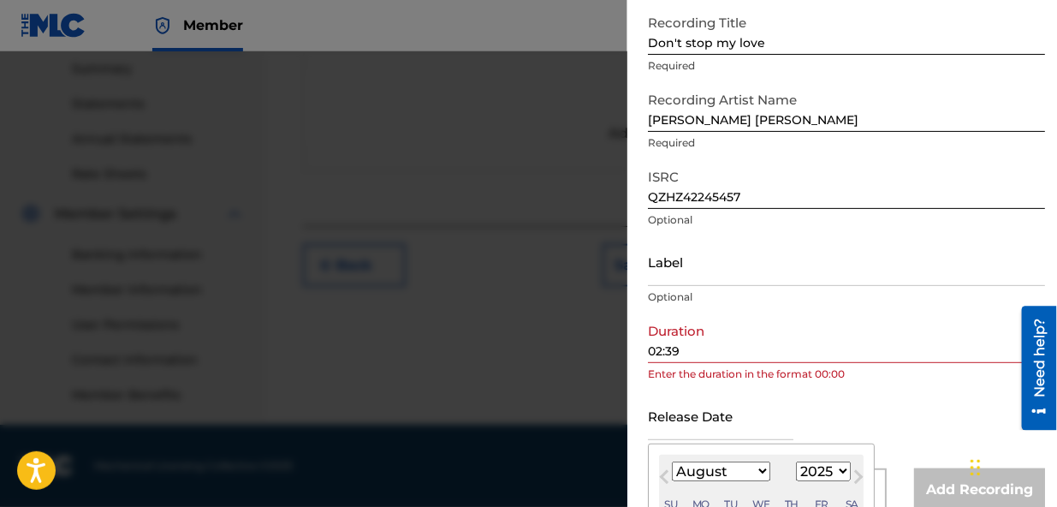
click at [764, 424] on input "text" at bounding box center [721, 415] width 146 height 49
type input "[DATE]"
select select "4"
select select "2022"
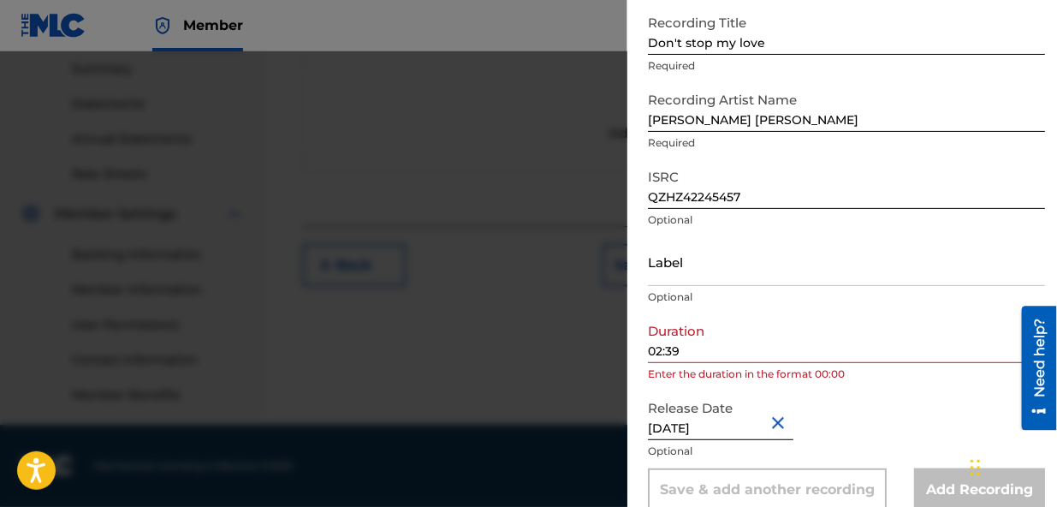
click at [948, 490] on div "Add Recording" at bounding box center [979, 489] width 131 height 43
click at [944, 489] on div "Add Recording" at bounding box center [979, 489] width 131 height 43
drag, startPoint x: 909, startPoint y: 436, endPoint x: 907, endPoint y: 408, distance: 27.4
click at [907, 408] on div "Release Date [DATE] Optional" at bounding box center [846, 429] width 397 height 77
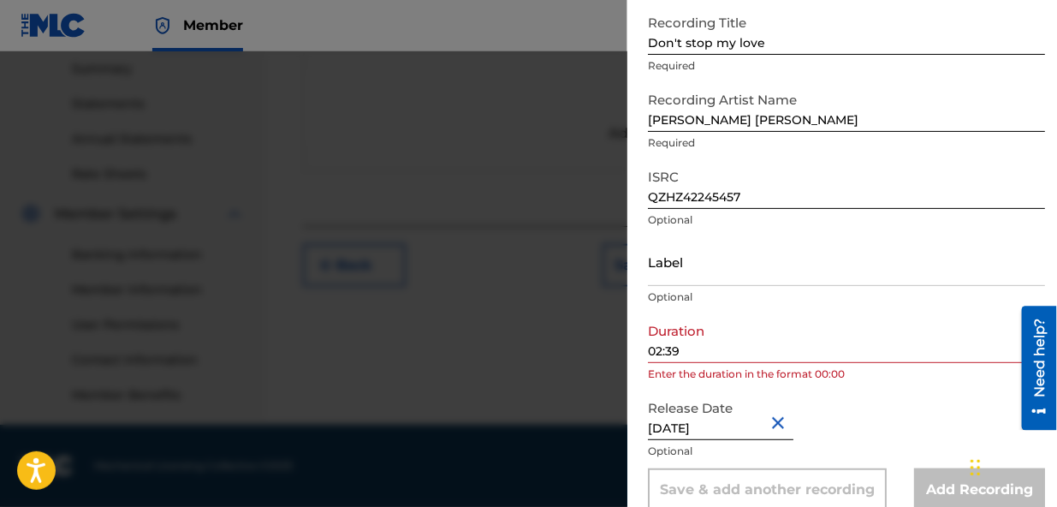
click at [785, 419] on button "Close" at bounding box center [781, 422] width 26 height 52
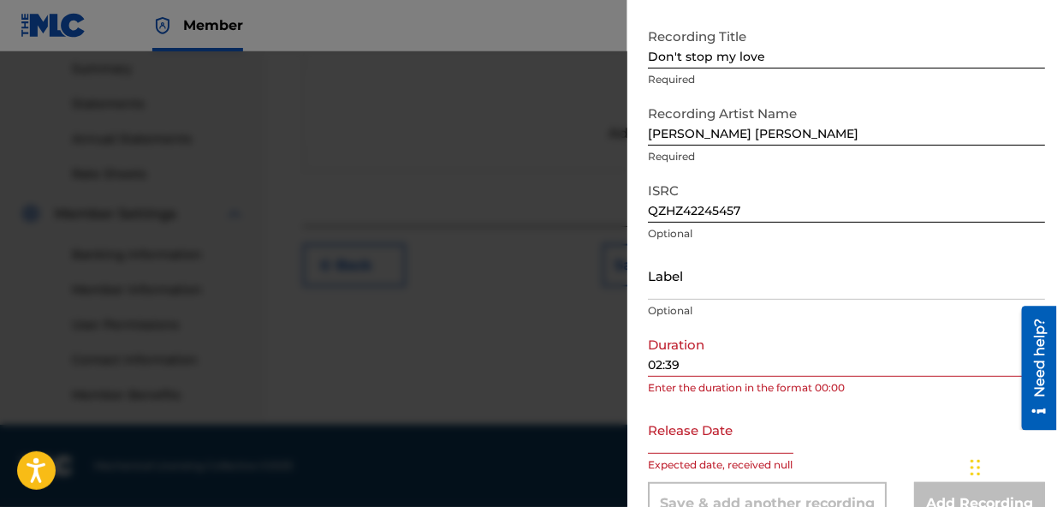
scroll to position [76, 0]
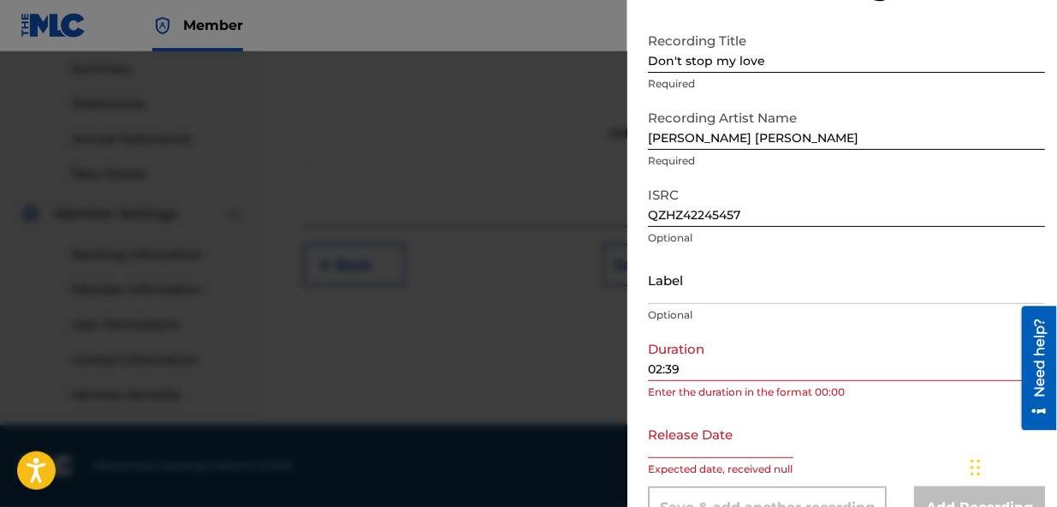
drag, startPoint x: 758, startPoint y: 419, endPoint x: 788, endPoint y: 427, distance: 30.9
click at [769, 419] on input "text" at bounding box center [721, 433] width 146 height 49
select select "7"
select select "2025"
drag, startPoint x: 842, startPoint y: 431, endPoint x: 842, endPoint y: 404, distance: 27.4
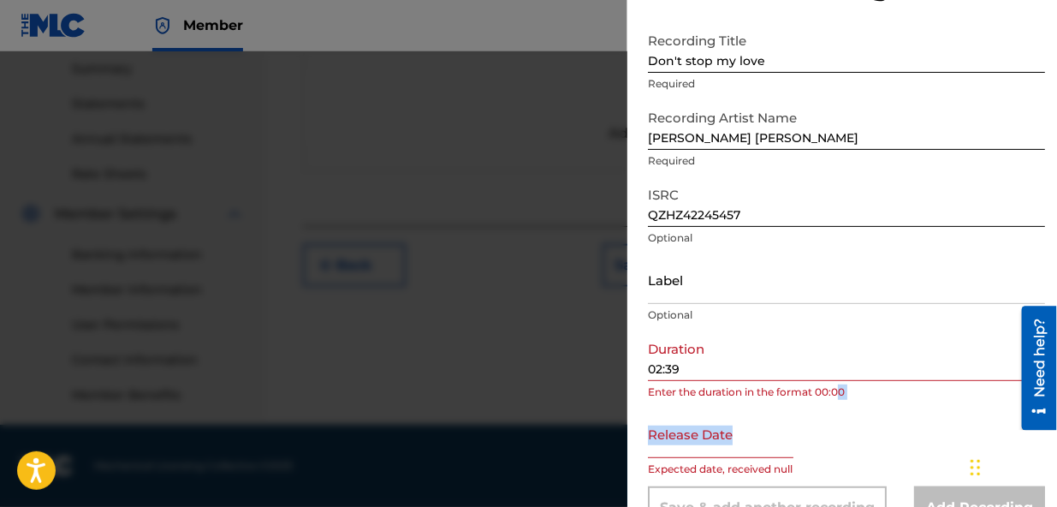
click at [842, 404] on form "Recording Title Don't stop my love Required Recording Artist Name [PERSON_NAME]…" at bounding box center [846, 276] width 397 height 505
drag, startPoint x: 893, startPoint y: 431, endPoint x: 893, endPoint y: 419, distance: 12.0
click at [893, 419] on div "Release Date Expected date, received null" at bounding box center [846, 447] width 397 height 77
select select "7"
select select "2025"
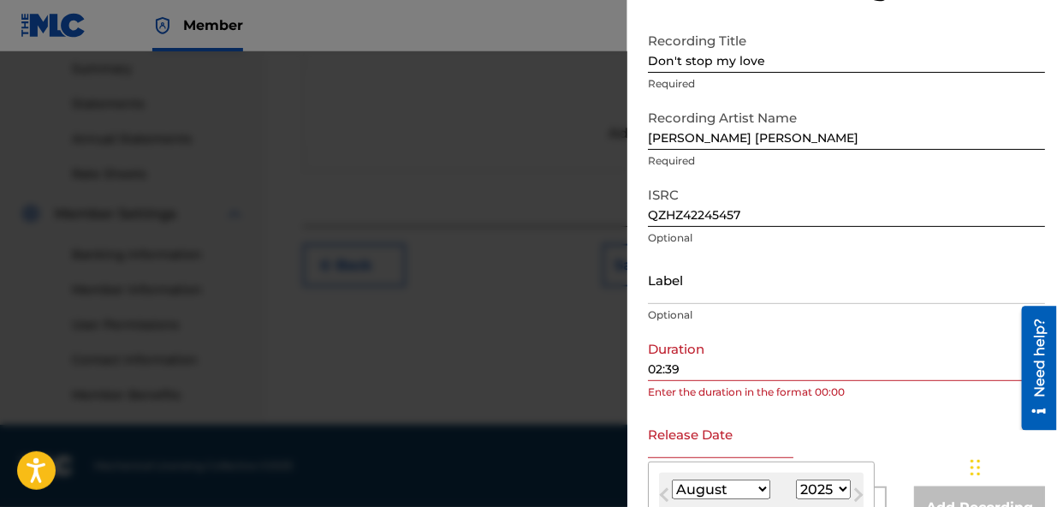
click at [688, 448] on input "text" at bounding box center [721, 433] width 146 height 49
click at [685, 487] on select "January February March April May June July August September October November De…" at bounding box center [721, 489] width 98 height 20
click at [672, 479] on select "January February March April May June July August September October November De…" at bounding box center [721, 489] width 98 height 20
click at [758, 488] on select "January February March April May June July August September October November De…" at bounding box center [721, 489] width 98 height 20
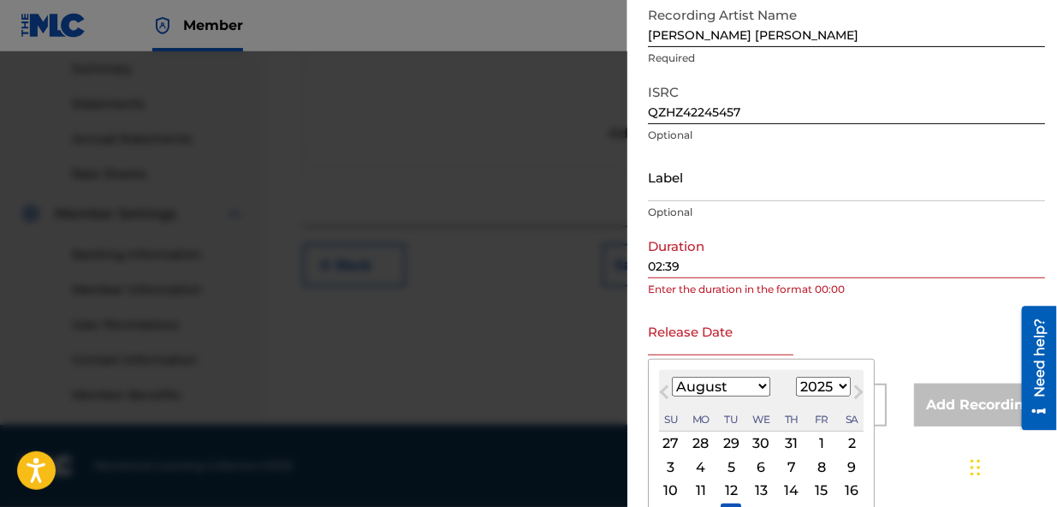
scroll to position [216, 0]
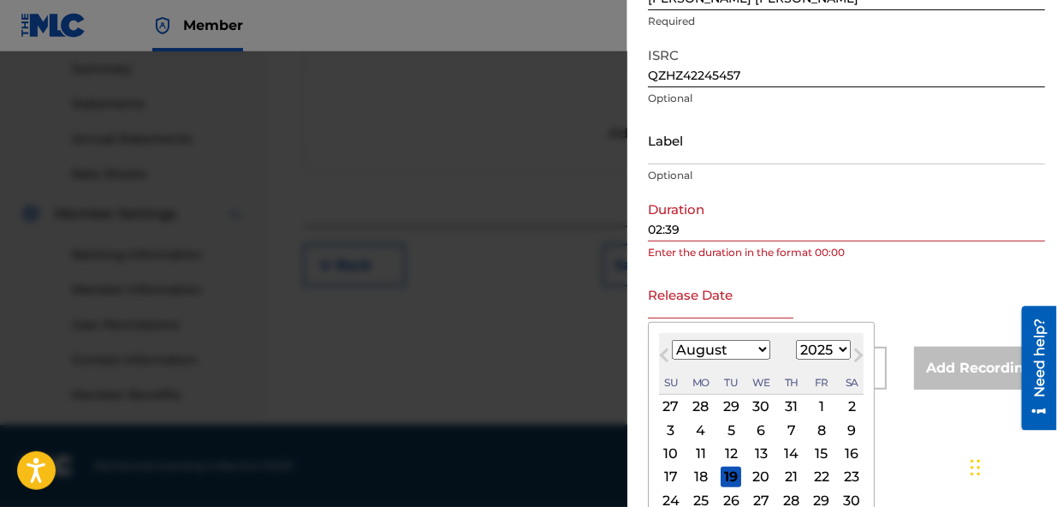
click at [814, 472] on div "22" at bounding box center [821, 476] width 21 height 21
type input "[DATE]"
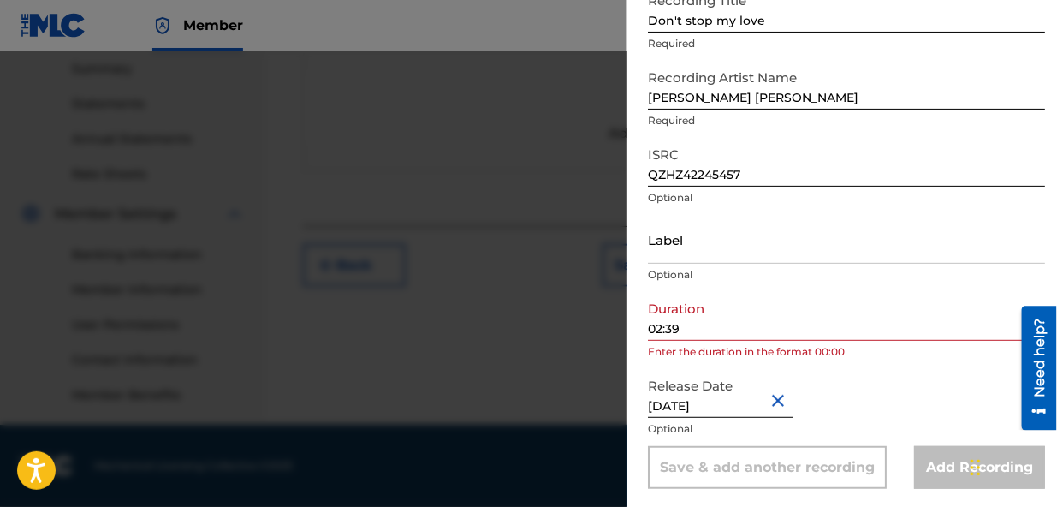
scroll to position [119, 0]
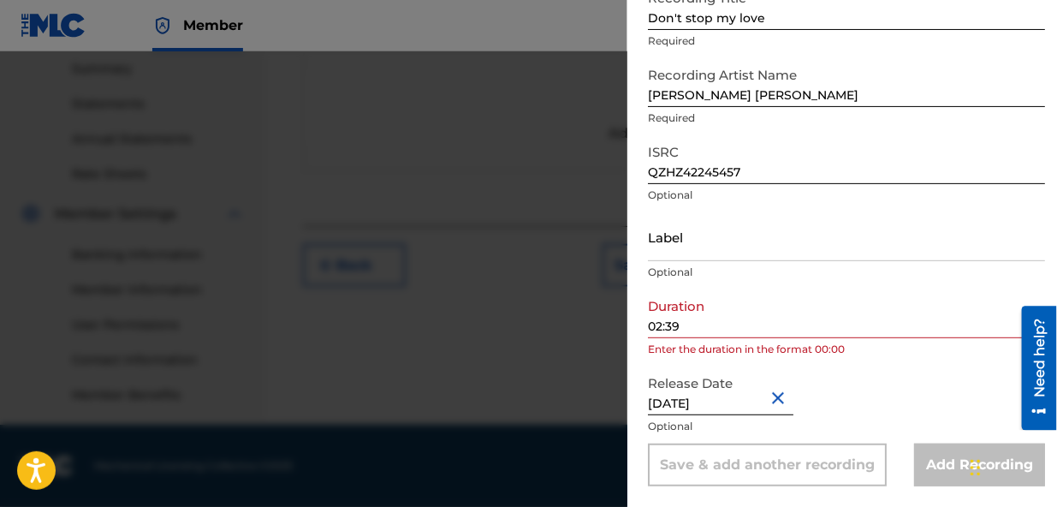
click at [794, 470] on div "Save & add another recording" at bounding box center [767, 464] width 239 height 43
click at [817, 465] on div "Save & add another recording" at bounding box center [767, 464] width 239 height 43
drag, startPoint x: 867, startPoint y: 429, endPoint x: 869, endPoint y: 407, distance: 22.3
click at [869, 407] on div "Release Date [DATE] Optional" at bounding box center [846, 404] width 397 height 77
click at [768, 331] on input "02:39" at bounding box center [846, 313] width 397 height 49
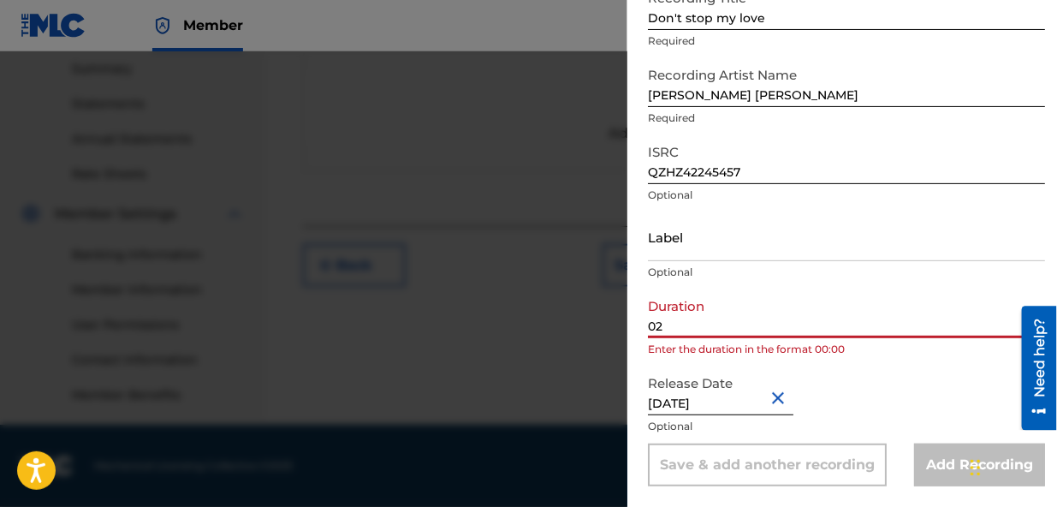
type input "0"
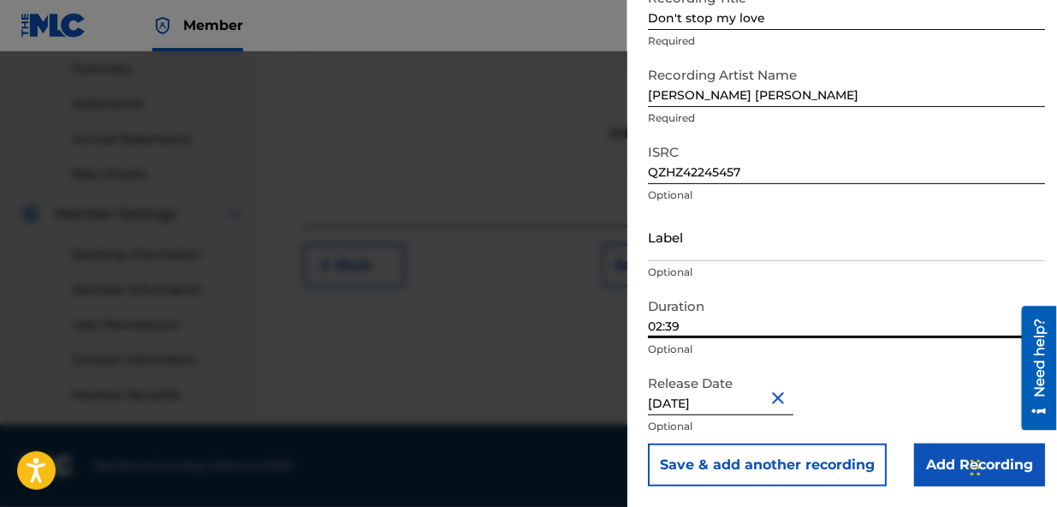
type input "02:39"
click at [930, 463] on input "Add Recording" at bounding box center [979, 464] width 131 height 43
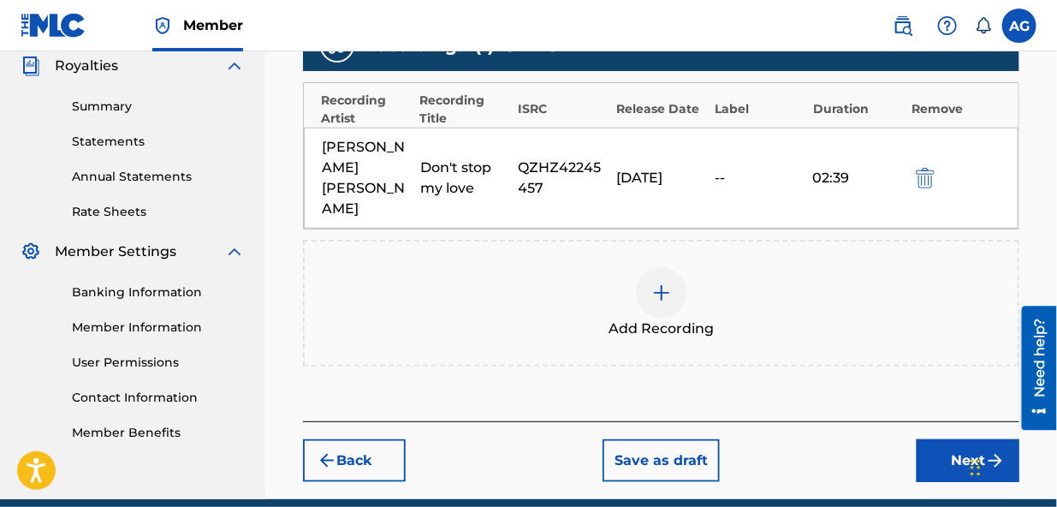
scroll to position [533, 0]
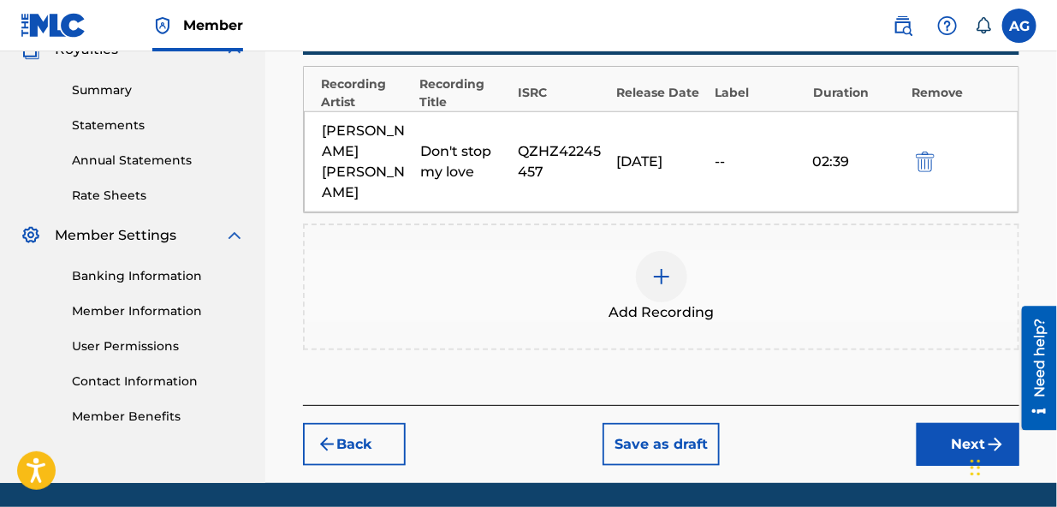
click at [960, 423] on button "Next" at bounding box center [968, 444] width 103 height 43
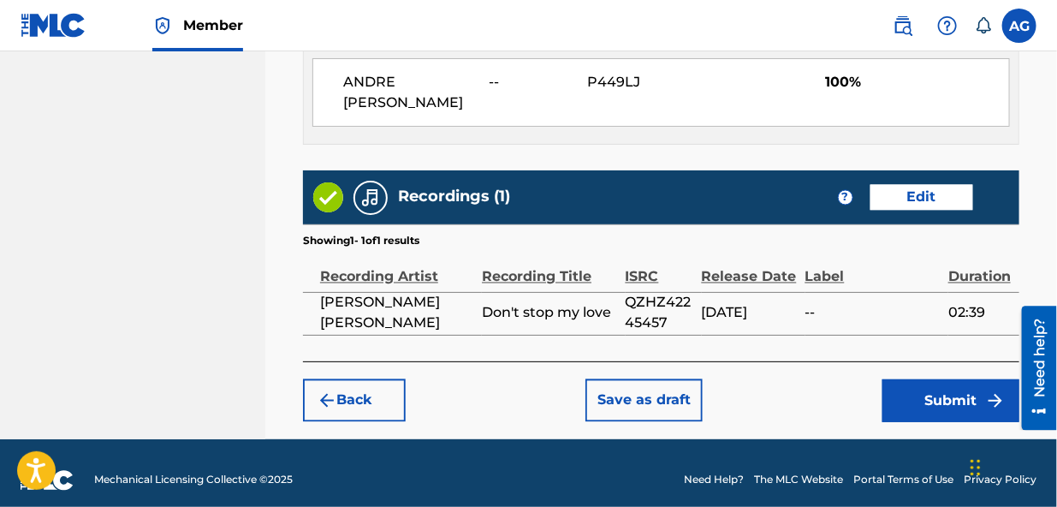
scroll to position [1014, 0]
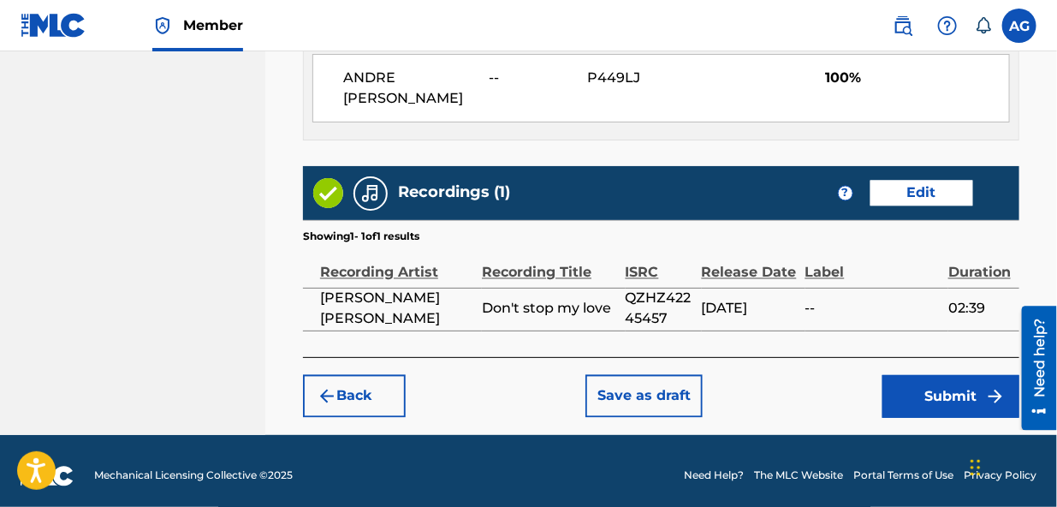
click at [941, 392] on button "Submit" at bounding box center [950, 396] width 137 height 43
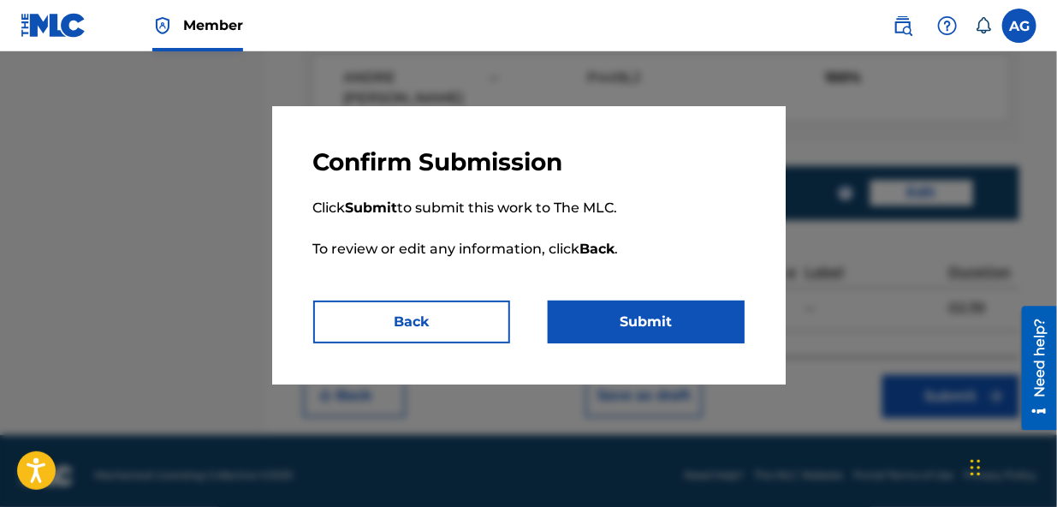
click at [674, 321] on button "Submit" at bounding box center [646, 321] width 197 height 43
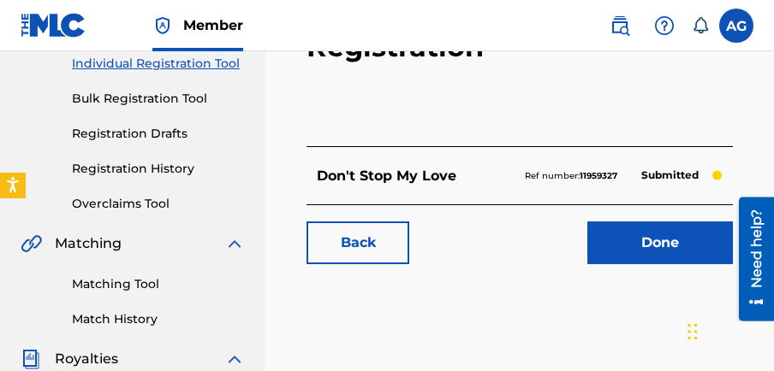
scroll to position [235, 0]
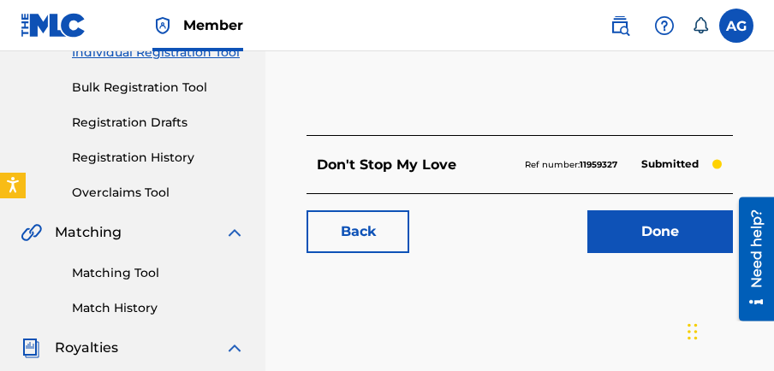
click at [657, 229] on link "Done" at bounding box center [660, 232] width 146 height 43
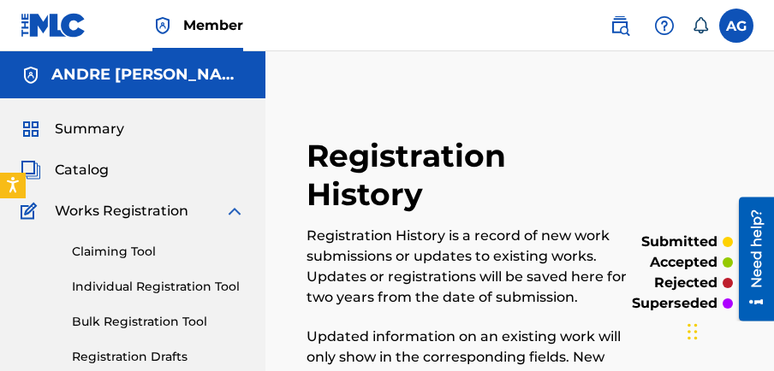
click at [87, 169] on span "Catalog" at bounding box center [82, 170] width 54 height 21
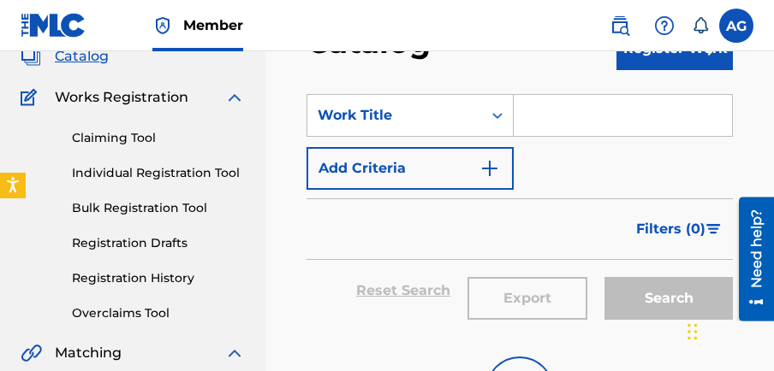
scroll to position [63, 0]
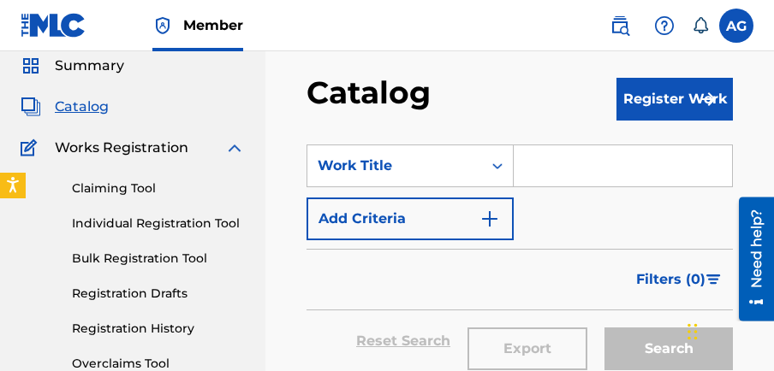
click at [539, 168] on input "Search Form" at bounding box center [623, 166] width 218 height 41
click at [125, 187] on link "Claiming Tool" at bounding box center [158, 189] width 173 height 18
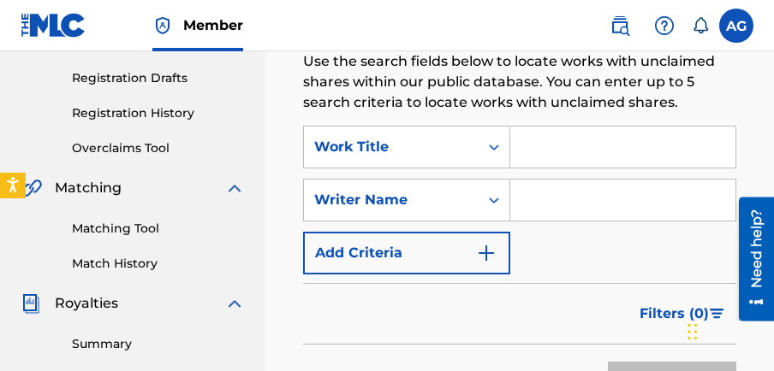
scroll to position [324, 0]
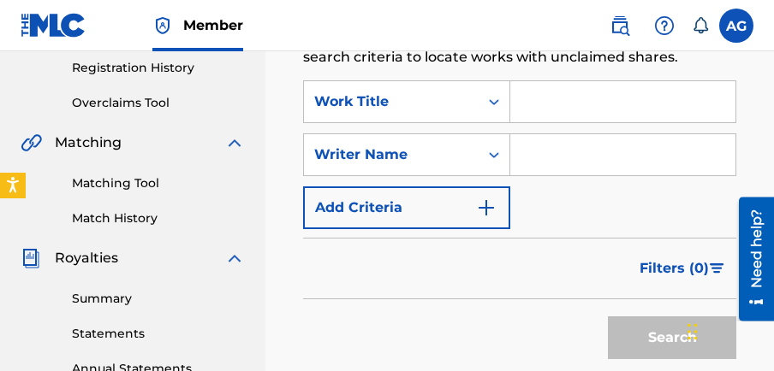
click at [529, 107] on input "Search Form" at bounding box center [622, 101] width 225 height 41
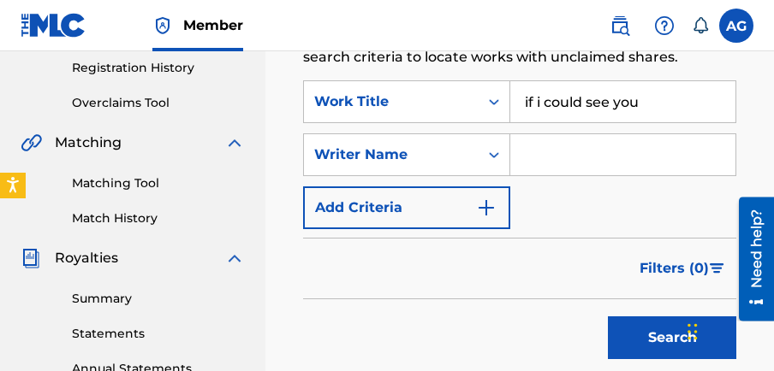
type input "if i could see you"
click at [524, 154] on input "Search Form" at bounding box center [622, 154] width 225 height 41
type input "[PERSON_NAME] [PERSON_NAME]"
click at [637, 335] on button "Search" at bounding box center [672, 338] width 128 height 43
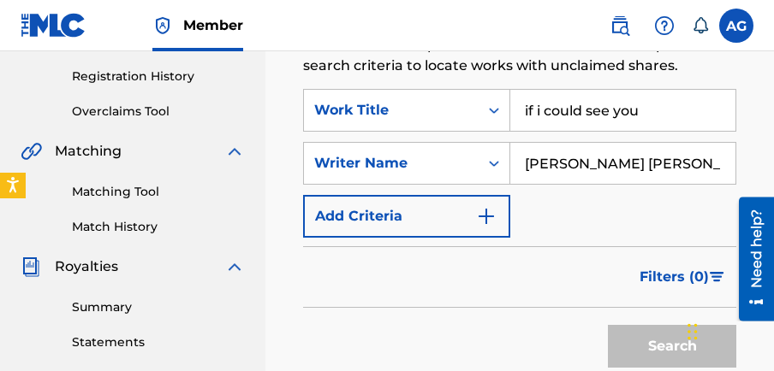
scroll to position [293, 0]
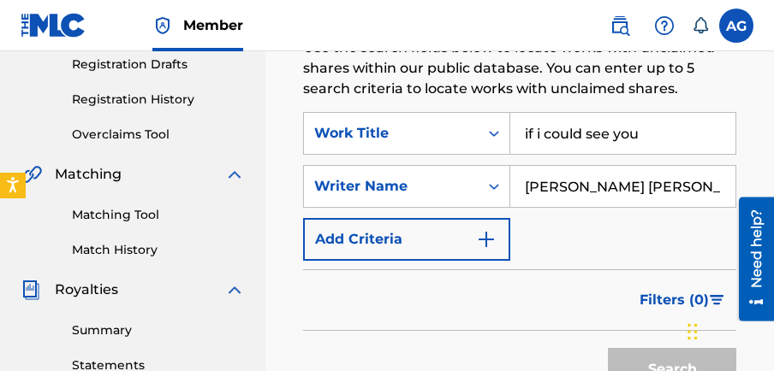
click at [654, 135] on input "if i could see you" at bounding box center [622, 133] width 225 height 41
type input "i"
click at [673, 182] on input "[PERSON_NAME] [PERSON_NAME]" at bounding box center [622, 186] width 225 height 41
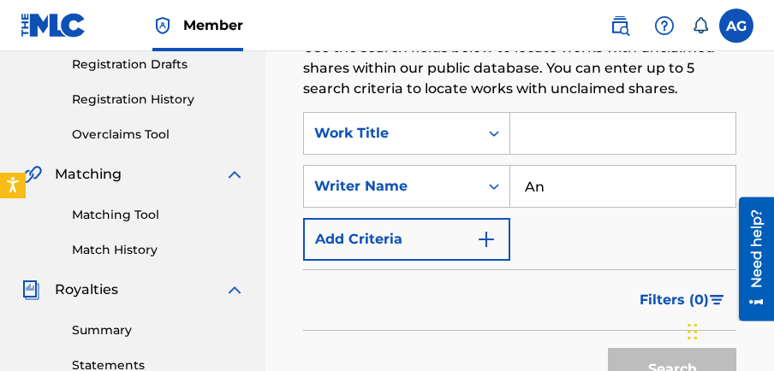
type input "A"
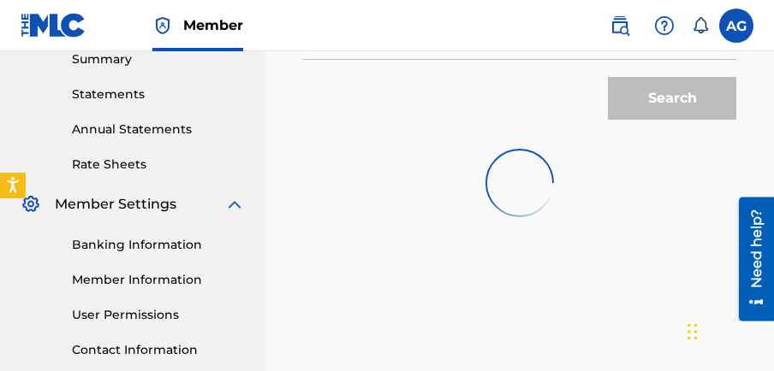
scroll to position [573, 0]
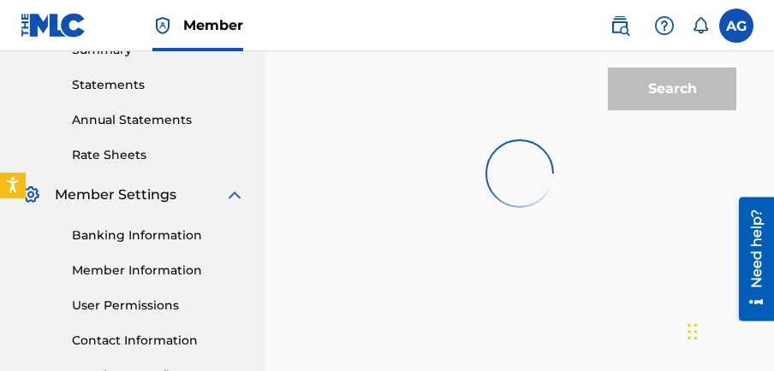
drag, startPoint x: 775, startPoint y: 161, endPoint x: 17, endPoint y: 59, distance: 765.2
click at [175, 229] on link "Banking Information" at bounding box center [158, 236] width 173 height 18
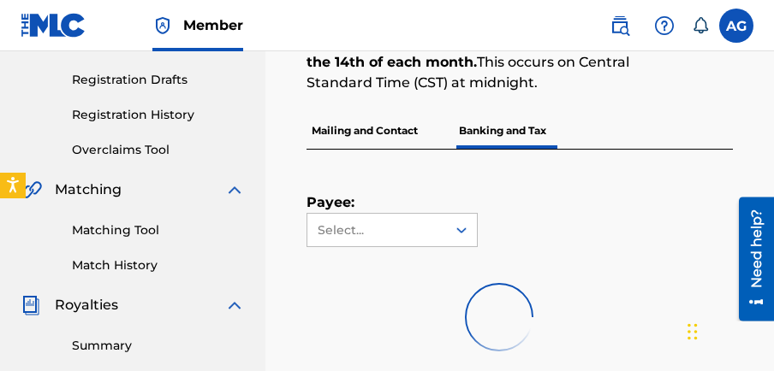
scroll to position [280, 0]
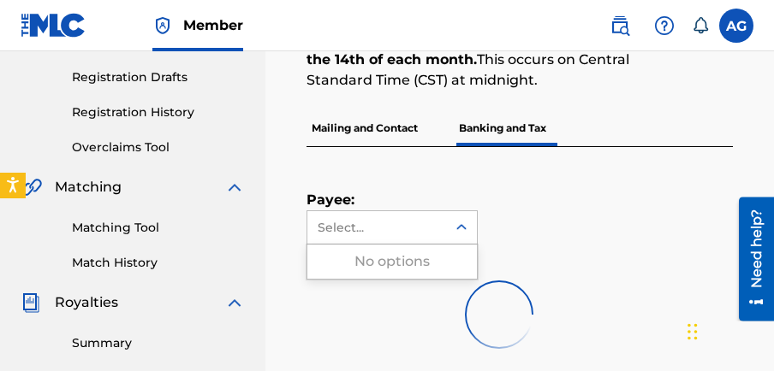
click at [425, 222] on div "Select..." at bounding box center [376, 228] width 116 height 18
click at [371, 267] on div at bounding box center [498, 315] width 385 height 110
click at [382, 127] on p "Mailing and Contact" at bounding box center [364, 128] width 116 height 36
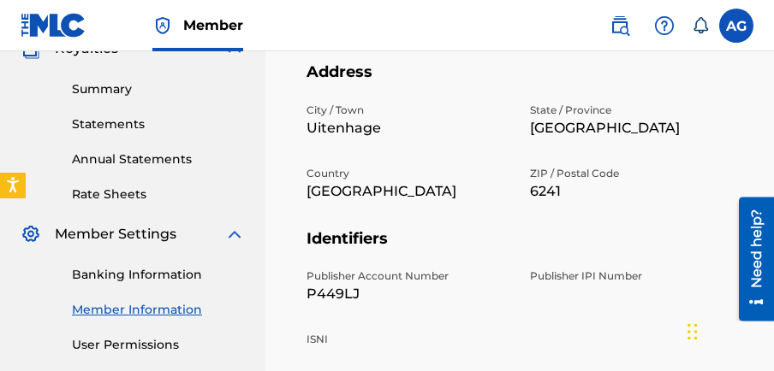
scroll to position [570, 0]
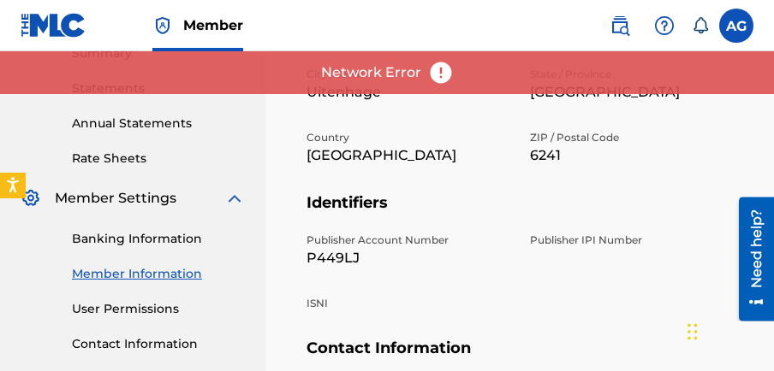
click at [162, 239] on link "Banking Information" at bounding box center [158, 239] width 173 height 18
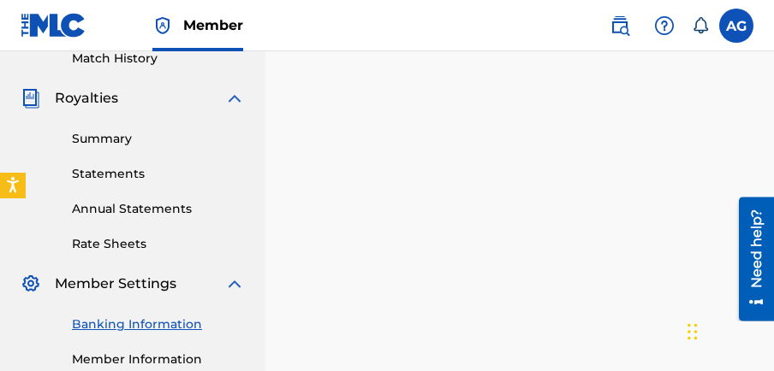
scroll to position [507, 0]
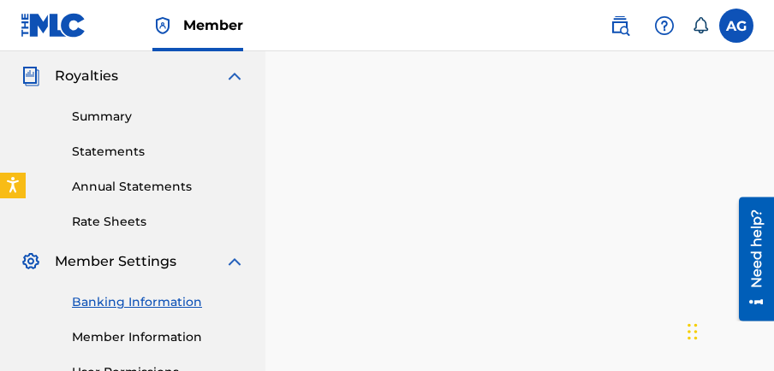
click at [28, 258] on img at bounding box center [31, 262] width 21 height 21
click at [28, 262] on img at bounding box center [31, 262] width 21 height 21
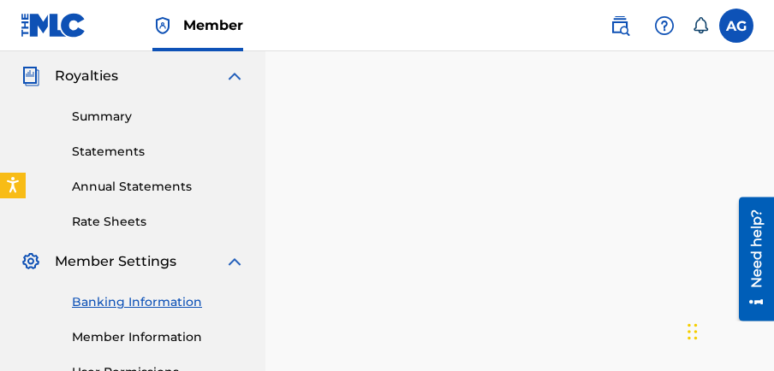
click at [235, 260] on img at bounding box center [234, 262] width 21 height 21
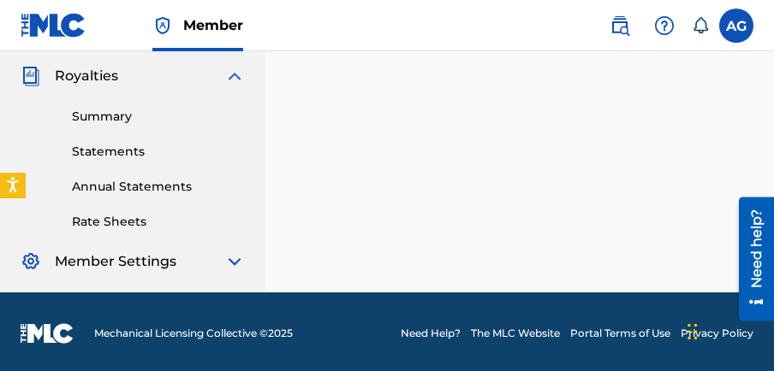
click at [235, 260] on img at bounding box center [234, 262] width 21 height 21
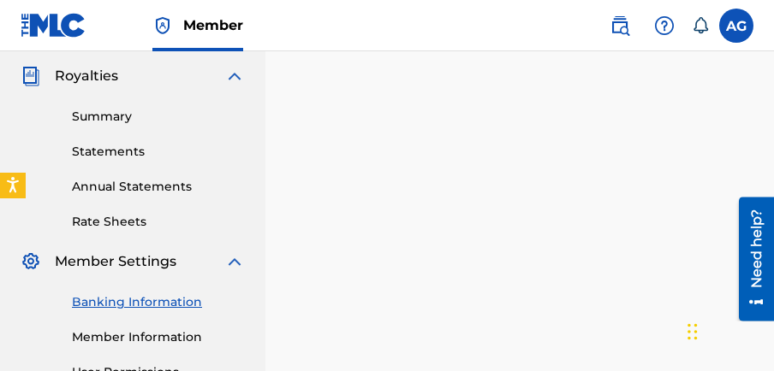
click at [175, 303] on link "Banking Information" at bounding box center [158, 303] width 173 height 18
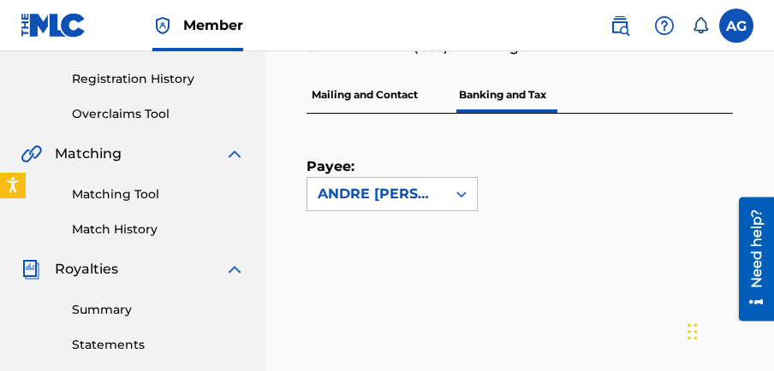
scroll to position [318, 0]
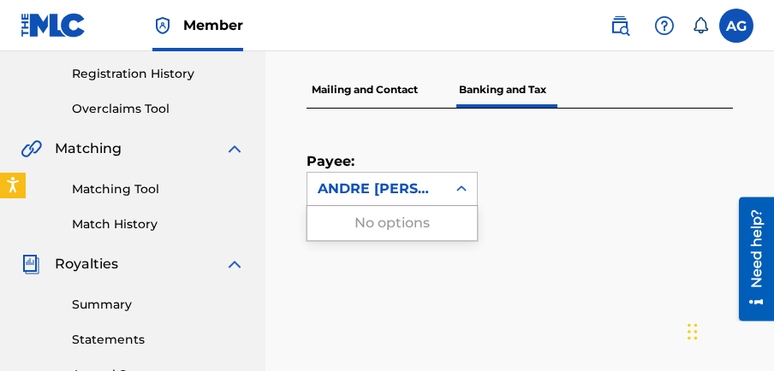
click at [461, 187] on icon at bounding box center [461, 189] width 17 height 17
click at [430, 187] on div "ANDRE [PERSON_NAME]" at bounding box center [377, 189] width 118 height 21
click at [404, 187] on div "ANDRE [PERSON_NAME]" at bounding box center [377, 189] width 118 height 21
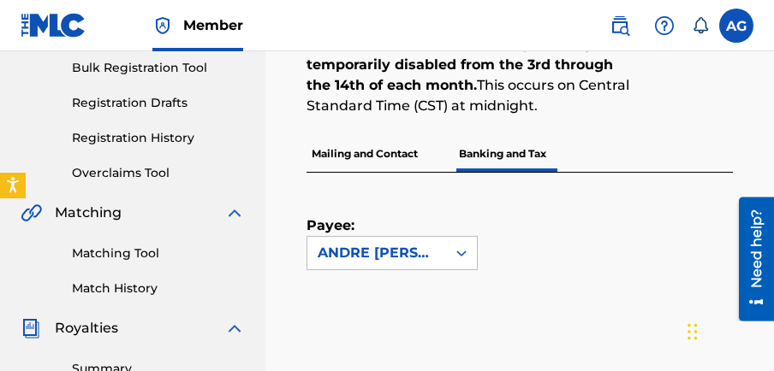
scroll to position [245, 0]
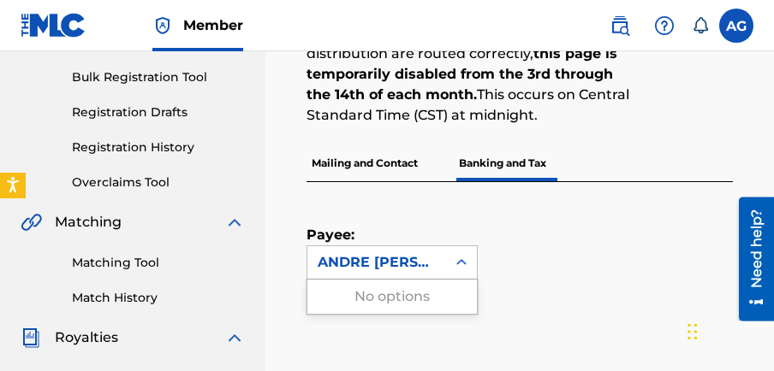
click at [459, 258] on icon at bounding box center [461, 262] width 17 height 17
click at [387, 297] on div "No options" at bounding box center [391, 297] width 169 height 34
click at [387, 264] on div "ANDRE [PERSON_NAME]" at bounding box center [377, 263] width 118 height 21
click at [387, 298] on div "No options" at bounding box center [391, 297] width 169 height 34
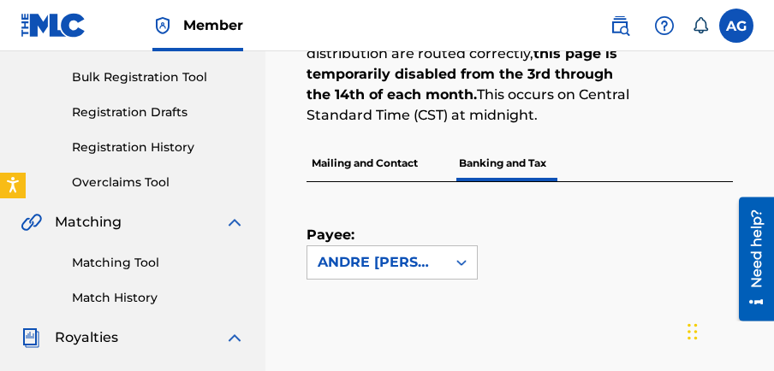
click at [462, 259] on icon at bounding box center [461, 262] width 17 height 17
click at [401, 254] on div "ANDRE [PERSON_NAME]" at bounding box center [377, 263] width 118 height 21
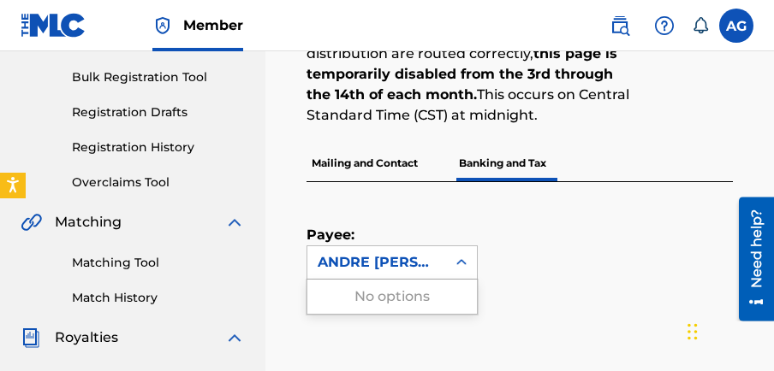
click at [401, 254] on div "ANDRE [PERSON_NAME]" at bounding box center [377, 263] width 118 height 21
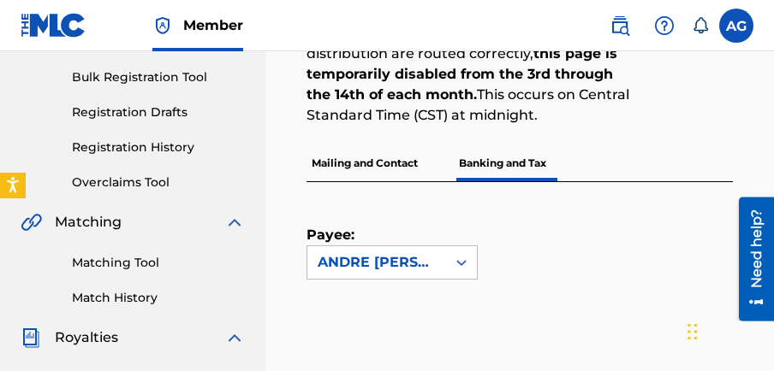
click at [401, 254] on div "ANDRE [PERSON_NAME]" at bounding box center [377, 263] width 118 height 21
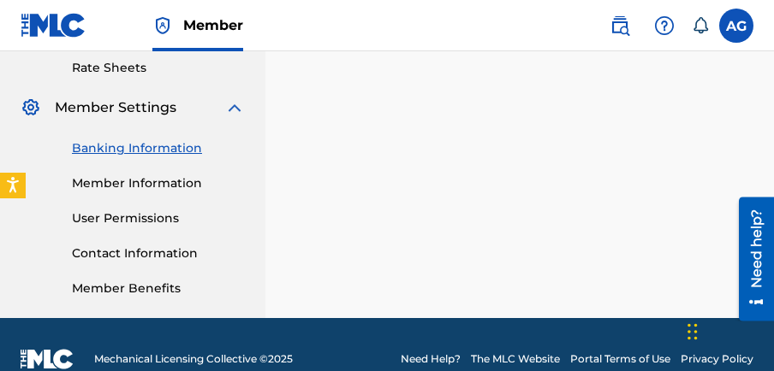
scroll to position [663, 0]
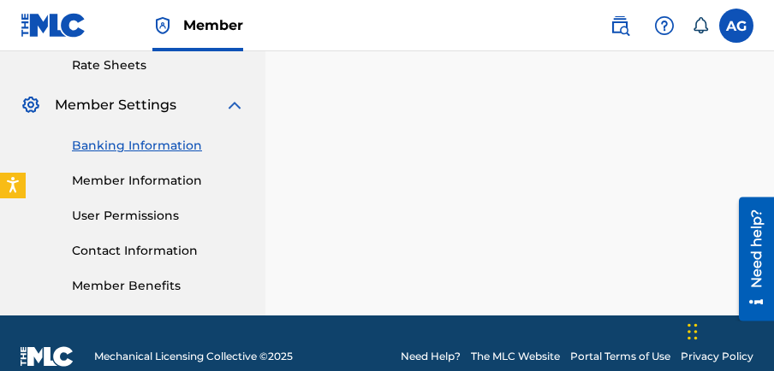
drag, startPoint x: 777, startPoint y: 161, endPoint x: 34, endPoint y: 105, distance: 745.0
click at [163, 282] on link "Member Benefits" at bounding box center [158, 286] width 173 height 18
click at [178, 147] on link "Banking Information" at bounding box center [158, 146] width 173 height 18
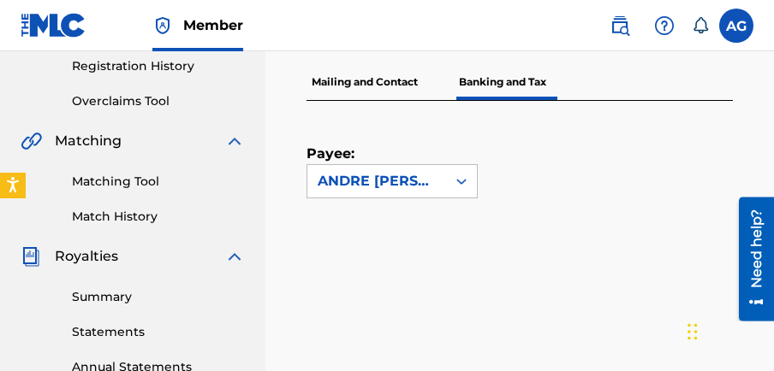
scroll to position [354, 0]
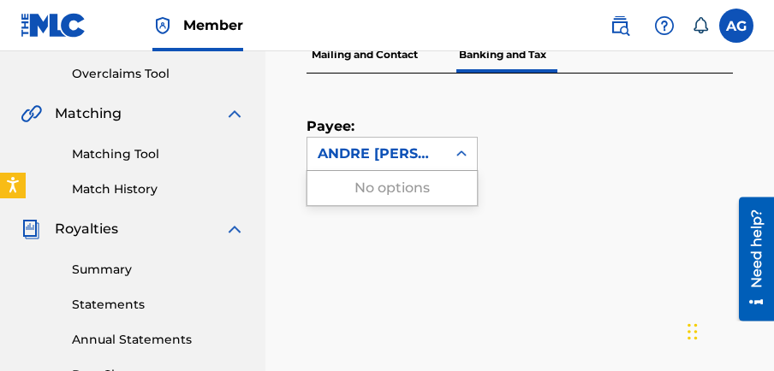
click at [394, 153] on div "ANDRE [PERSON_NAME]" at bounding box center [377, 154] width 118 height 21
click at [391, 185] on div "No options" at bounding box center [391, 188] width 169 height 34
click at [407, 152] on div "ANDRE [PERSON_NAME]" at bounding box center [377, 154] width 118 height 21
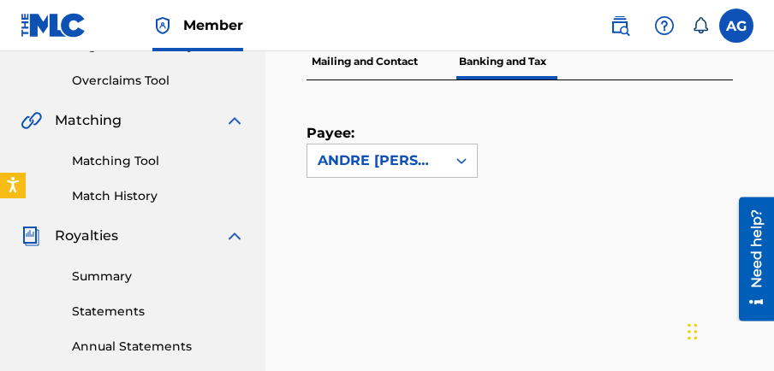
scroll to position [344, 0]
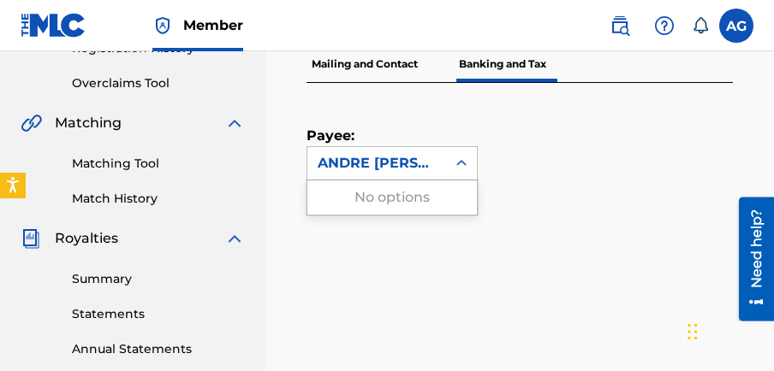
click at [430, 157] on div "ANDRE [PERSON_NAME]" at bounding box center [377, 163] width 118 height 21
click at [419, 157] on div "ANDRE [PERSON_NAME]" at bounding box center [377, 163] width 118 height 21
click at [426, 163] on div "ANDRE [PERSON_NAME]" at bounding box center [377, 163] width 118 height 21
click at [407, 195] on div "No options" at bounding box center [391, 198] width 169 height 34
click at [762, 225] on div "Need help?" at bounding box center [756, 248] width 23 height 79
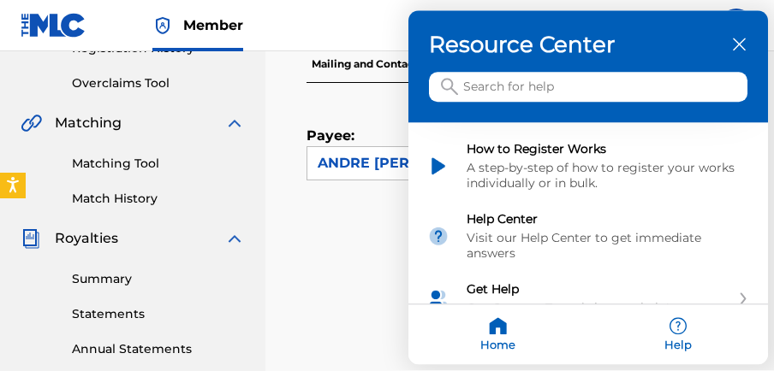
click at [500, 84] on input "Search for help" at bounding box center [588, 88] width 318 height 30
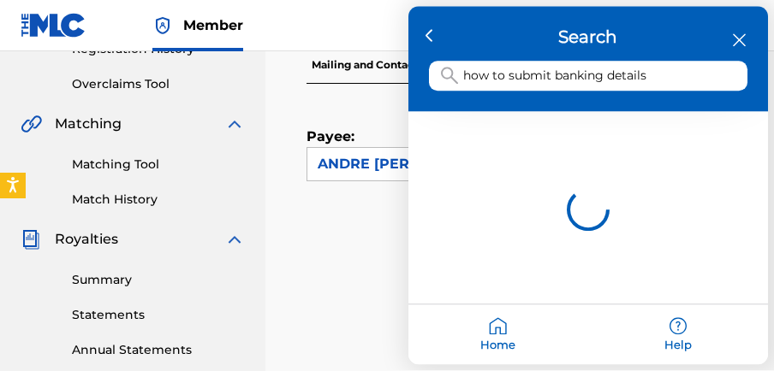
scroll to position [342, 0]
type input "how to submit banking details"
click at [443, 73] on icon at bounding box center [449, 76] width 17 height 17
click at [445, 73] on icon at bounding box center [449, 76] width 17 height 17
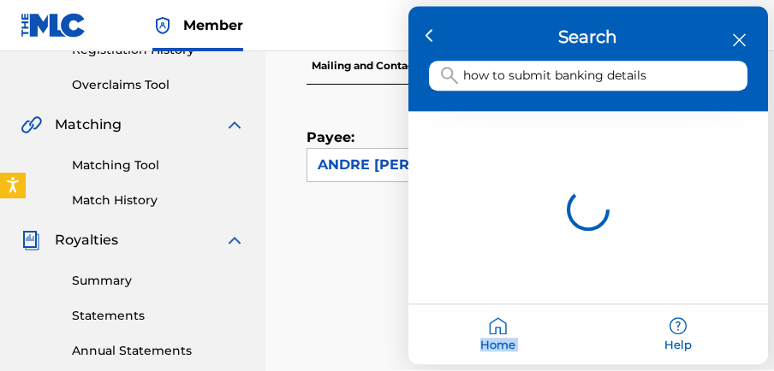
click at [445, 73] on icon at bounding box center [449, 76] width 17 height 17
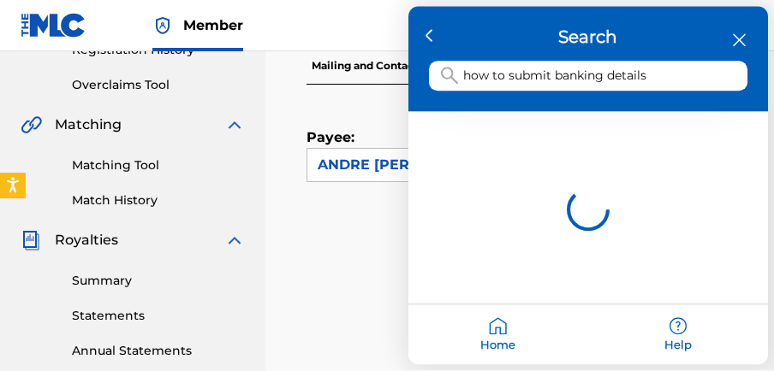
click at [445, 73] on icon at bounding box center [449, 76] width 17 height 17
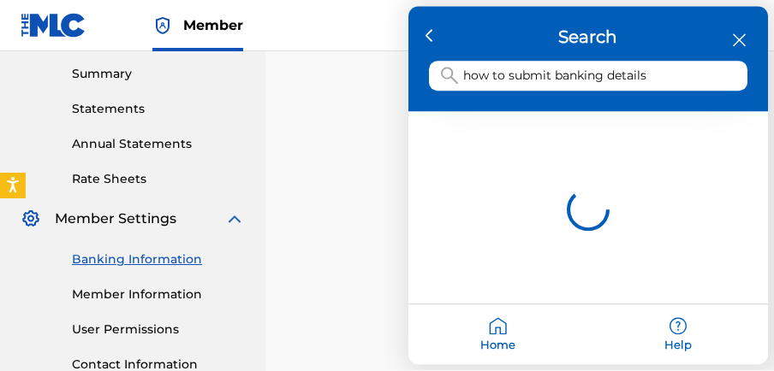
scroll to position [556, 0]
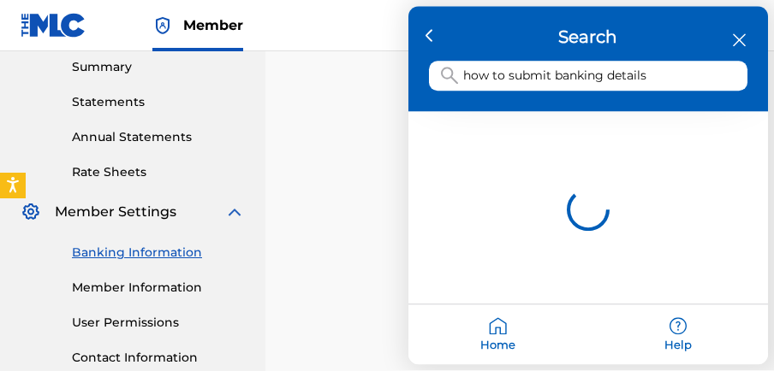
drag, startPoint x: 777, startPoint y: 158, endPoint x: 8, endPoint y: 33, distance: 779.6
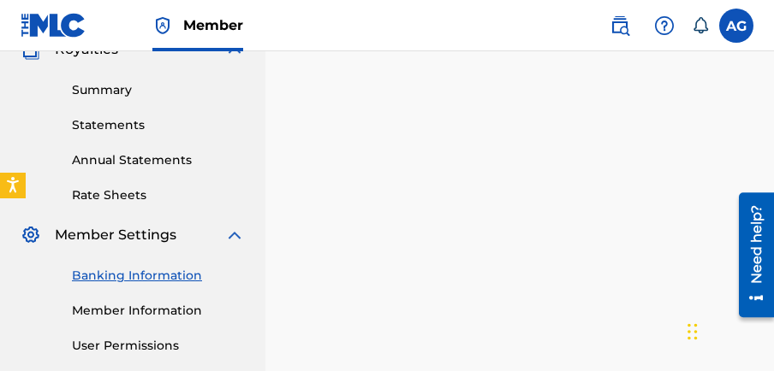
click at [751, 247] on div "Need help?" at bounding box center [756, 244] width 23 height 79
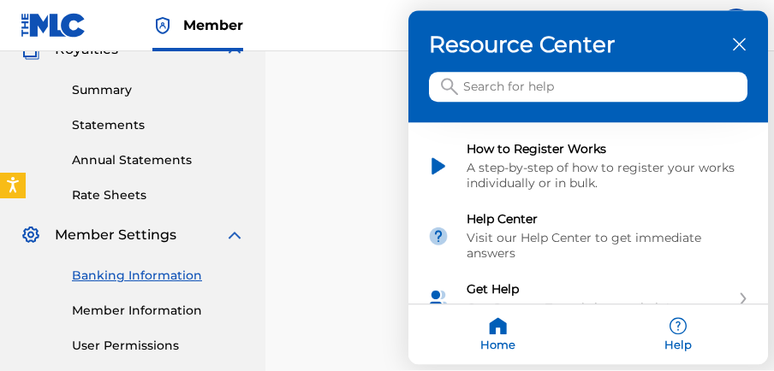
click at [507, 85] on input "Search for help" at bounding box center [588, 88] width 318 height 30
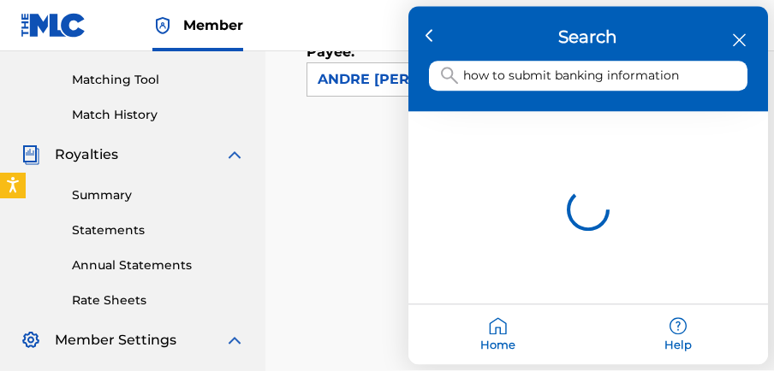
scroll to position [423, 0]
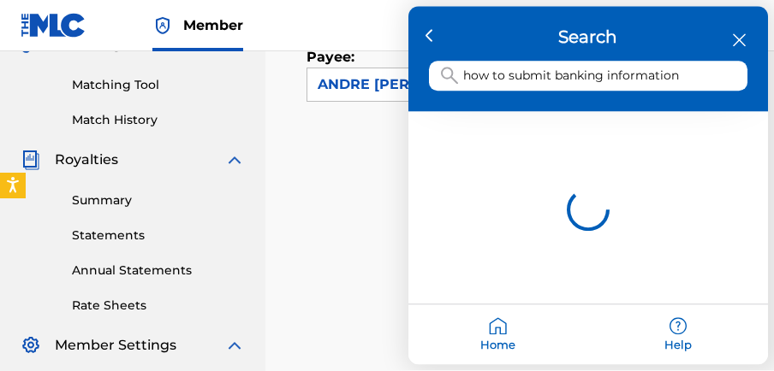
type input "how to submit banking information"
click at [445, 74] on icon at bounding box center [449, 76] width 17 height 17
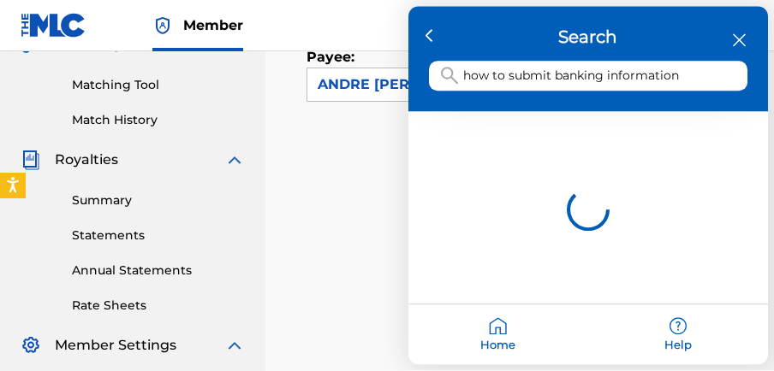
click at [446, 71] on icon at bounding box center [449, 76] width 17 height 17
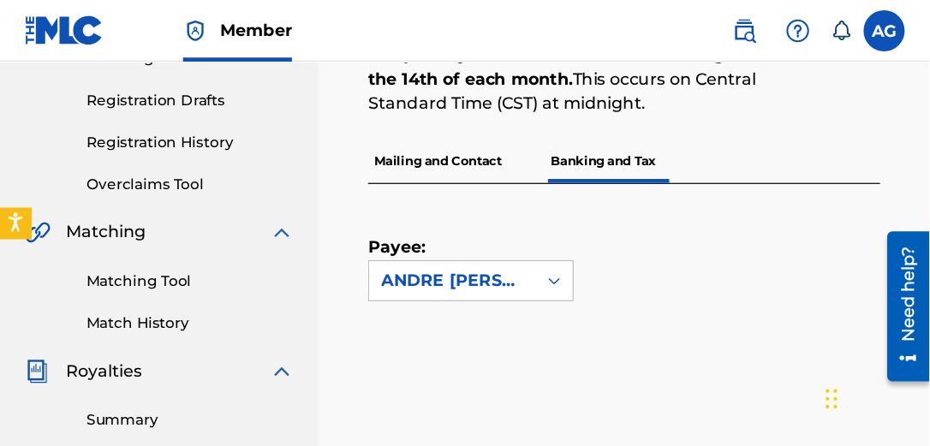
scroll to position [240, 0]
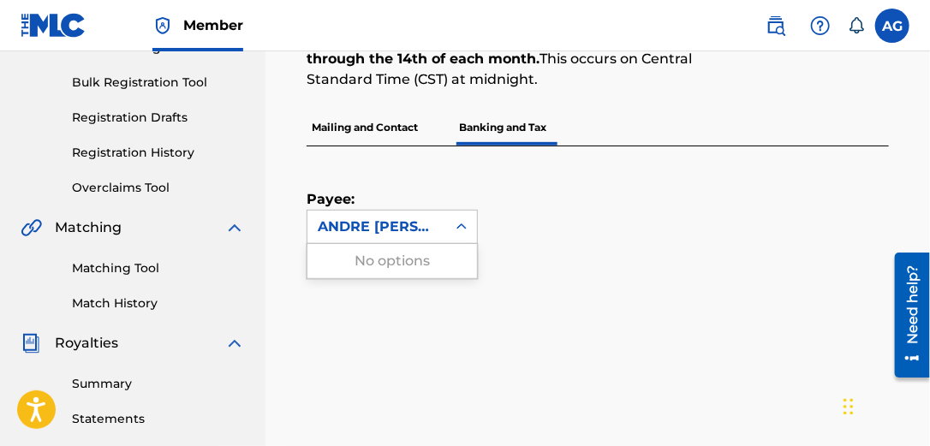
click at [366, 223] on div "ANDRE [PERSON_NAME]" at bounding box center [377, 227] width 118 height 21
click at [502, 327] on div "Banking and Tax The Banking and Tax tab needs to be fully completed before any …" at bounding box center [597, 339] width 623 height 885
click at [389, 226] on div "ANDRE [PERSON_NAME]" at bounding box center [377, 227] width 118 height 21
click at [401, 266] on div "No options" at bounding box center [391, 261] width 169 height 34
click at [566, 277] on div "Payee: Use Up and Down to choose options, press Enter to select the currently f…" at bounding box center [597, 226] width 582 height 160
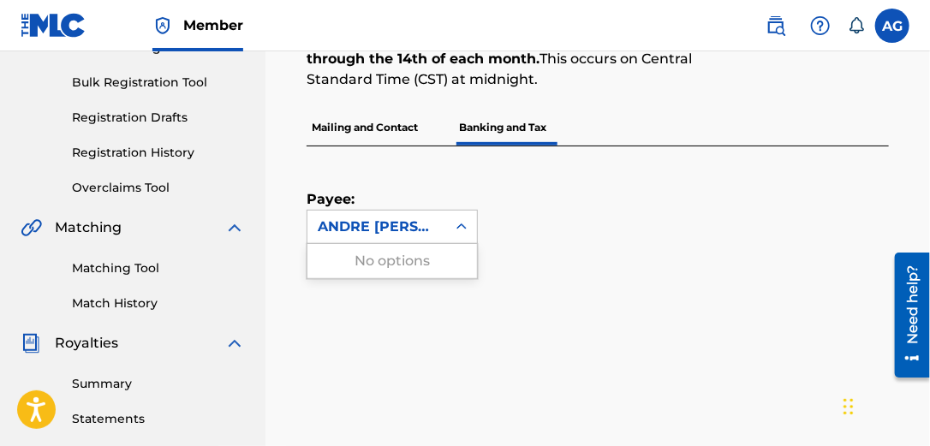
click at [431, 225] on div "ANDRE [PERSON_NAME]" at bounding box center [377, 227] width 118 height 21
click at [438, 262] on div "No options" at bounding box center [391, 261] width 169 height 34
click at [459, 224] on icon at bounding box center [461, 226] width 17 height 17
click at [457, 227] on icon at bounding box center [461, 226] width 17 height 17
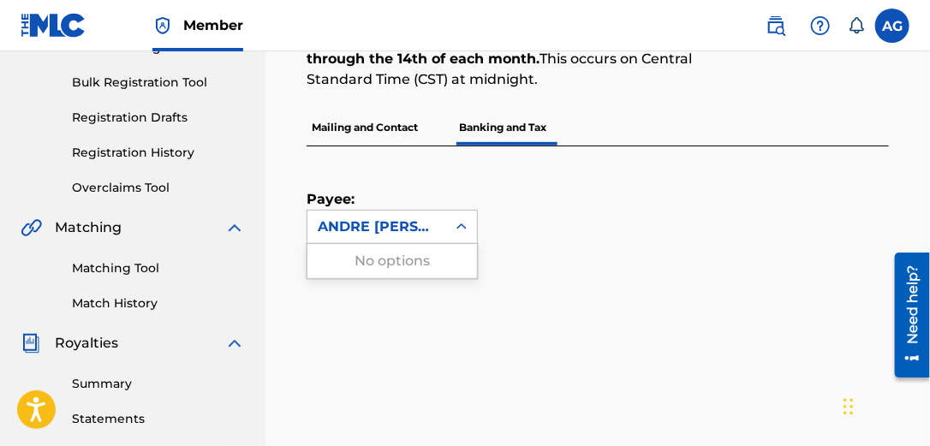
click at [457, 227] on icon at bounding box center [461, 226] width 17 height 17
click at [438, 227] on div "ANDRE [PERSON_NAME]" at bounding box center [376, 227] width 139 height 33
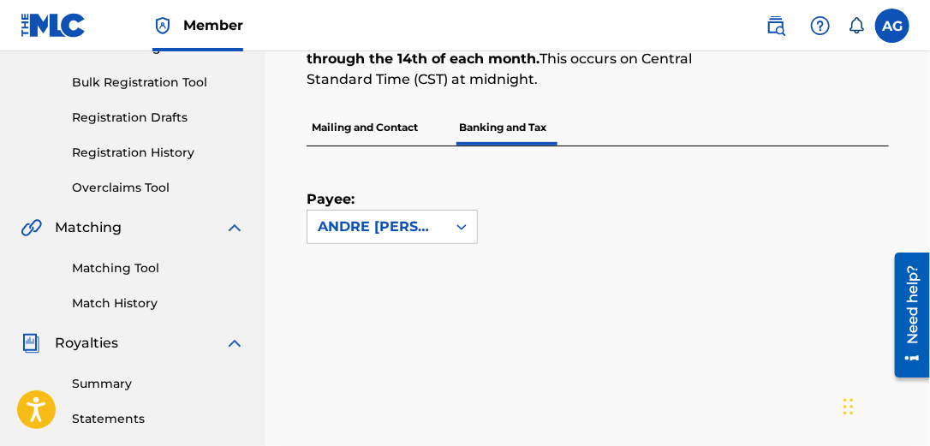
click at [438, 227] on div "ANDRE [PERSON_NAME]" at bounding box center [376, 227] width 139 height 33
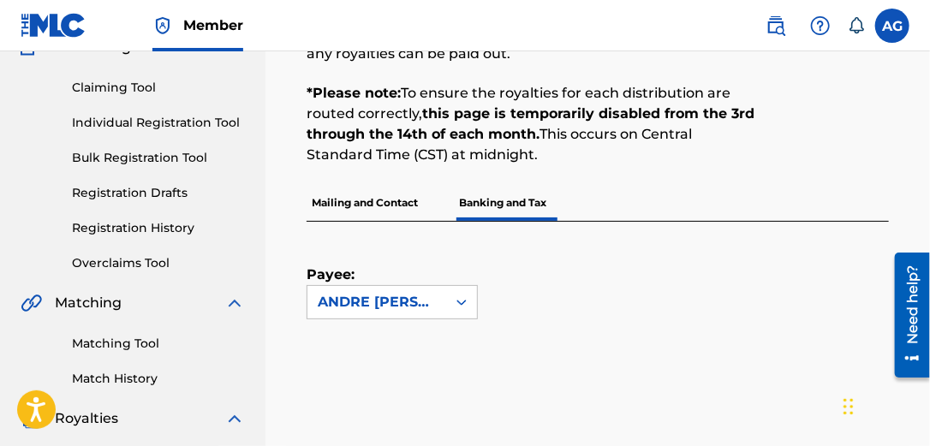
scroll to position [22, 0]
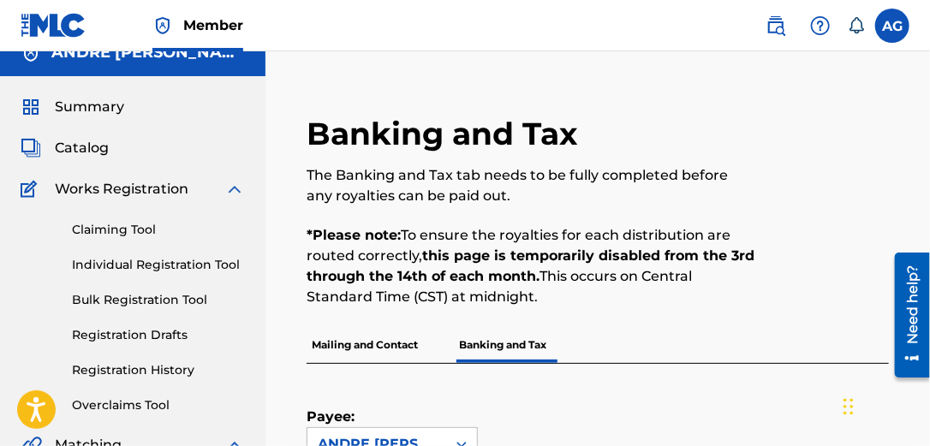
click at [510, 343] on p "Banking and Tax" at bounding box center [503, 345] width 98 height 36
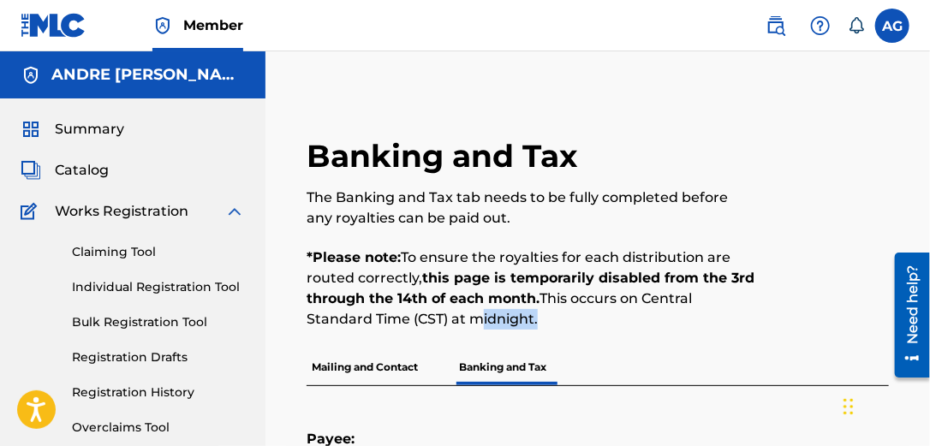
click at [510, 343] on div "Banking and Tax The Banking and Tax tab needs to be fully completed before any …" at bounding box center [530, 243] width 449 height 212
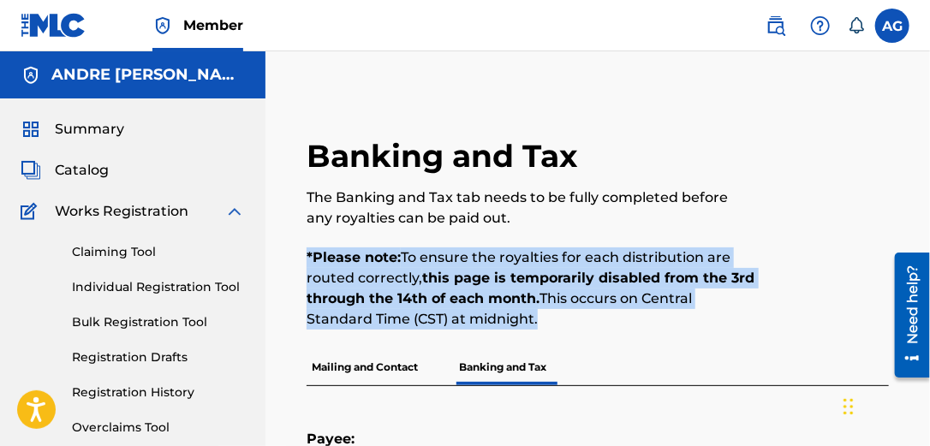
click at [510, 343] on div "Banking and Tax The Banking and Tax tab needs to be fully completed before any …" at bounding box center [530, 243] width 449 height 212
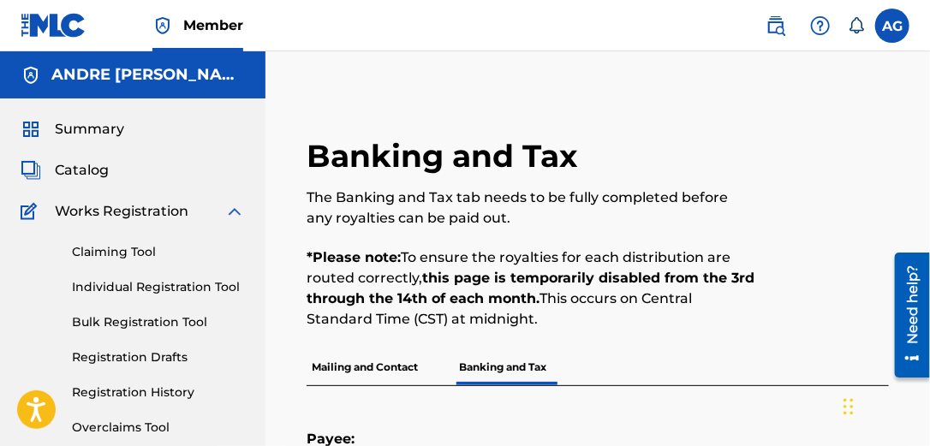
click at [507, 377] on p "Banking and Tax" at bounding box center [503, 367] width 98 height 36
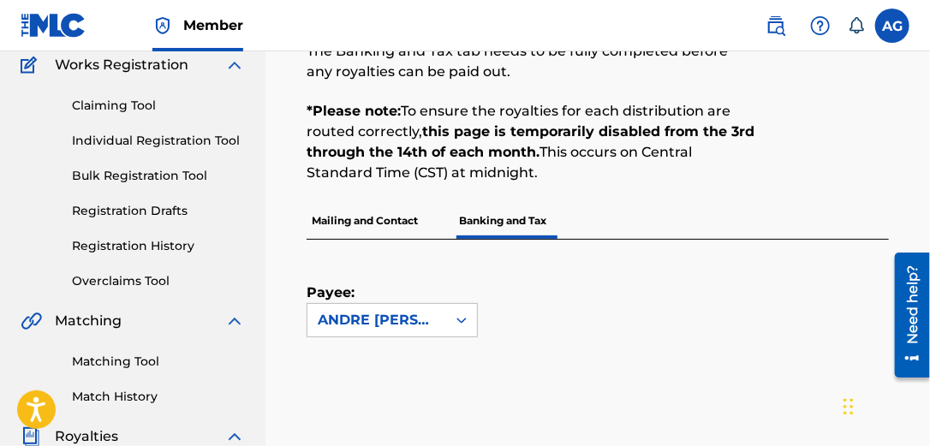
scroll to position [205, 0]
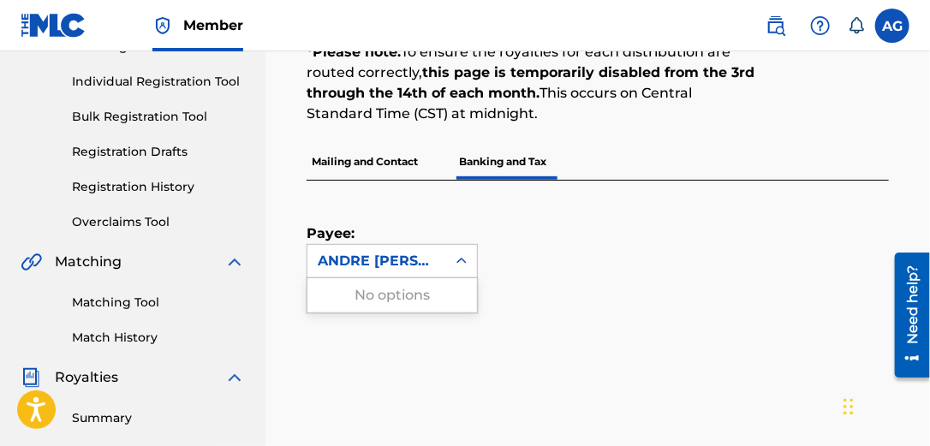
click at [394, 265] on div "ANDRE [PERSON_NAME]" at bounding box center [377, 261] width 118 height 21
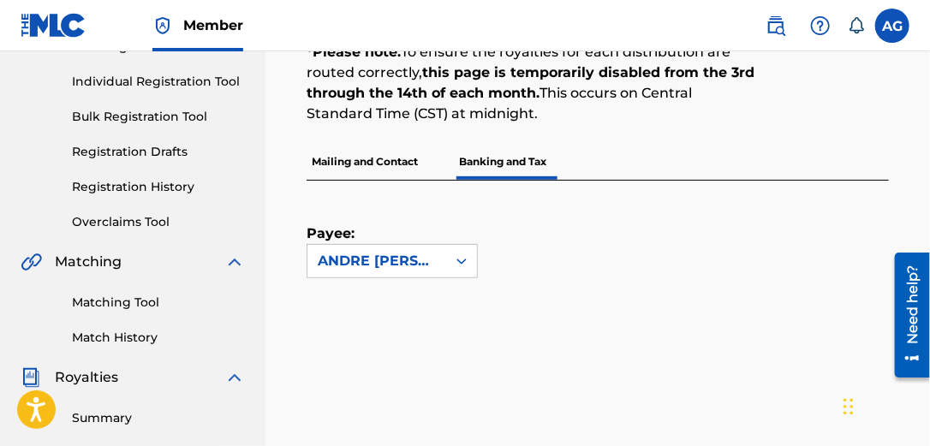
click at [394, 265] on div "ANDRE [PERSON_NAME]" at bounding box center [377, 261] width 118 height 21
click at [391, 264] on div "ANDRE [PERSON_NAME]" at bounding box center [377, 261] width 118 height 21
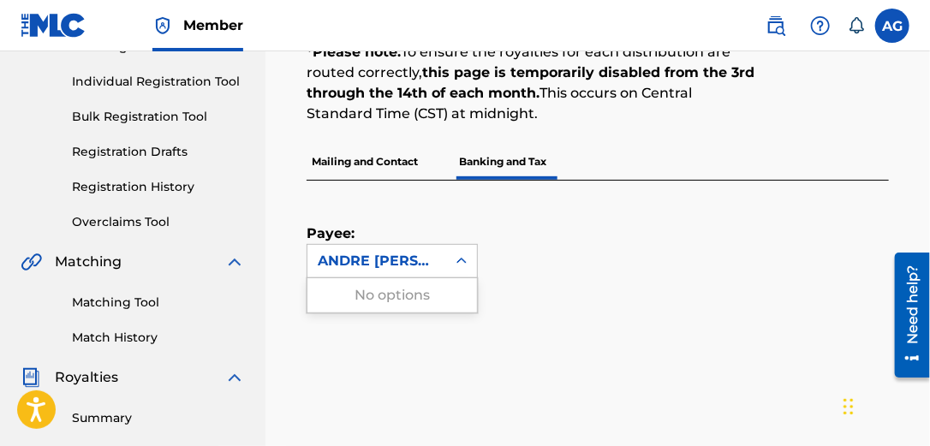
click at [391, 264] on div "ANDRE [PERSON_NAME]" at bounding box center [377, 261] width 118 height 21
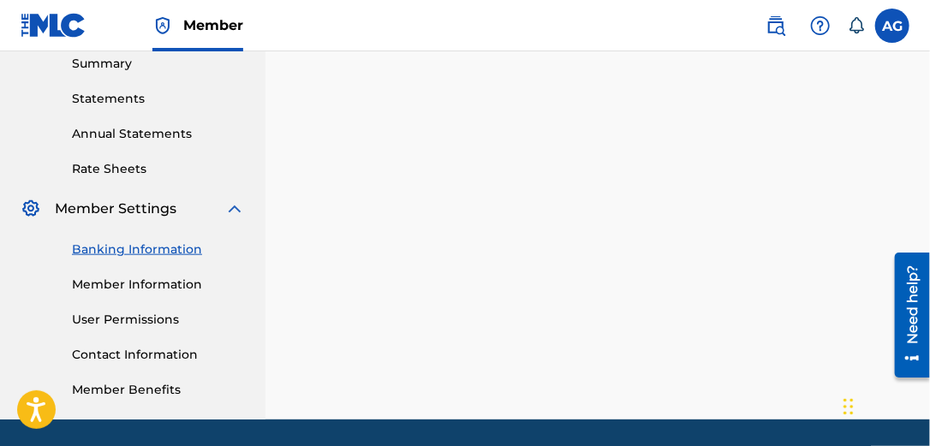
scroll to position [563, 0]
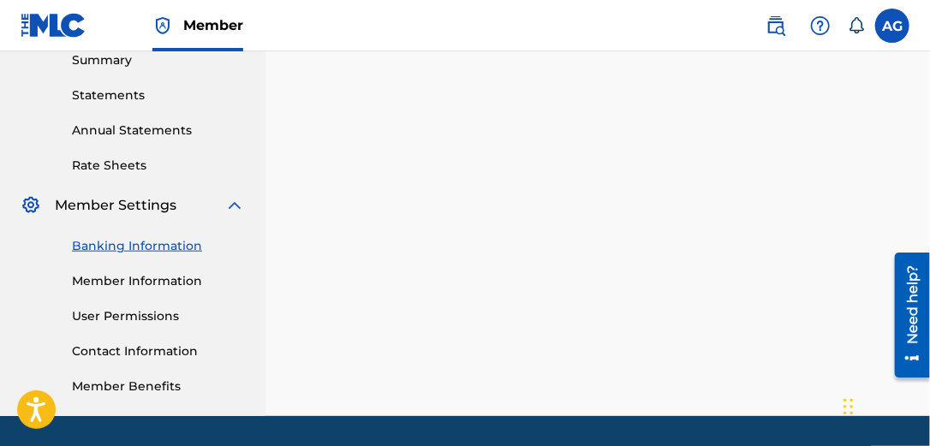
click at [150, 276] on link "Member Information" at bounding box center [158, 281] width 173 height 18
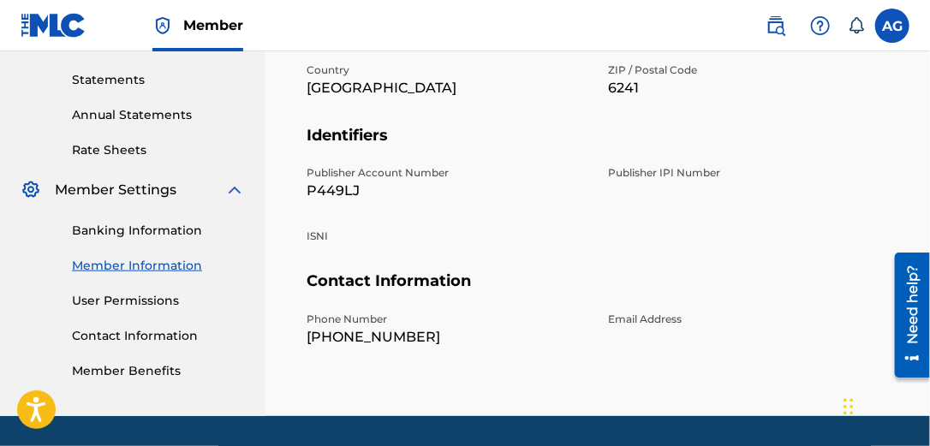
scroll to position [607, 0]
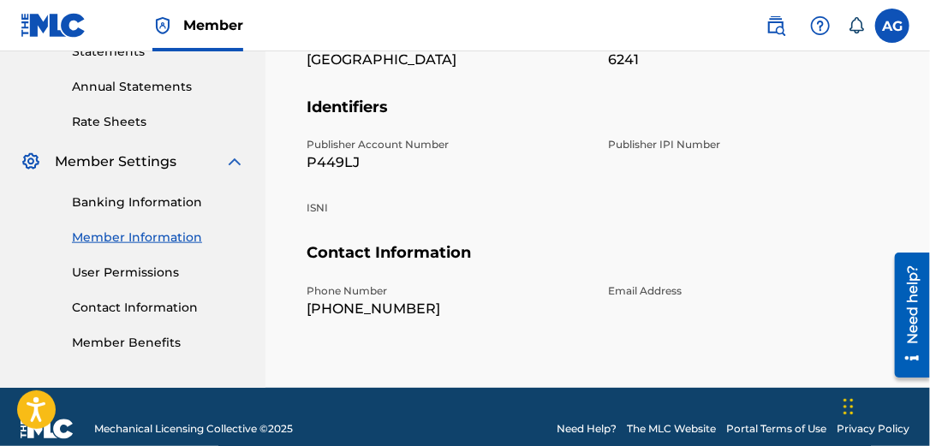
click at [635, 285] on p "Email Address" at bounding box center [748, 290] width 281 height 15
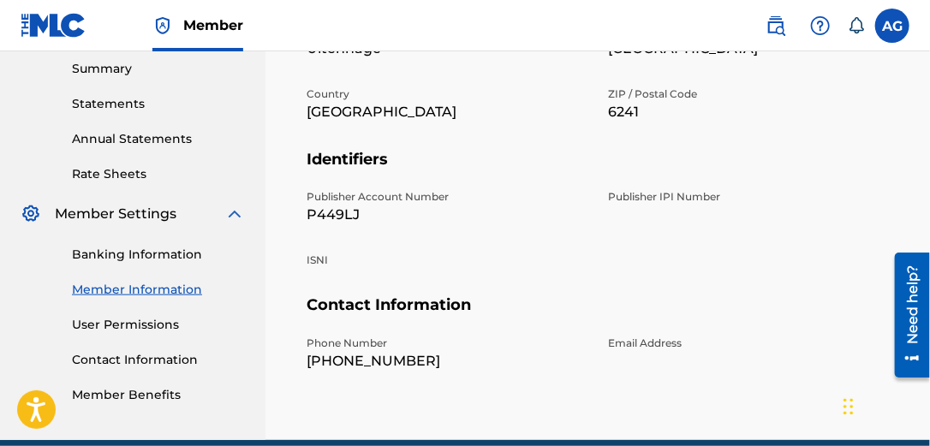
scroll to position [582, 0]
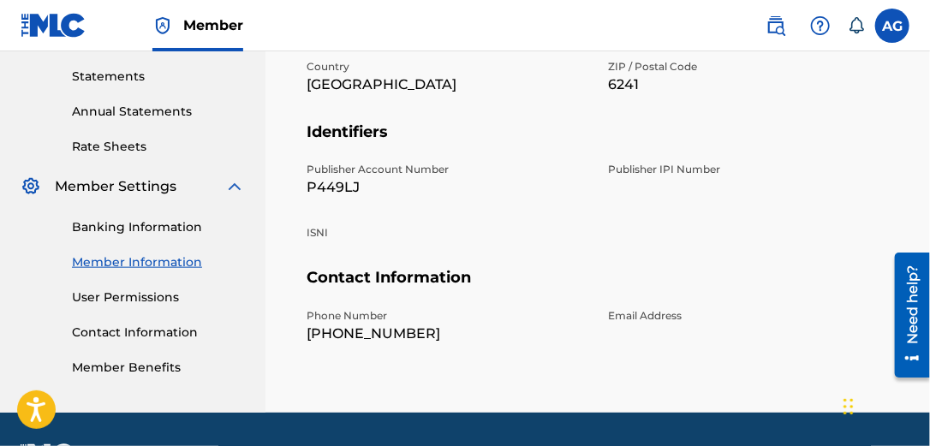
click at [120, 298] on link "User Permissions" at bounding box center [158, 297] width 173 height 18
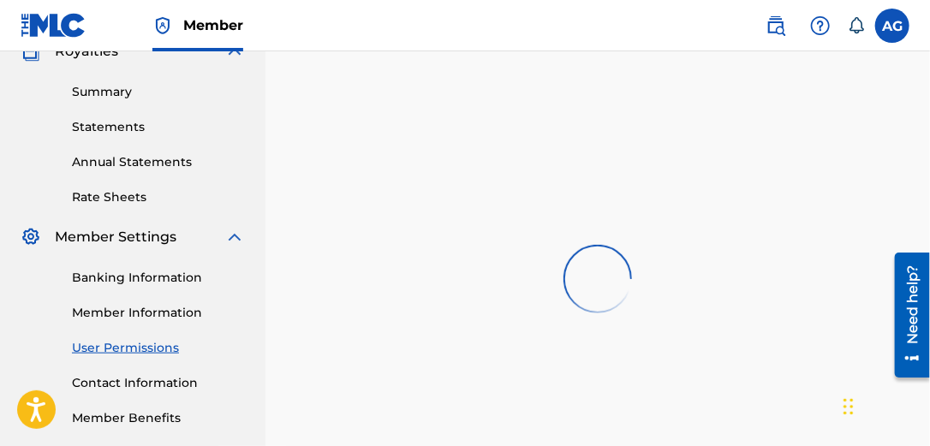
scroll to position [549, 0]
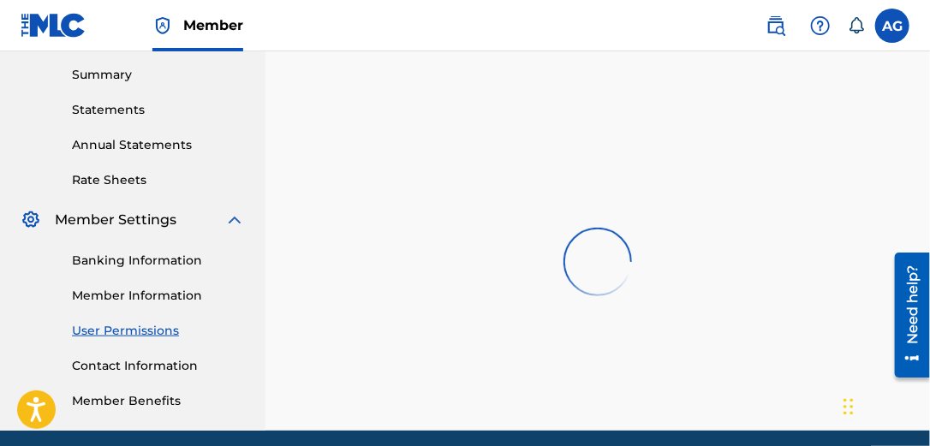
click at [163, 366] on link "Contact Information" at bounding box center [158, 366] width 173 height 18
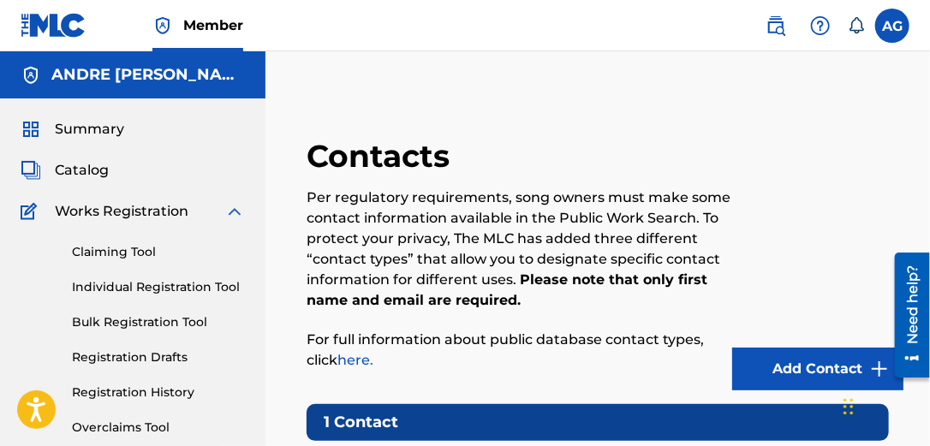
click at [891, 31] on label at bounding box center [892, 26] width 34 height 34
click at [892, 26] on input "[PERSON_NAME] [PERSON_NAME] [EMAIL_ADDRESS][DOMAIN_NAME] Notification Preferenc…" at bounding box center [892, 26] width 0 height 0
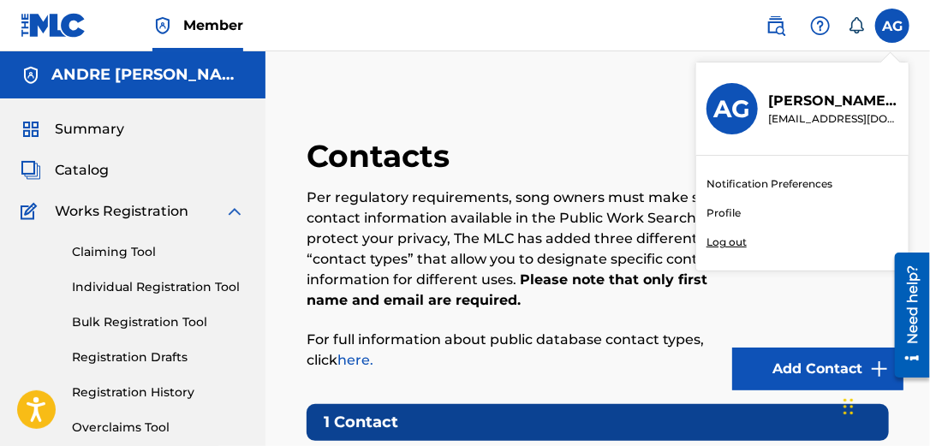
click at [719, 243] on p "Log out" at bounding box center [726, 242] width 40 height 15
click at [892, 26] on input "[PERSON_NAME] [PERSON_NAME] [EMAIL_ADDRESS][DOMAIN_NAME] Notification Preferenc…" at bounding box center [892, 26] width 0 height 0
